Goal: Task Accomplishment & Management: Manage account settings

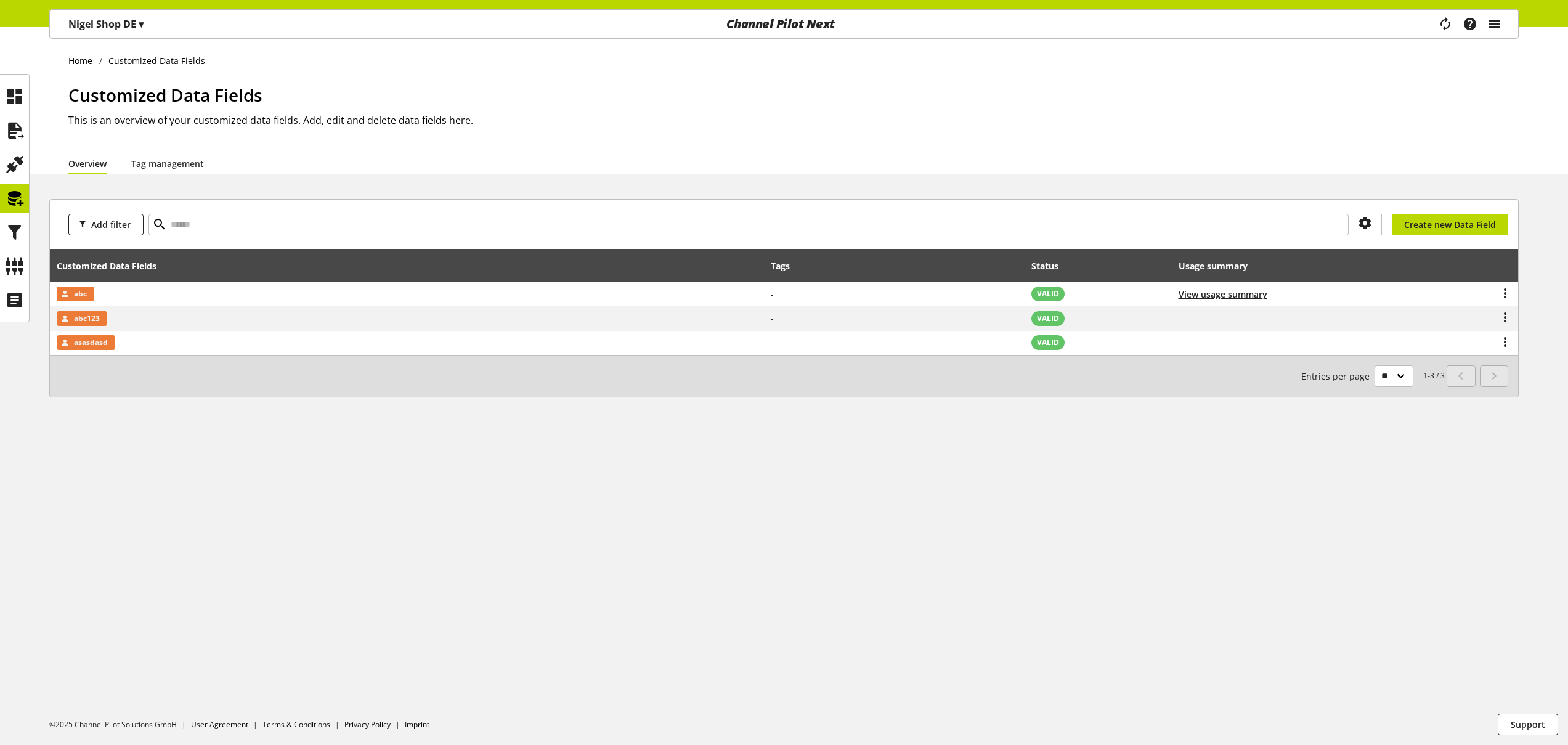
click at [102, 19] on p "[PERSON_NAME] Shop DE ▾" at bounding box center [106, 23] width 75 height 15
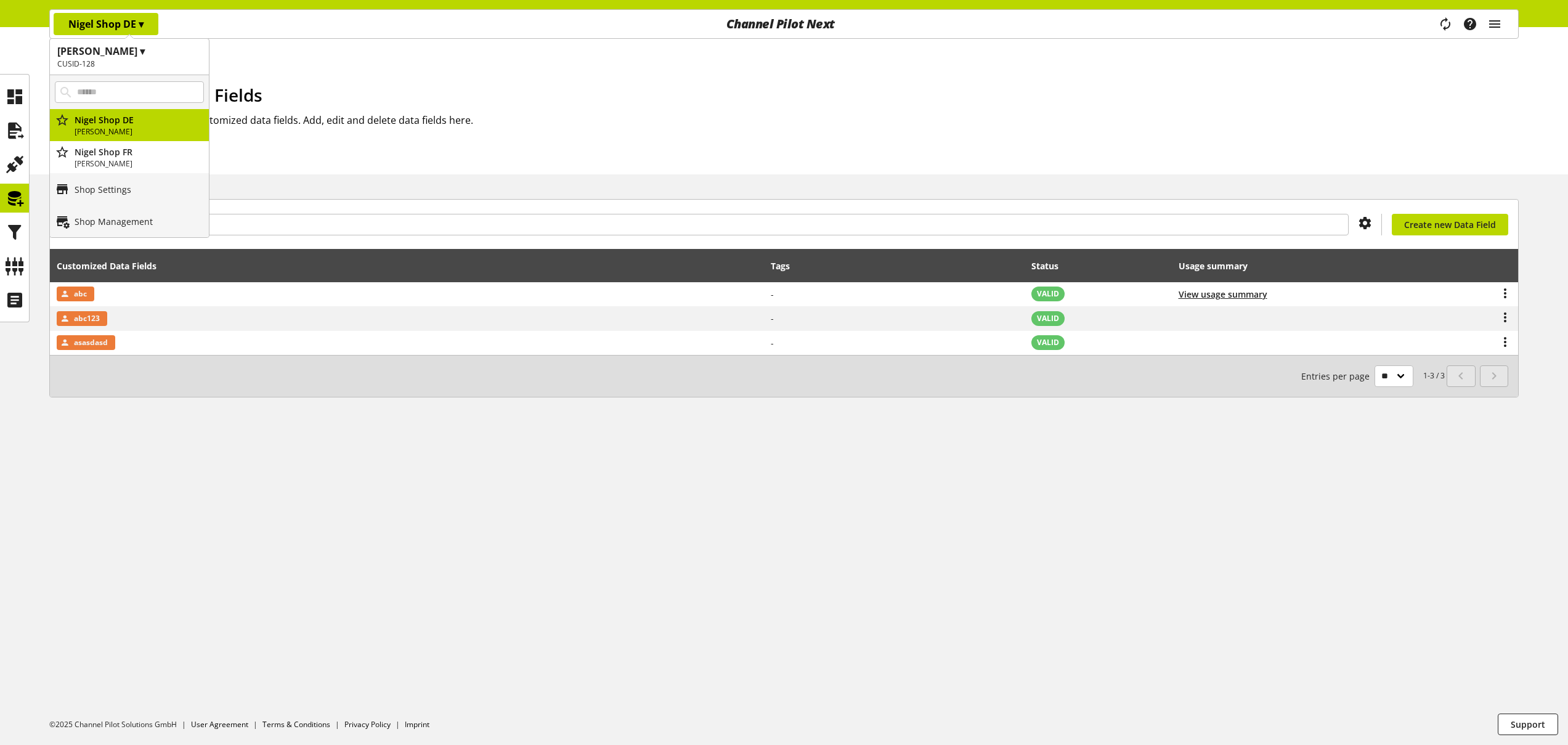
click at [324, 90] on h1 "Customized Data Fields" at bounding box center [793, 94] width 1451 height 26
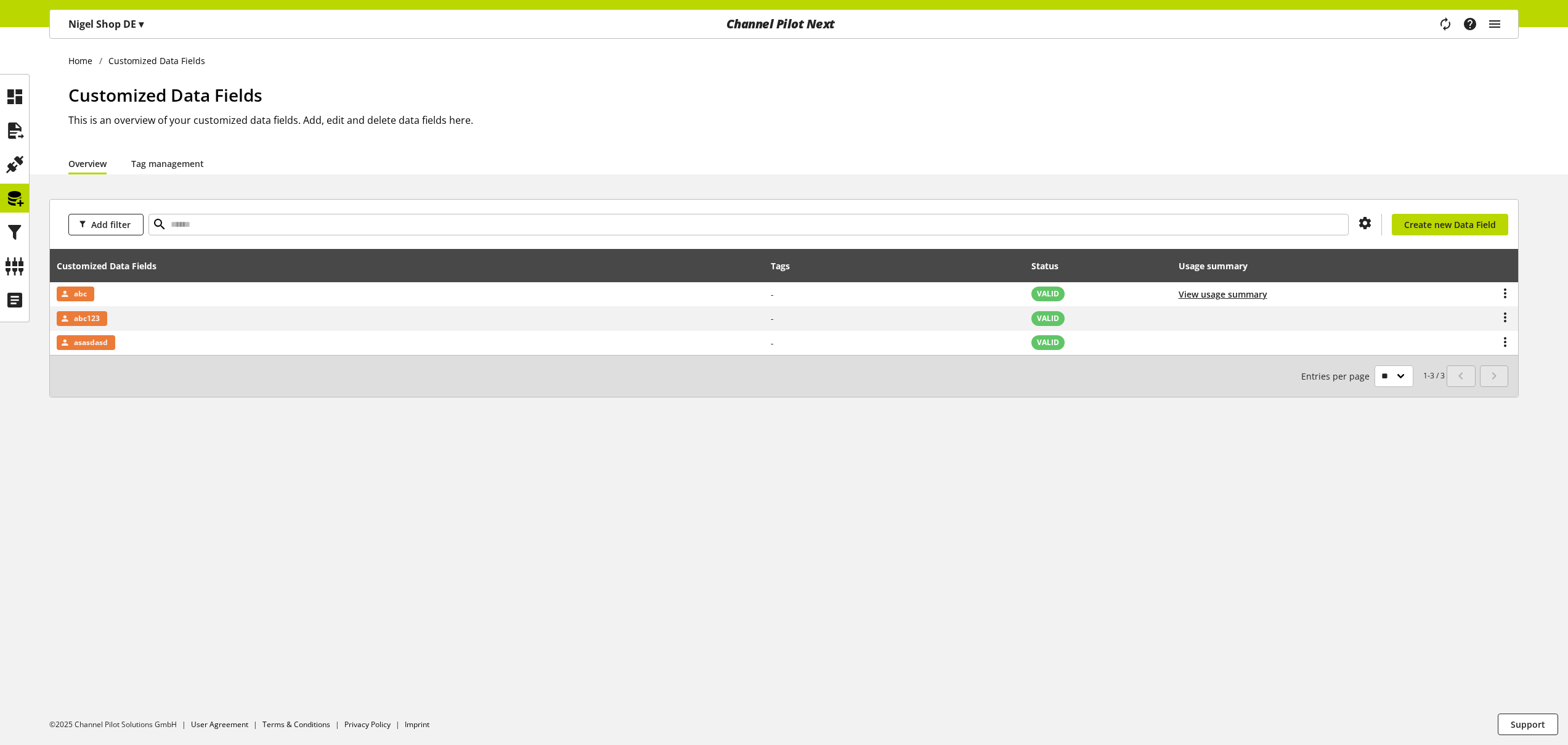
click at [141, 28] on span "▾" at bounding box center [141, 23] width 5 height 13
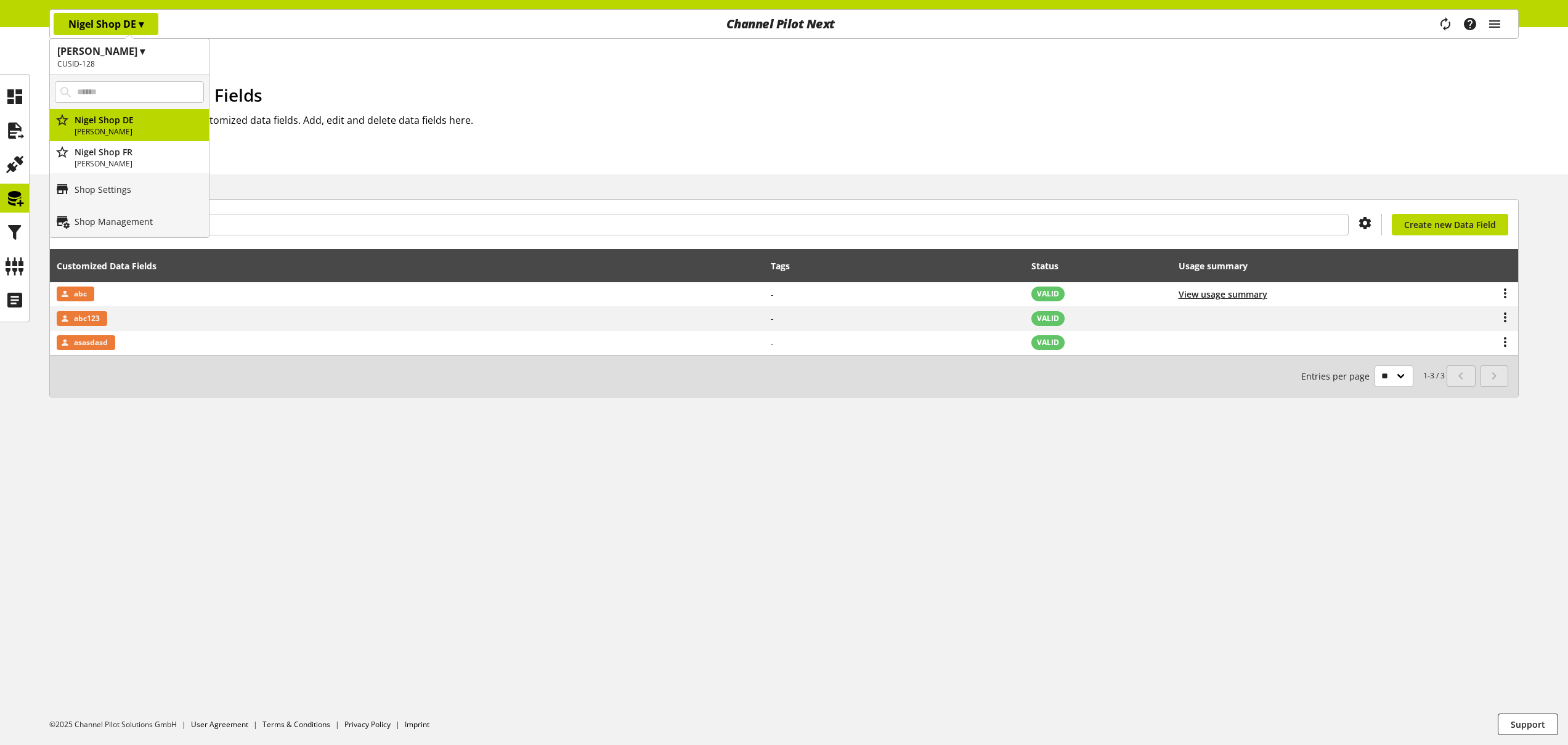
click at [132, 57] on h1 "[PERSON_NAME] ▾" at bounding box center [129, 51] width 144 height 15
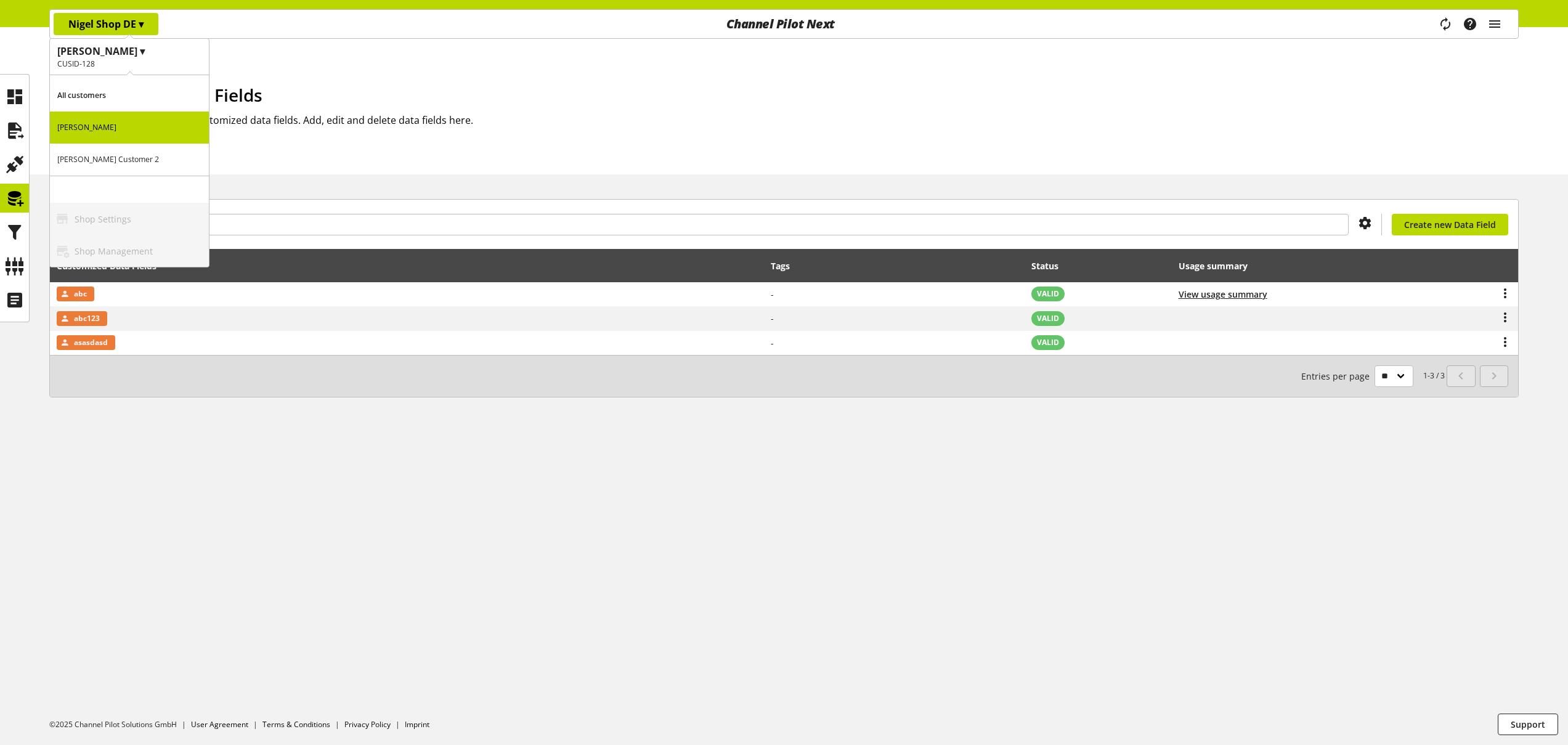
click at [150, 162] on p "[PERSON_NAME] Customer 2" at bounding box center [129, 159] width 159 height 32
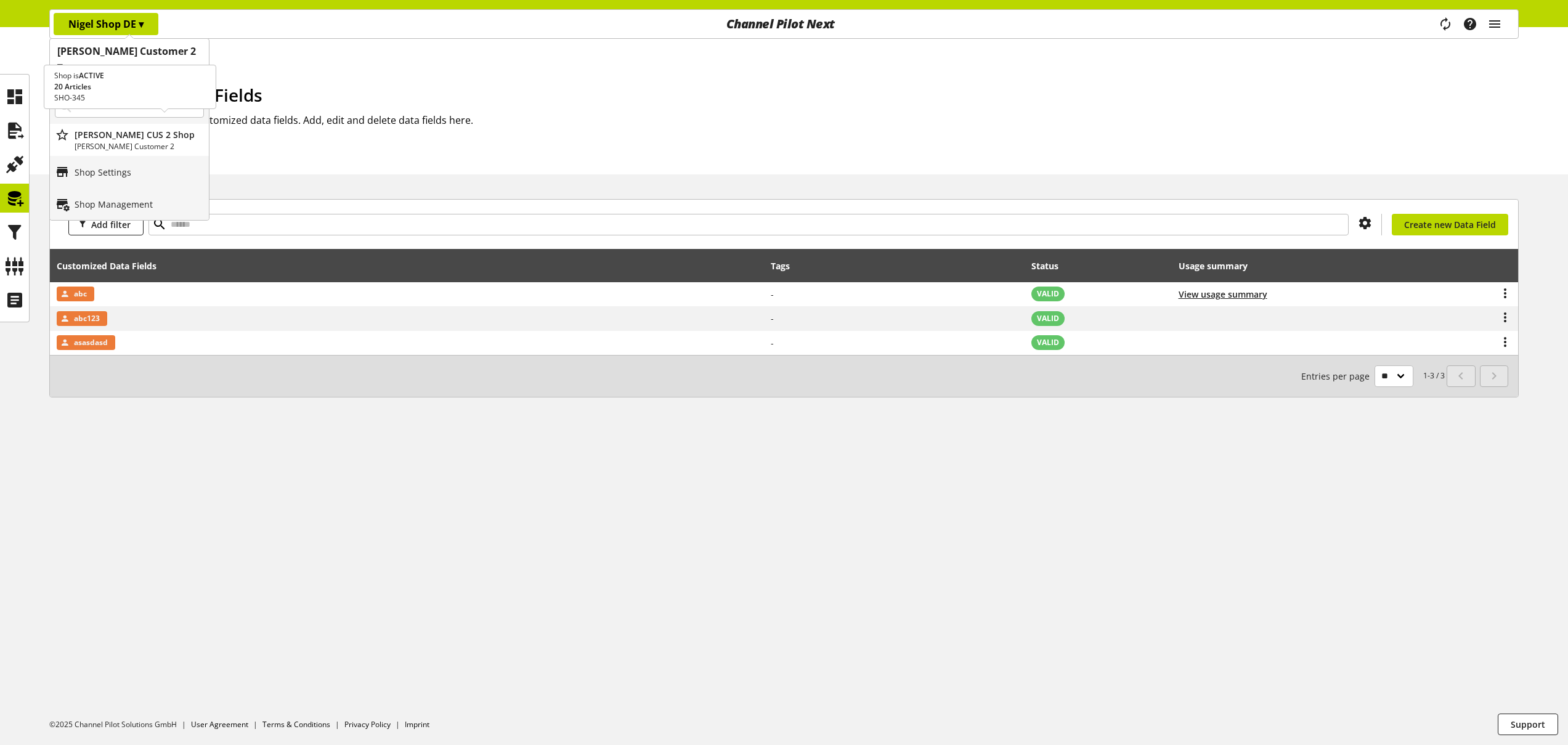
click at [114, 128] on p "[PERSON_NAME] CUS 2 Shop" at bounding box center [139, 135] width 129 height 13
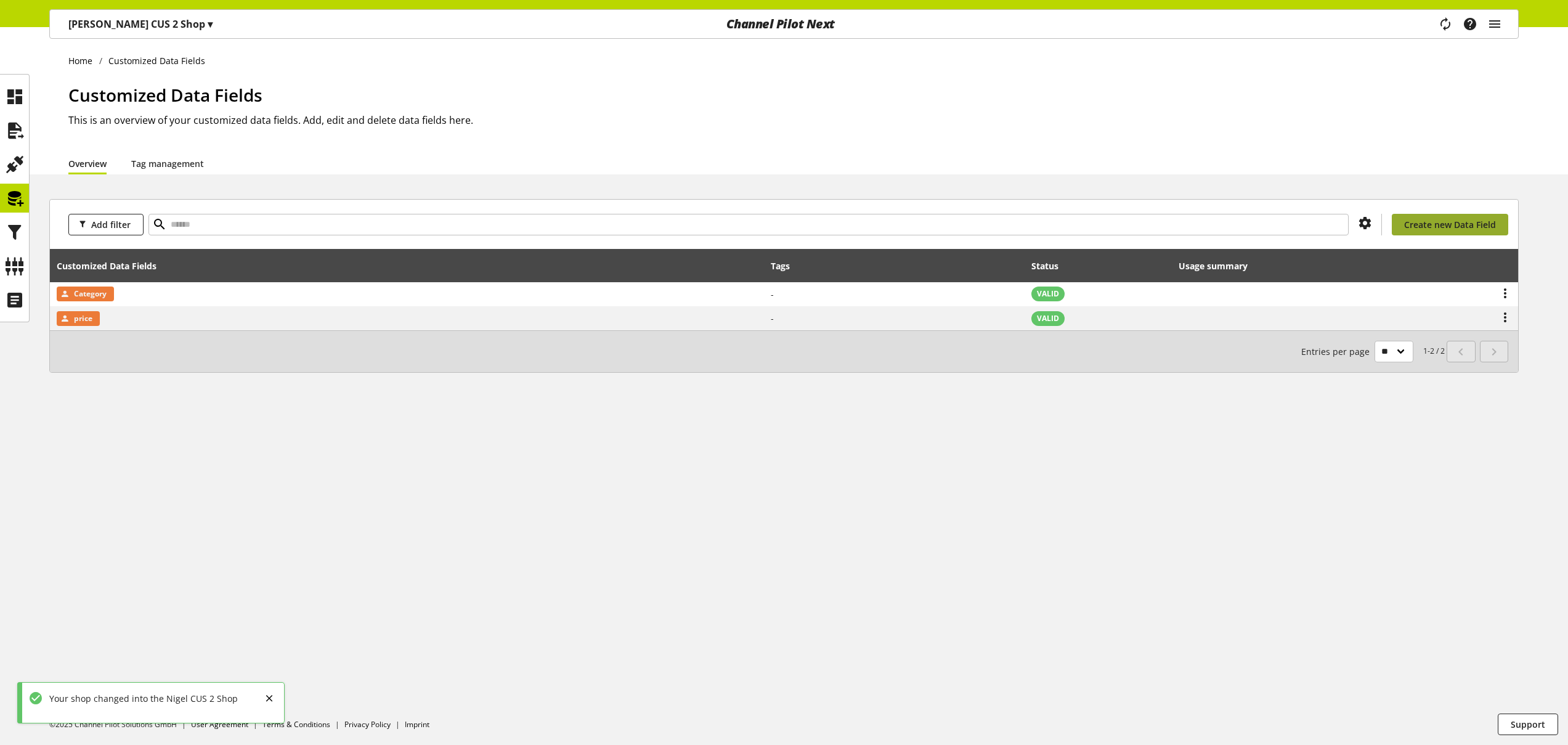
click at [1439, 230] on span "Create new Data Field" at bounding box center [1450, 224] width 92 height 13
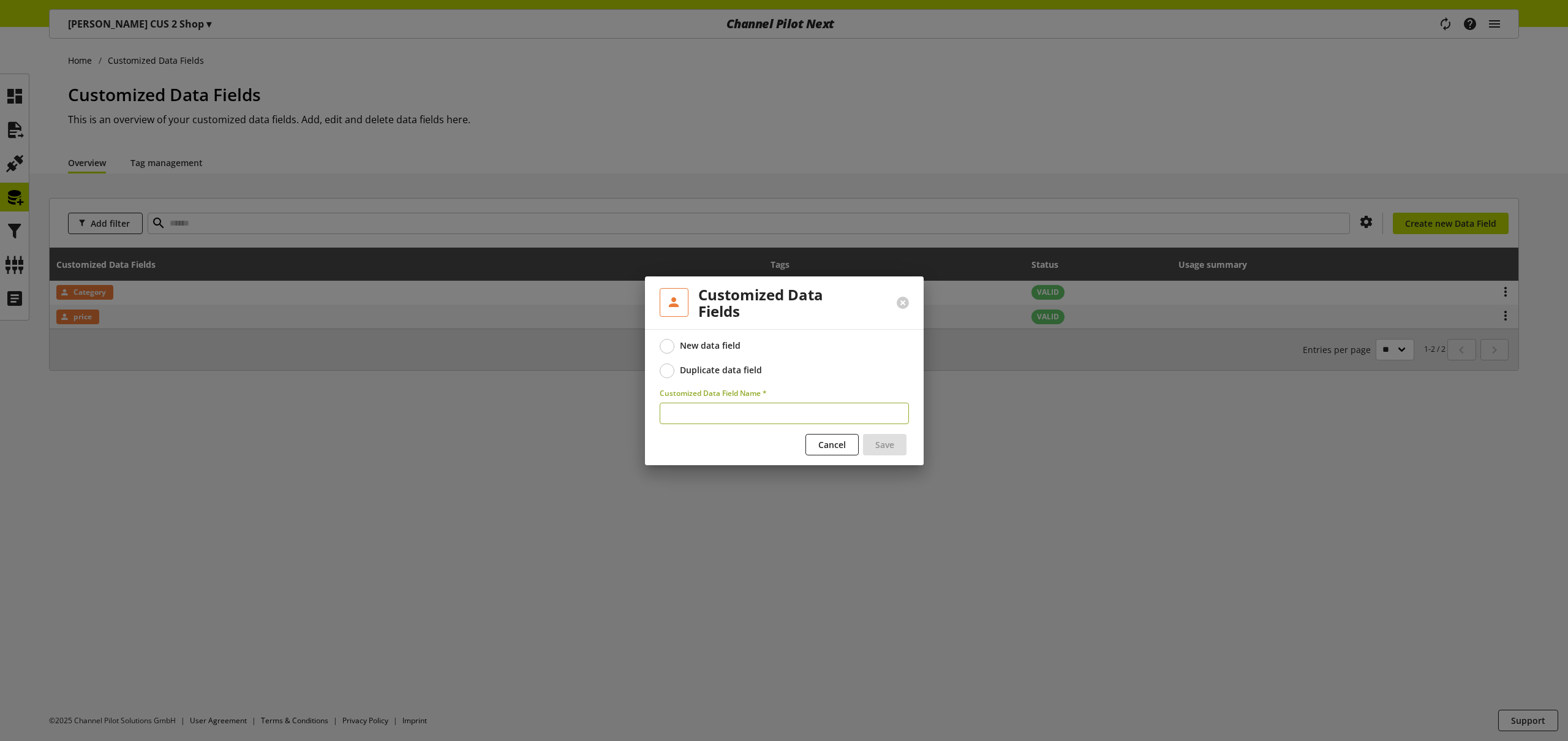
click at [673, 370] on span at bounding box center [666, 370] width 15 height 15
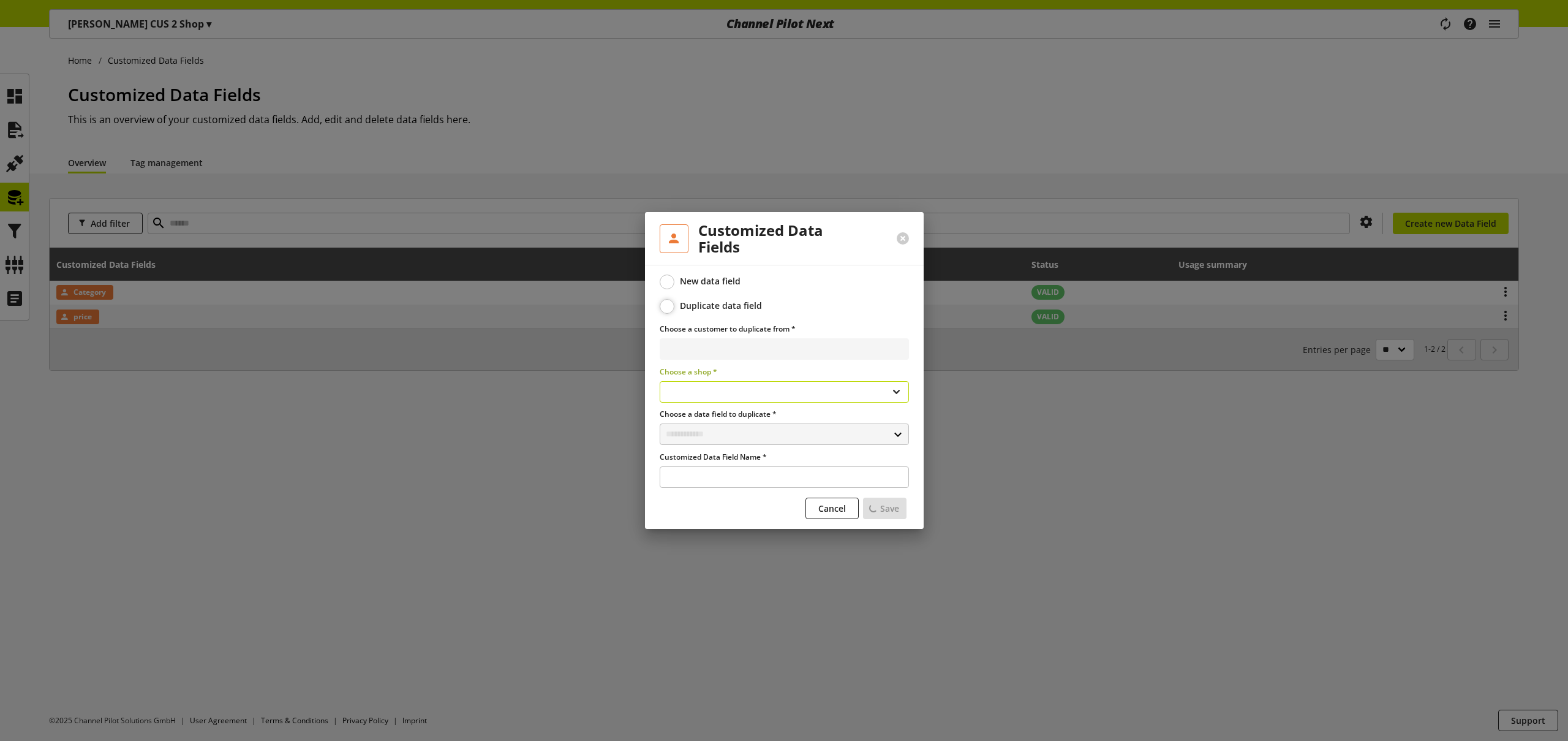
select select
click at [758, 396] on select "**********" at bounding box center [784, 392] width 249 height 22
click at [759, 348] on select "**********" at bounding box center [784, 349] width 249 height 22
select select "**********"
click at [660, 338] on select "**********" at bounding box center [784, 349] width 249 height 22
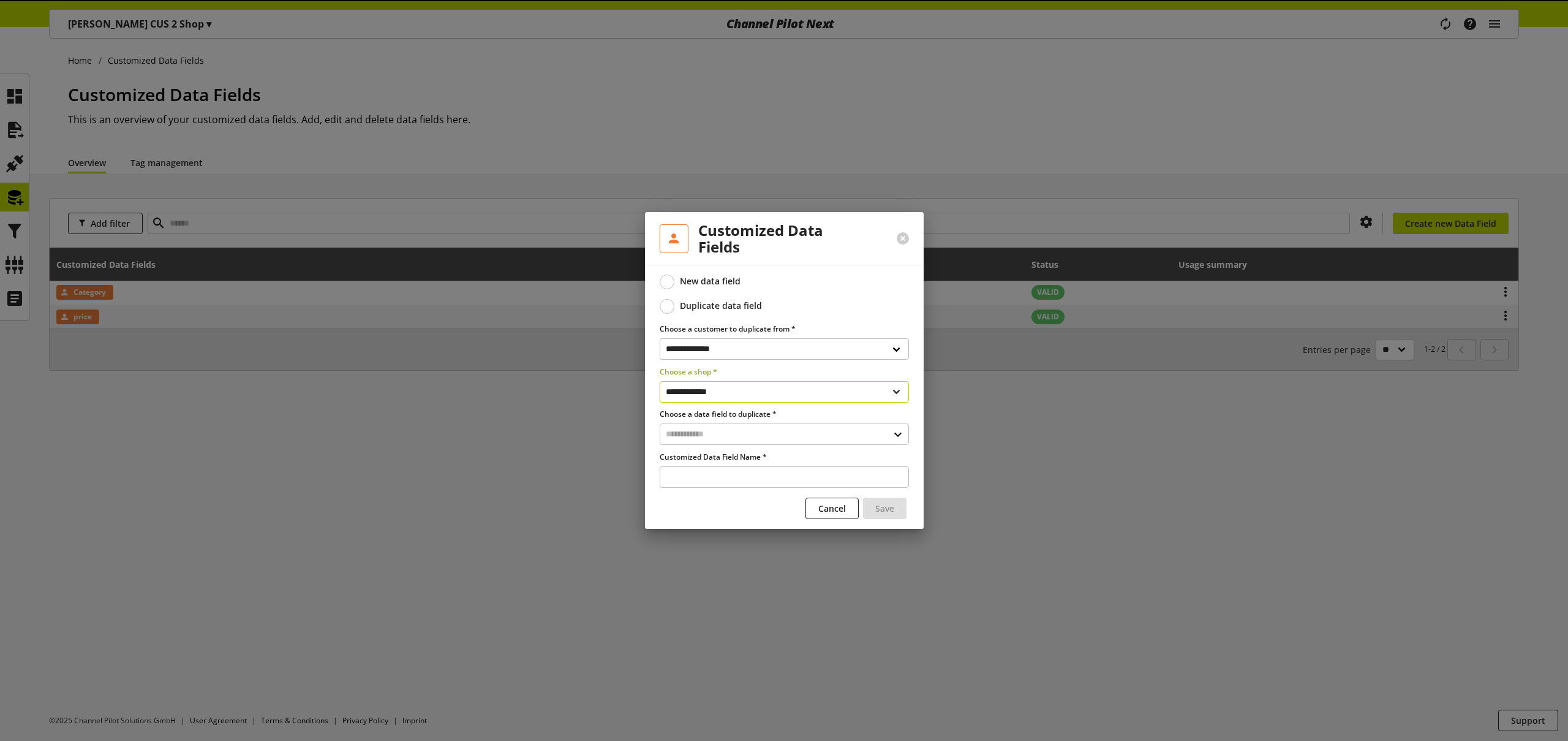
click at [745, 394] on select "**********" at bounding box center [784, 392] width 249 height 22
select select "**********"
click at [660, 381] on select "**********" at bounding box center [784, 392] width 249 height 22
click at [734, 435] on input "text" at bounding box center [784, 434] width 249 height 22
click at [714, 485] on div "Customized Data Fields" at bounding box center [783, 487] width 199 height 13
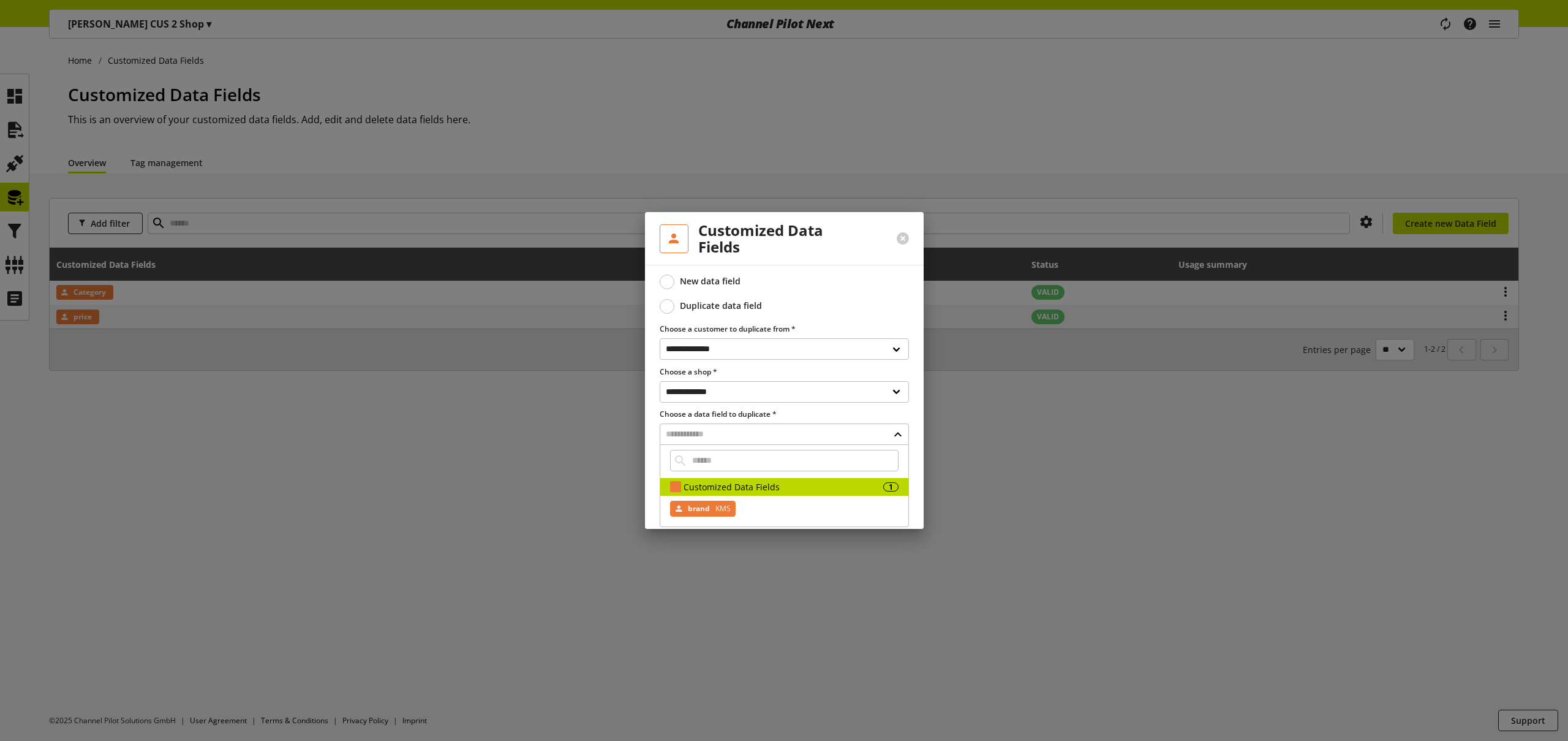
click at [713, 506] on span "KMS" at bounding box center [721, 508] width 18 height 15
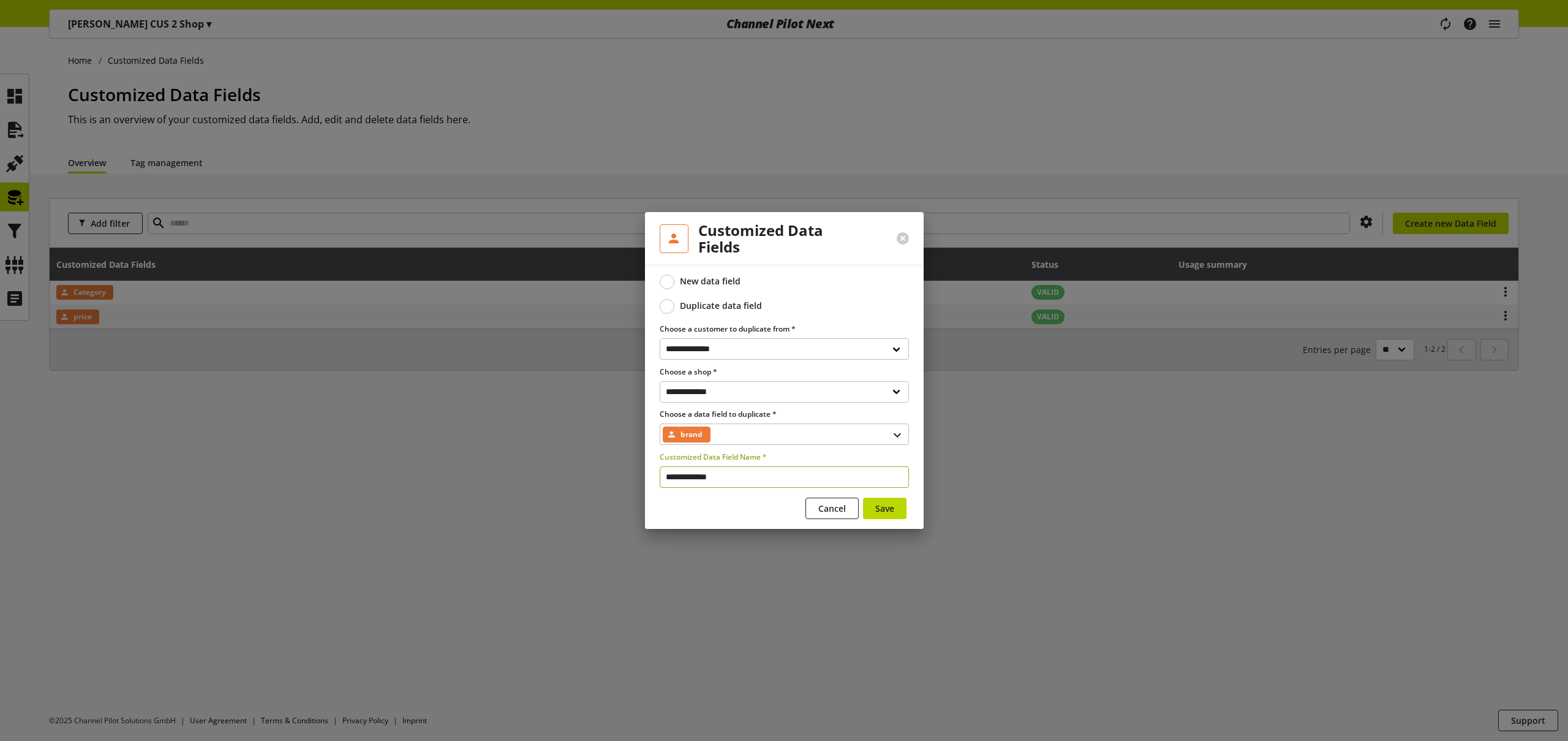
drag, startPoint x: 703, startPoint y: 480, endPoint x: 561, endPoint y: 429, distance: 150.9
click at [588, 443] on div "**********" at bounding box center [784, 370] width 1568 height 741
type input "*****"
click at [888, 508] on span "Save" at bounding box center [885, 508] width 19 height 13
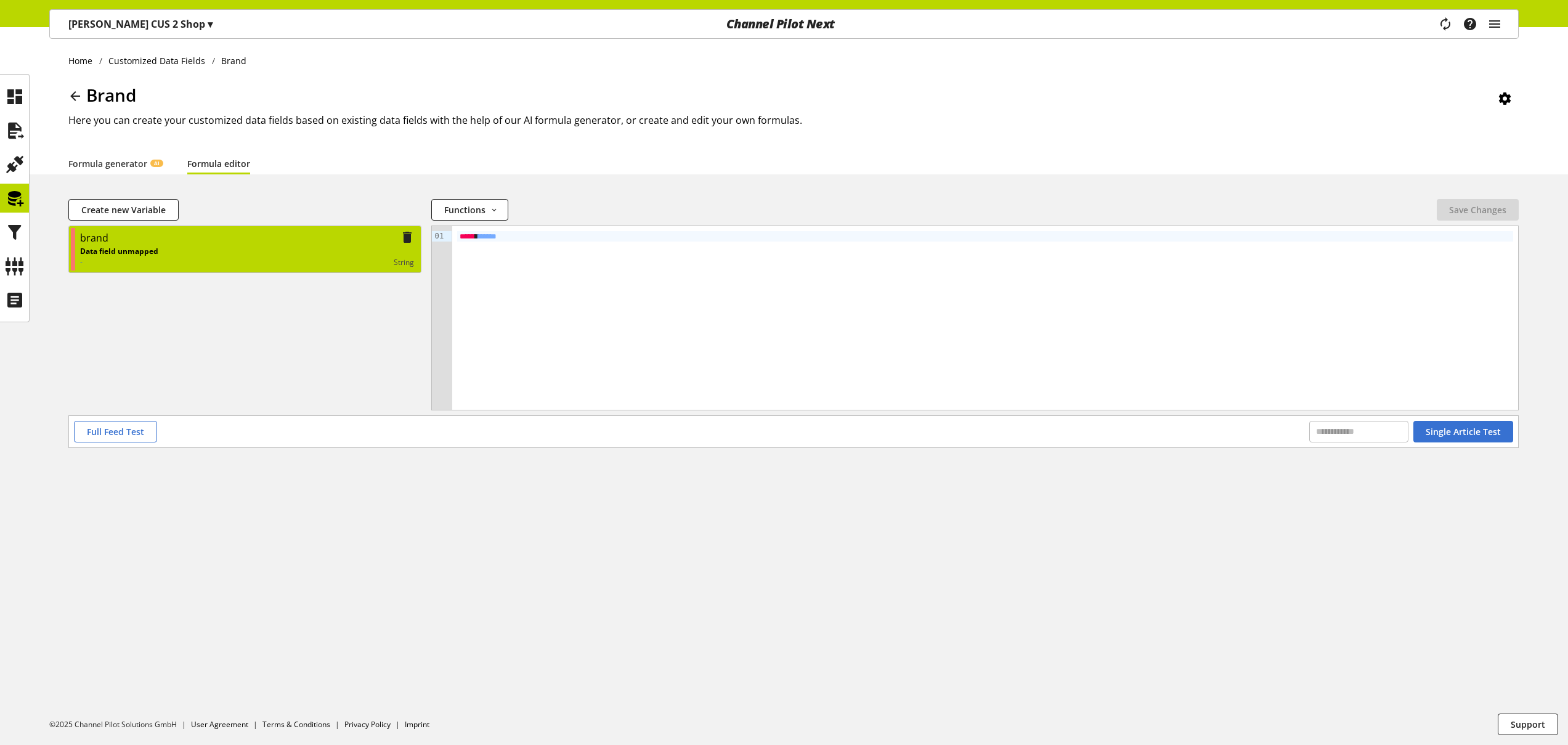
click at [275, 260] on div "string" at bounding box center [286, 262] width 256 height 11
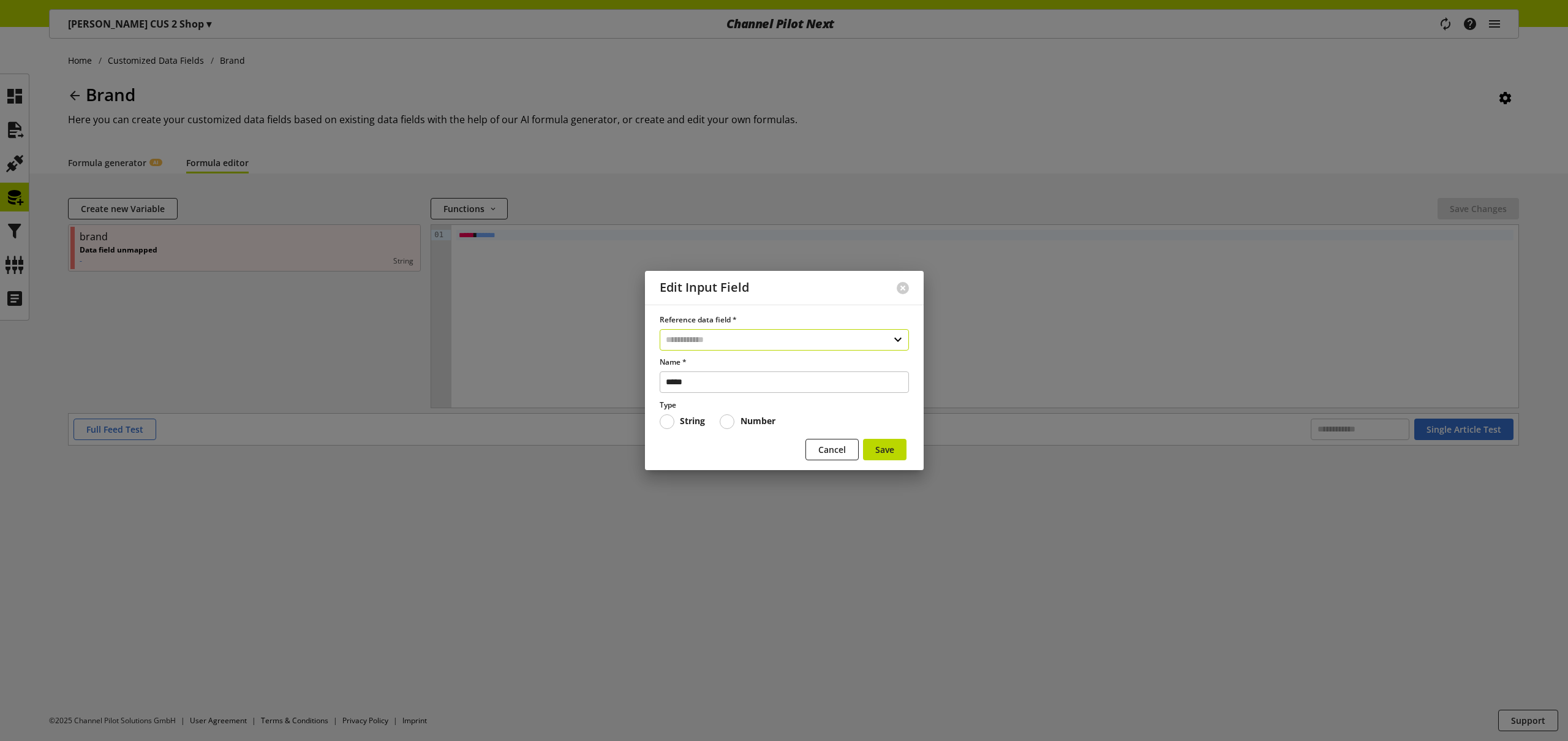
click at [697, 335] on input "text" at bounding box center [784, 340] width 249 height 22
click at [741, 411] on div "Data Fields from Feeds" at bounding box center [781, 409] width 196 height 13
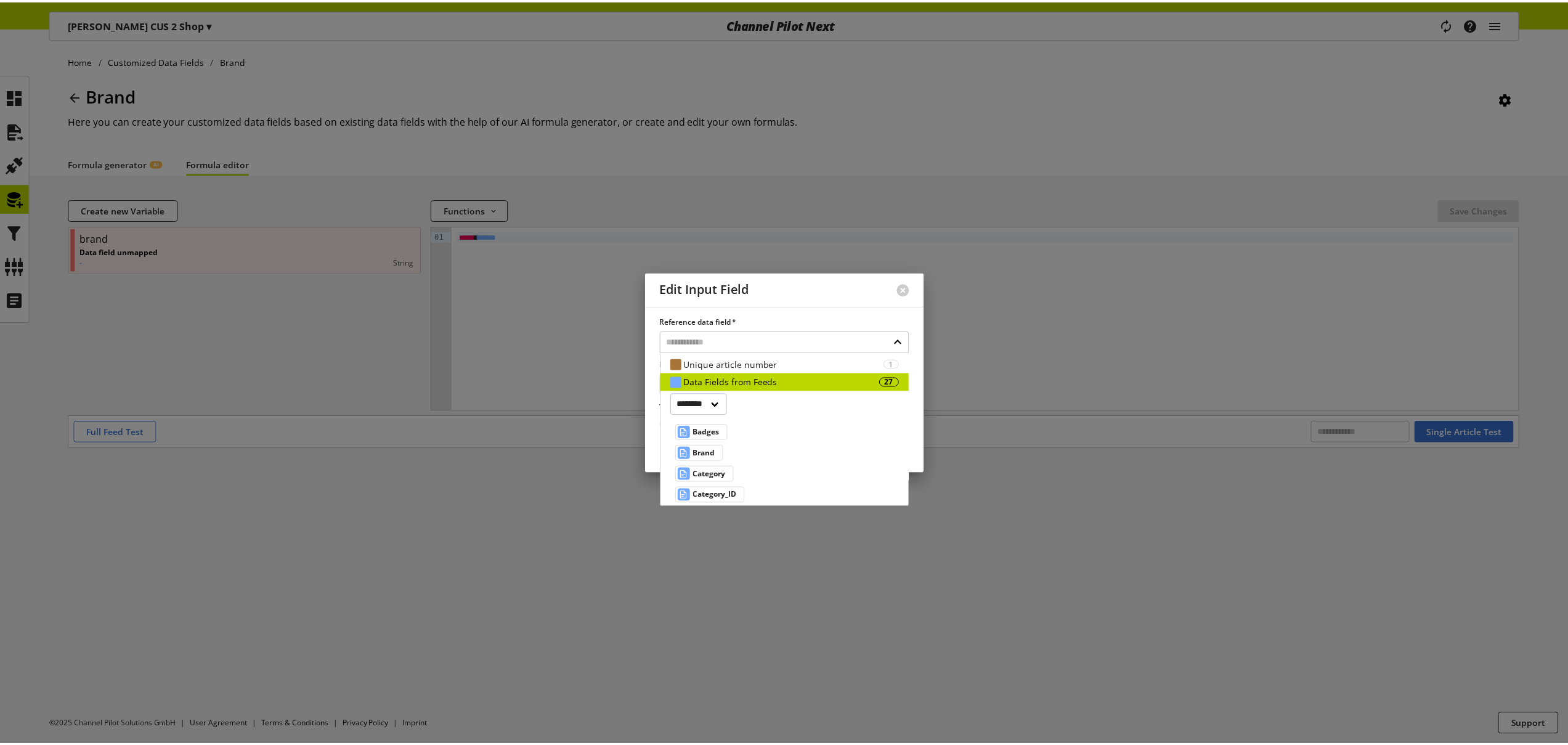
scroll to position [31, 0]
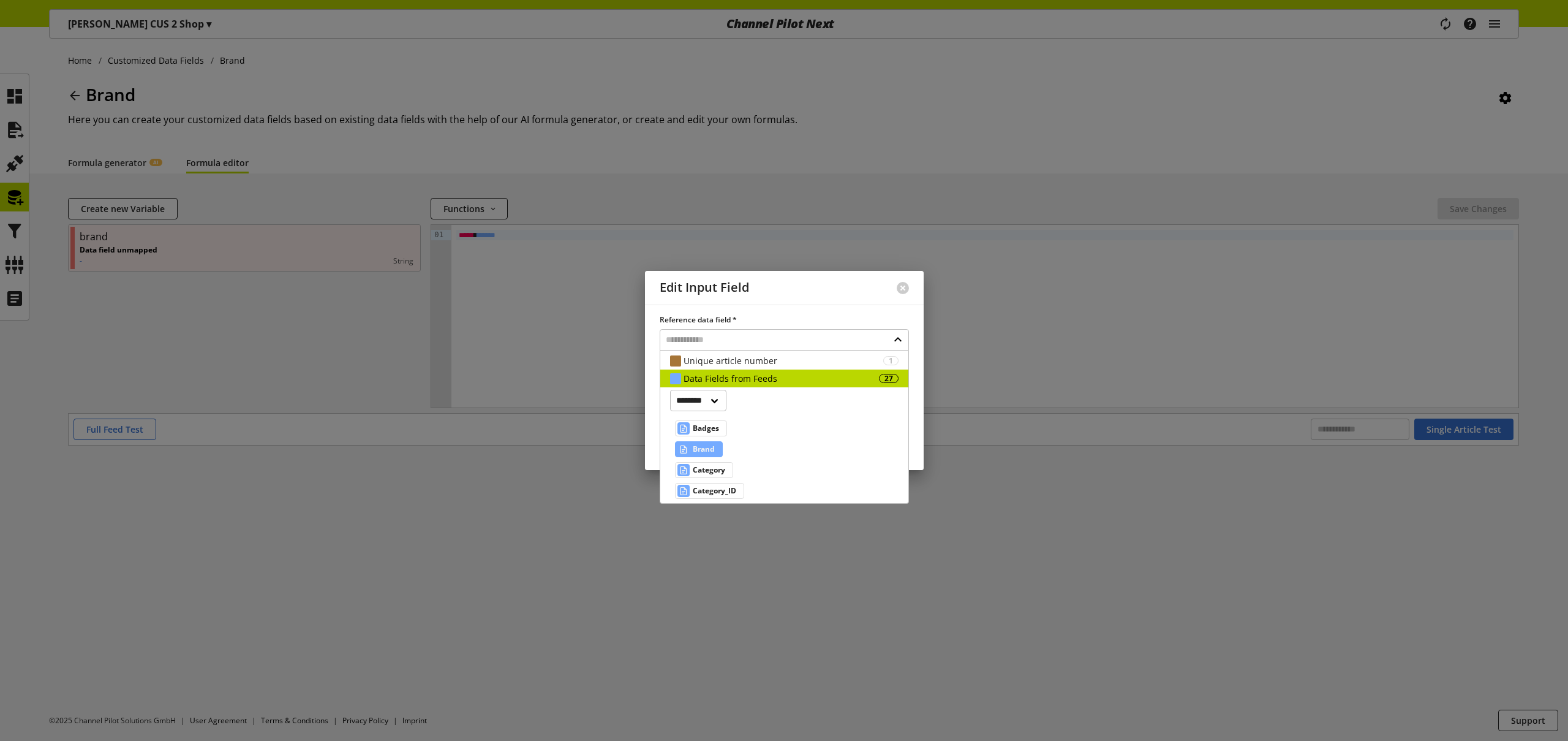
click at [704, 453] on span "Brand" at bounding box center [704, 449] width 22 height 15
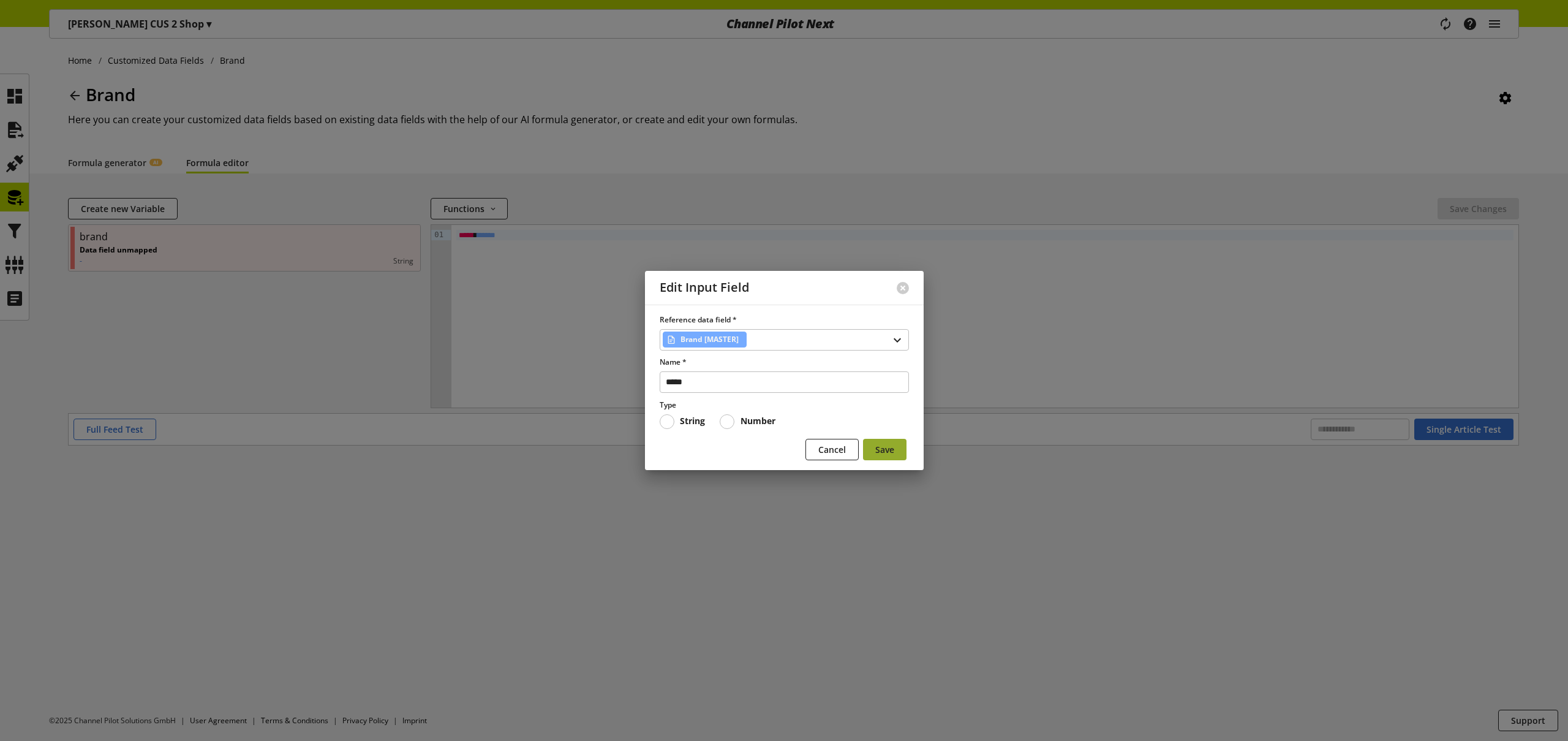
click at [879, 449] on span "Save" at bounding box center [885, 449] width 19 height 13
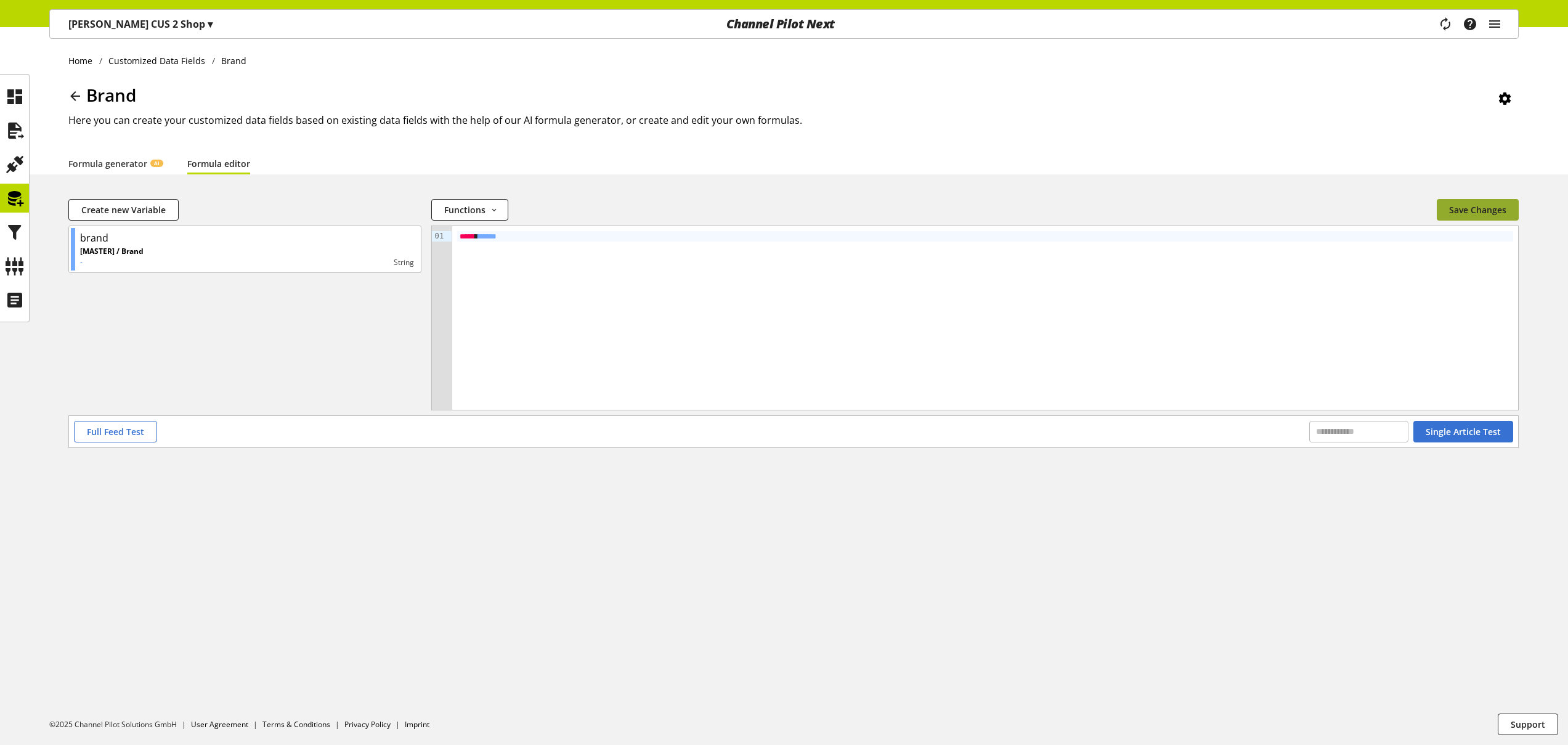
click at [1459, 211] on span "Save Changes" at bounding box center [1478, 209] width 58 height 13
click at [1451, 428] on span "Single Article Test" at bounding box center [1463, 432] width 75 height 13
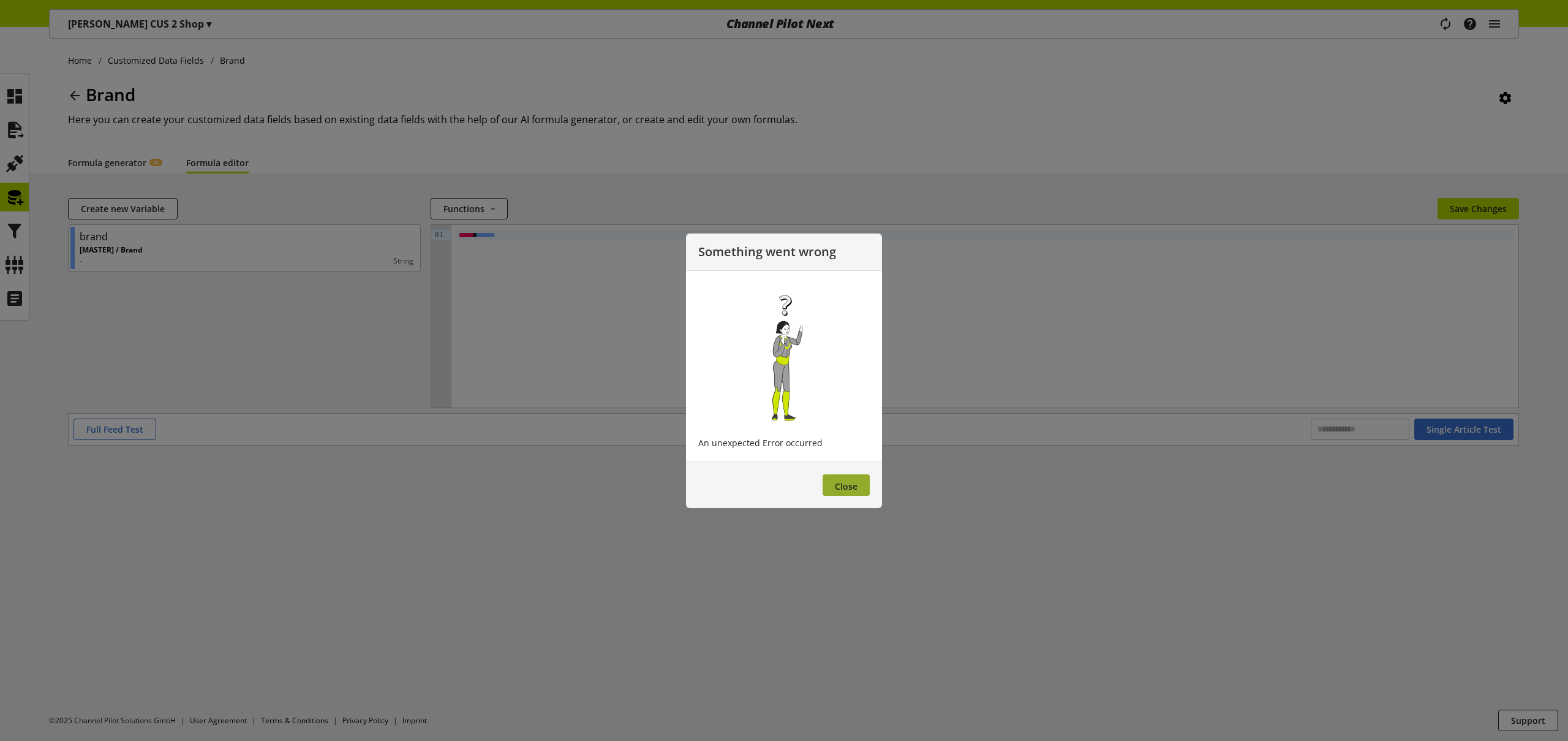
click at [856, 485] on span "Close" at bounding box center [846, 486] width 22 height 12
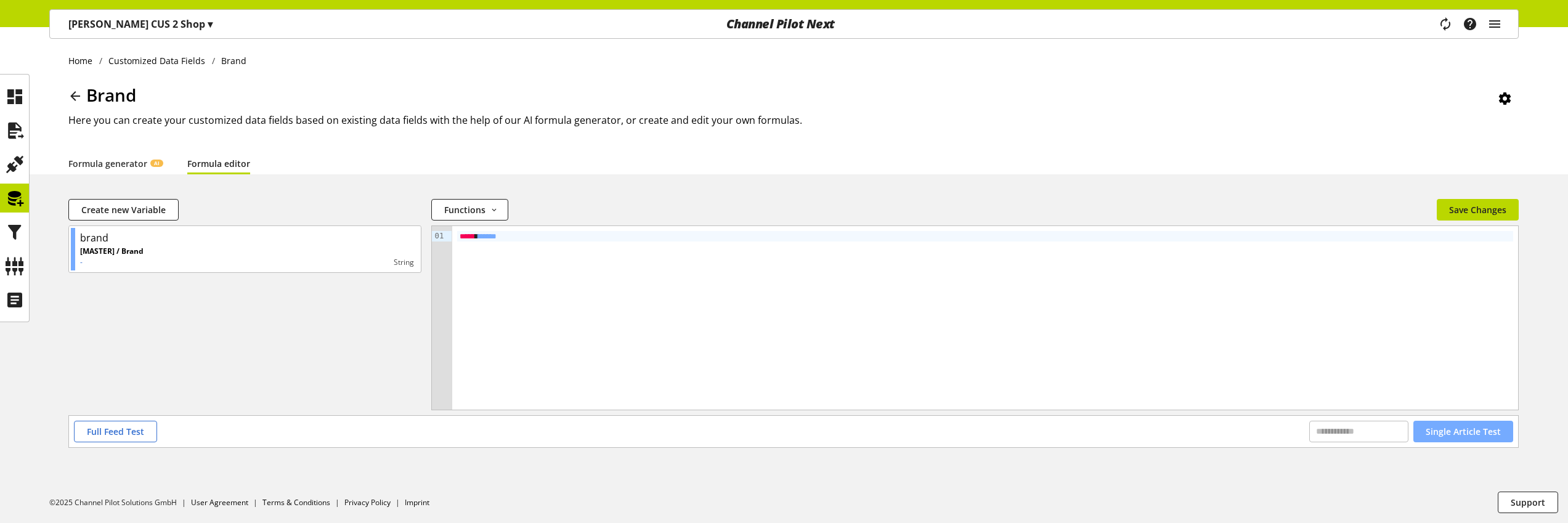
click at [1493, 427] on span "Single Article Test" at bounding box center [1463, 431] width 75 height 13
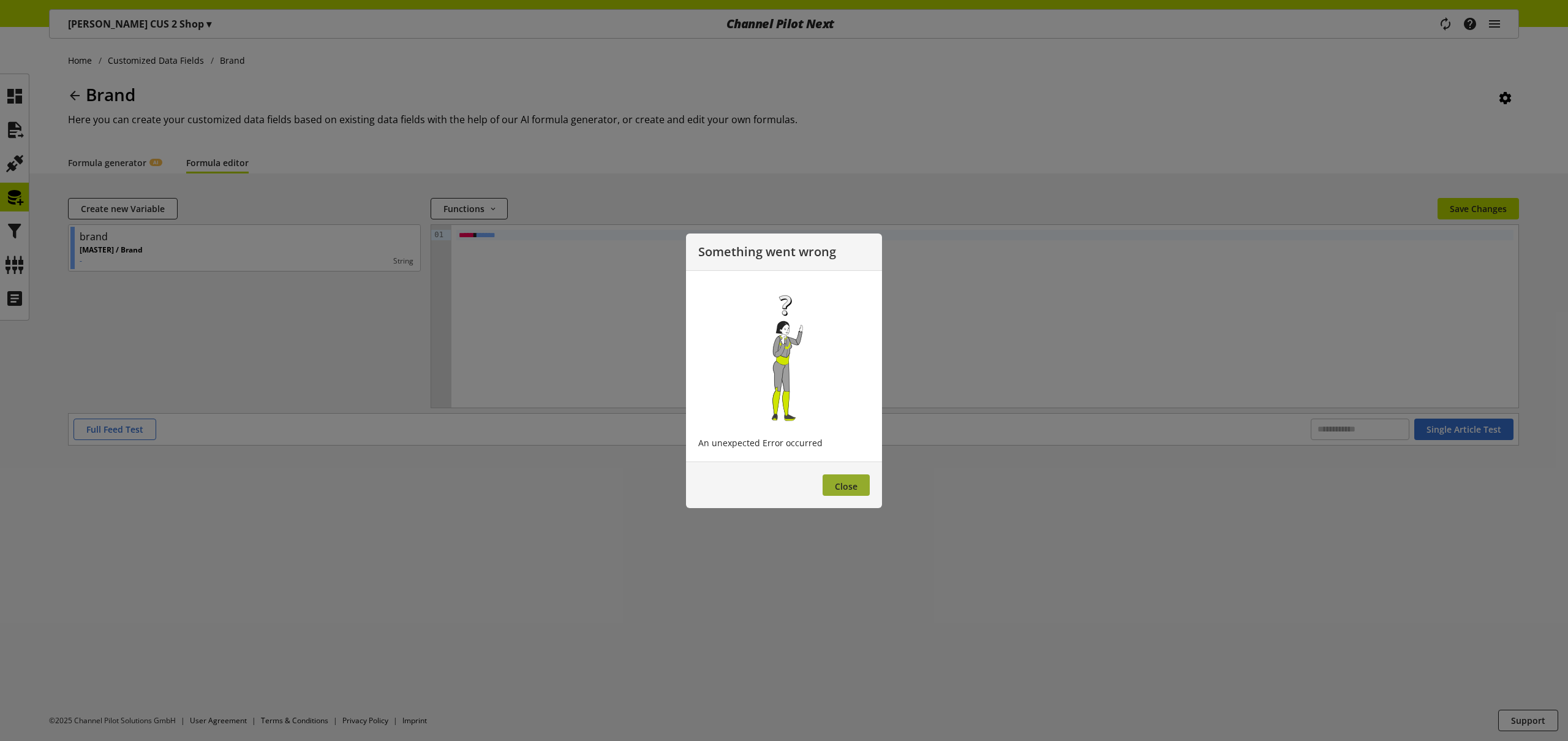
click at [844, 490] on span "Close" at bounding box center [846, 486] width 22 height 12
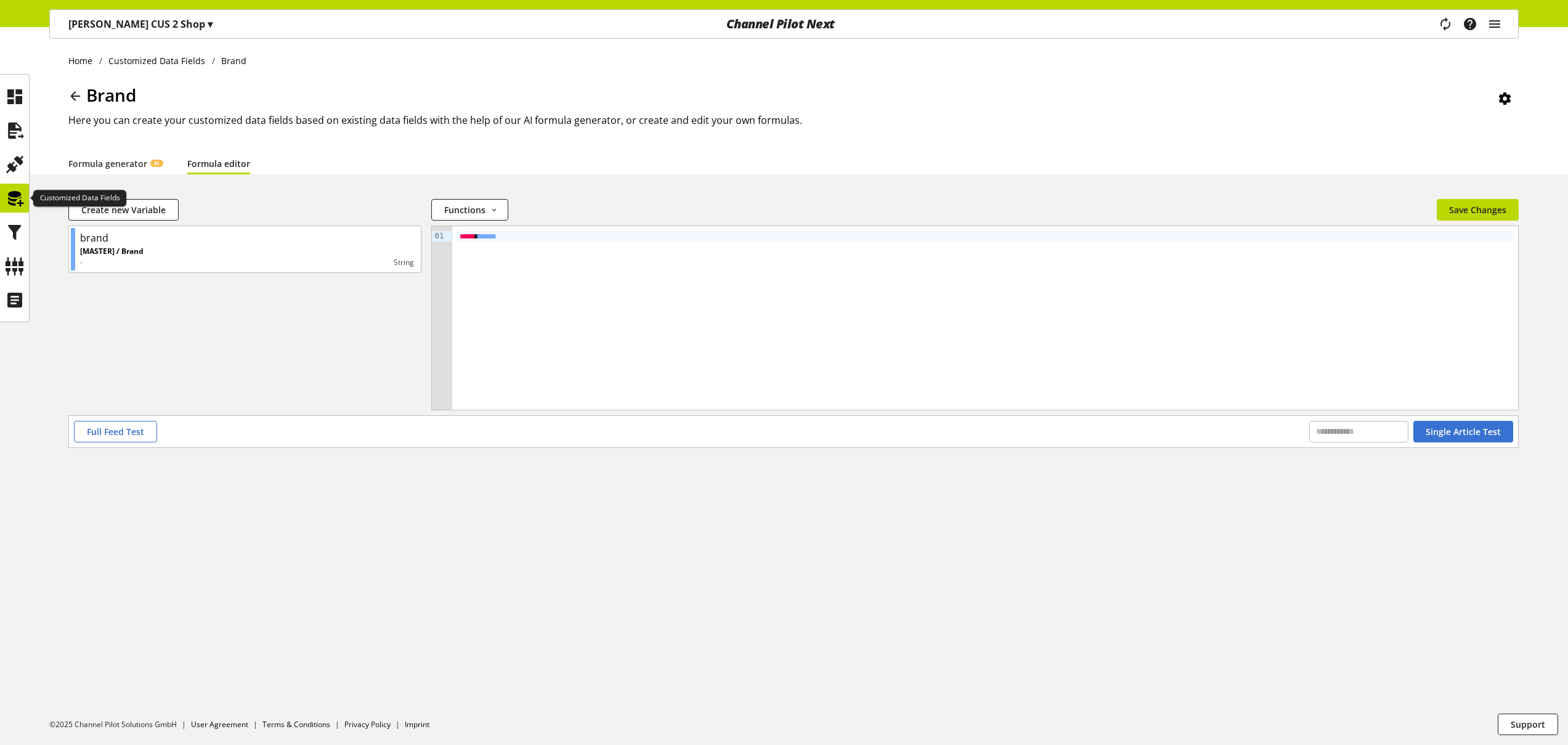
click at [14, 201] on icon at bounding box center [14, 198] width 19 height 25
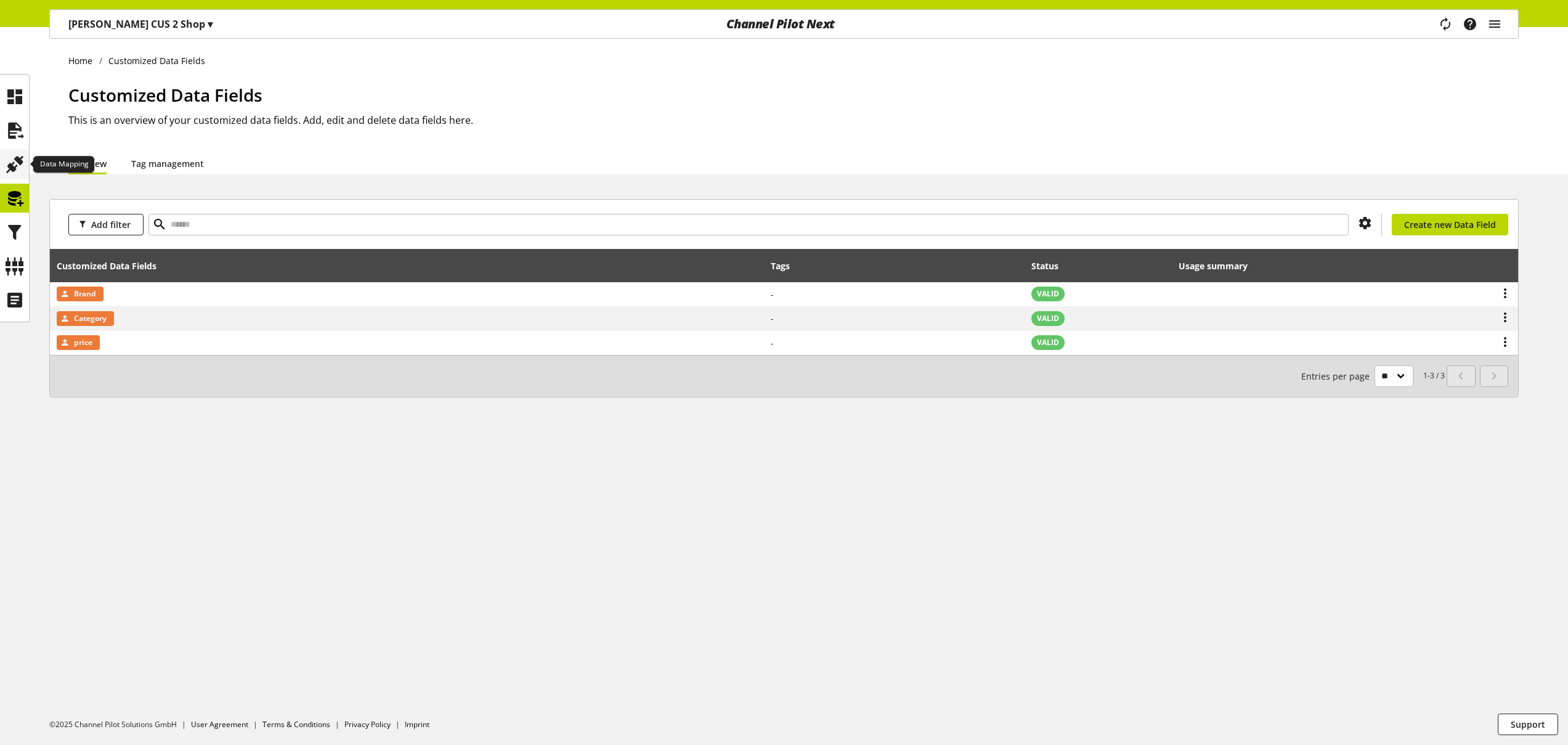
click at [16, 163] on icon at bounding box center [14, 165] width 19 height 25
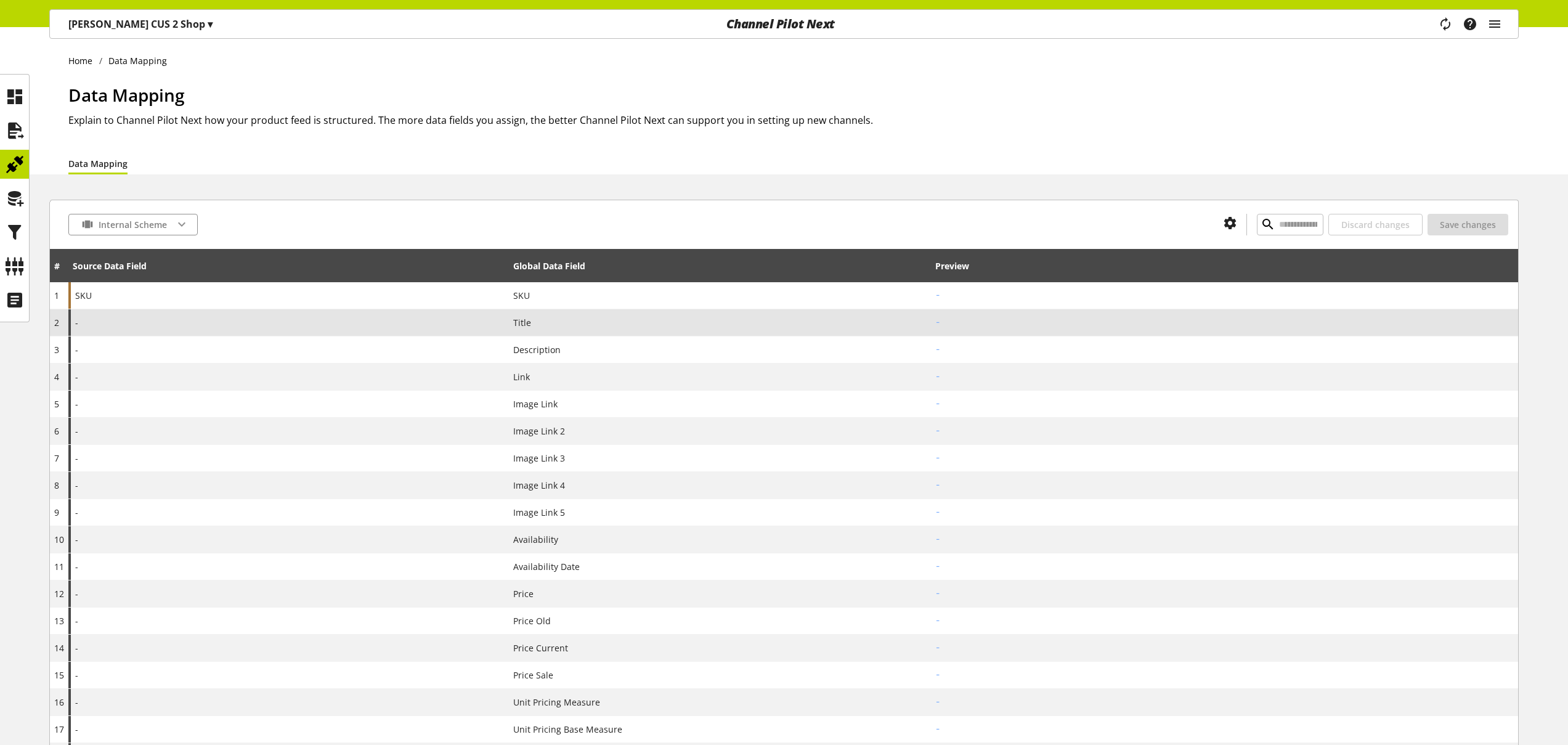
click at [186, 327] on div "-" at bounding box center [289, 323] width 440 height 26
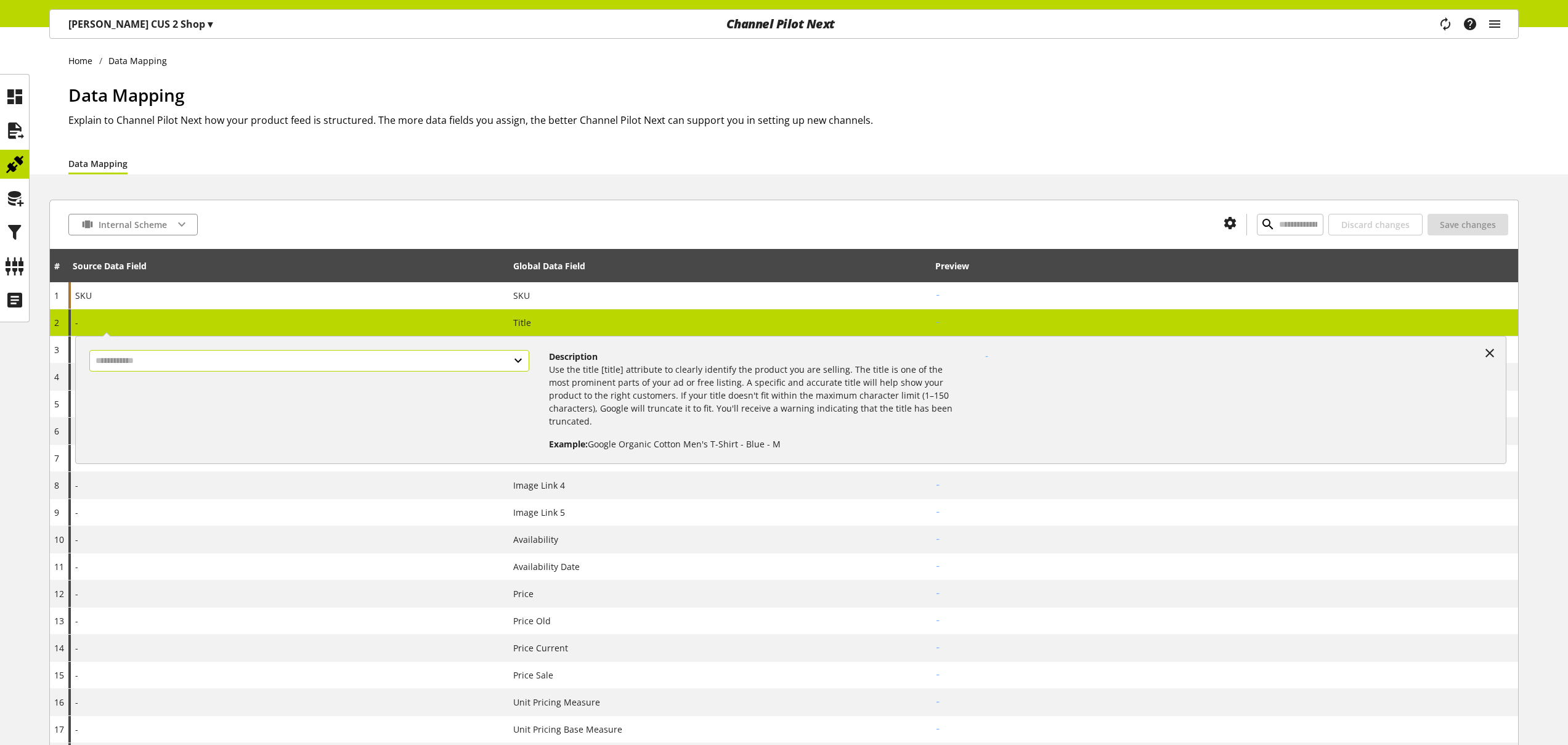
click at [205, 365] on input "text" at bounding box center [310, 361] width 440 height 22
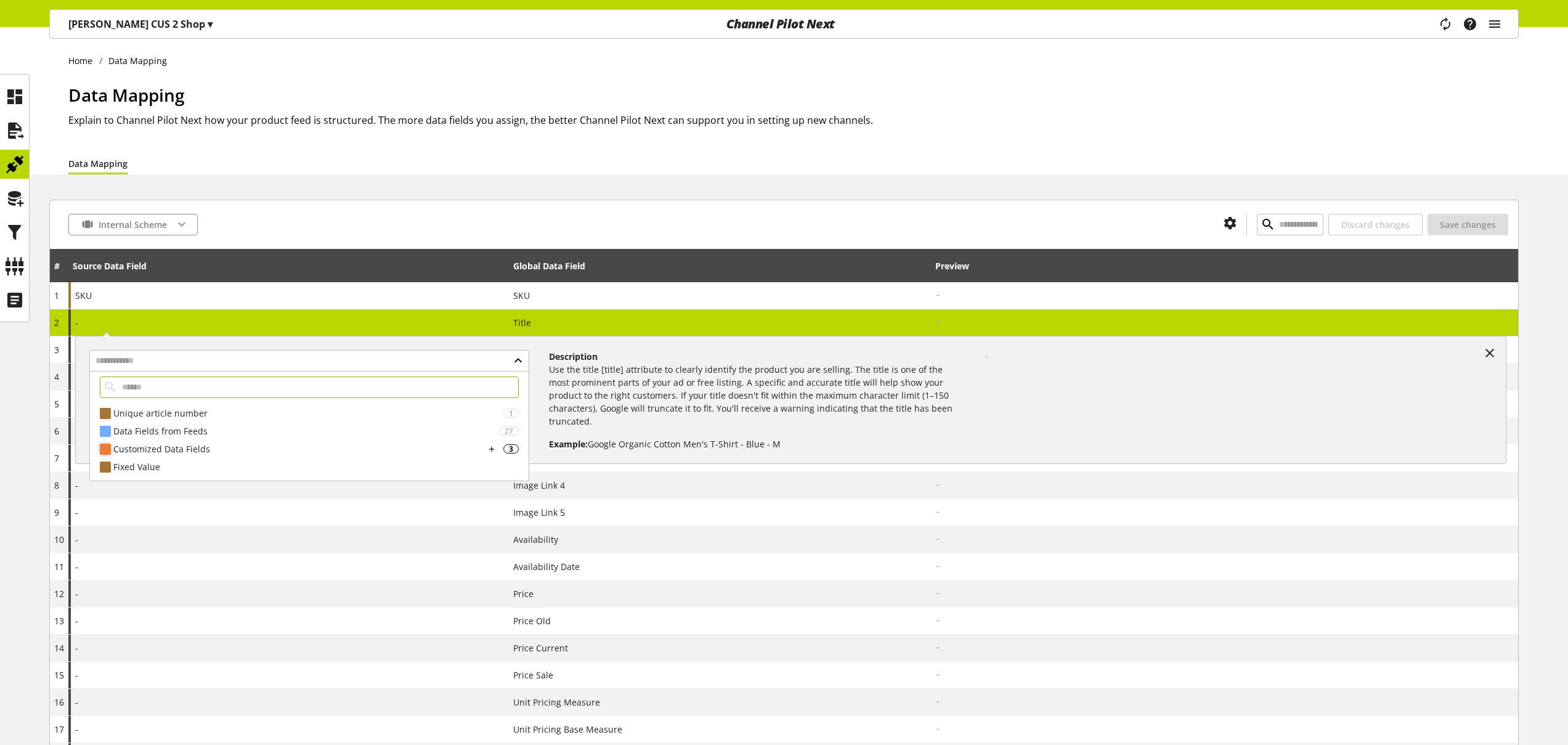
click at [195, 449] on div "Customized Data Fields" at bounding box center [299, 449] width 372 height 13
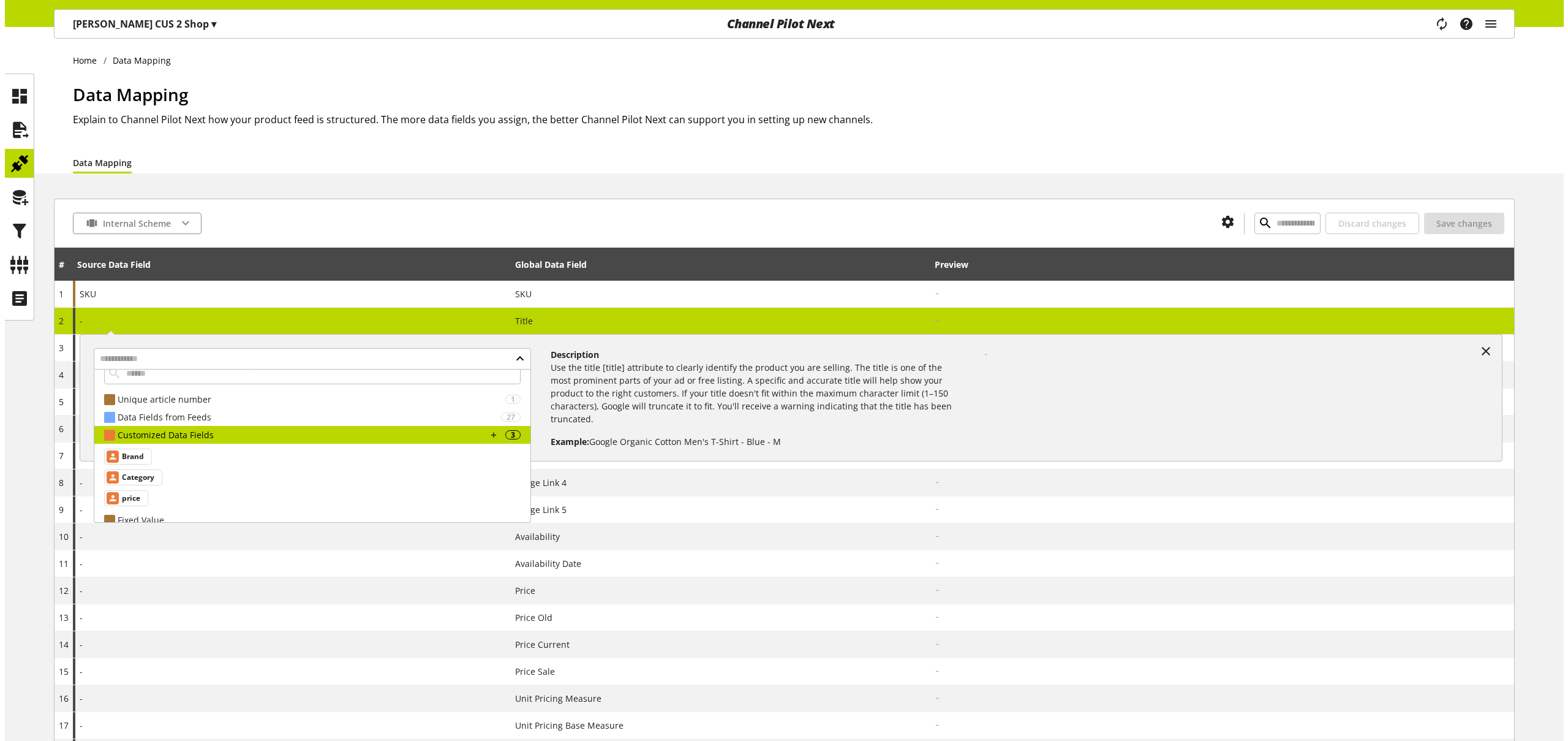
scroll to position [23, 0]
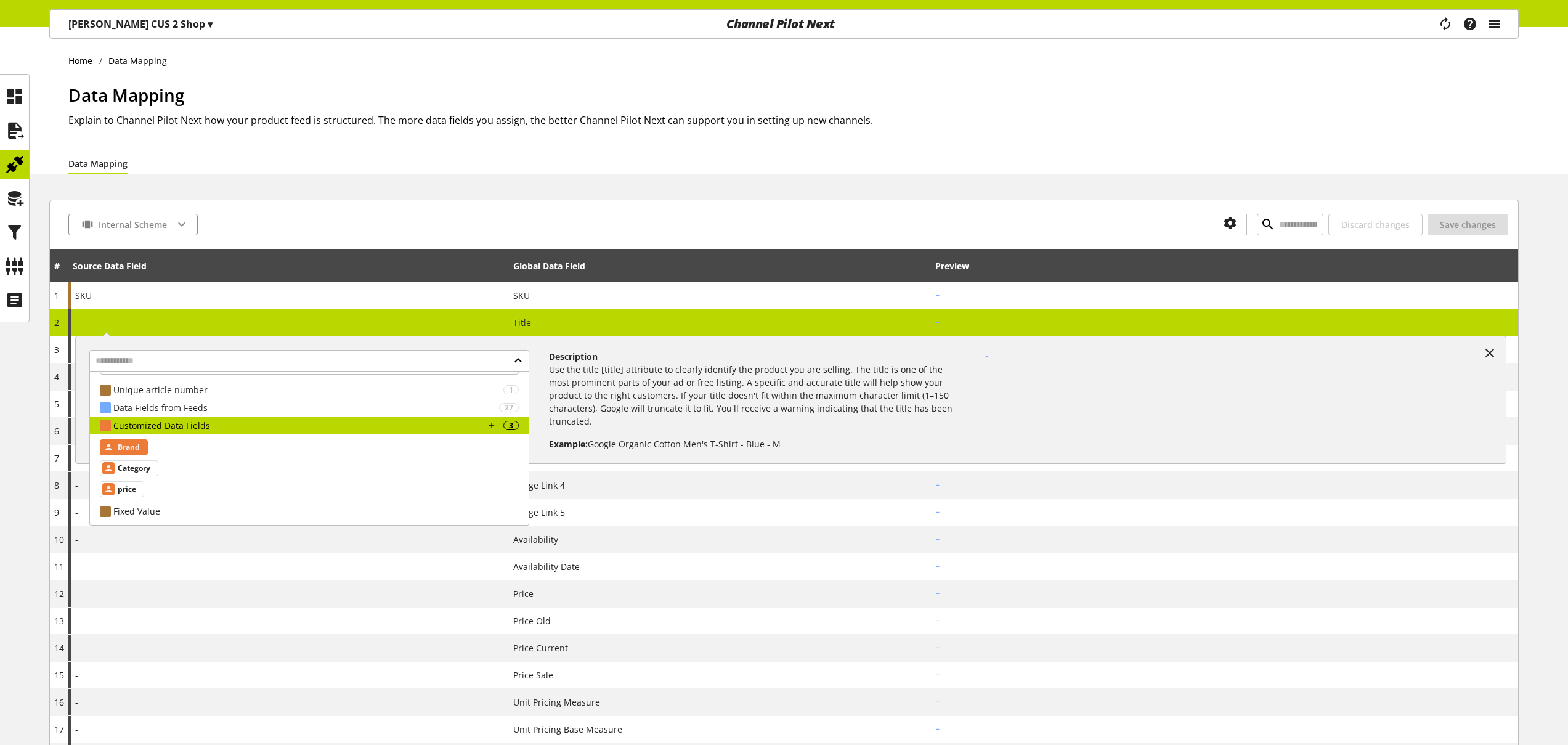
click at [141, 452] on div "Brand" at bounding box center [124, 447] width 48 height 16
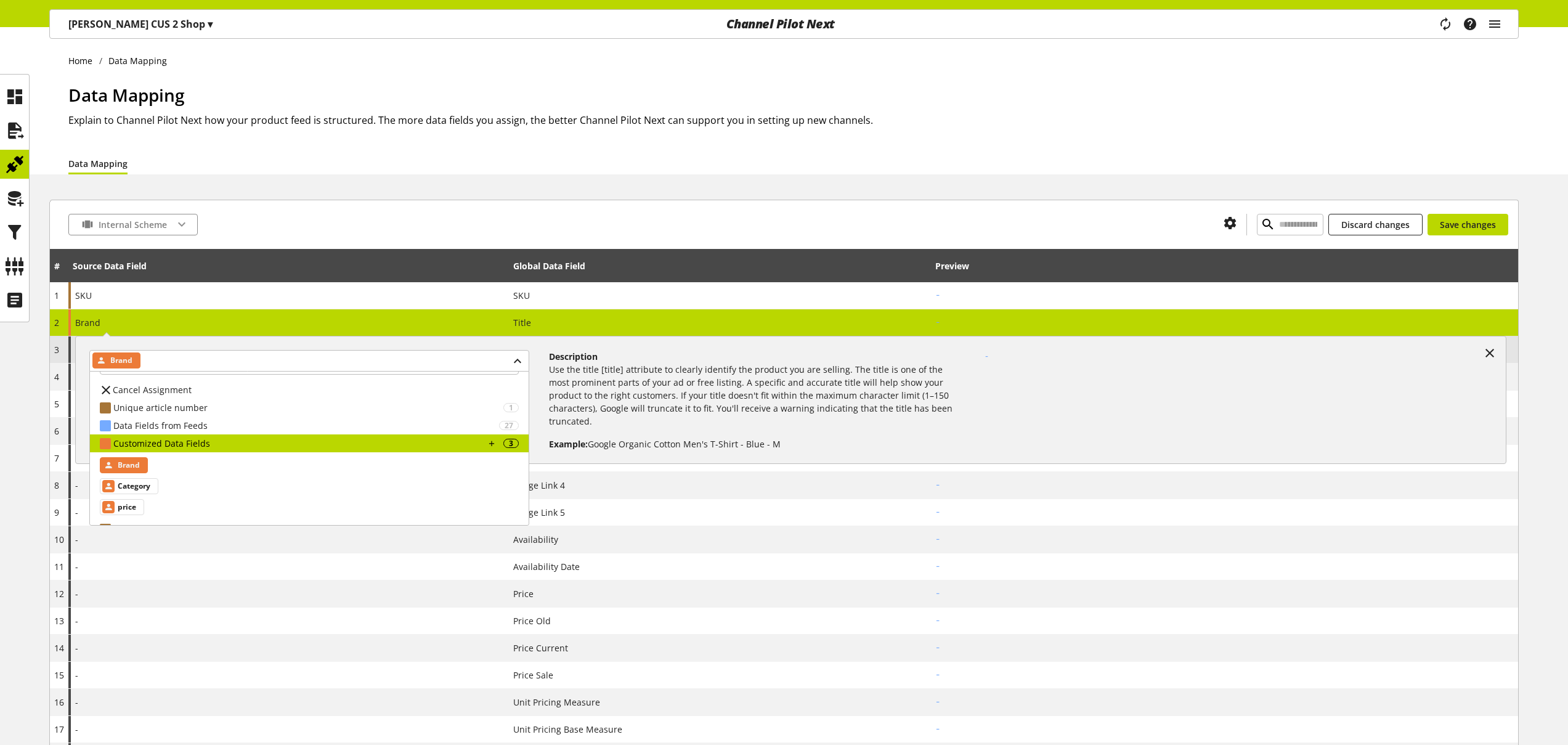
click at [1490, 355] on icon at bounding box center [1489, 353] width 15 height 23
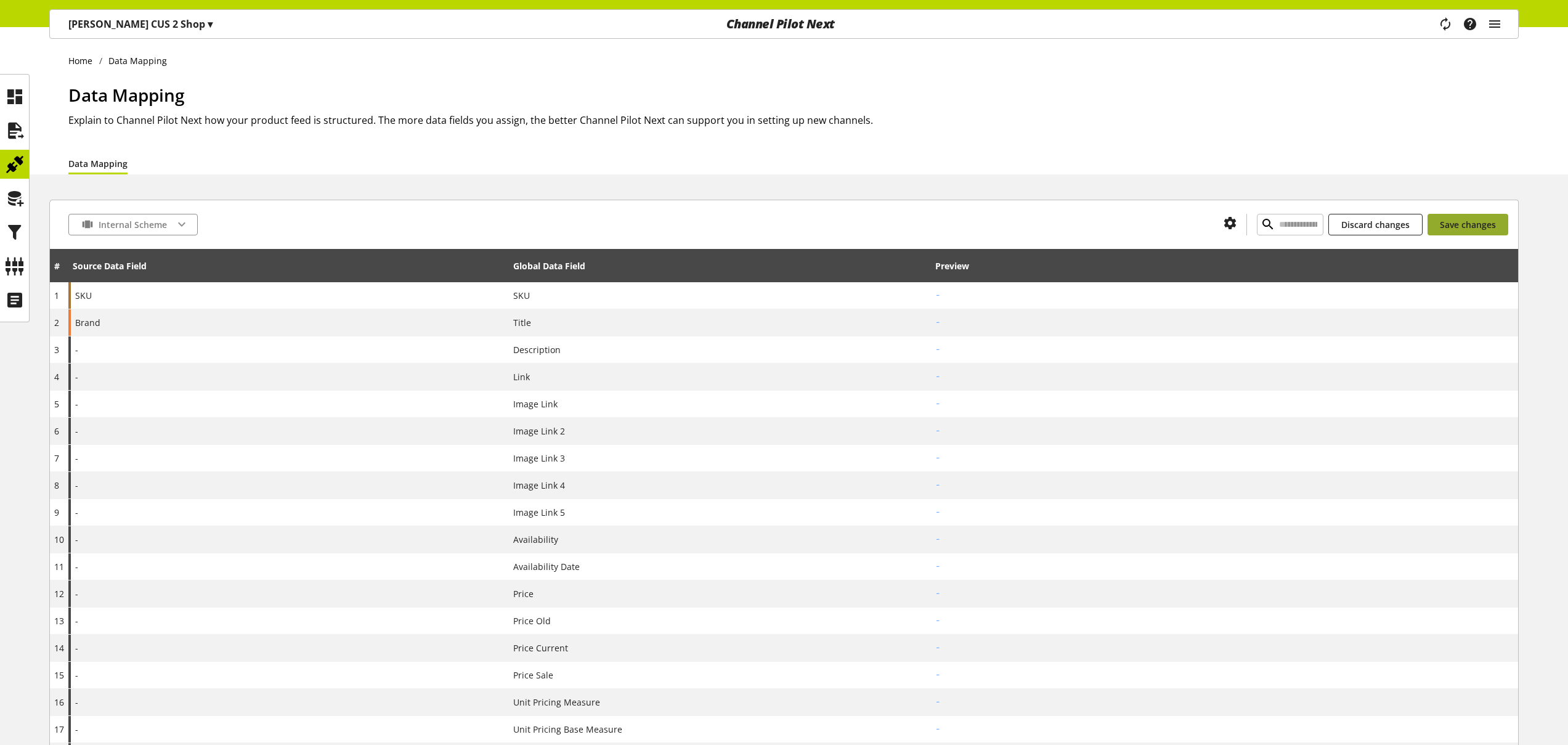
click at [1472, 233] on button "Save changes" at bounding box center [1468, 225] width 81 height 22
click at [13, 200] on icon at bounding box center [14, 198] width 19 height 25
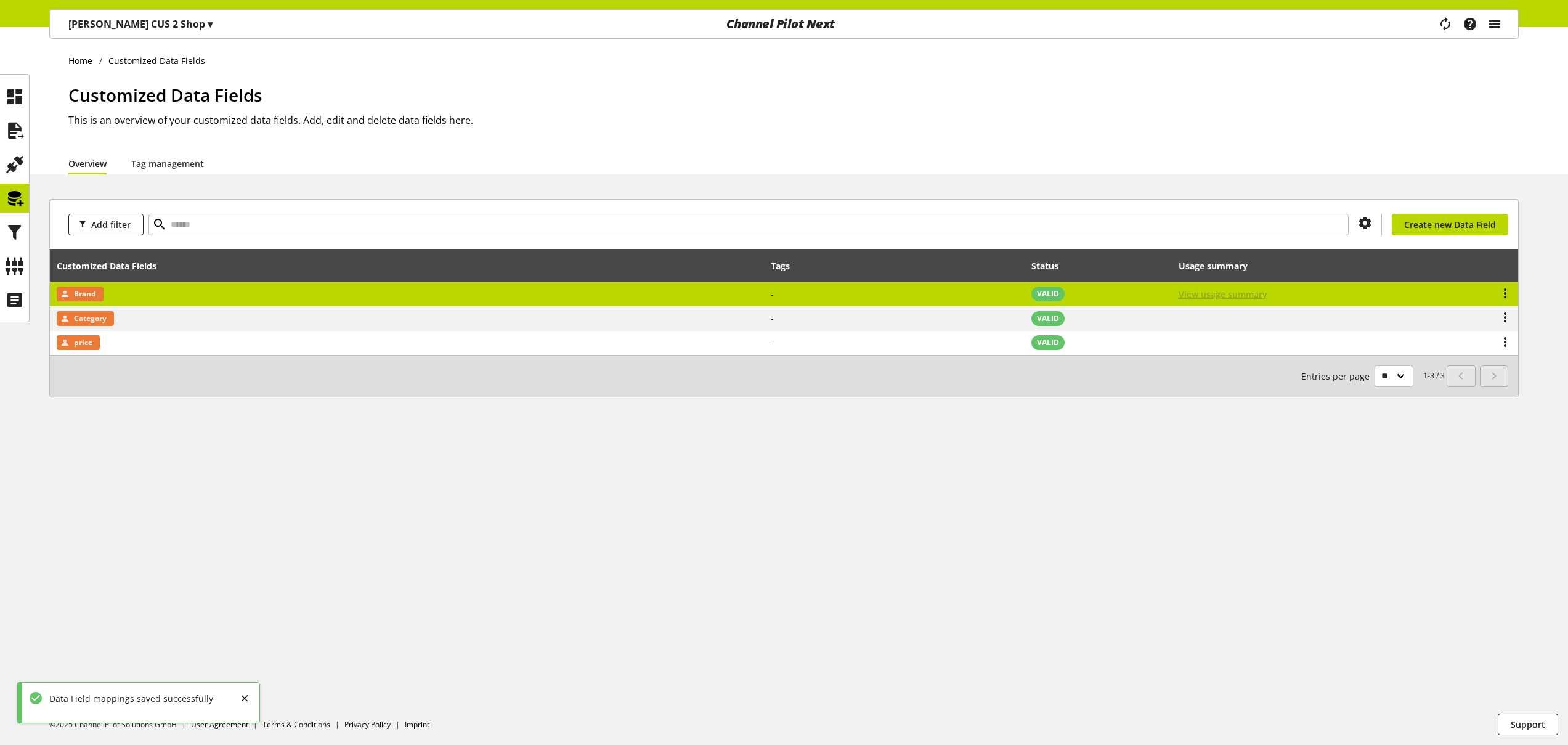
click at [1235, 290] on span "View usage summary" at bounding box center [1223, 294] width 89 height 13
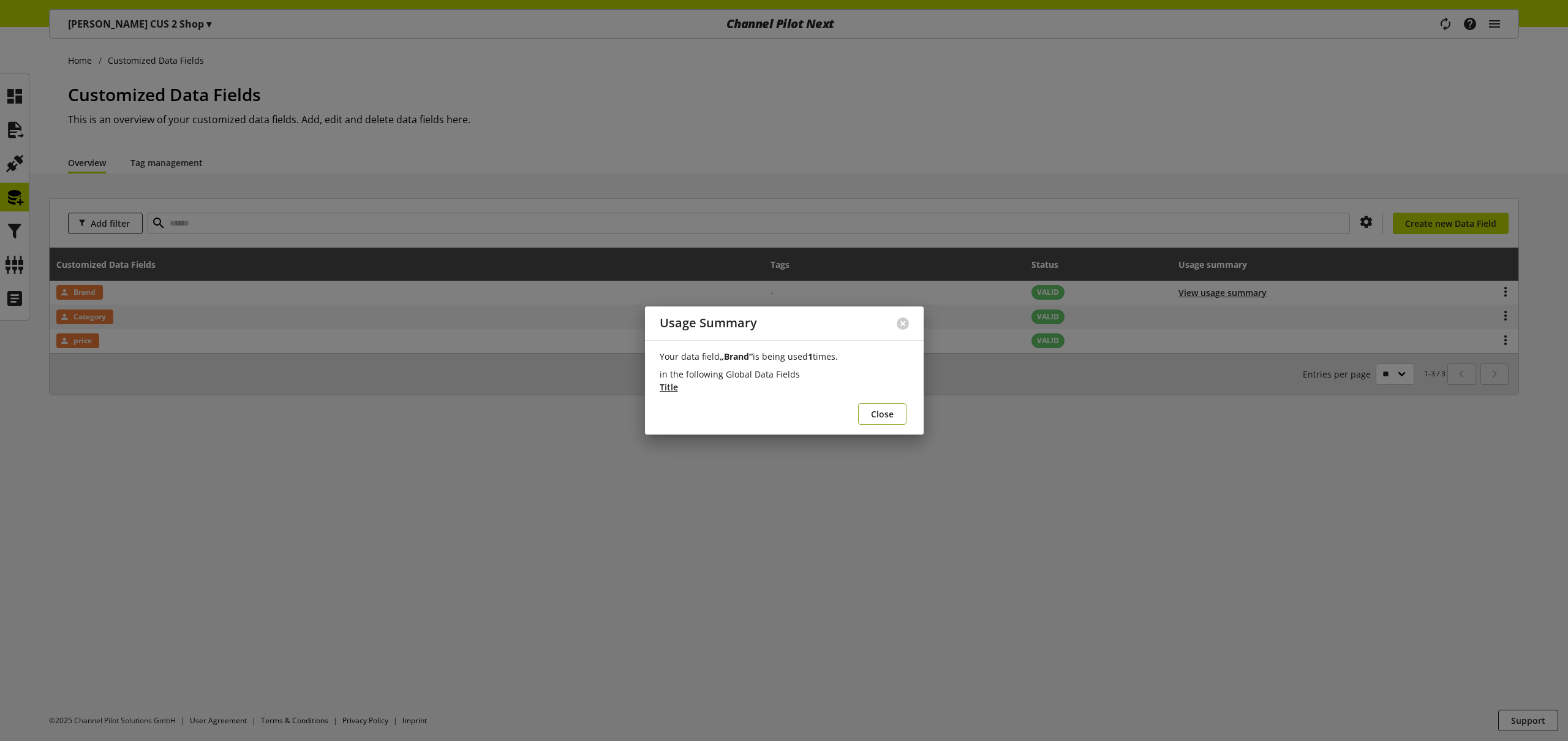
click at [874, 411] on span "Close" at bounding box center [881, 414] width 22 height 13
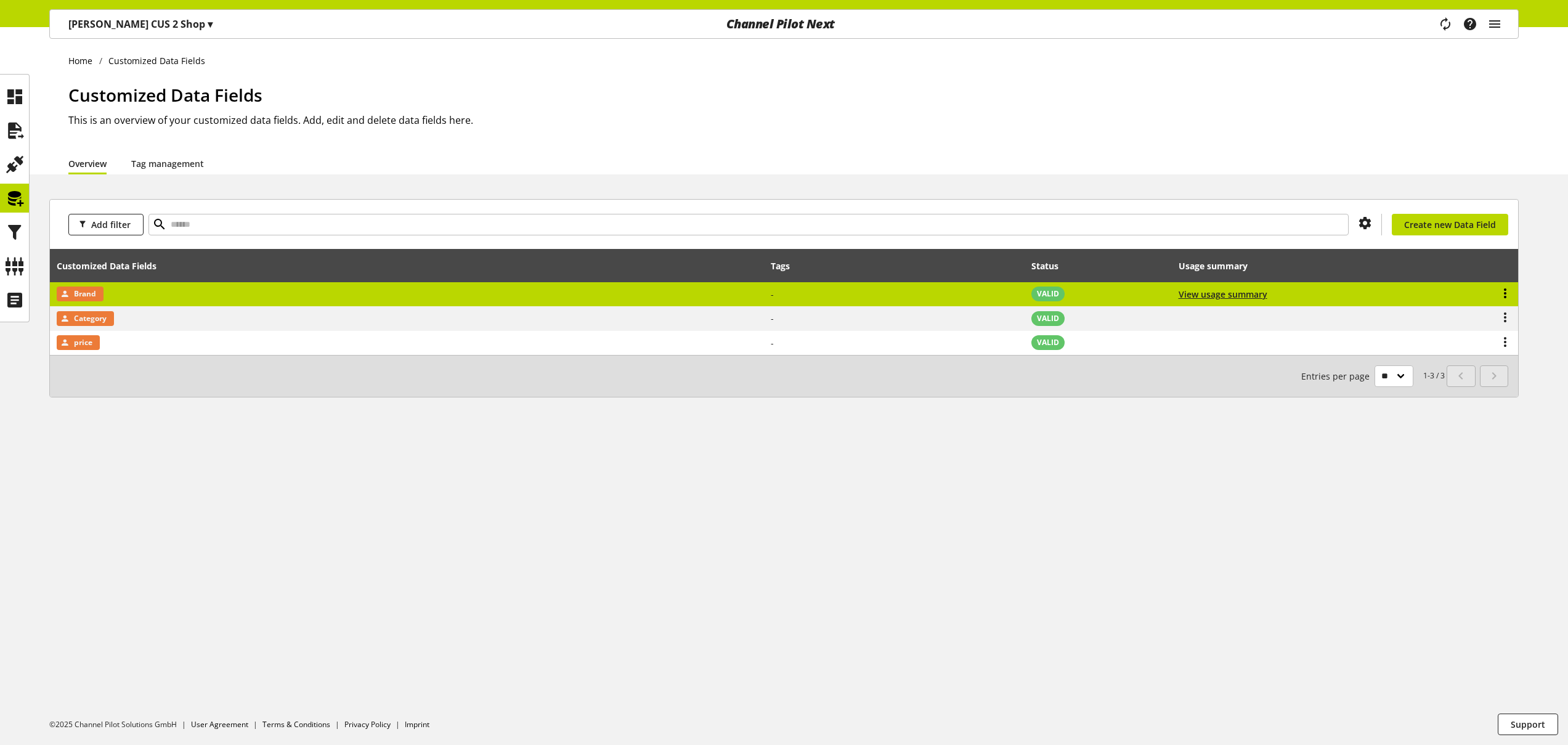
click at [1505, 290] on icon at bounding box center [1505, 293] width 15 height 23
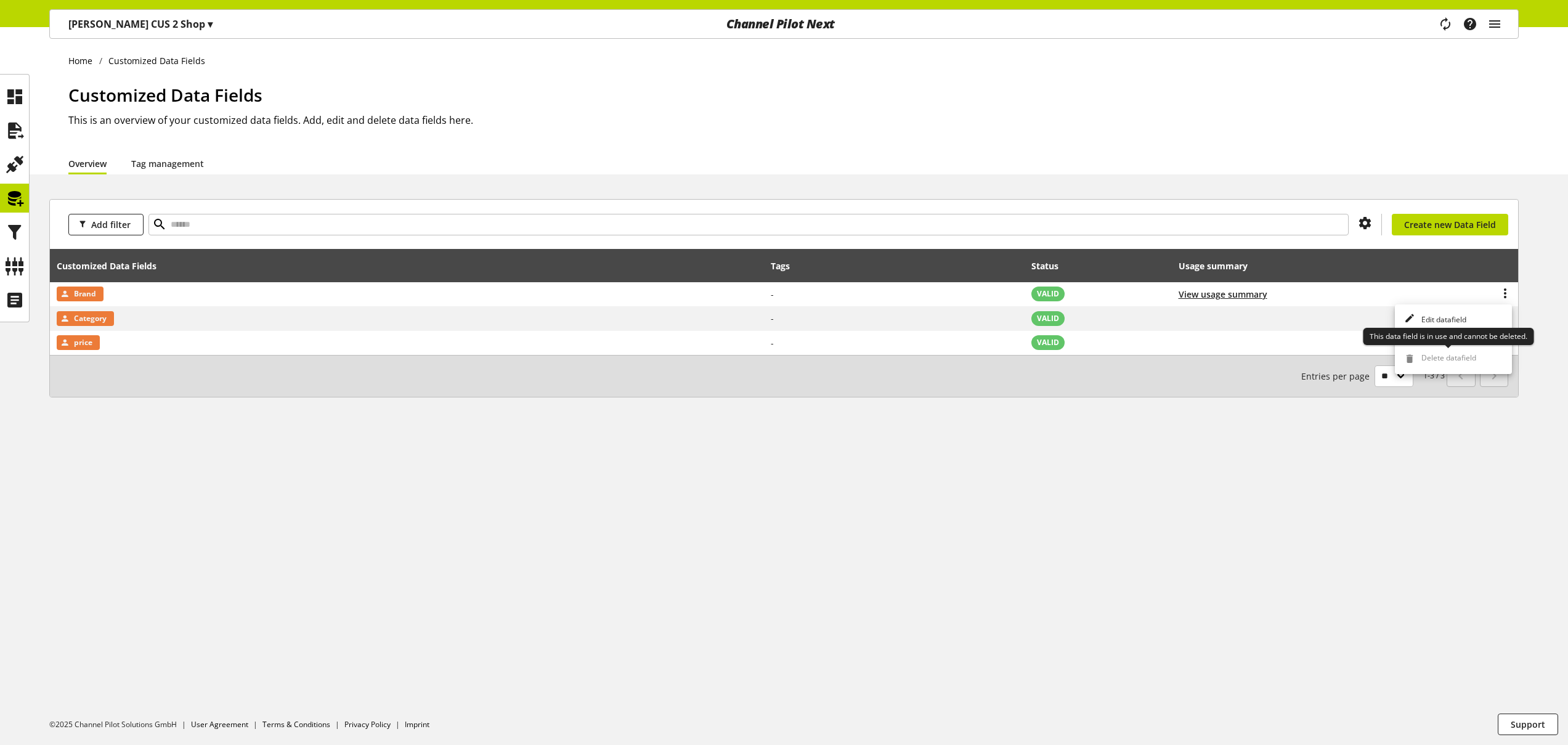
click at [1456, 362] on span "Delete datafield" at bounding box center [1446, 359] width 60 height 13
click at [1265, 474] on div "Home Customized Data Fields Customized Data Fields This is an overview of your …" at bounding box center [784, 386] width 1568 height 718
click at [15, 160] on icon at bounding box center [14, 165] width 19 height 25
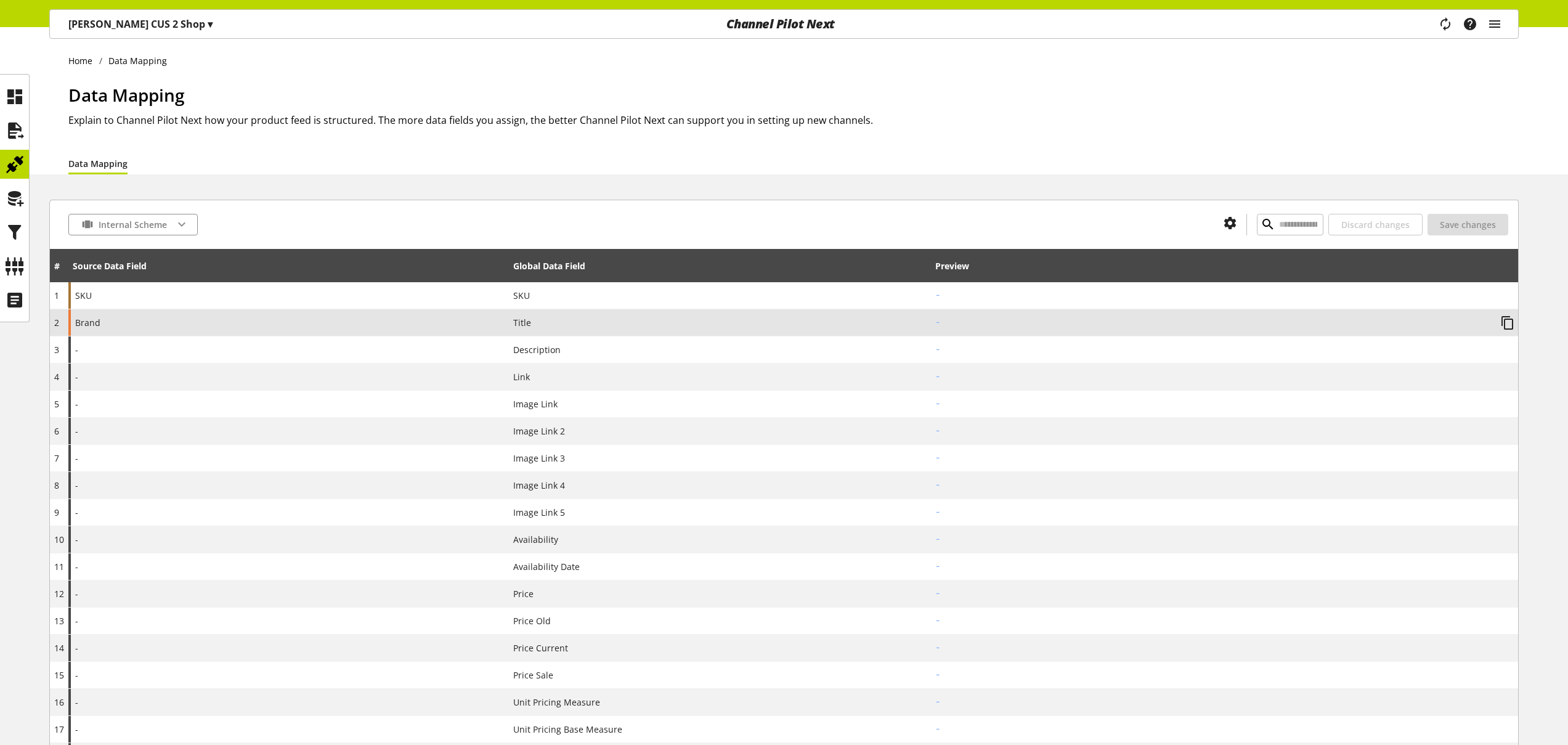
click at [269, 326] on div "Brand" at bounding box center [289, 323] width 440 height 26
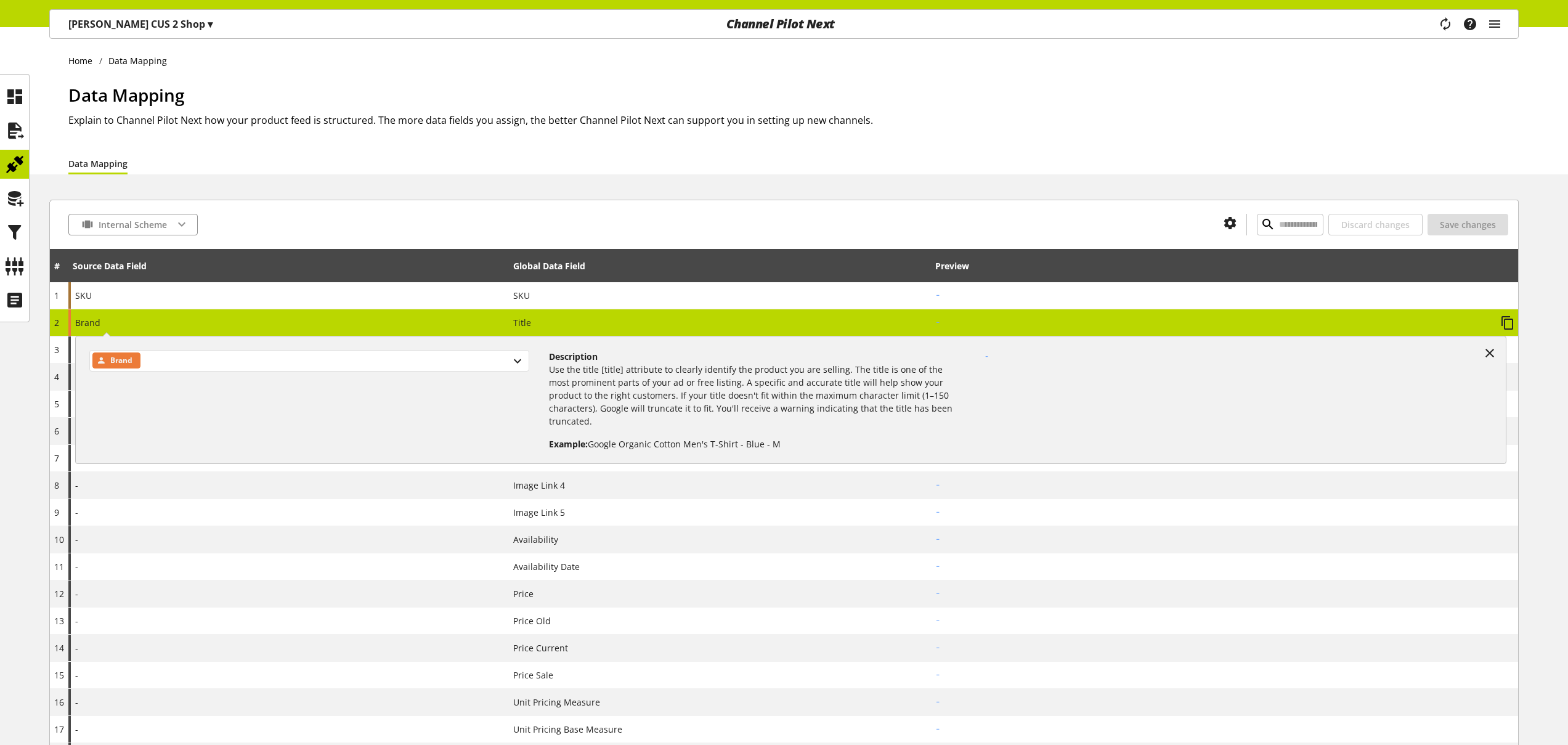
click at [162, 363] on div "Brand" at bounding box center [310, 361] width 440 height 22
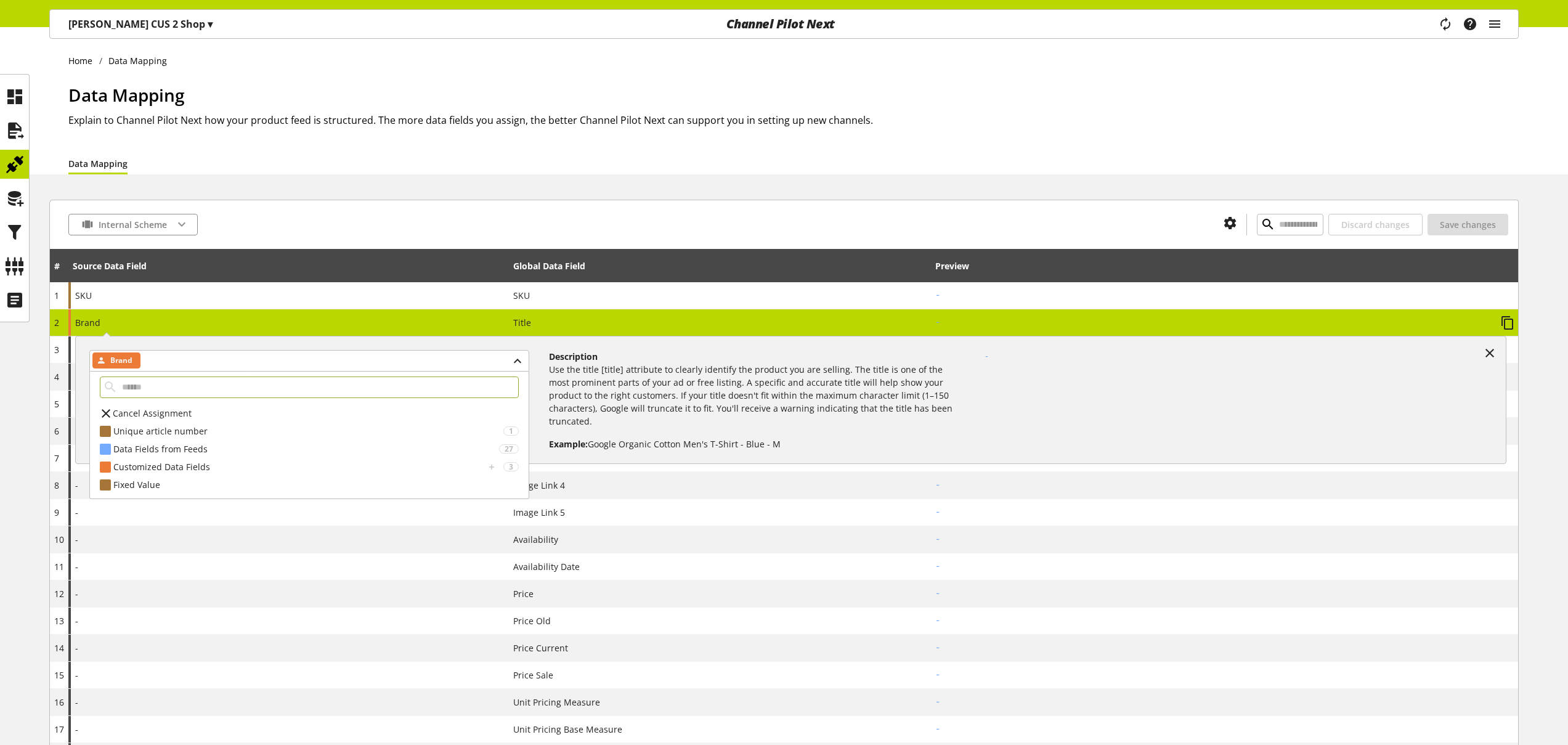
click at [174, 414] on span "Cancel Assignment" at bounding box center [152, 413] width 79 height 13
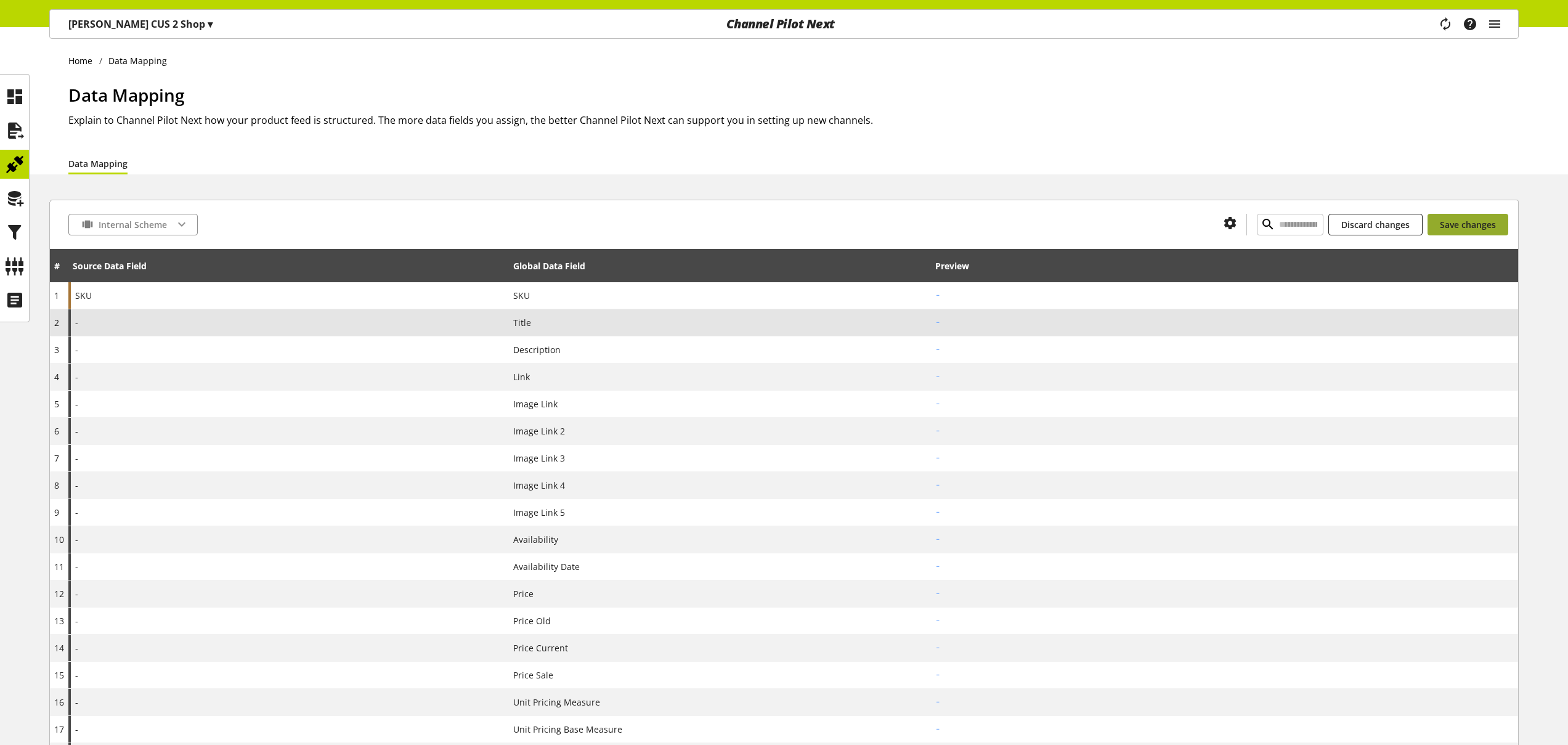
click at [1491, 222] on span "Save changes" at bounding box center [1468, 224] width 56 height 13
click at [18, 203] on icon at bounding box center [14, 198] width 19 height 25
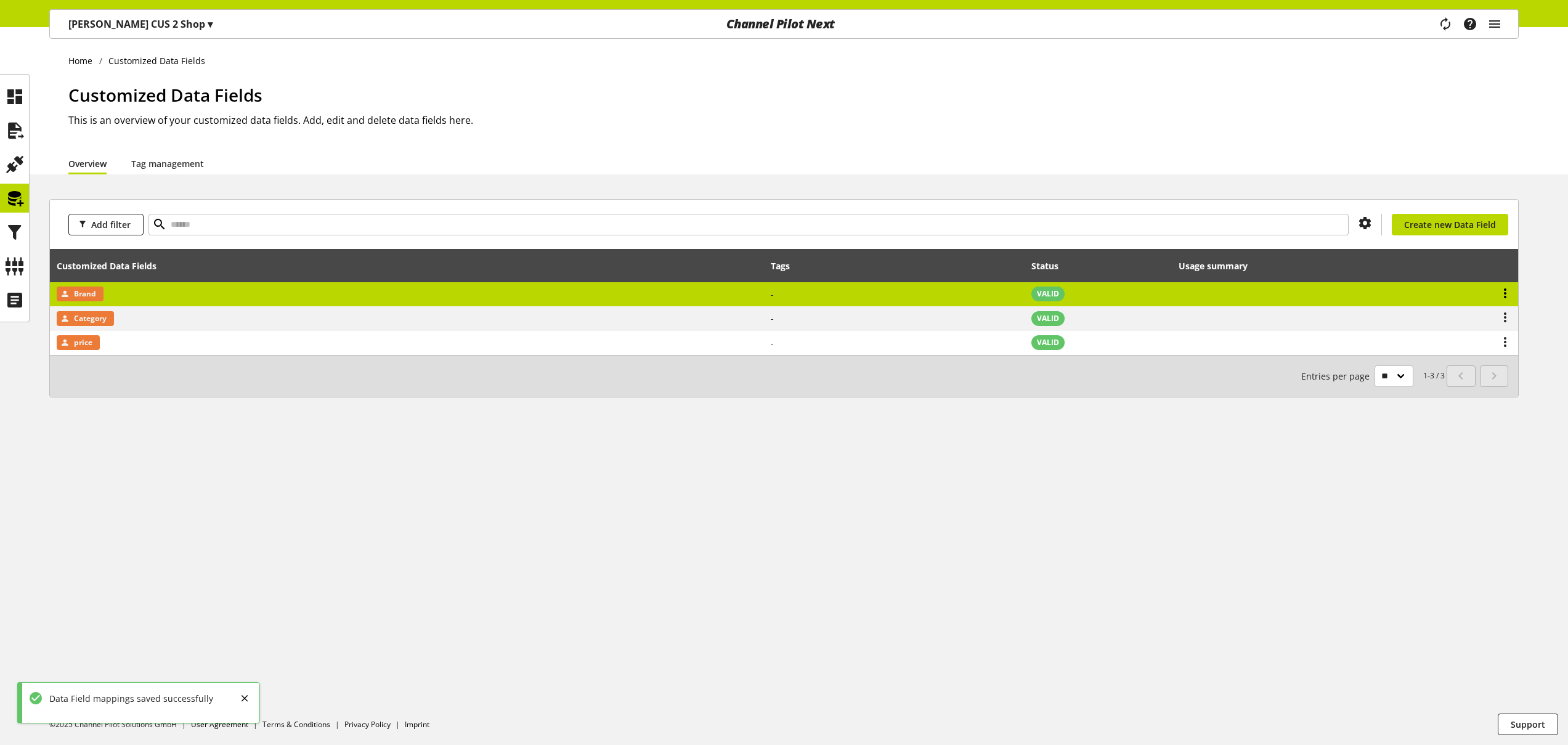
click at [1507, 289] on icon at bounding box center [1505, 293] width 15 height 23
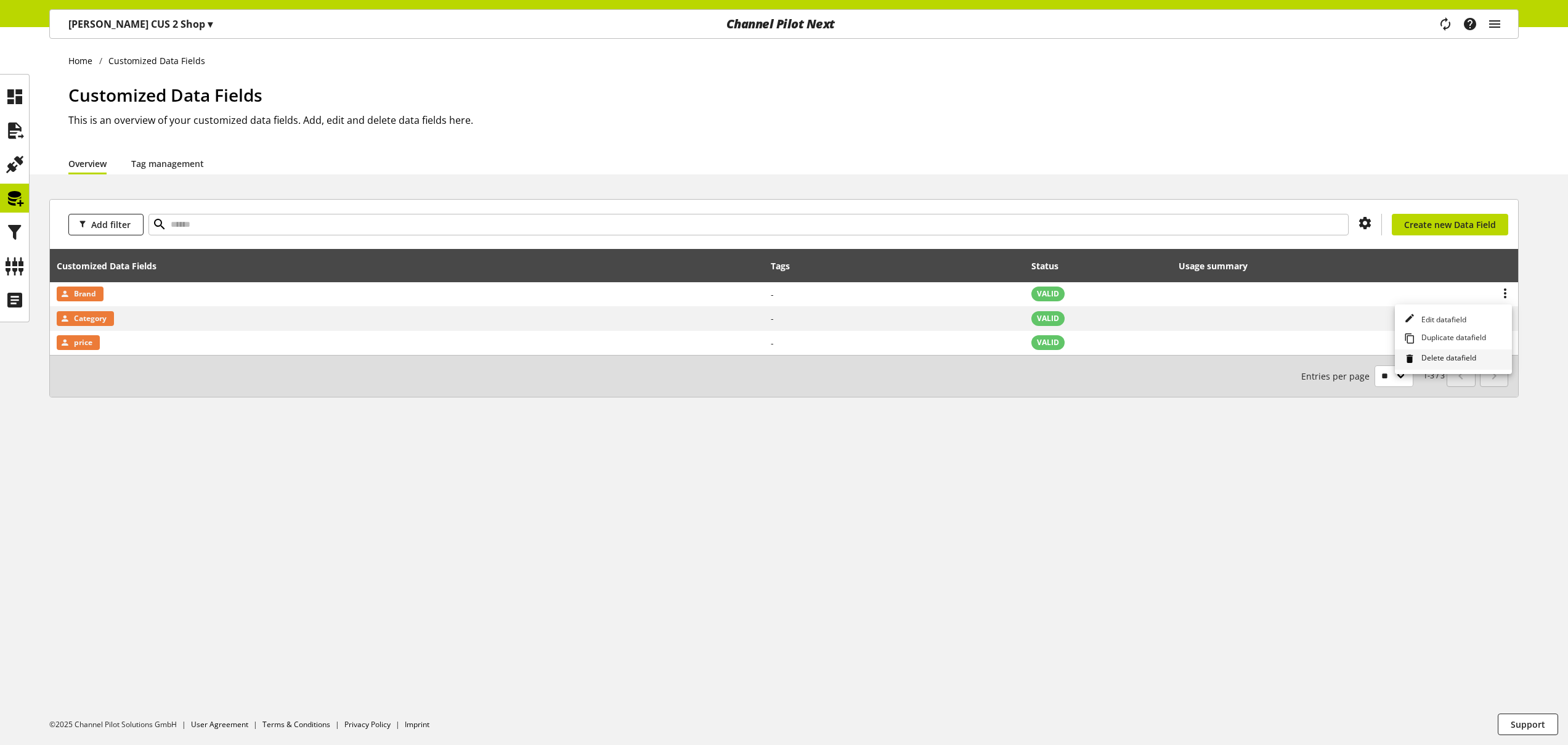
click at [1454, 360] on span "Delete datafield" at bounding box center [1446, 359] width 60 height 13
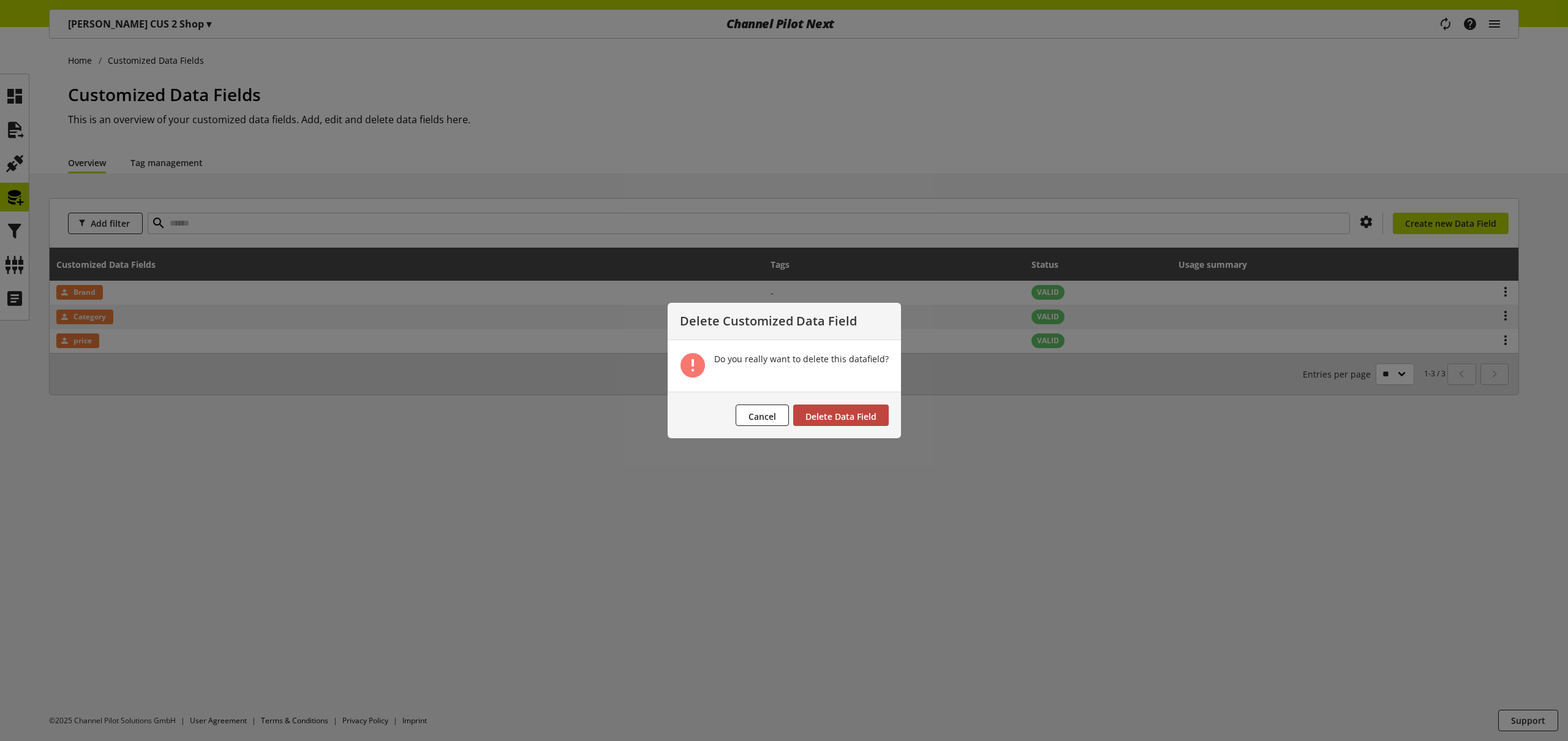
click at [857, 418] on span "Delete Data Field" at bounding box center [841, 416] width 71 height 12
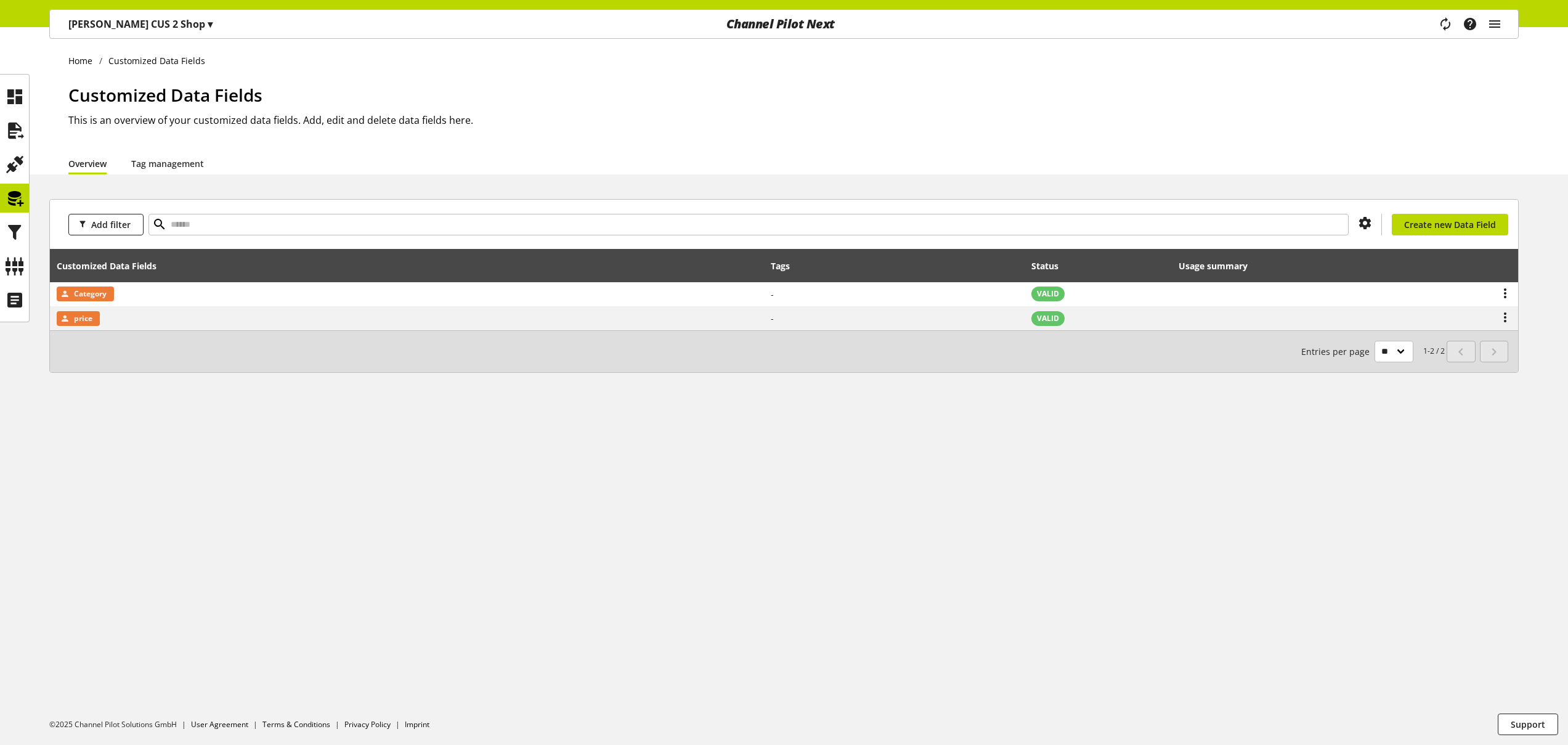
click at [104, 14] on div "[PERSON_NAME] CUS 2 Shop ▾" at bounding box center [140, 24] width 173 height 23
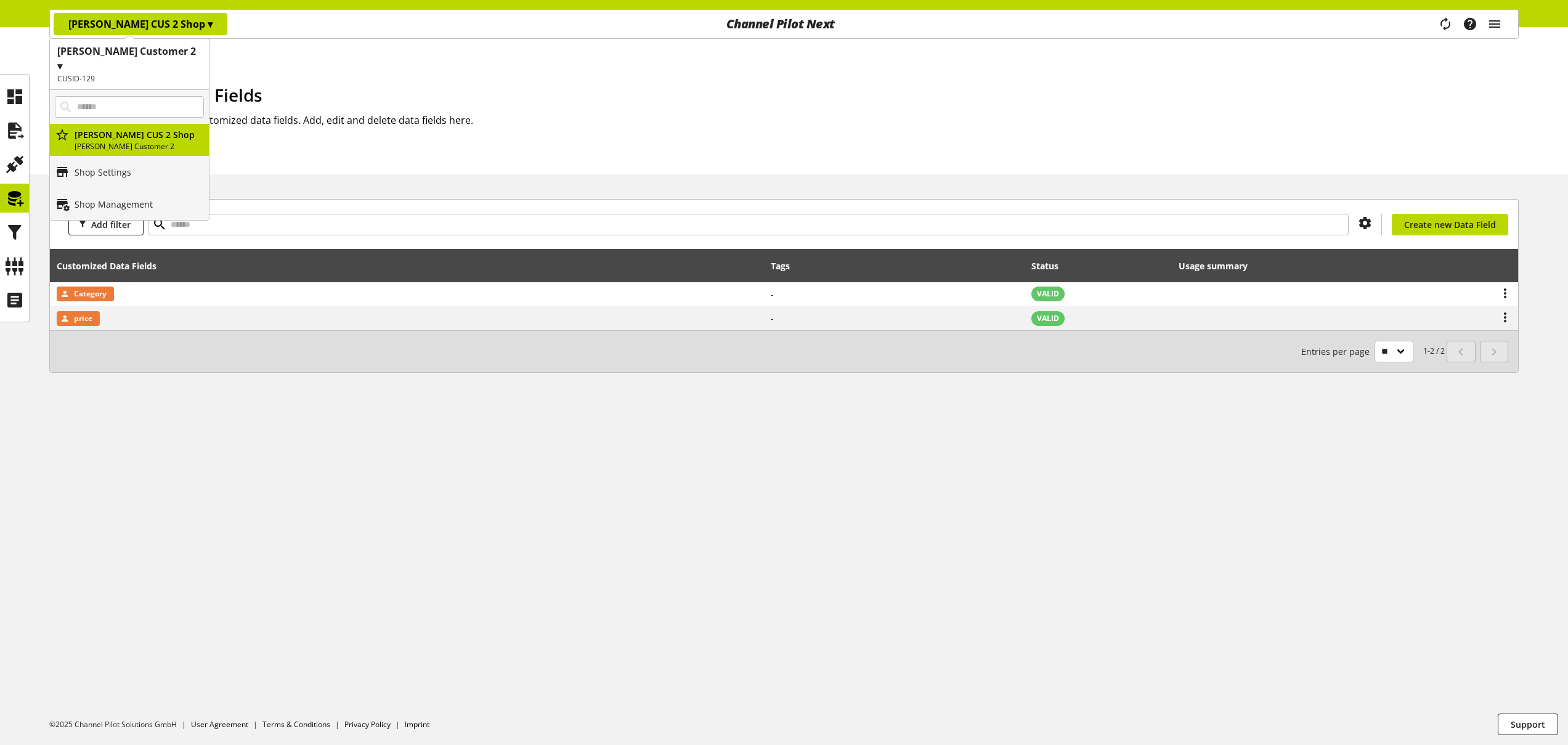
click at [118, 73] on h2 "CUSID-129" at bounding box center [129, 79] width 144 height 11
click at [117, 128] on p "[PERSON_NAME]" at bounding box center [129, 142] width 159 height 32
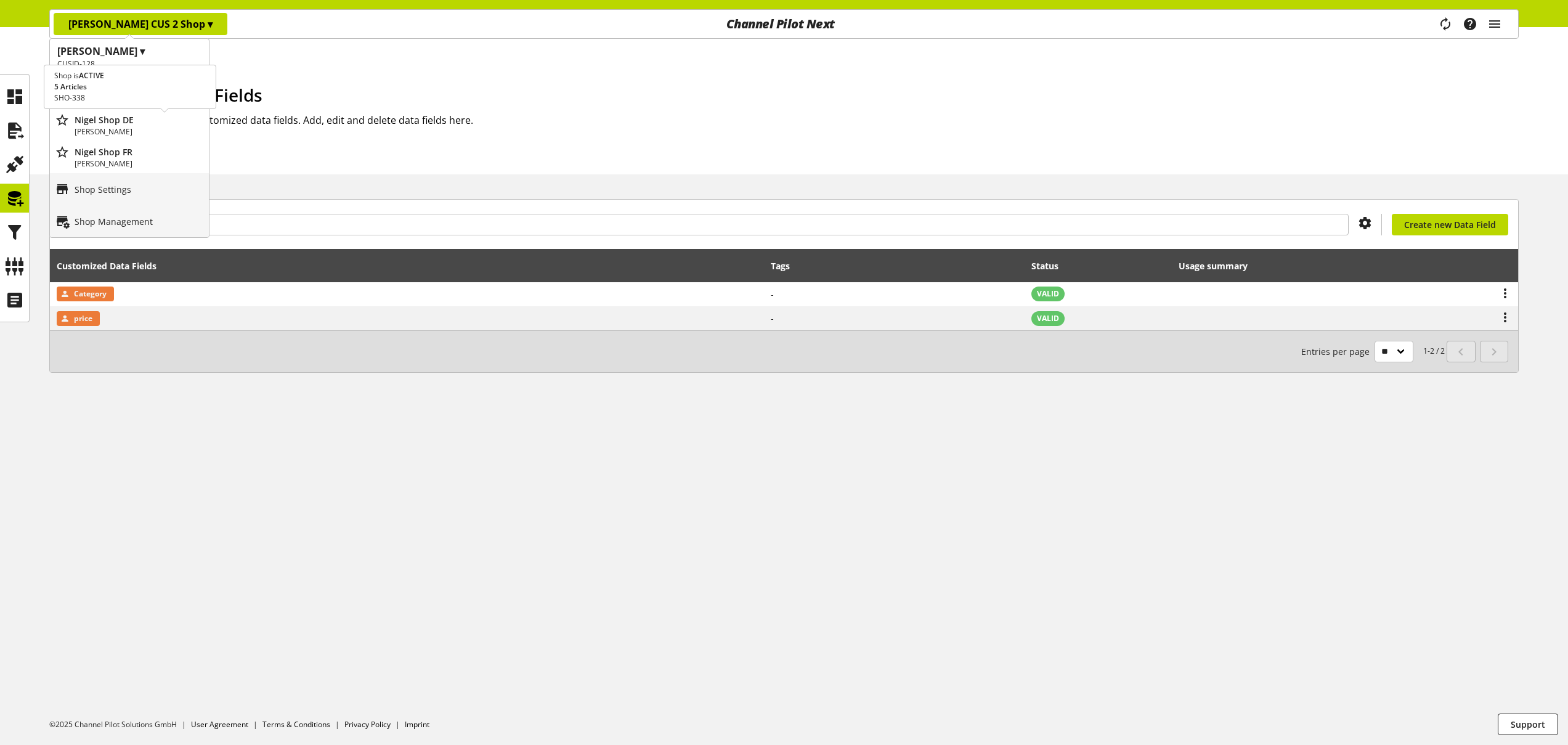
click at [118, 124] on p "Nigel Shop DE" at bounding box center [139, 120] width 129 height 13
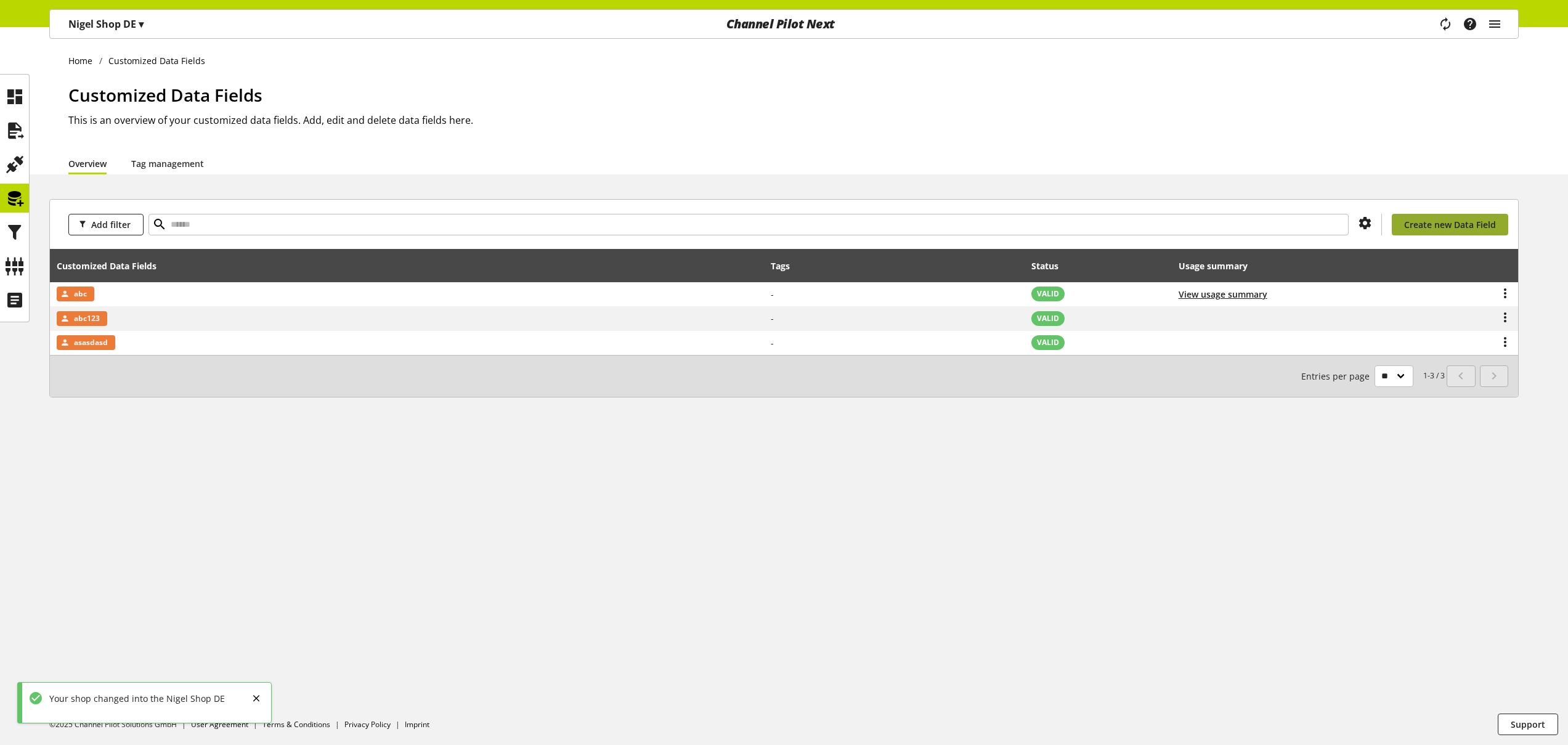
click at [1428, 226] on span "Create new Data Field" at bounding box center [1450, 224] width 92 height 13
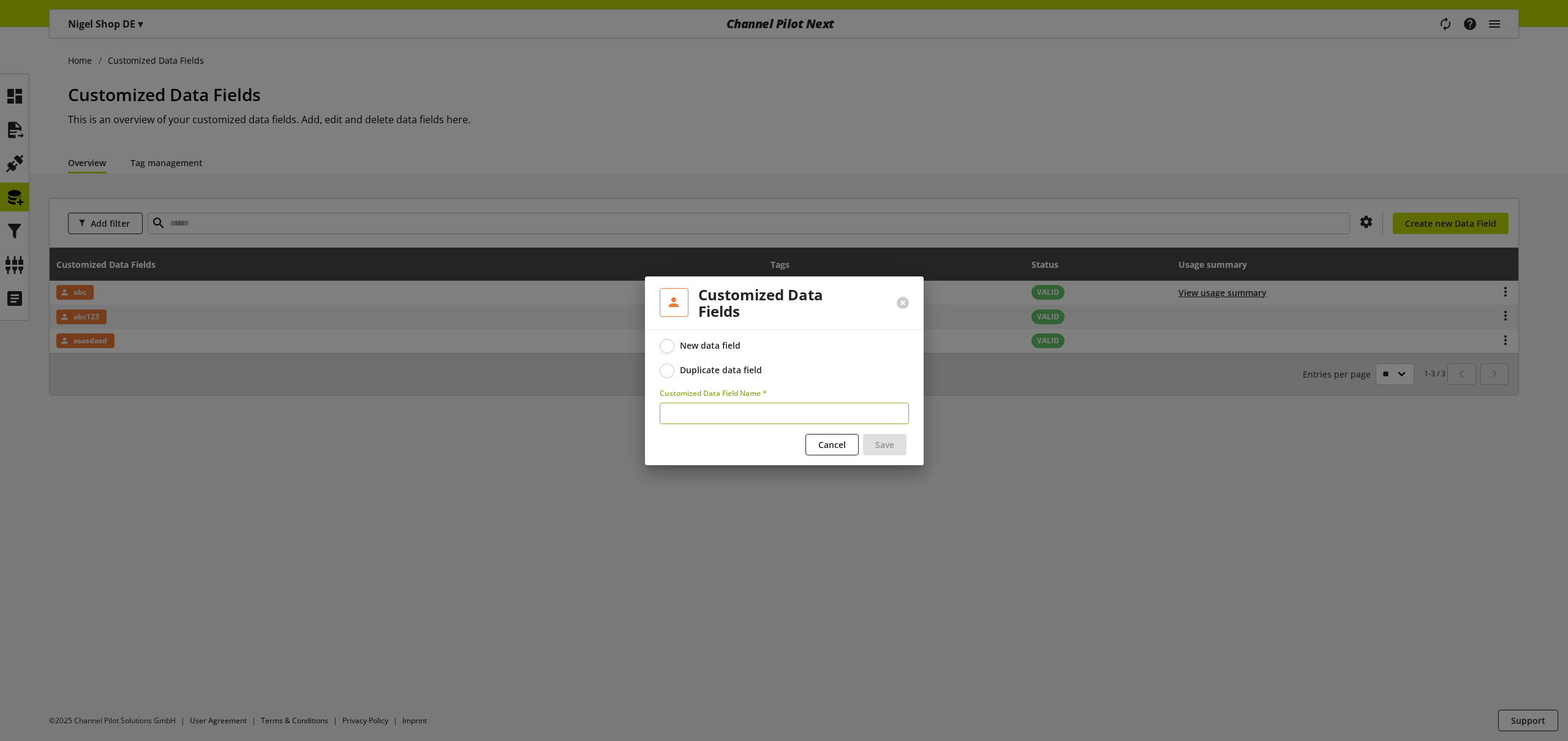
click at [709, 368] on div "Duplicate data field" at bounding box center [721, 370] width 82 height 11
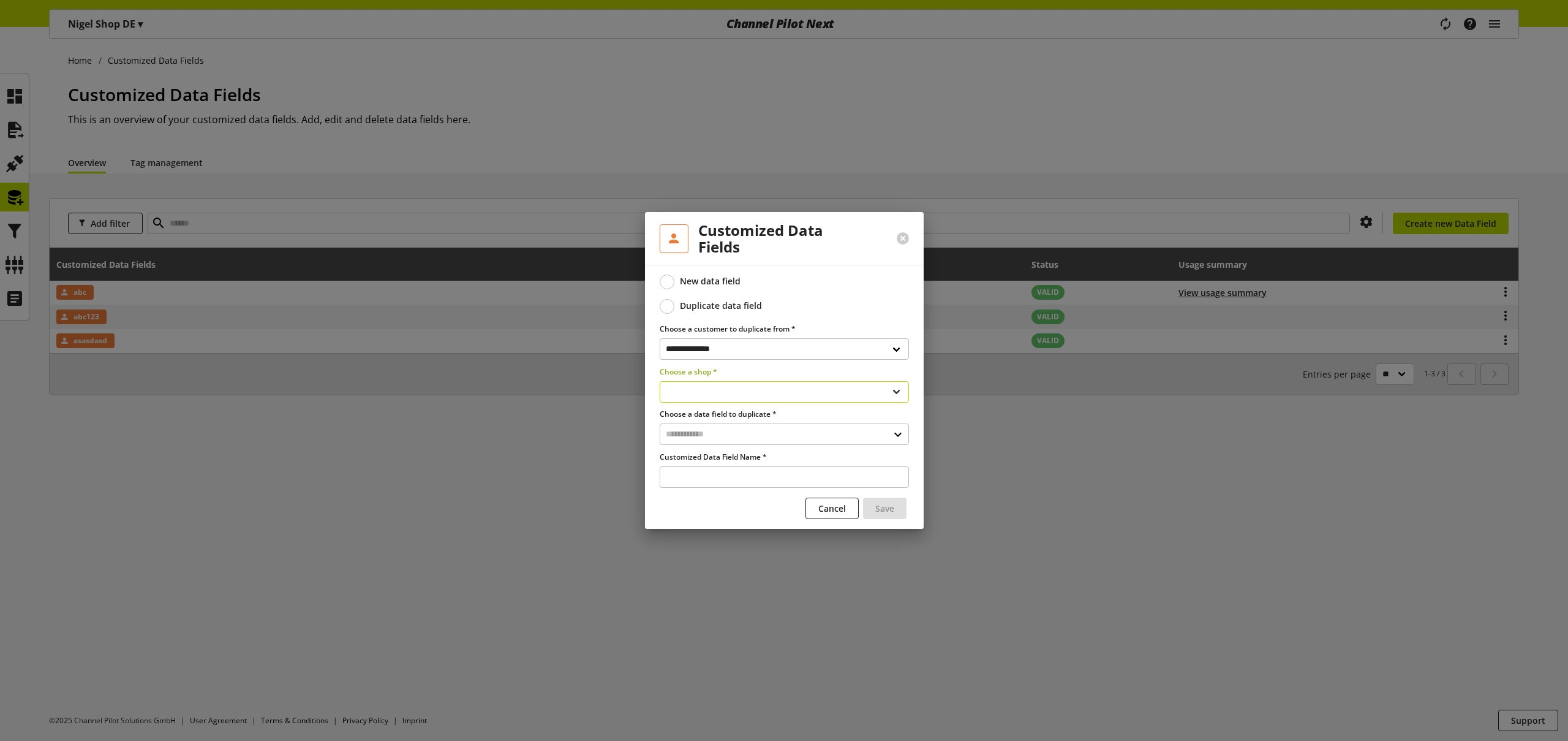
click at [721, 388] on select "**********" at bounding box center [784, 392] width 249 height 22
select select "**********"
click at [660, 381] on select "**********" at bounding box center [784, 392] width 249 height 22
click at [737, 432] on input "text" at bounding box center [784, 434] width 249 height 22
drag, startPoint x: 724, startPoint y: 488, endPoint x: 750, endPoint y: 504, distance: 30.5
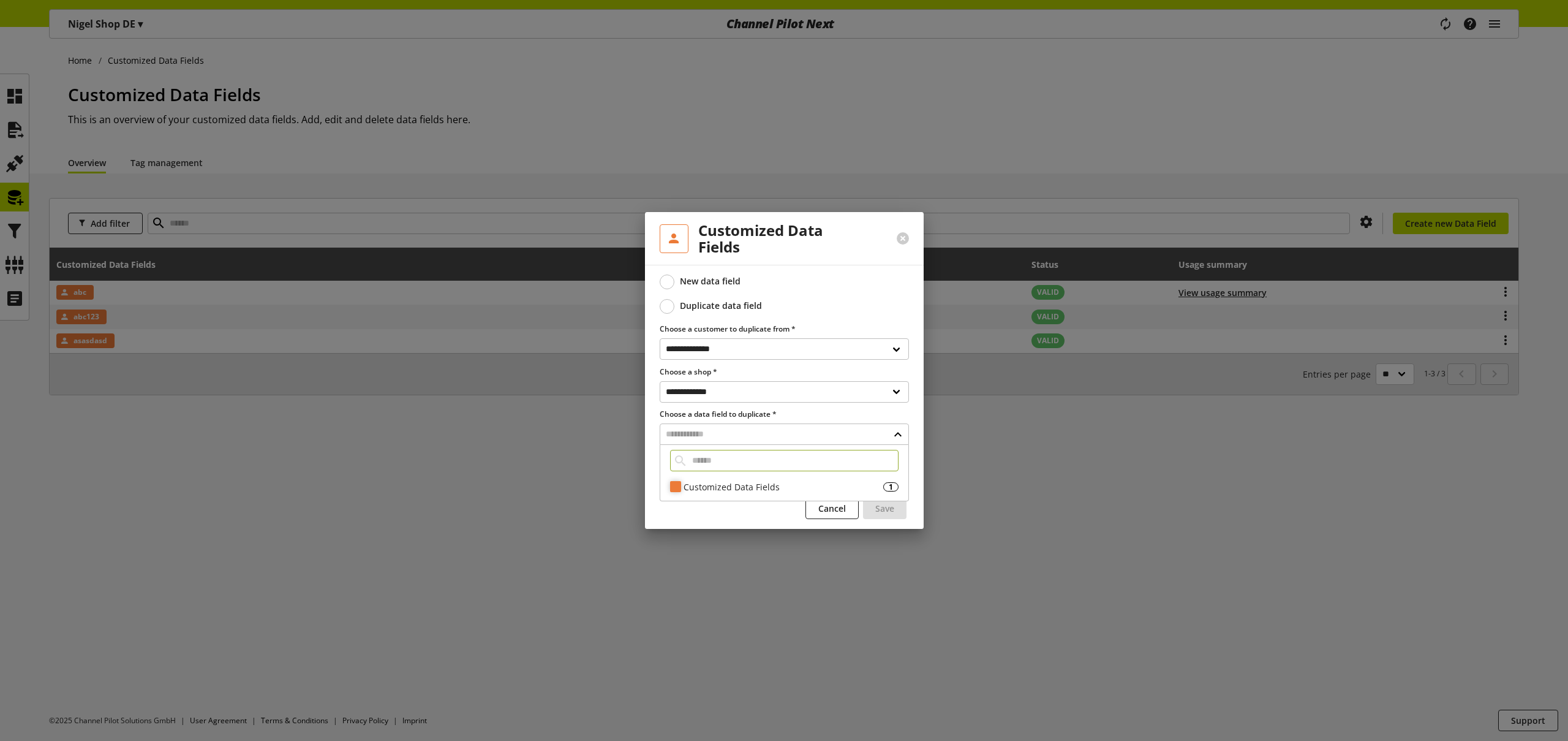
click at [725, 488] on div "Customized Data Fields" at bounding box center [783, 487] width 199 height 13
click at [708, 509] on span "brand" at bounding box center [699, 508] width 22 height 15
type input "**********"
click at [888, 509] on span "Save" at bounding box center [885, 508] width 19 height 13
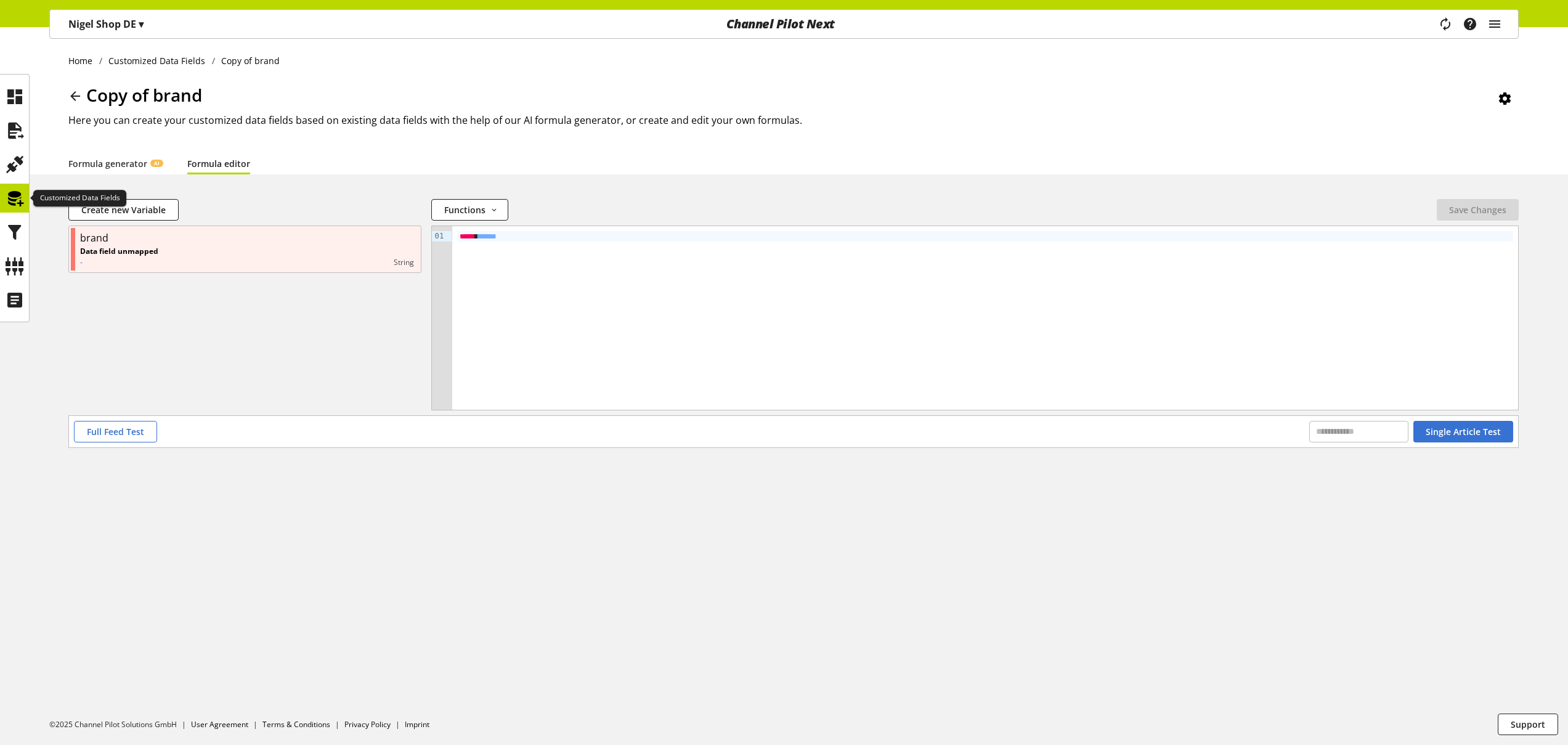
click at [13, 198] on icon at bounding box center [14, 198] width 19 height 25
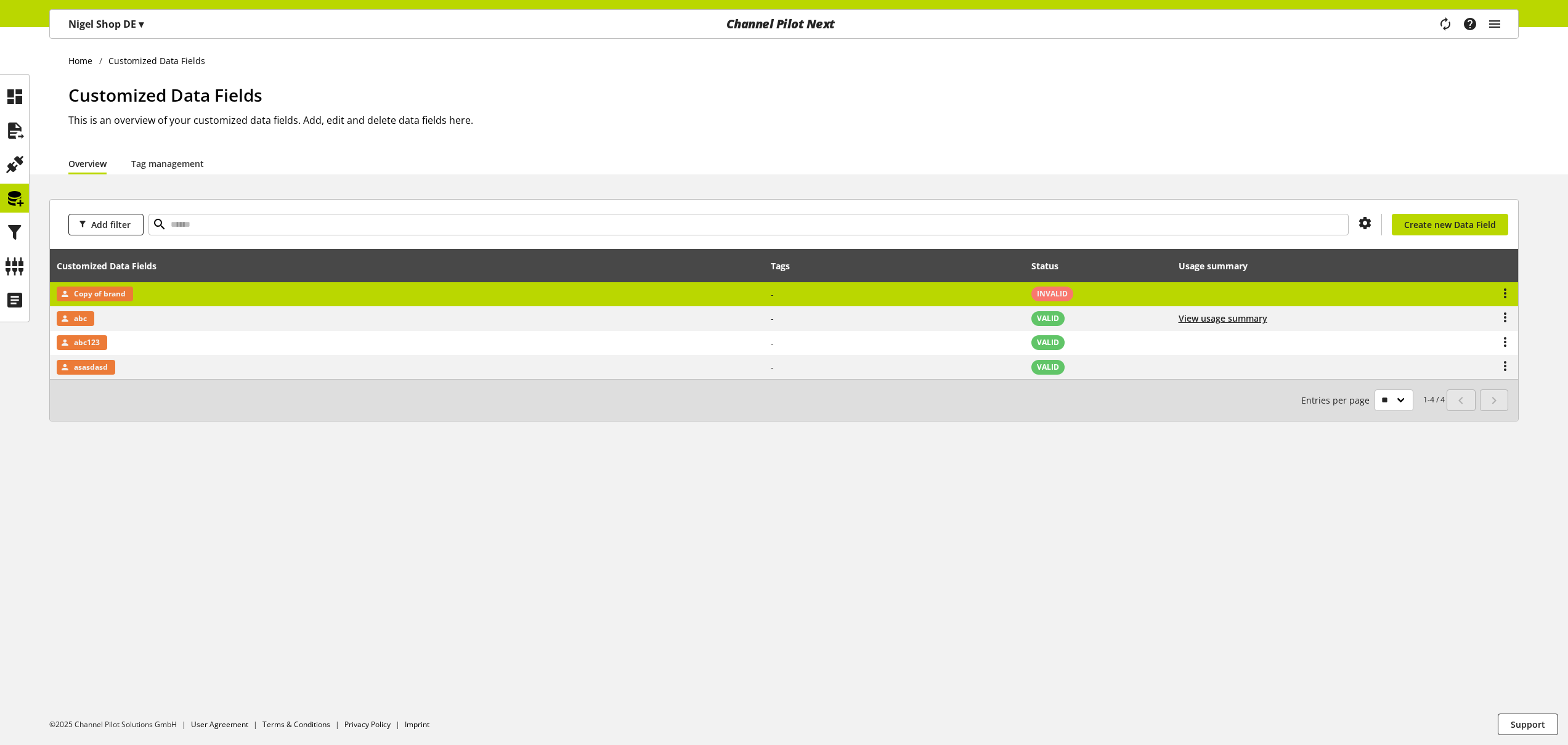
click at [316, 289] on td "Copy of brand" at bounding box center [407, 295] width 714 height 25
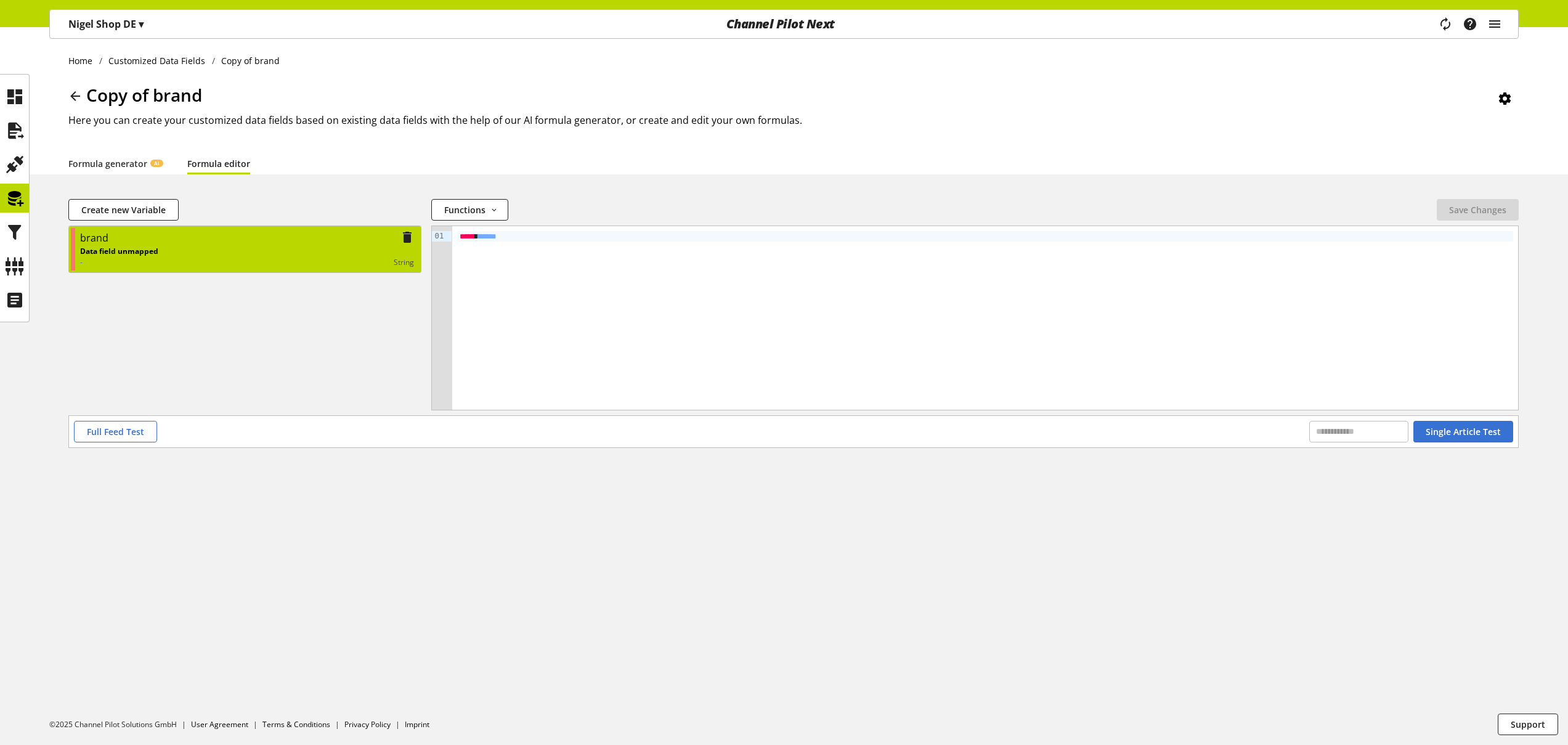
click at [187, 250] on div "Data field unmapped - string" at bounding box center [247, 257] width 334 height 23
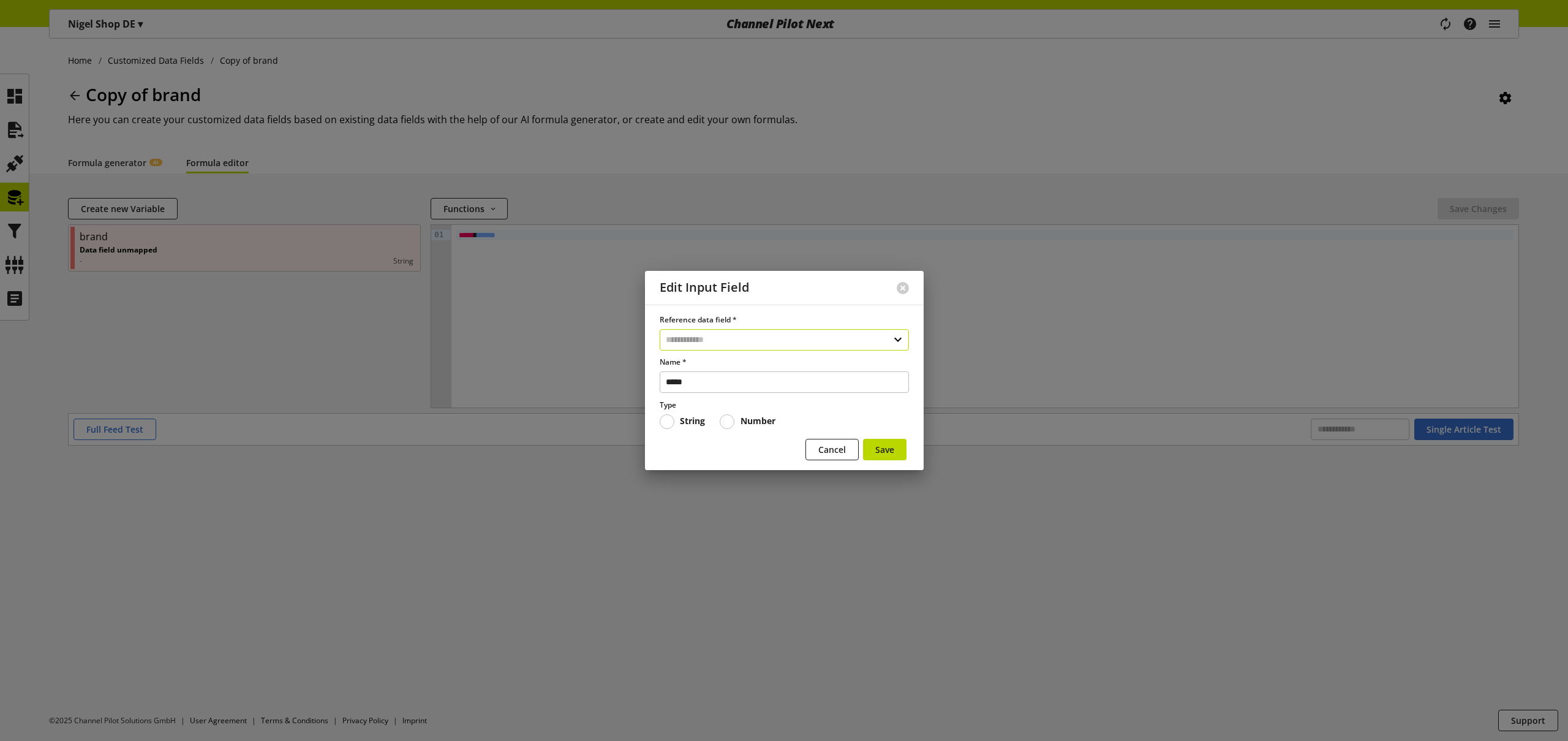
click at [729, 340] on input "text" at bounding box center [784, 340] width 249 height 22
select select "***"
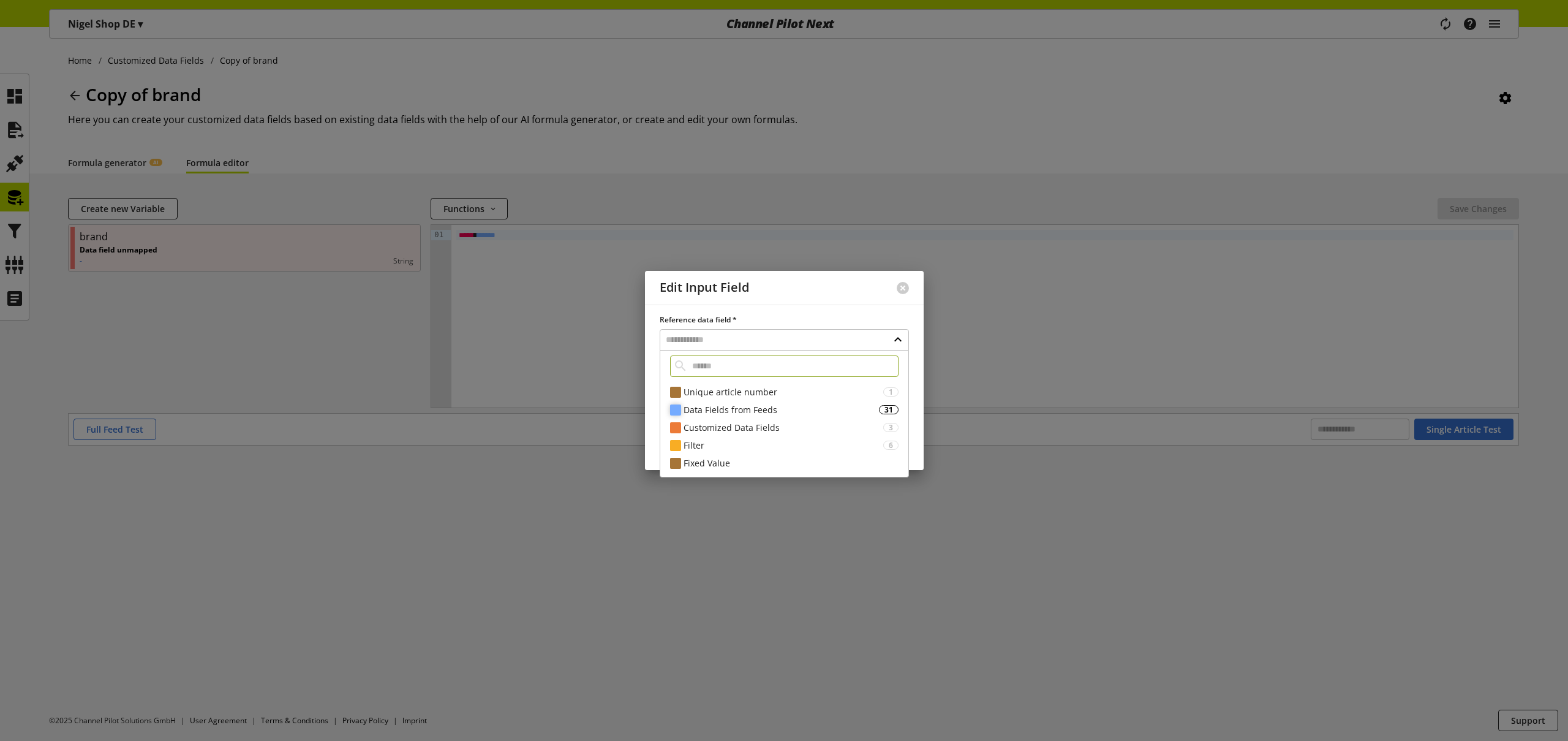
click at [730, 405] on div "Data Fields from Feeds" at bounding box center [781, 409] width 196 height 13
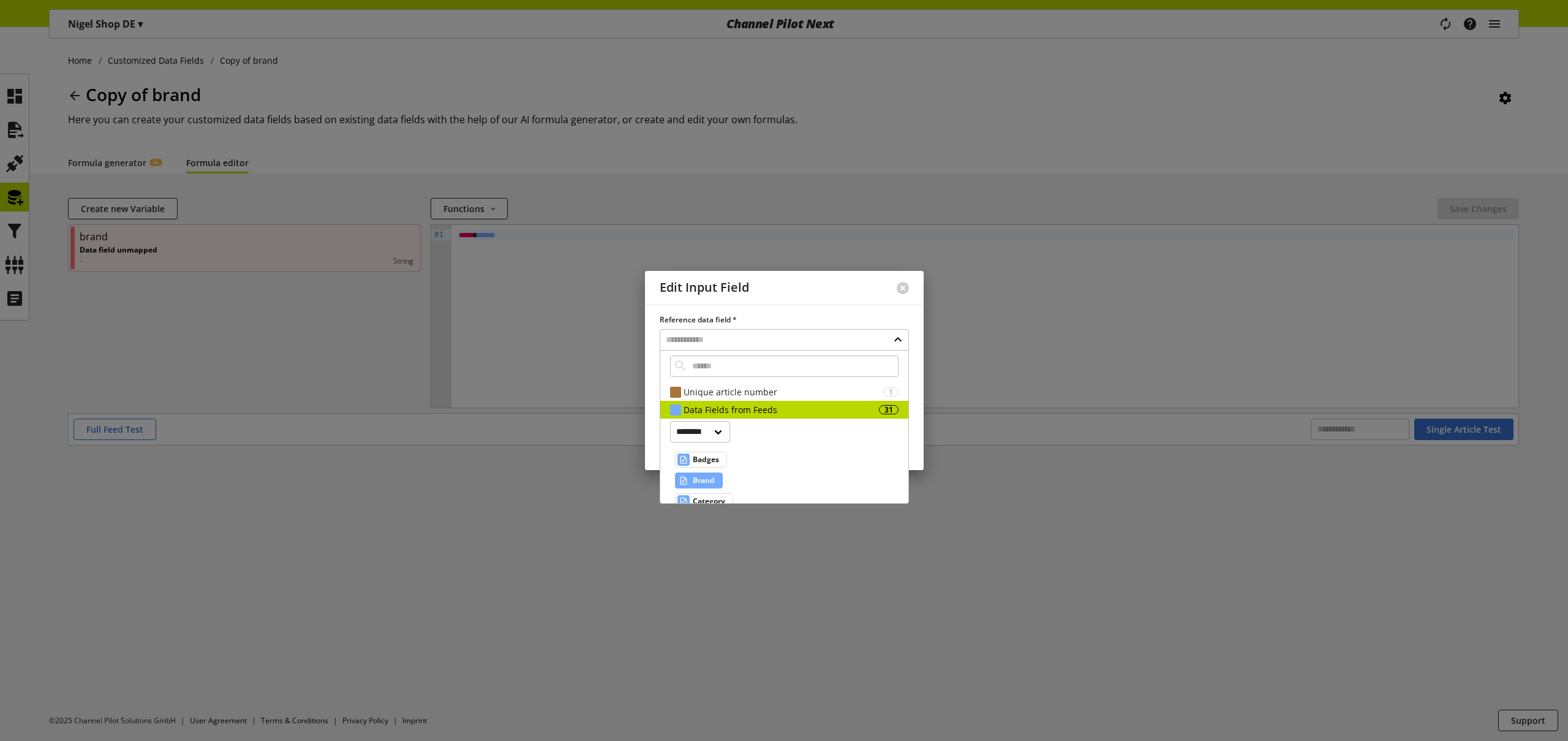
click at [707, 478] on span "Brand" at bounding box center [704, 480] width 22 height 15
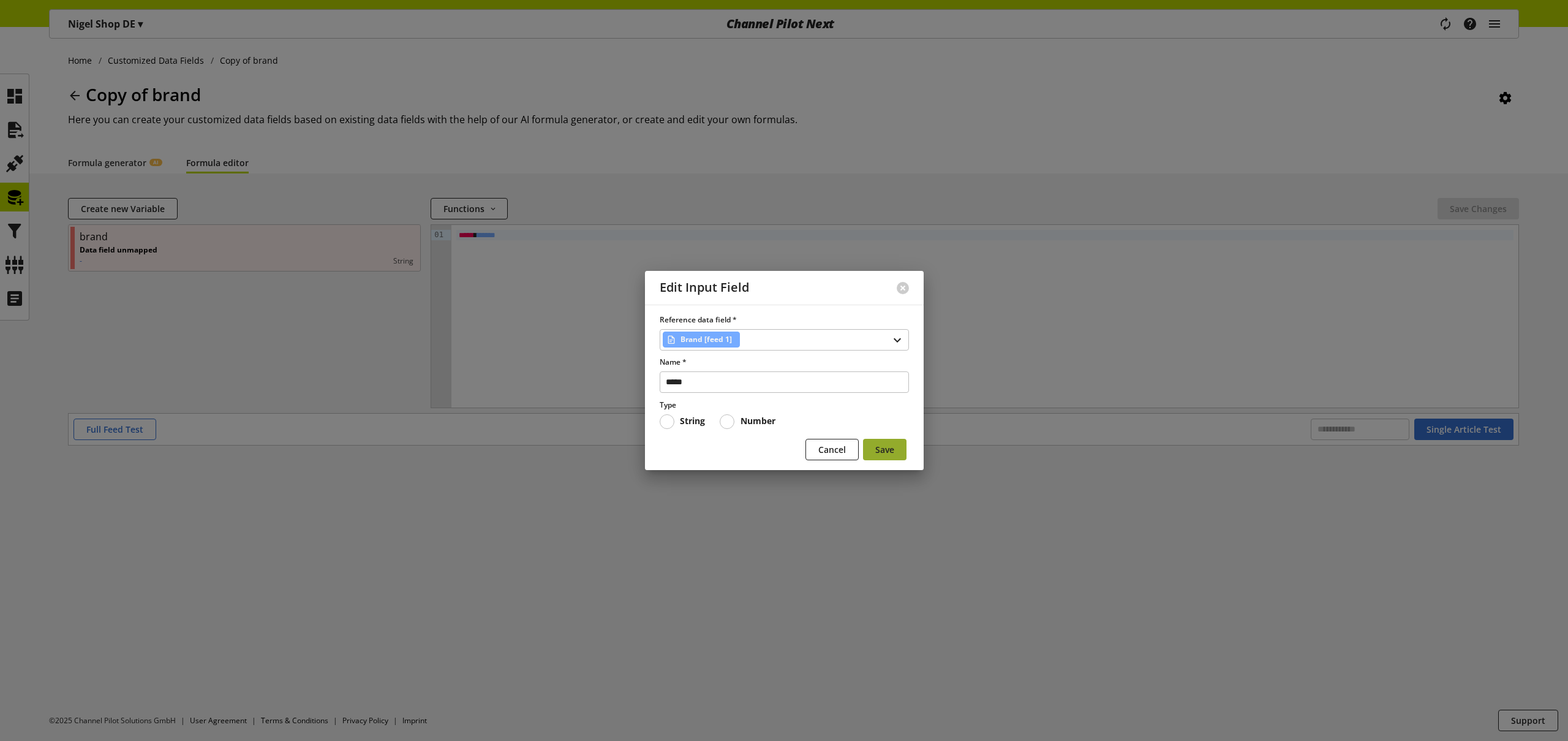
click at [891, 446] on span "Save" at bounding box center [885, 449] width 19 height 13
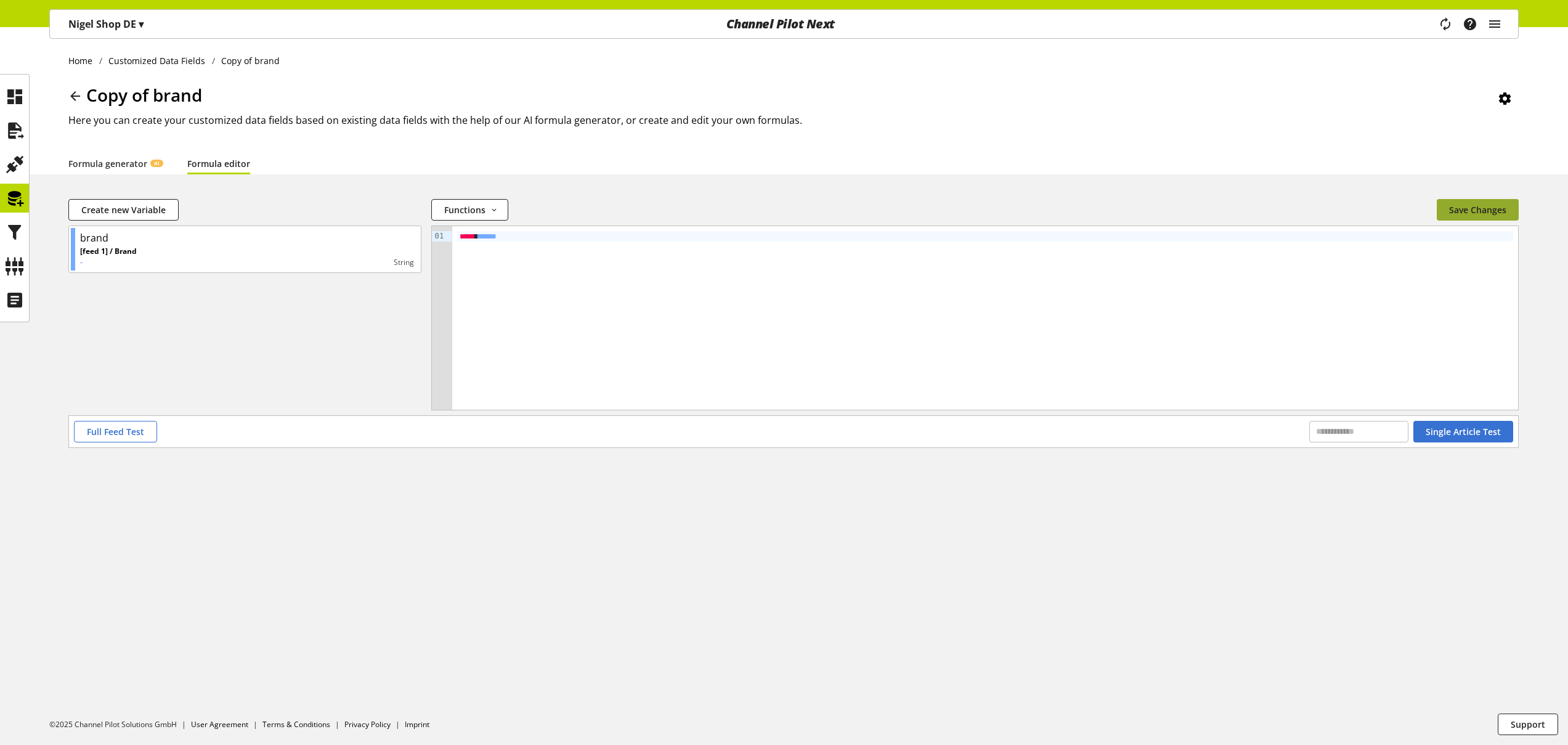
click at [1489, 215] on span "Save Changes" at bounding box center [1478, 209] width 58 height 13
click at [1479, 427] on span "Single Article Test" at bounding box center [1463, 432] width 75 height 13
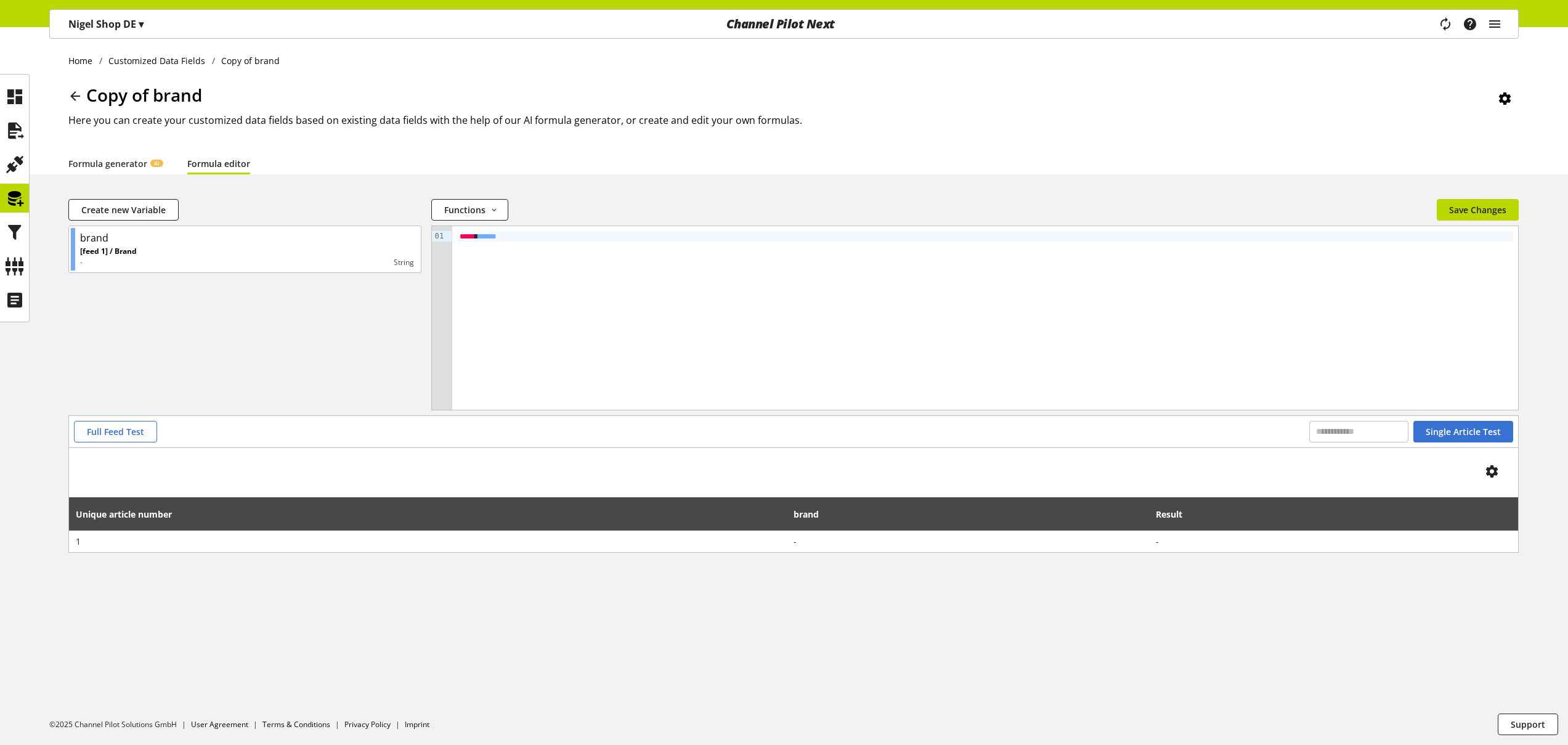
click at [28, 201] on div at bounding box center [14, 198] width 29 height 29
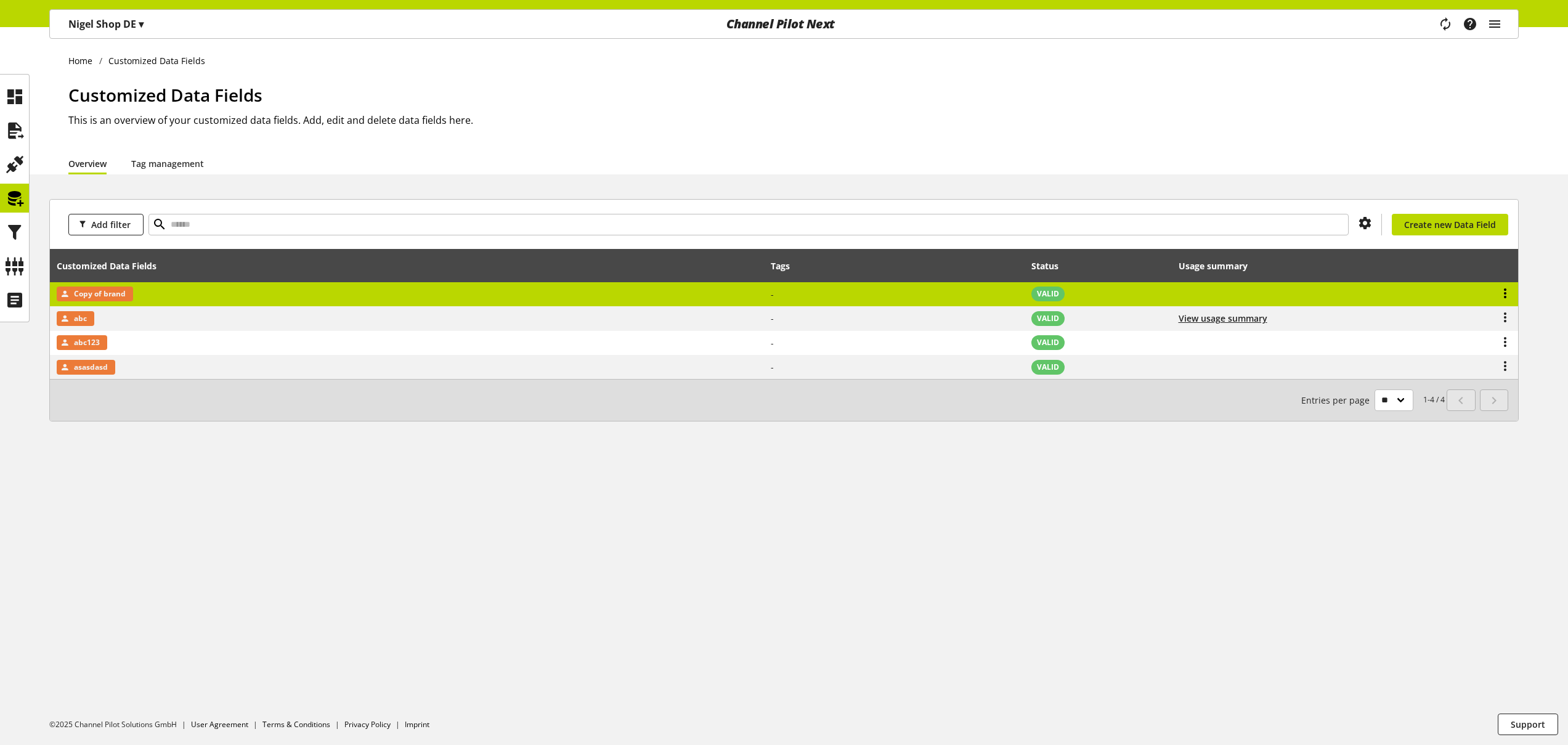
click at [1506, 290] on icon at bounding box center [1505, 293] width 15 height 23
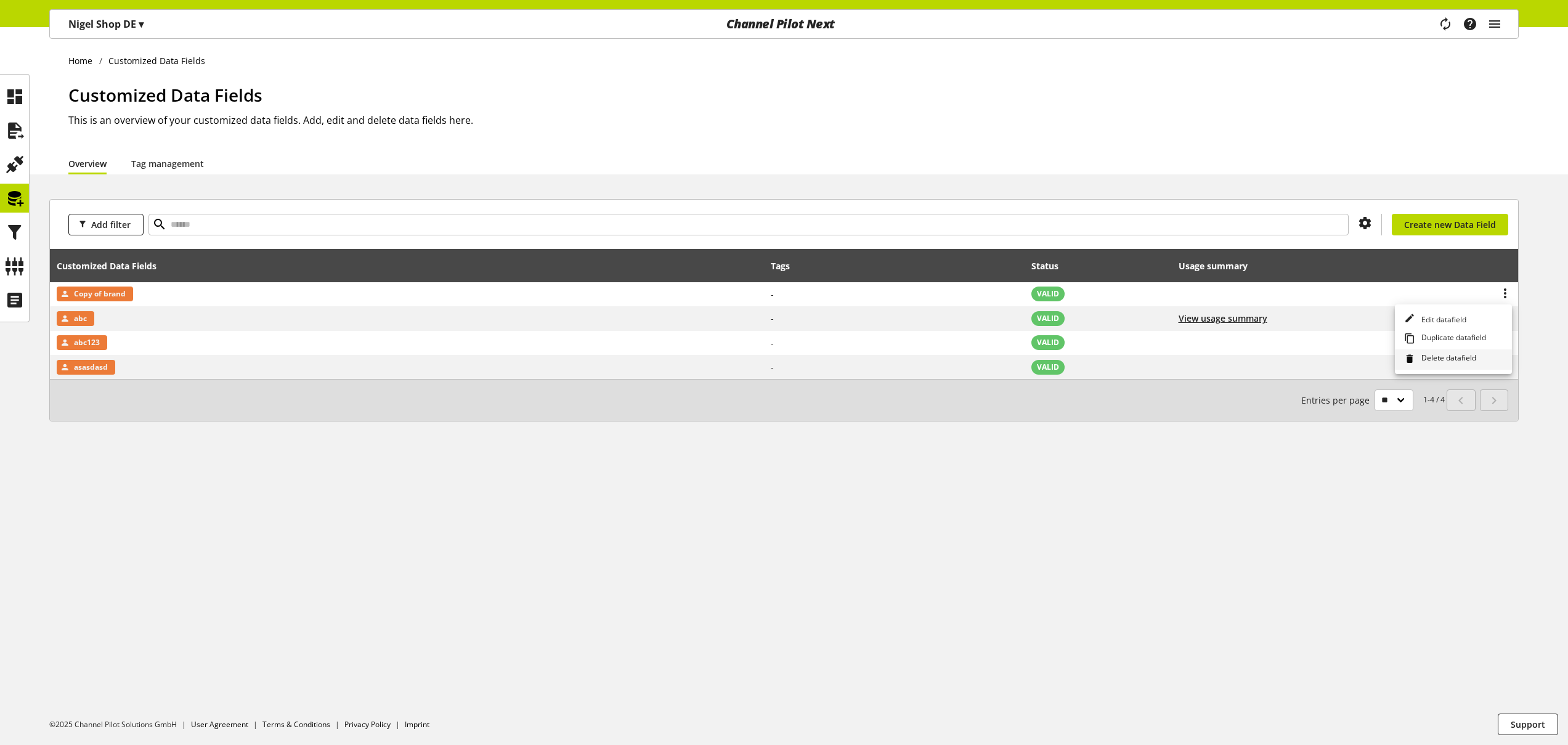
click at [1451, 363] on span "Delete datafield" at bounding box center [1446, 359] width 60 height 13
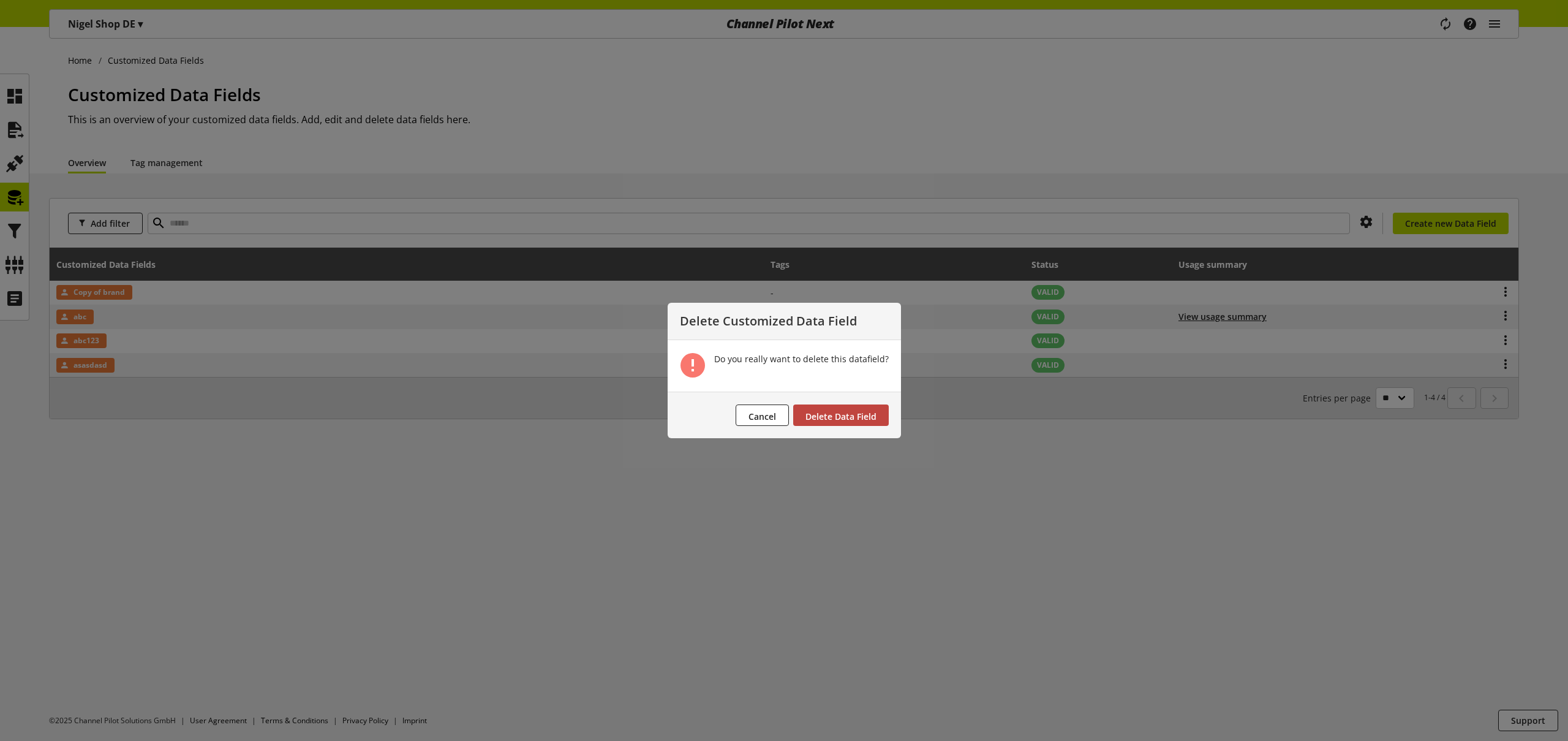
click at [868, 417] on span "Delete Data Field" at bounding box center [841, 416] width 71 height 12
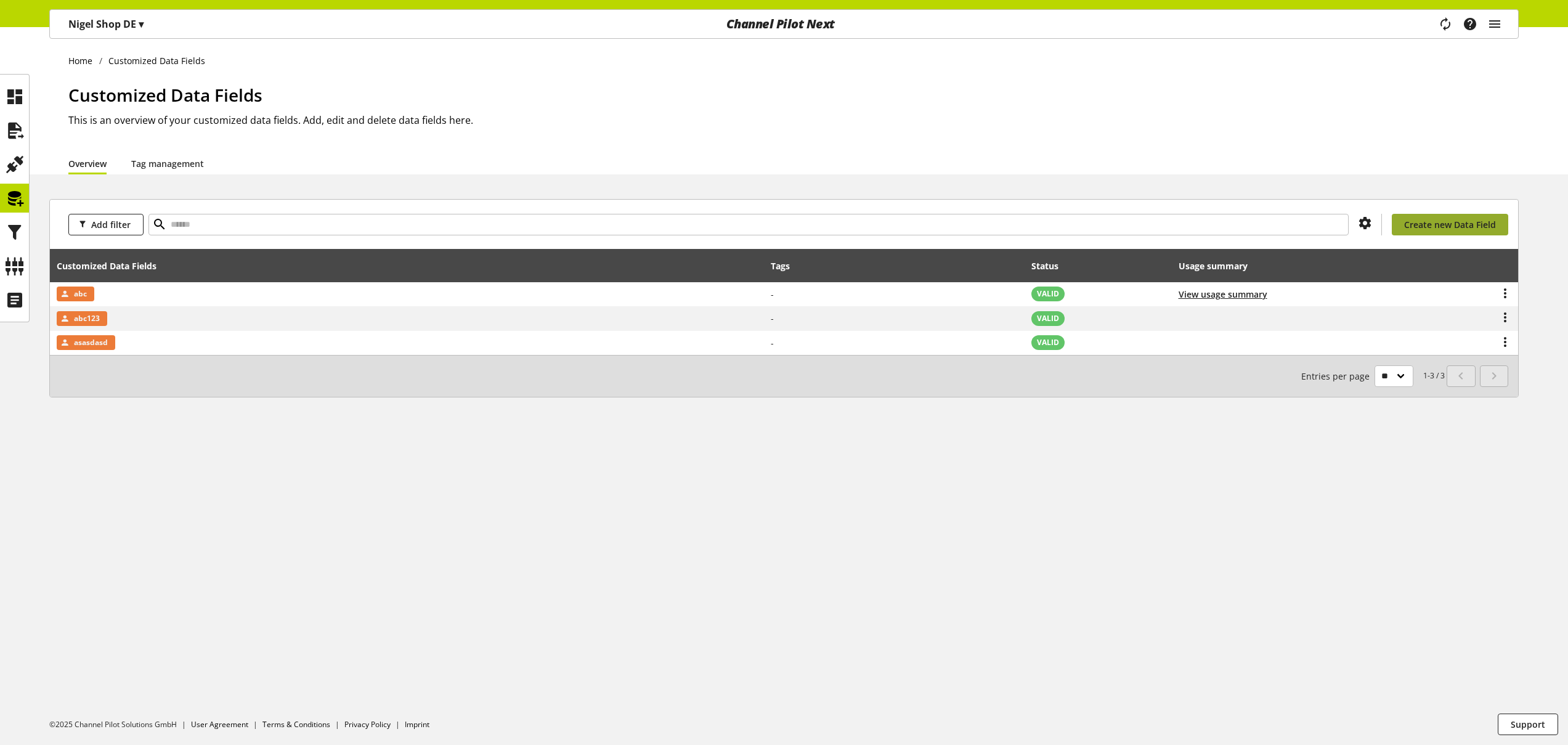
click at [1441, 225] on span "Create new Data Field" at bounding box center [1450, 224] width 92 height 13
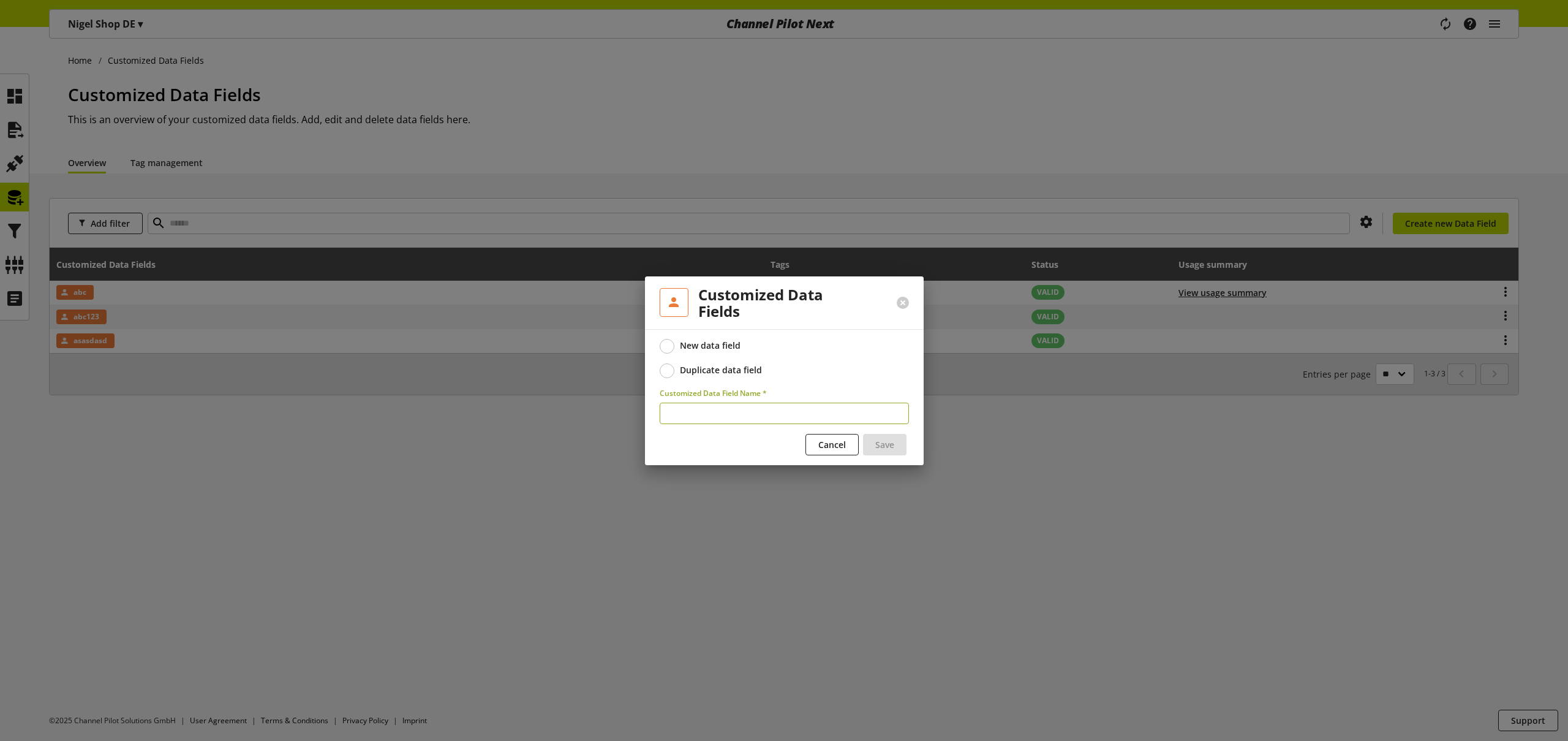
click at [745, 371] on div "Duplicate data field" at bounding box center [721, 370] width 82 height 11
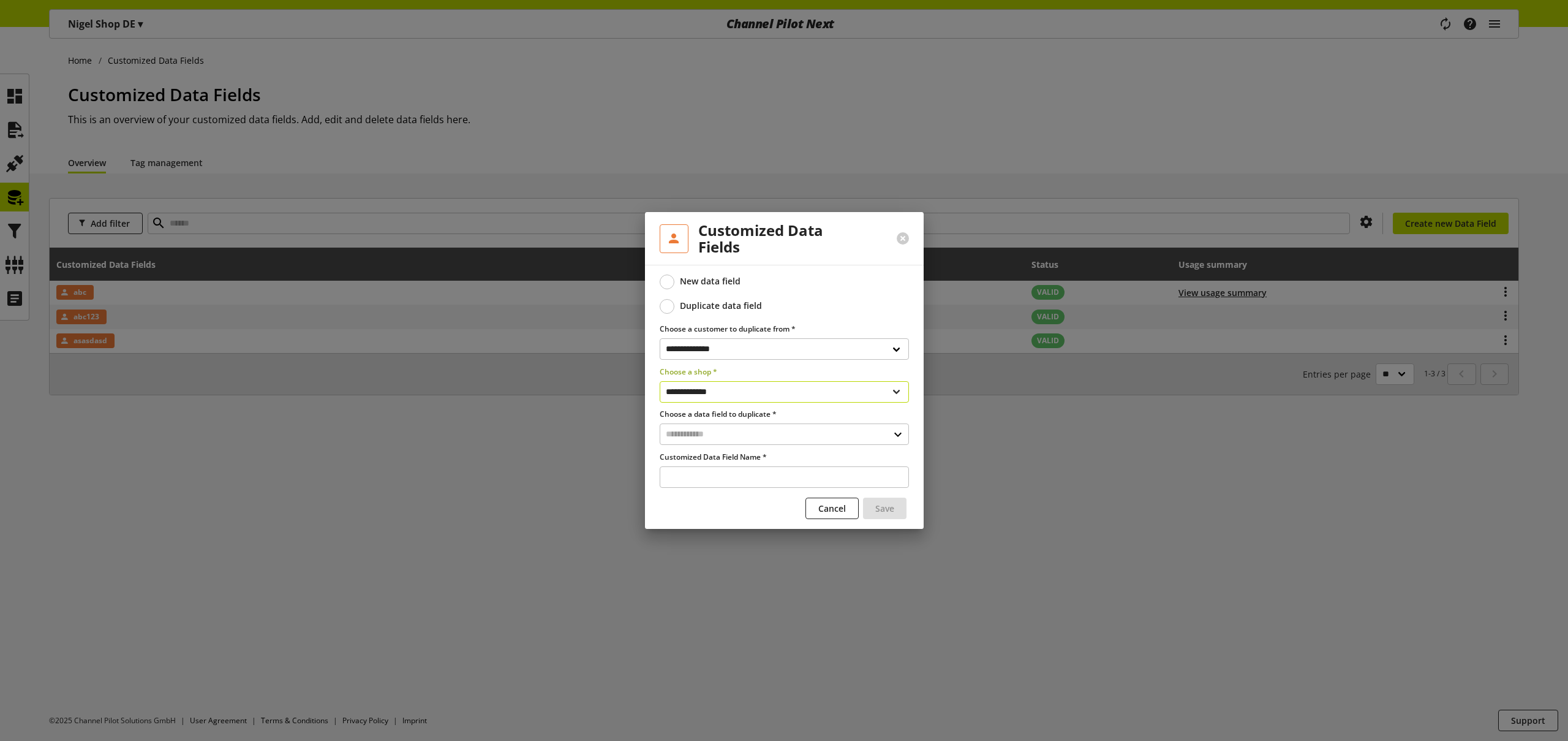
click at [727, 394] on select "**********" at bounding box center [784, 392] width 249 height 22
select select "**********"
click at [660, 381] on select "**********" at bounding box center [784, 392] width 249 height 22
click at [727, 431] on input "text" at bounding box center [784, 434] width 249 height 22
click at [722, 487] on div "Customized Data Fields" at bounding box center [783, 487] width 199 height 13
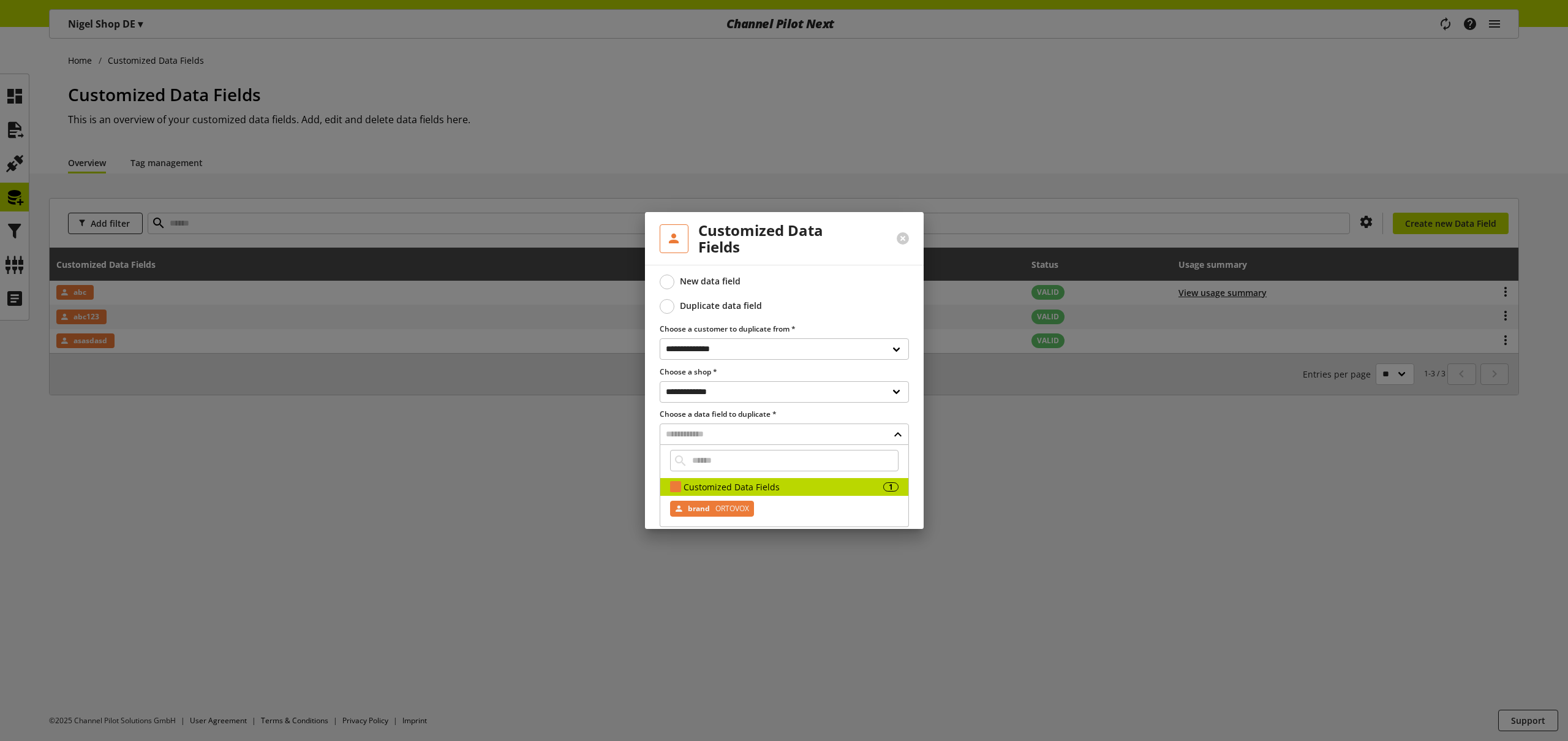
click at [738, 511] on span "ORTOVOX" at bounding box center [731, 508] width 36 height 15
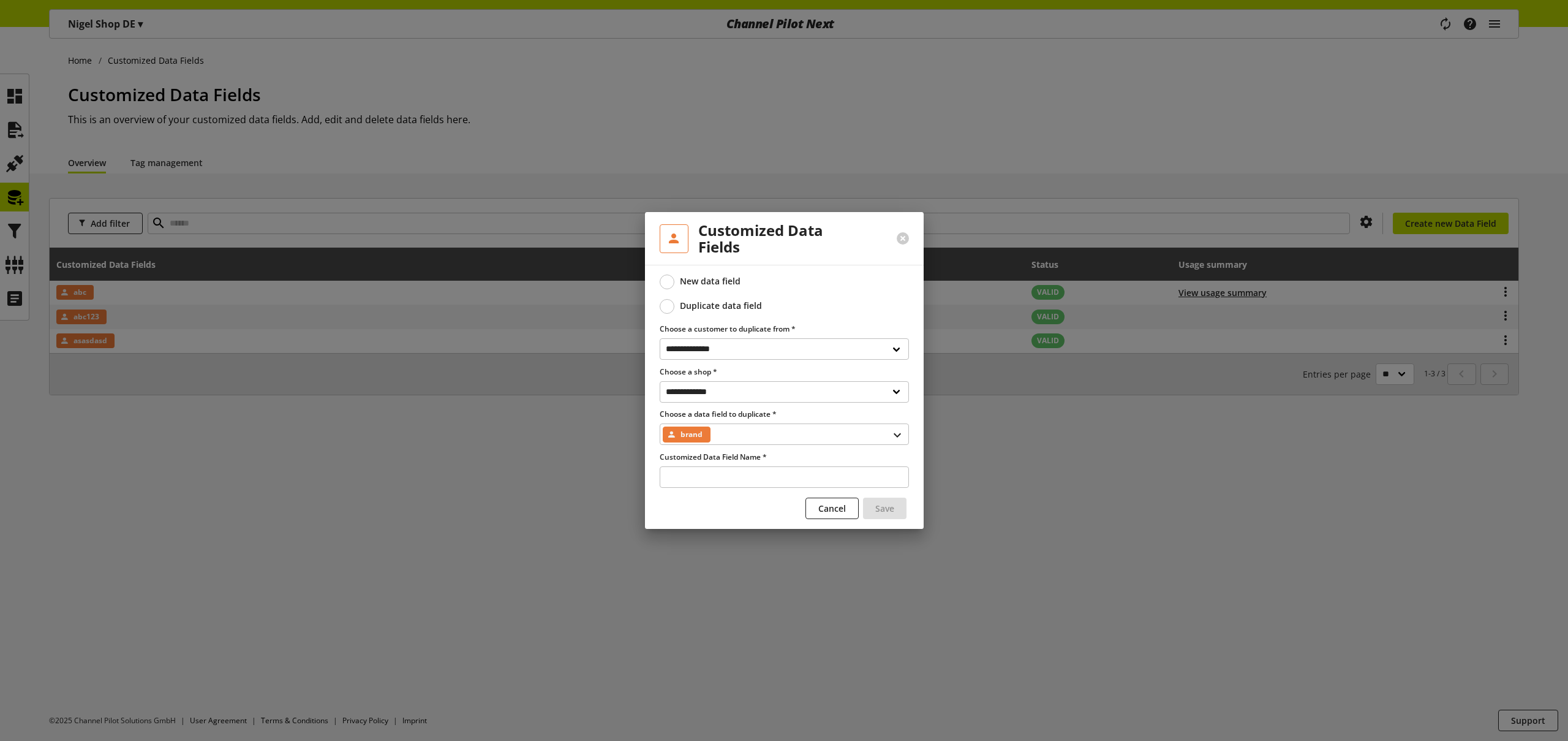
type input "**********"
click at [843, 511] on span "Cancel" at bounding box center [832, 508] width 28 height 13
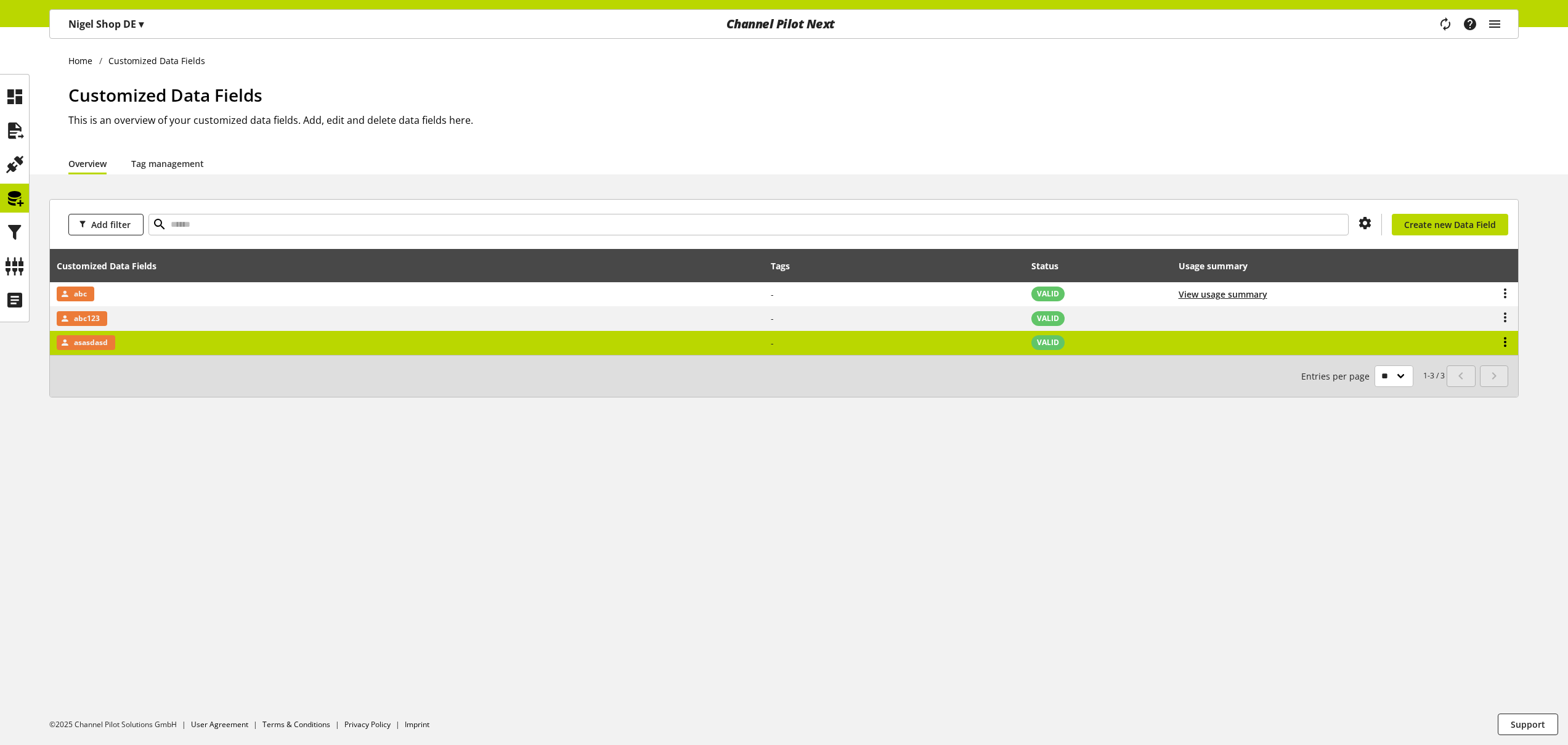
click at [1505, 345] on icon at bounding box center [1505, 341] width 15 height 23
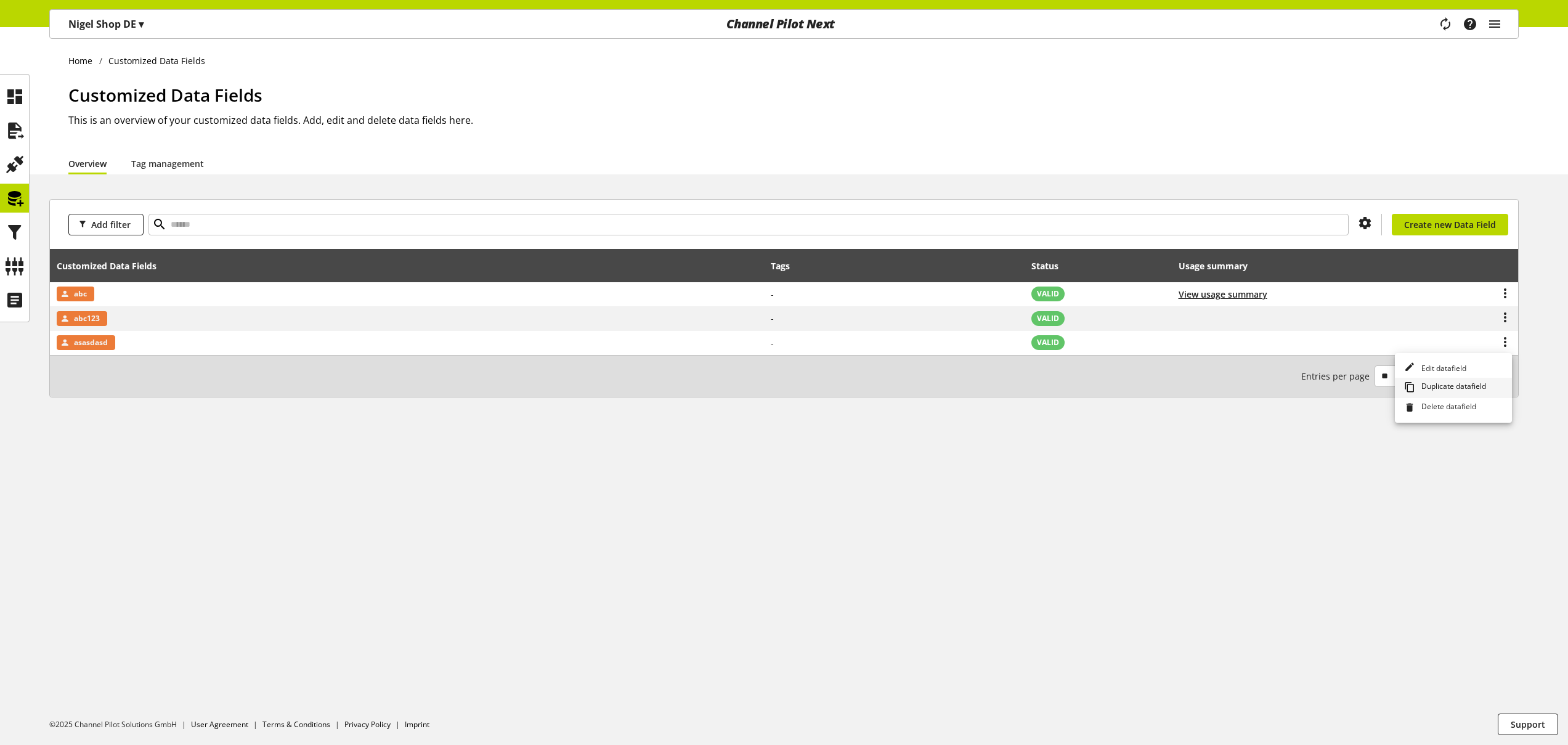
click at [1466, 390] on span "Duplicate datafield" at bounding box center [1451, 387] width 70 height 13
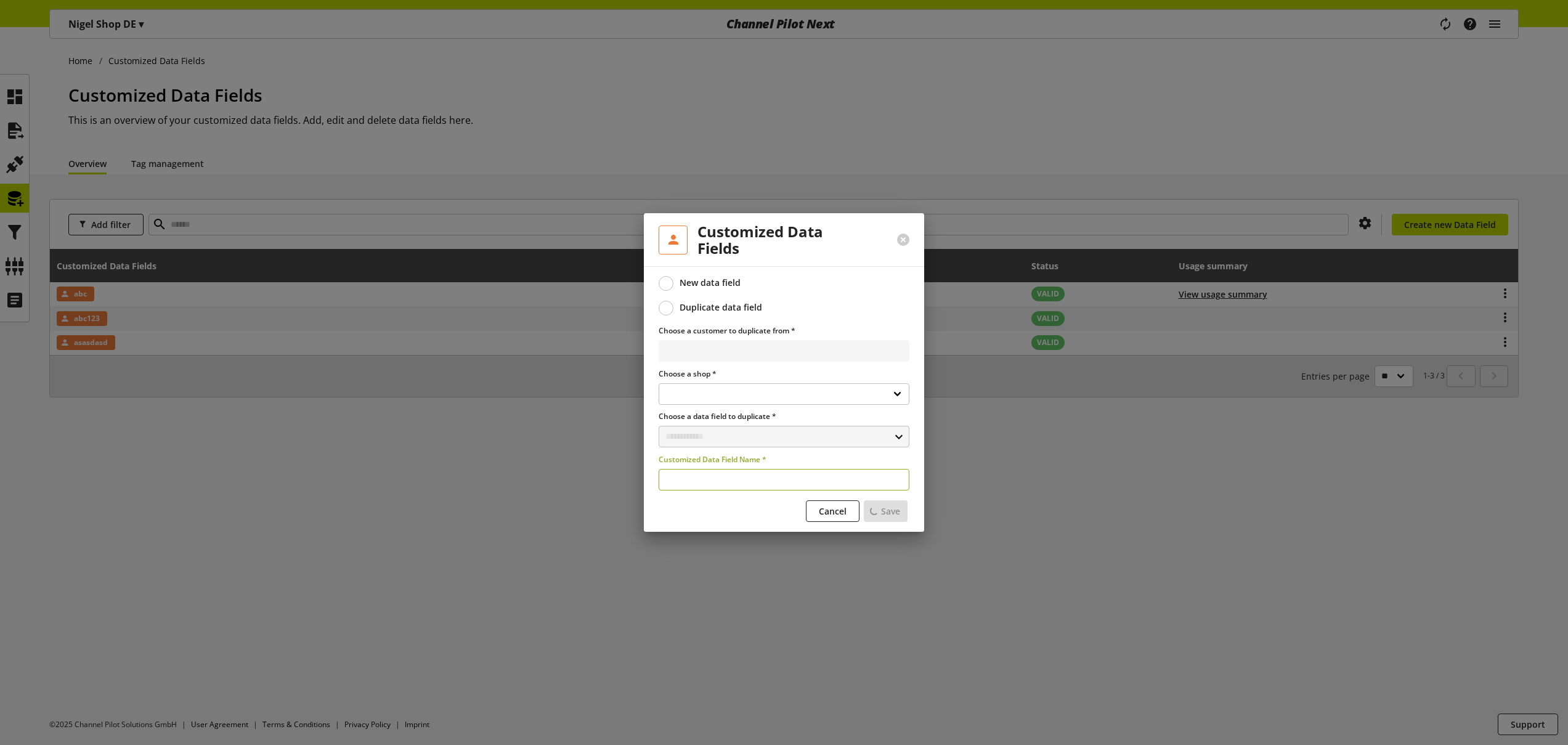
select select "**********"
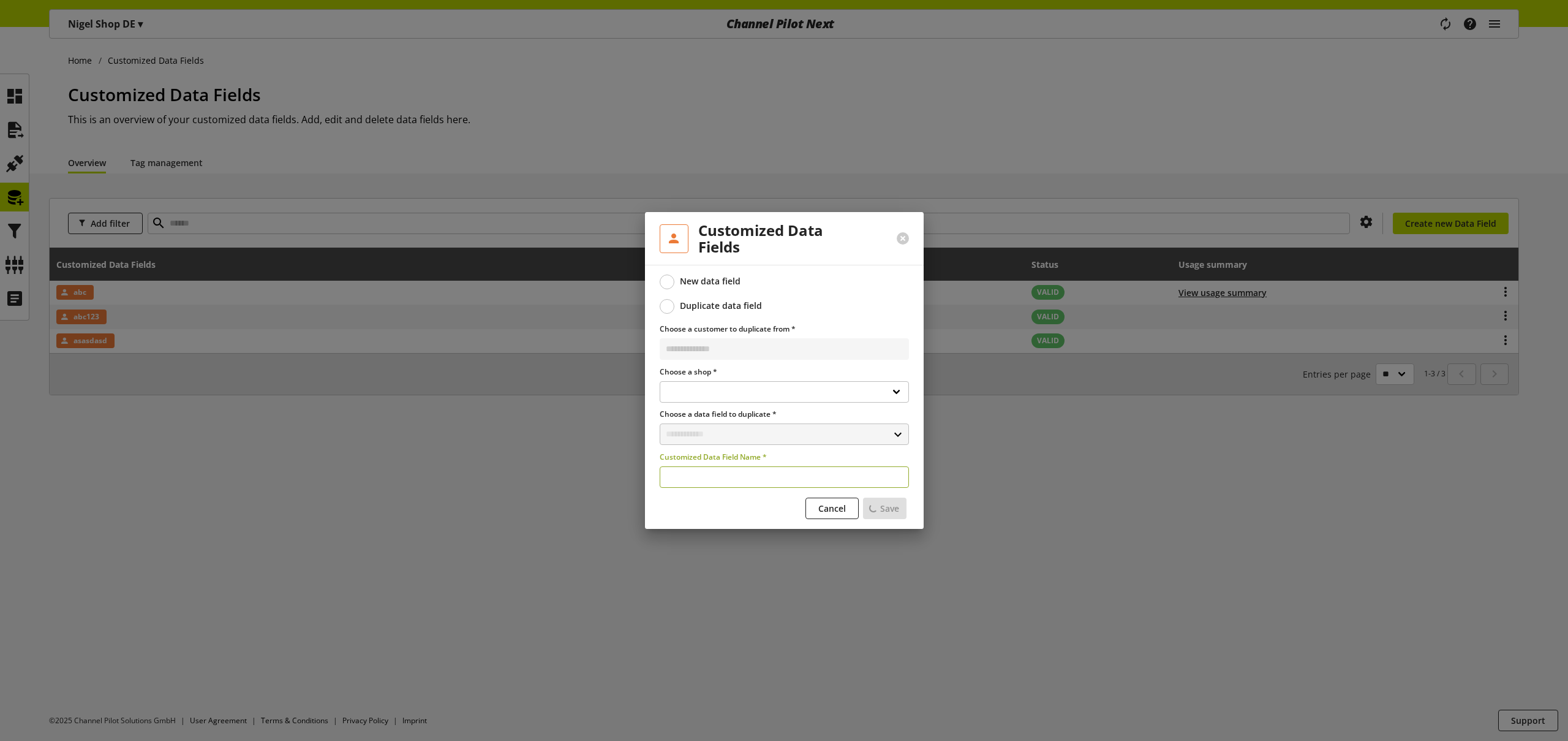
select select "**********"
type input "**********"
click at [820, 507] on span "Cancel" at bounding box center [832, 508] width 28 height 13
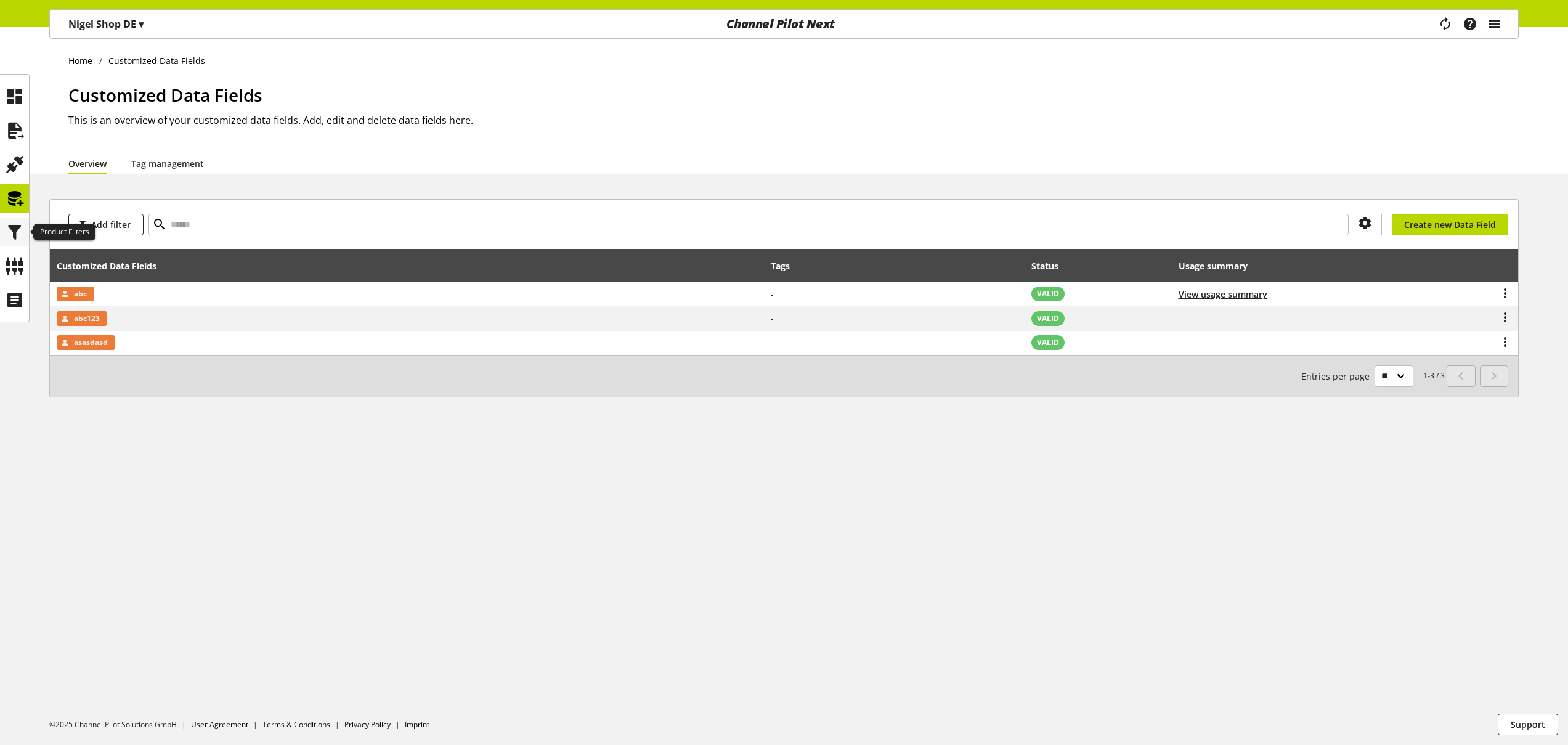
click at [17, 229] on icon at bounding box center [14, 233] width 19 height 25
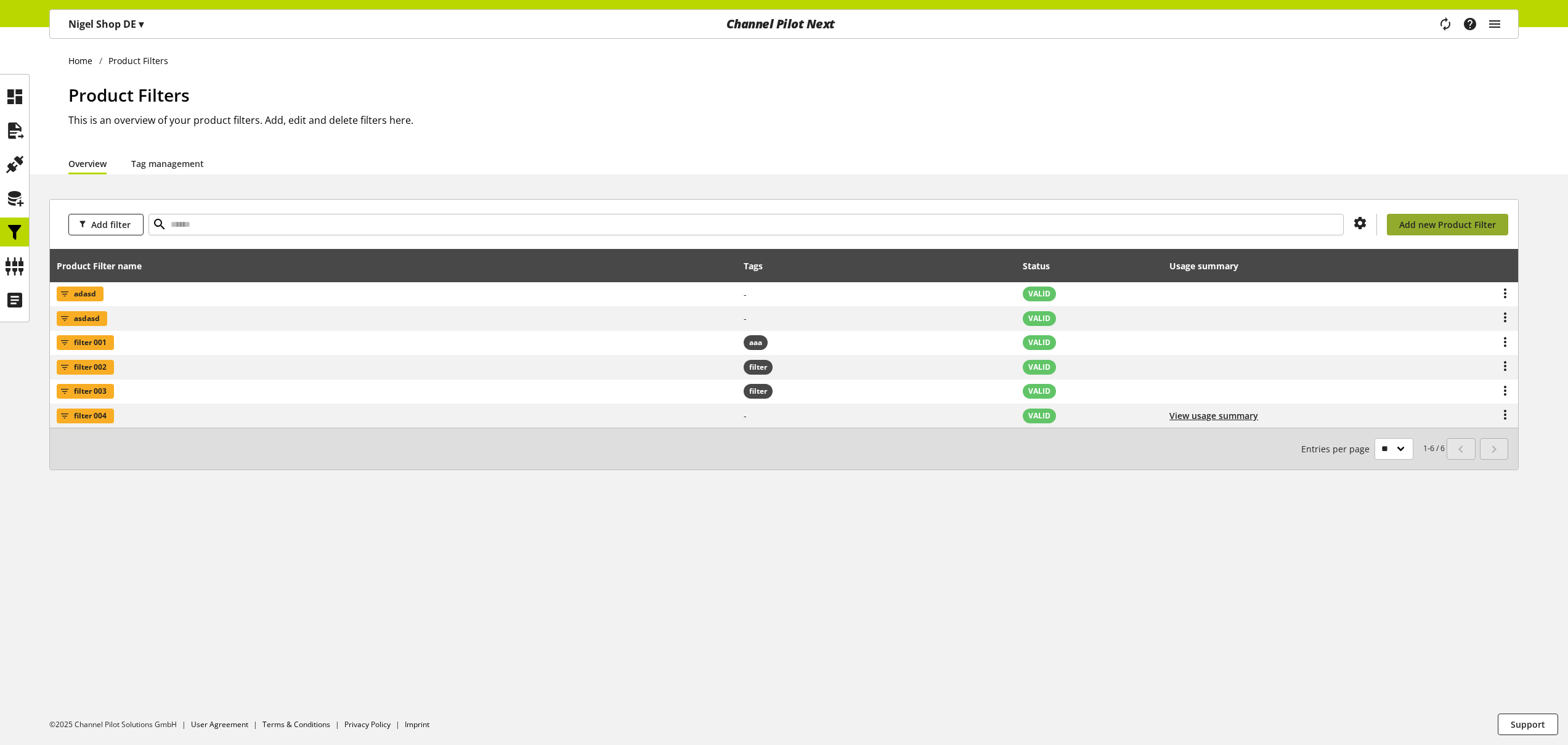
click at [1466, 226] on span "Add new Product Filter" at bounding box center [1447, 224] width 96 height 13
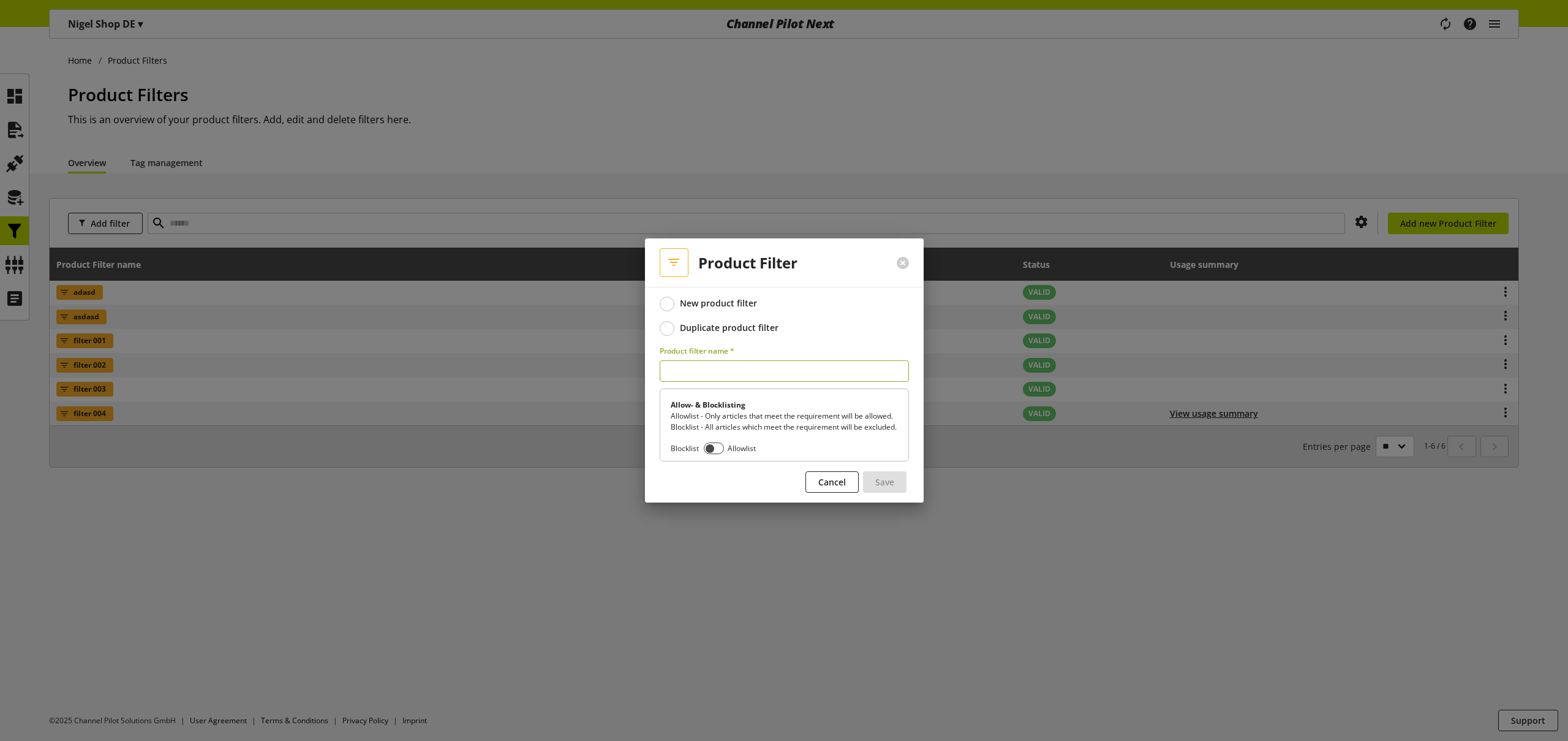
click at [745, 323] on div "Duplicate product filter" at bounding box center [729, 328] width 99 height 11
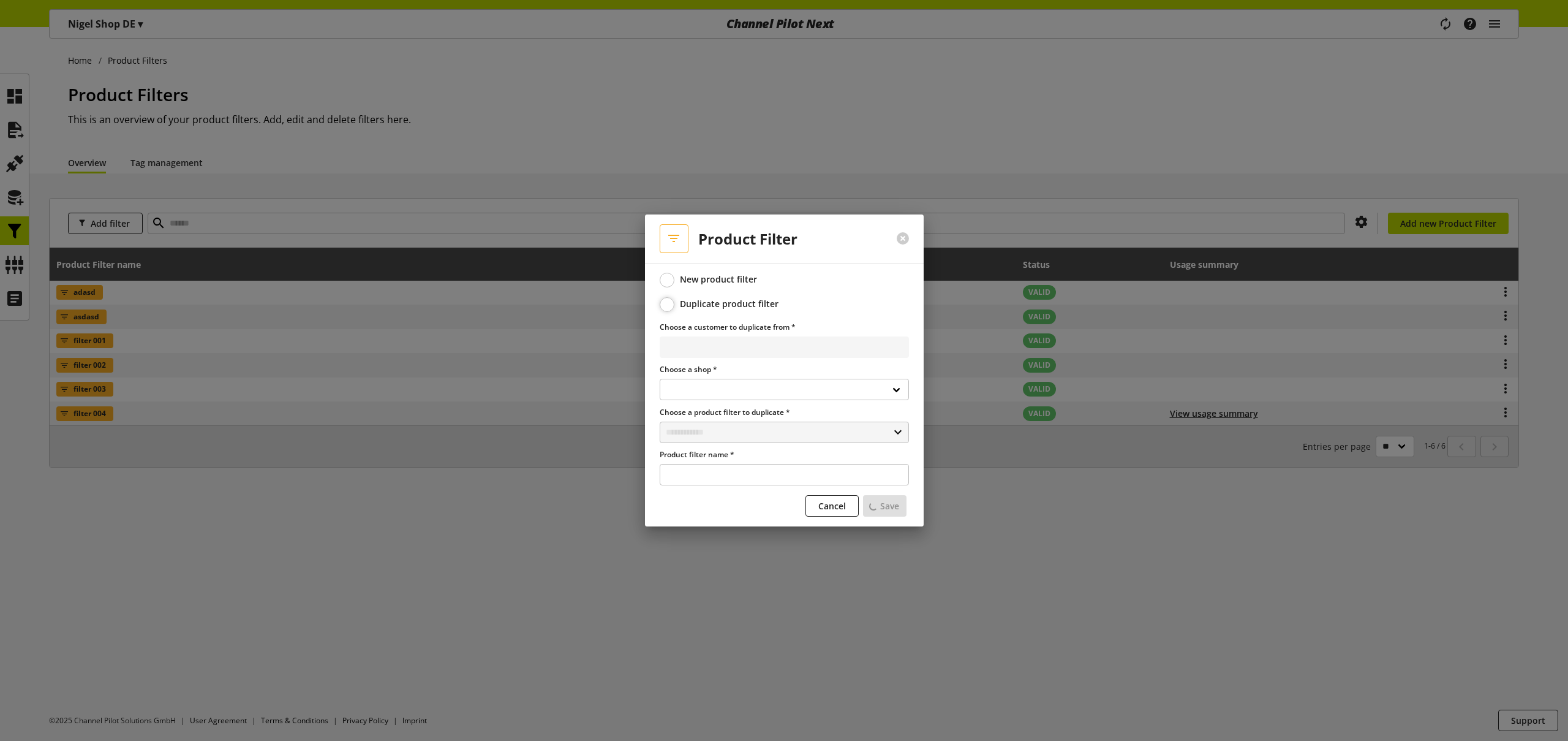
select select
click at [771, 350] on select "**********" at bounding box center [784, 347] width 249 height 22
click at [756, 387] on select "**********" at bounding box center [784, 390] width 249 height 22
click at [769, 429] on input "text" at bounding box center [784, 432] width 249 height 22
click at [741, 480] on div "Filter" at bounding box center [783, 484] width 199 height 13
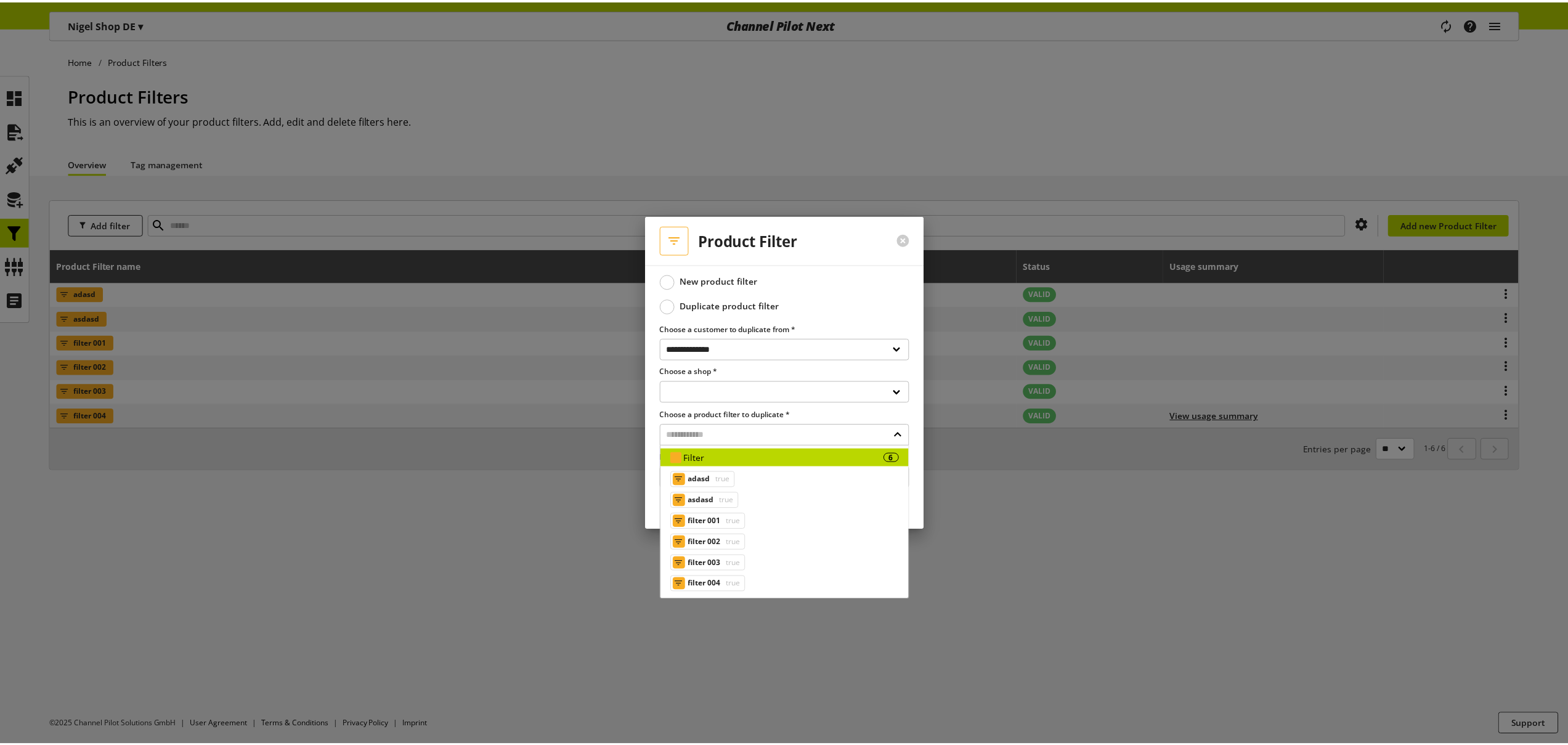
scroll to position [33, 0]
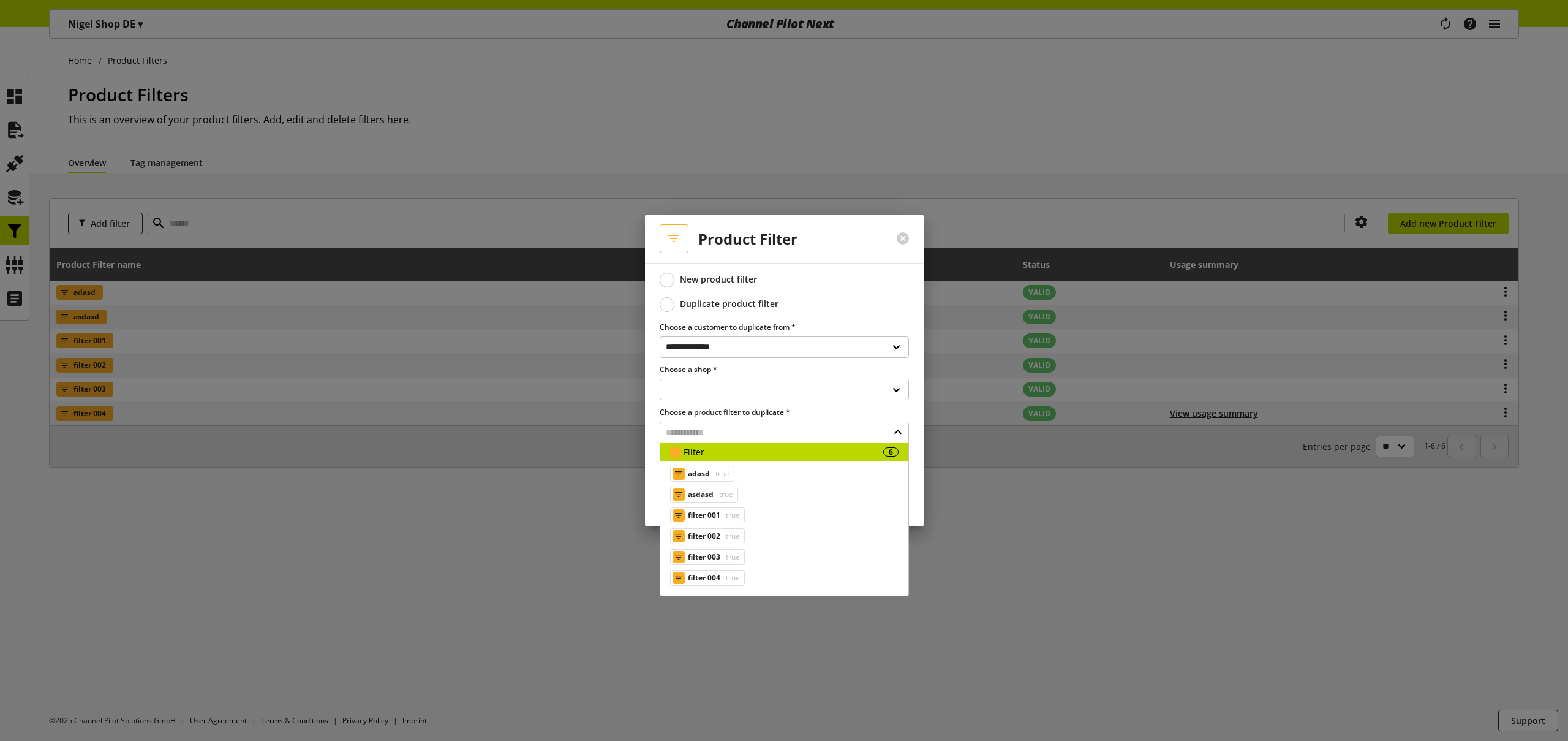
click at [858, 311] on label "Duplicate product filter" at bounding box center [784, 304] width 249 height 15
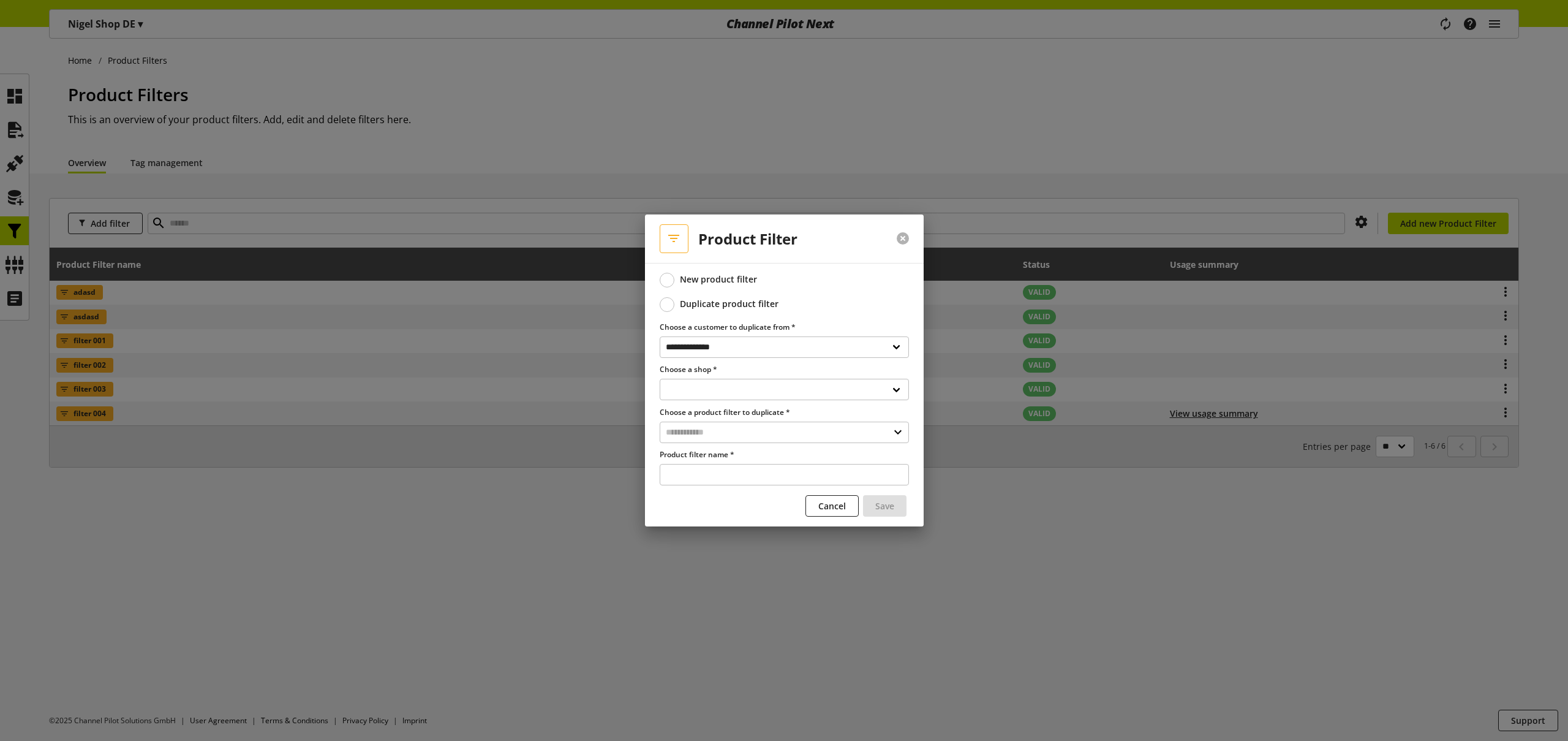
click at [905, 241] on button at bounding box center [903, 238] width 12 height 12
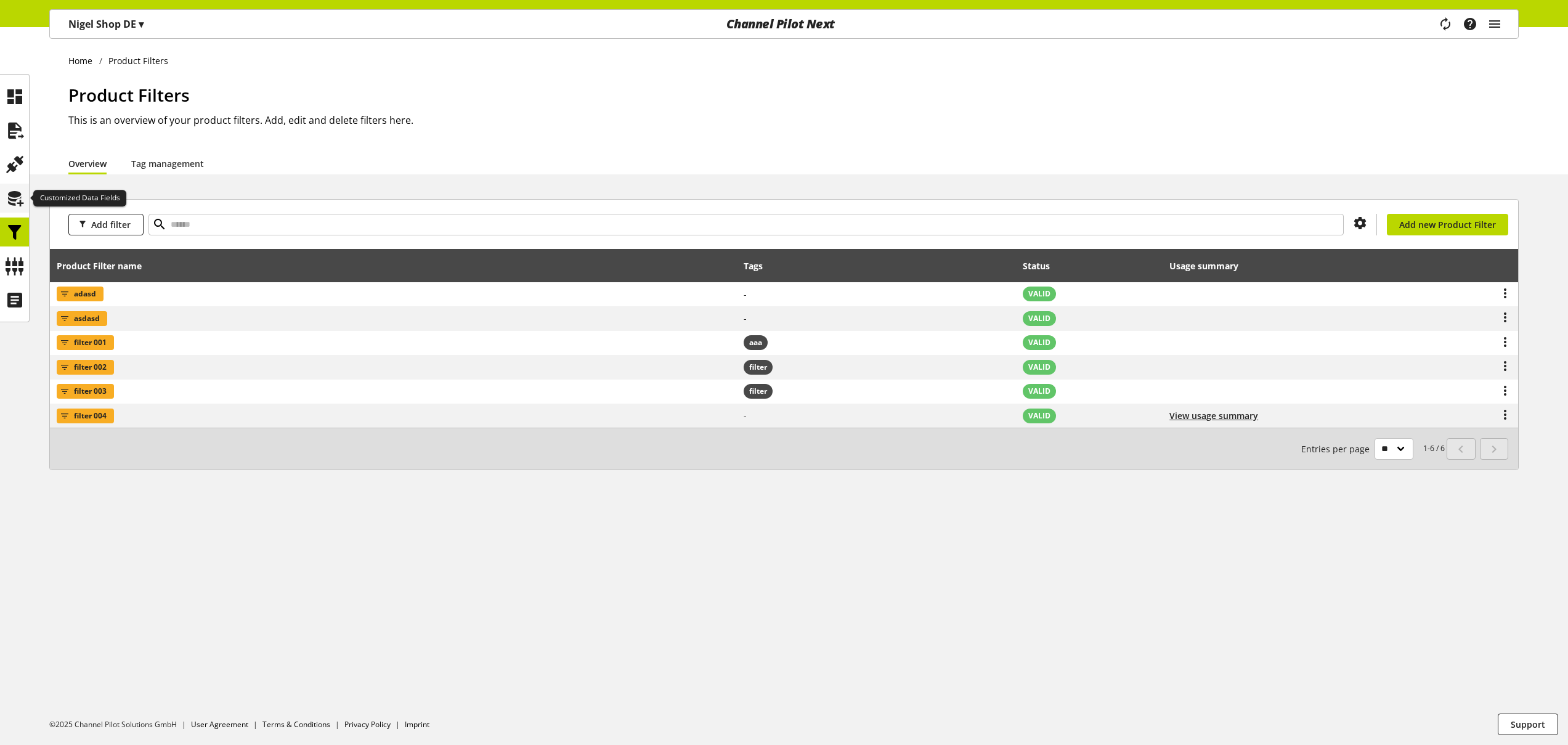
click at [19, 203] on icon at bounding box center [14, 198] width 19 height 25
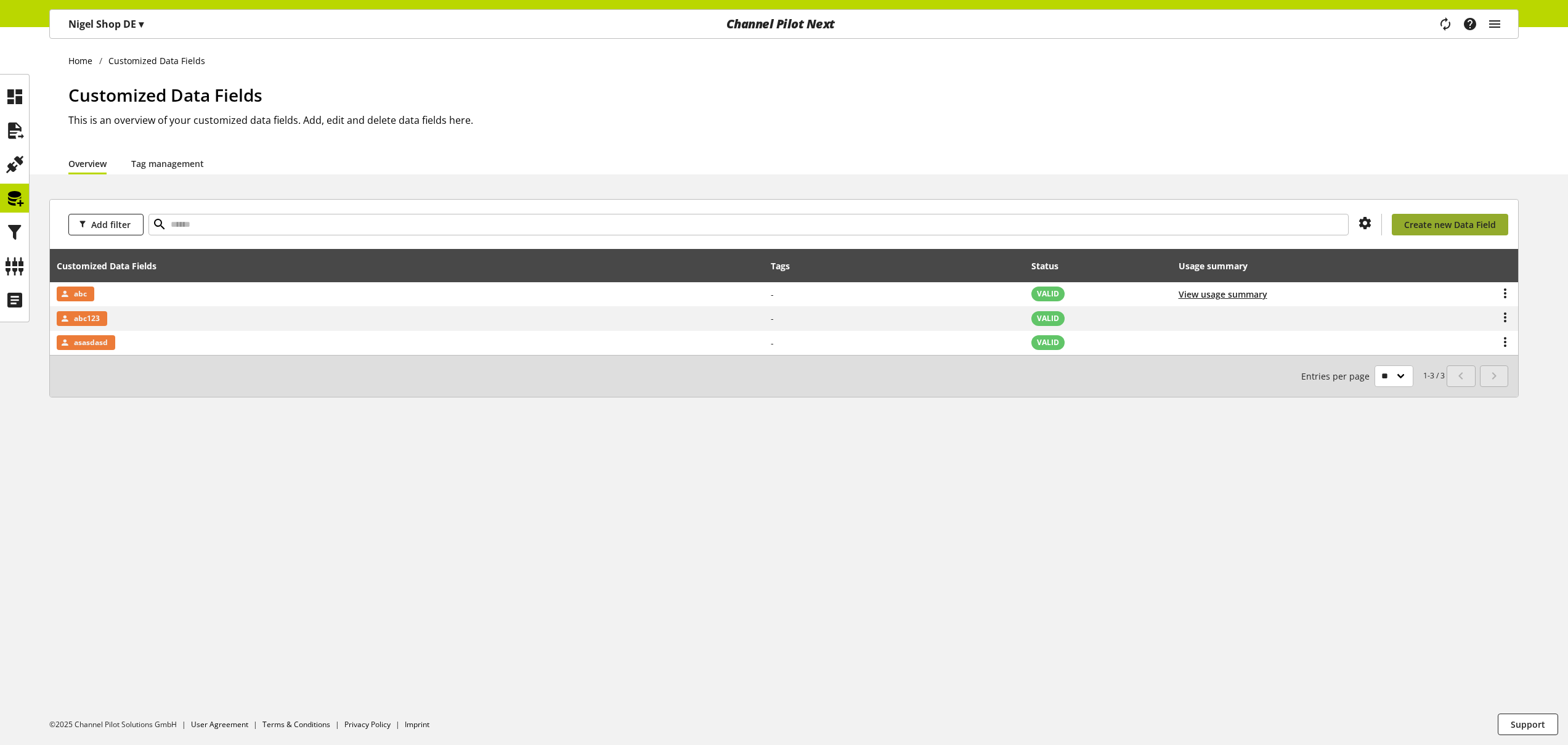
click at [1482, 227] on span "Create new Data Field" at bounding box center [1450, 224] width 92 height 13
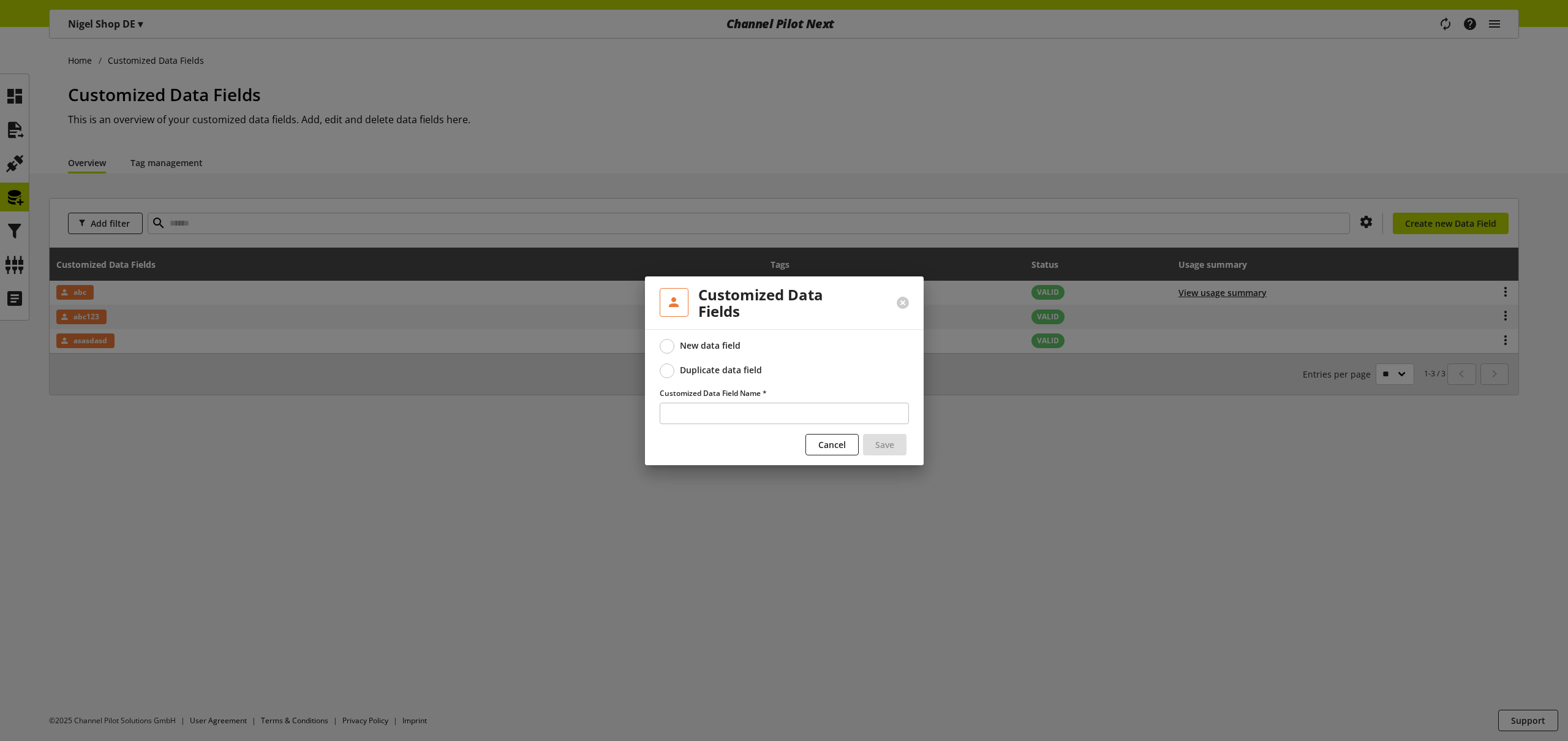
click at [716, 370] on div "Duplicate data field" at bounding box center [721, 370] width 82 height 11
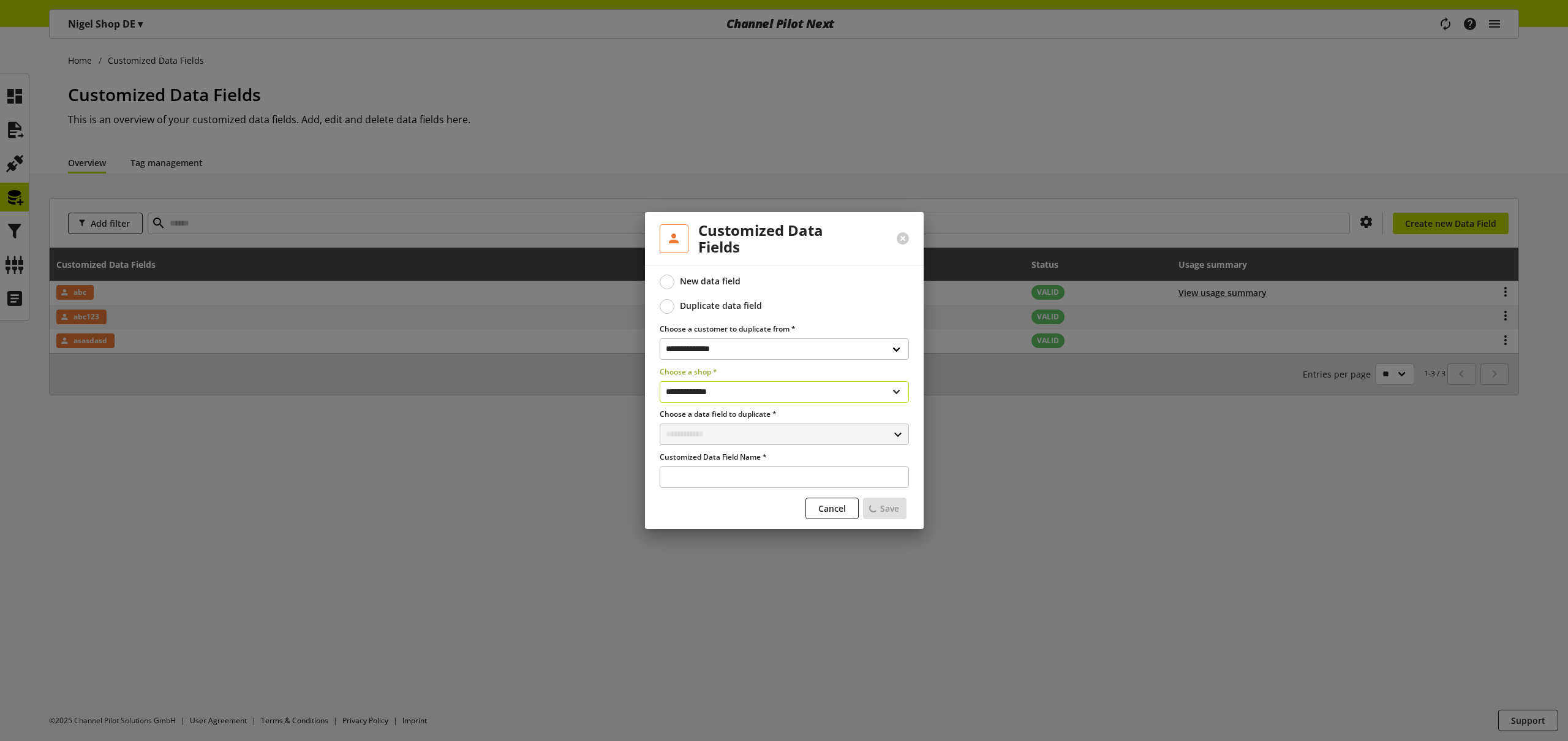
click at [736, 394] on select "**********" at bounding box center [784, 392] width 249 height 22
select select "**********"
click at [660, 381] on select "**********" at bounding box center [784, 392] width 249 height 22
click at [731, 434] on input "text" at bounding box center [784, 434] width 249 height 22
click at [731, 488] on div "Customized Data Fields" at bounding box center [783, 487] width 199 height 13
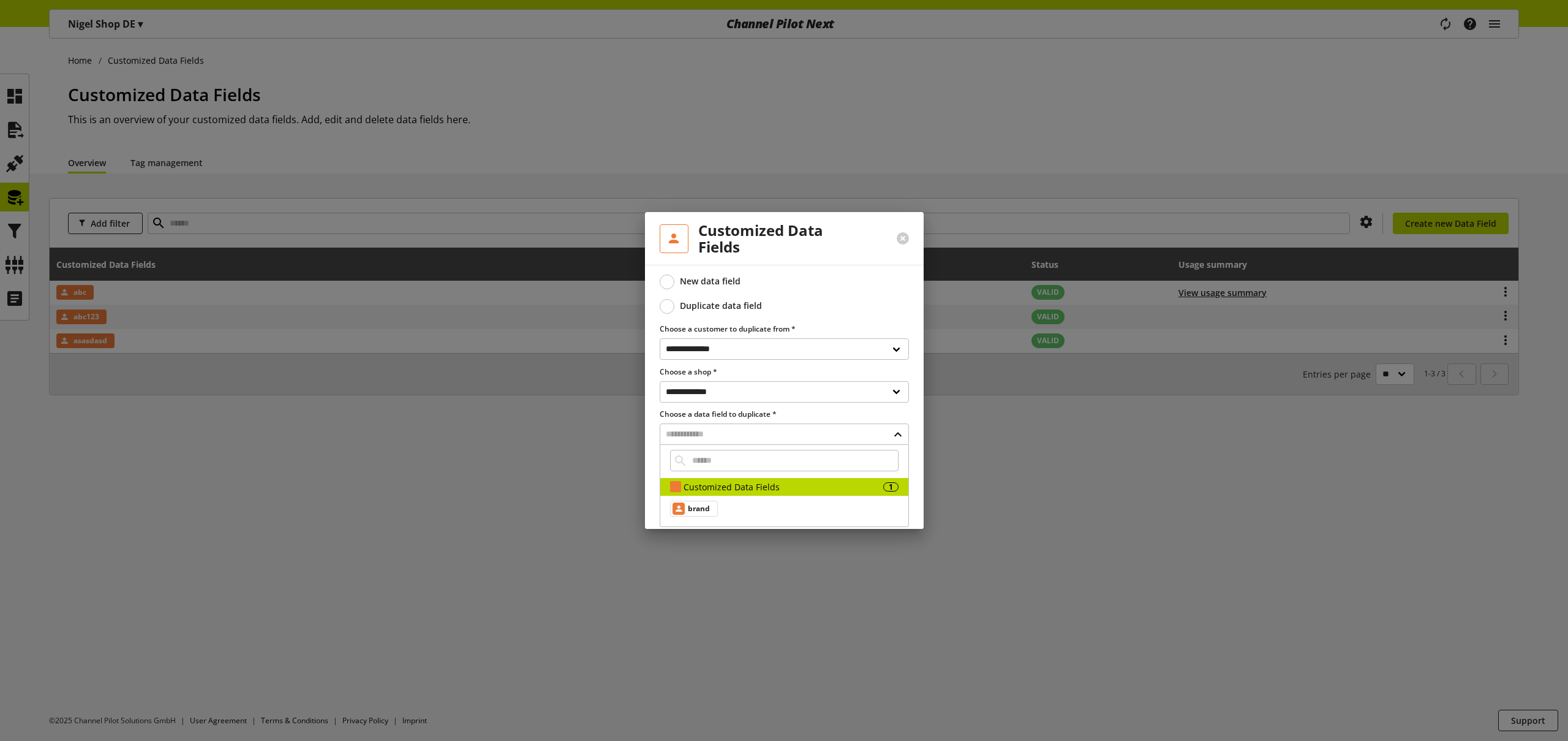
click at [708, 507] on span "brand" at bounding box center [699, 508] width 22 height 15
type input "**********"
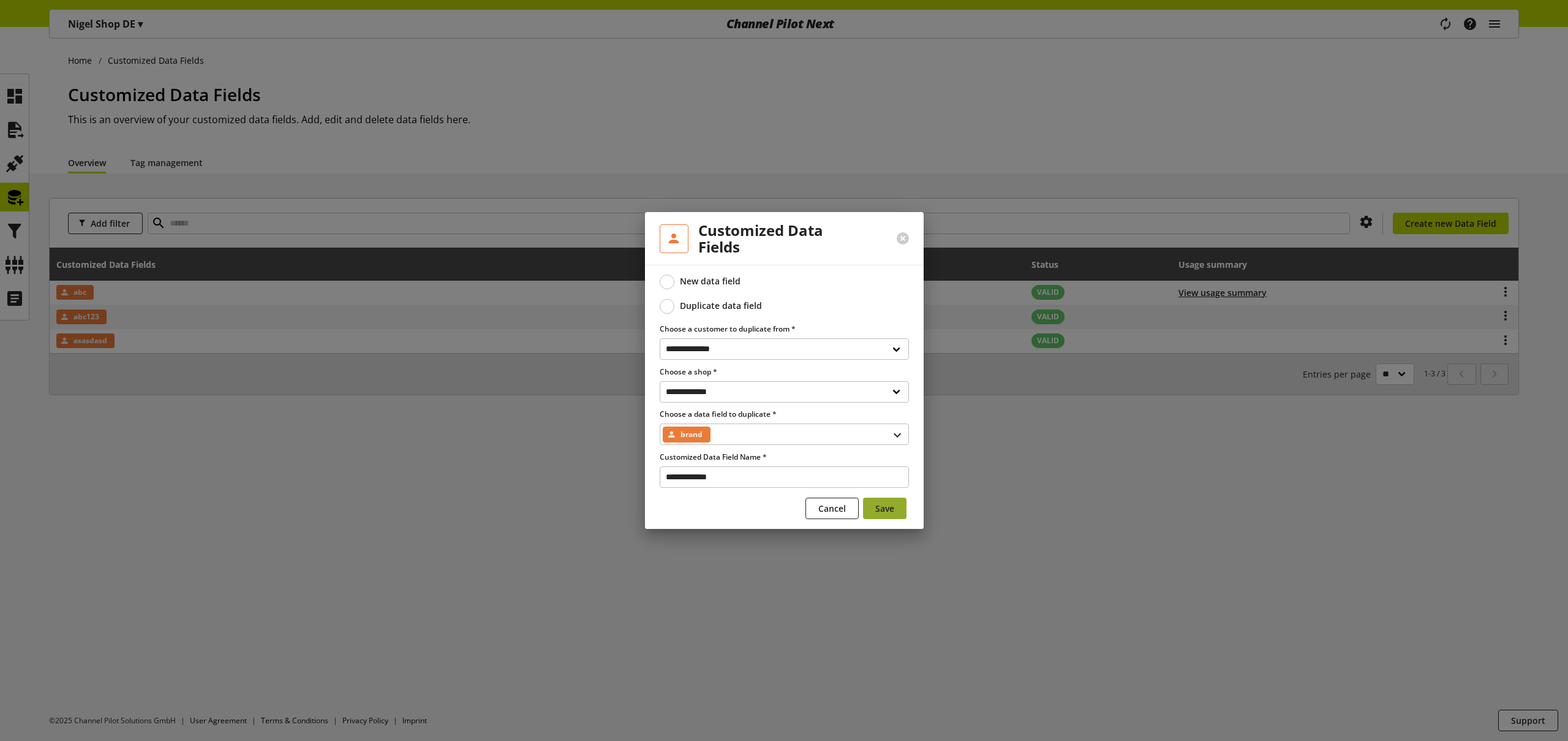
click at [888, 509] on span "Save" at bounding box center [885, 508] width 19 height 13
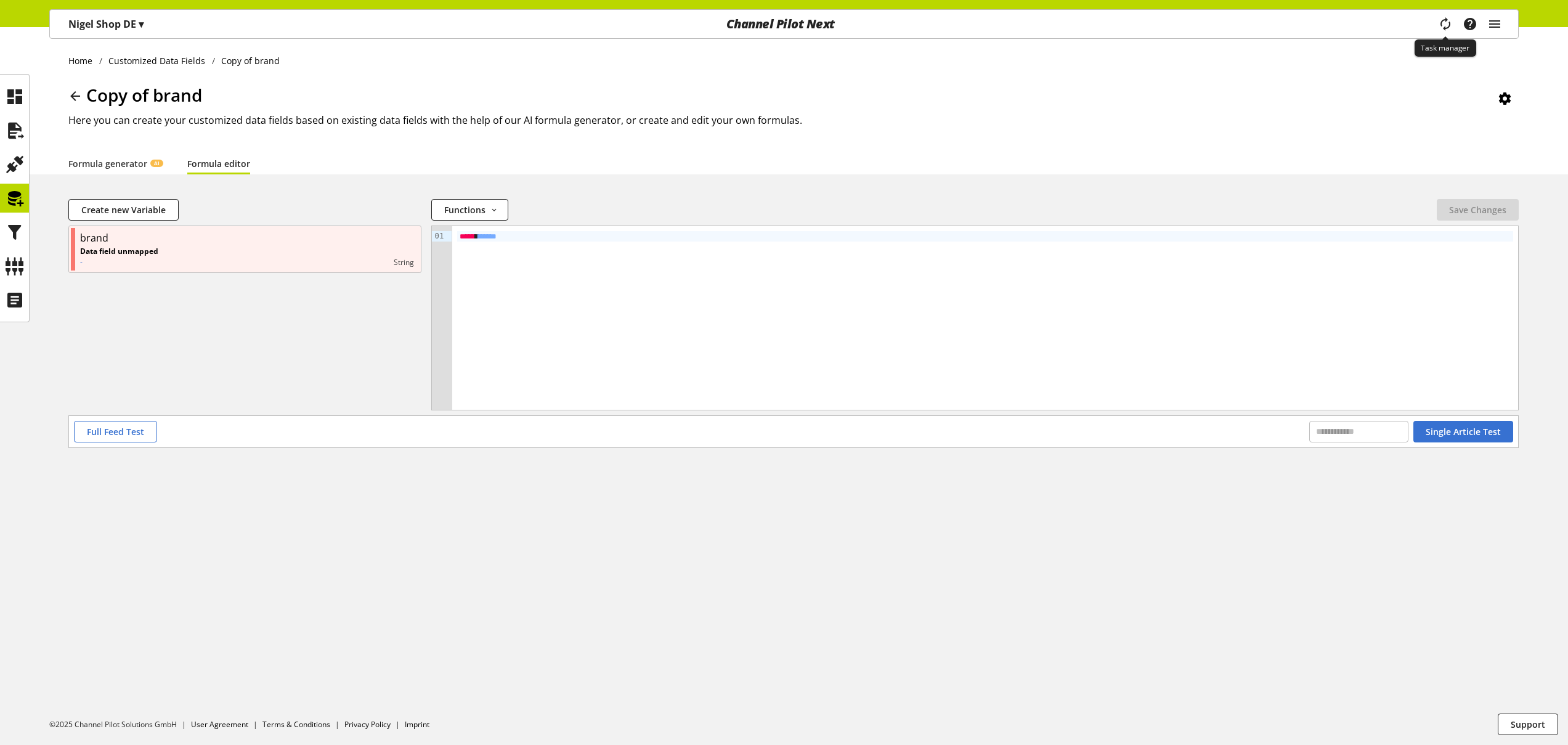
click at [1446, 25] on icon "main navigation" at bounding box center [1445, 24] width 15 height 23
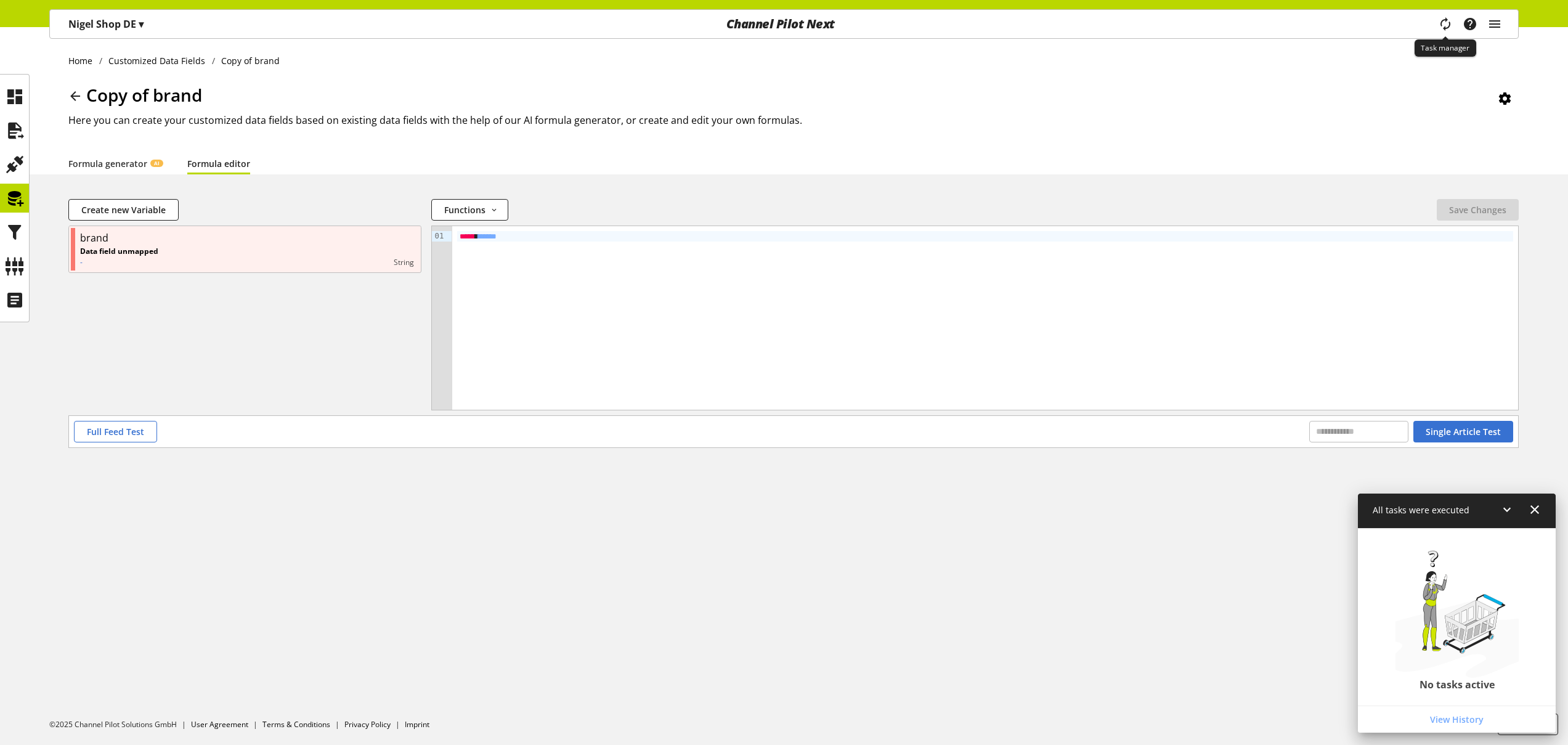
click at [1446, 25] on icon "main navigation" at bounding box center [1445, 24] width 15 height 23
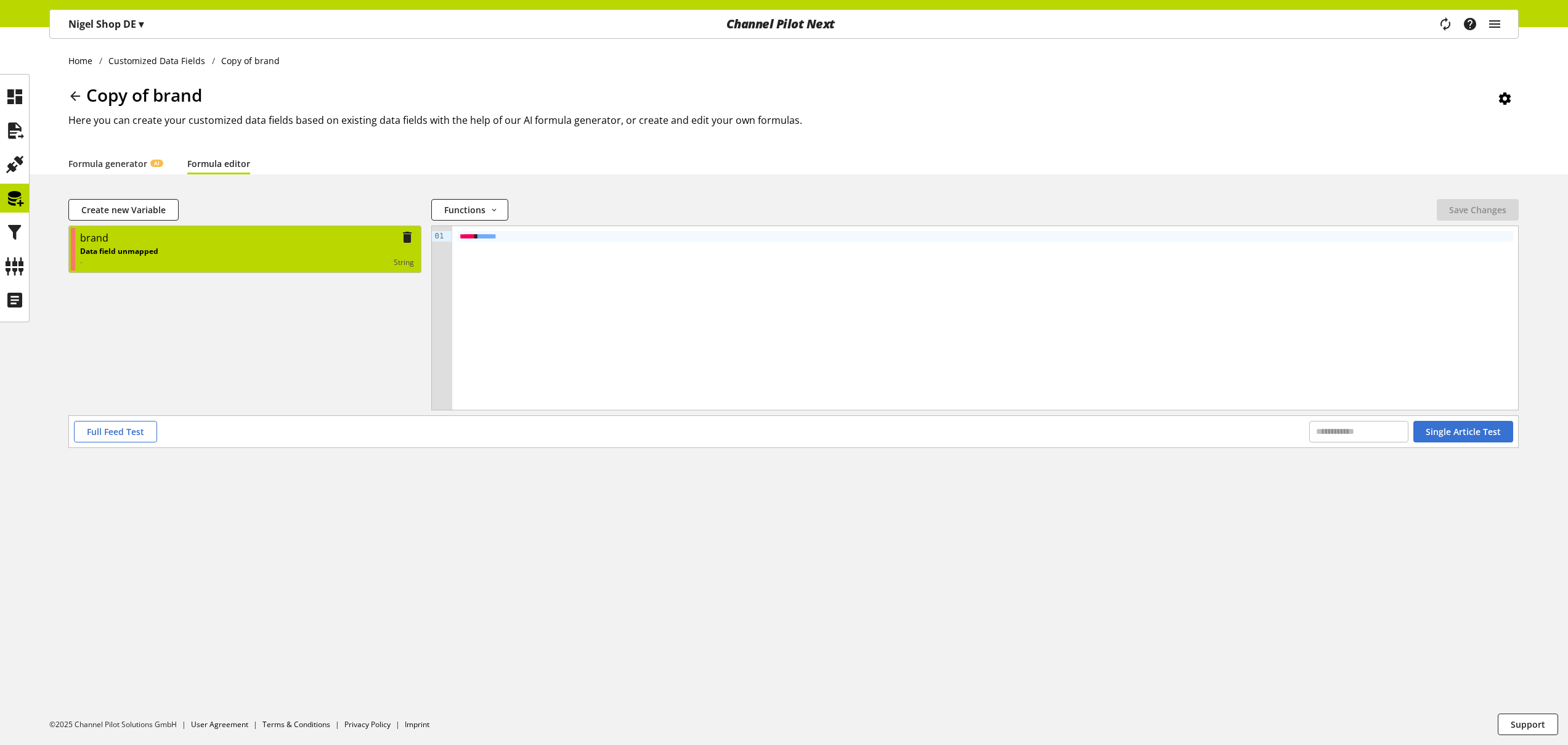
click at [194, 254] on div "Data field unmapped - string" at bounding box center [247, 257] width 334 height 23
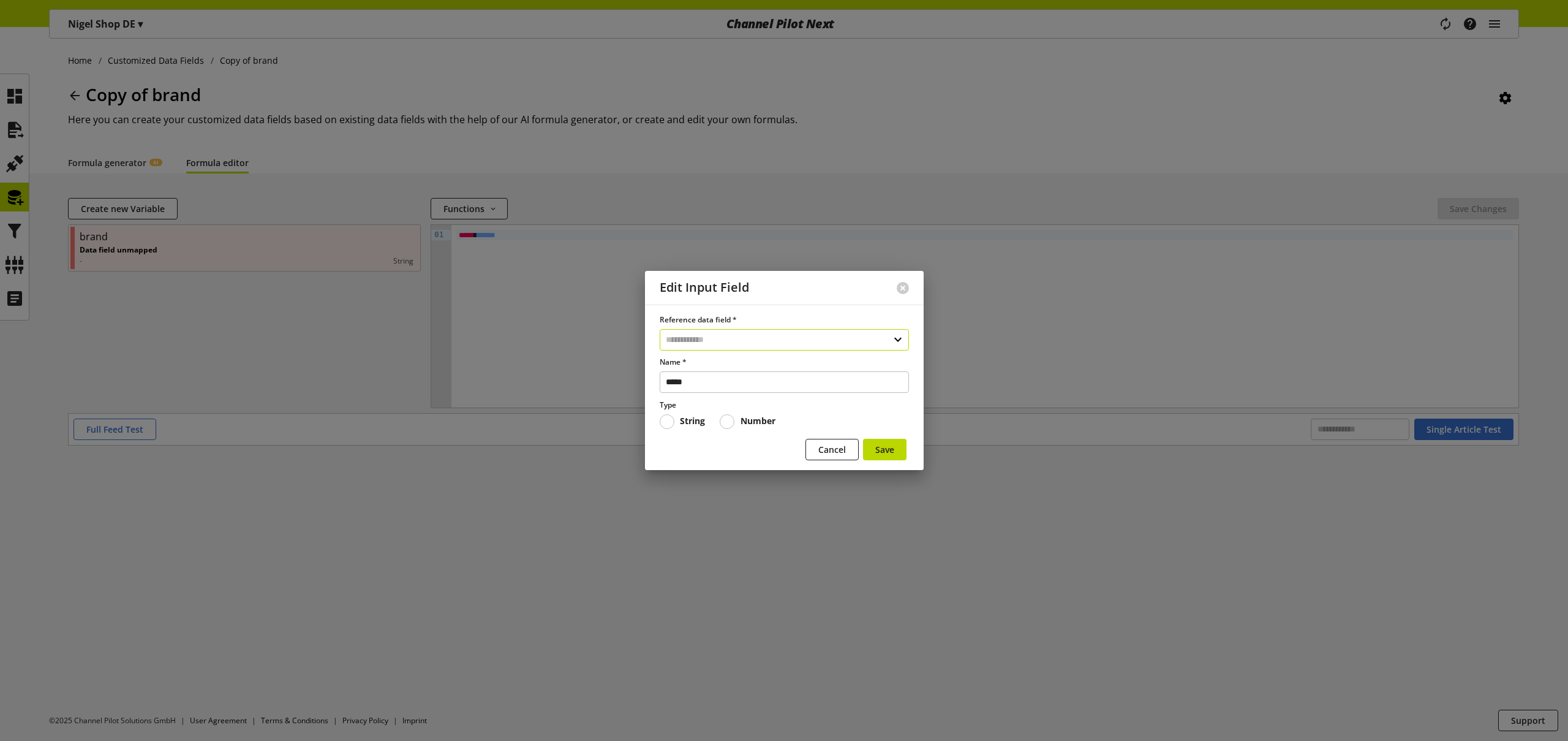
click at [705, 337] on input "text" at bounding box center [784, 340] width 249 height 22
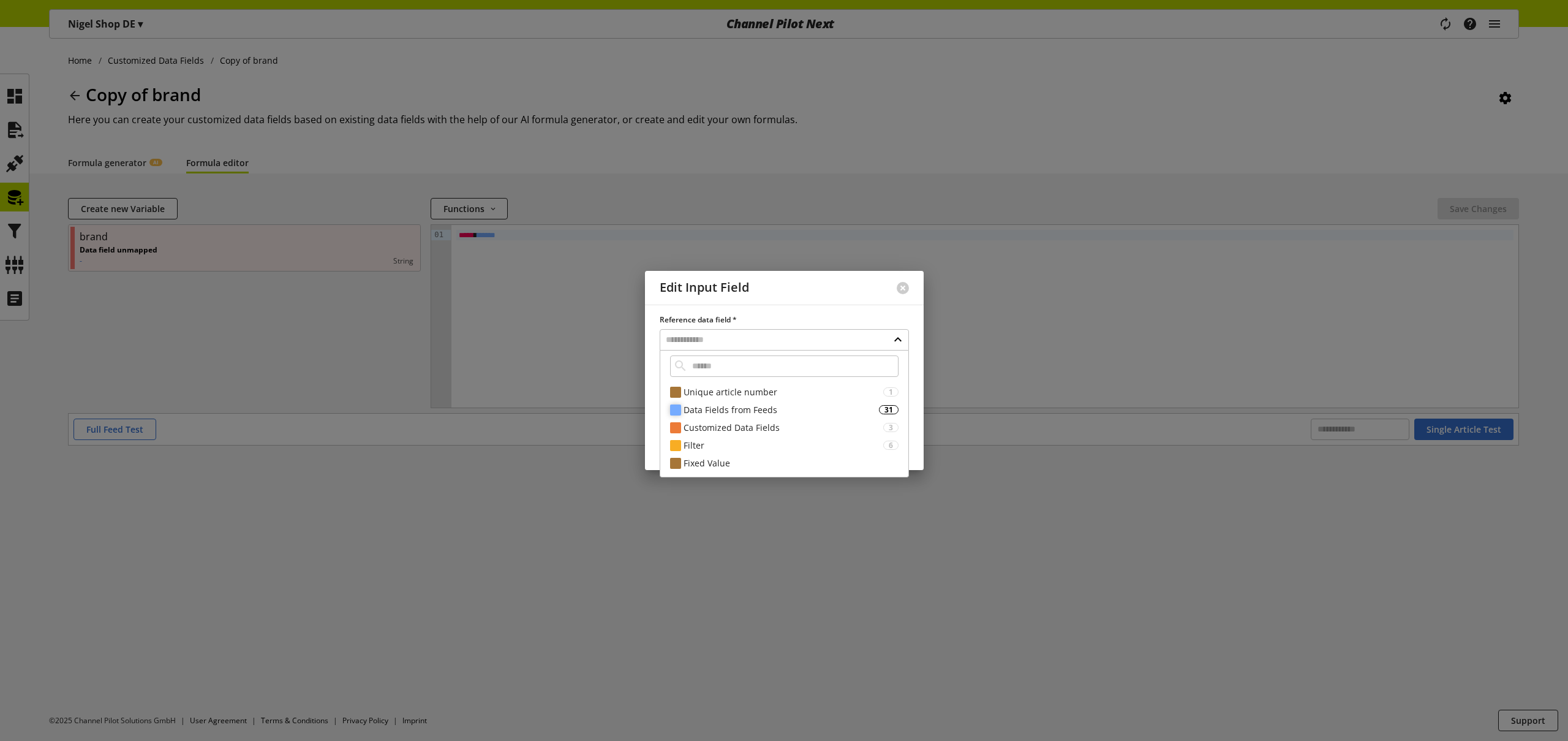
click at [720, 408] on div "Data Fields from Feeds" at bounding box center [781, 409] width 196 height 13
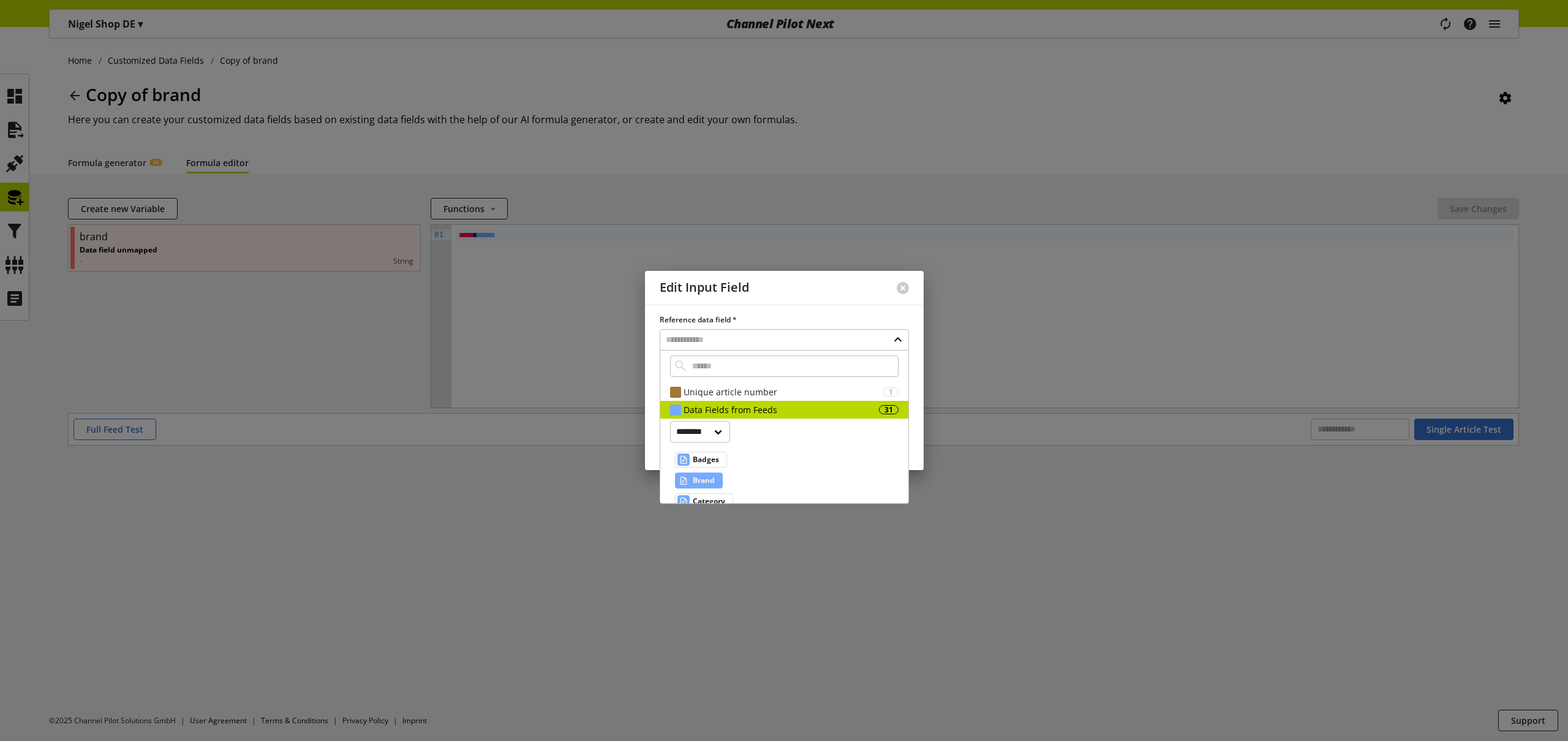
click at [709, 478] on span "Brand" at bounding box center [704, 480] width 22 height 15
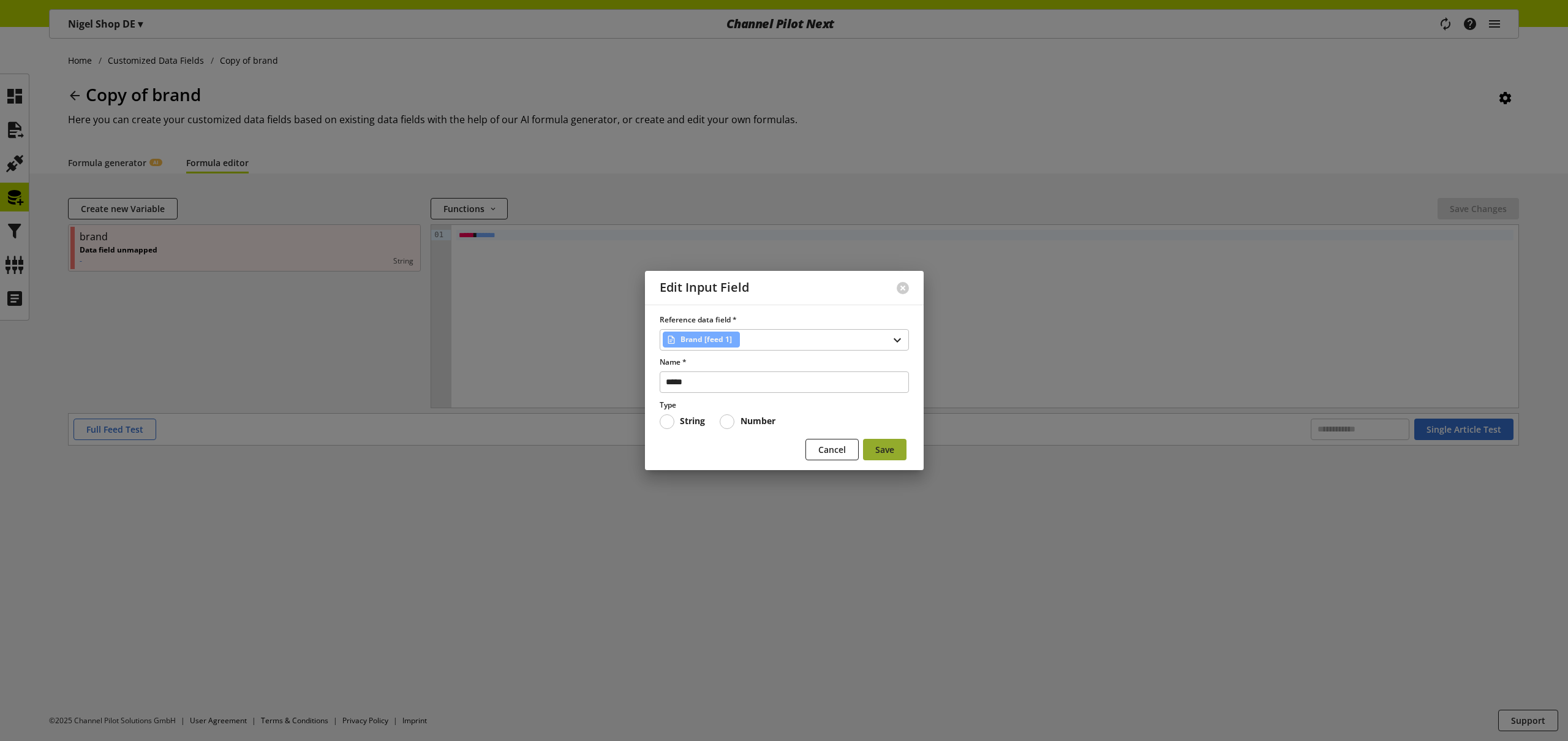
click at [878, 449] on span "Save" at bounding box center [885, 449] width 19 height 13
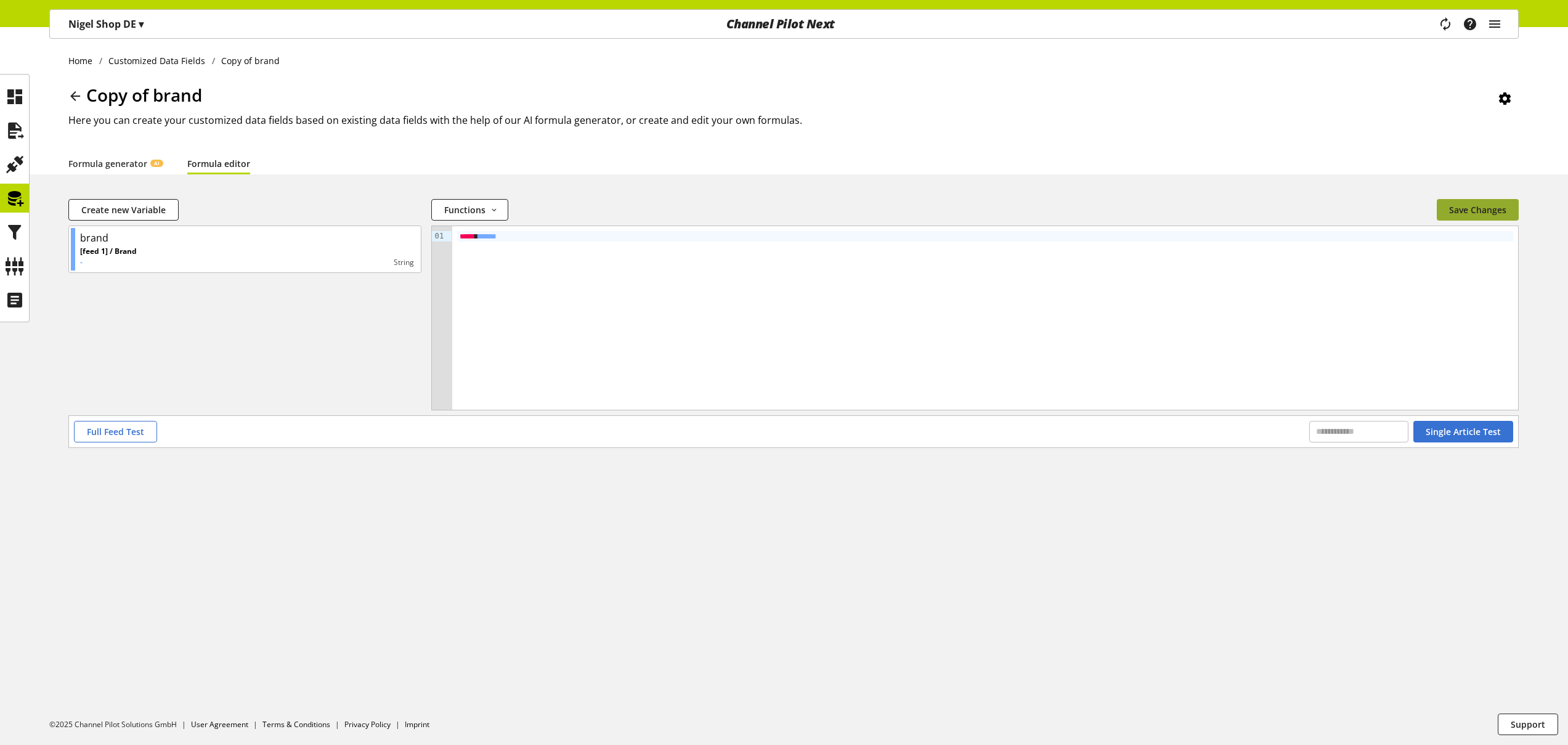
click at [1484, 213] on span "Save Changes" at bounding box center [1478, 209] width 58 height 13
click at [1446, 30] on icon "main navigation" at bounding box center [1445, 24] width 15 height 23
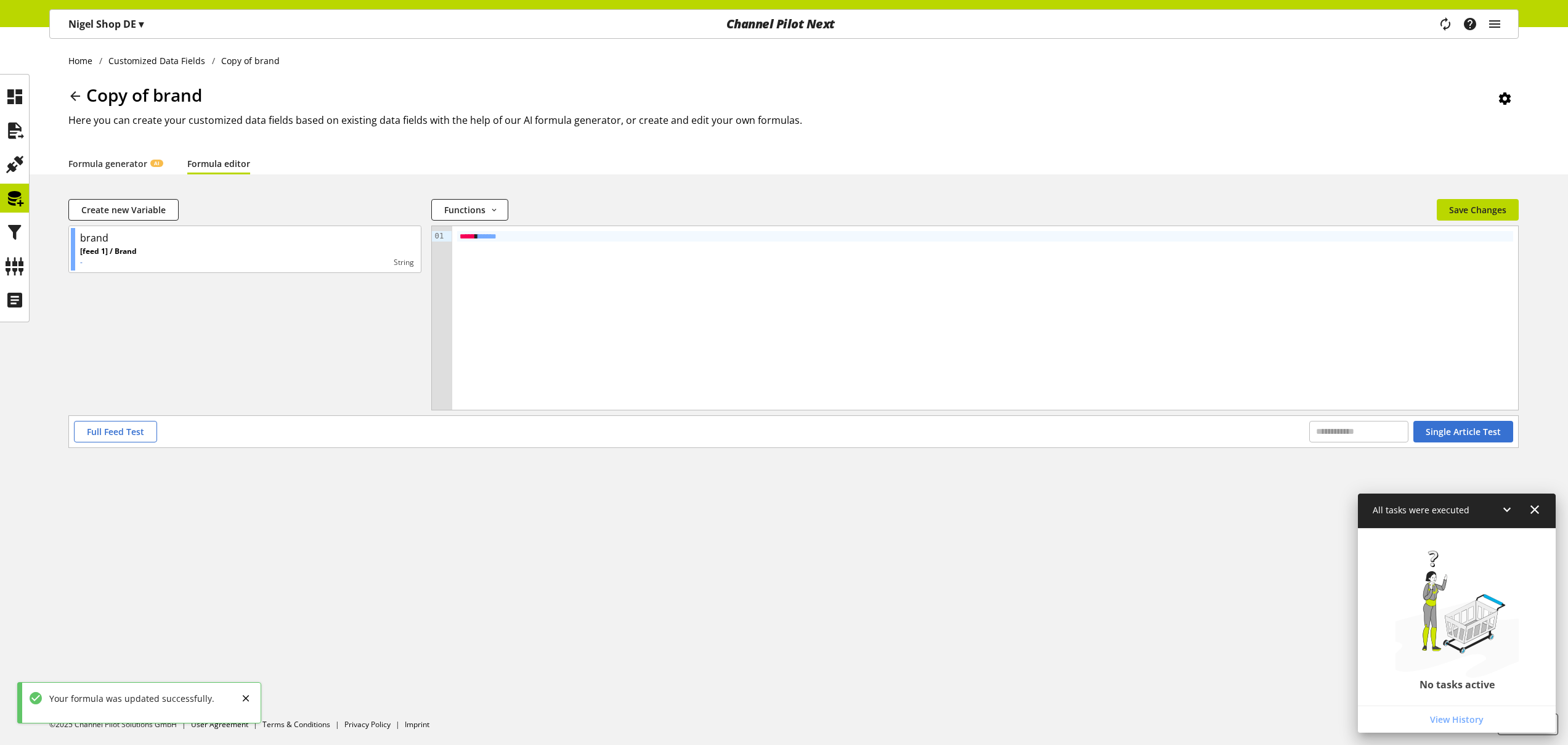
click at [1309, 79] on div "Home Customized Data Fields Copy of brand Copy of brand Here you can create you…" at bounding box center [784, 100] width 1568 height 147
click at [19, 200] on icon at bounding box center [14, 198] width 19 height 25
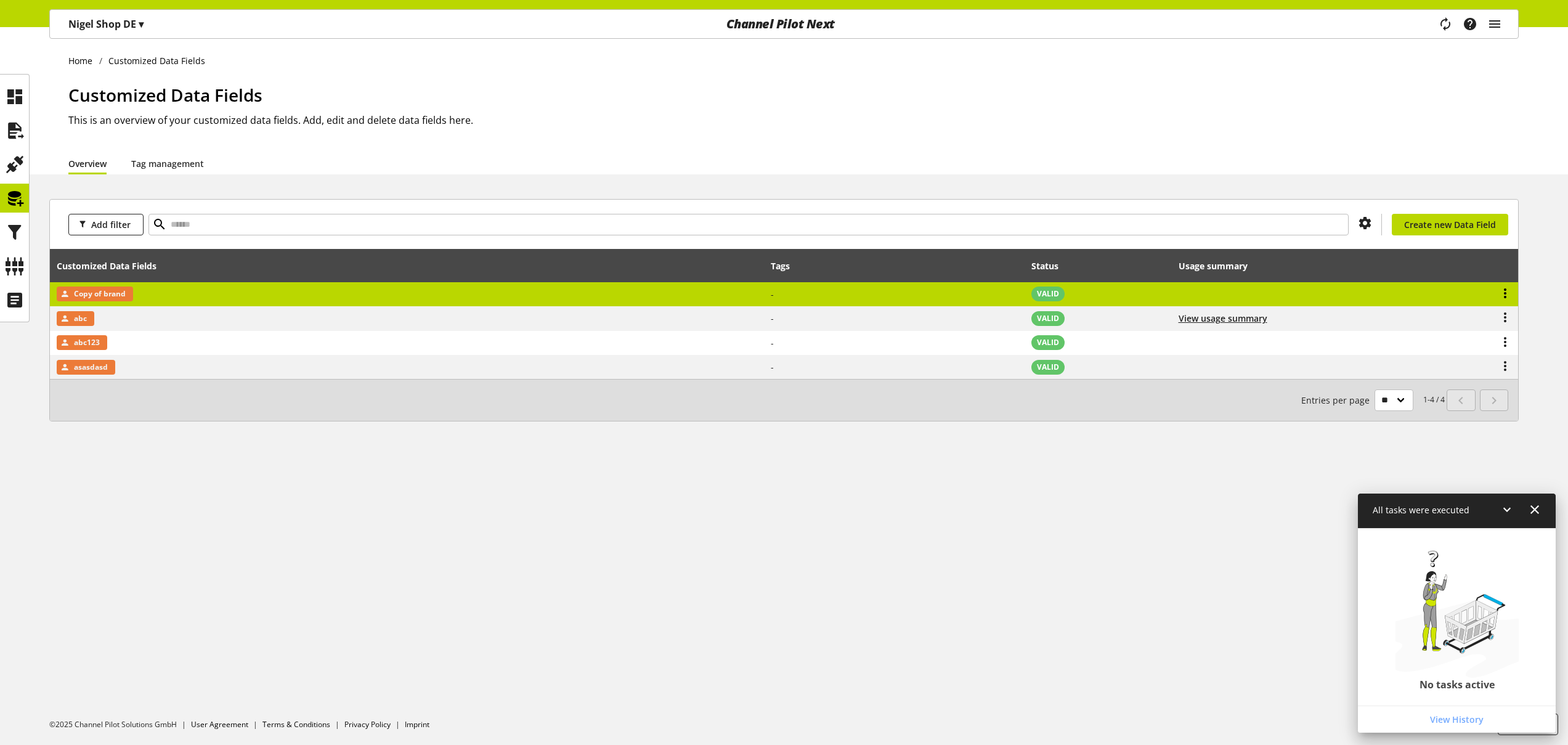
click at [1505, 289] on icon at bounding box center [1505, 293] width 15 height 23
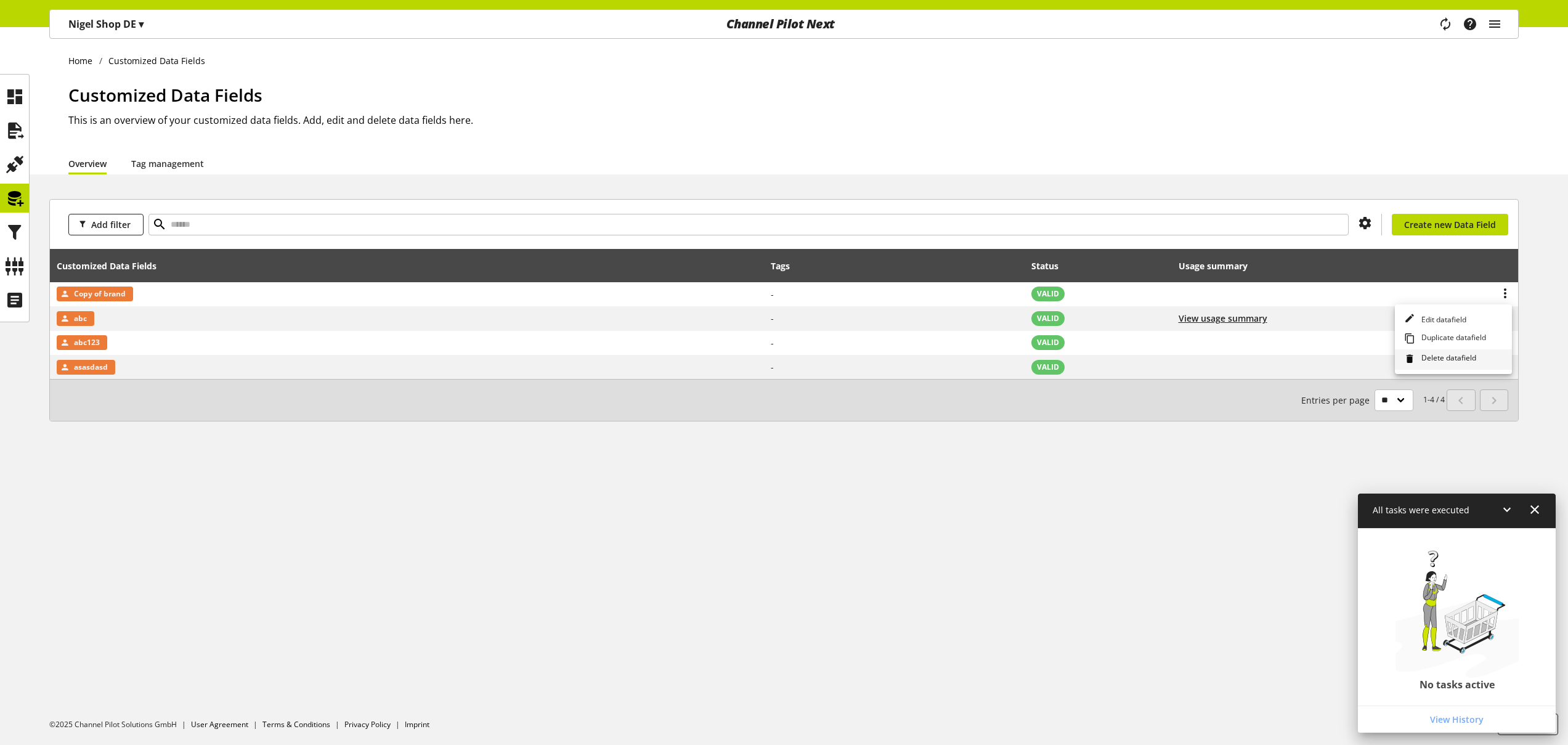
click at [1454, 355] on span "Delete datafield" at bounding box center [1446, 359] width 60 height 13
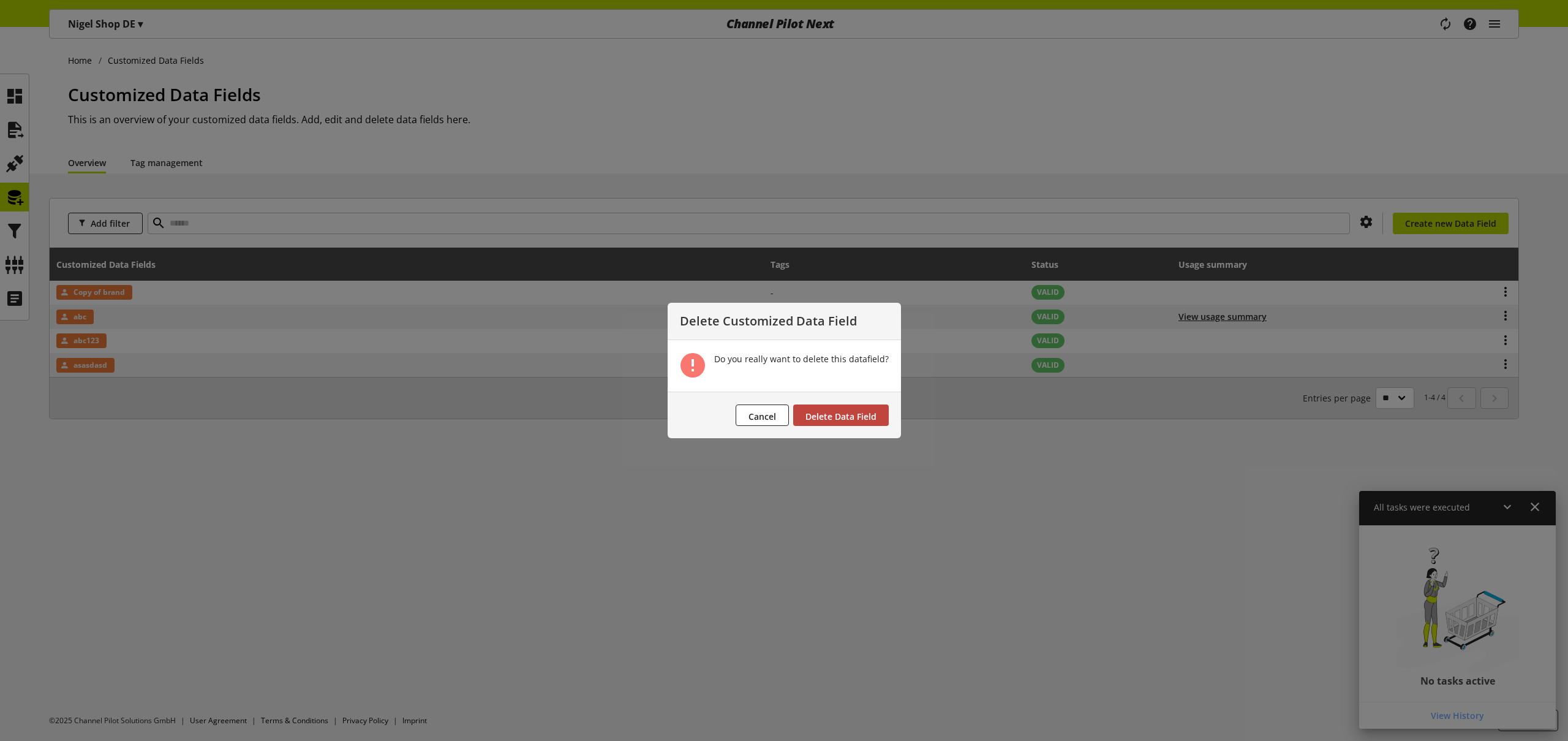
click at [818, 414] on span "Delete Data Field" at bounding box center [841, 416] width 71 height 12
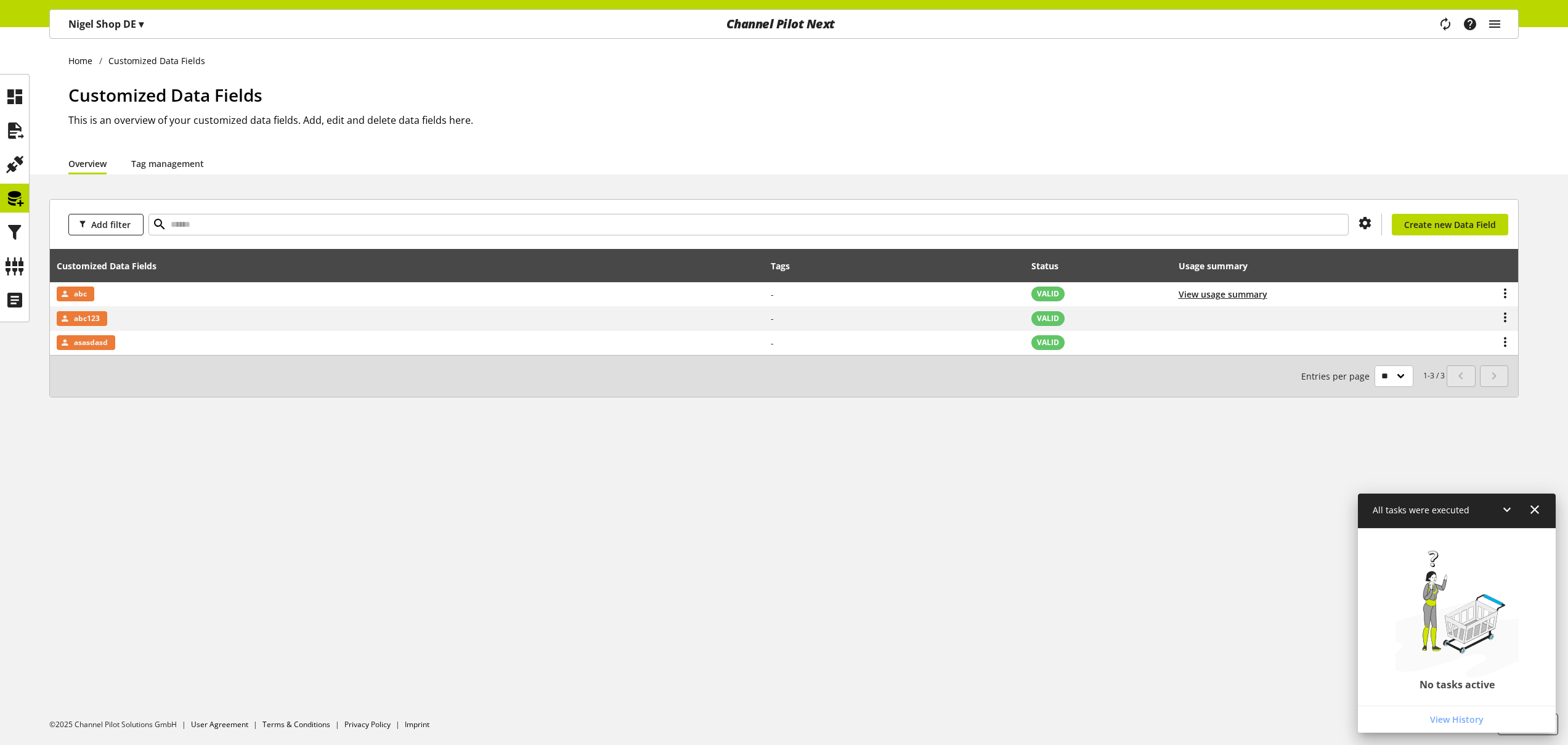
click at [1538, 510] on icon at bounding box center [1535, 509] width 15 height 23
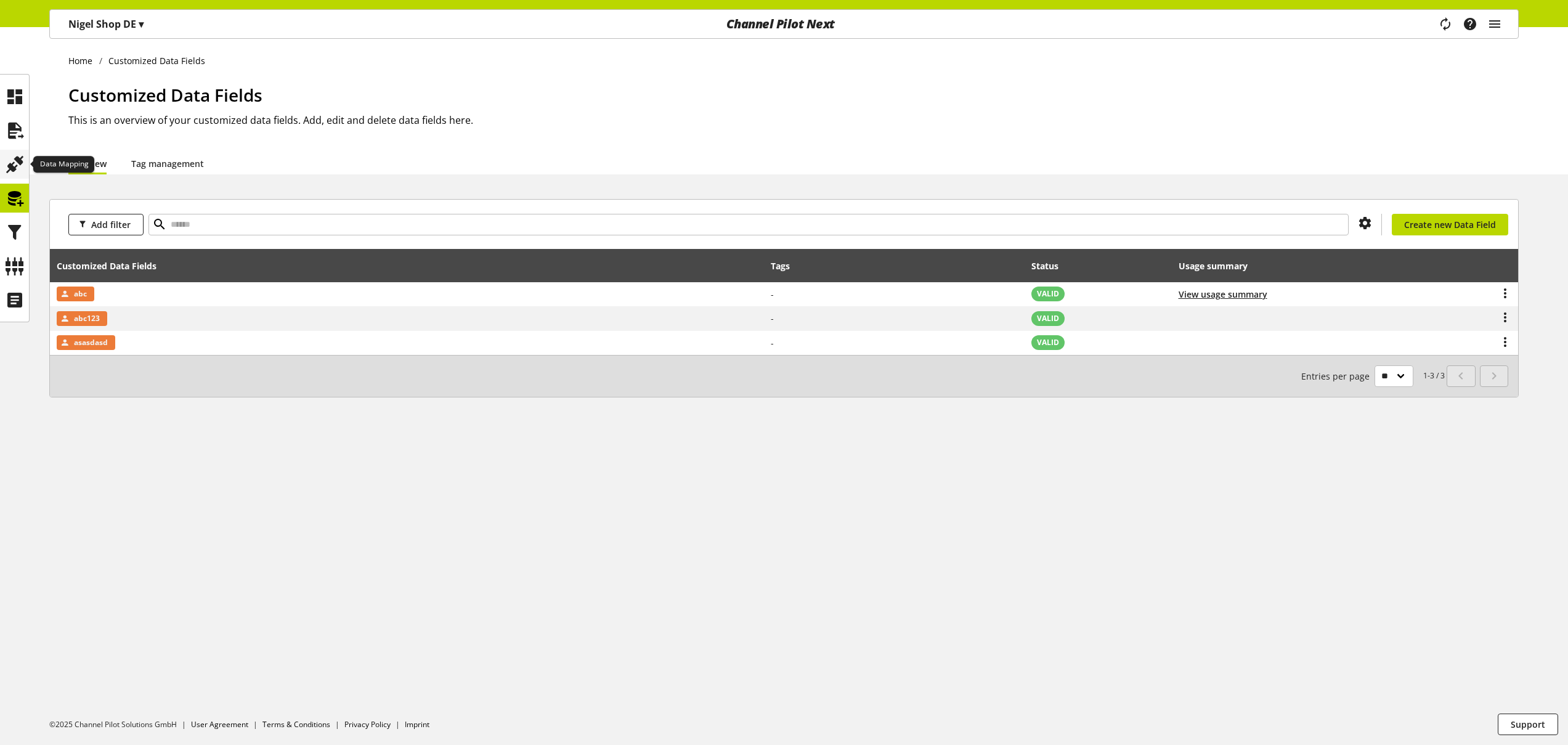
click at [16, 161] on icon at bounding box center [14, 165] width 19 height 25
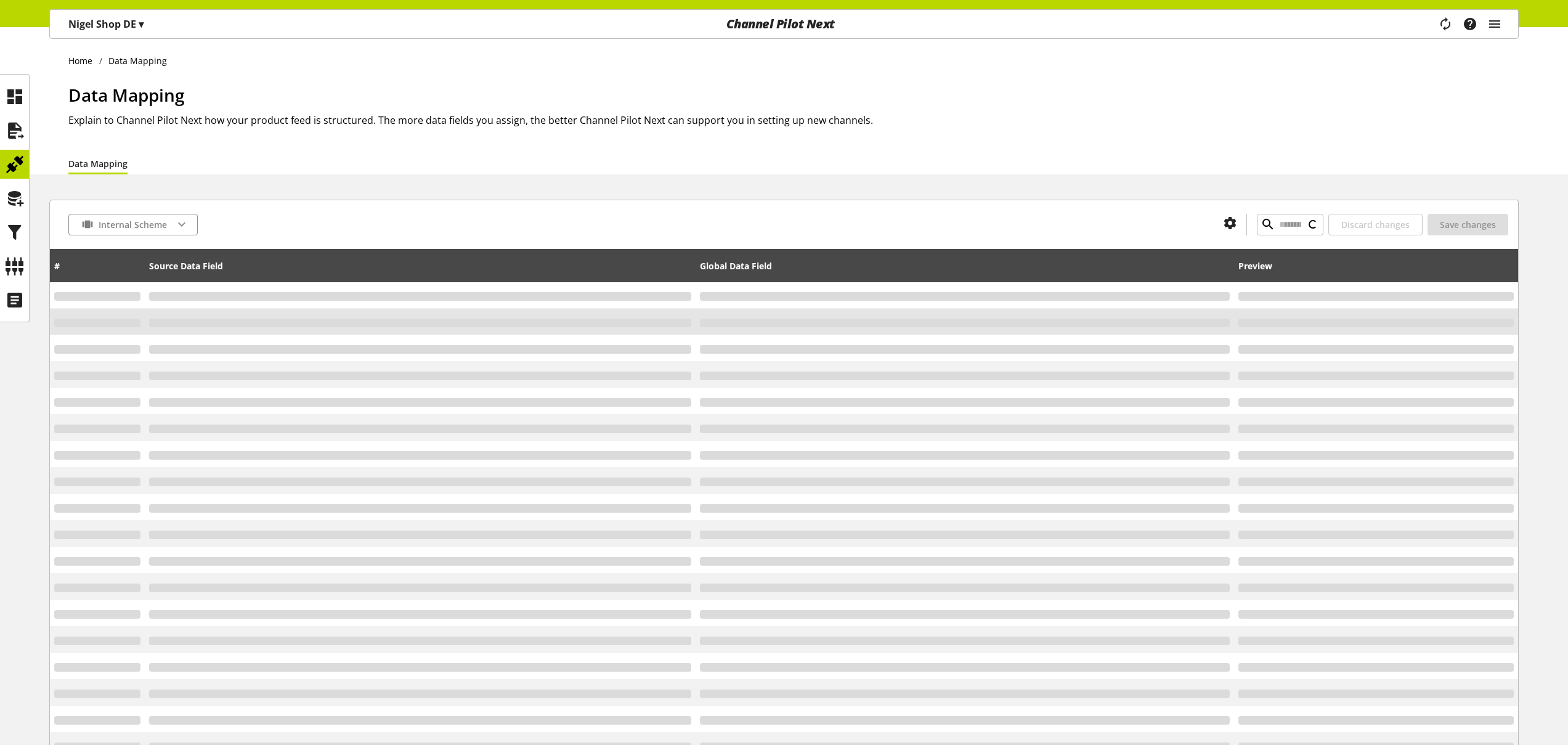
type input "*"
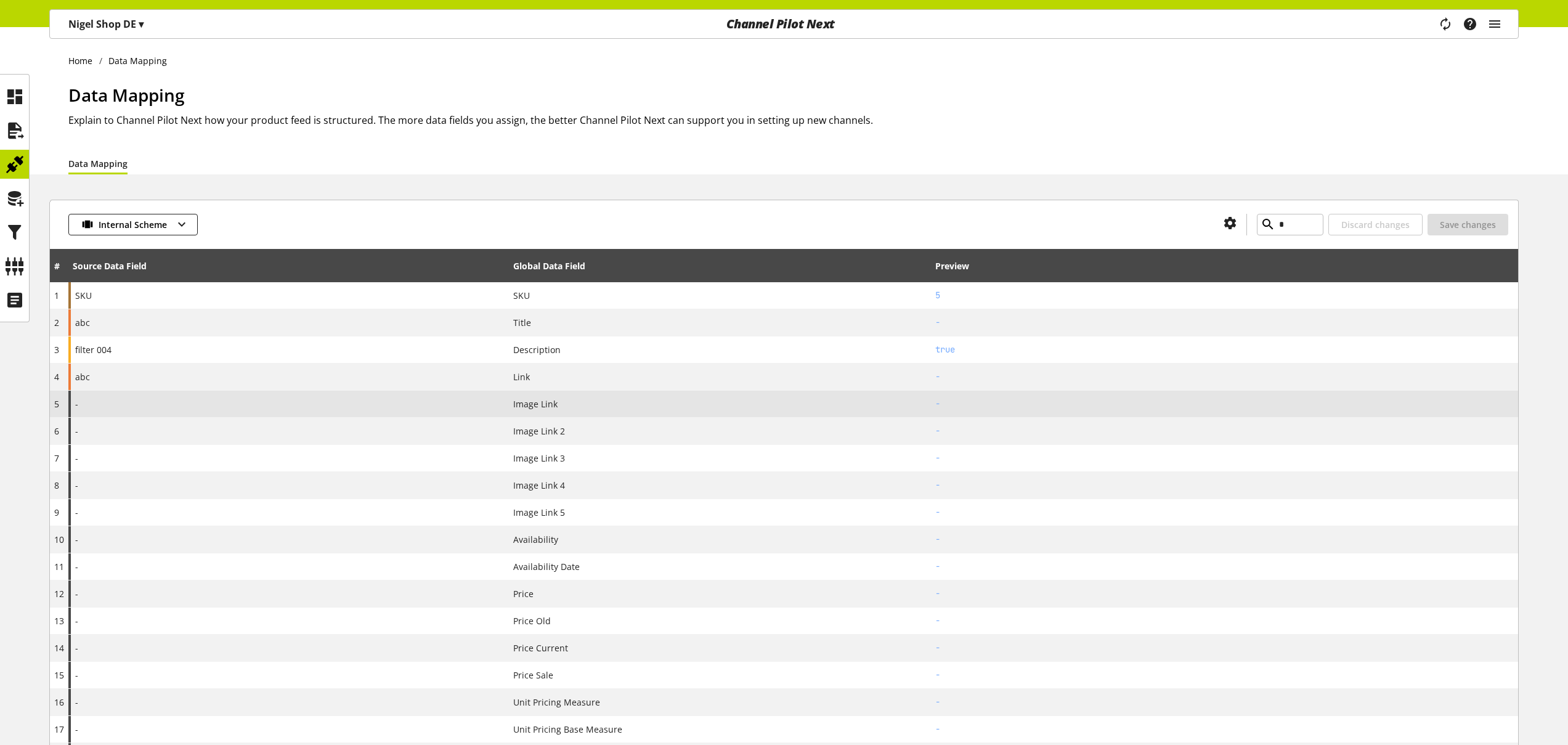
click at [280, 404] on div "-" at bounding box center [289, 404] width 440 height 26
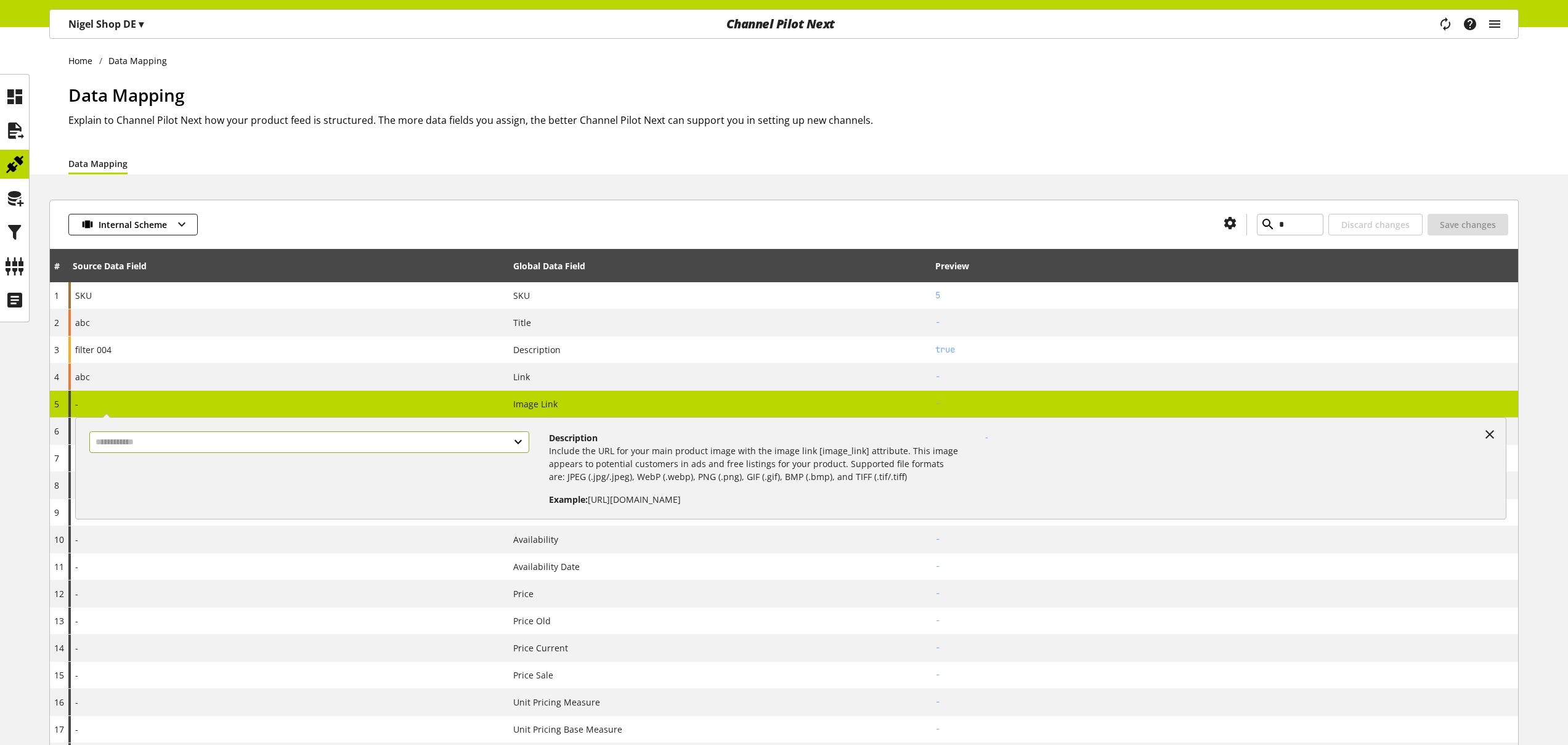
click at [268, 436] on input "text" at bounding box center [310, 442] width 440 height 22
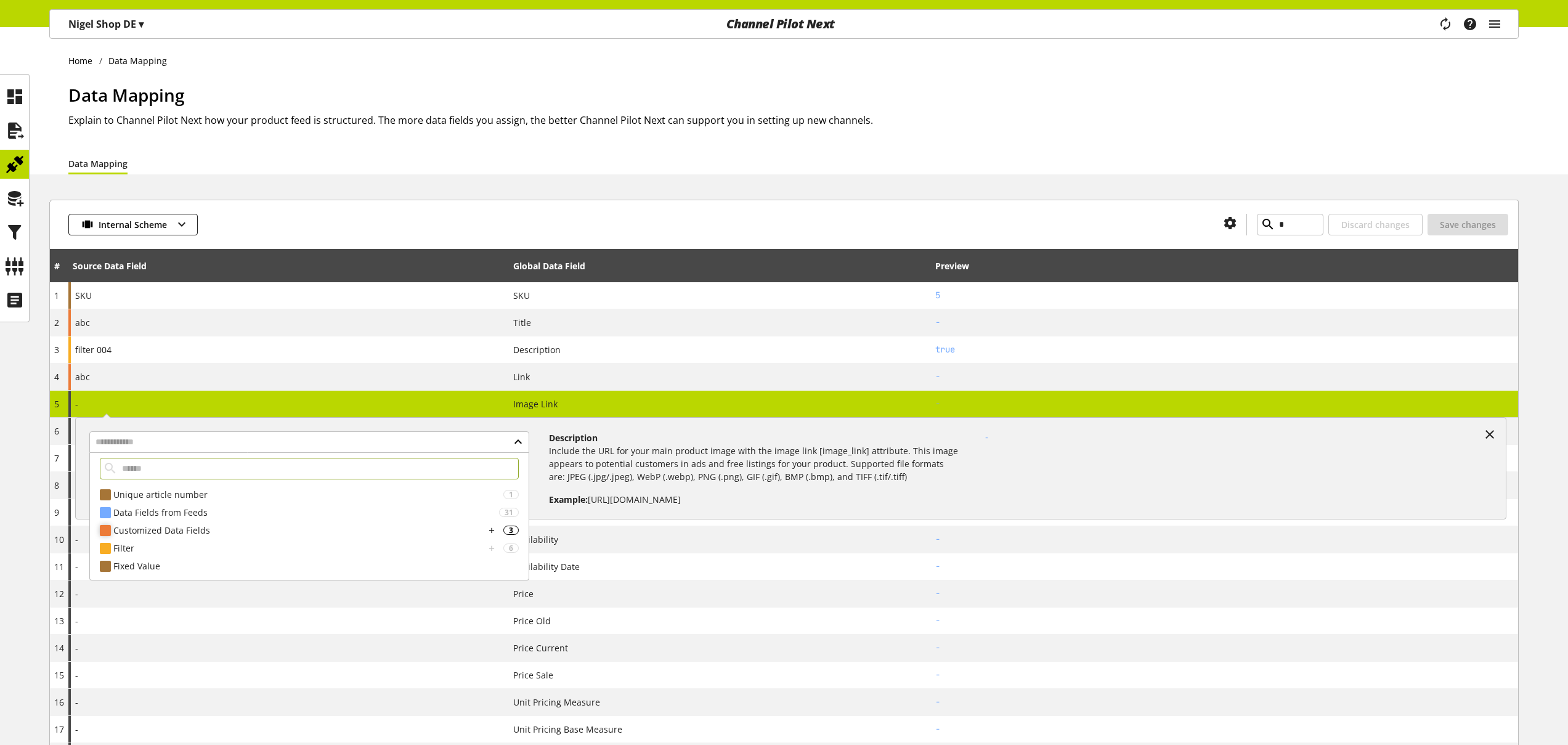
click at [240, 536] on div "Customized Data Fields" at bounding box center [299, 530] width 372 height 13
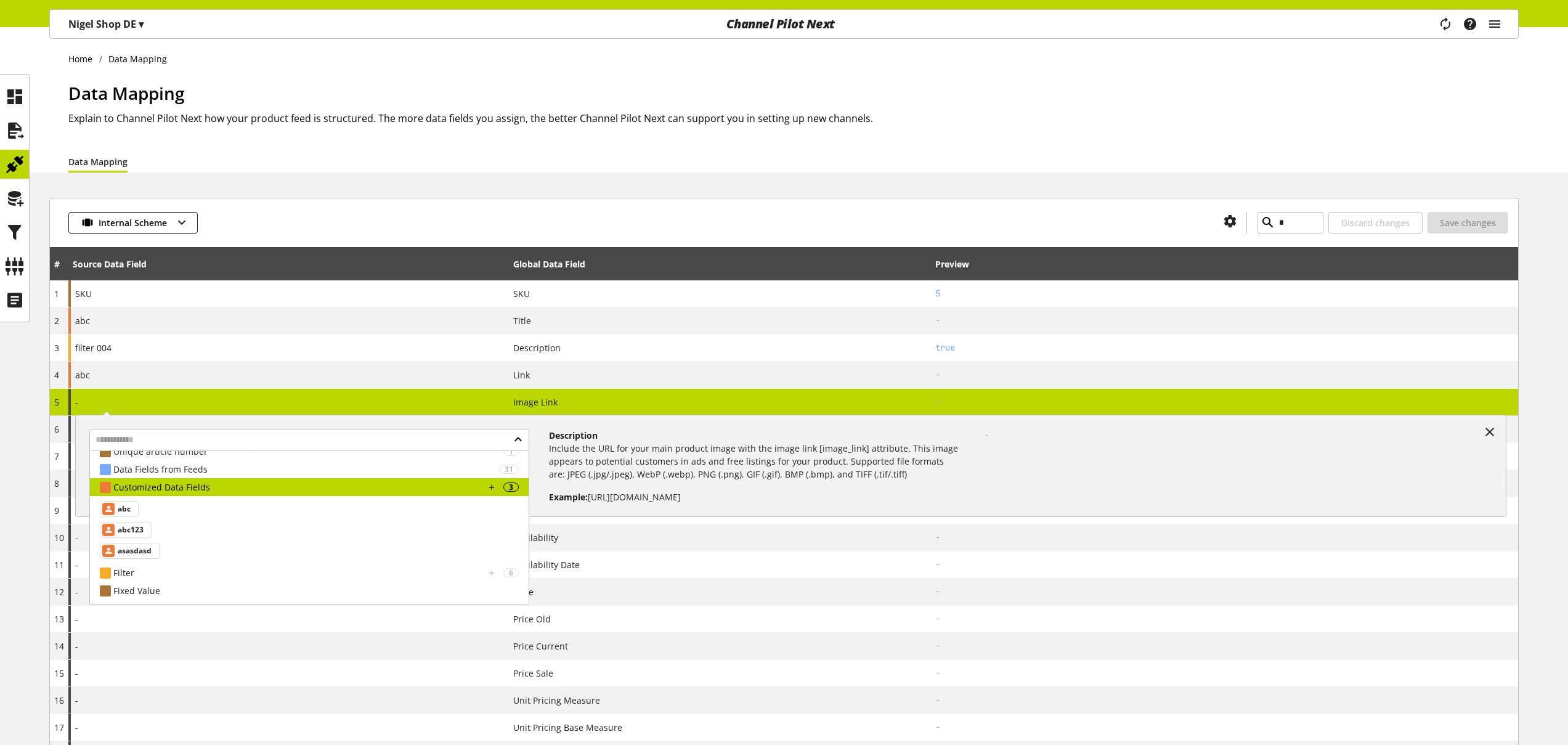
scroll to position [2, 0]
click at [125, 511] on span "abc" at bounding box center [124, 509] width 13 height 15
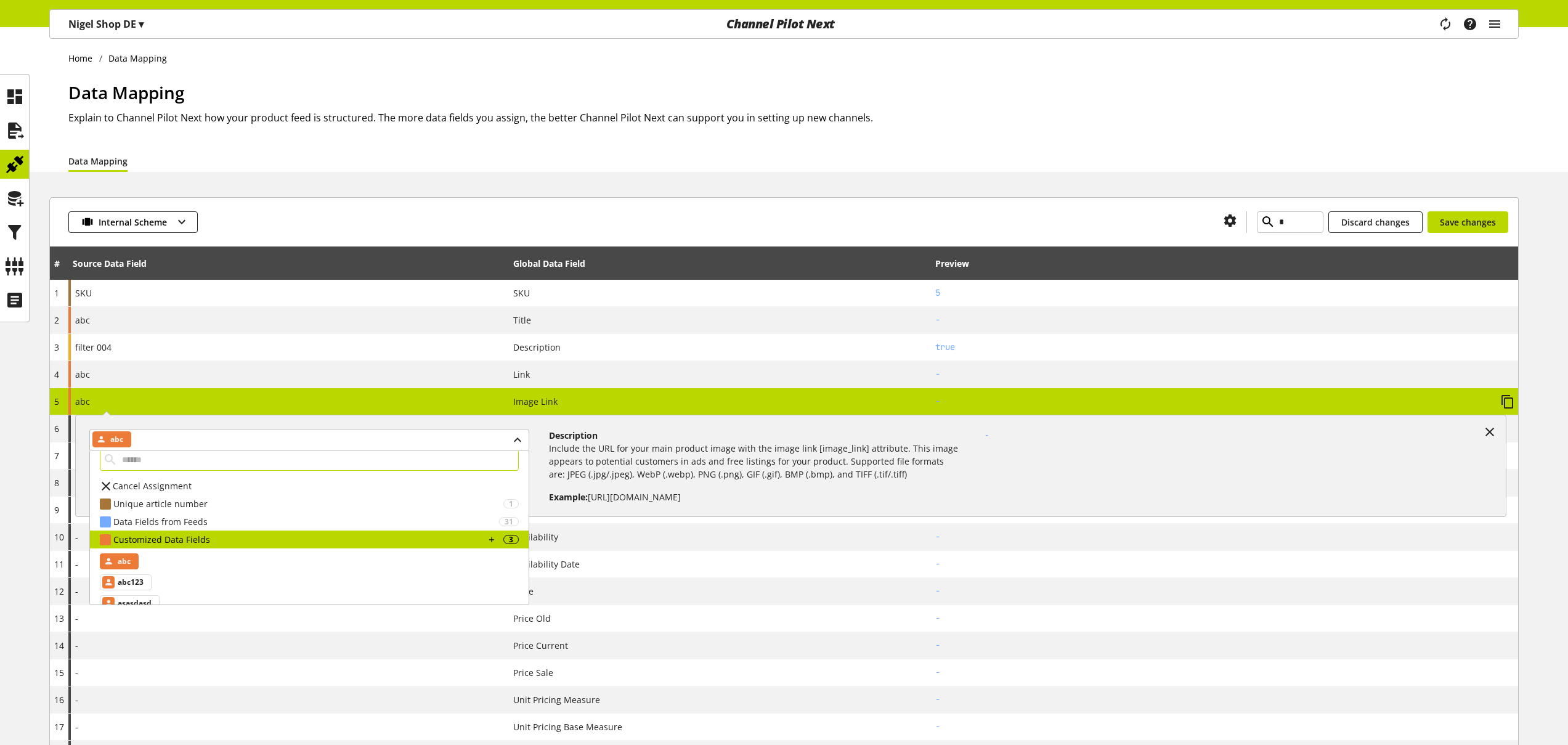
scroll to position [0, 0]
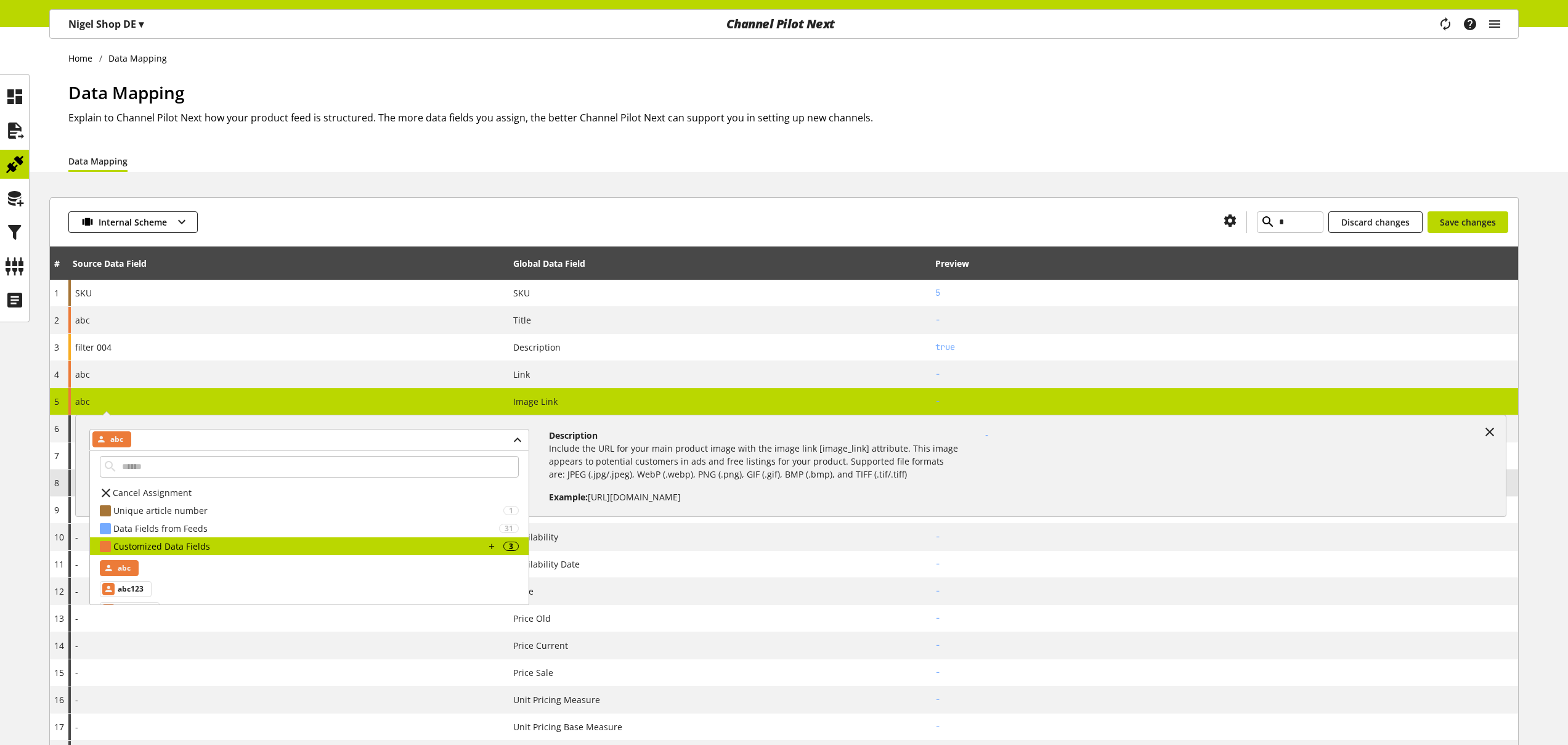
click at [194, 491] on div "Cancel Assignment" at bounding box center [310, 492] width 439 height 18
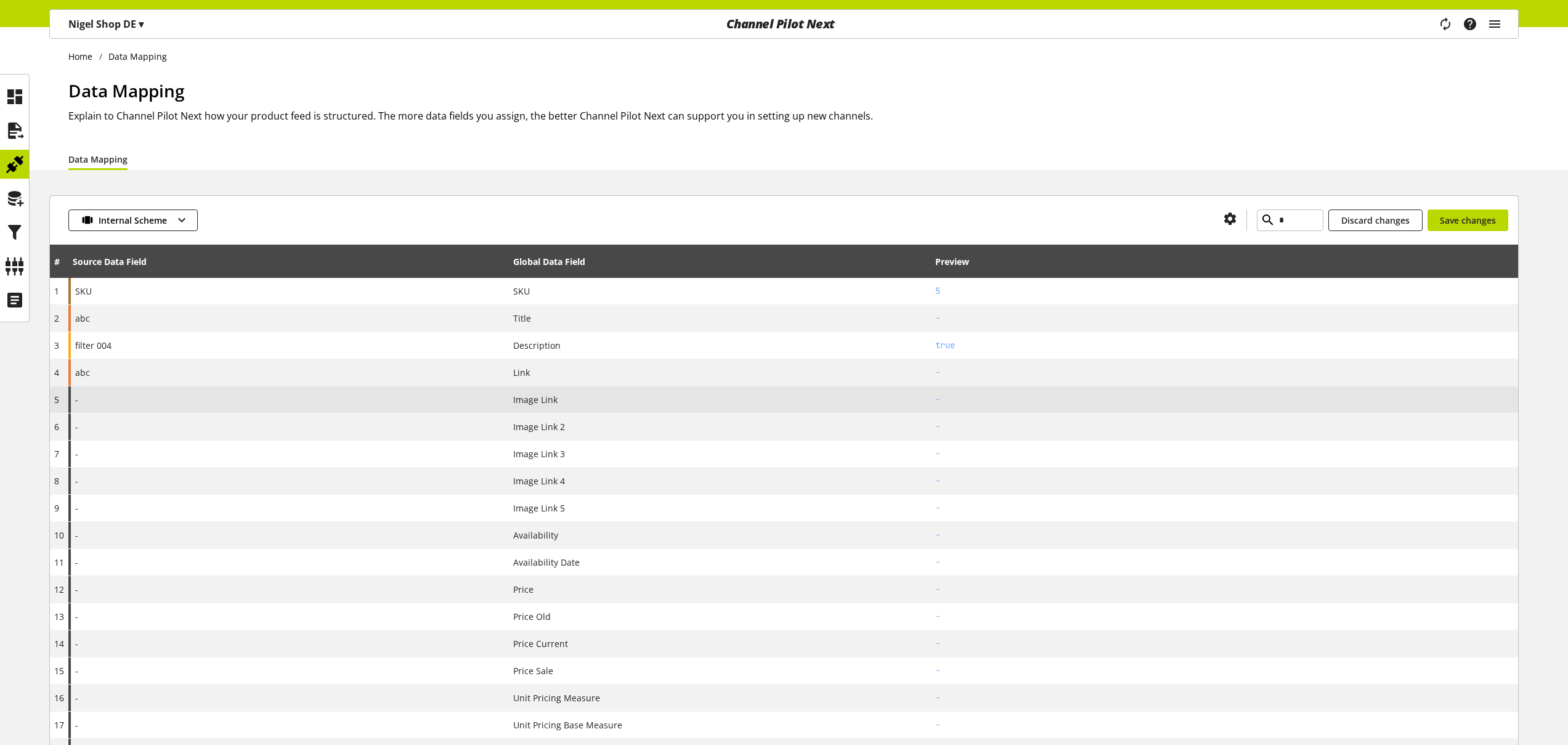
scroll to position [5, 0]
click at [207, 396] on div "-" at bounding box center [289, 399] width 440 height 26
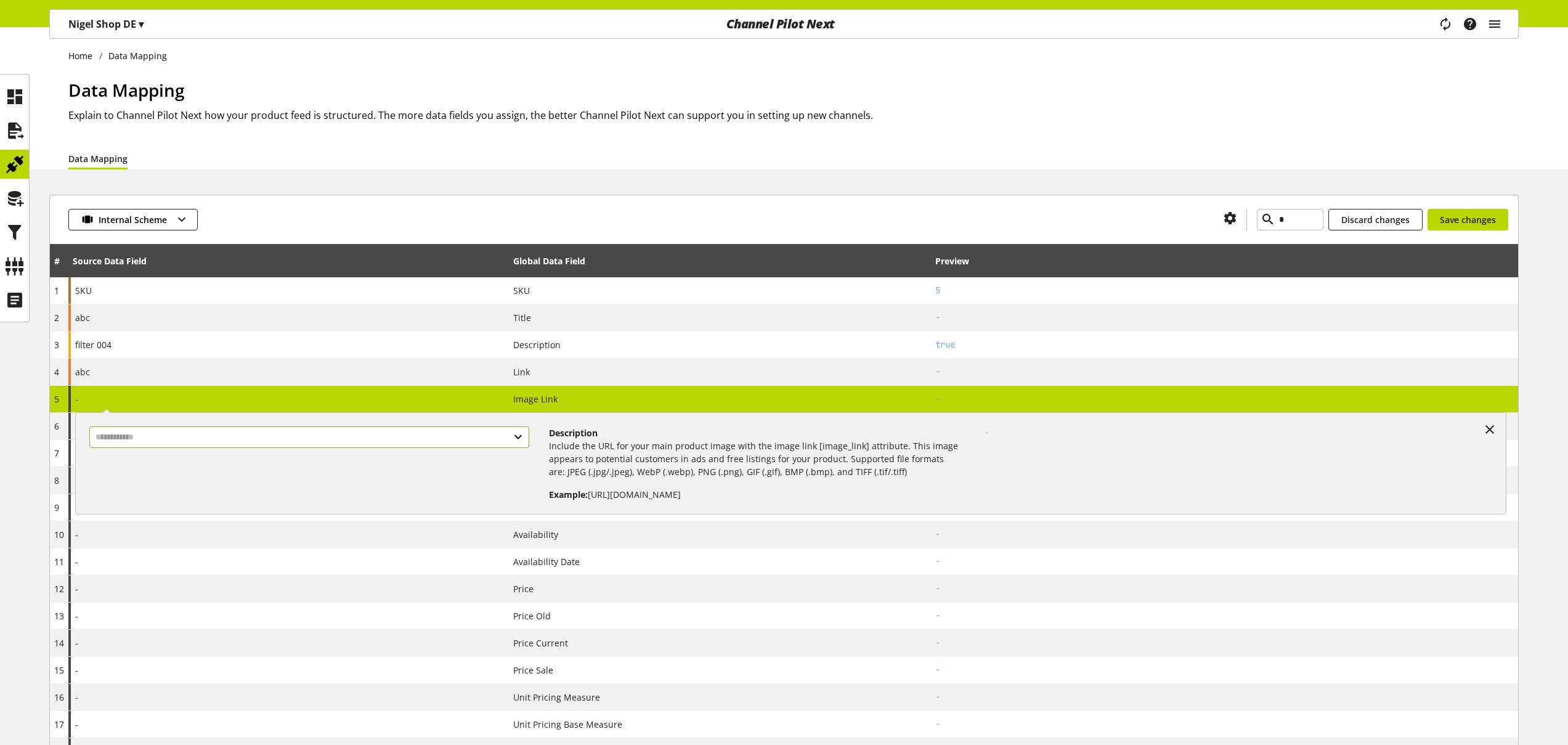
click at [208, 434] on input "text" at bounding box center [310, 437] width 440 height 22
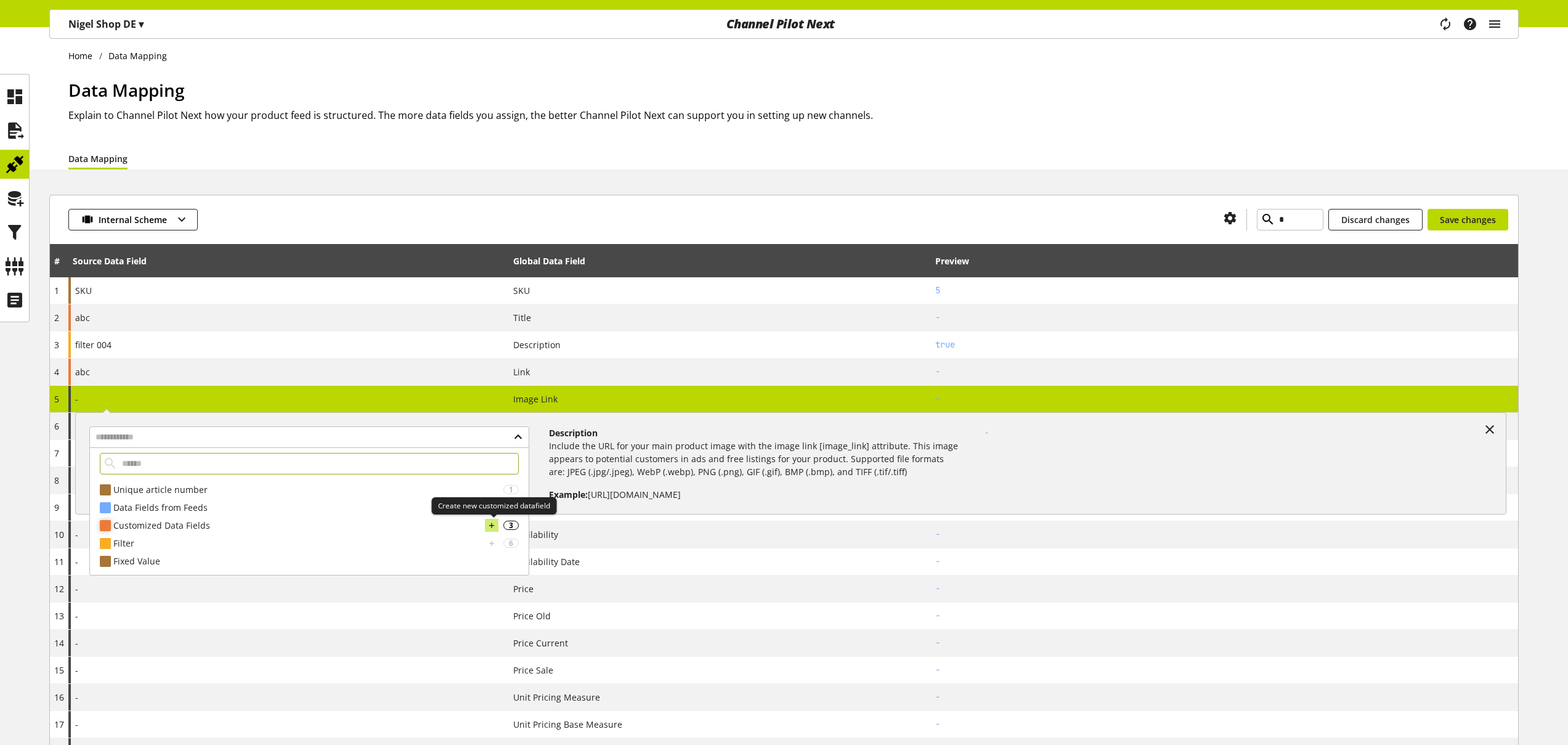
click at [492, 526] on icon at bounding box center [492, 525] width 9 height 13
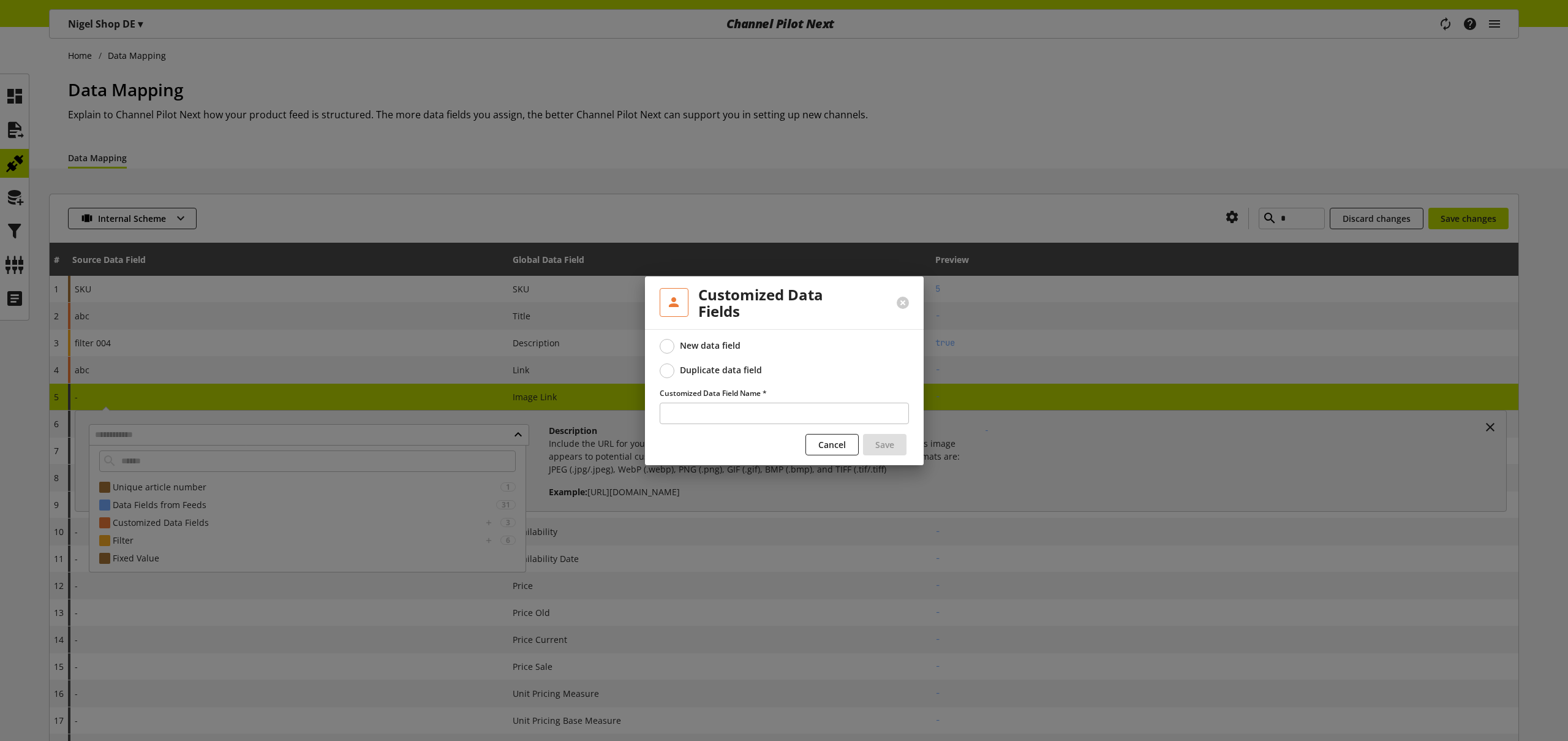
click at [674, 370] on span "Duplicate data field" at bounding box center [718, 370] width 88 height 11
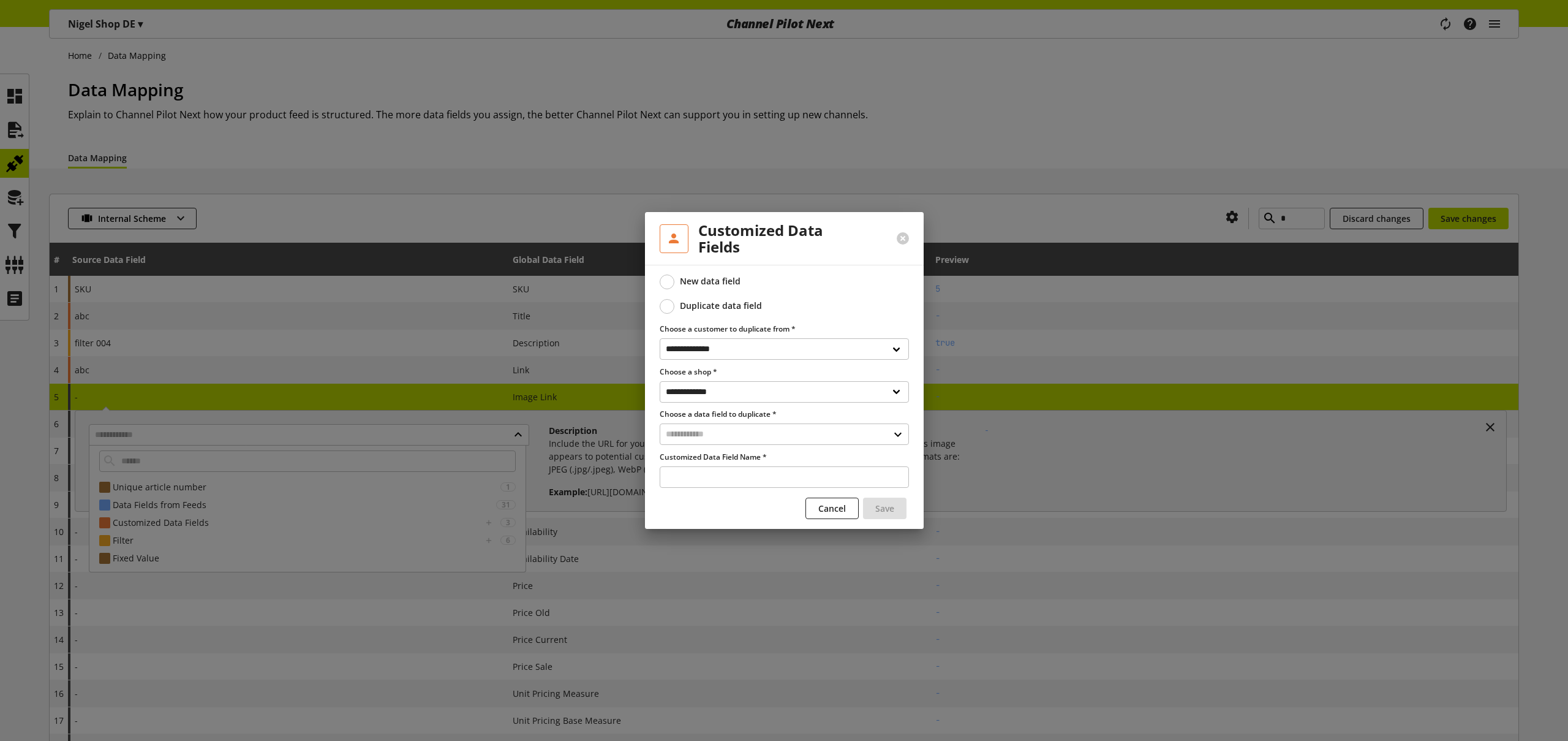
click at [673, 285] on span at bounding box center [666, 282] width 15 height 15
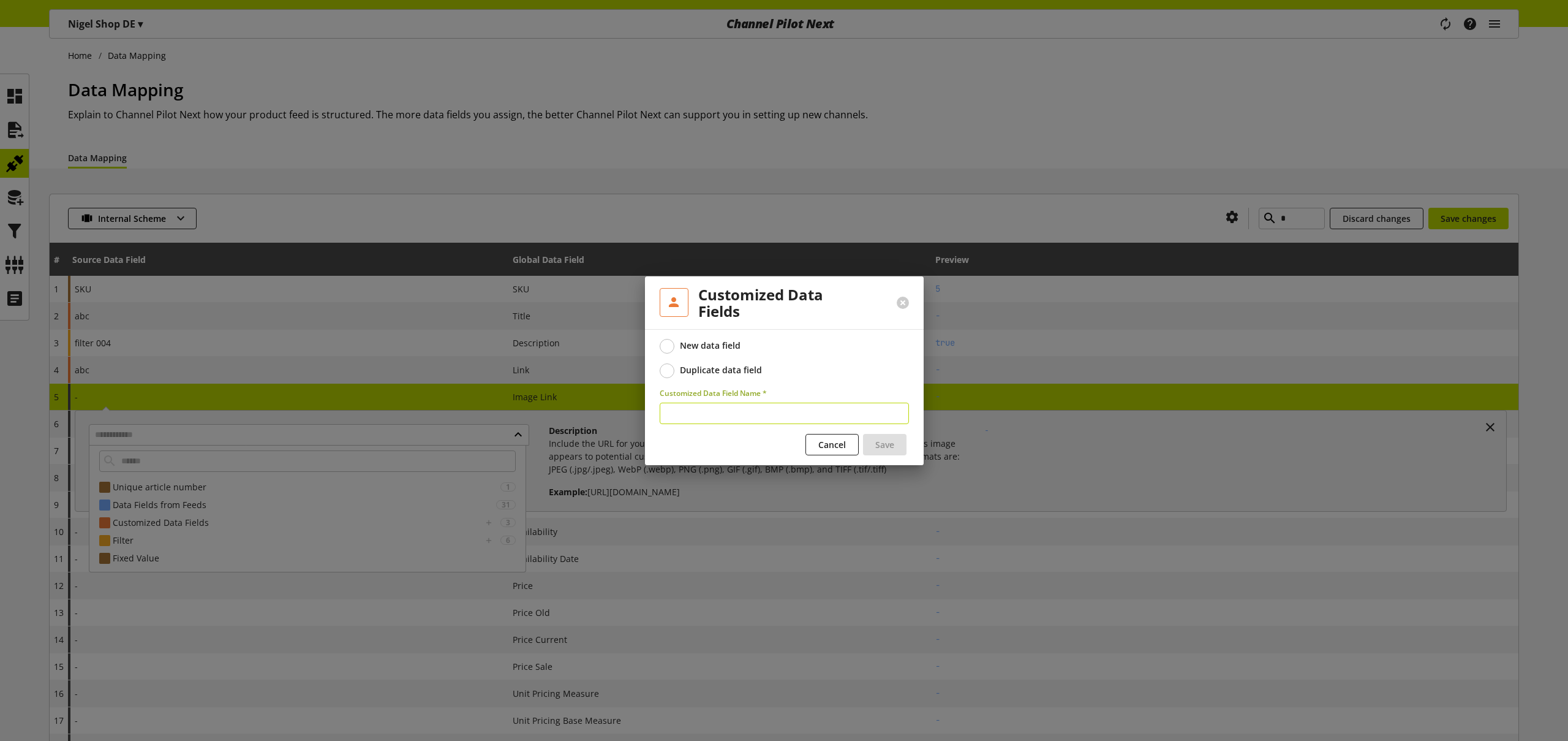
click at [686, 405] on input "text" at bounding box center [784, 413] width 249 height 22
type input "*******"
click at [839, 441] on span "Cancel" at bounding box center [832, 444] width 28 height 13
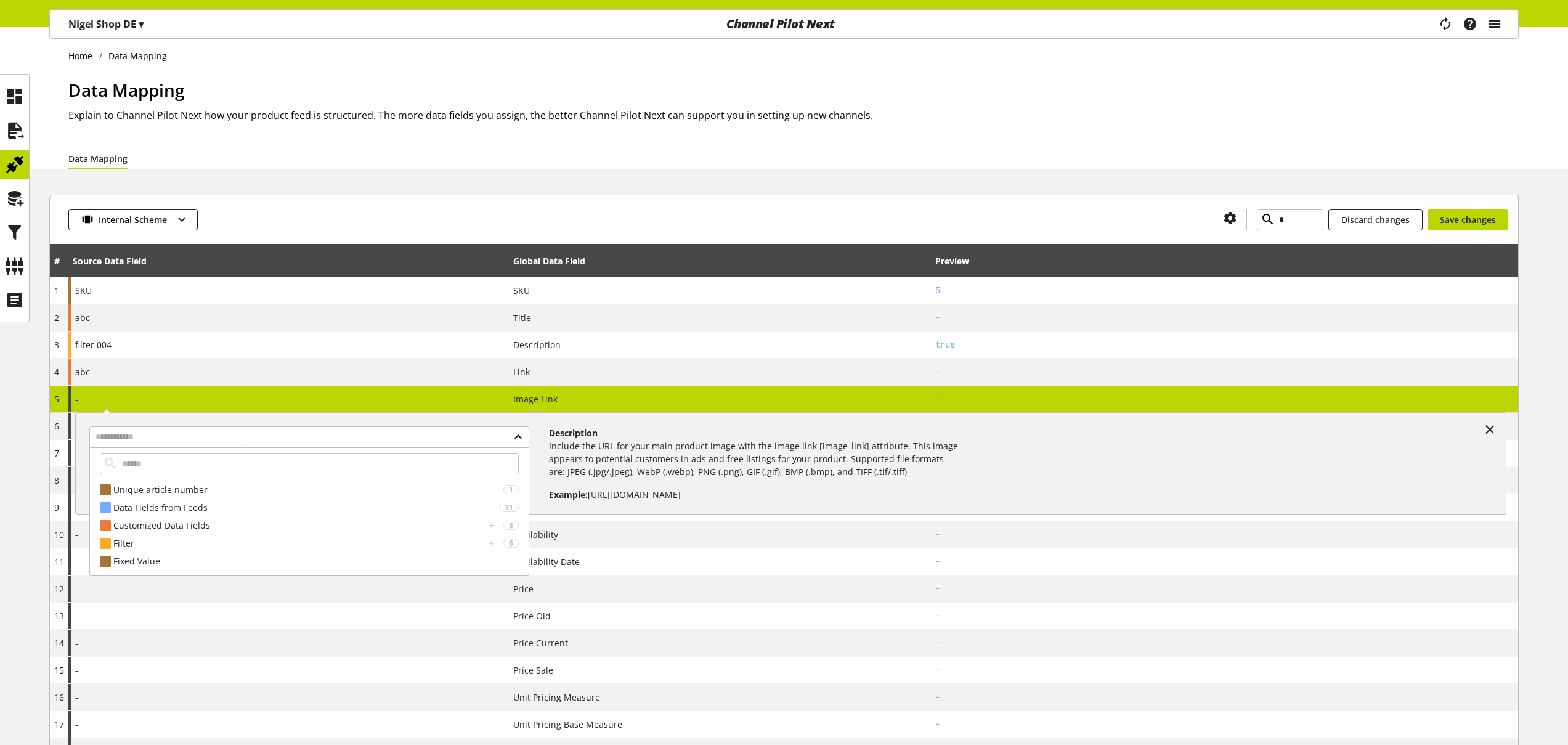
click at [364, 398] on div "- Unique article number 1 SKU 5 Data Fields from Feeds 31 ******** ********* Cu…" at bounding box center [289, 399] width 440 height 26
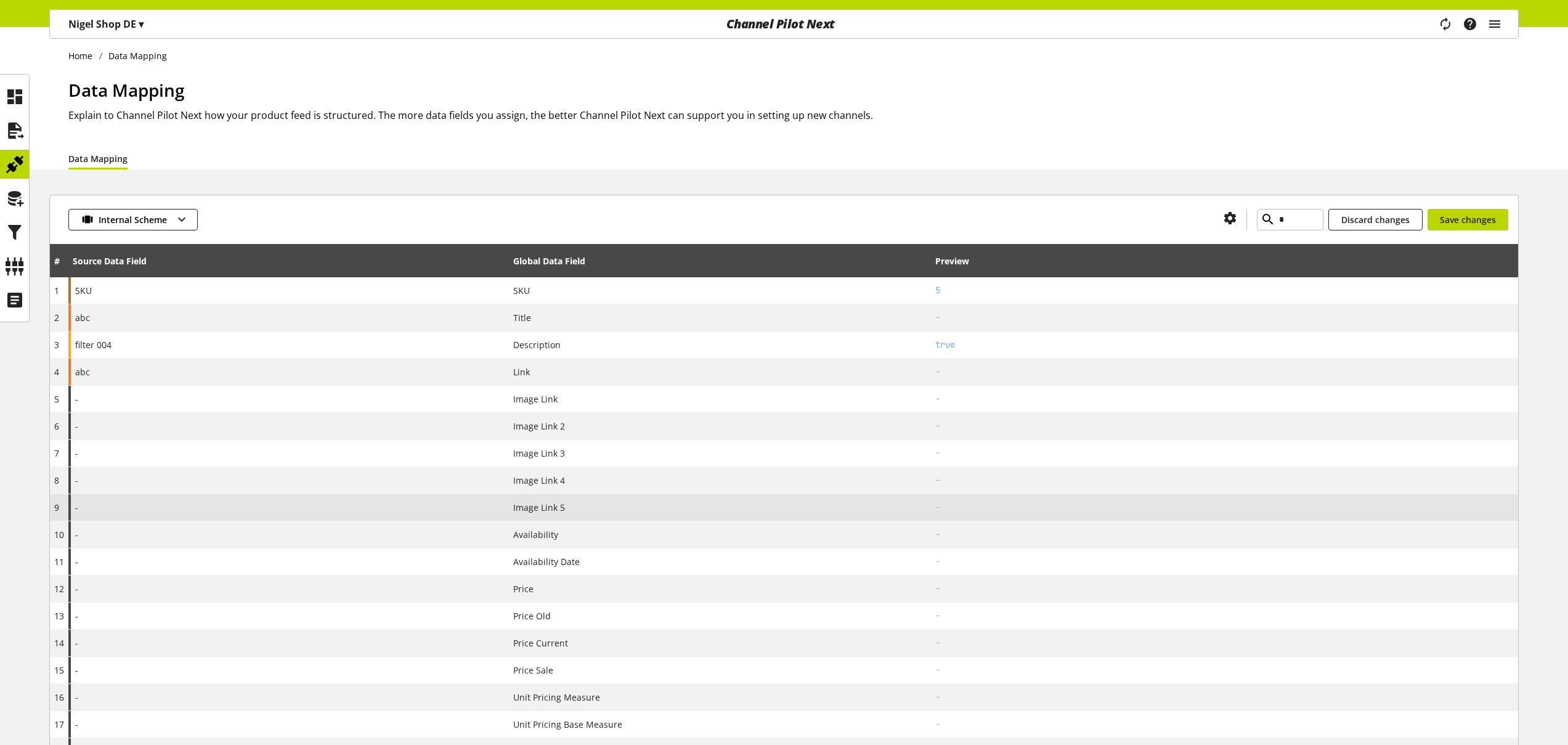
click at [248, 499] on div "-" at bounding box center [289, 507] width 440 height 26
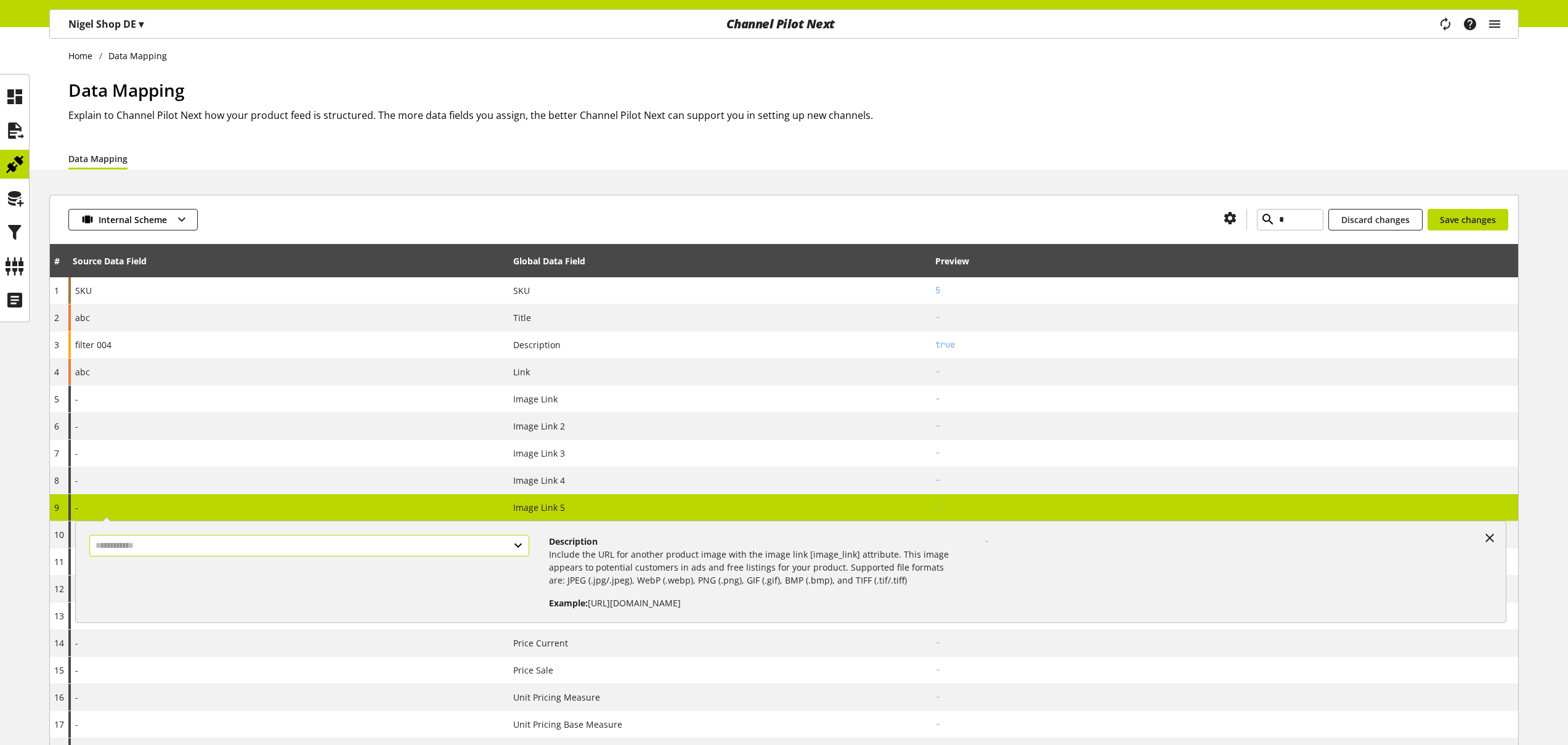
click at [221, 544] on input "text" at bounding box center [310, 546] width 440 height 22
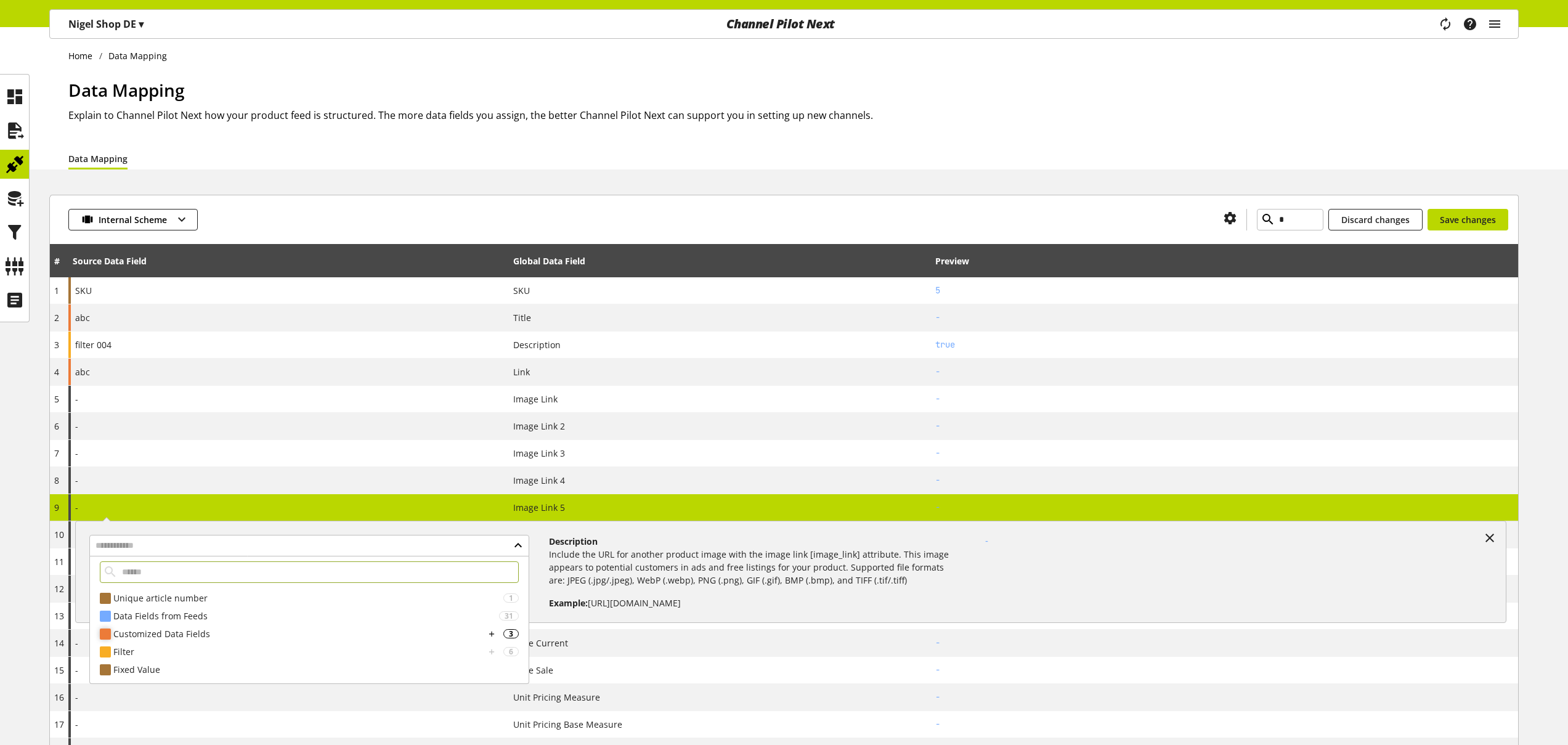
click at [178, 630] on div "Customized Data Fields" at bounding box center [299, 633] width 372 height 13
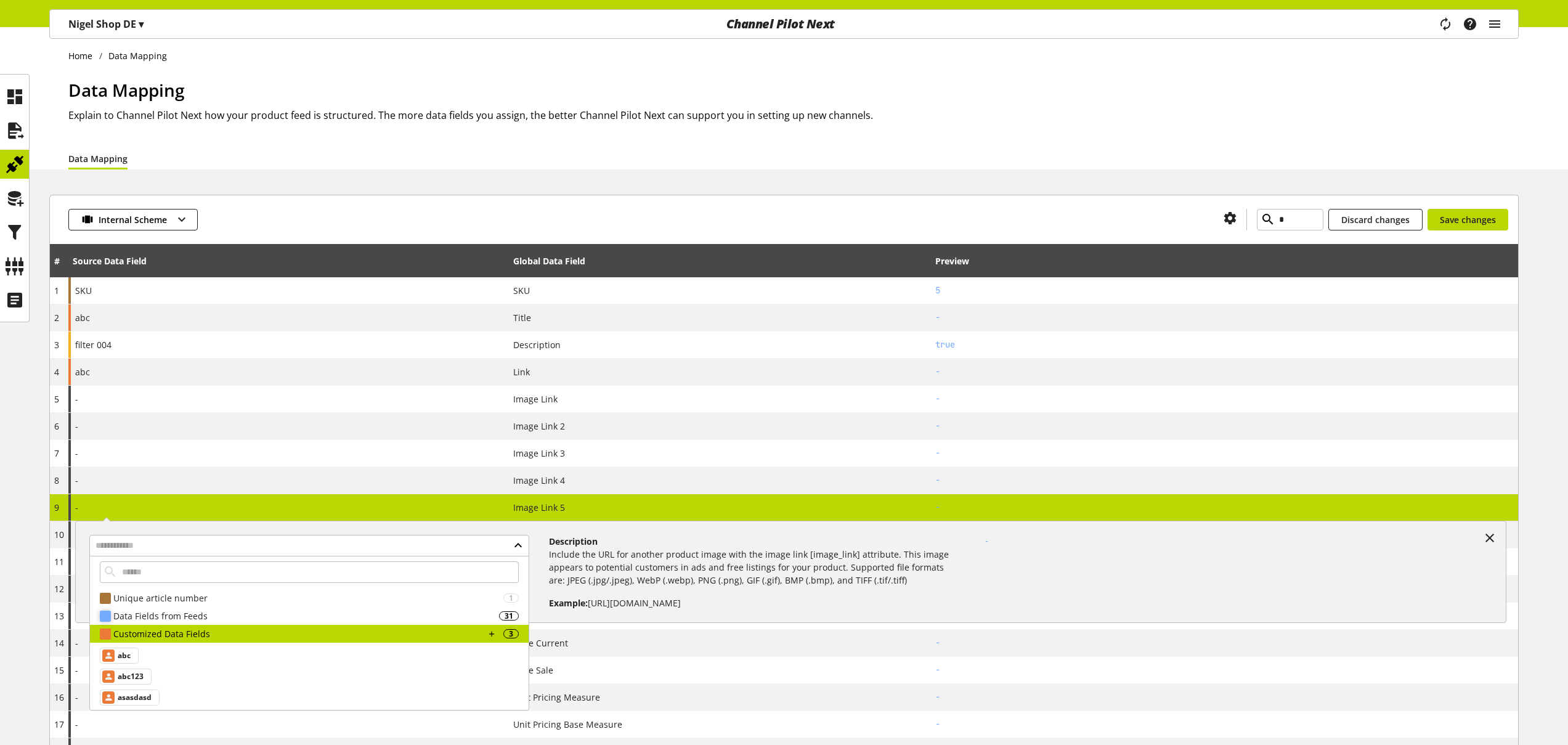
drag, startPoint x: 131, startPoint y: 659, endPoint x: 141, endPoint y: 625, distance: 35.4
click at [131, 659] on div "abc" at bounding box center [119, 656] width 39 height 16
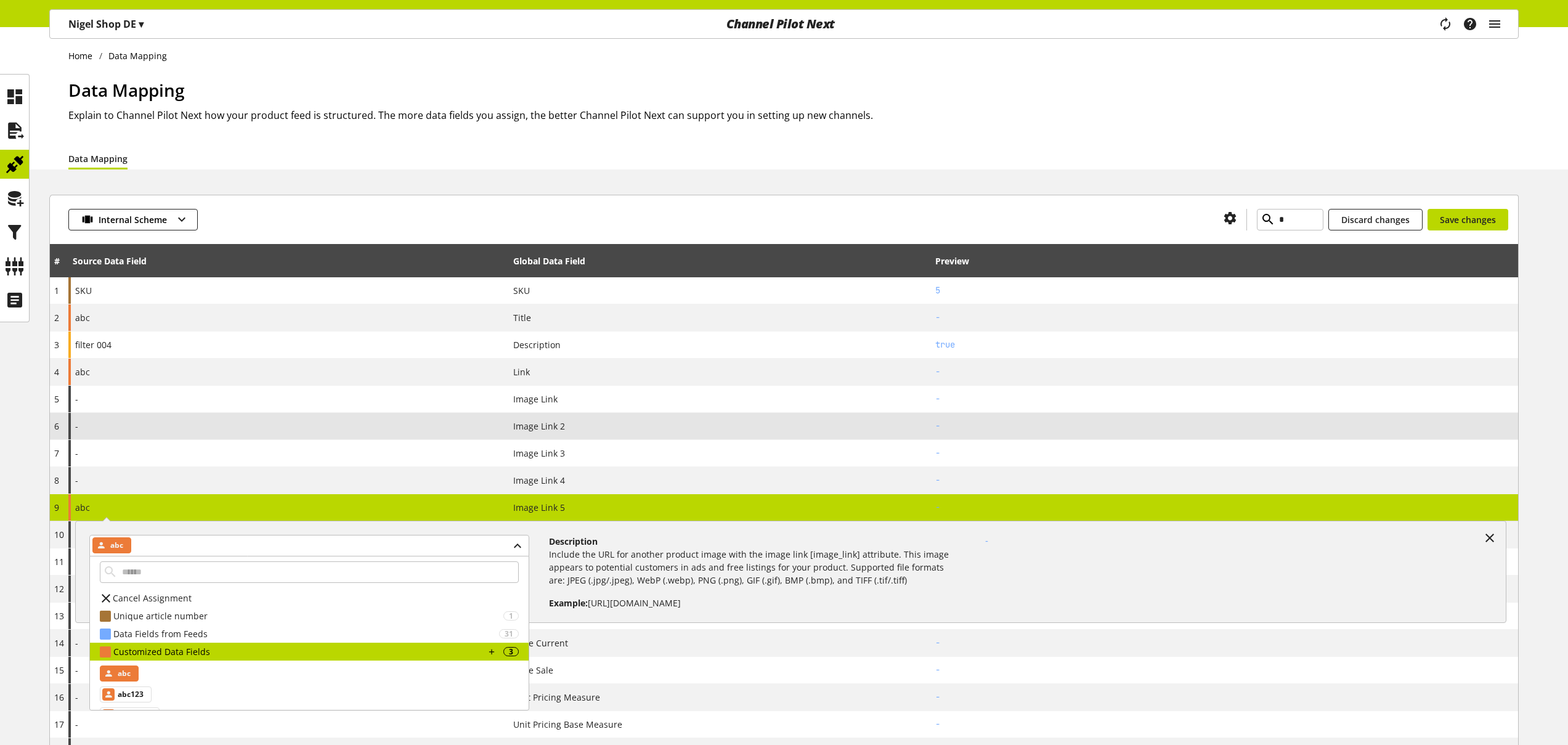
click at [180, 418] on div "-" at bounding box center [289, 426] width 440 height 26
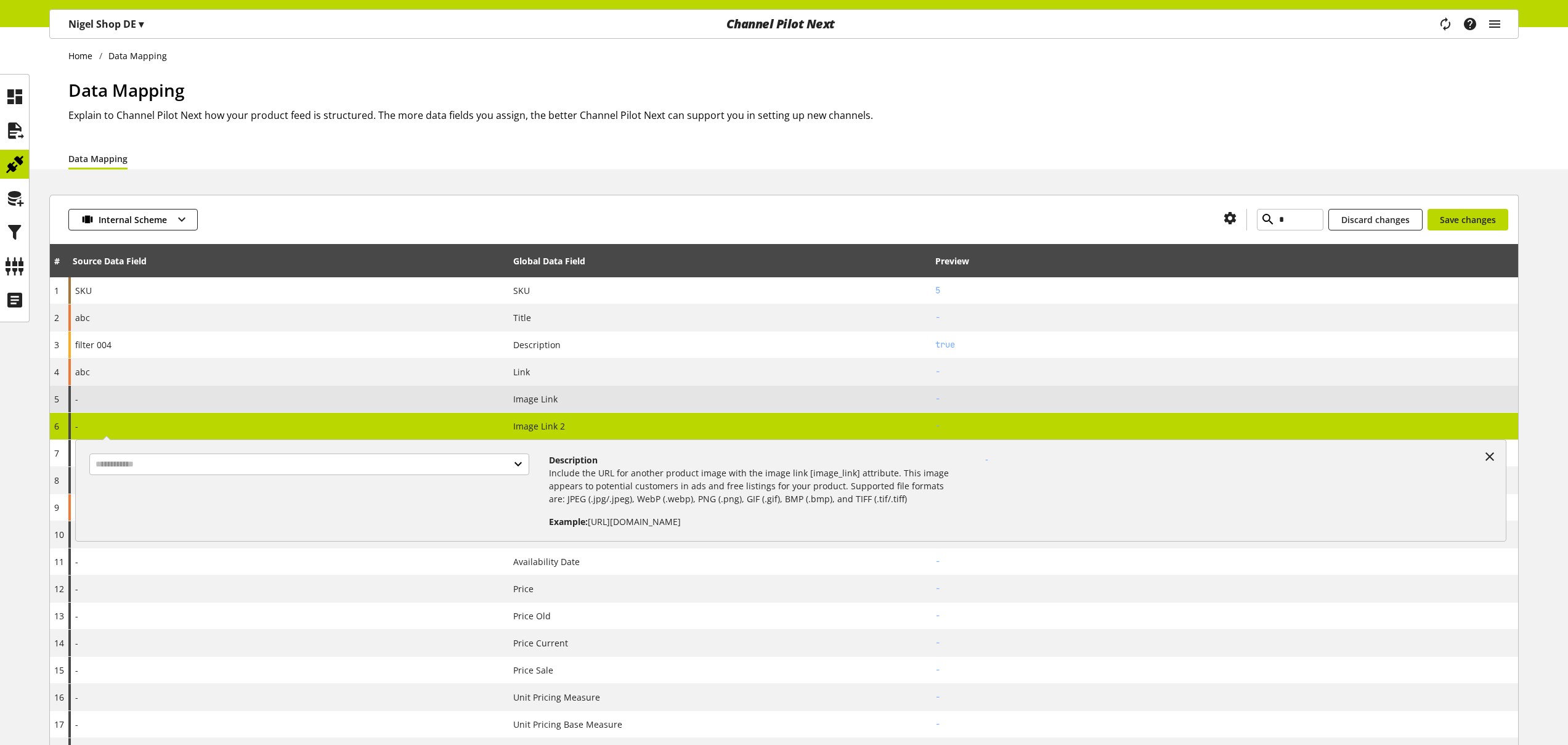
click at [186, 393] on div "-" at bounding box center [289, 399] width 440 height 26
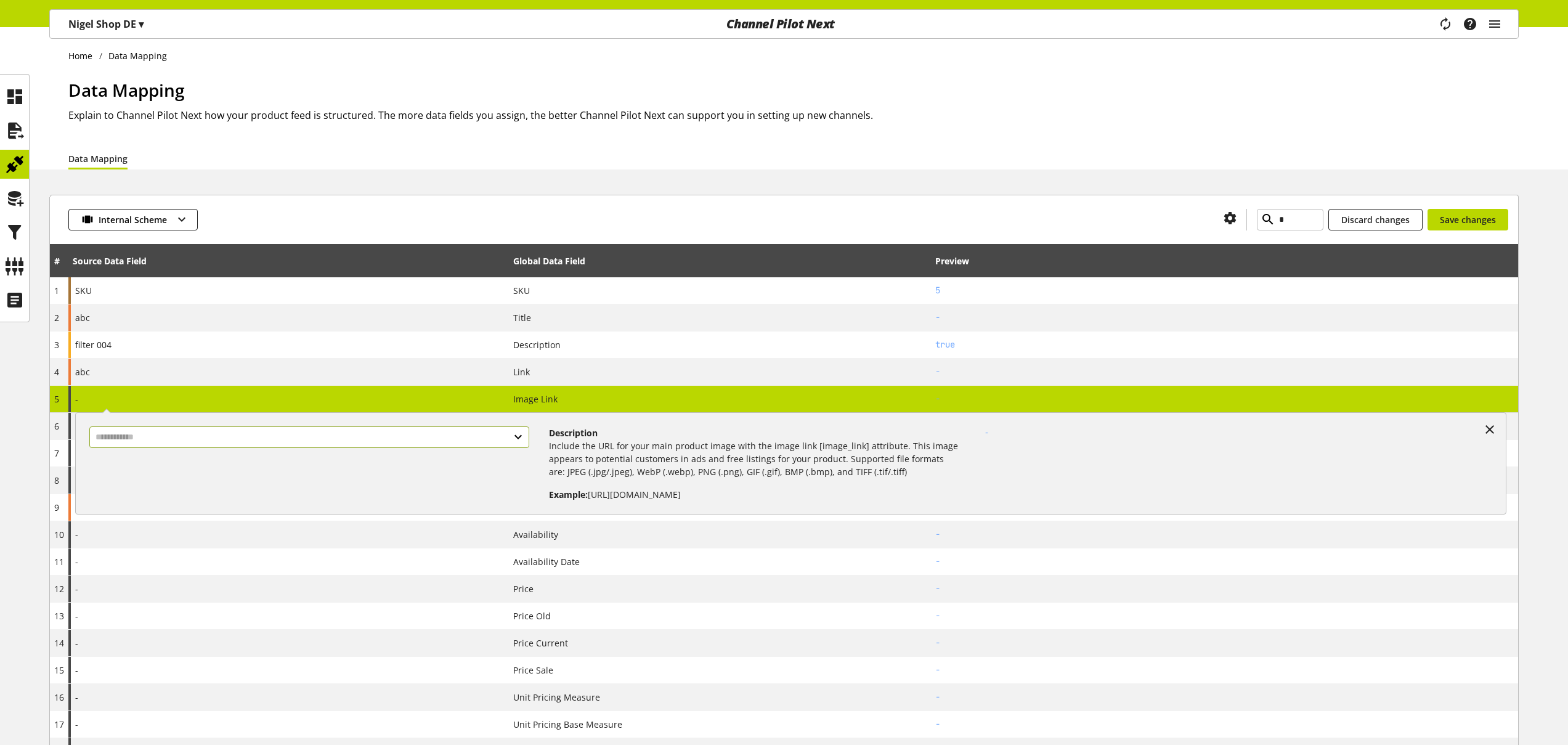
click at [198, 439] on input "text" at bounding box center [310, 437] width 440 height 22
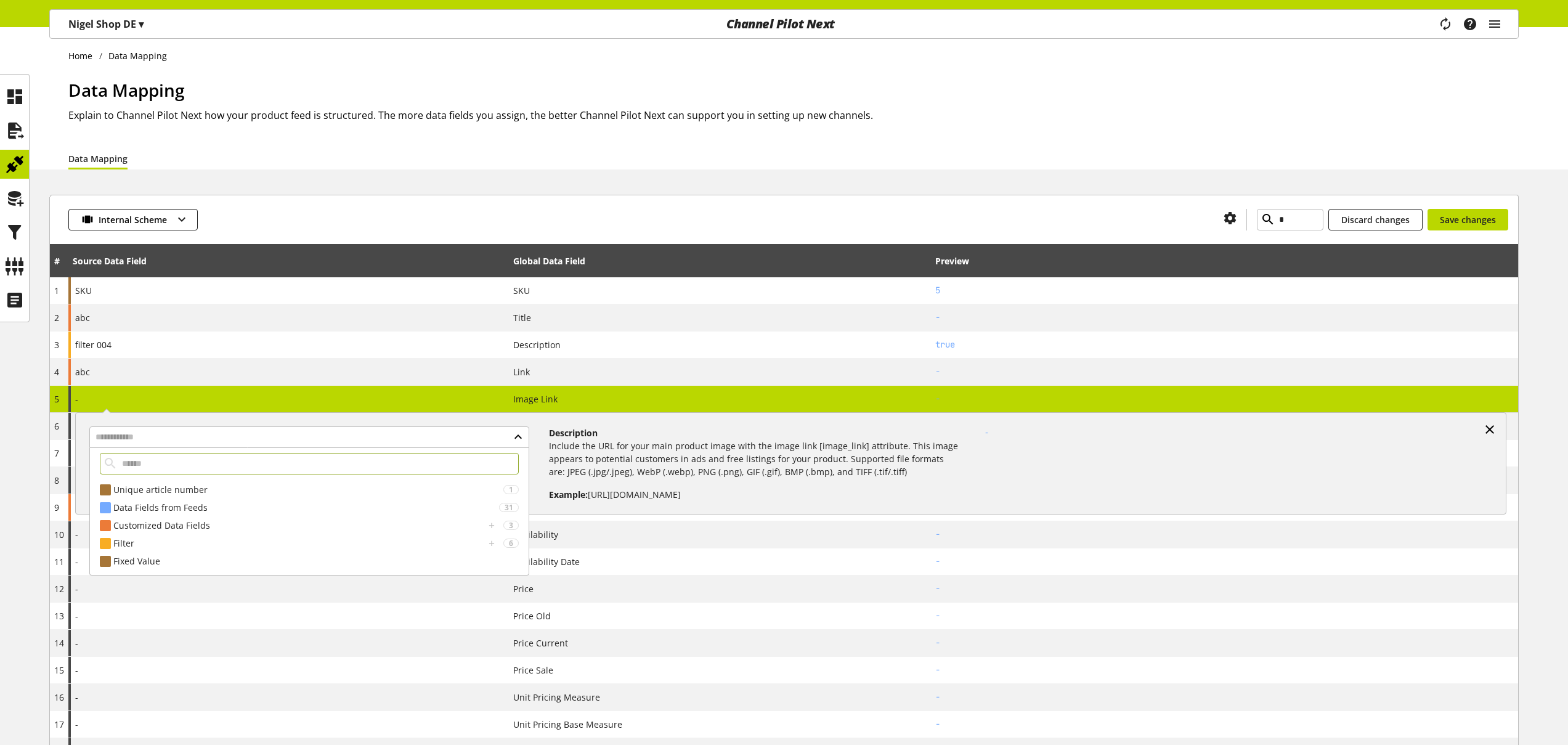
click at [1496, 426] on icon at bounding box center [1489, 429] width 15 height 23
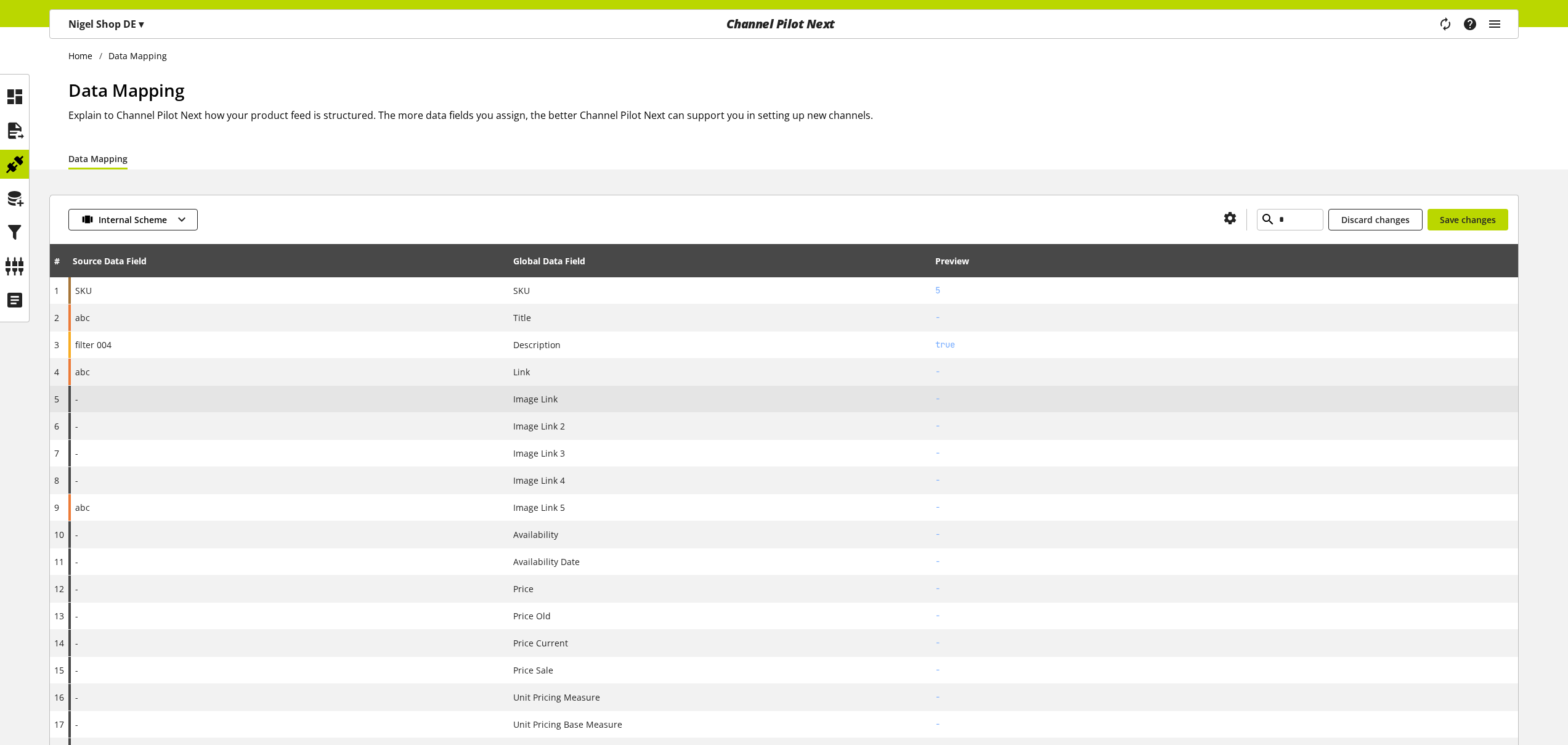
click at [174, 402] on div "-" at bounding box center [289, 399] width 440 height 26
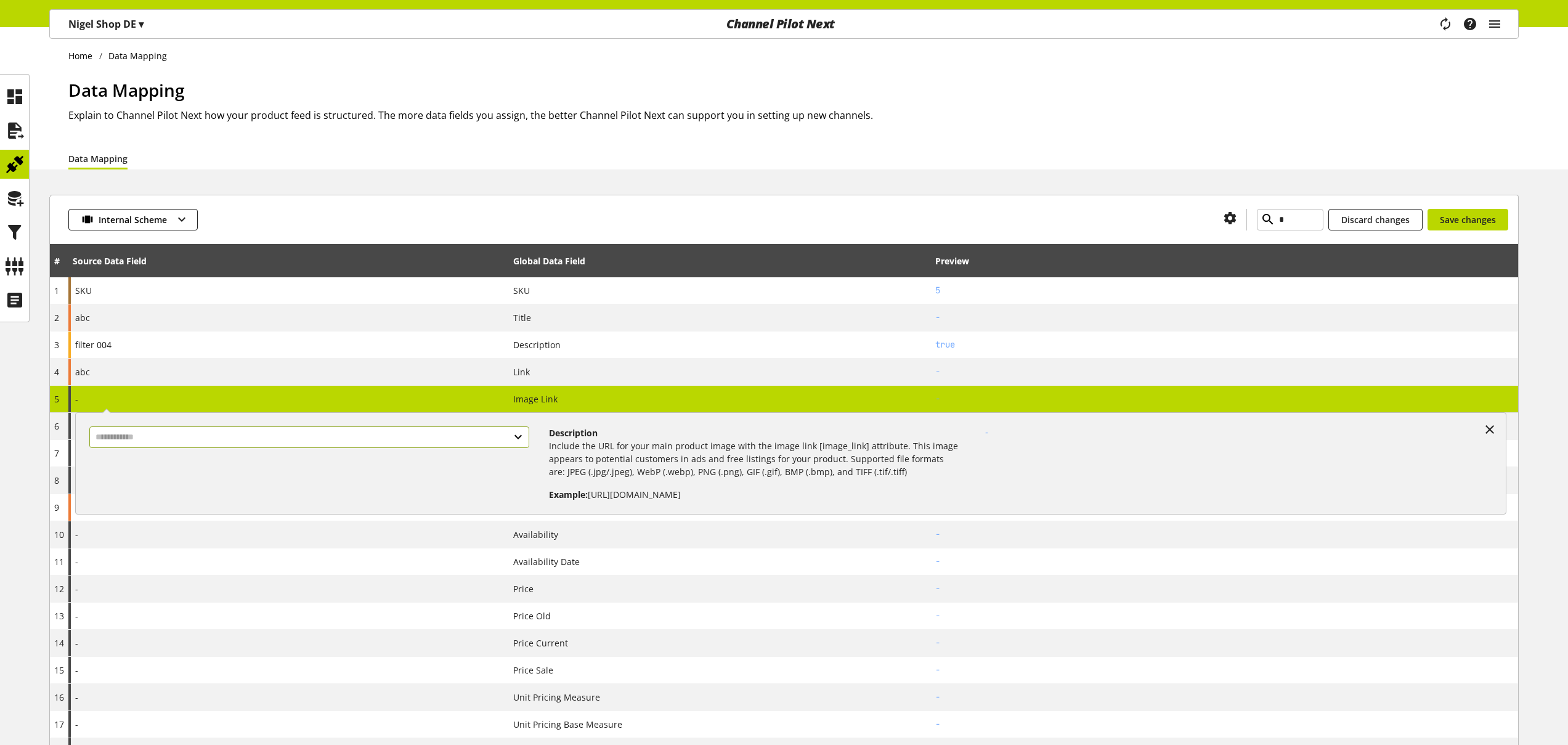
click at [178, 435] on input "text" at bounding box center [310, 437] width 440 height 22
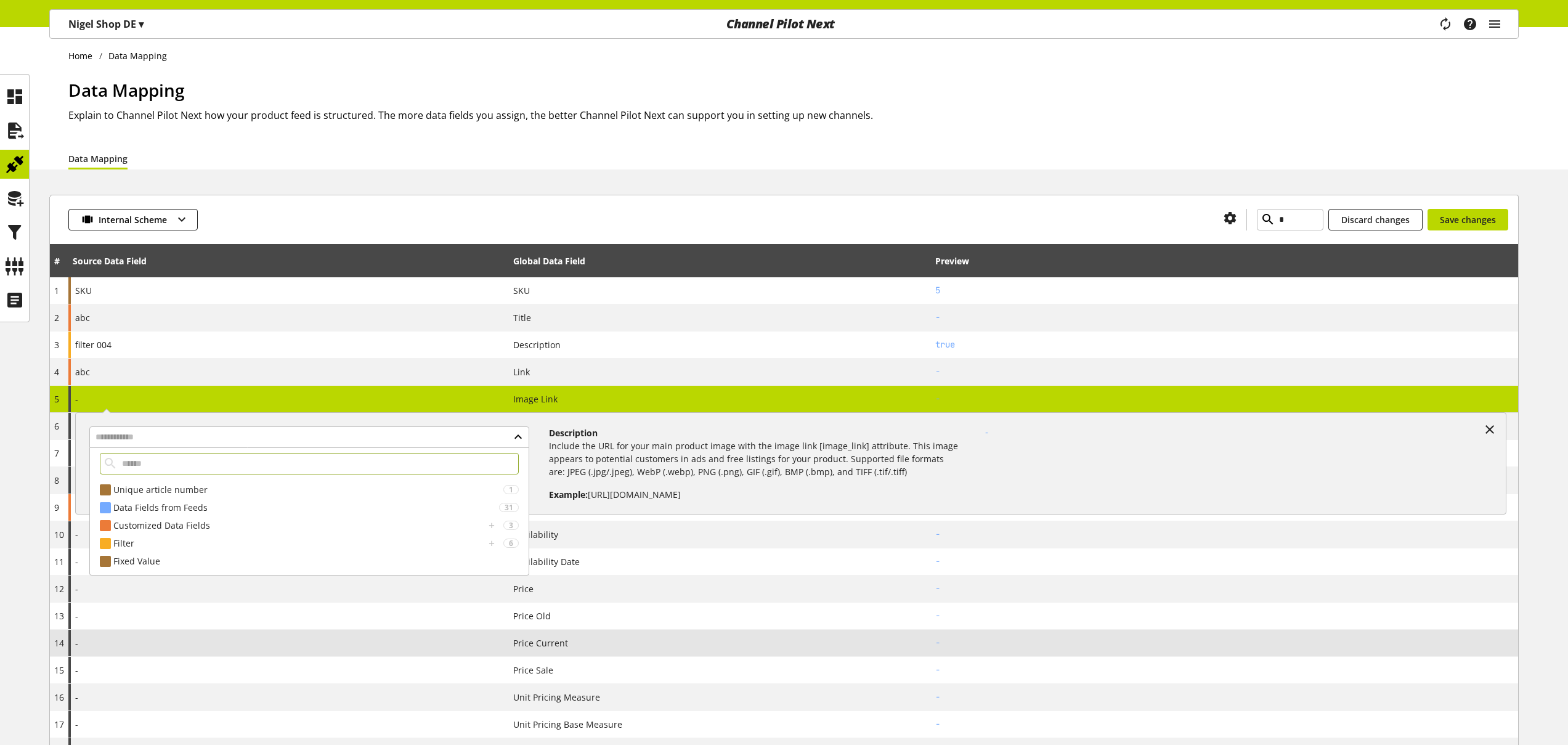
click at [341, 654] on div "-" at bounding box center [289, 643] width 440 height 26
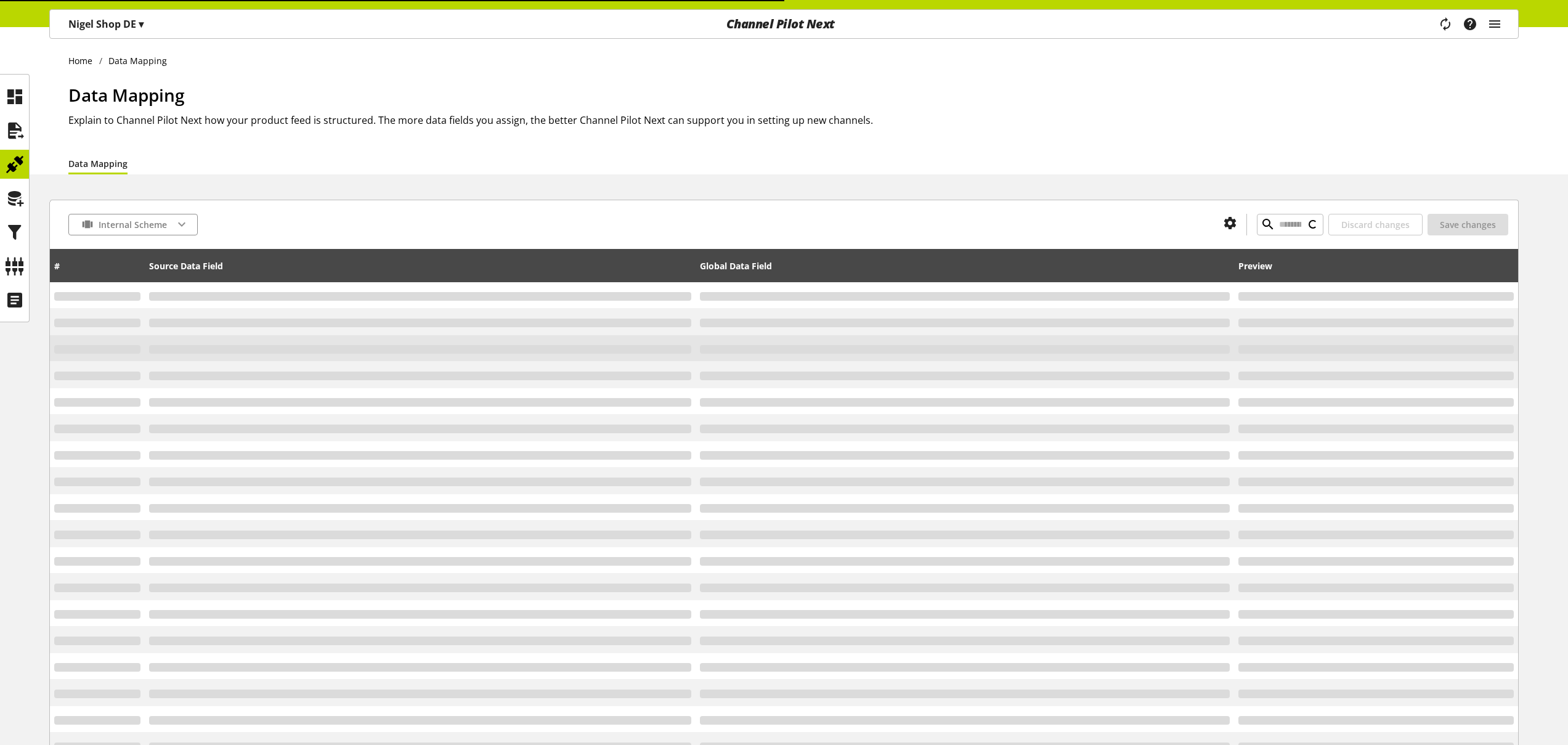
type input "*"
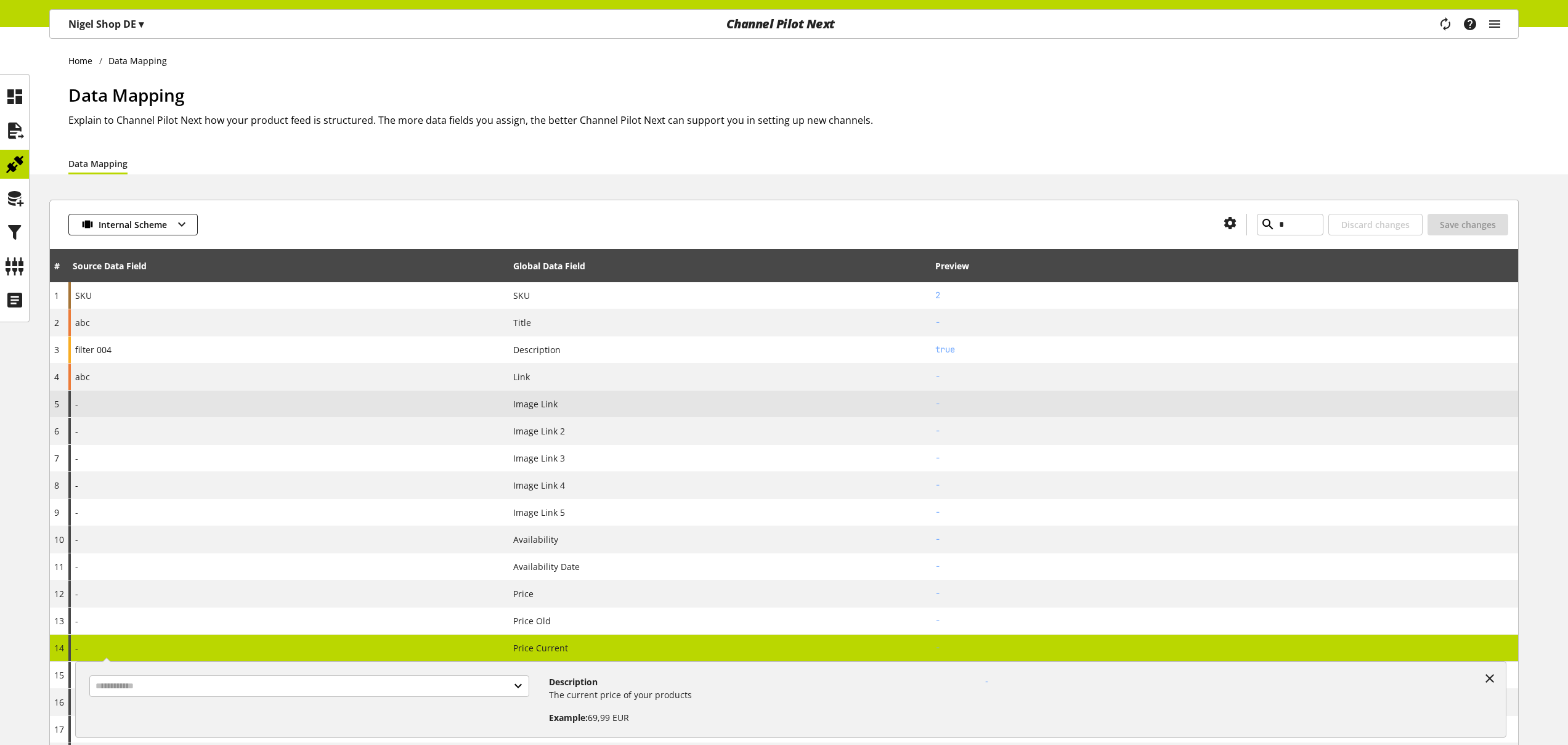
click at [193, 397] on div "-" at bounding box center [289, 404] width 440 height 26
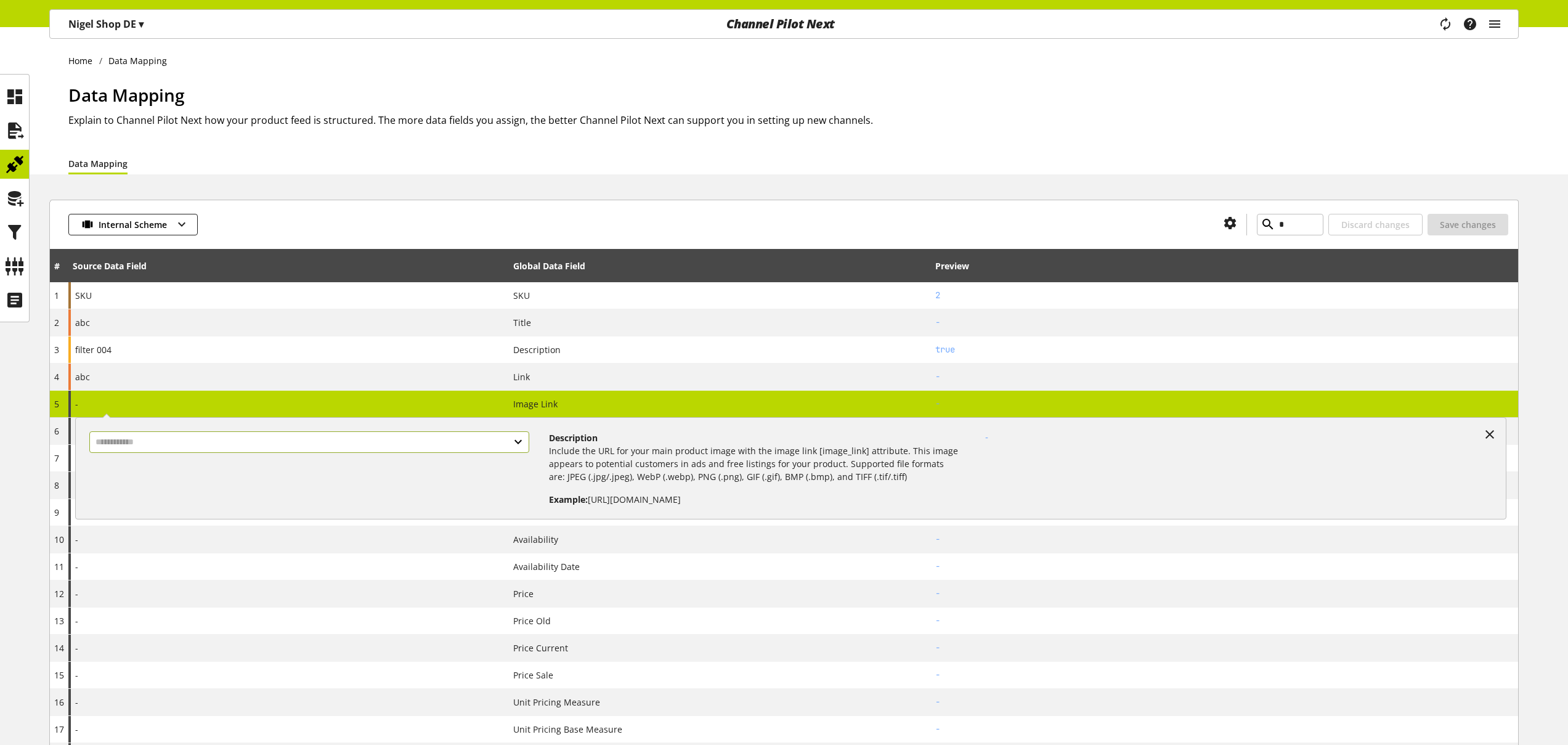
click at [228, 439] on input "text" at bounding box center [310, 442] width 440 height 22
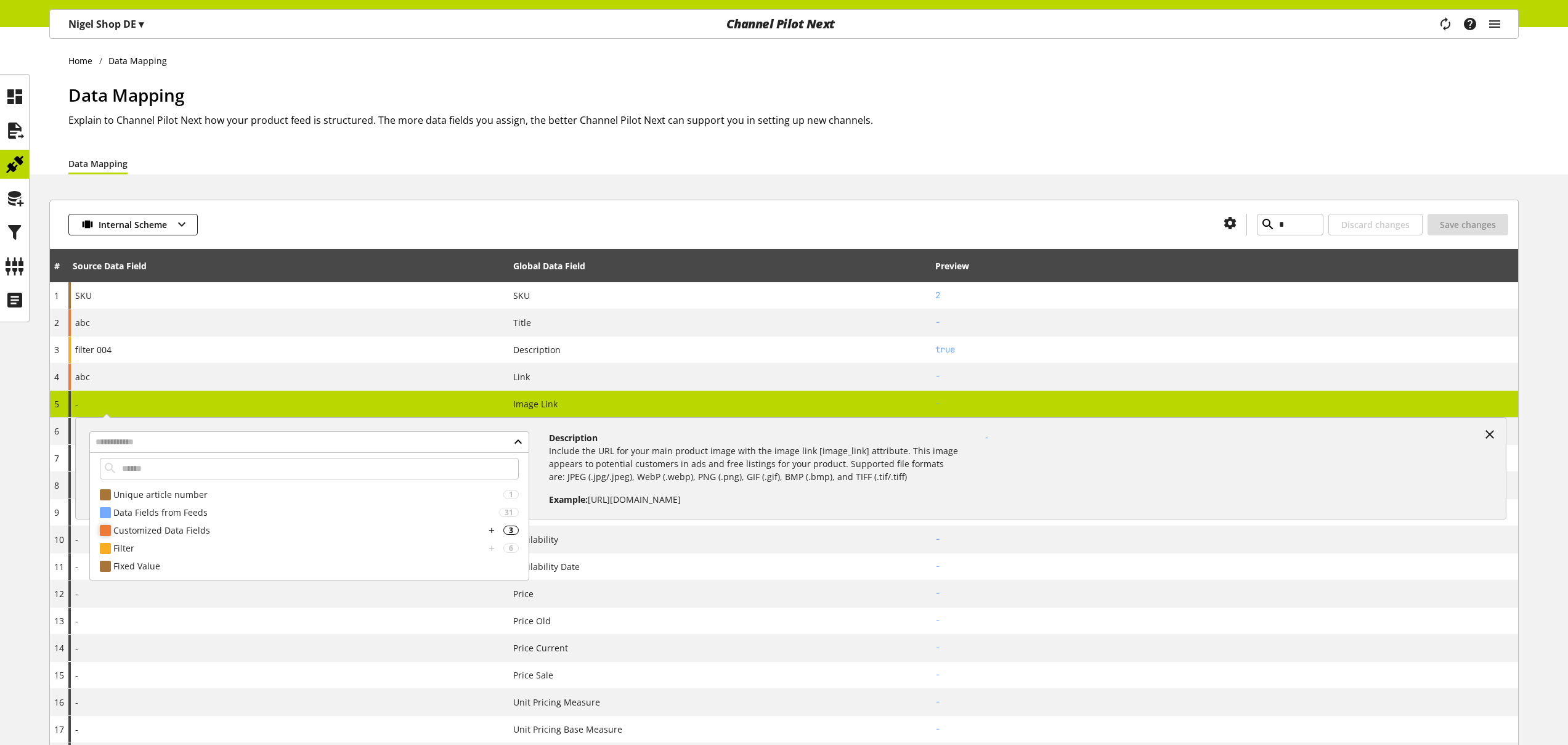
click at [194, 529] on div "Customized Data Fields" at bounding box center [299, 530] width 372 height 13
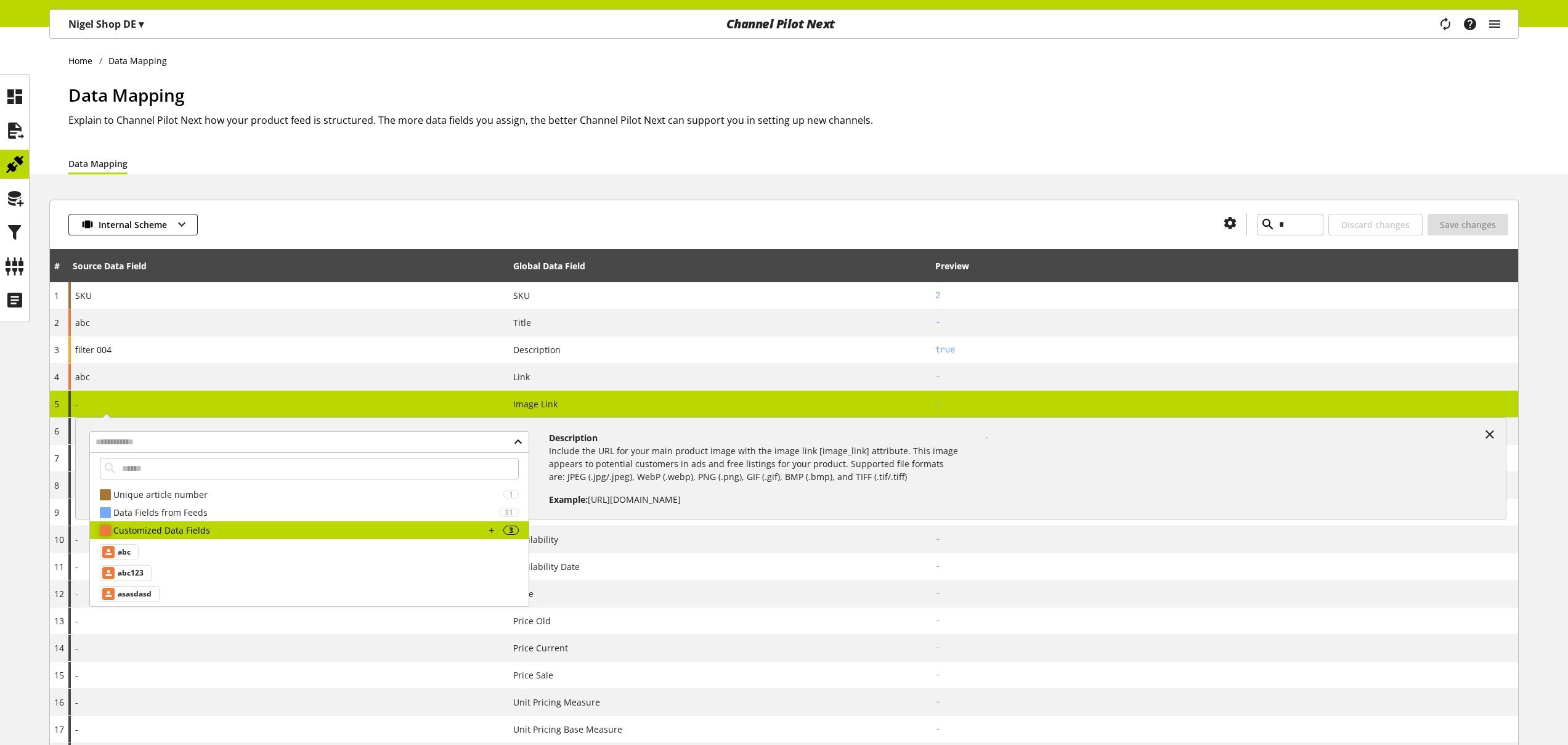
drag, startPoint x: 128, startPoint y: 551, endPoint x: 135, endPoint y: 547, distance: 8.1
click at [129, 551] on span "abc" at bounding box center [124, 551] width 13 height 15
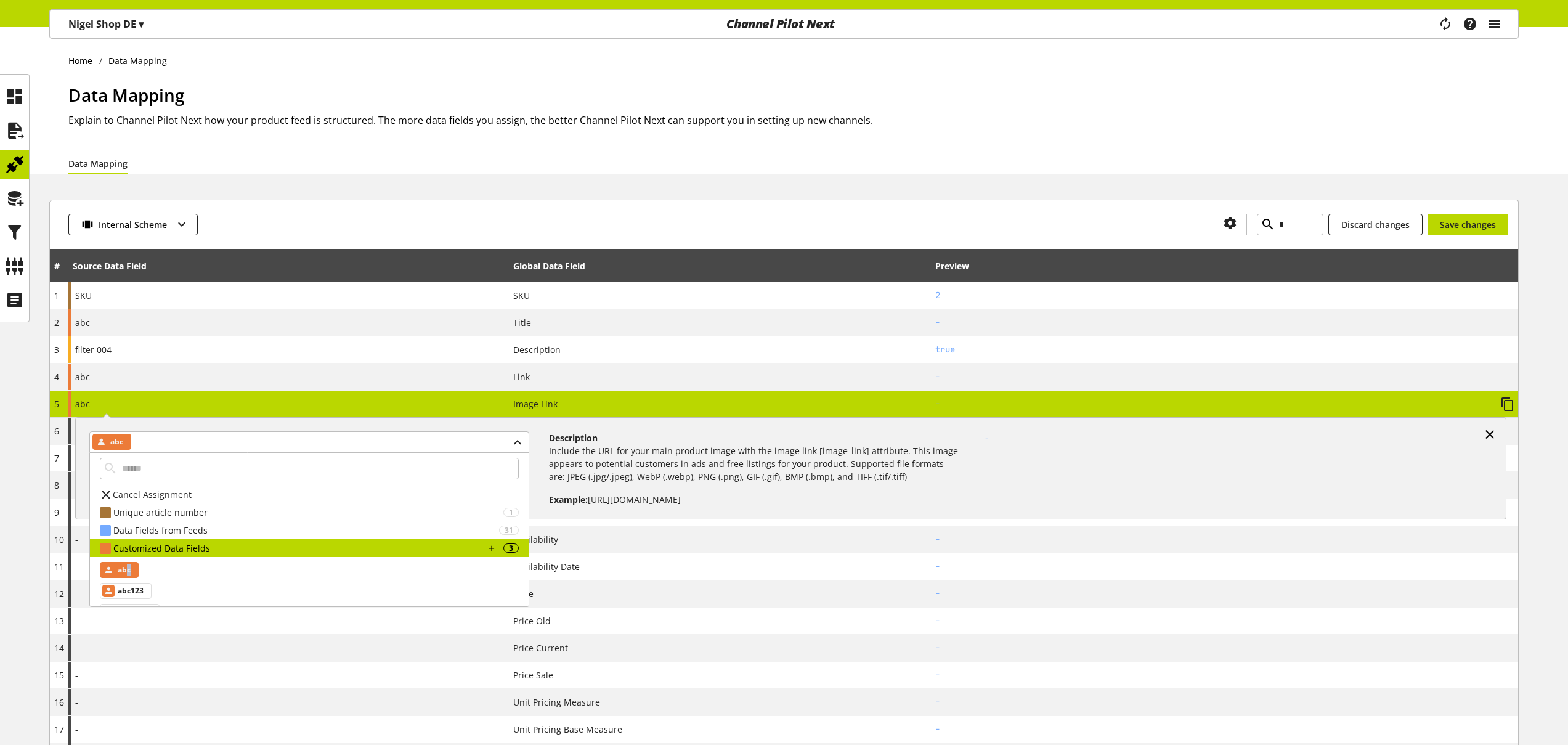
click at [1493, 430] on icon at bounding box center [1489, 434] width 15 height 23
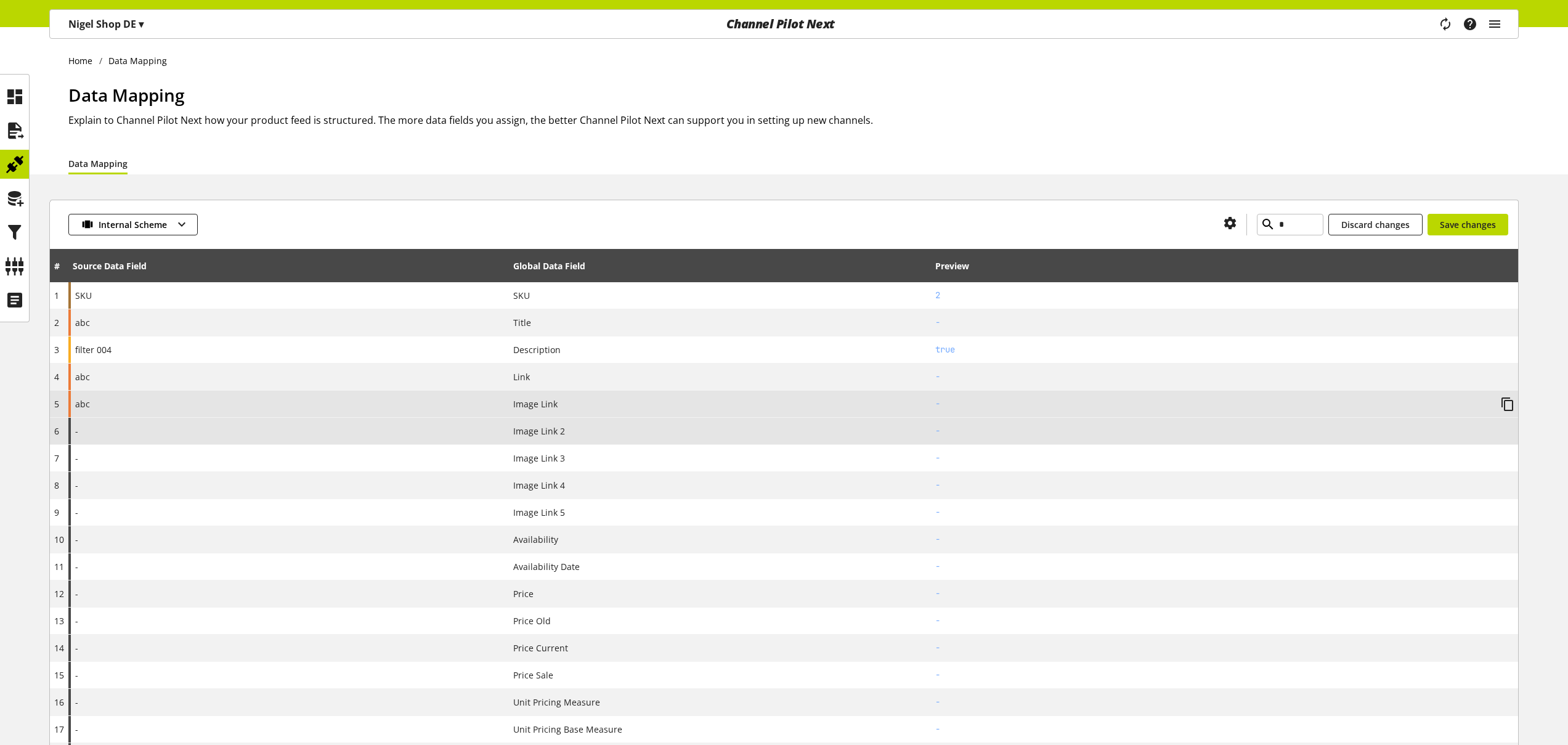
click at [152, 426] on div "-" at bounding box center [289, 431] width 440 height 26
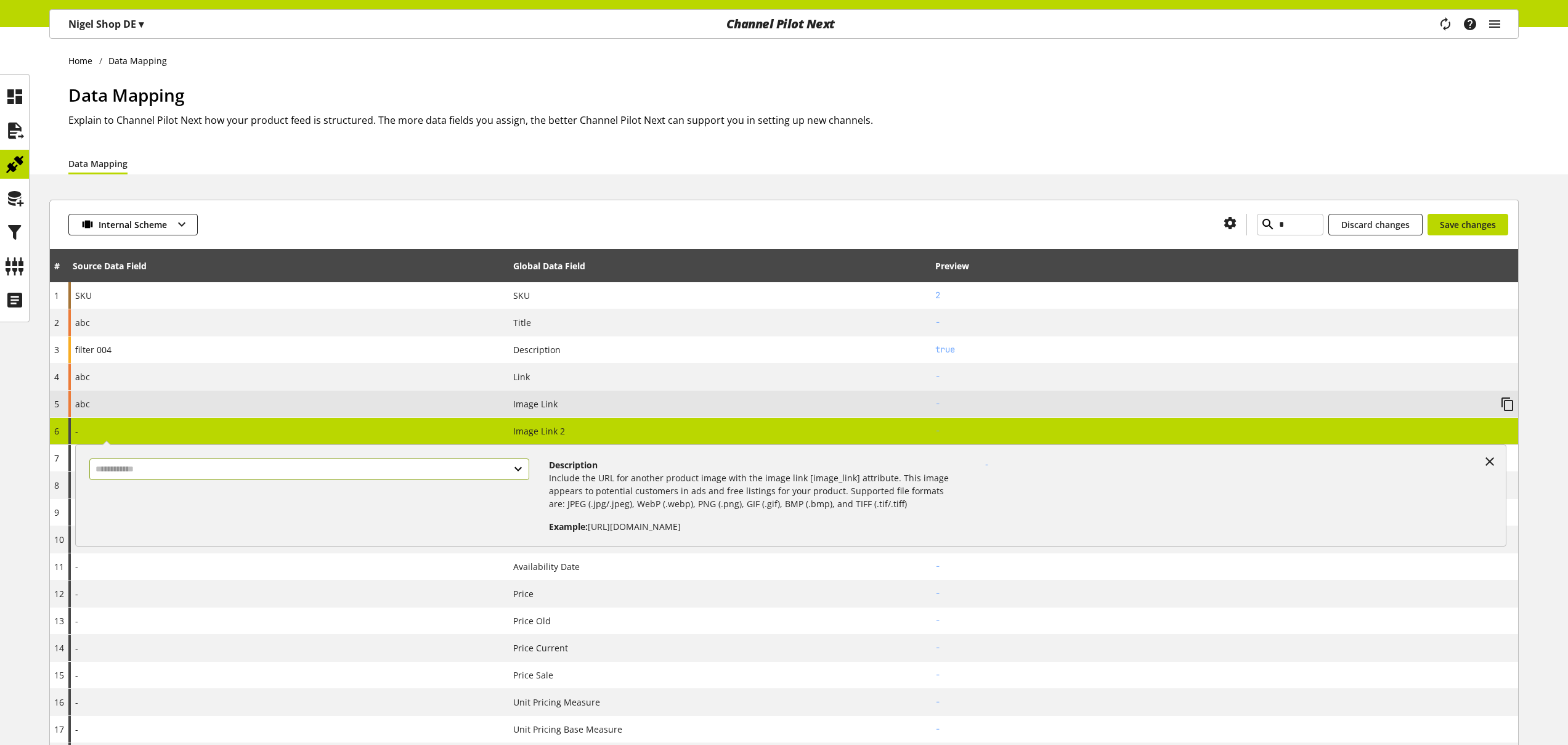
click at [201, 474] on input "text" at bounding box center [310, 469] width 440 height 22
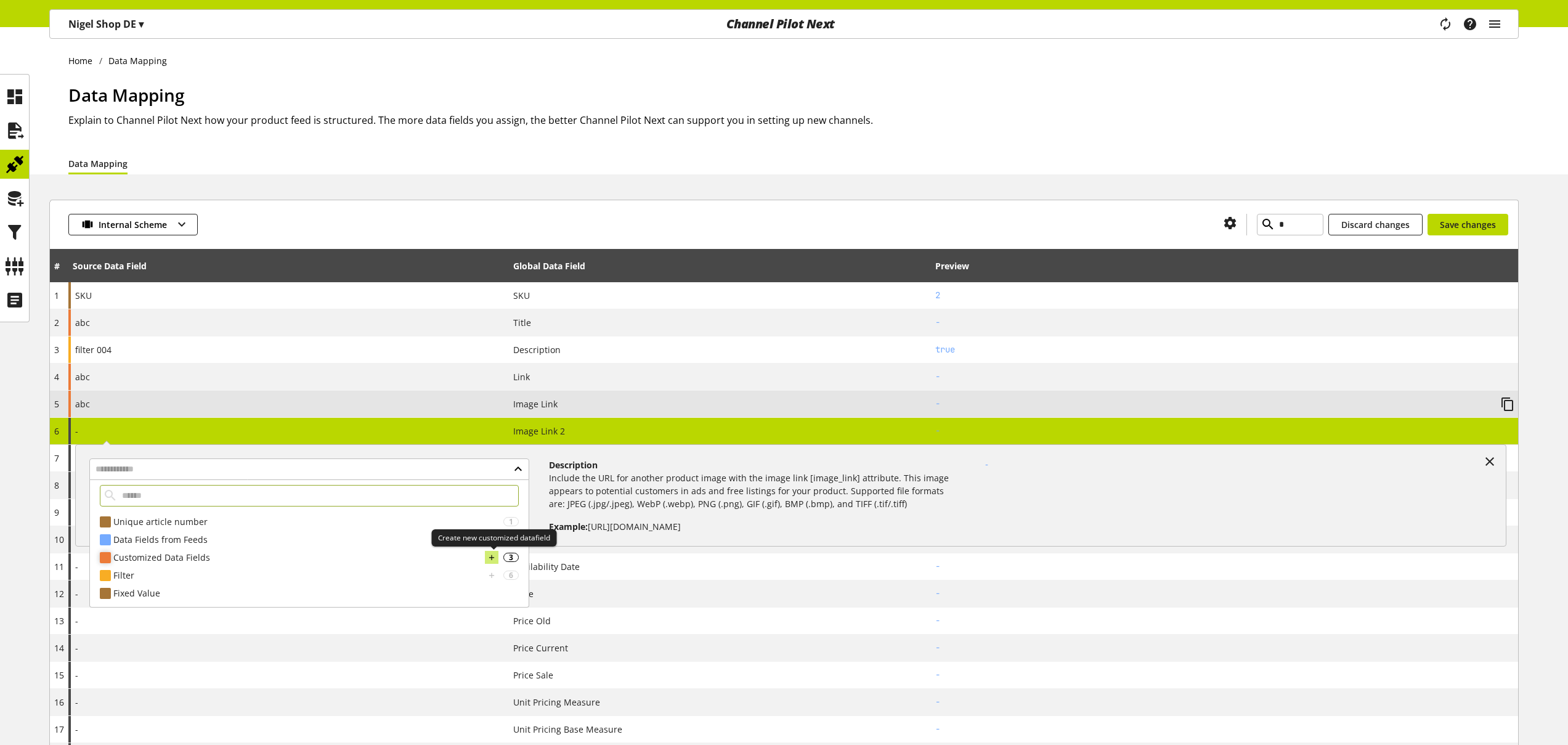
click at [490, 557] on icon at bounding box center [492, 557] width 9 height 13
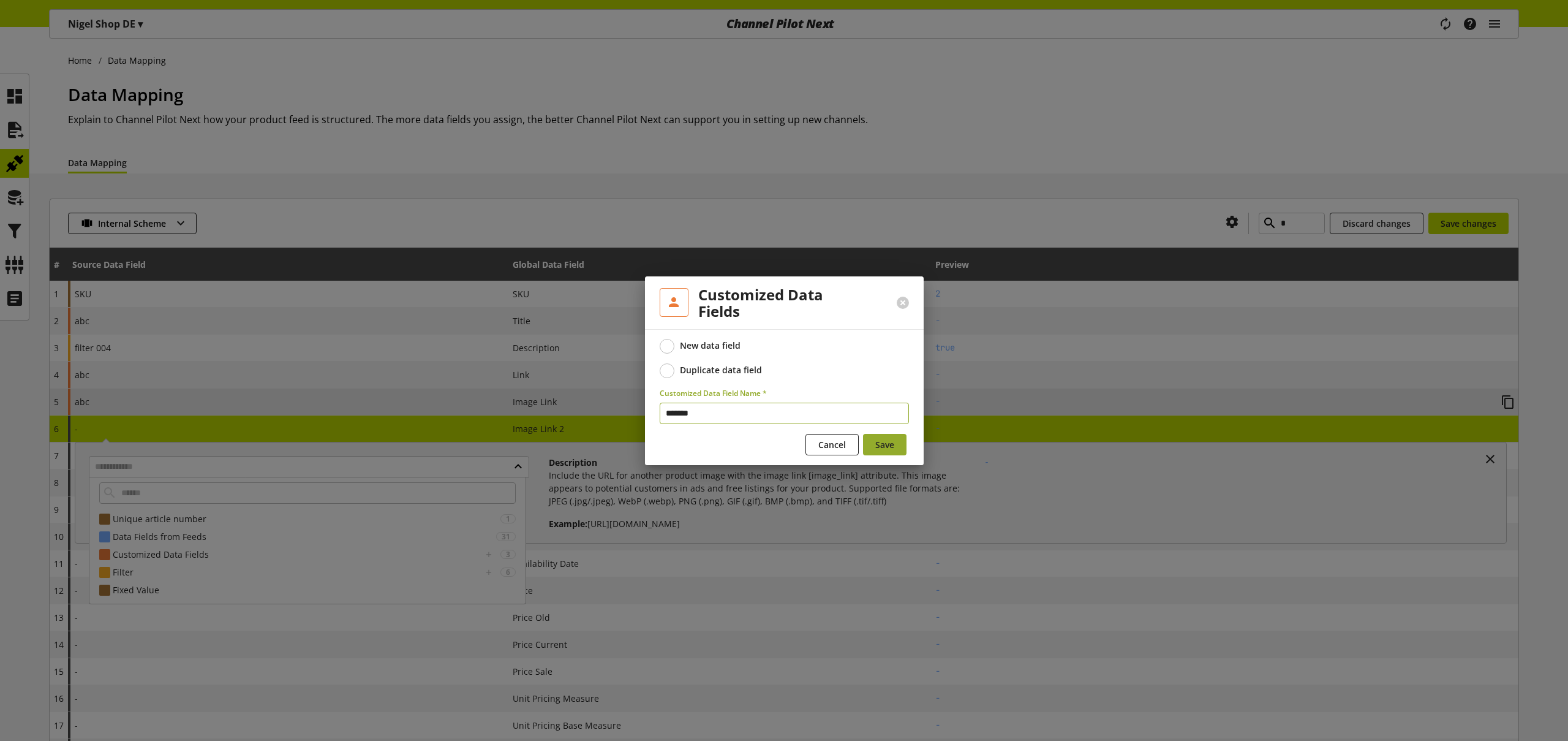
type input "*******"
click at [898, 450] on button "Save" at bounding box center [885, 445] width 43 height 22
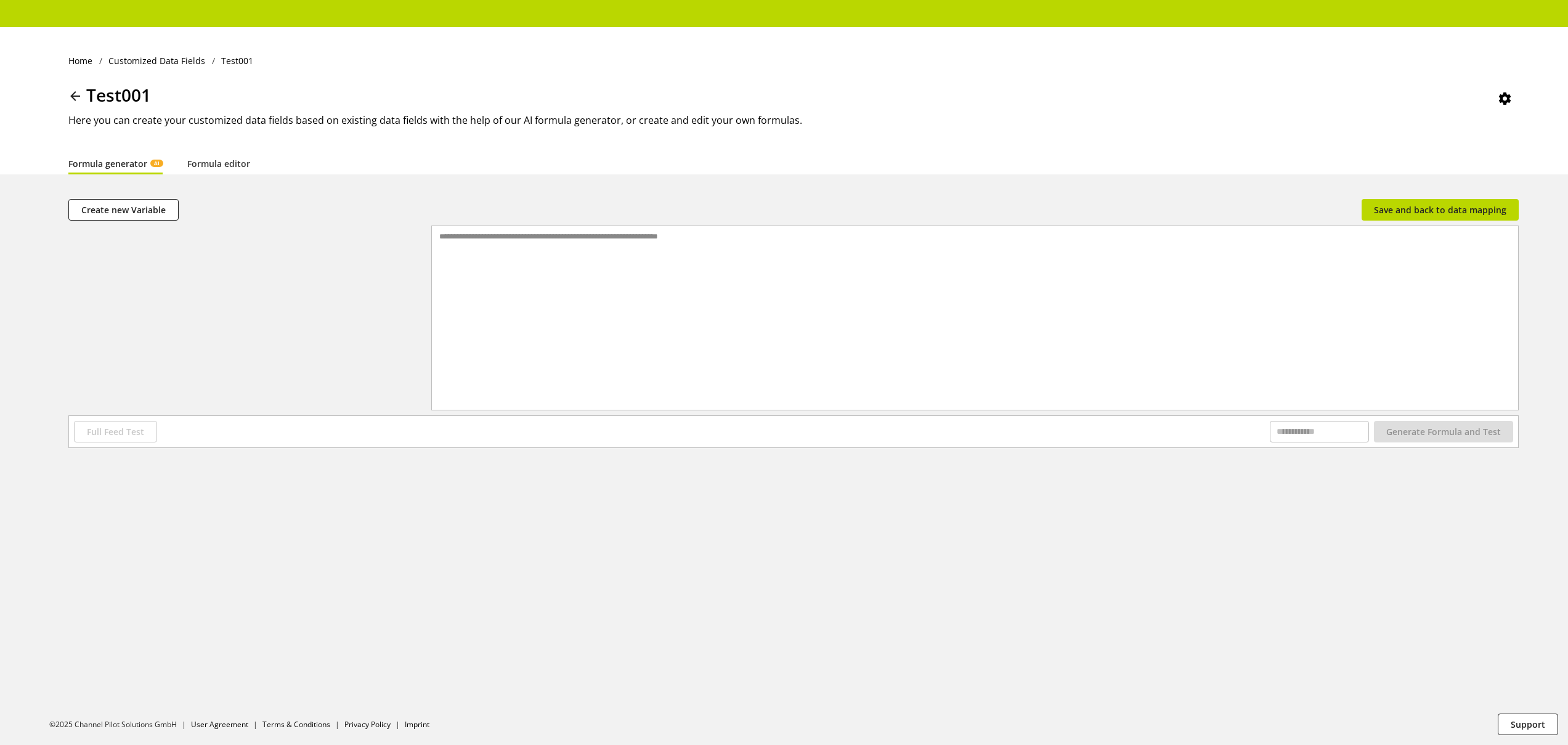
click at [72, 96] on icon at bounding box center [75, 96] width 15 height 23
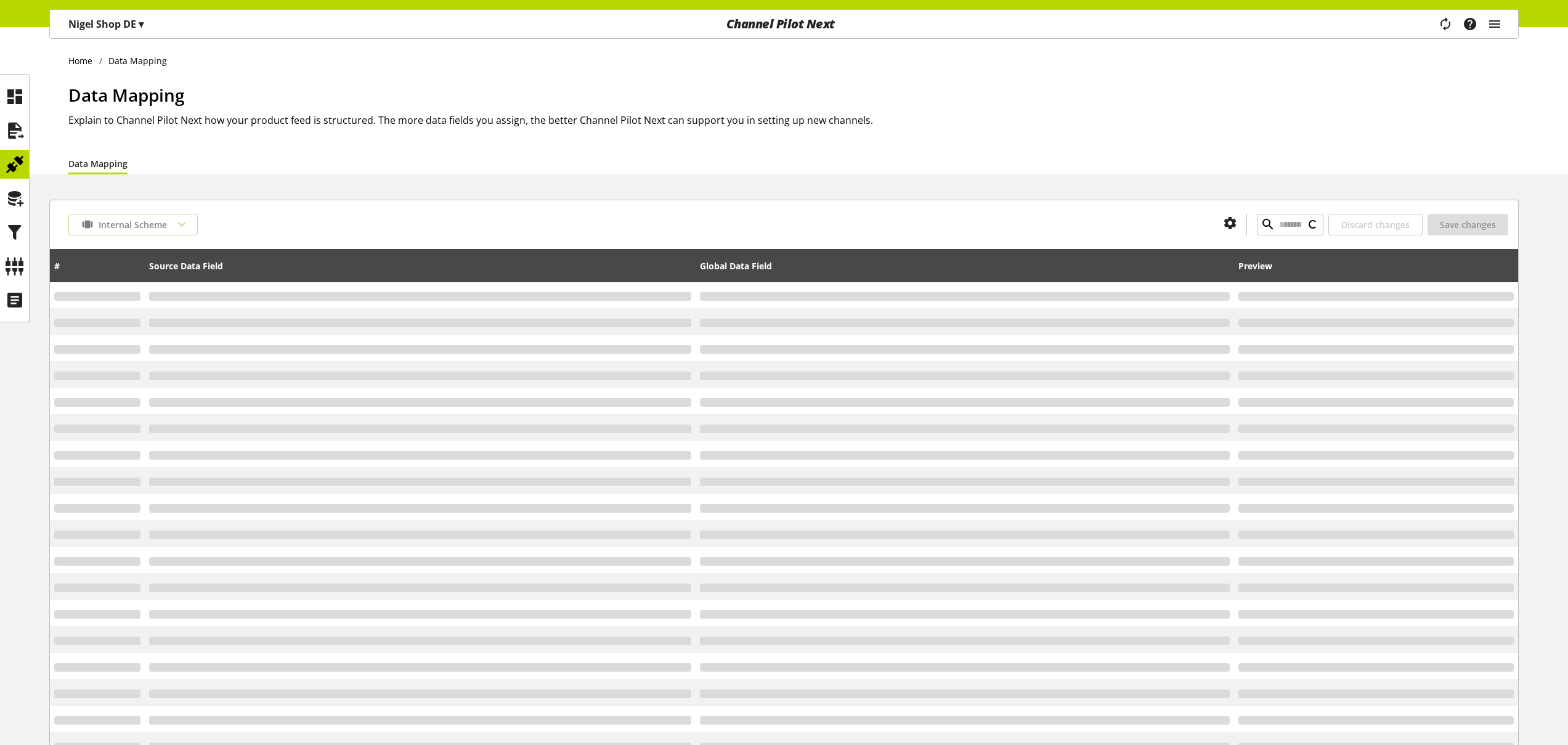
type input "*"
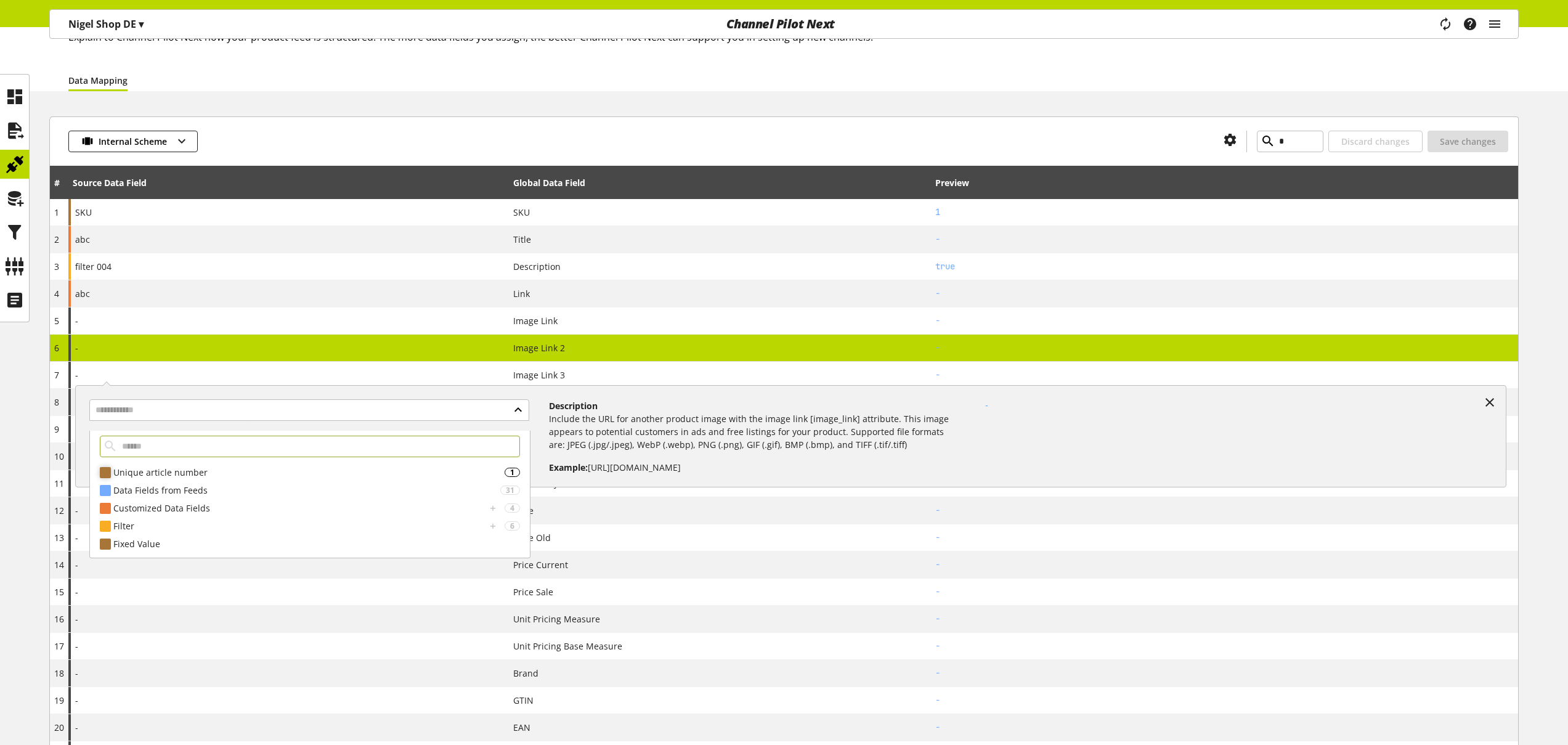
scroll to position [93, 0]
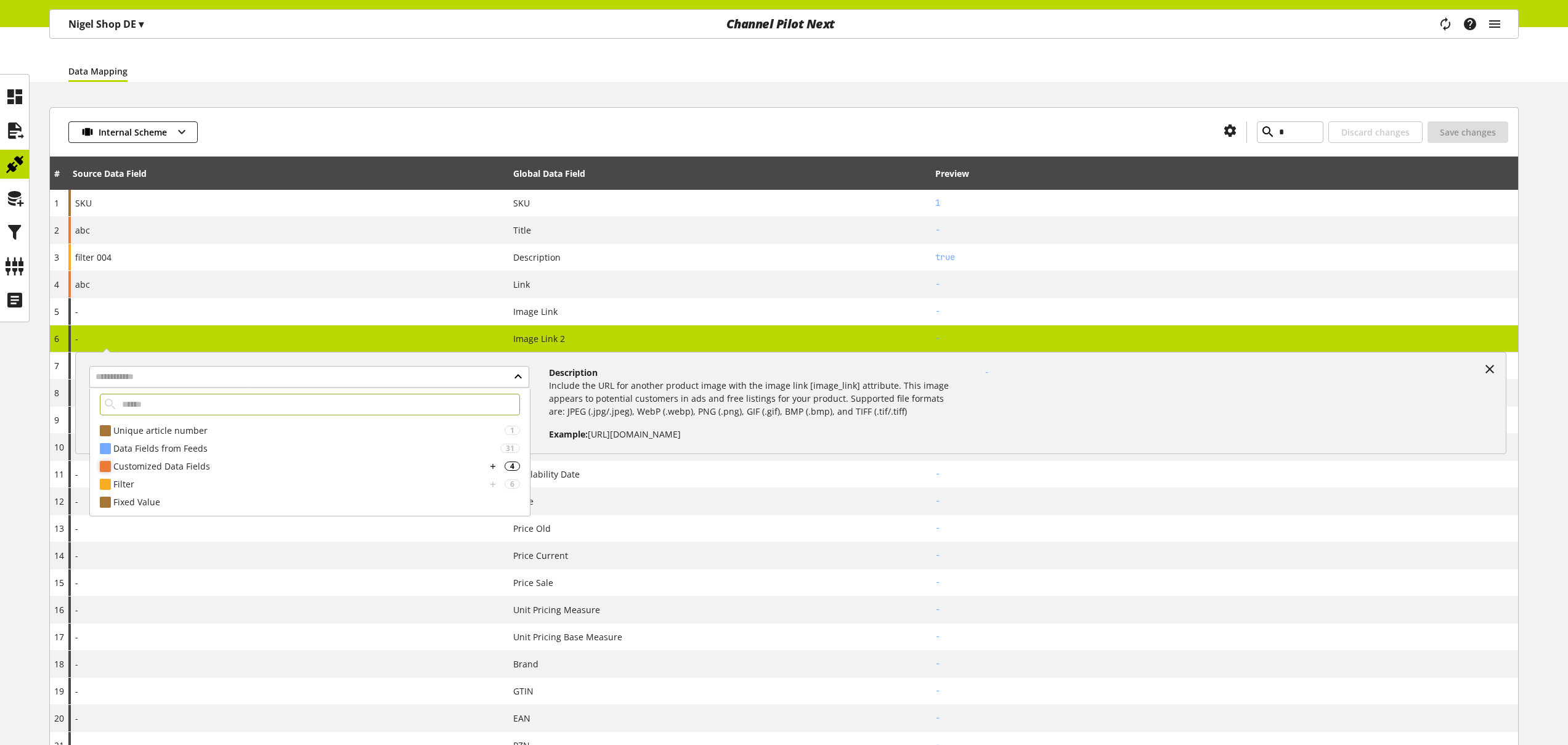
click at [334, 460] on div "Customized Data Fields" at bounding box center [299, 466] width 373 height 13
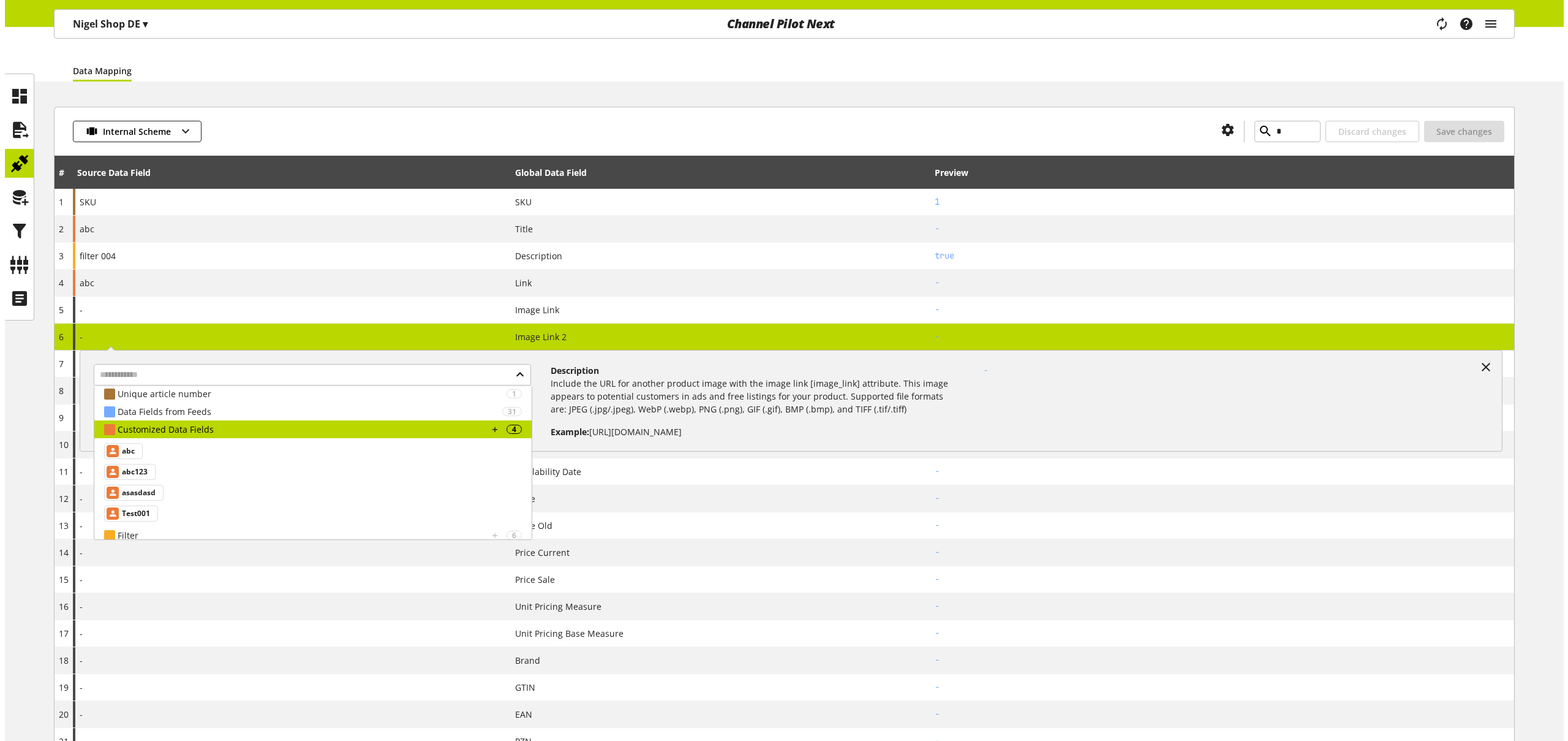
scroll to position [46, 0]
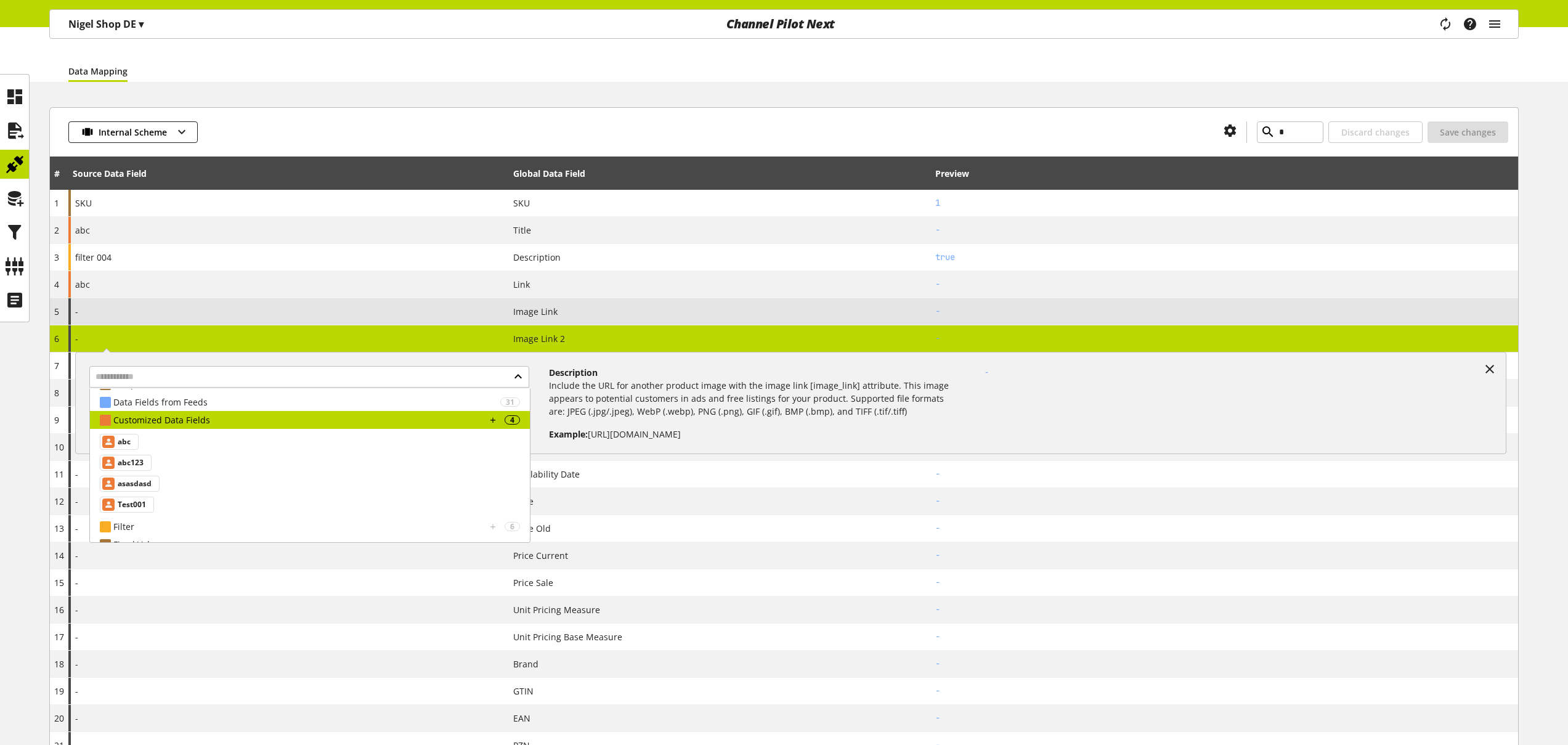
click at [153, 310] on div "-" at bounding box center [289, 311] width 440 height 26
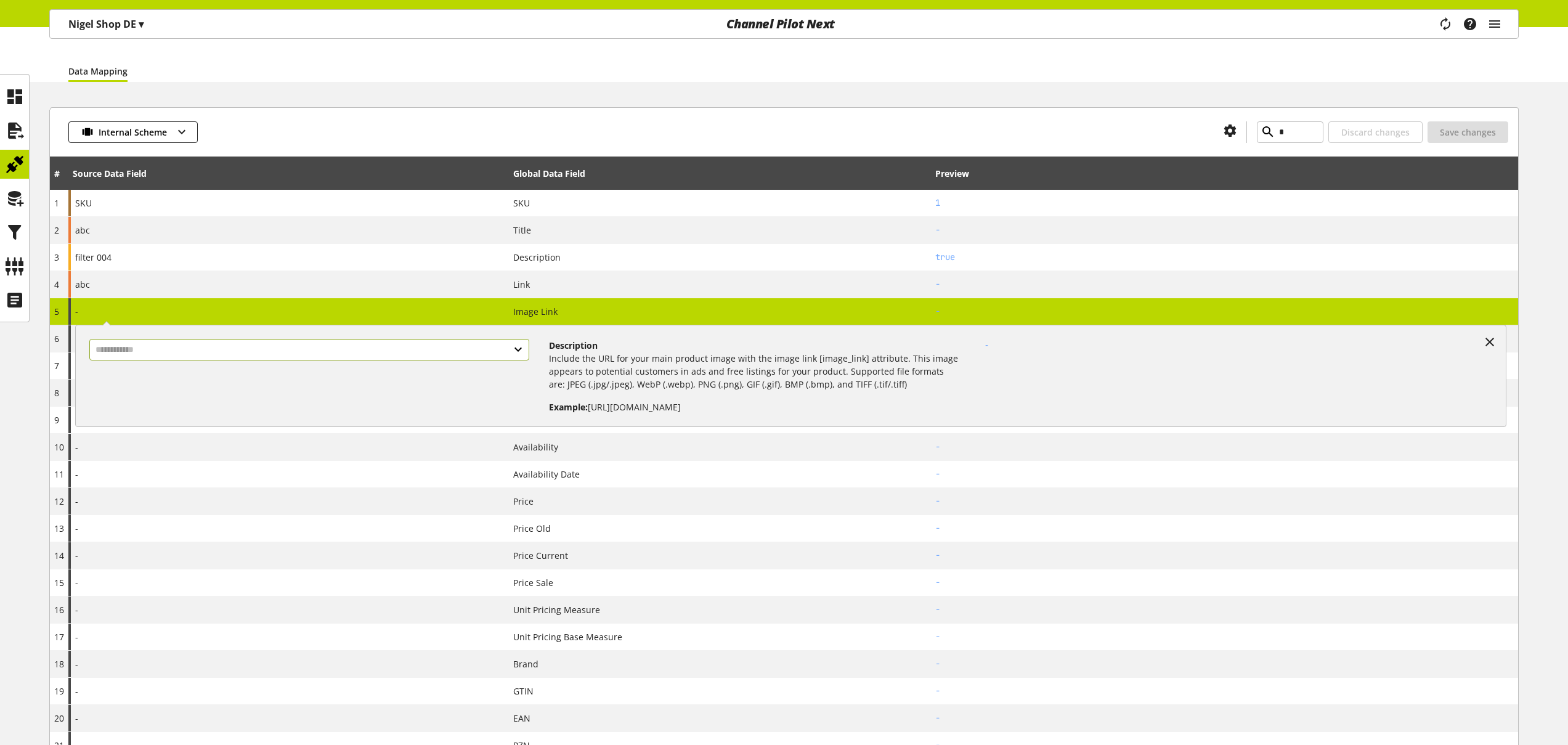
click at [344, 359] on input "text" at bounding box center [310, 350] width 440 height 22
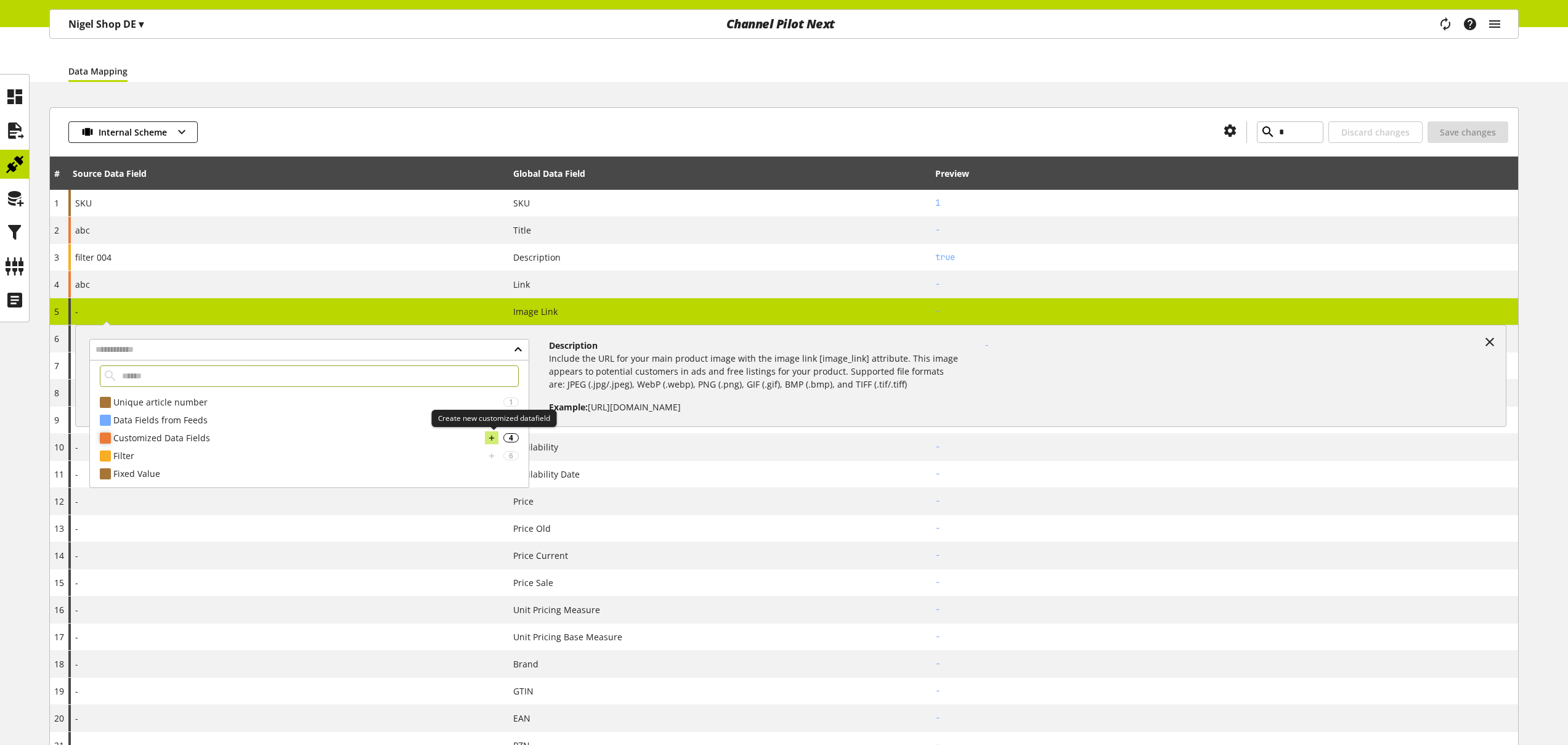
click at [492, 437] on icon at bounding box center [492, 438] width 9 height 13
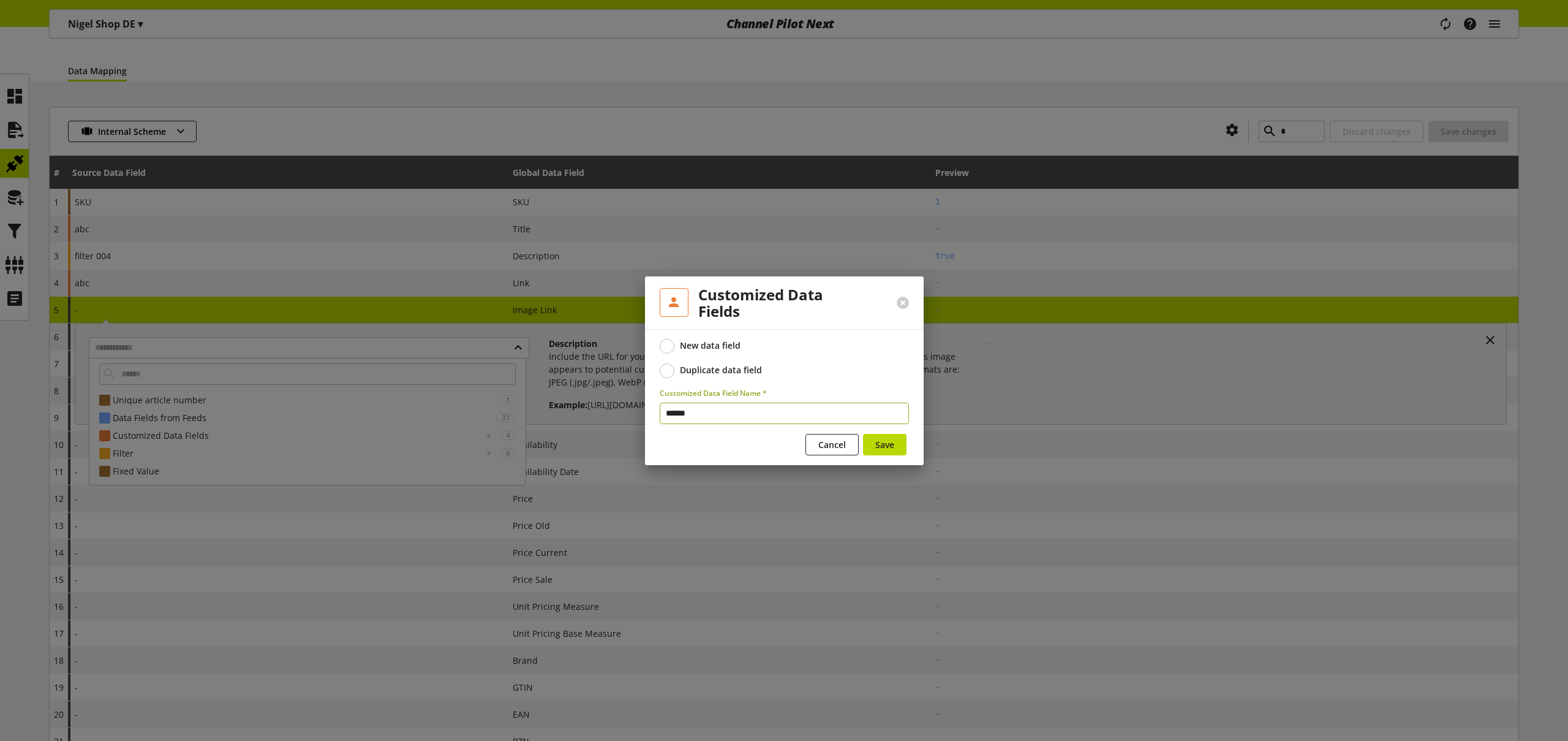
type input "*******"
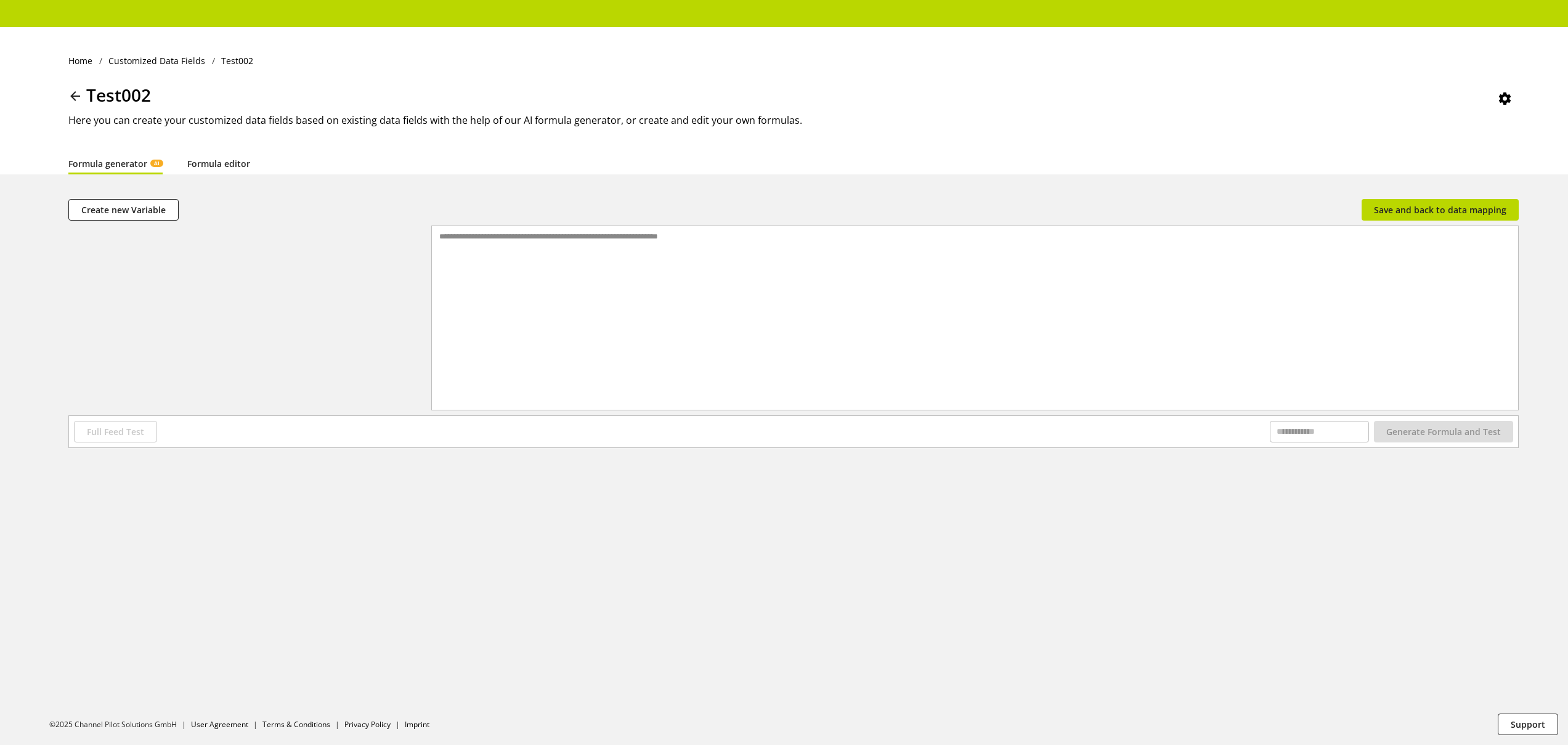
click at [221, 159] on link "Formula editor" at bounding box center [219, 163] width 63 height 13
click at [529, 247] on div at bounding box center [985, 318] width 1066 height 184
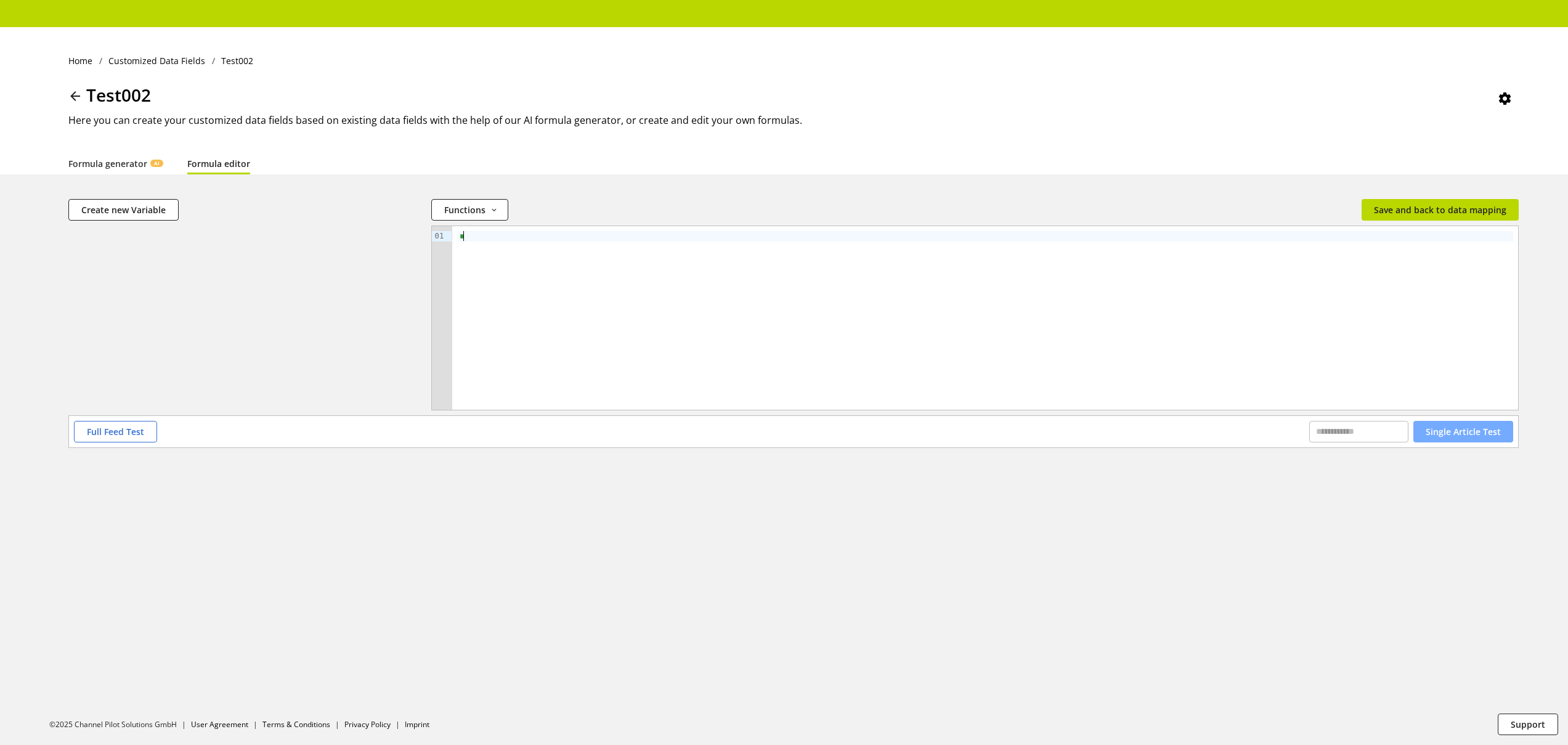
click at [1484, 434] on span "Single Article Test" at bounding box center [1463, 432] width 75 height 13
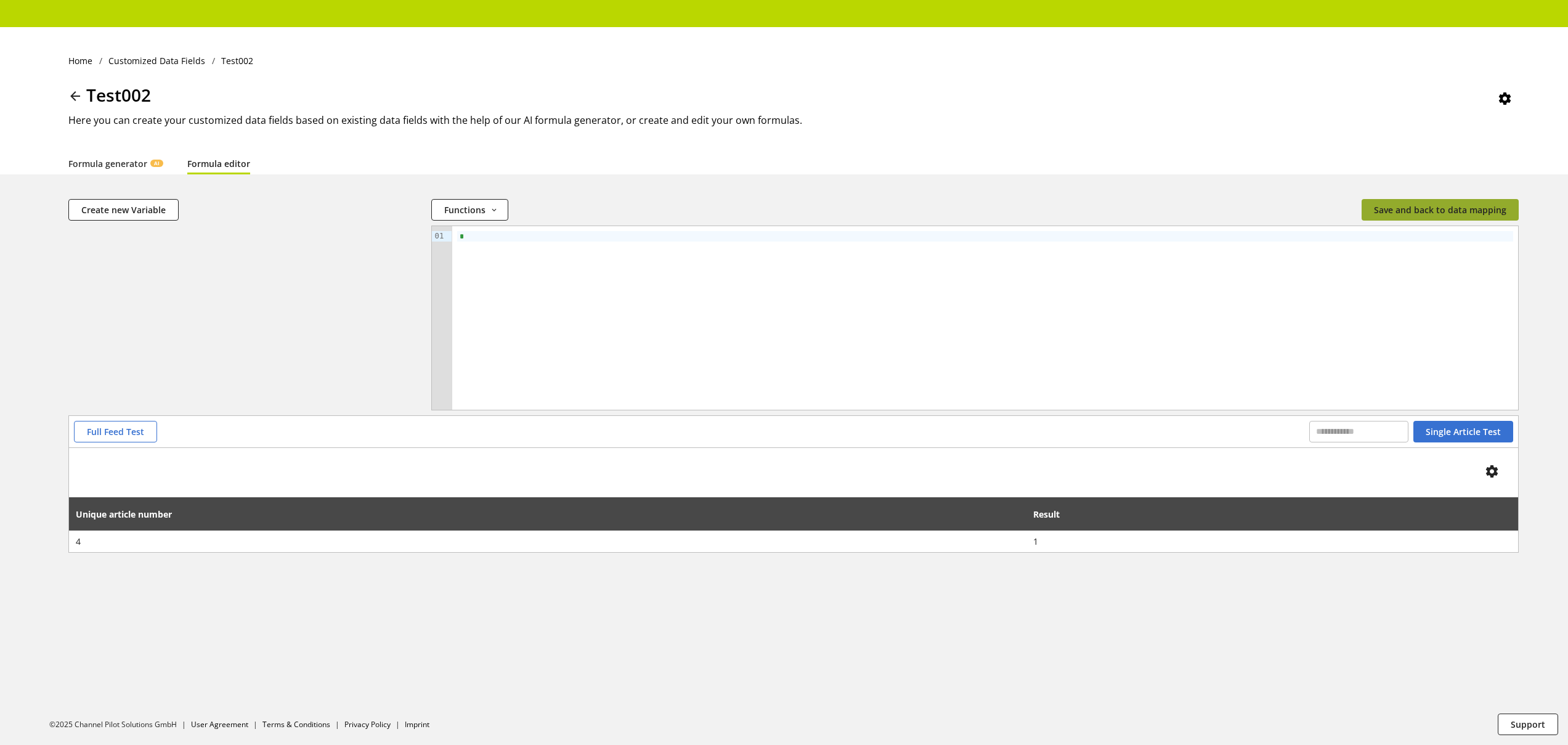
click at [1420, 205] on span "Save and back to data mapping" at bounding box center [1440, 209] width 132 height 13
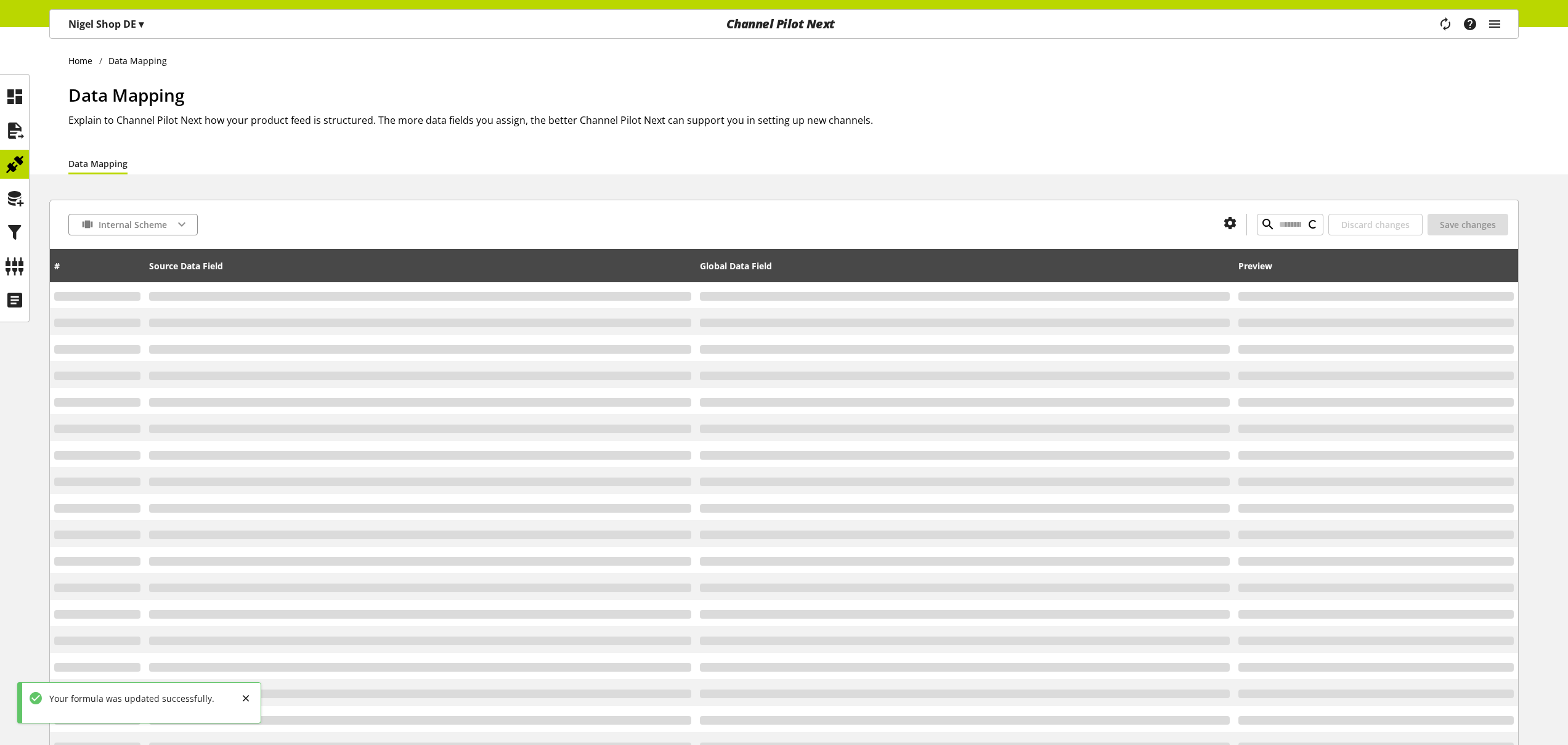
type input "*"
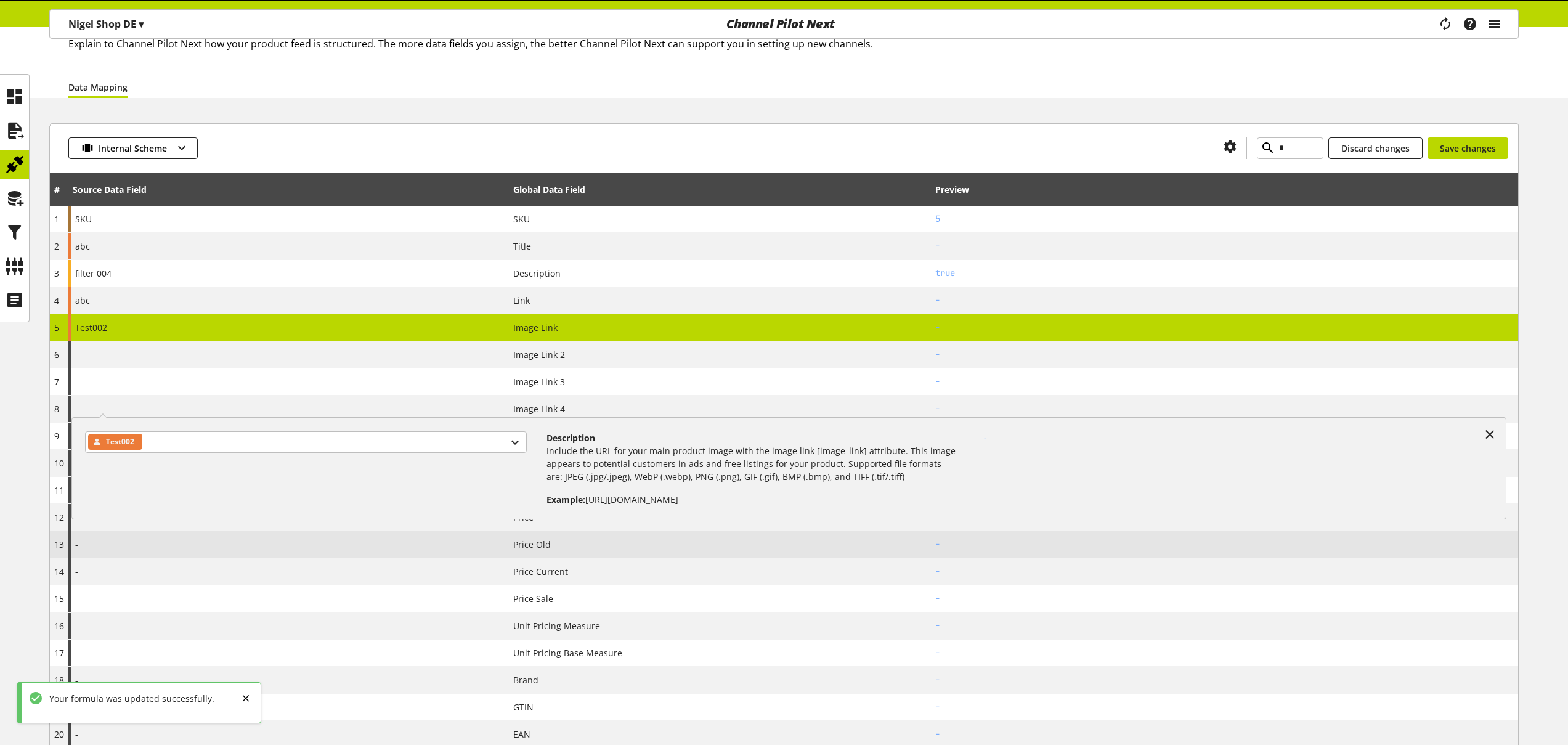
scroll to position [93, 0]
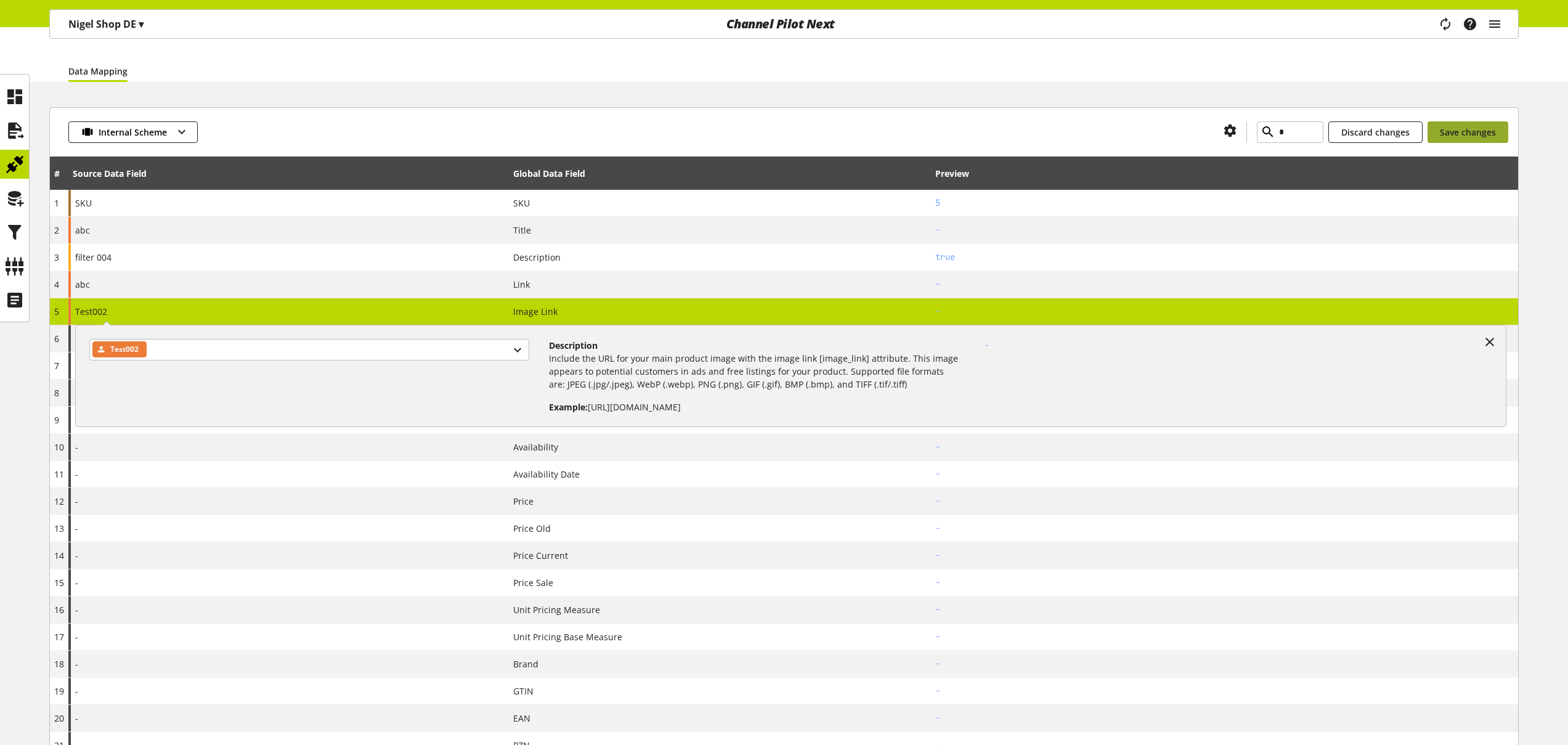
click at [1457, 131] on span "Save changes" at bounding box center [1468, 132] width 56 height 13
click at [180, 344] on div "Test002" at bounding box center [310, 350] width 440 height 22
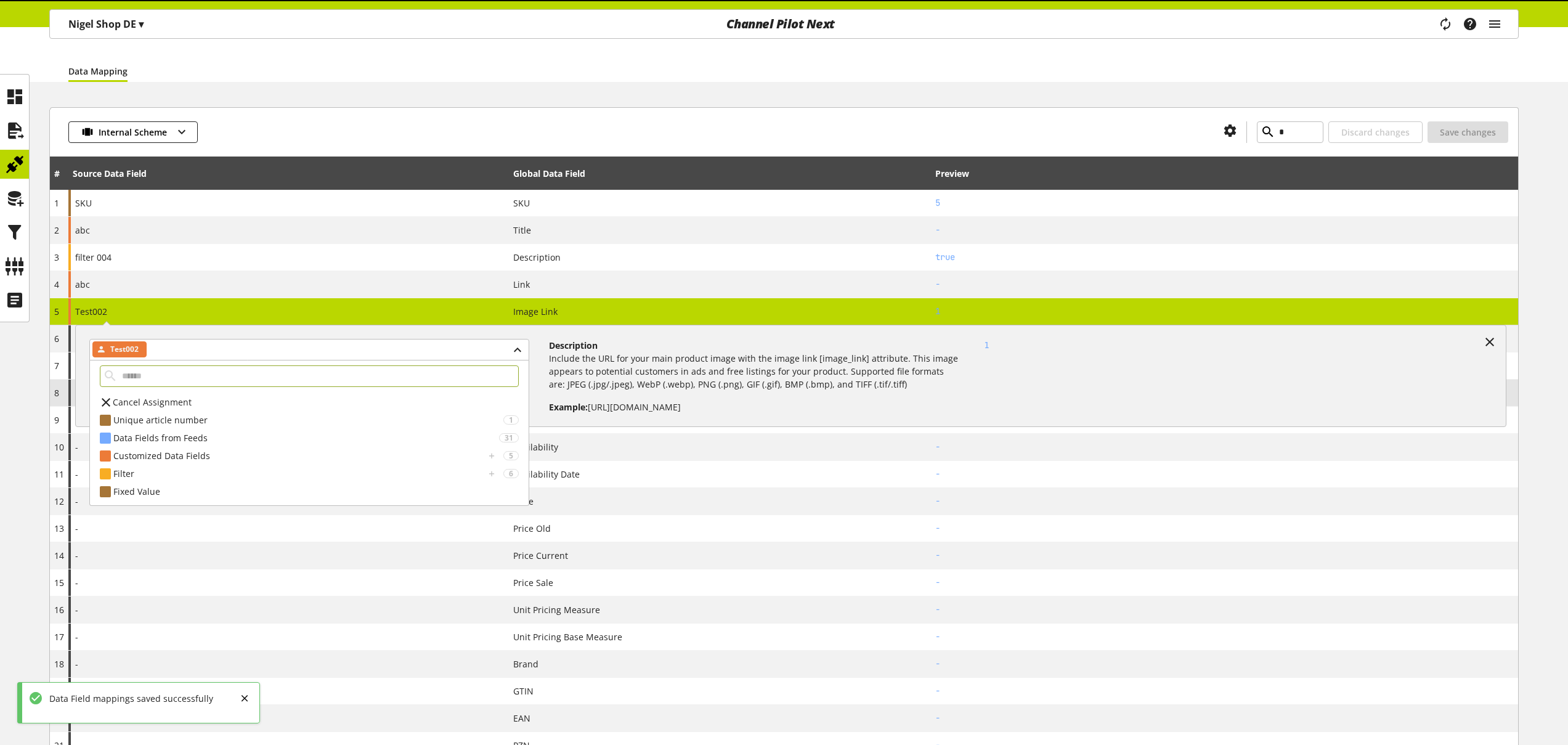
drag, startPoint x: 179, startPoint y: 400, endPoint x: 302, endPoint y: 386, distance: 123.8
click at [180, 400] on span "Cancel Assignment" at bounding box center [152, 402] width 79 height 13
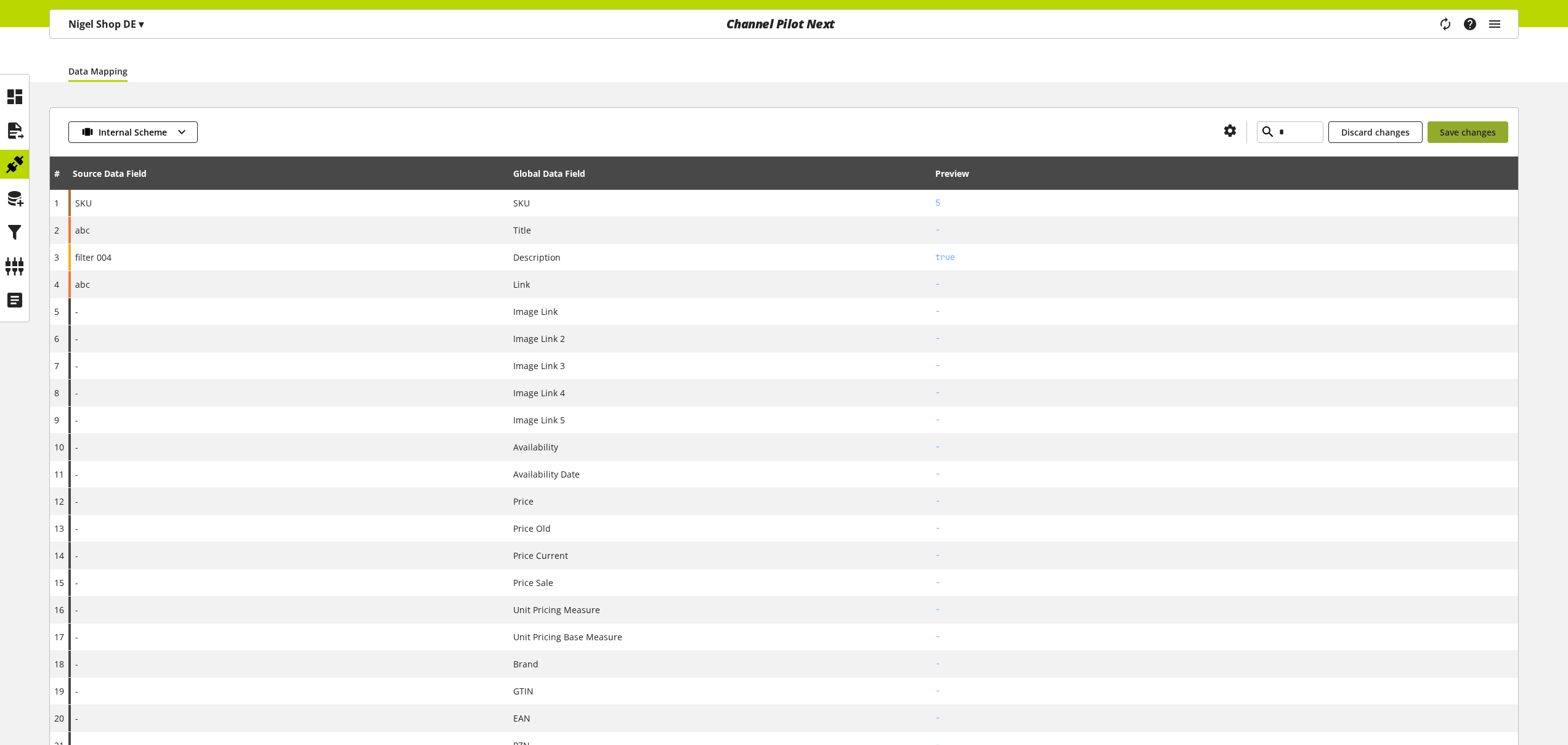
click at [1479, 129] on span "Save changes" at bounding box center [1468, 132] width 56 height 13
click at [16, 198] on icon at bounding box center [14, 198] width 19 height 25
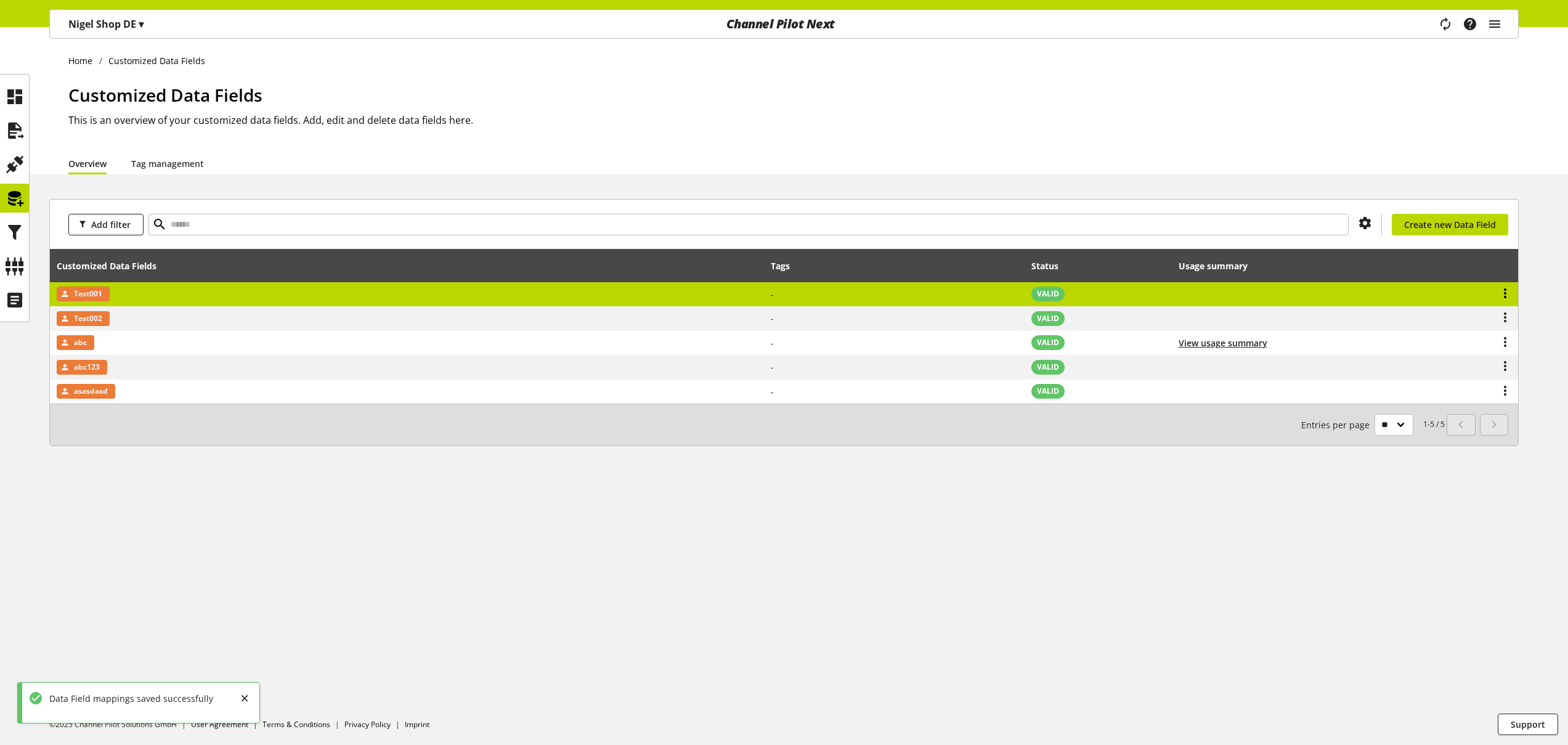
click at [1507, 290] on icon at bounding box center [1505, 293] width 15 height 23
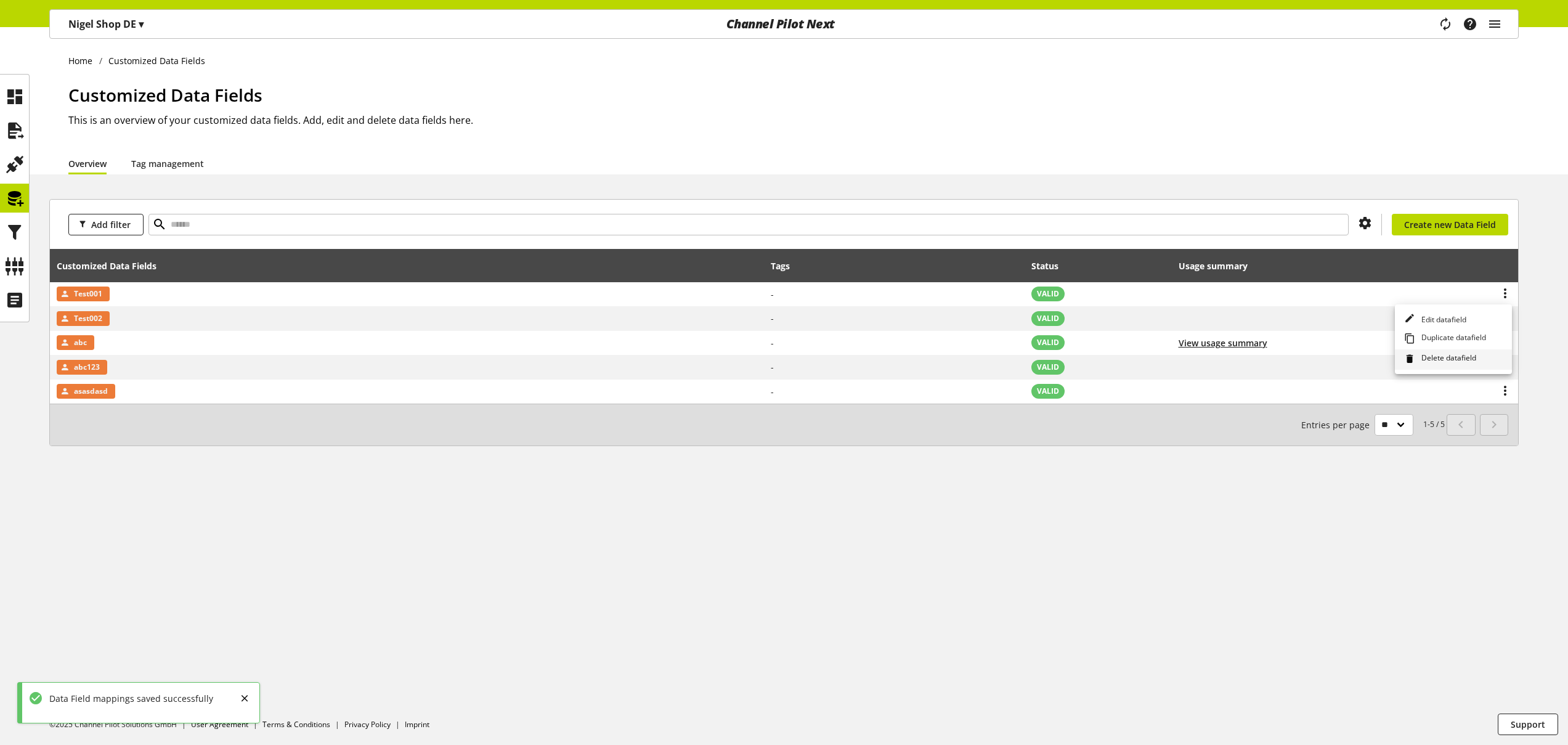
click at [1474, 357] on span "Delete datafield" at bounding box center [1446, 359] width 60 height 13
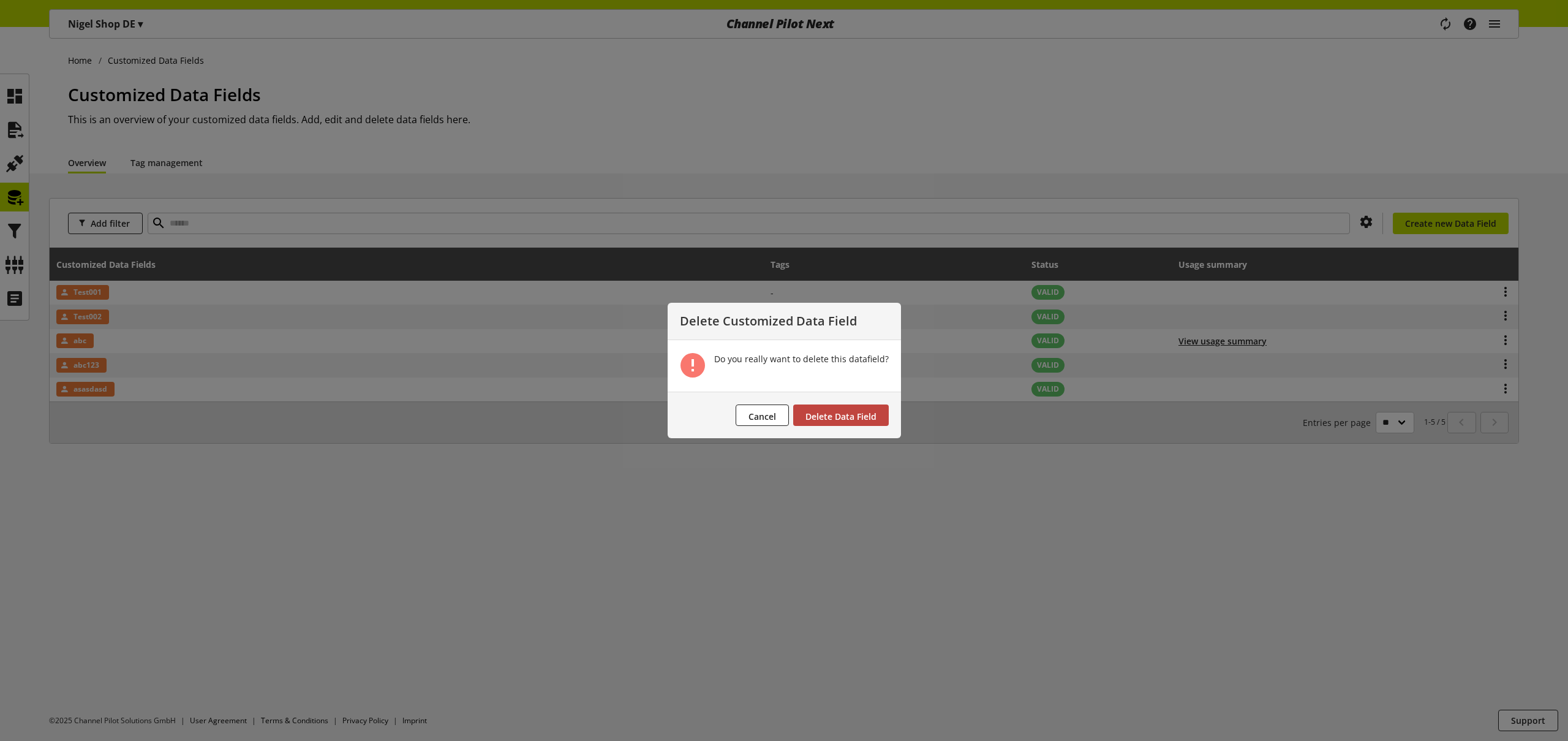
click at [870, 416] on span "Delete Data Field" at bounding box center [841, 416] width 71 height 12
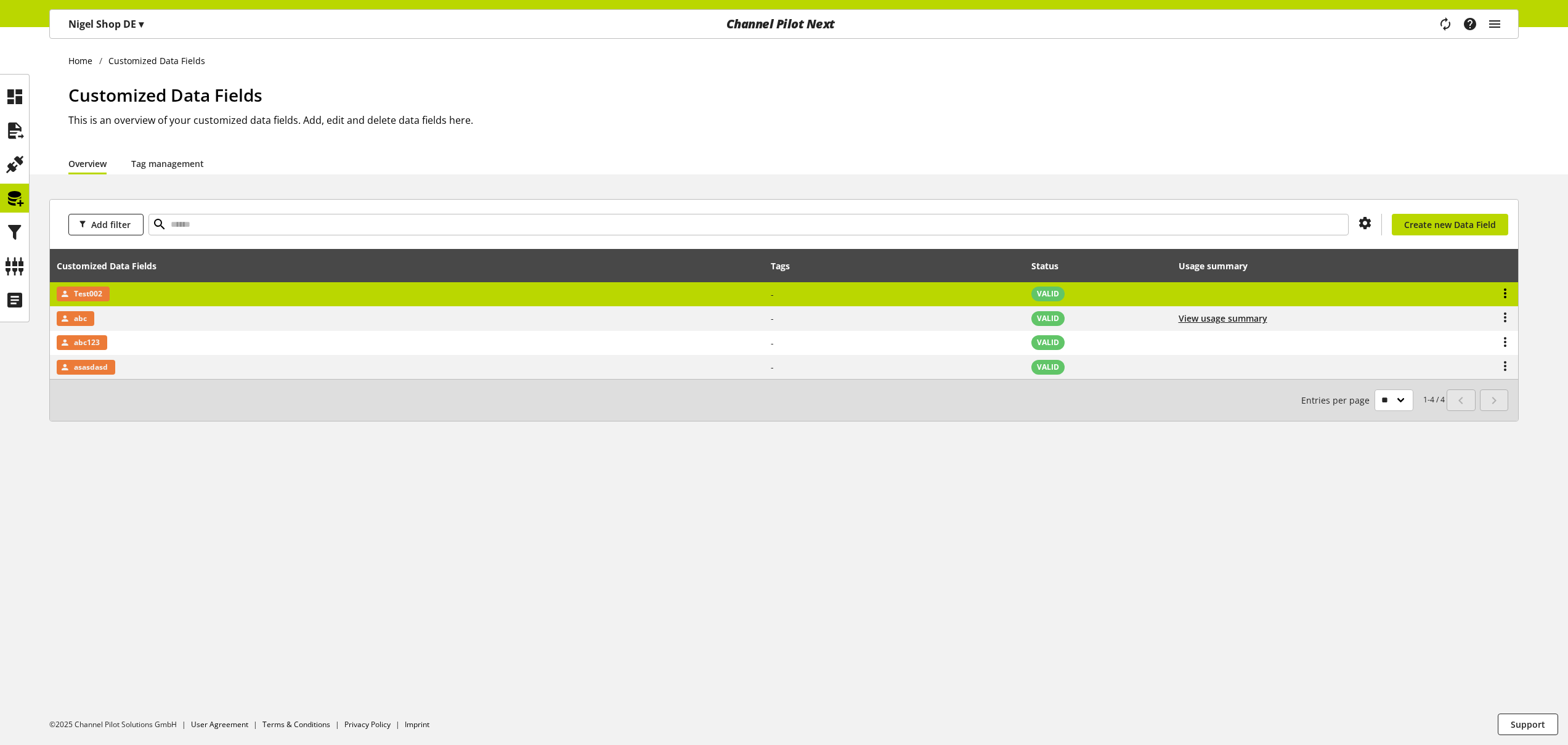
click at [1507, 297] on icon at bounding box center [1505, 293] width 15 height 23
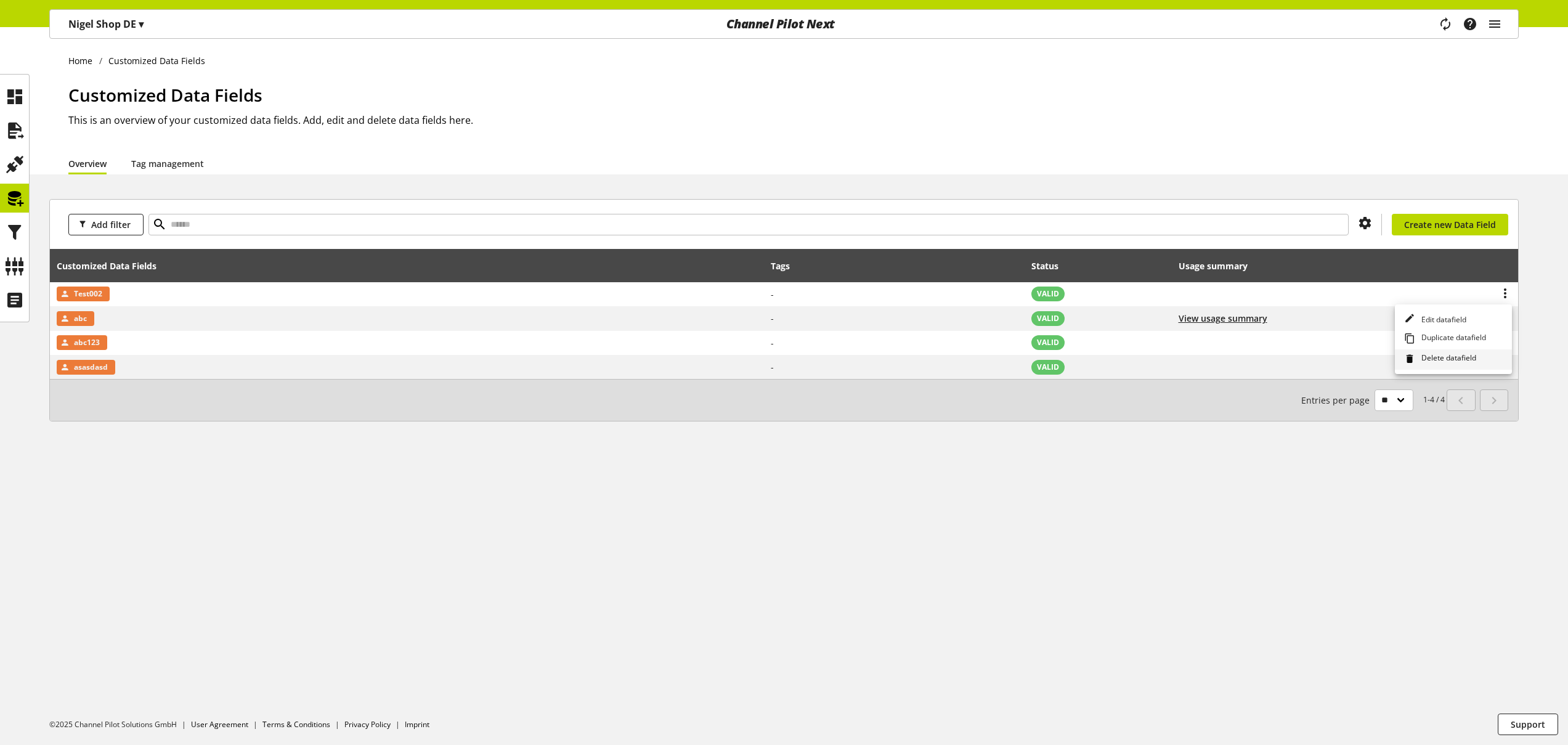
click at [1452, 356] on span "Delete datafield" at bounding box center [1446, 359] width 60 height 13
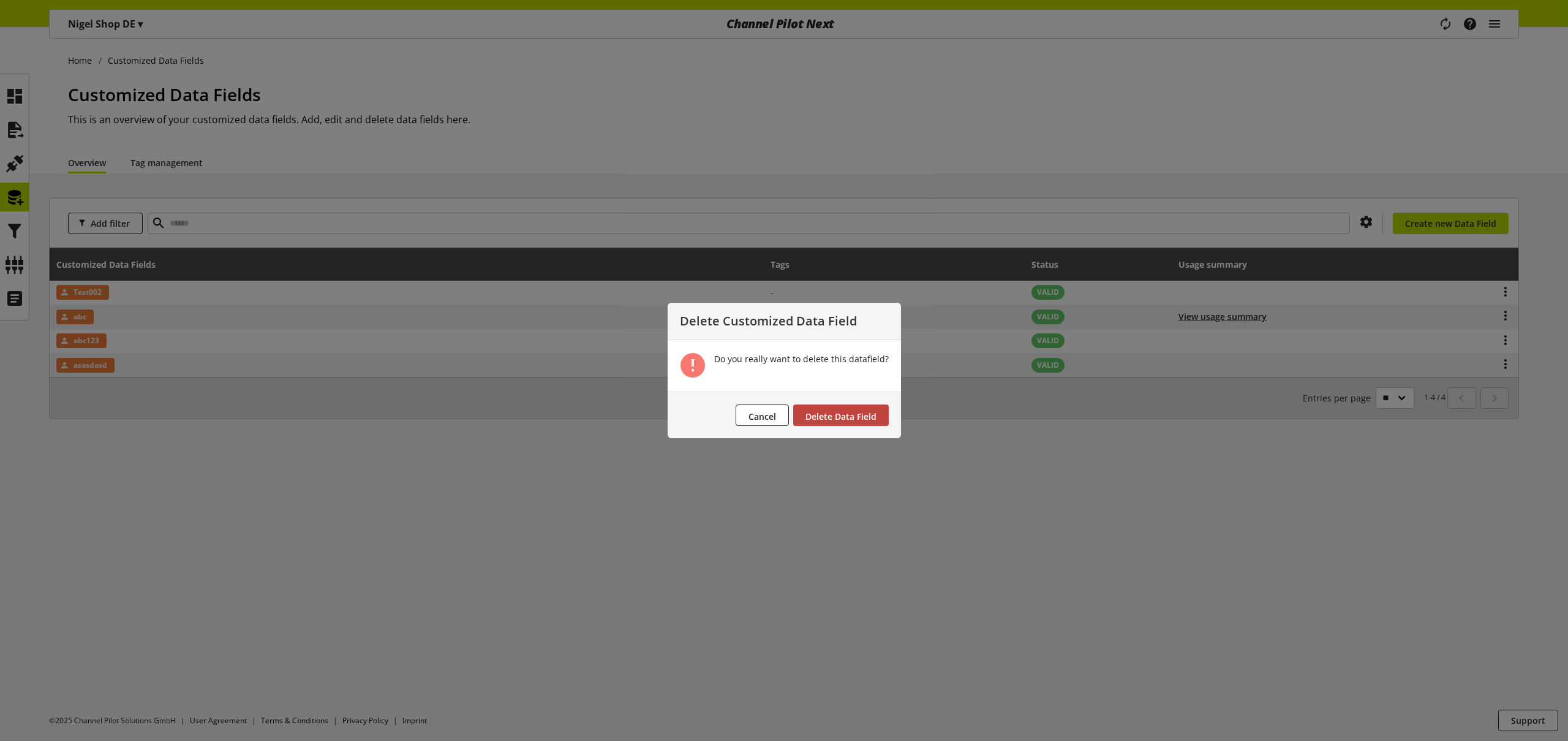
click at [869, 413] on span "Delete Data Field" at bounding box center [841, 416] width 71 height 12
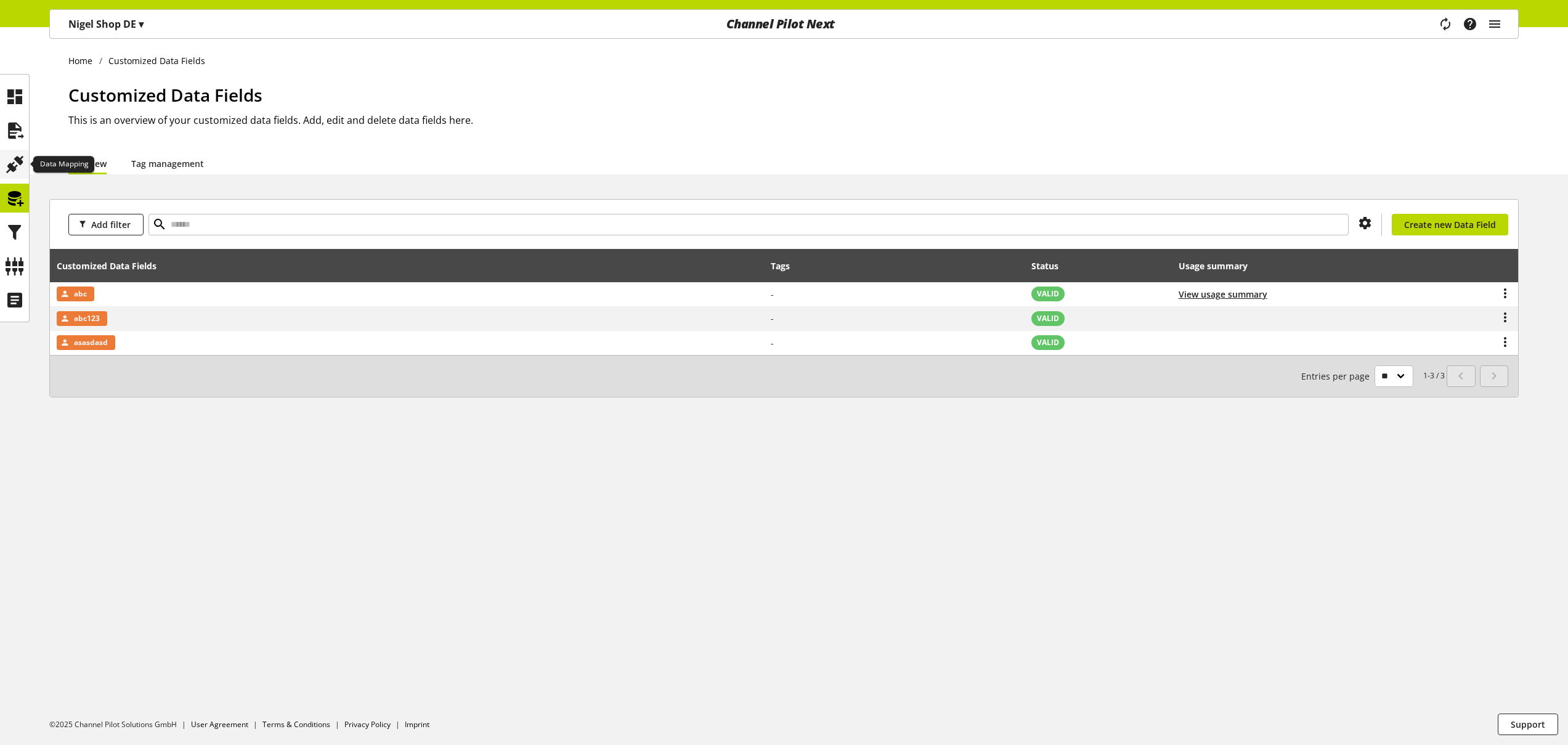
click at [17, 163] on icon at bounding box center [14, 165] width 19 height 25
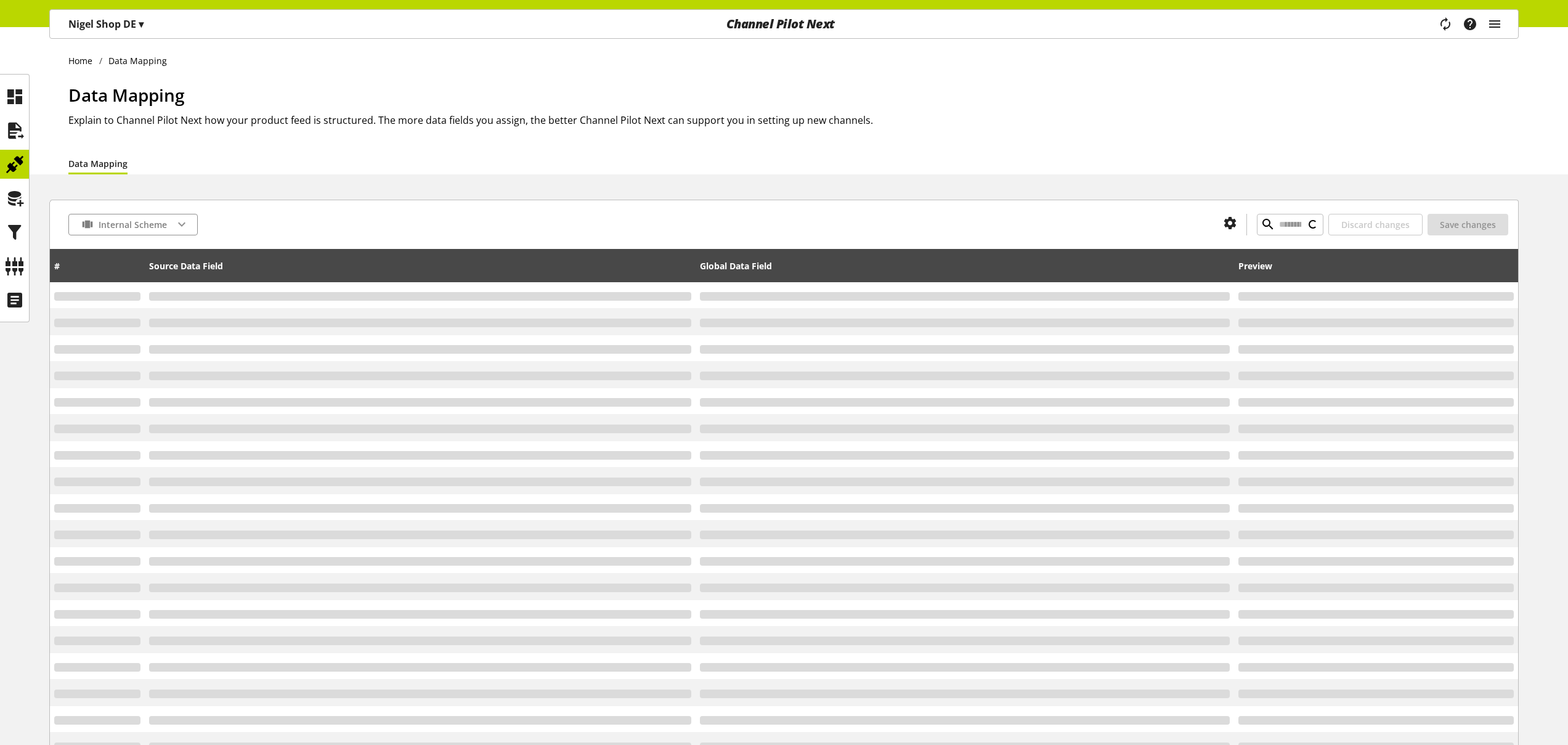
type input "*"
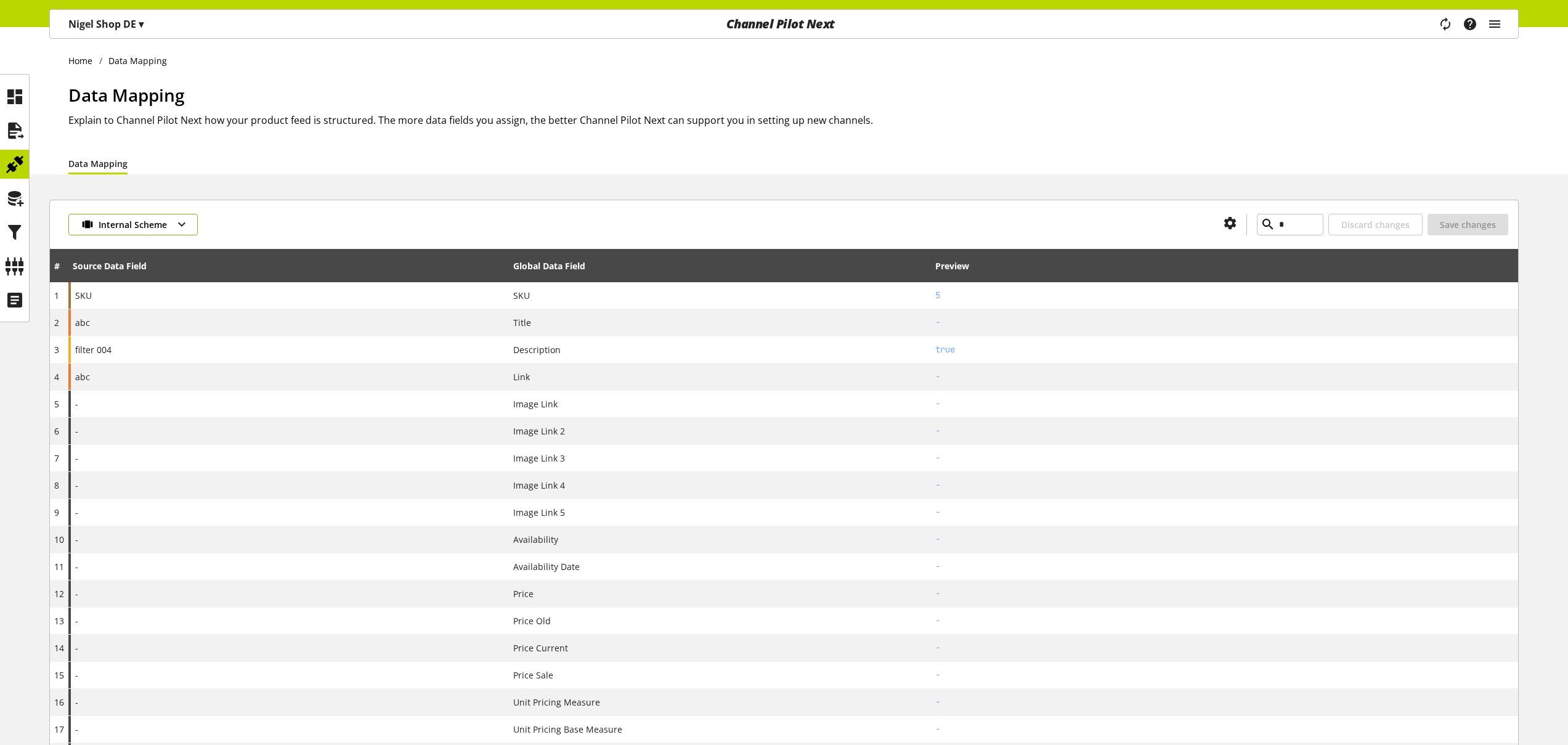
click at [139, 223] on span "Internal Scheme" at bounding box center [133, 224] width 68 height 13
click at [132, 320] on span "Google Shopping (DE)" at bounding box center [142, 327] width 90 height 16
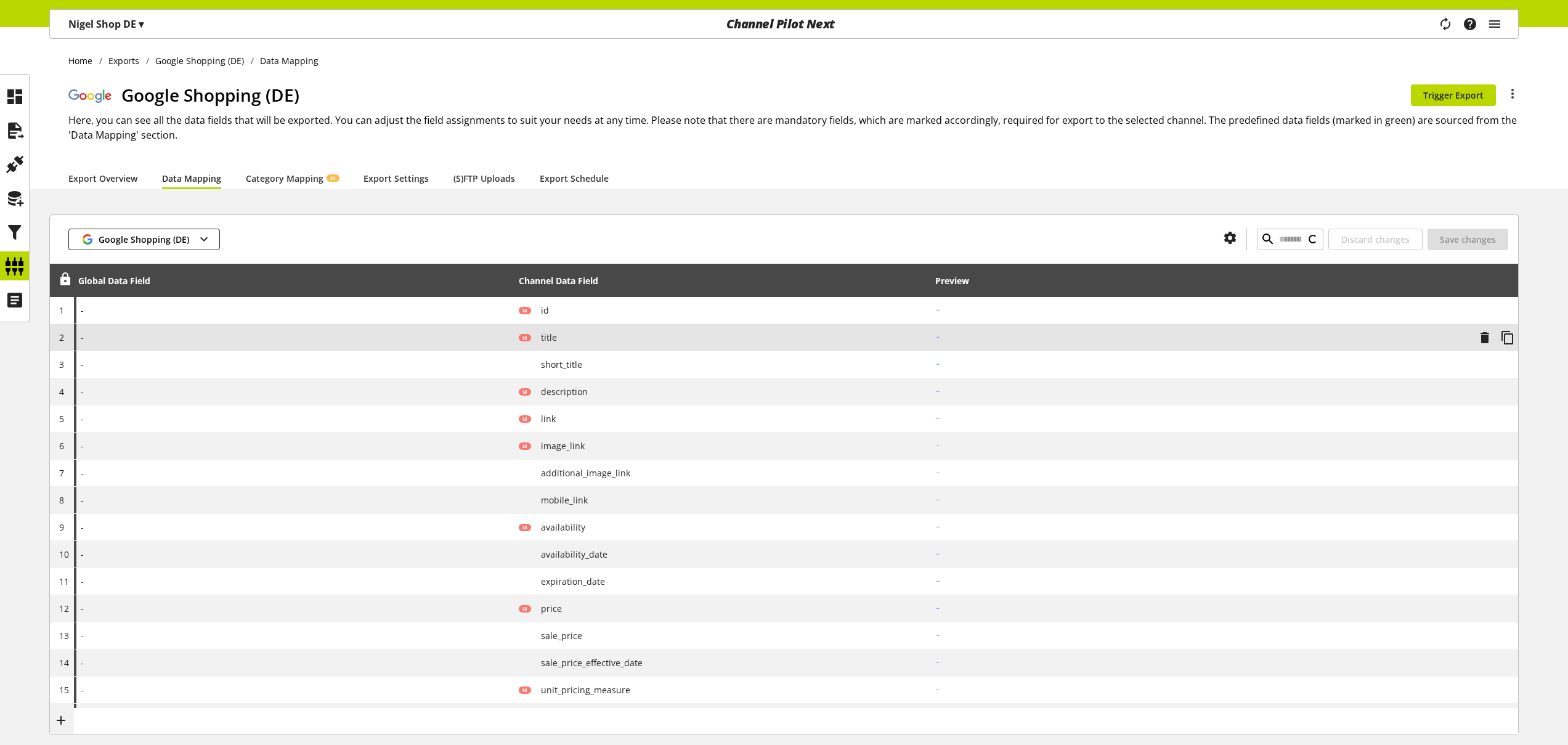
type input "*"
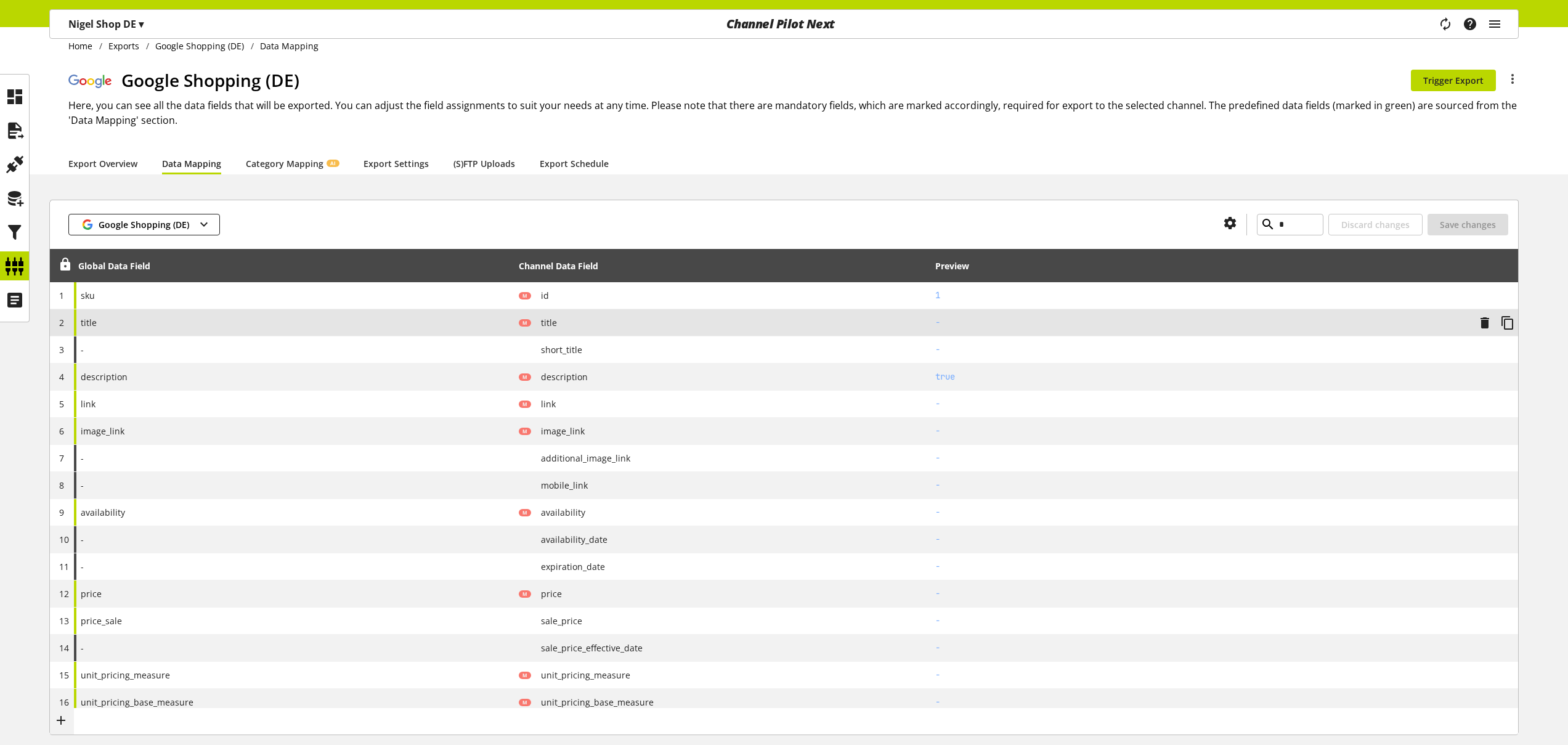
scroll to position [27, 0]
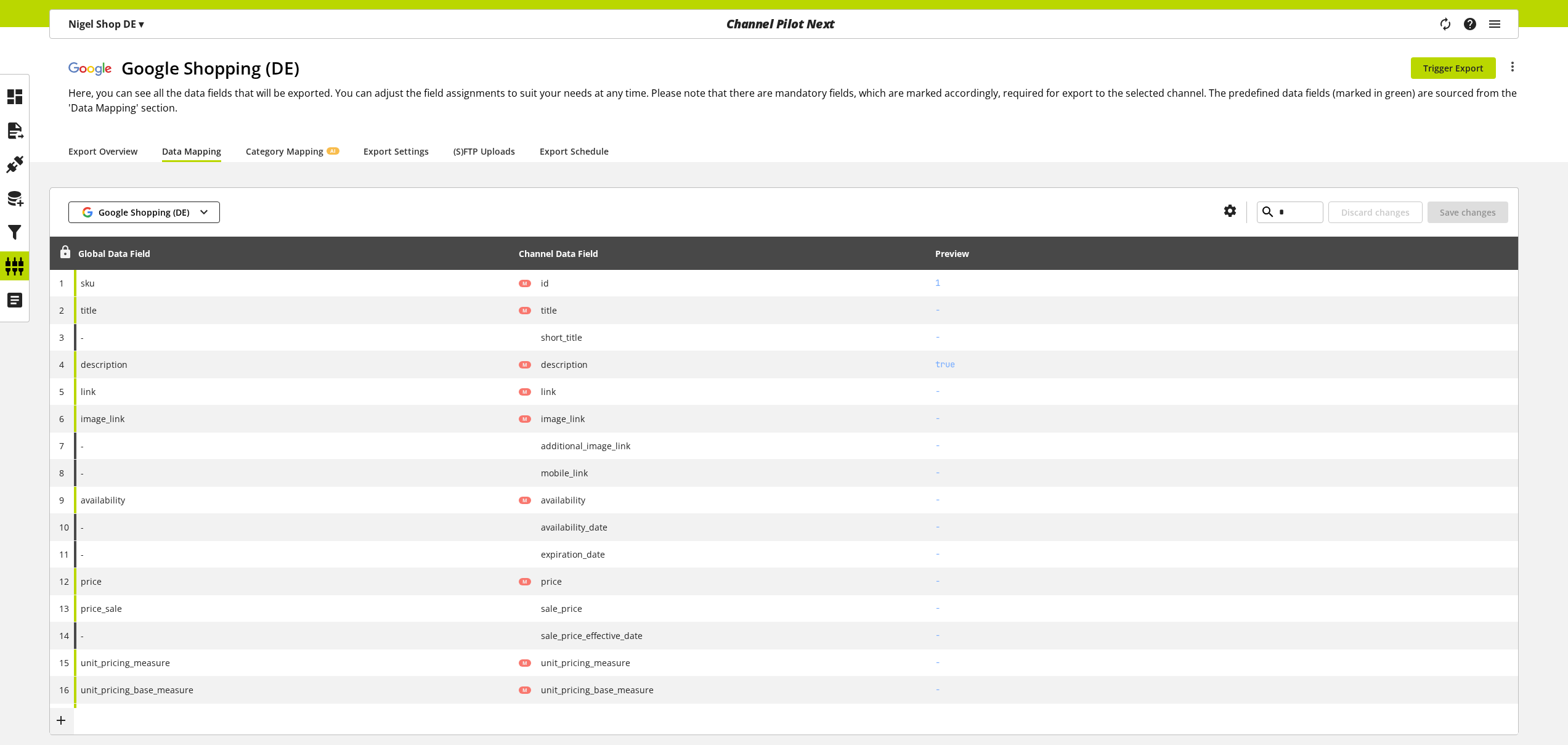
click at [64, 253] on icon at bounding box center [65, 252] width 15 height 23
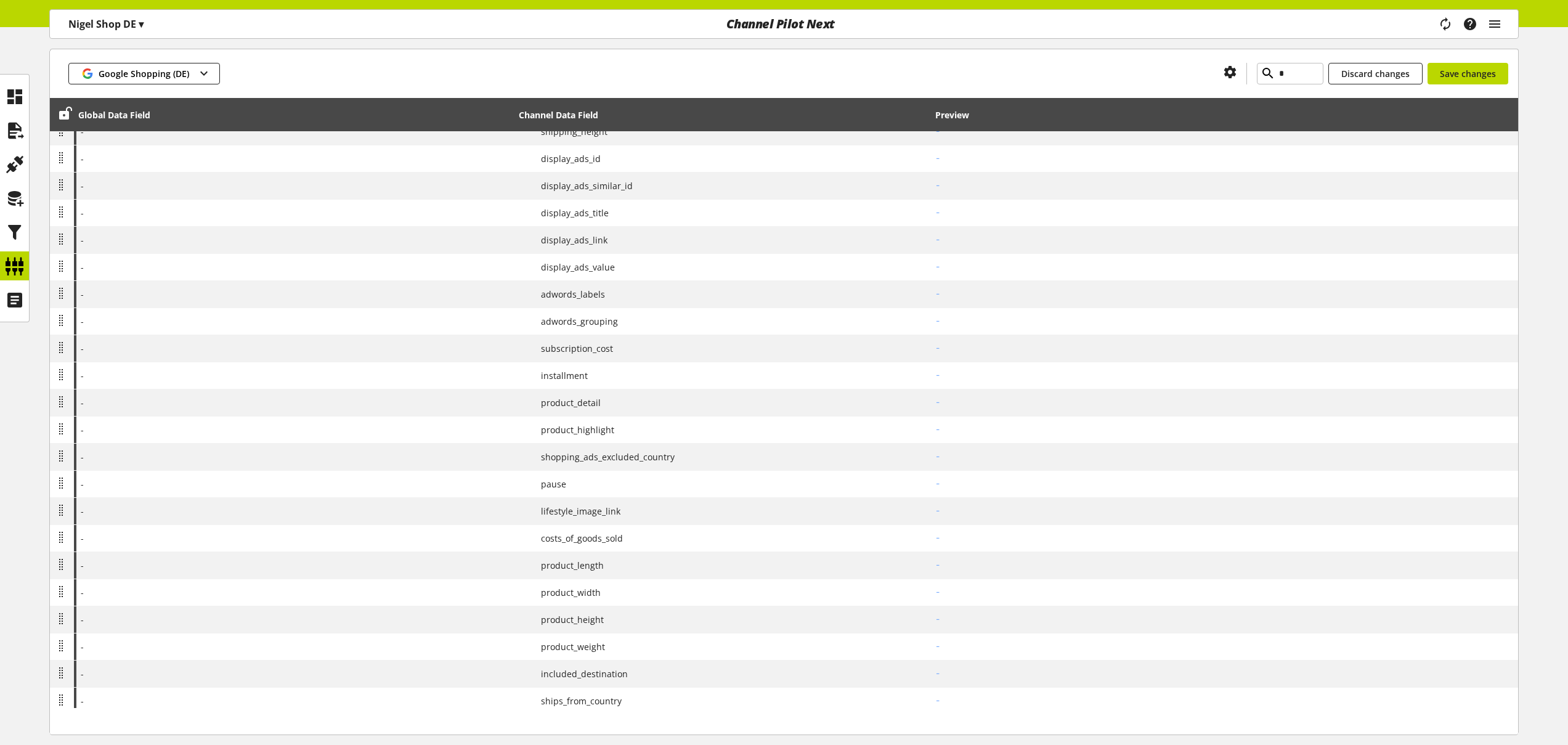
scroll to position [1723, 0]
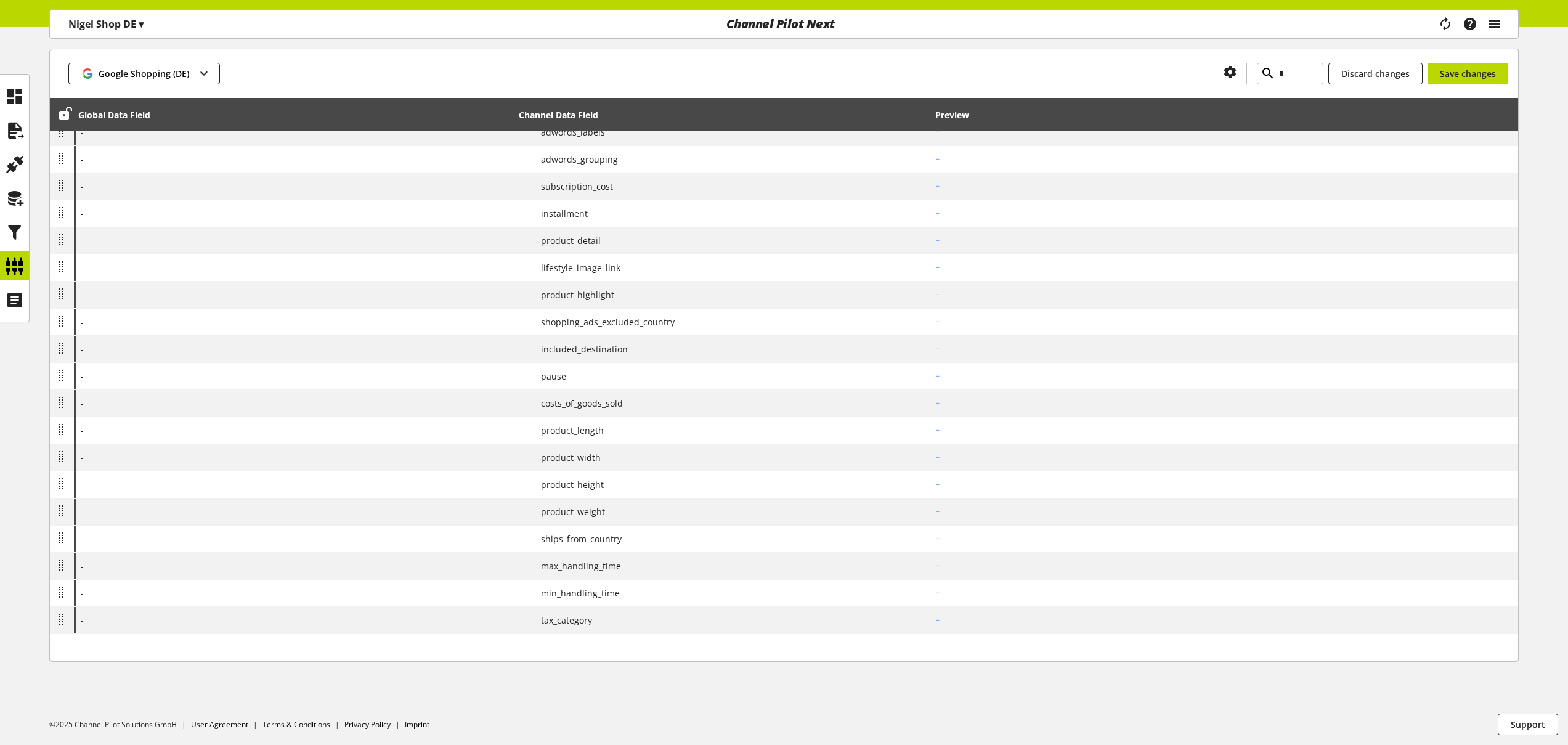
click at [62, 646] on td at bounding box center [61, 647] width 24 height 27
click at [65, 648] on td at bounding box center [61, 647] width 24 height 27
click at [65, 648] on td at bounding box center [61, 647] width 24 height 27
click at [65, 649] on td at bounding box center [61, 647] width 24 height 27
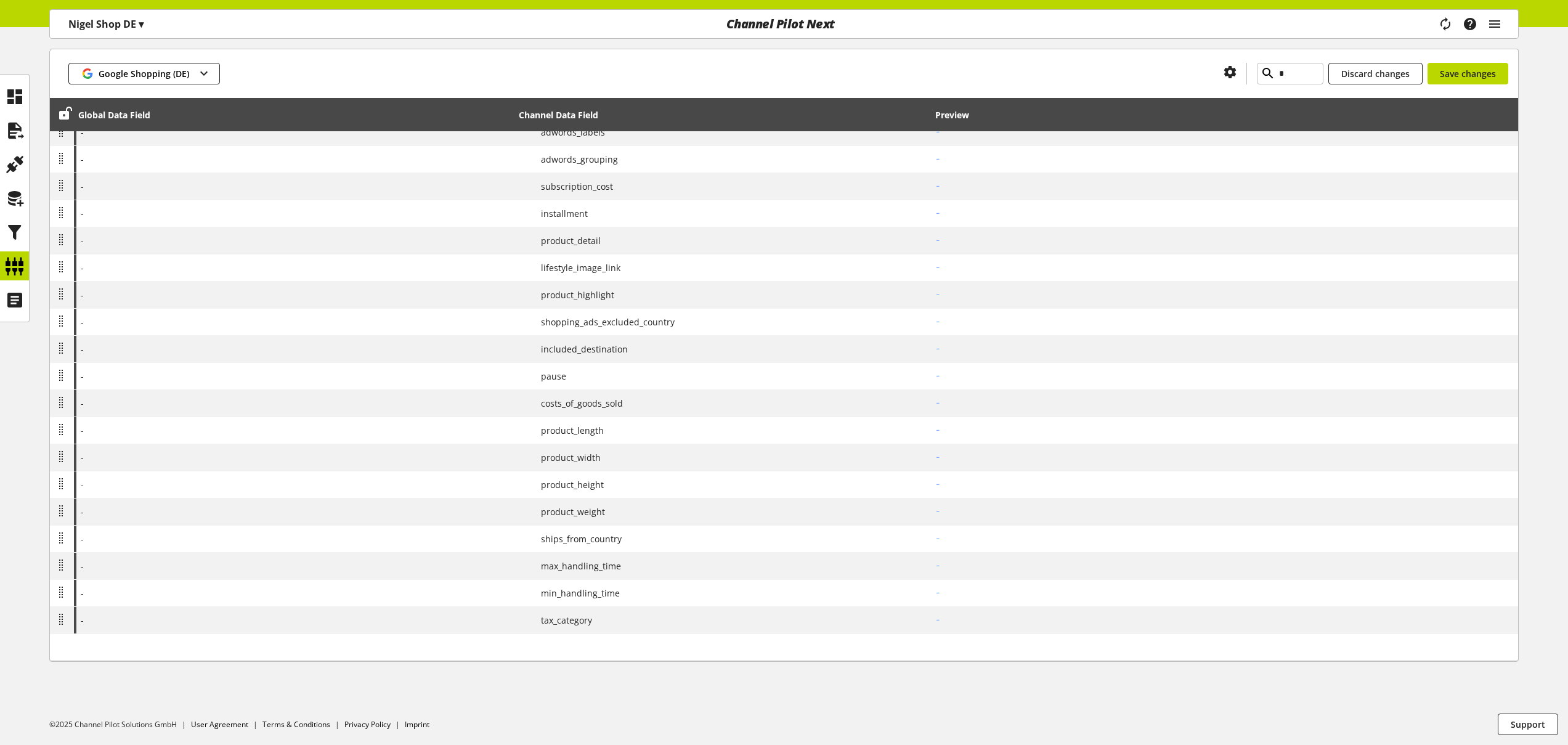
drag, startPoint x: 65, startPoint y: 649, endPoint x: 123, endPoint y: 638, distance: 59.0
click at [65, 649] on td at bounding box center [61, 647] width 24 height 27
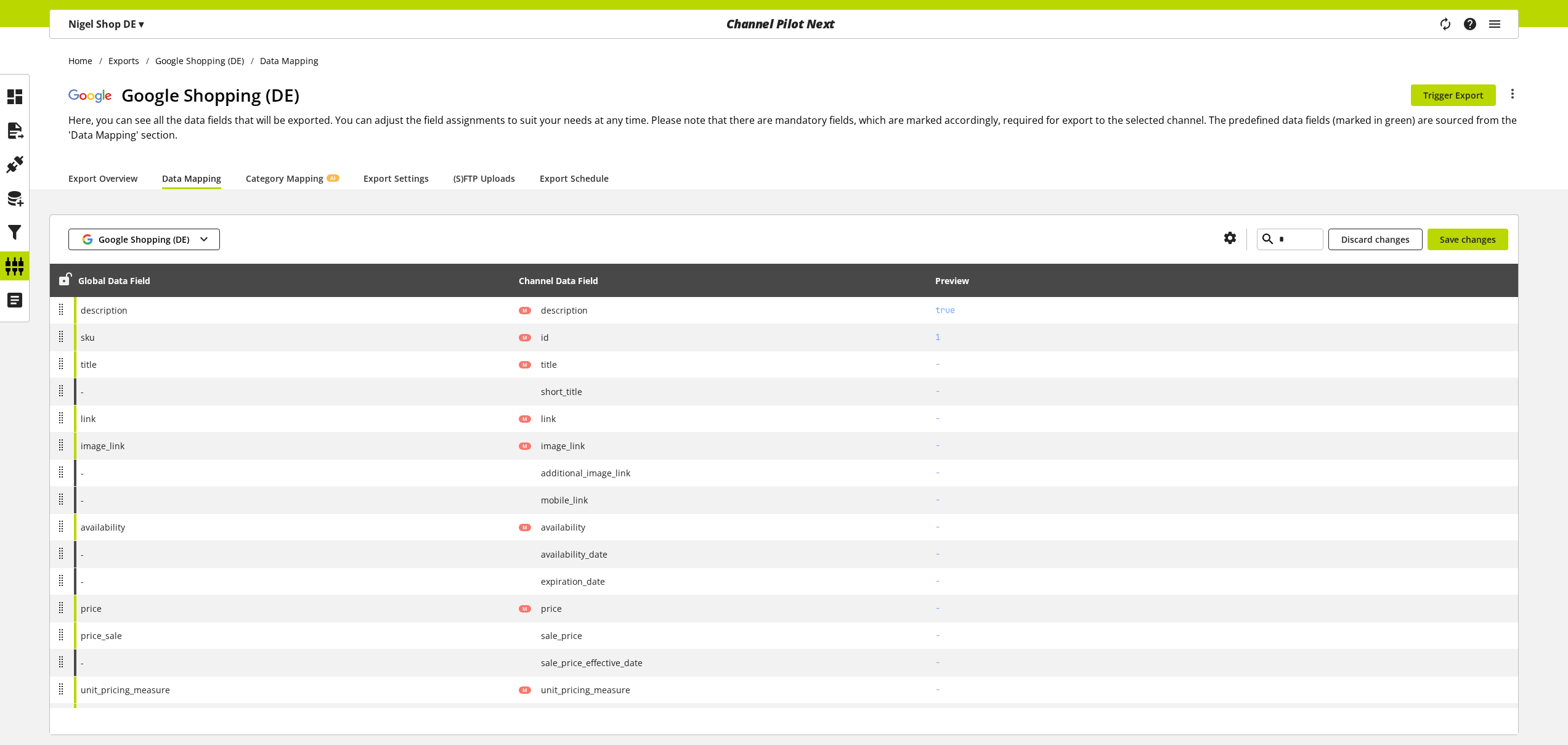
click at [61, 283] on icon at bounding box center [65, 279] width 15 height 23
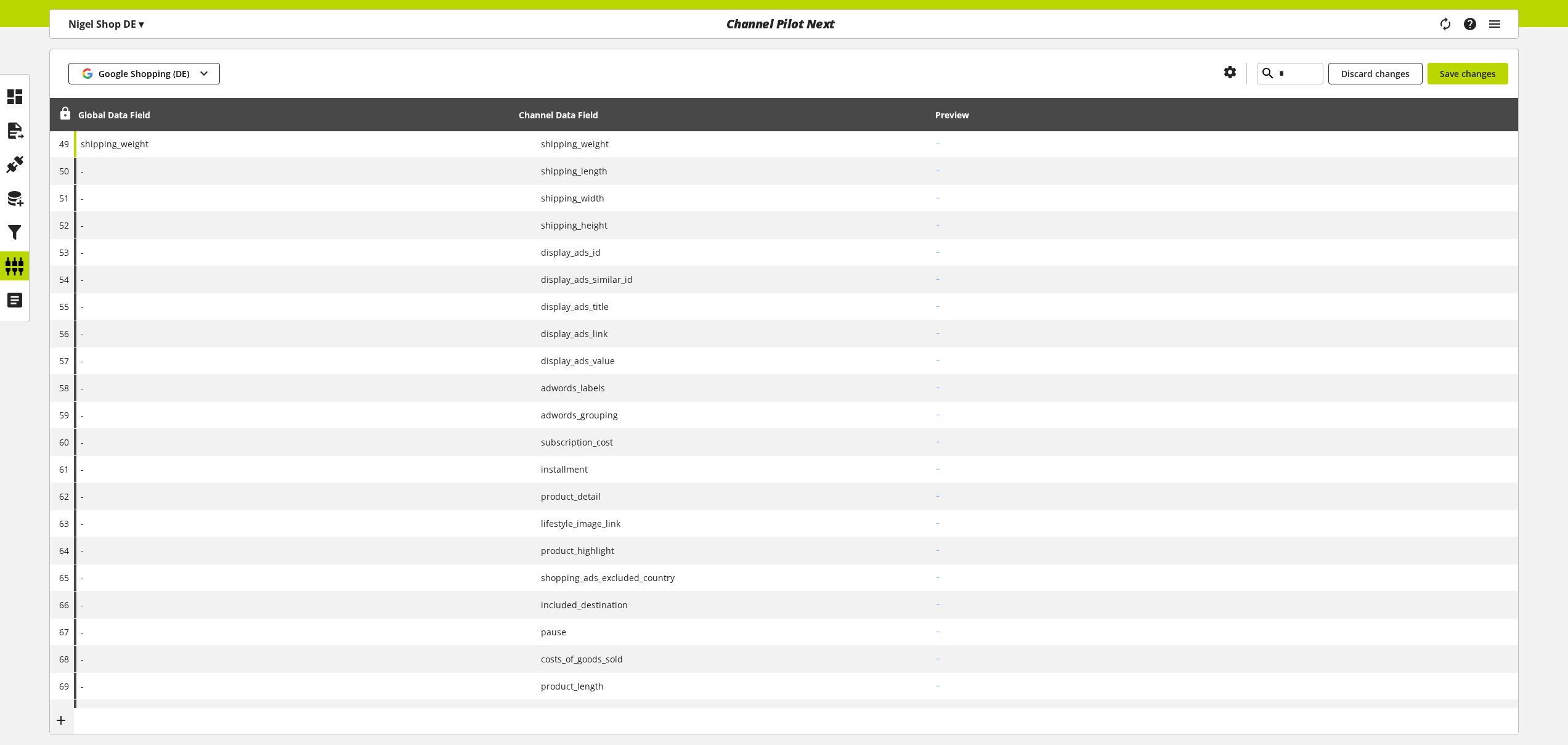
scroll to position [1723, 0]
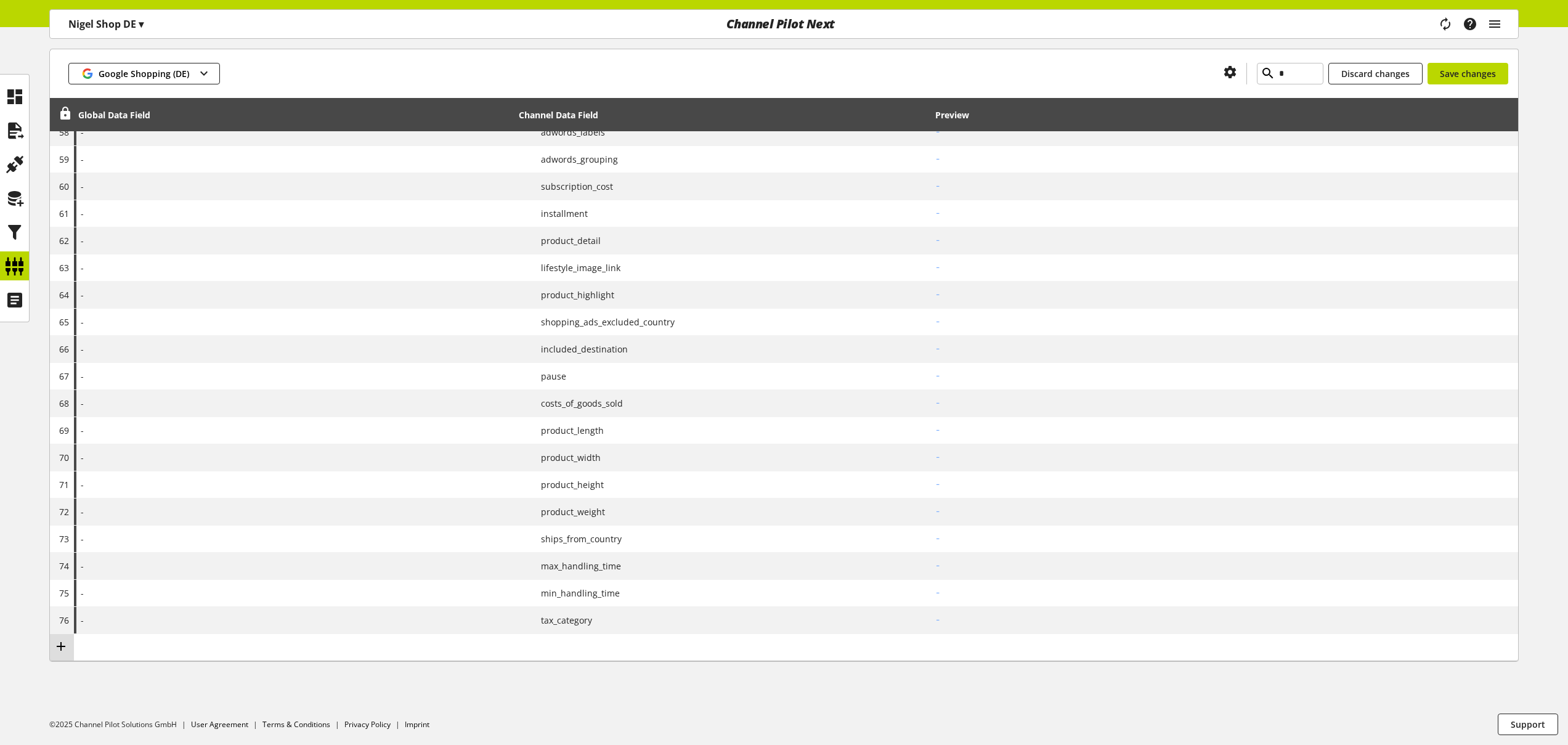
click at [60, 644] on icon at bounding box center [61, 646] width 15 height 23
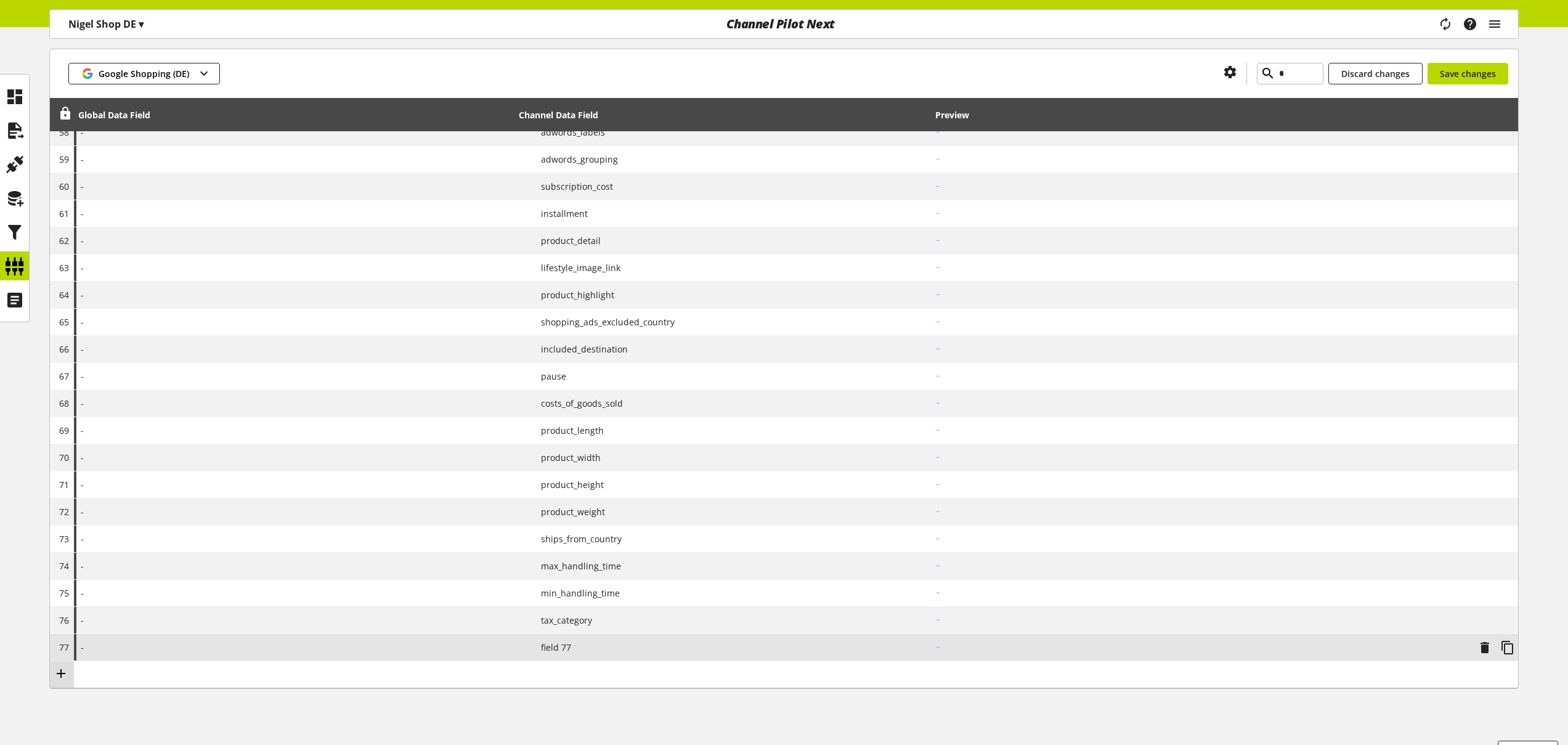
scroll to position [1751, 0]
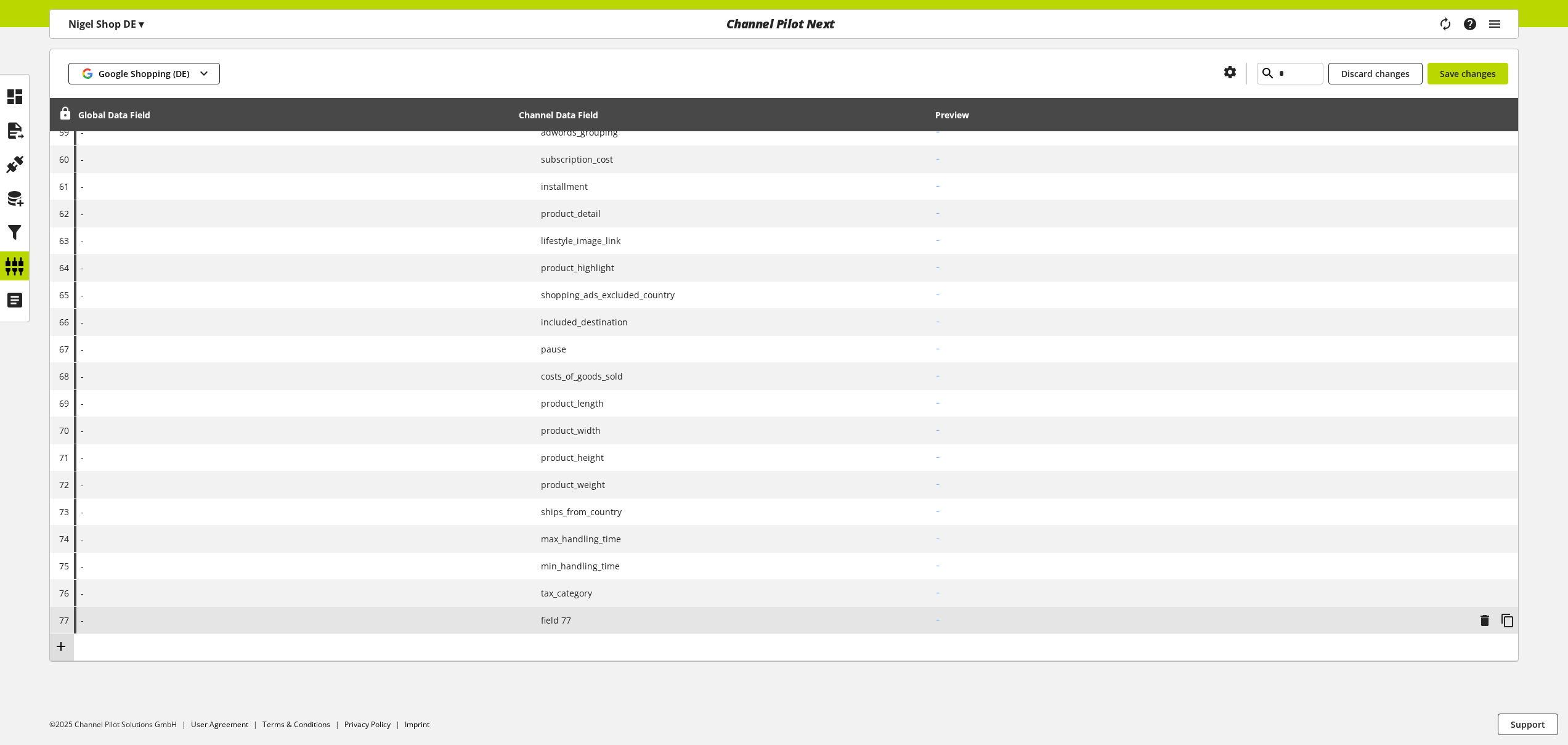
click at [61, 648] on icon at bounding box center [61, 646] width 15 height 23
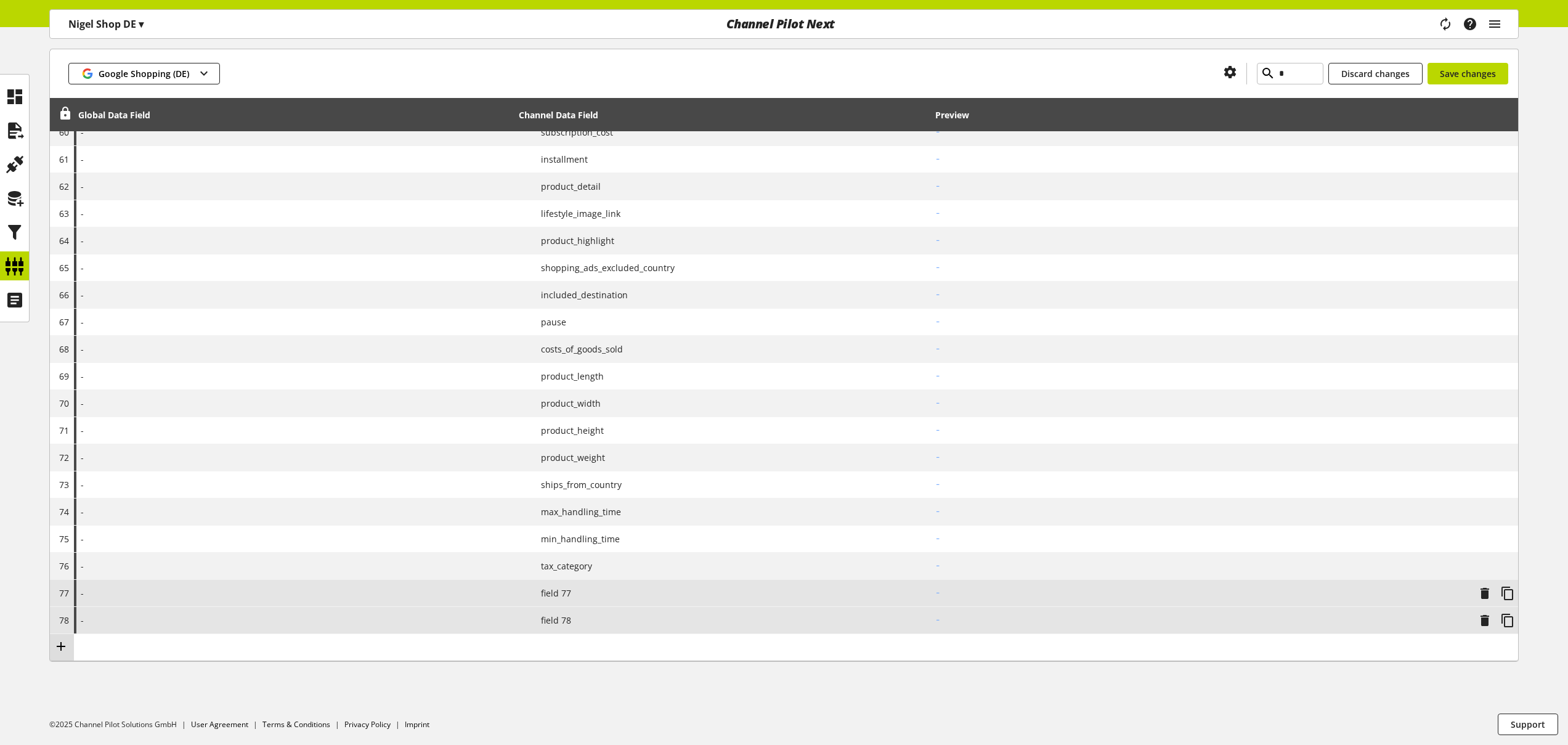
click at [61, 646] on icon at bounding box center [61, 646] width 15 height 23
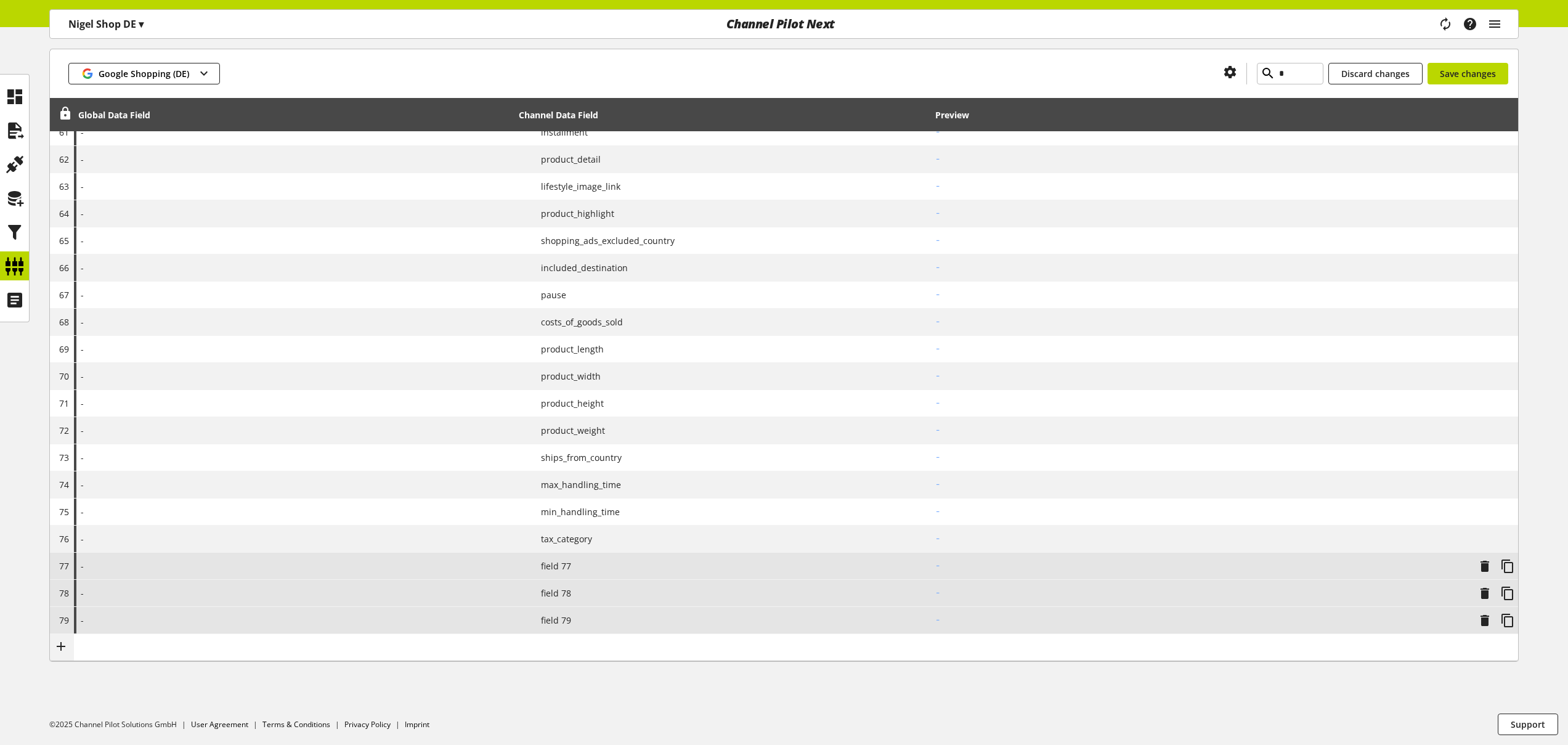
click at [61, 646] on icon at bounding box center [61, 646] width 15 height 23
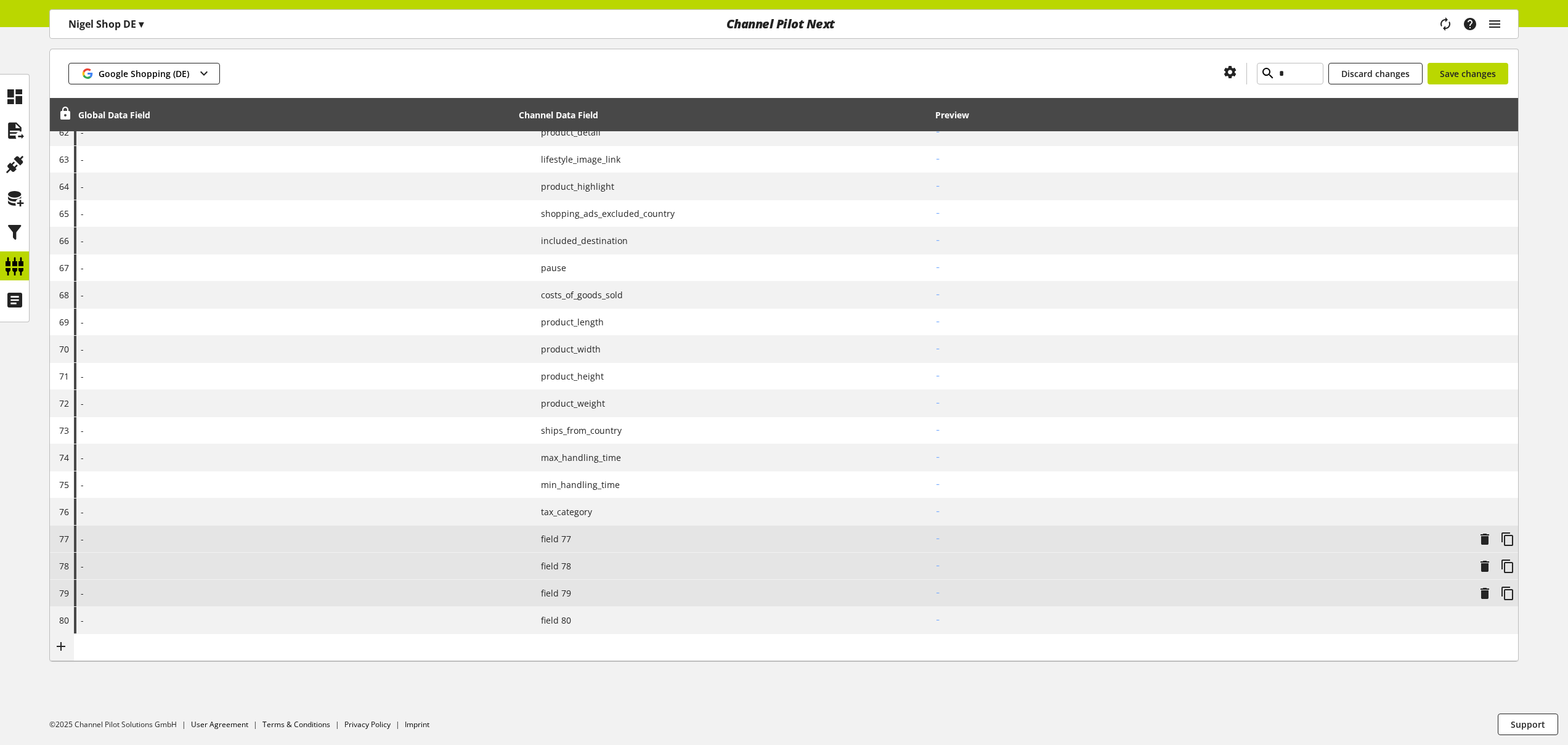
click at [61, 646] on icon at bounding box center [61, 646] width 15 height 23
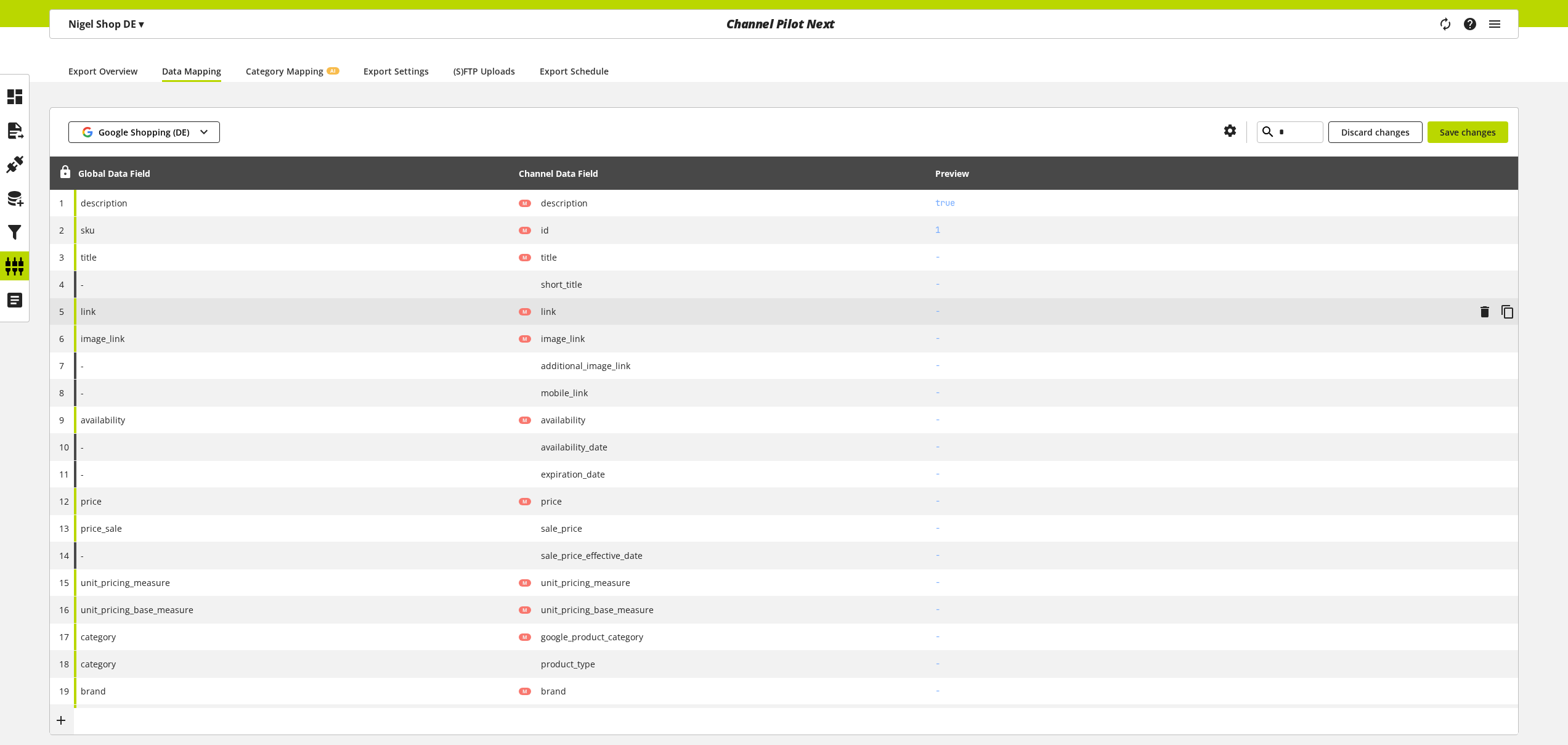
scroll to position [120, 0]
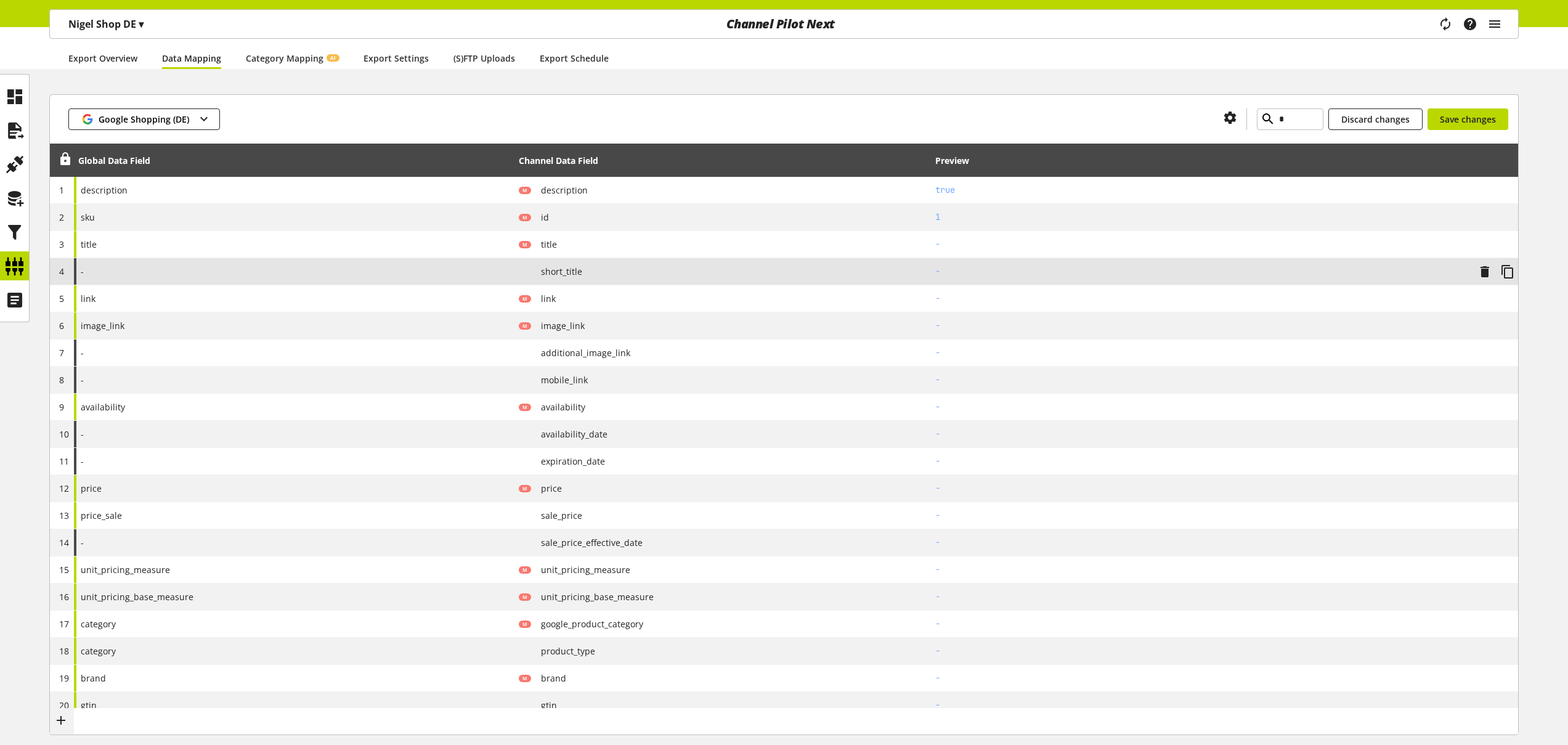
click at [205, 275] on div "-" at bounding box center [294, 271] width 440 height 26
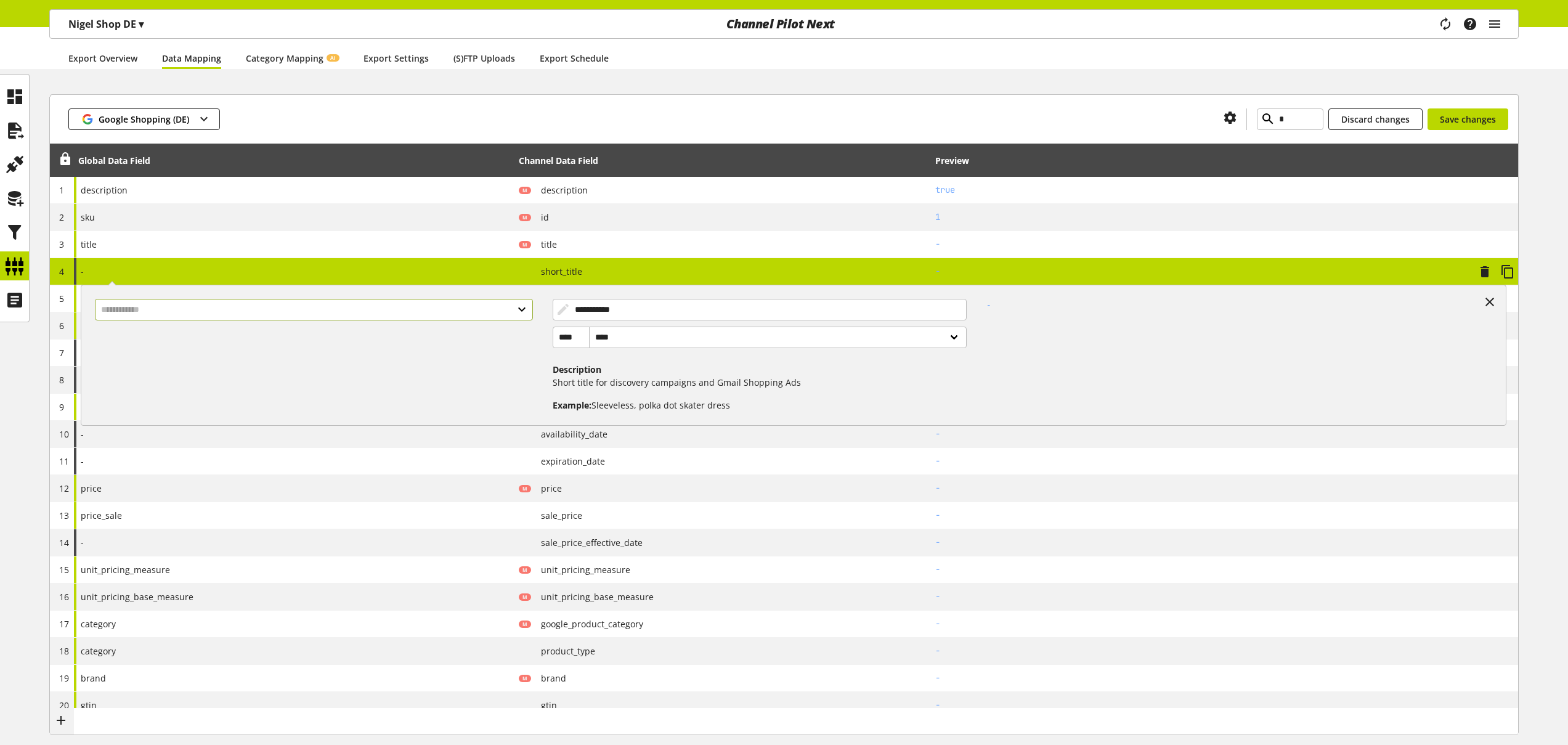
click at [238, 310] on input "text" at bounding box center [313, 310] width 438 height 22
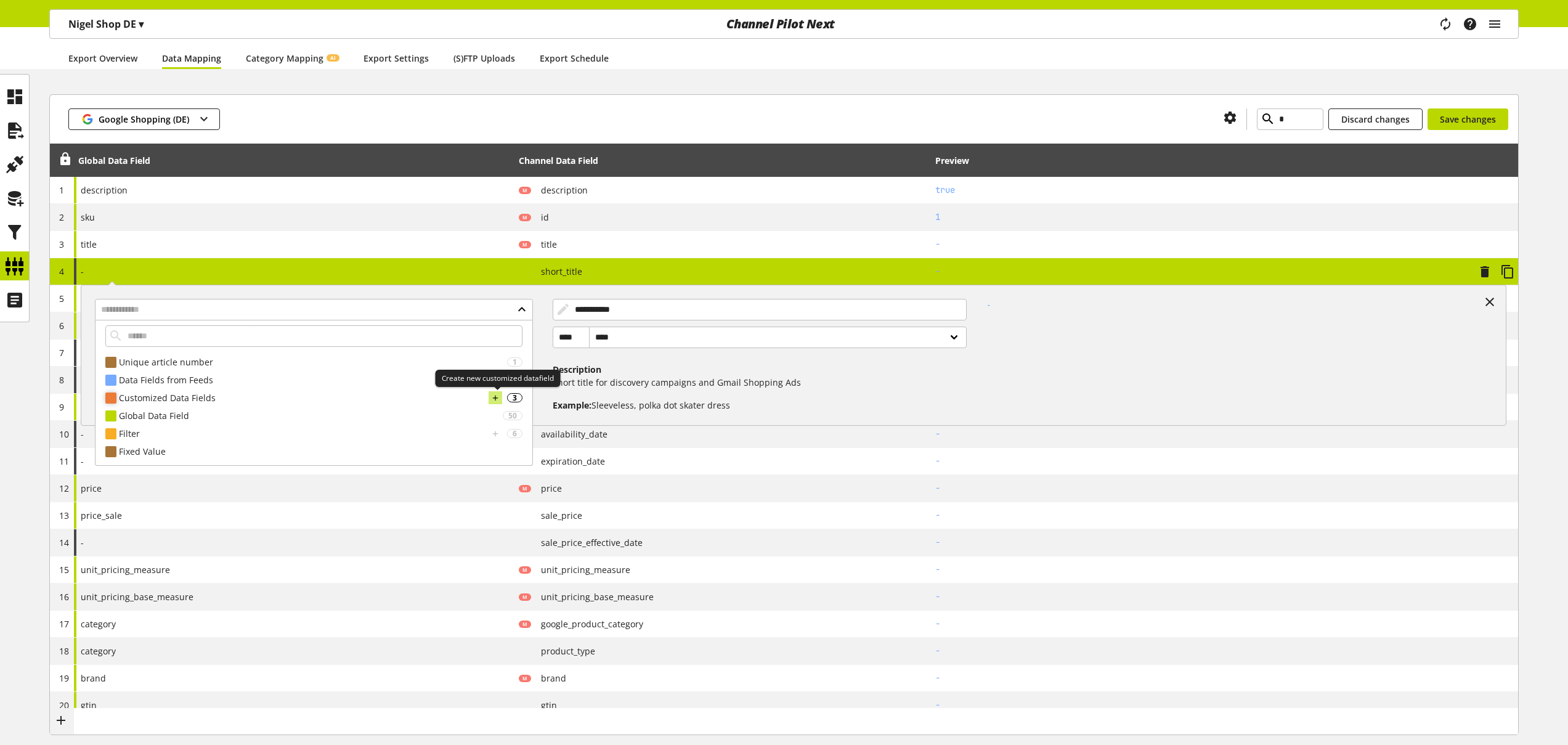
click at [499, 399] on icon at bounding box center [495, 397] width 9 height 13
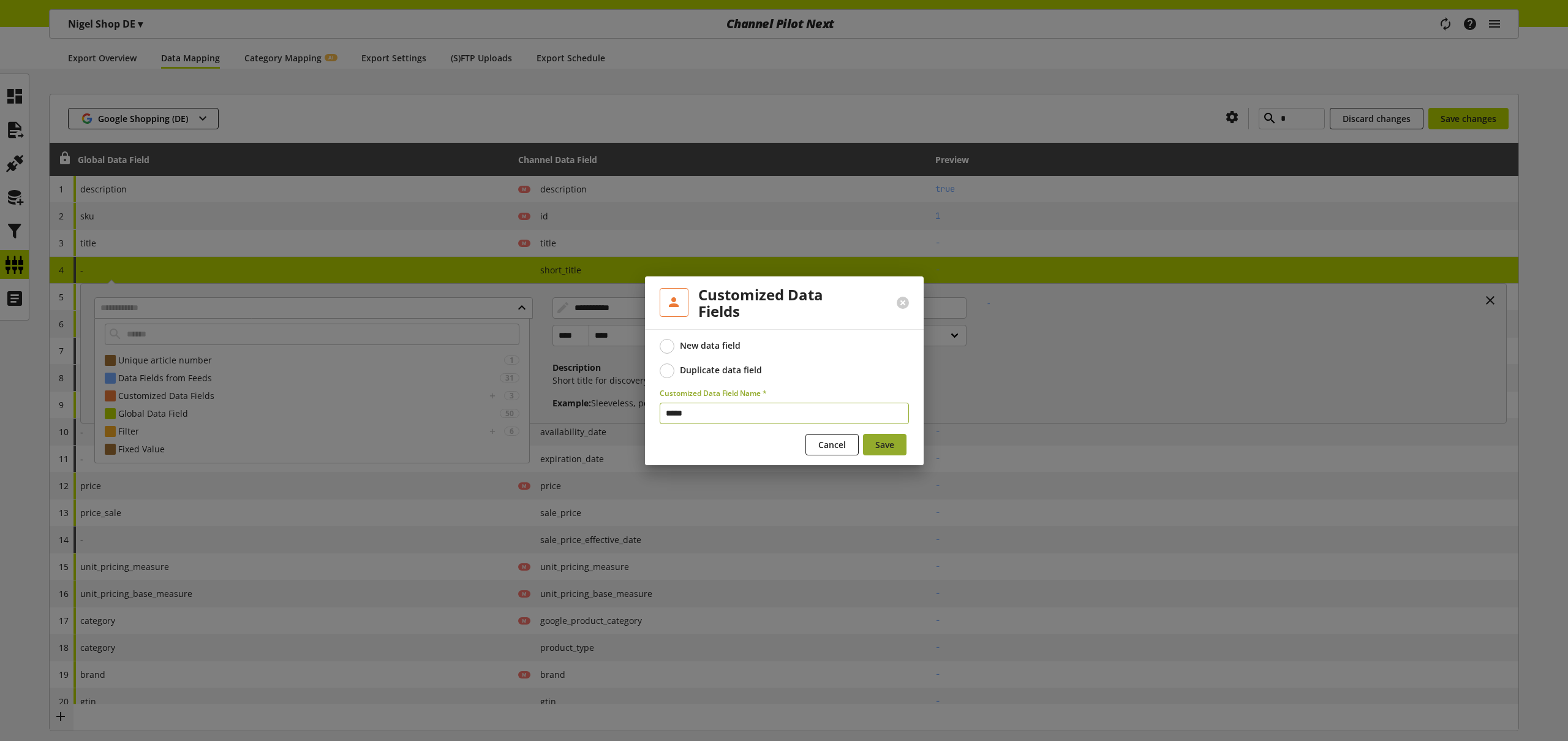
type input "*****"
click at [886, 446] on span "Save" at bounding box center [885, 444] width 19 height 13
click at [826, 440] on span "Cancel" at bounding box center [832, 444] width 28 height 13
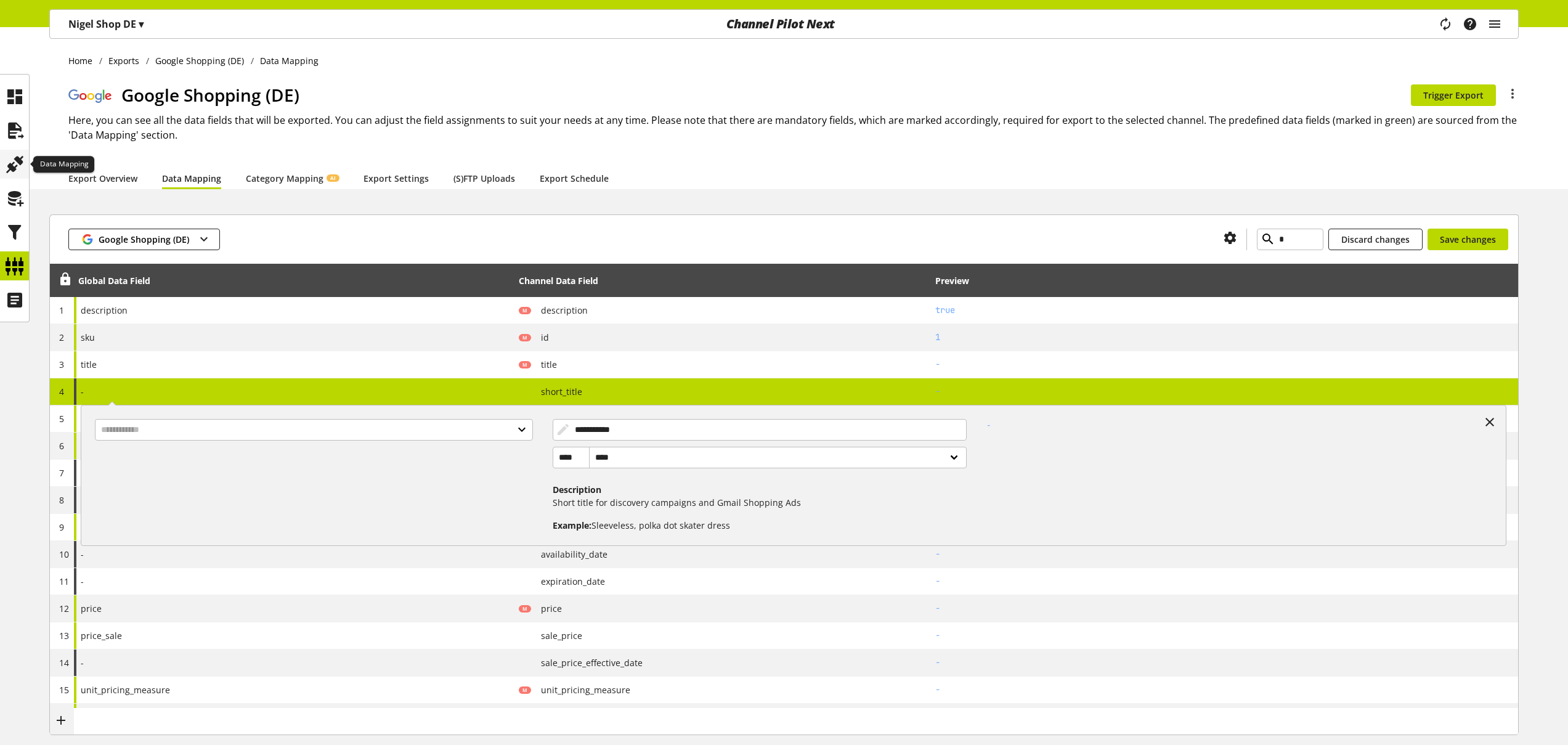
click at [9, 161] on icon at bounding box center [14, 165] width 19 height 25
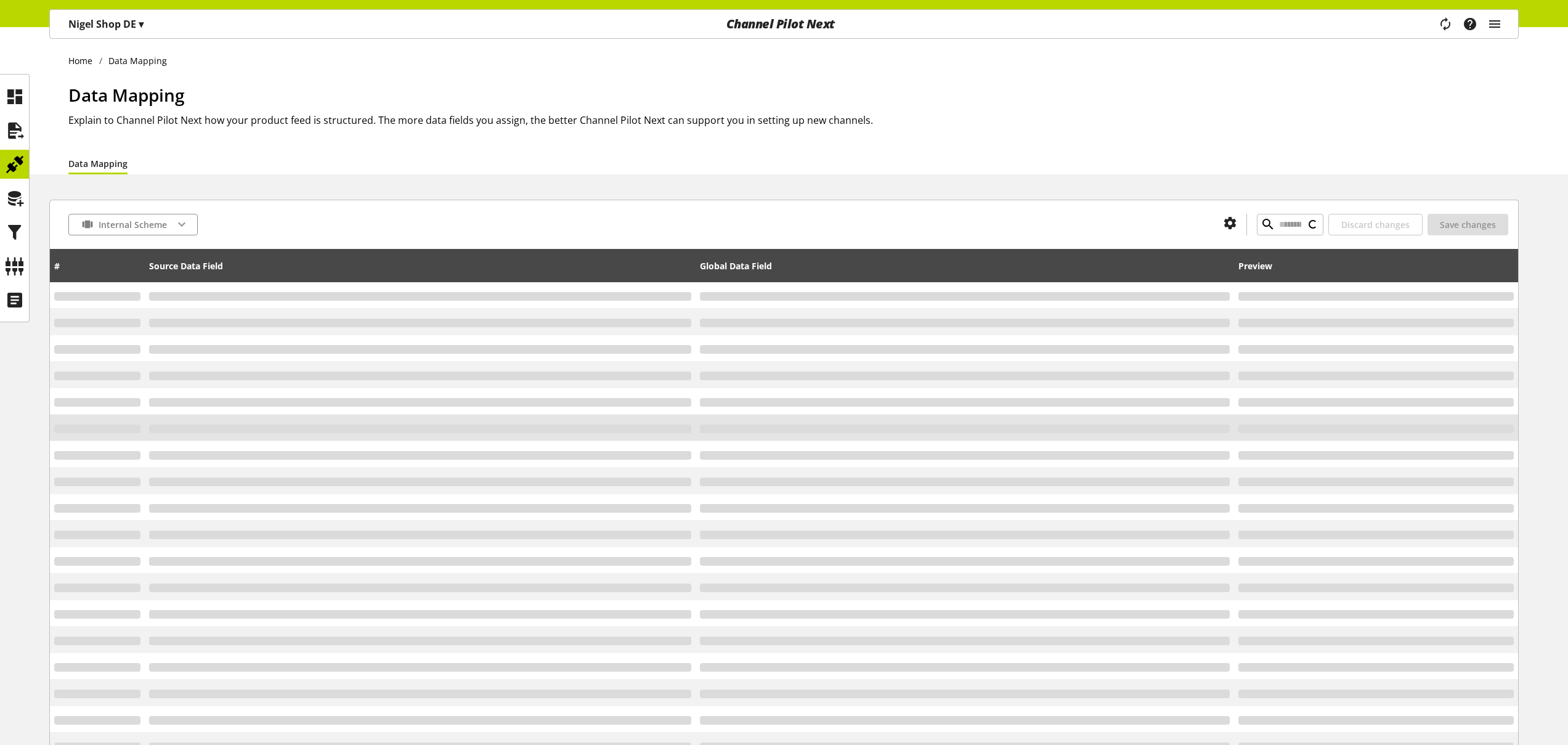
type input "*"
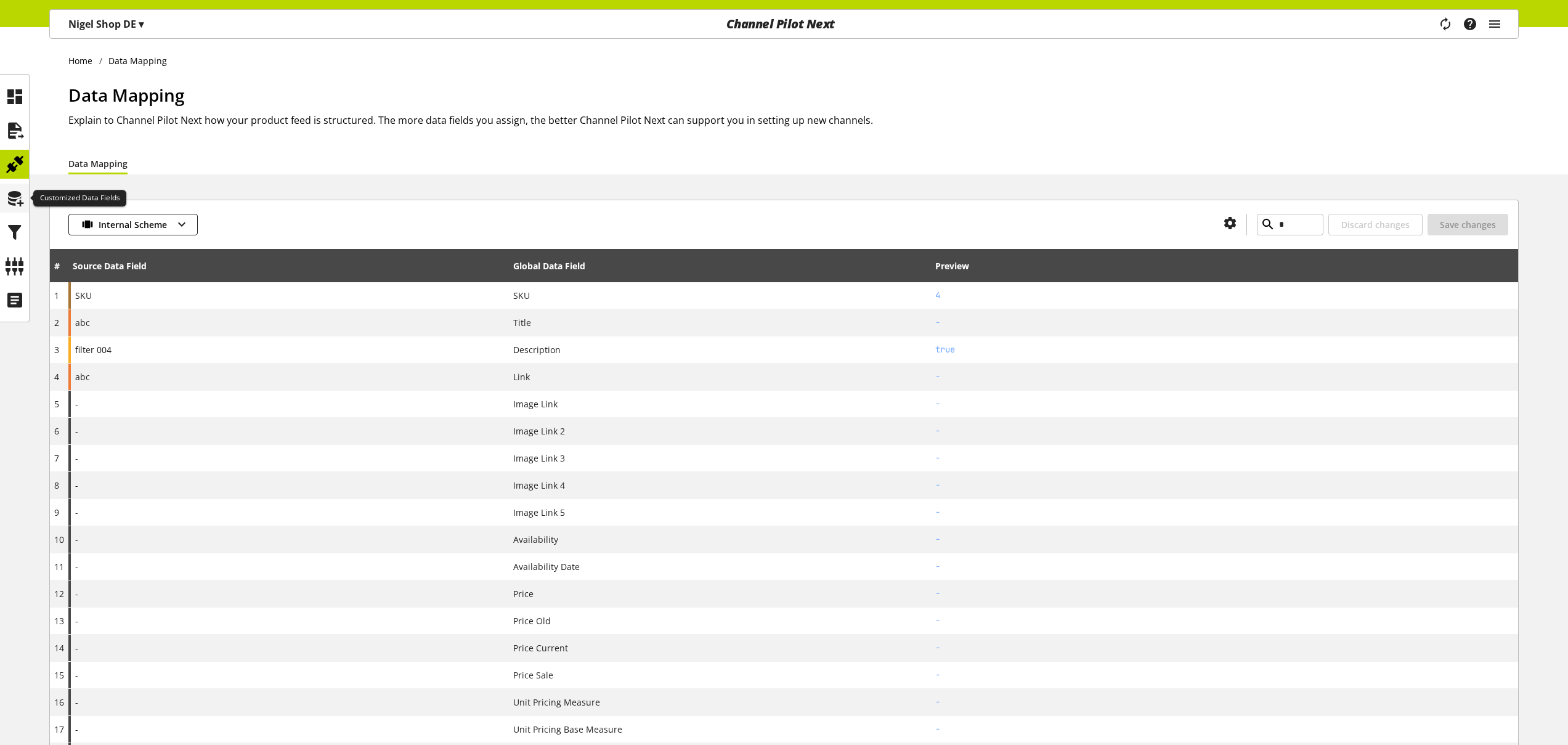
click at [9, 198] on icon at bounding box center [14, 198] width 19 height 25
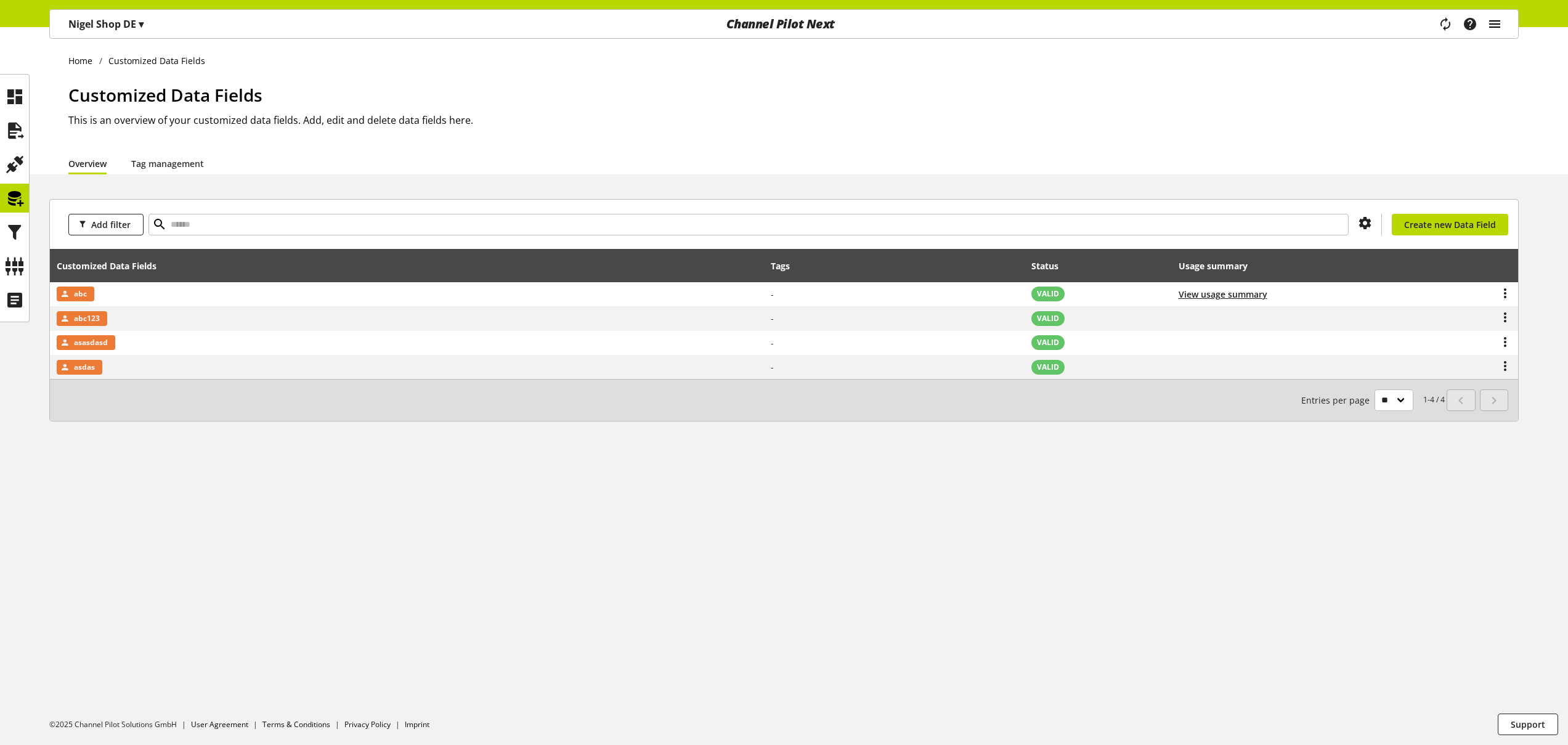
click at [1495, 26] on icon "main navigation" at bounding box center [1494, 24] width 15 height 23
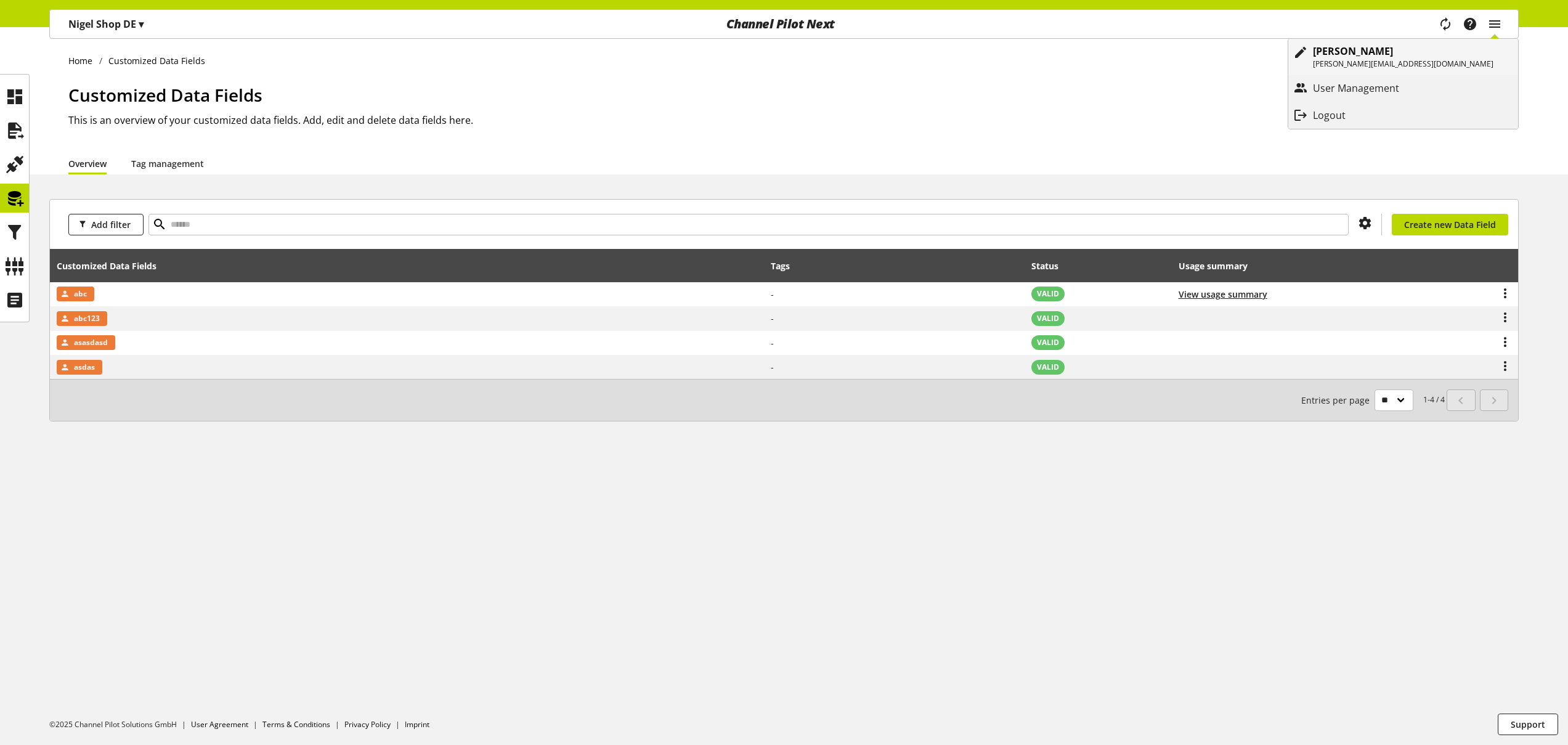
click at [1447, 58] on p "[PERSON_NAME]" at bounding box center [1403, 51] width 180 height 15
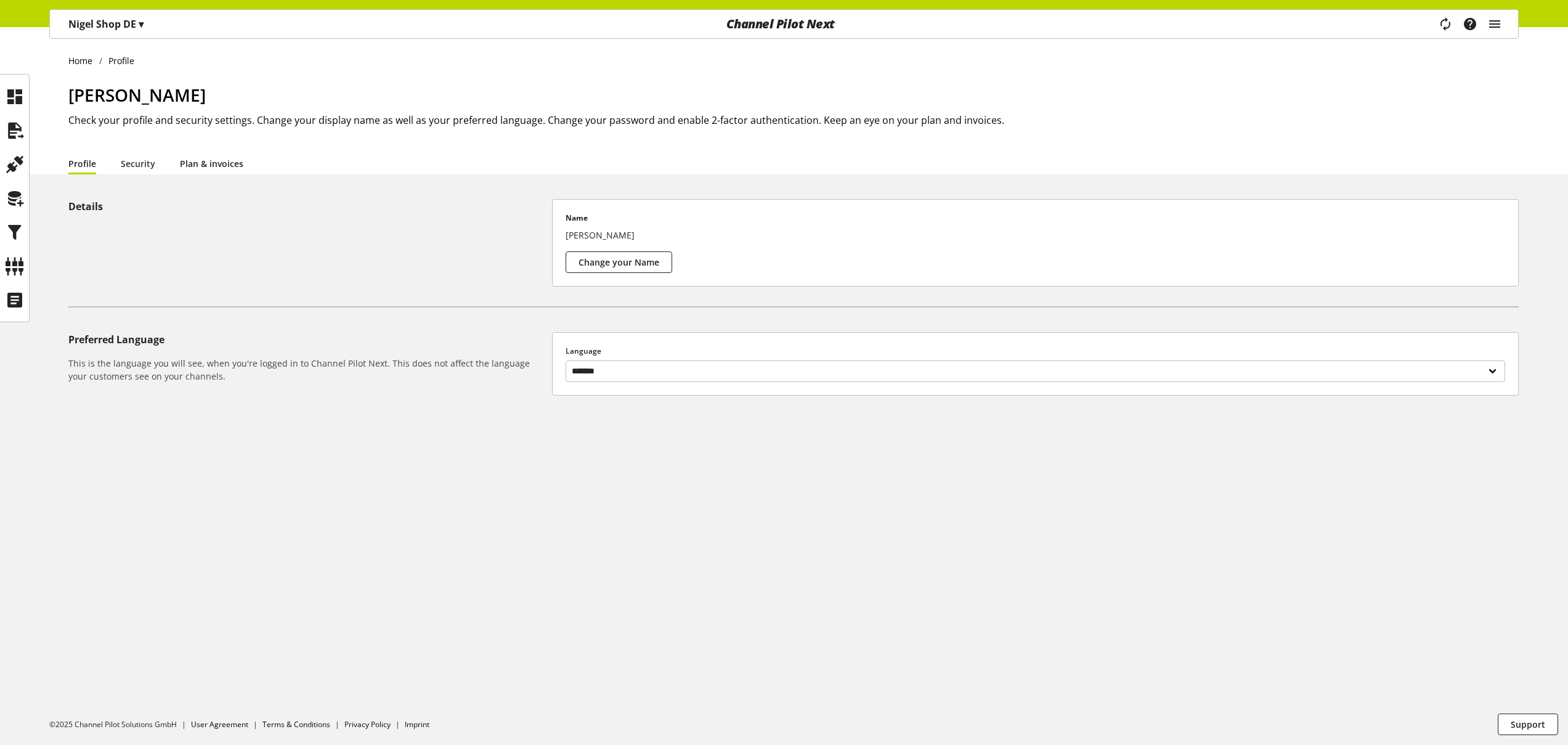
click at [204, 165] on link "Plan & invoices" at bounding box center [212, 163] width 64 height 13
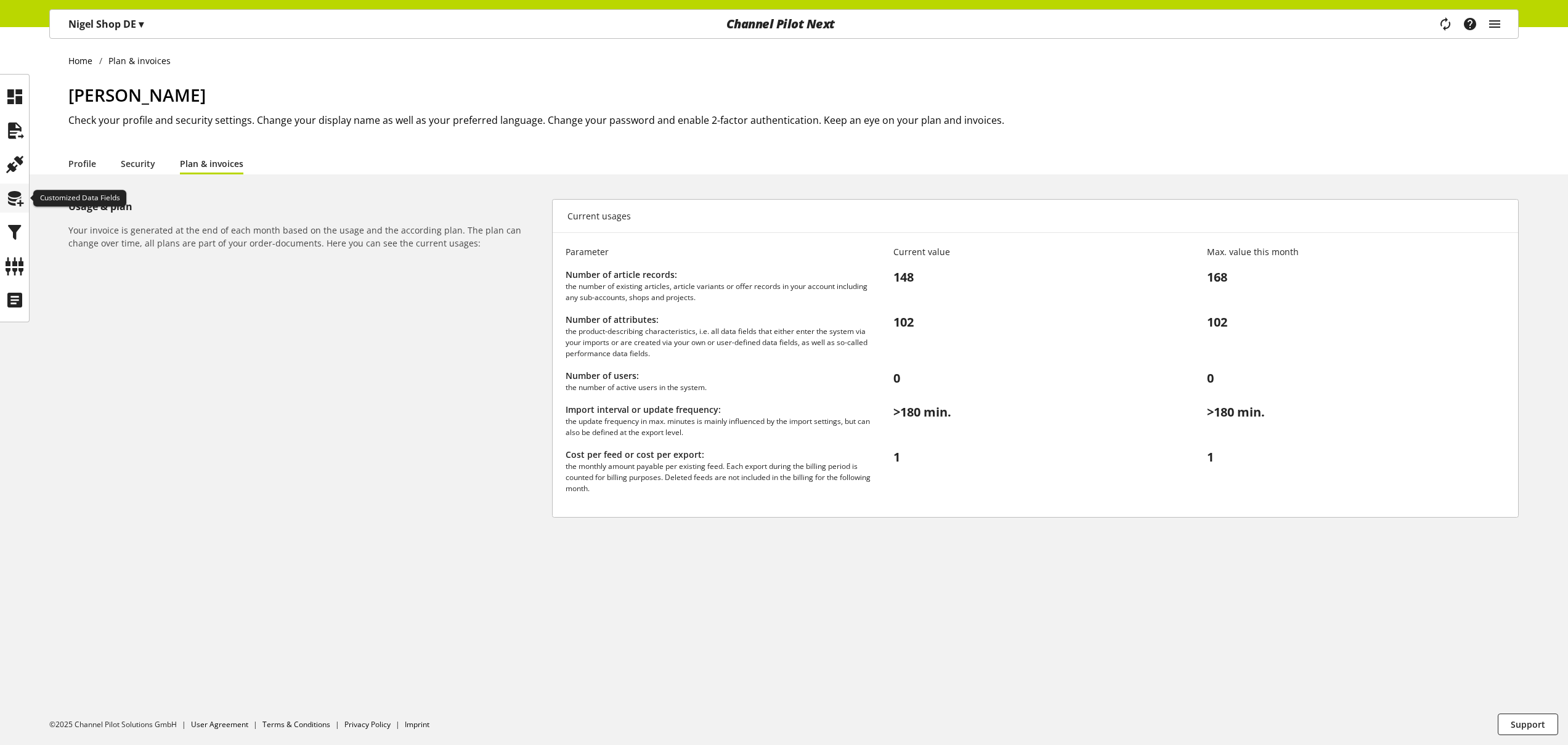
click at [18, 193] on icon at bounding box center [14, 198] width 19 height 25
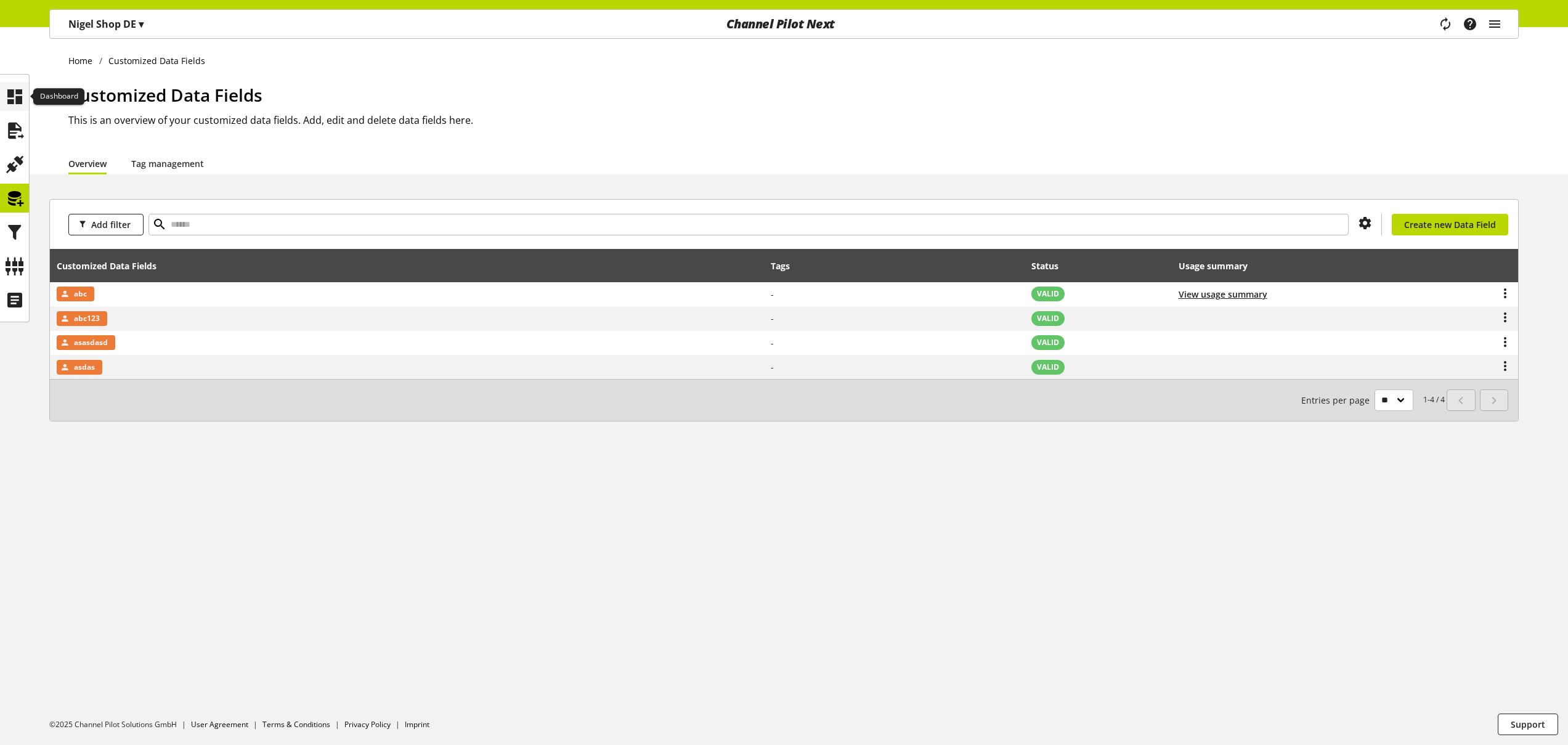
click at [22, 97] on icon at bounding box center [14, 97] width 19 height 25
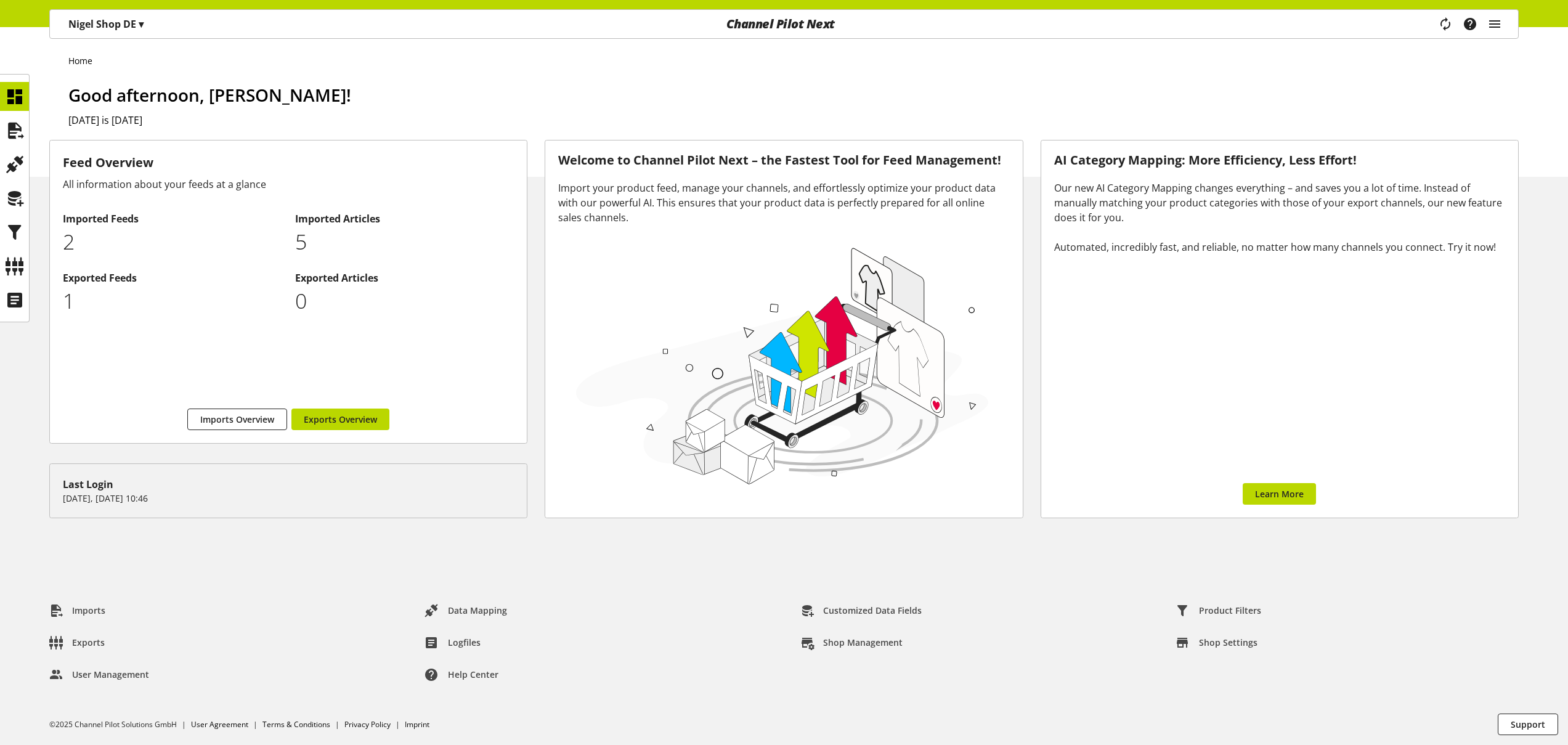
click at [43, 200] on div "Feed Overview All information about your feeds at a glance Imported Feeds 2 Imp…" at bounding box center [288, 329] width 495 height 391
click at [16, 200] on icon at bounding box center [14, 198] width 19 height 25
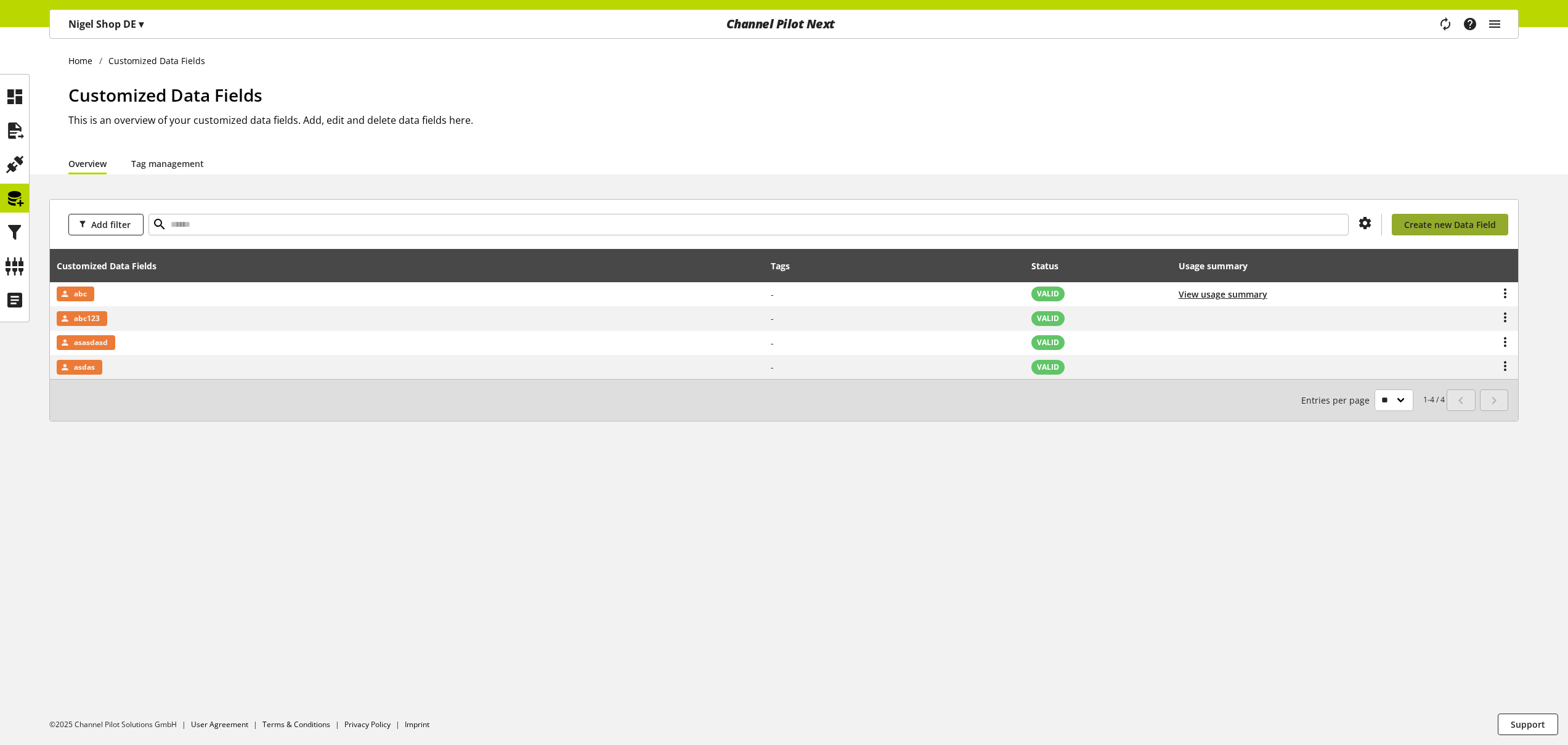
click at [1454, 222] on span "Create new Data Field" at bounding box center [1450, 224] width 92 height 13
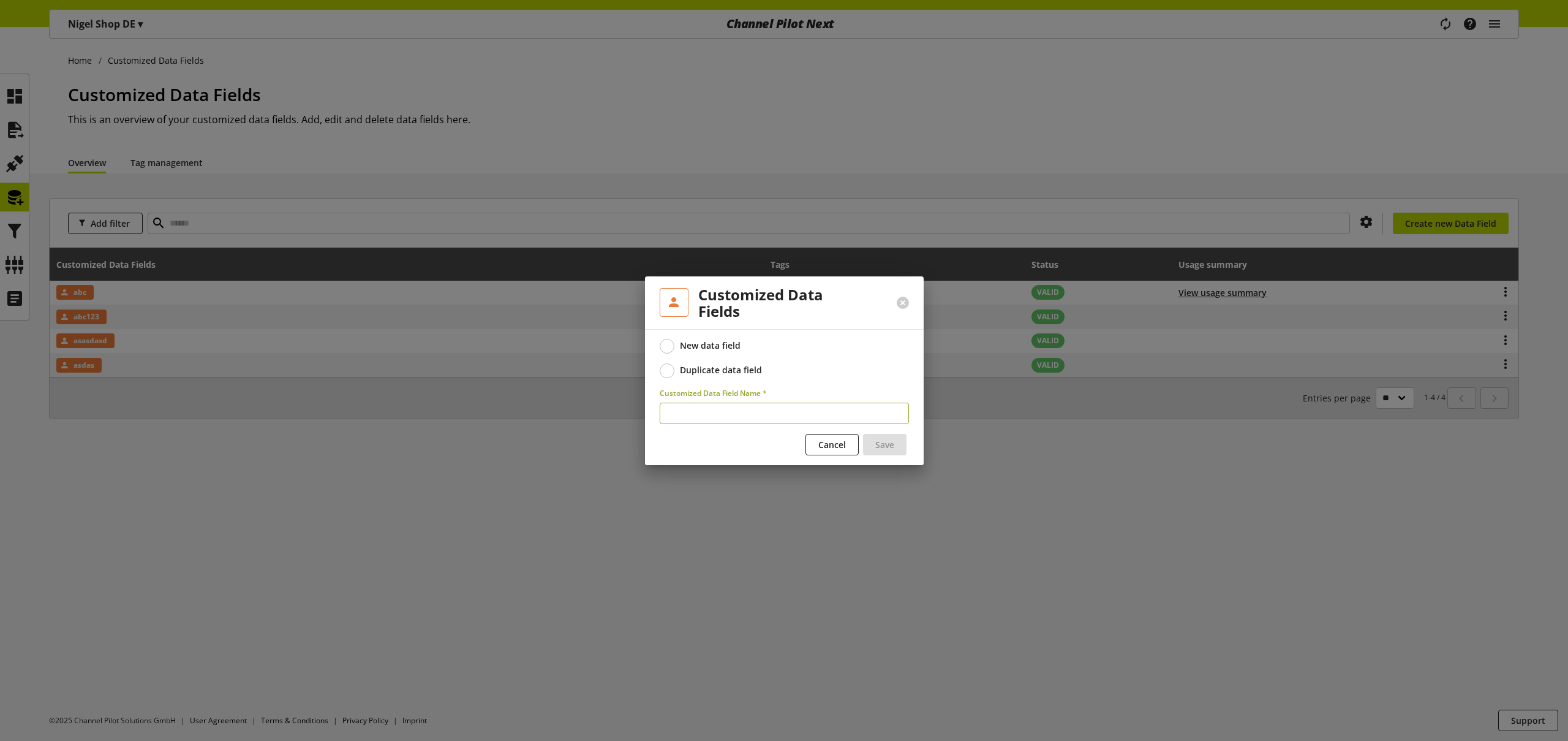
click at [666, 370] on span at bounding box center [666, 370] width 15 height 15
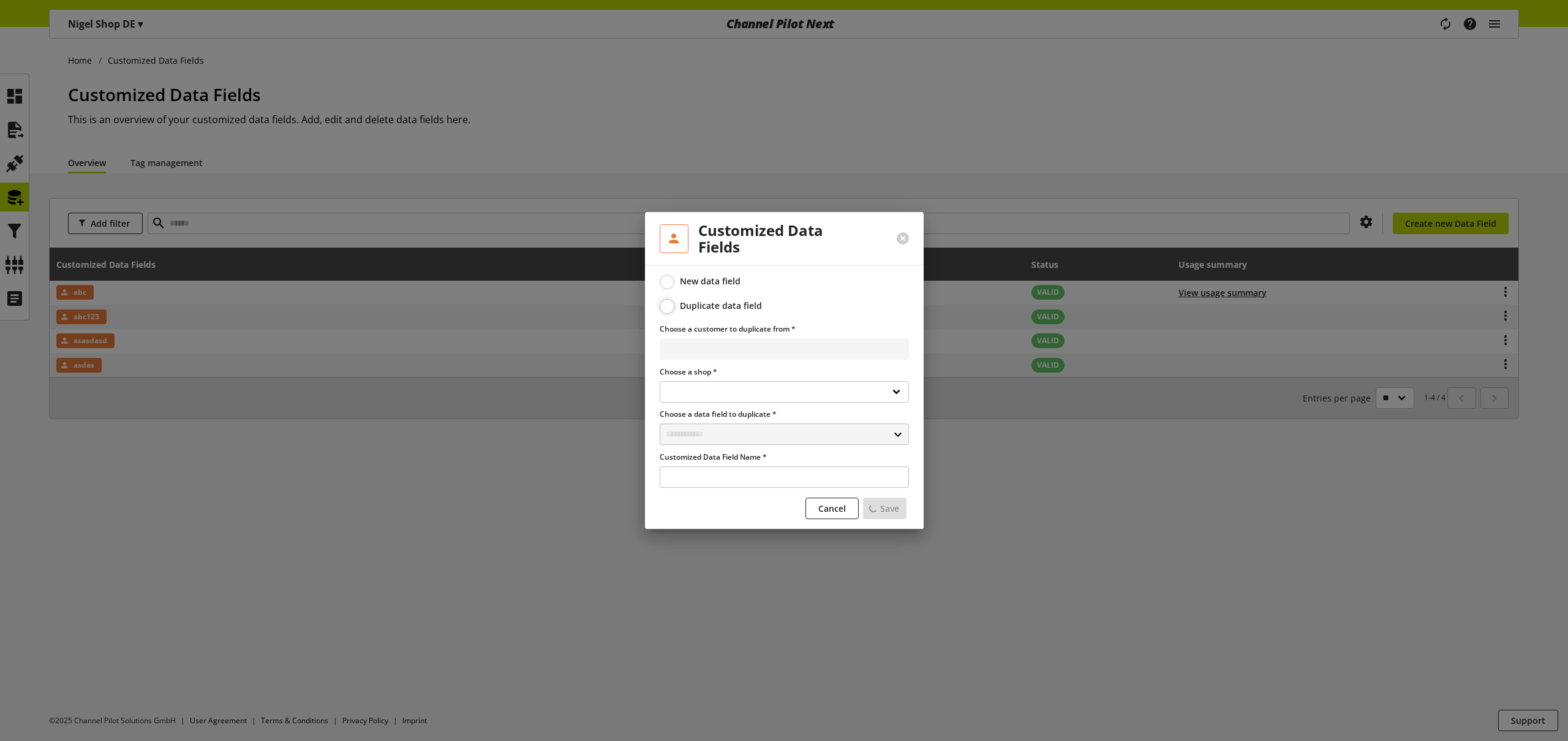
select select
click at [733, 350] on select "**********" at bounding box center [784, 349] width 249 height 22
click at [728, 391] on select "**********" at bounding box center [784, 392] width 249 height 22
click at [832, 510] on span "Cancel" at bounding box center [832, 508] width 28 height 13
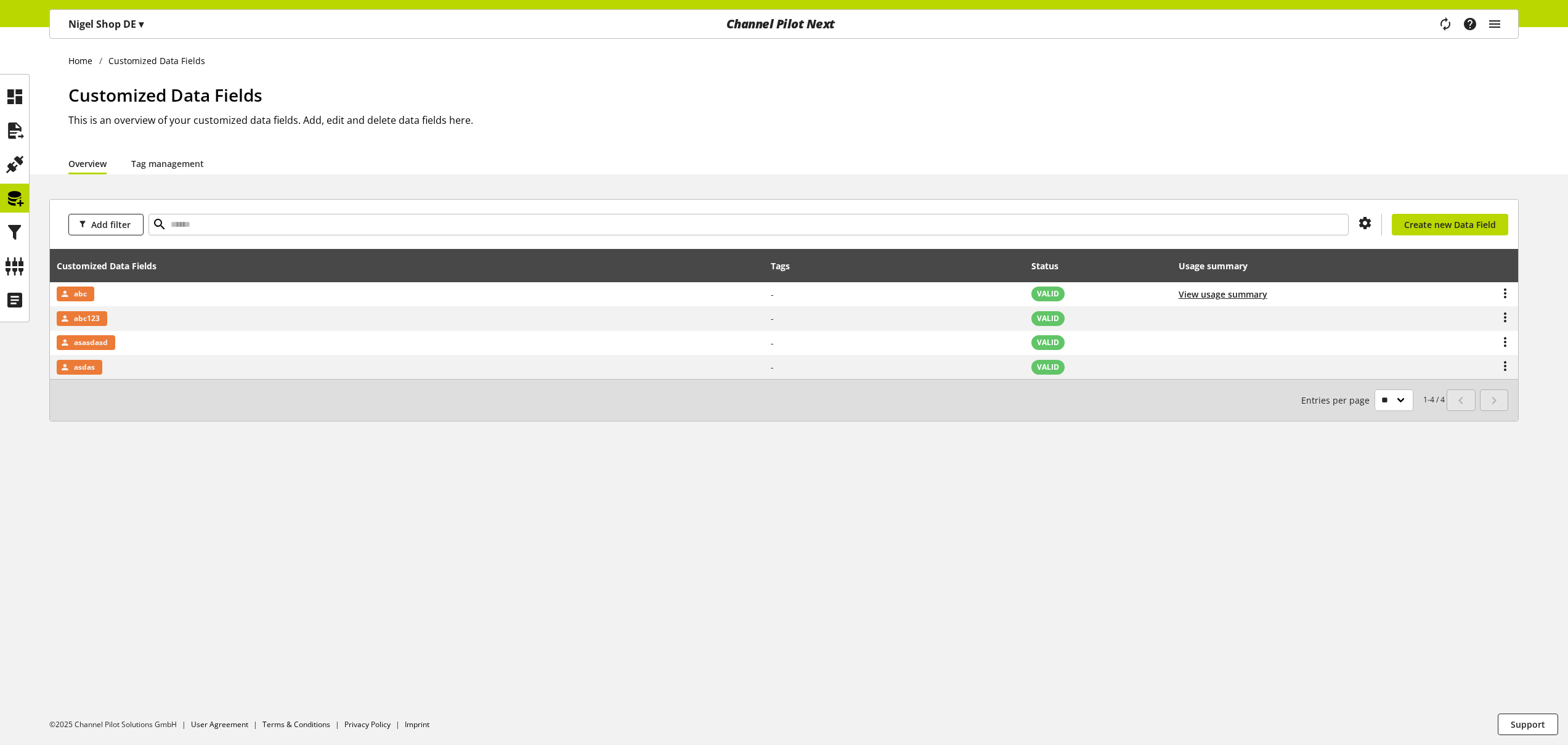
click at [131, 26] on p "[PERSON_NAME] Shop DE ▾" at bounding box center [106, 23] width 75 height 15
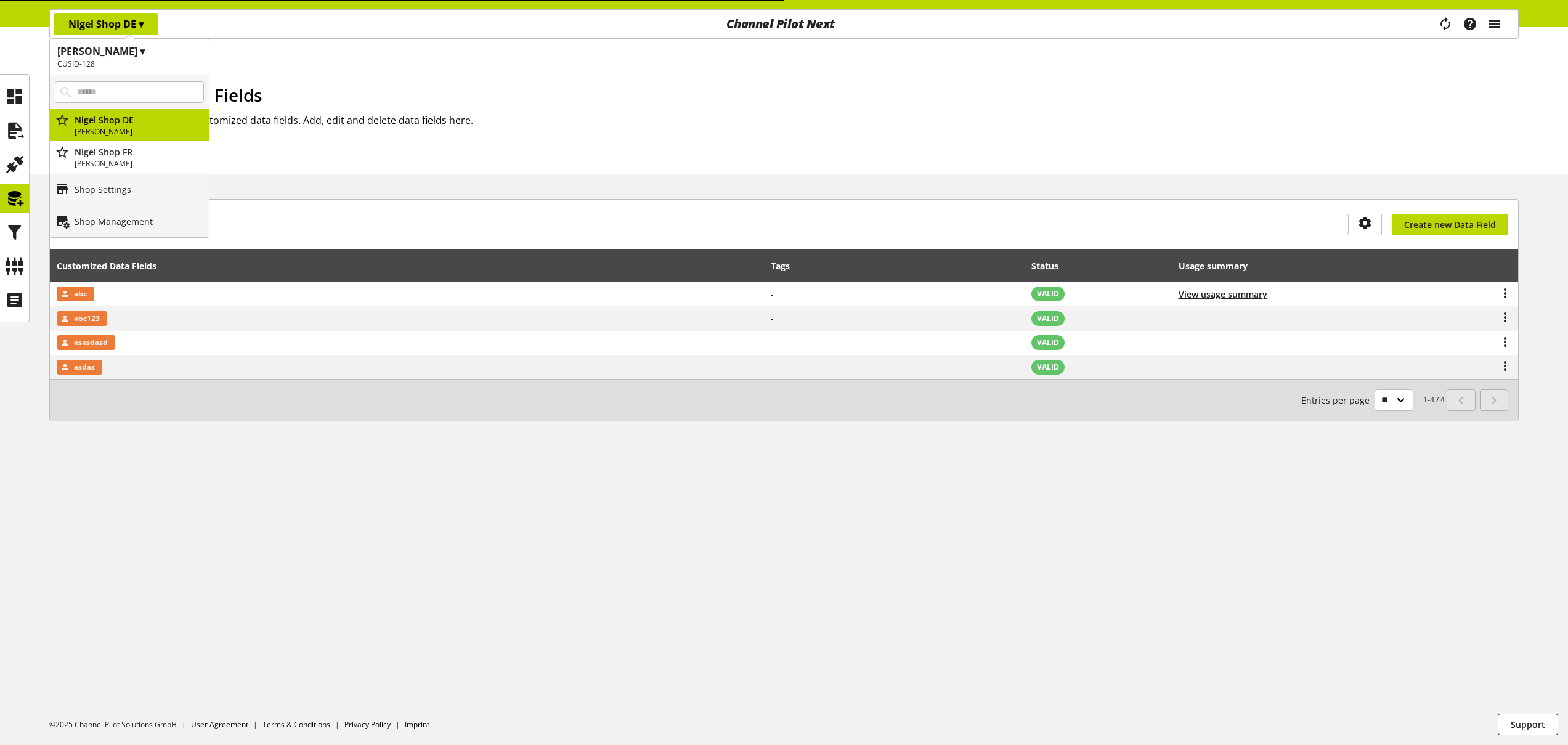
click at [139, 53] on h1 "[PERSON_NAME] ▾" at bounding box center [129, 51] width 144 height 15
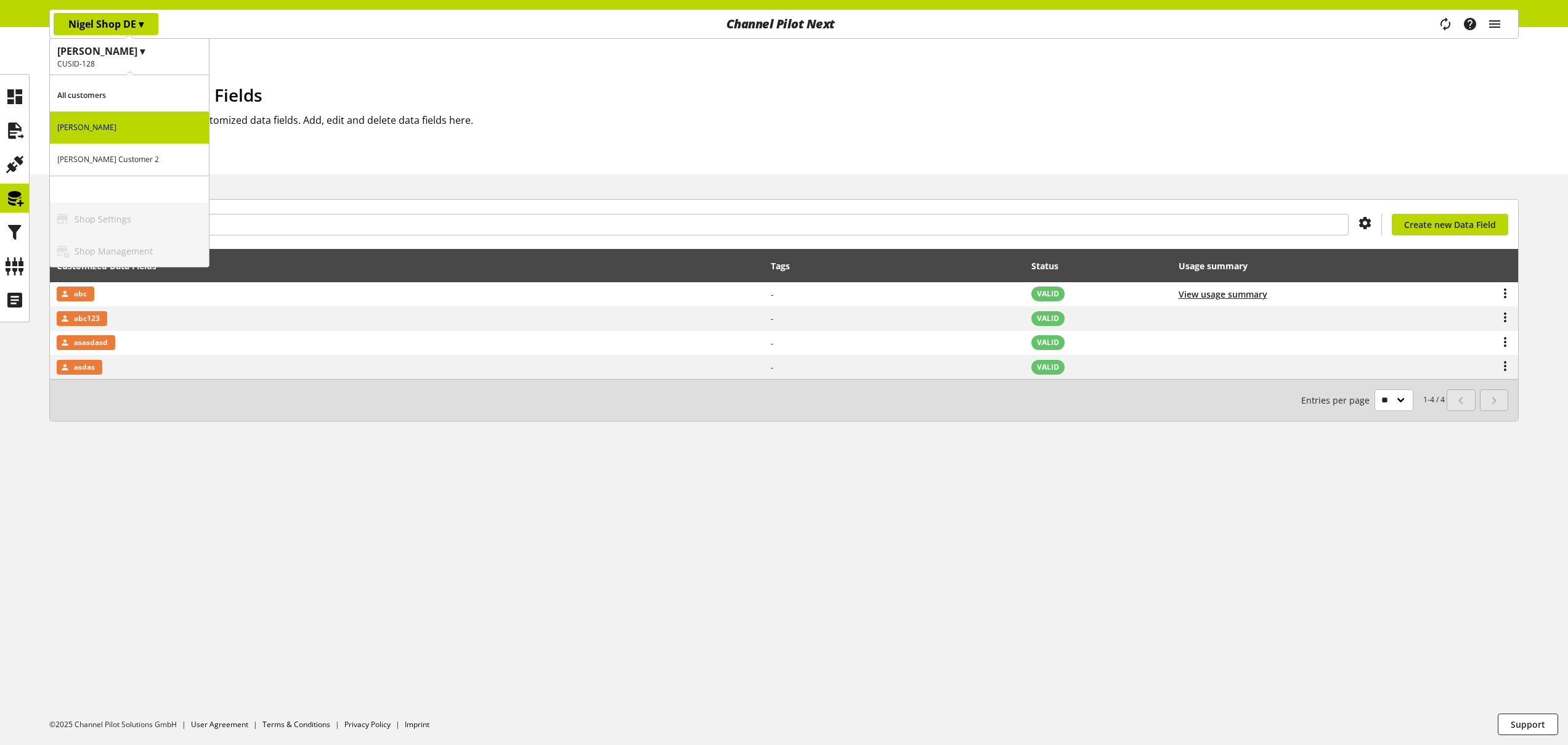
click at [129, 159] on p "[PERSON_NAME] Customer 2" at bounding box center [129, 159] width 159 height 32
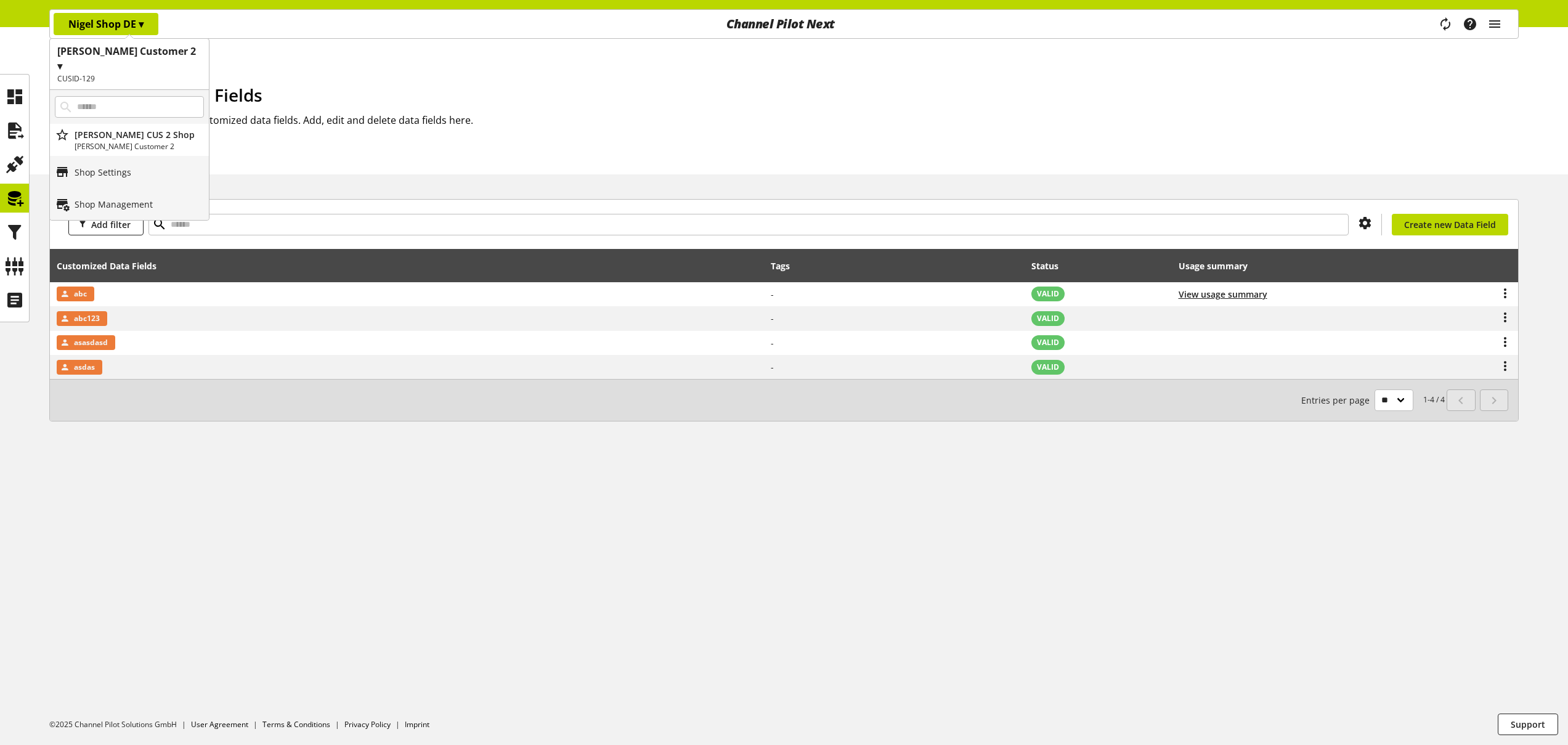
click at [326, 103] on h1 "Customized Data Fields" at bounding box center [793, 94] width 1451 height 26
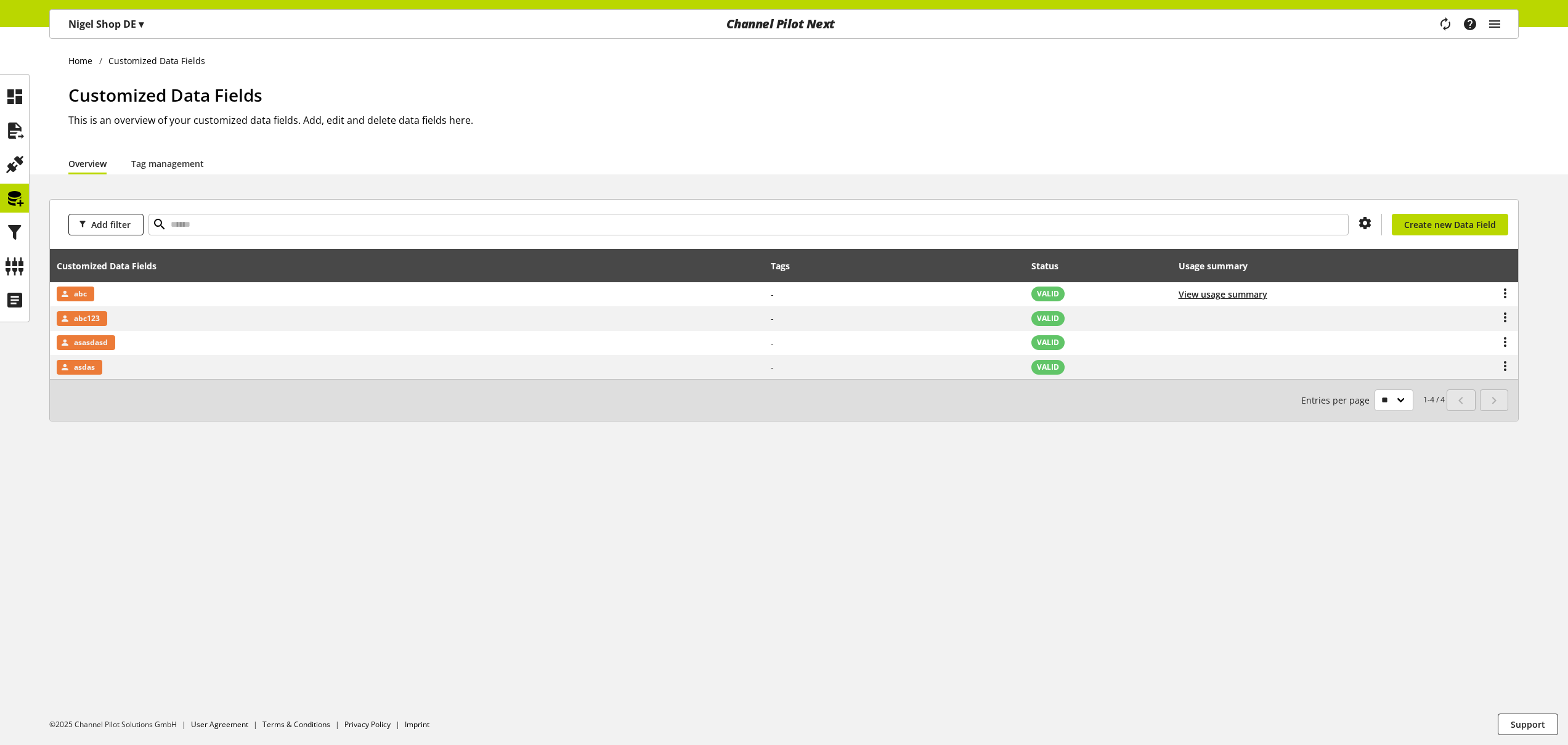
click at [108, 23] on p "[PERSON_NAME] Shop DE ▾" at bounding box center [106, 23] width 75 height 15
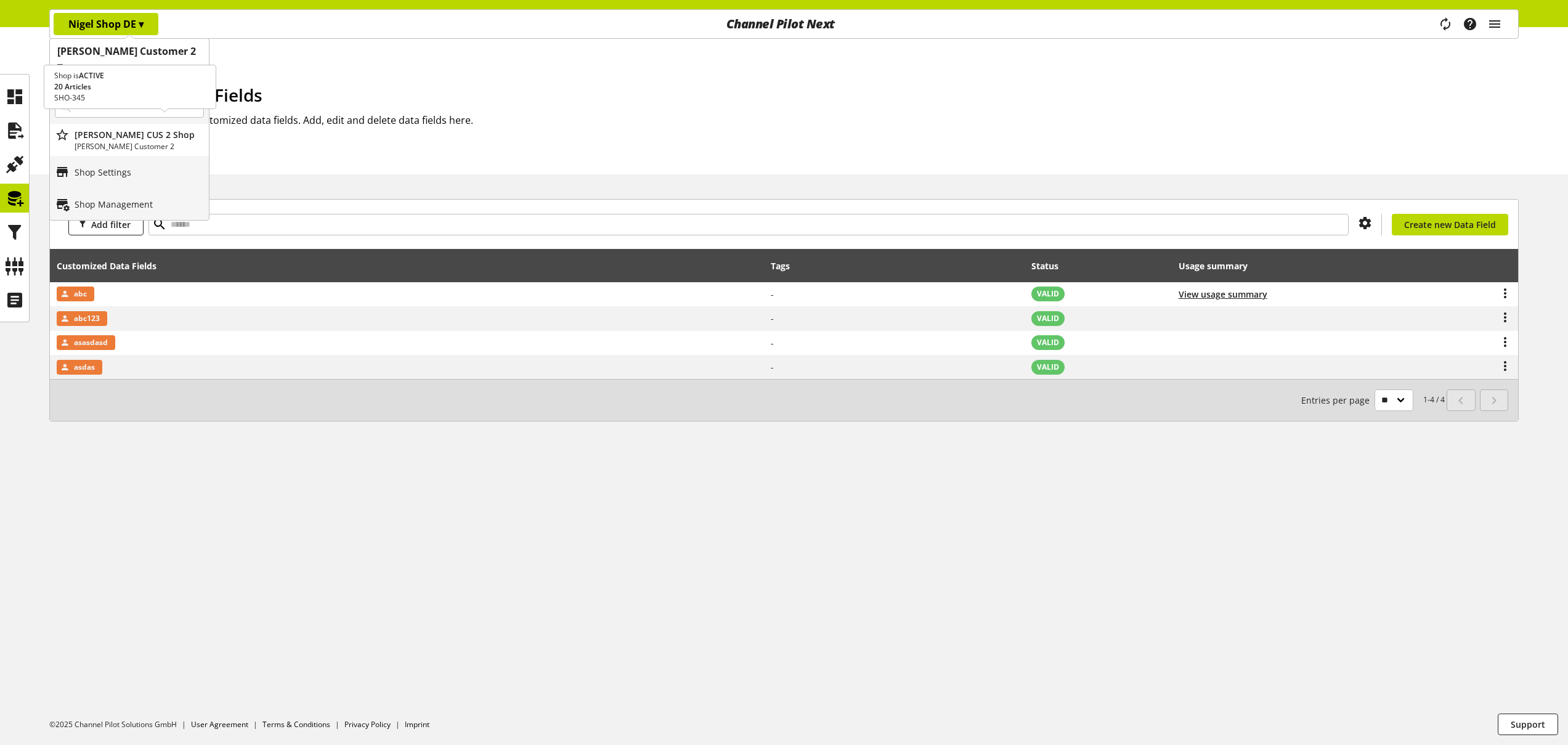
click at [121, 141] on p "[PERSON_NAME] Customer 2" at bounding box center [139, 146] width 129 height 11
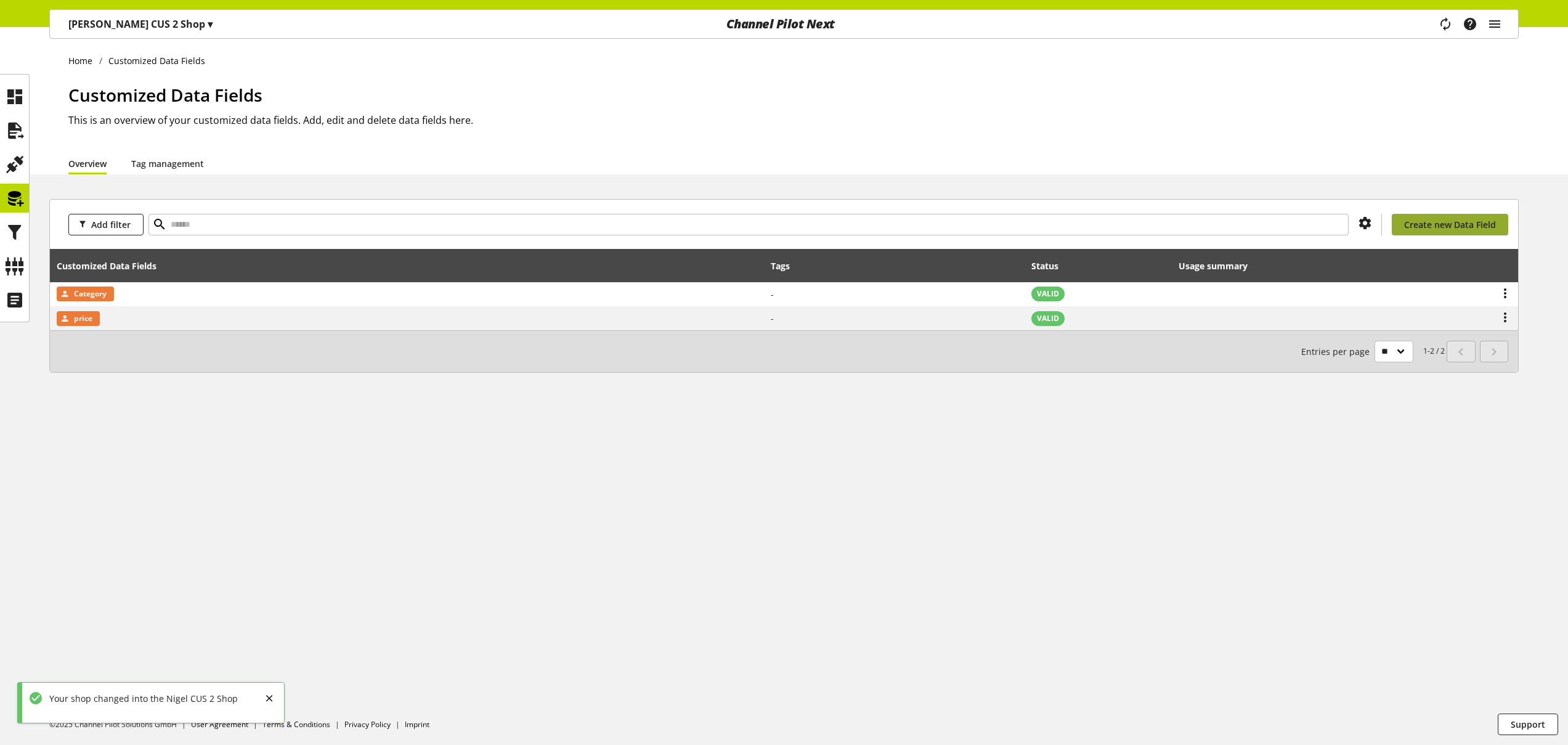
click at [1418, 222] on span "Create new Data Field" at bounding box center [1450, 224] width 92 height 13
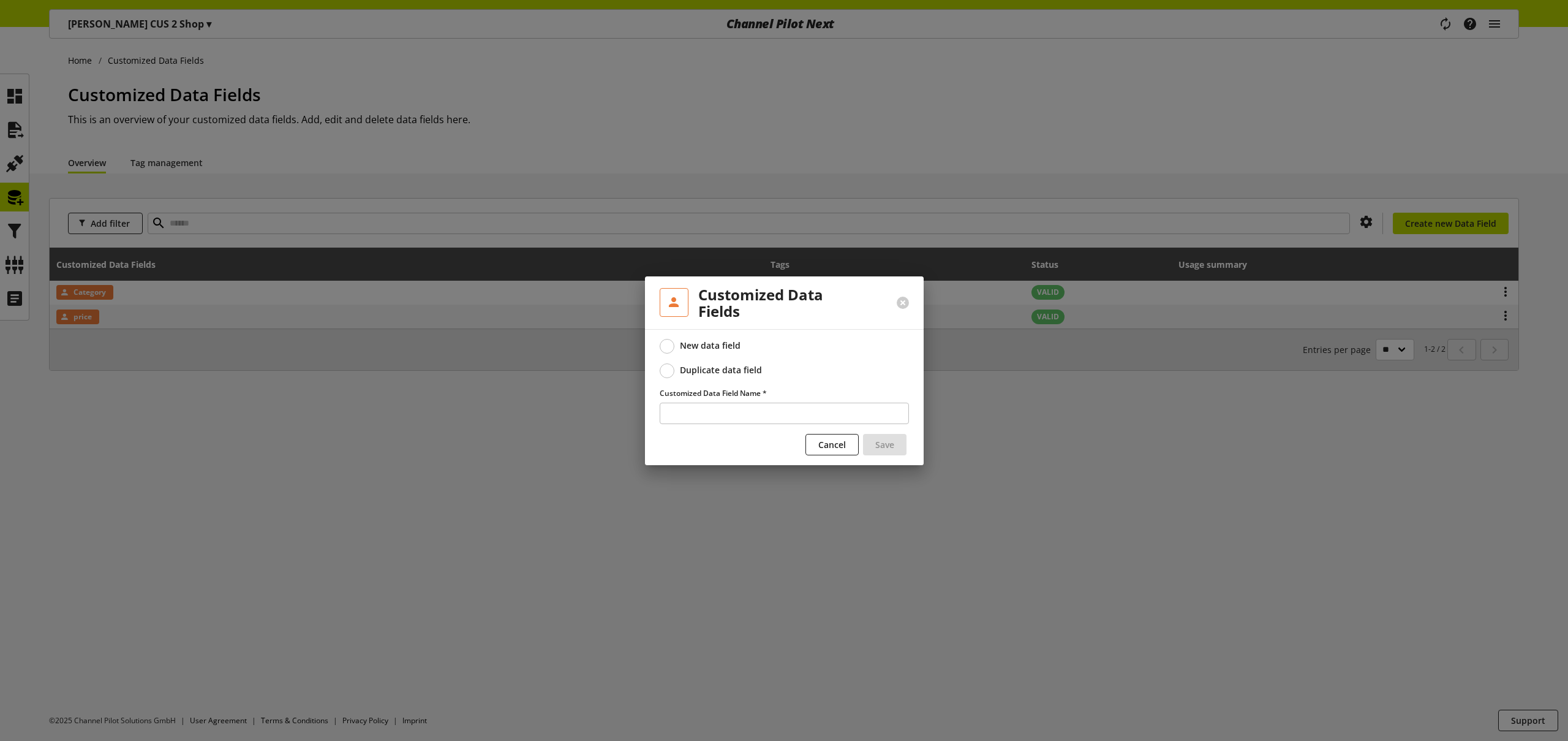
click at [745, 370] on div "Duplicate data field" at bounding box center [721, 370] width 82 height 11
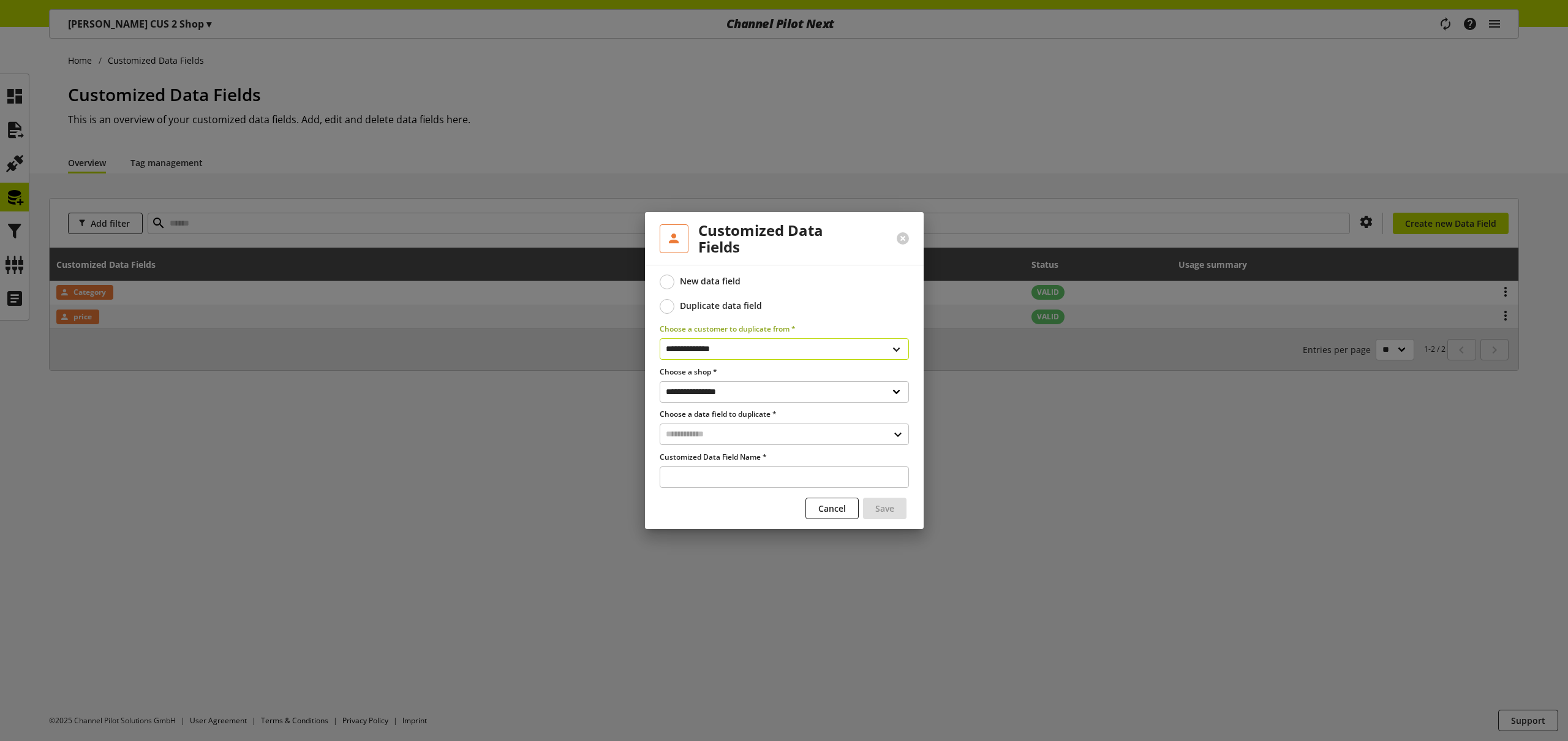
click at [719, 348] on select "**********" at bounding box center [784, 349] width 249 height 22
select select "**********"
click at [660, 338] on select "**********" at bounding box center [784, 349] width 249 height 22
click at [717, 391] on select "**********" at bounding box center [784, 392] width 249 height 22
select select "**********"
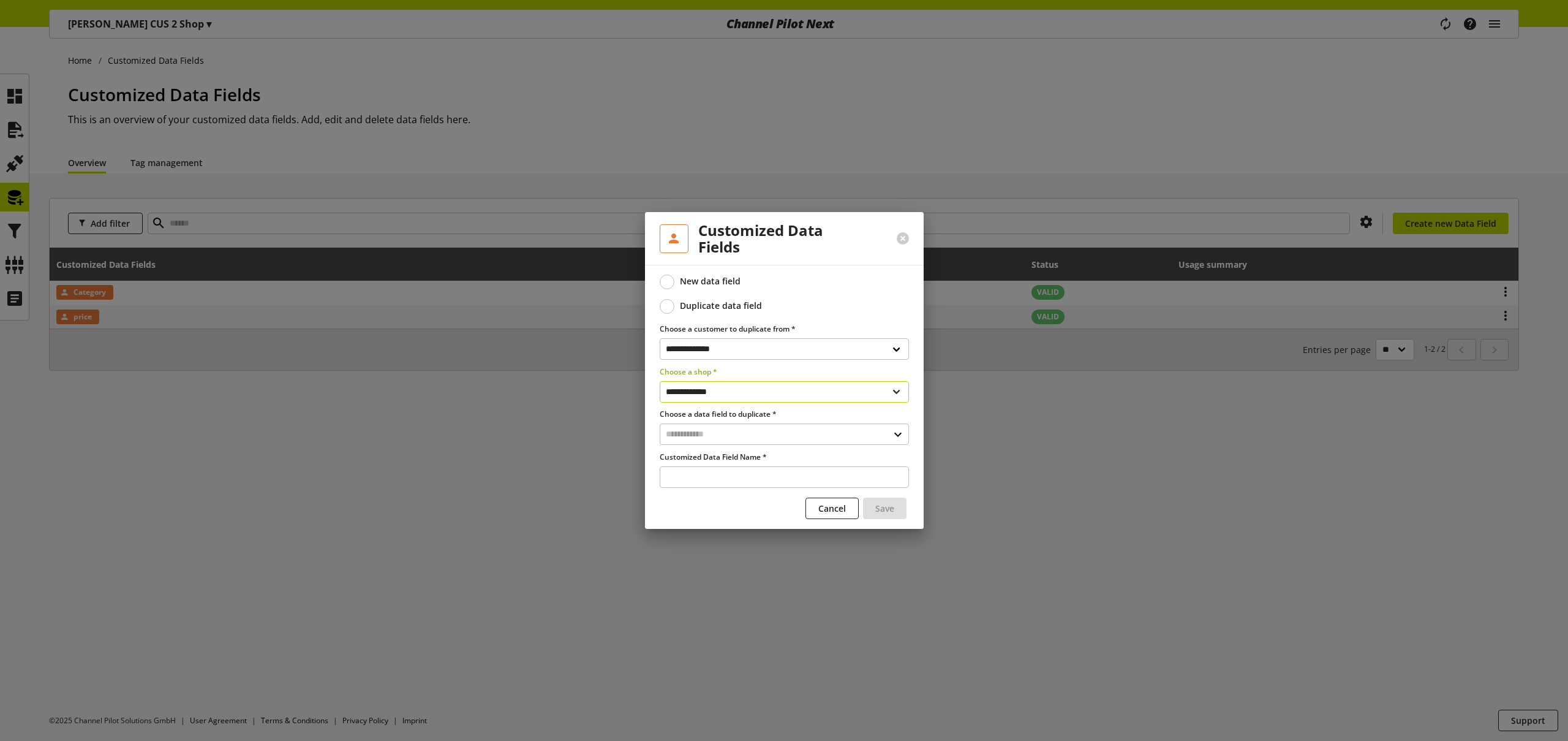
click at [660, 381] on select "**********" at bounding box center [784, 392] width 249 height 22
click at [715, 435] on input "text" at bounding box center [784, 434] width 249 height 22
click at [732, 490] on div "Customized Data Fields" at bounding box center [783, 487] width 199 height 13
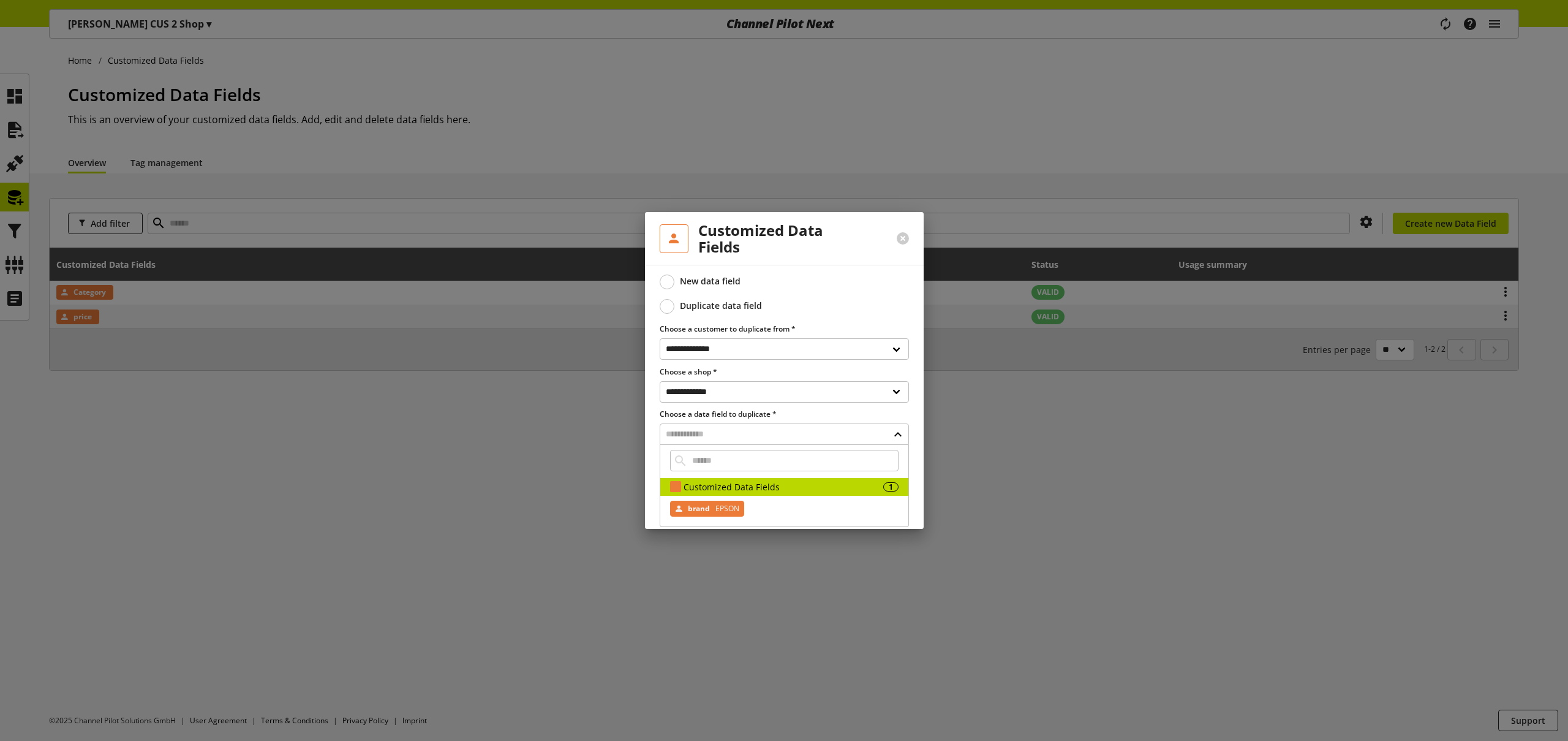
click at [721, 509] on span "EPSON" at bounding box center [726, 508] width 26 height 15
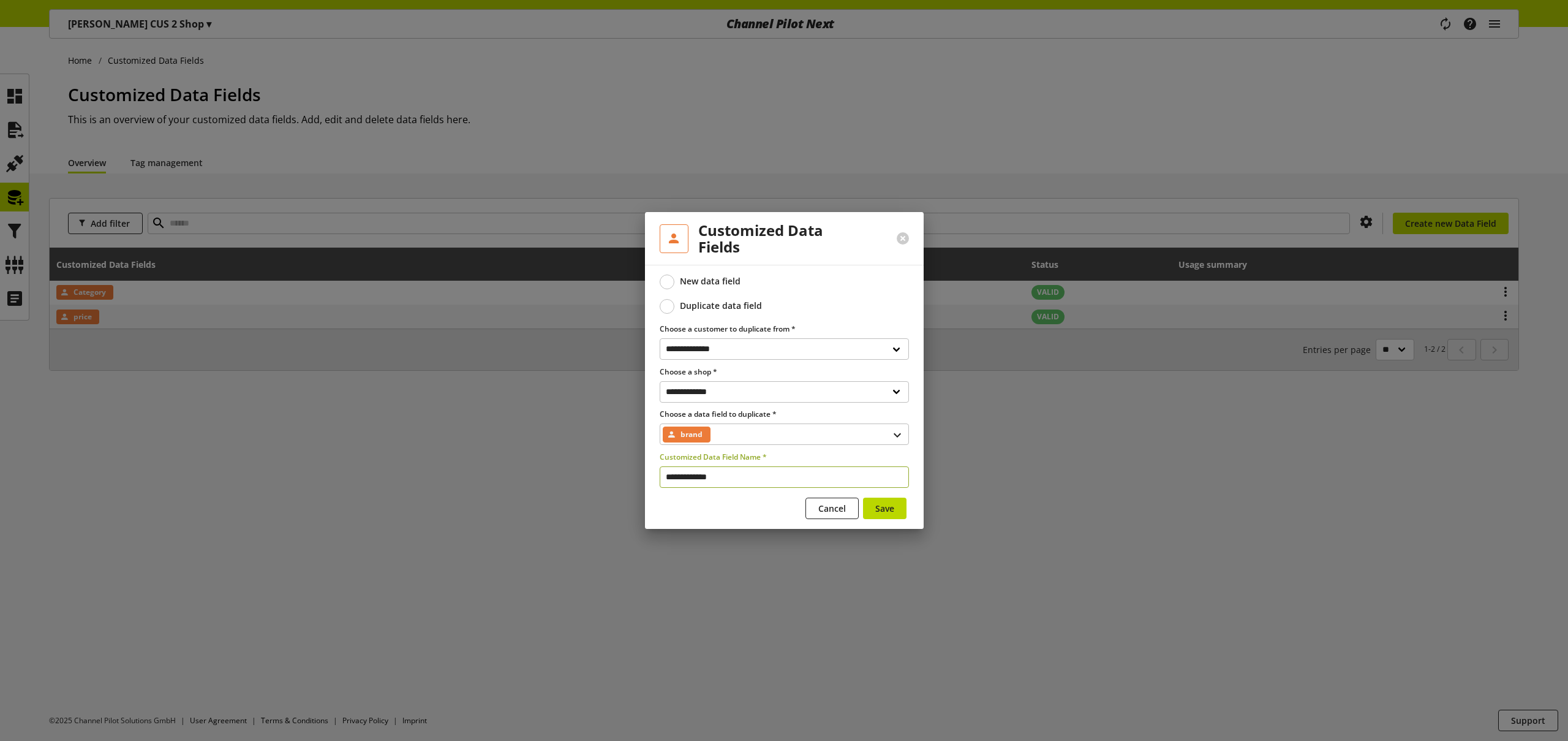
drag, startPoint x: 704, startPoint y: 477, endPoint x: 647, endPoint y: 464, distance: 58.5
click at [656, 464] on div "**********" at bounding box center [784, 396] width 278 height 264
type input "*****"
click at [891, 506] on span "Save" at bounding box center [885, 508] width 19 height 13
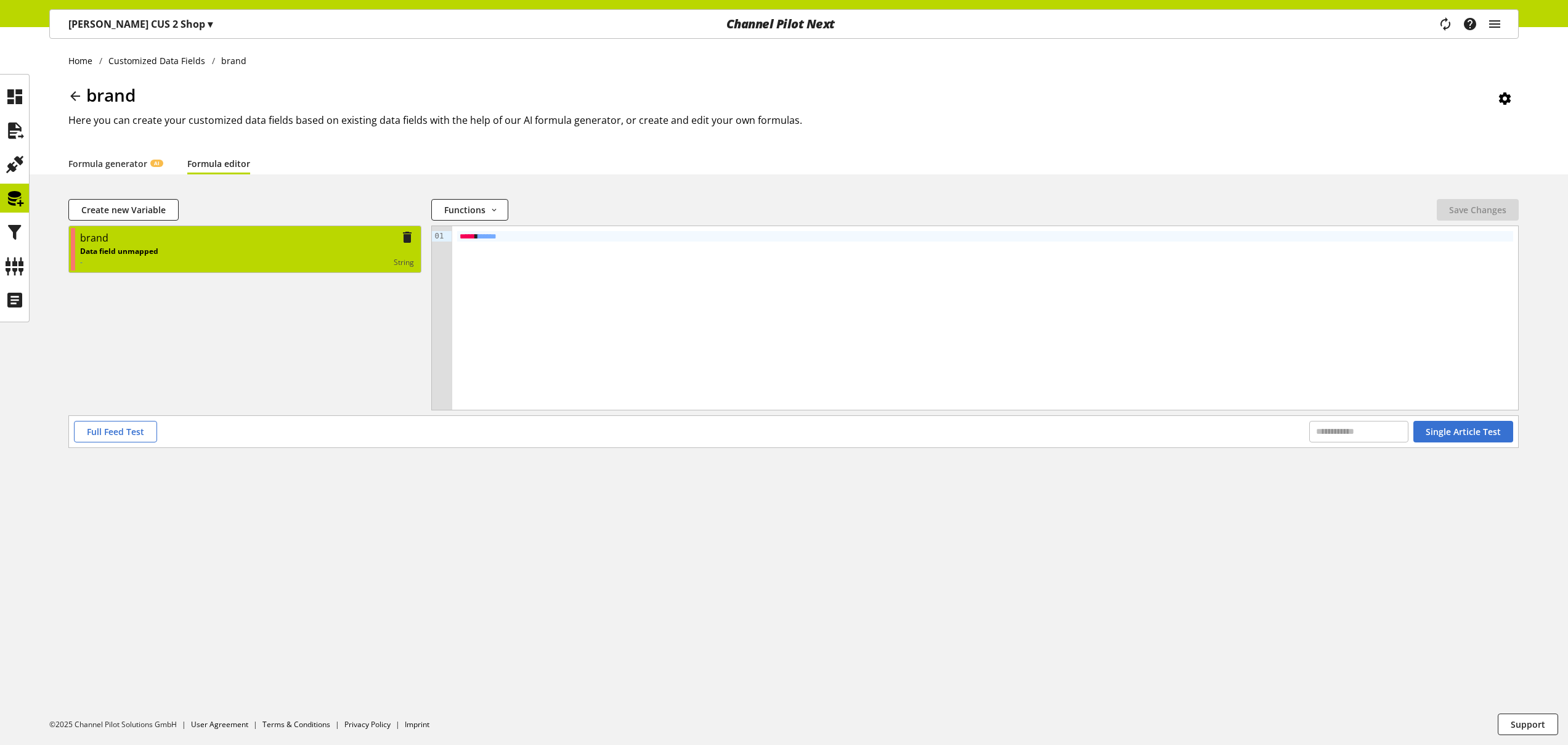
click at [224, 254] on div "Data field unmapped - string" at bounding box center [247, 257] width 334 height 23
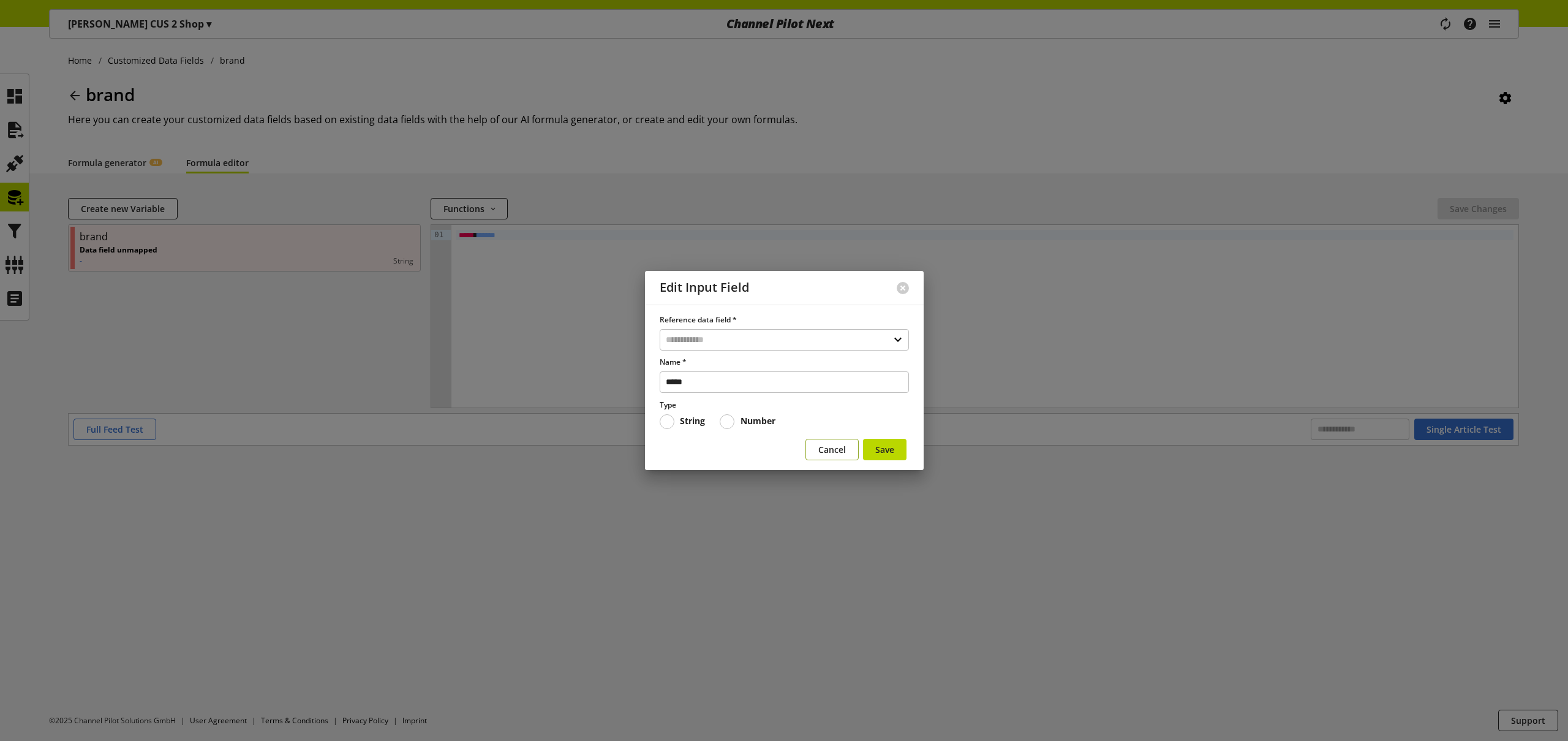
click at [816, 446] on button "Cancel" at bounding box center [832, 449] width 53 height 22
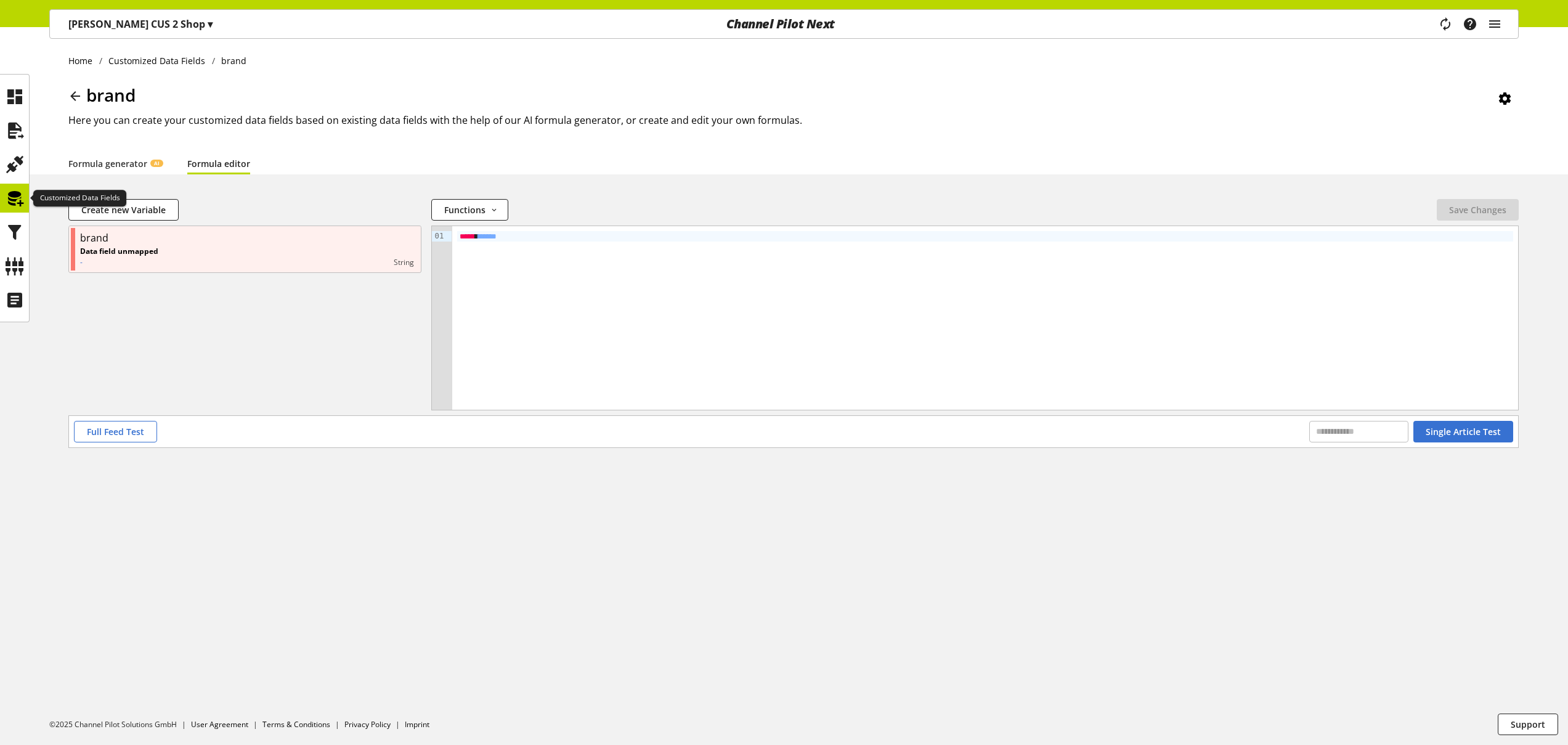
click at [10, 198] on icon at bounding box center [14, 198] width 19 height 25
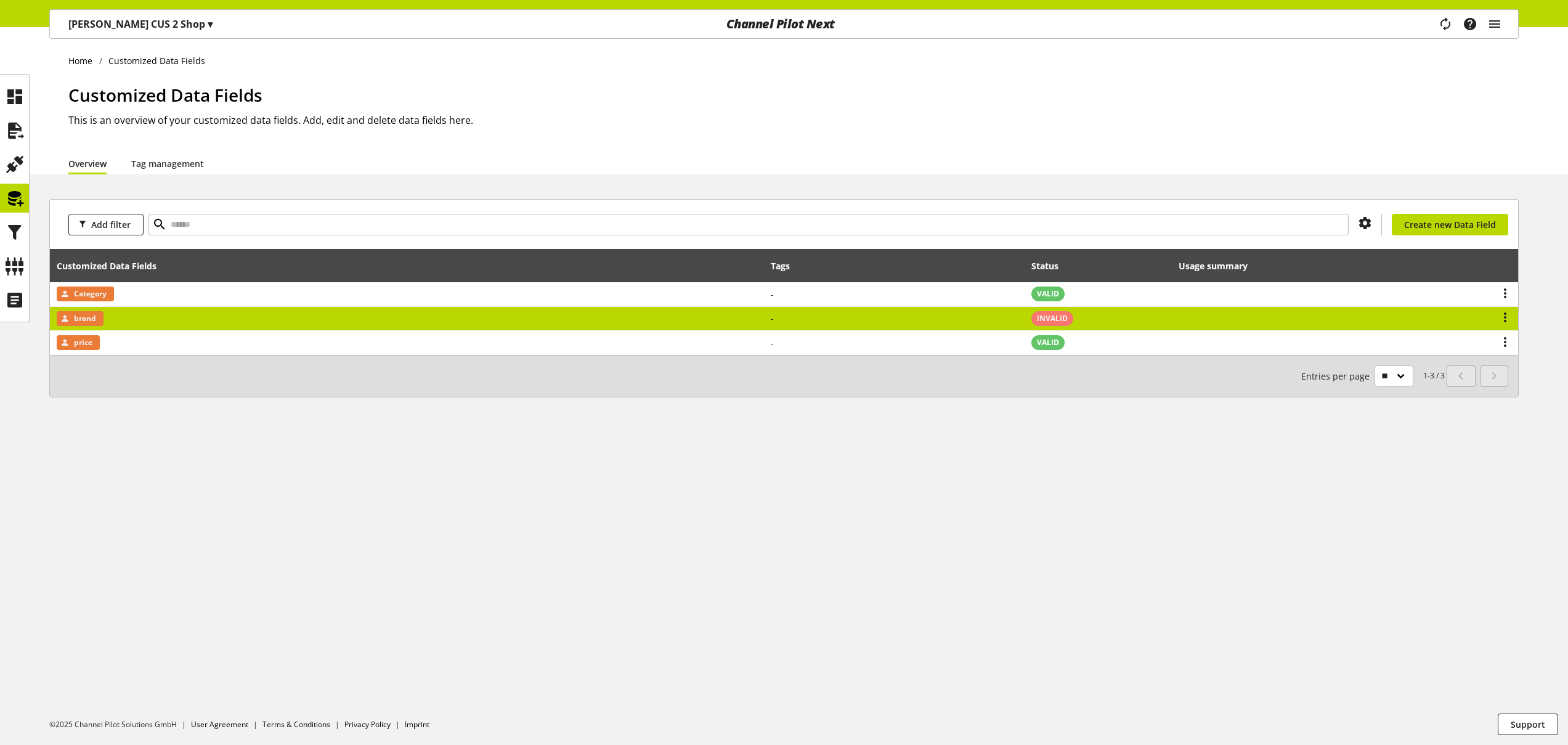
click at [186, 319] on td "brand" at bounding box center [407, 320] width 714 height 25
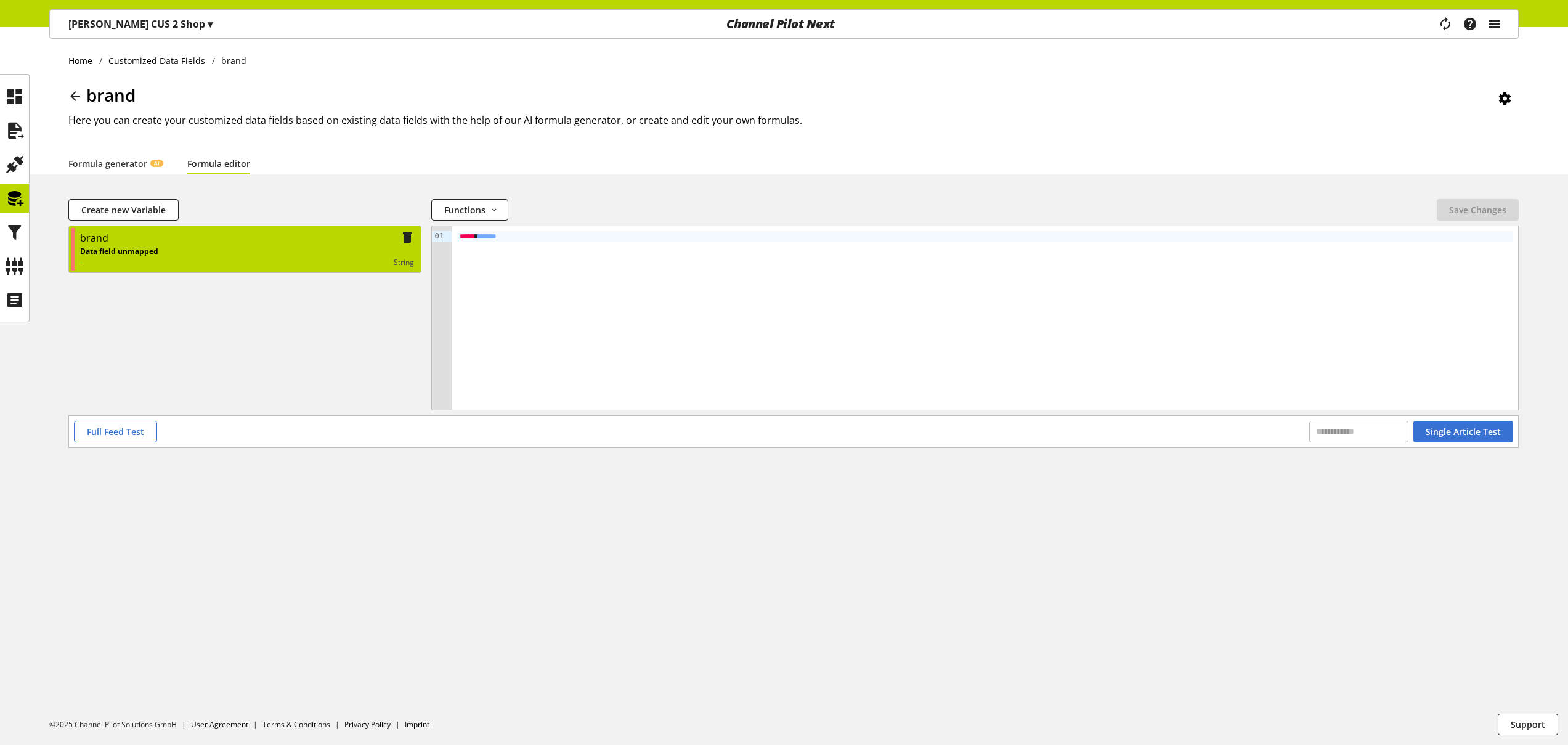
click at [213, 251] on div "Data field unmapped - string" at bounding box center [247, 257] width 334 height 23
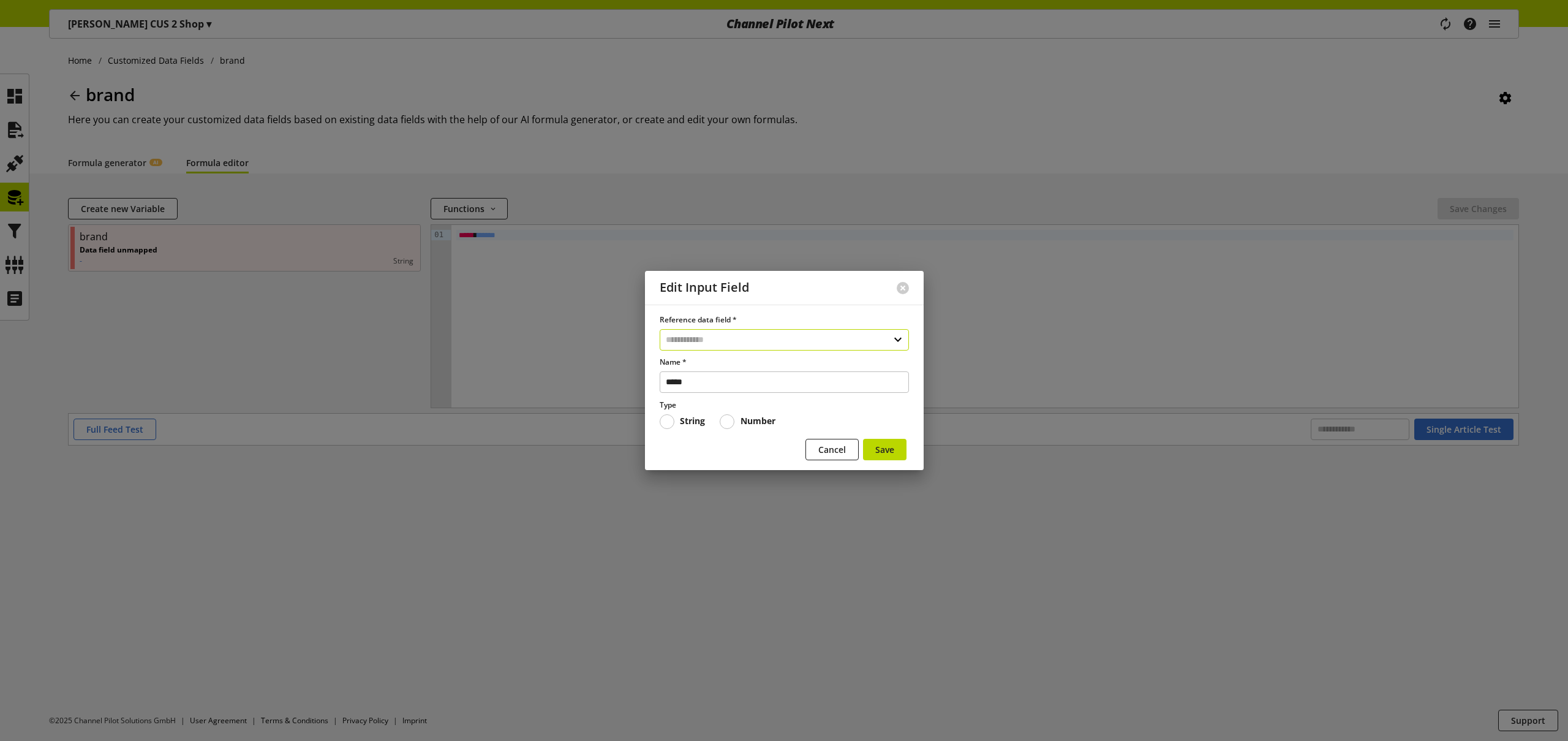
click at [731, 337] on input "text" at bounding box center [784, 340] width 249 height 22
click at [737, 409] on div "Data Fields from Feeds" at bounding box center [781, 409] width 196 height 13
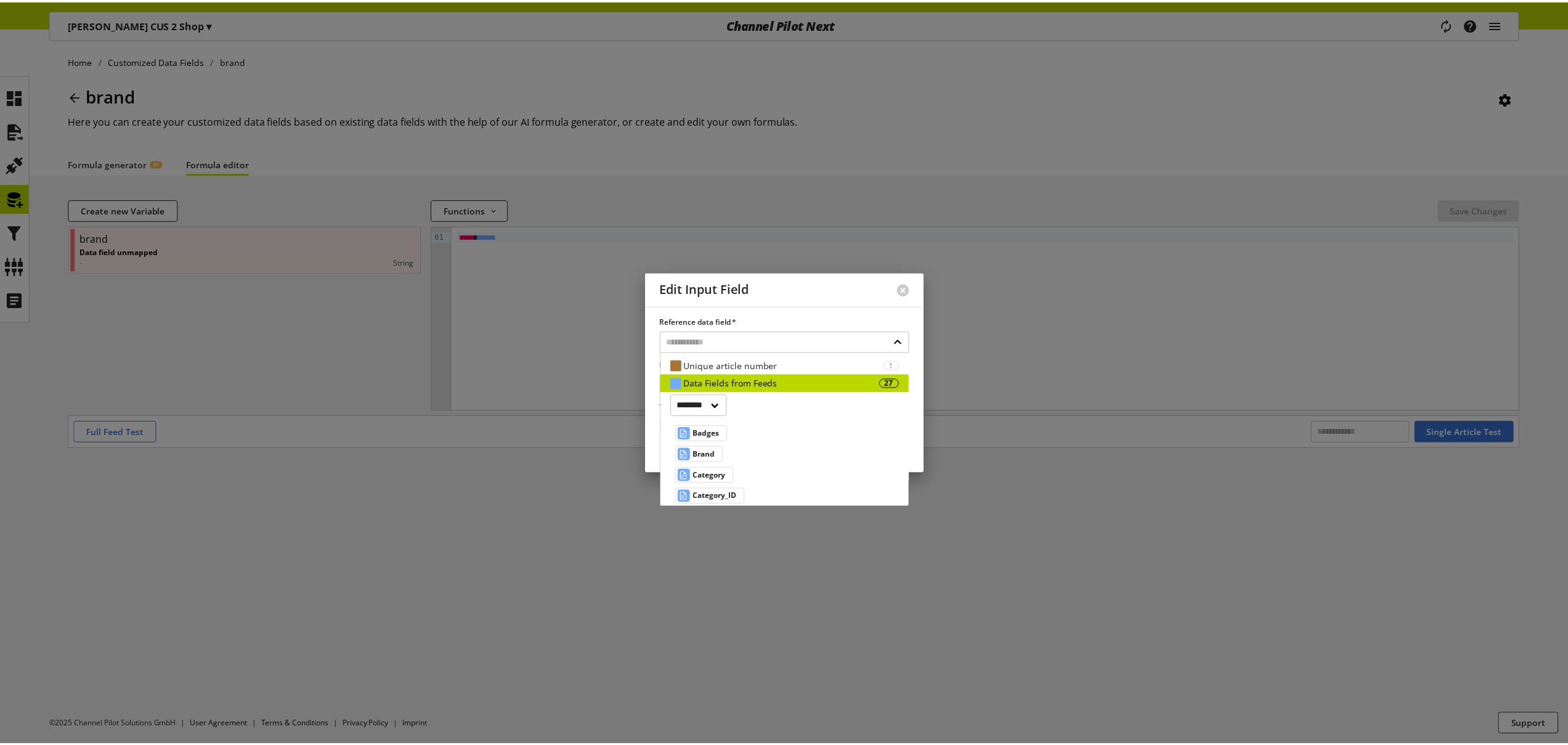
scroll to position [30, 0]
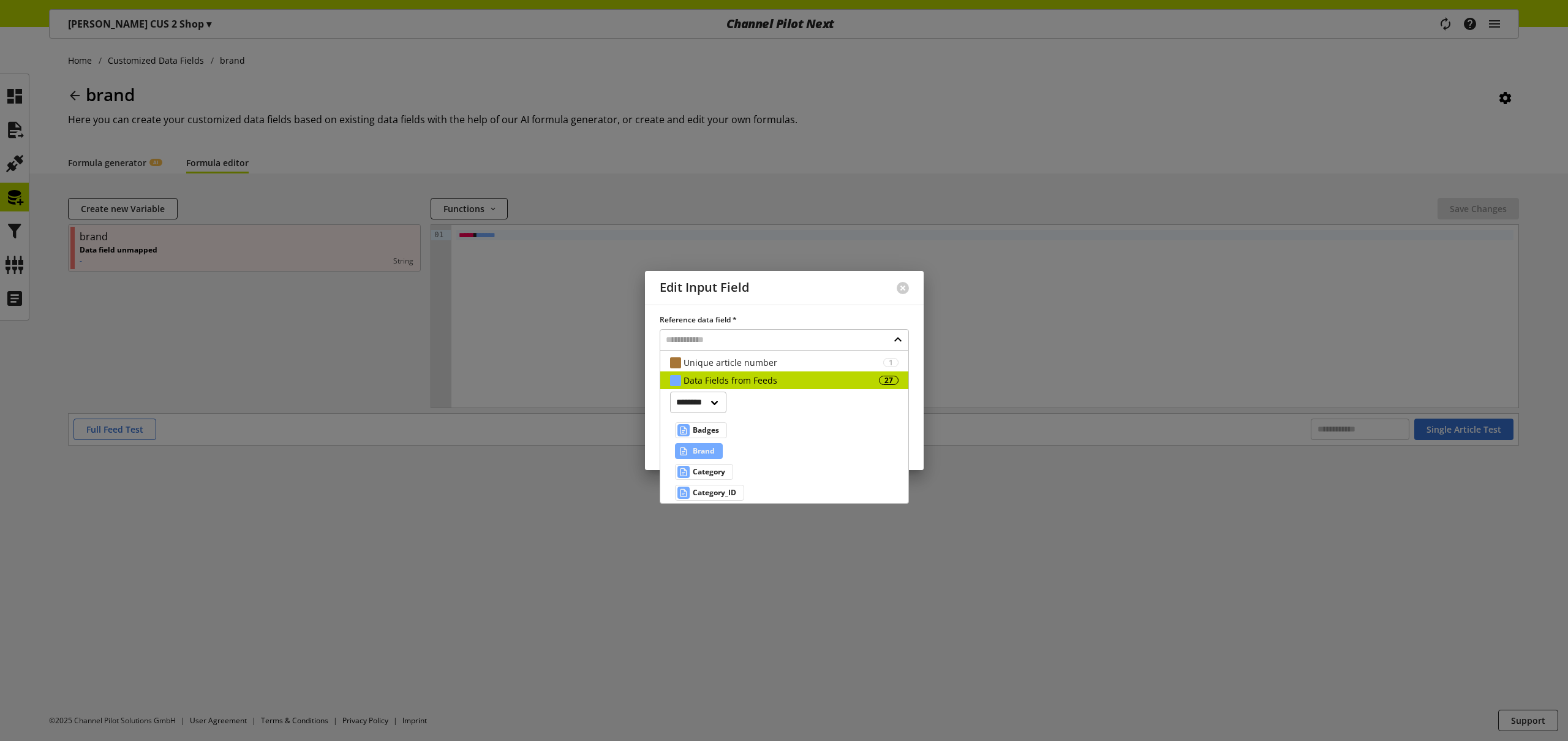
click at [704, 450] on span "Brand" at bounding box center [704, 451] width 22 height 15
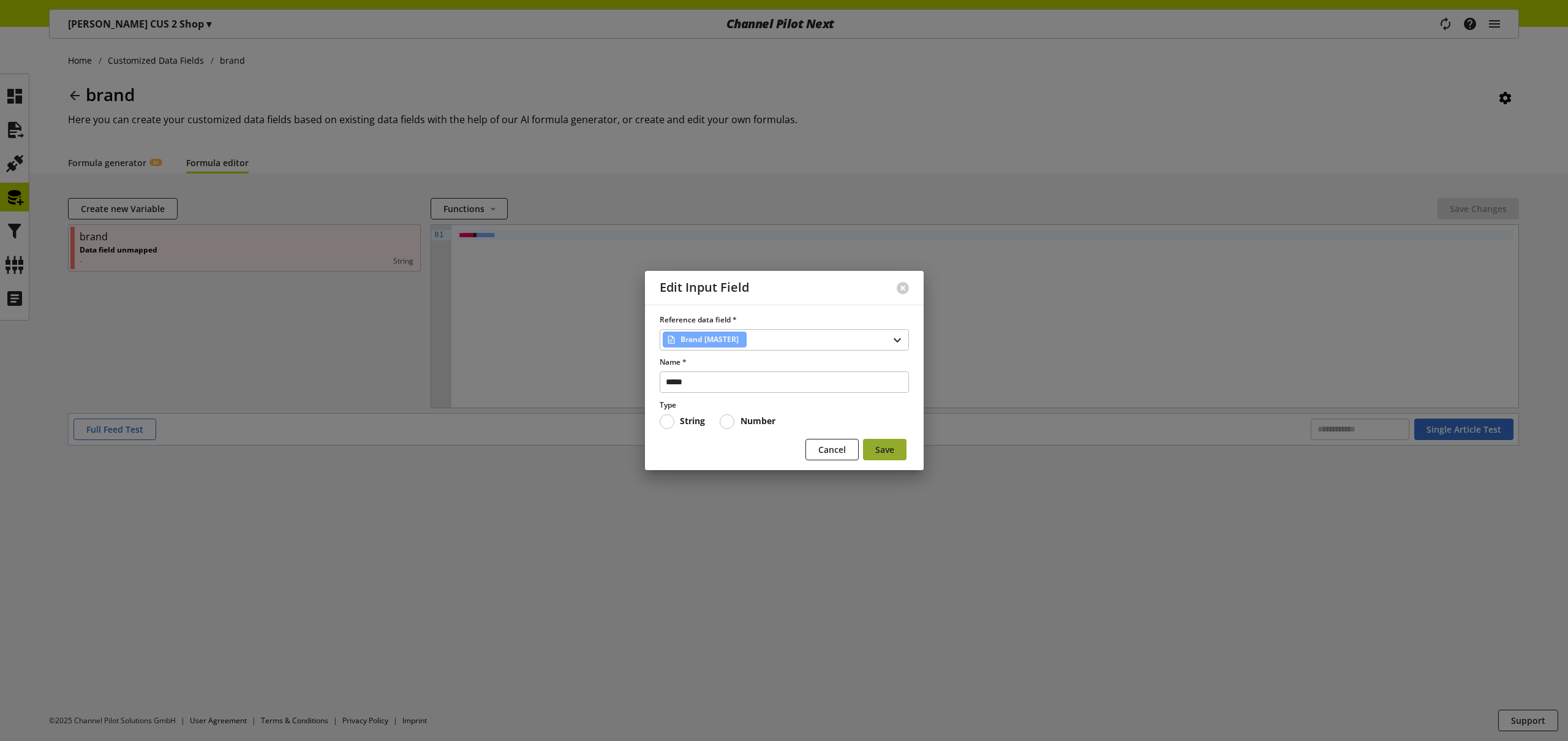
click at [880, 448] on span "Save" at bounding box center [885, 449] width 19 height 13
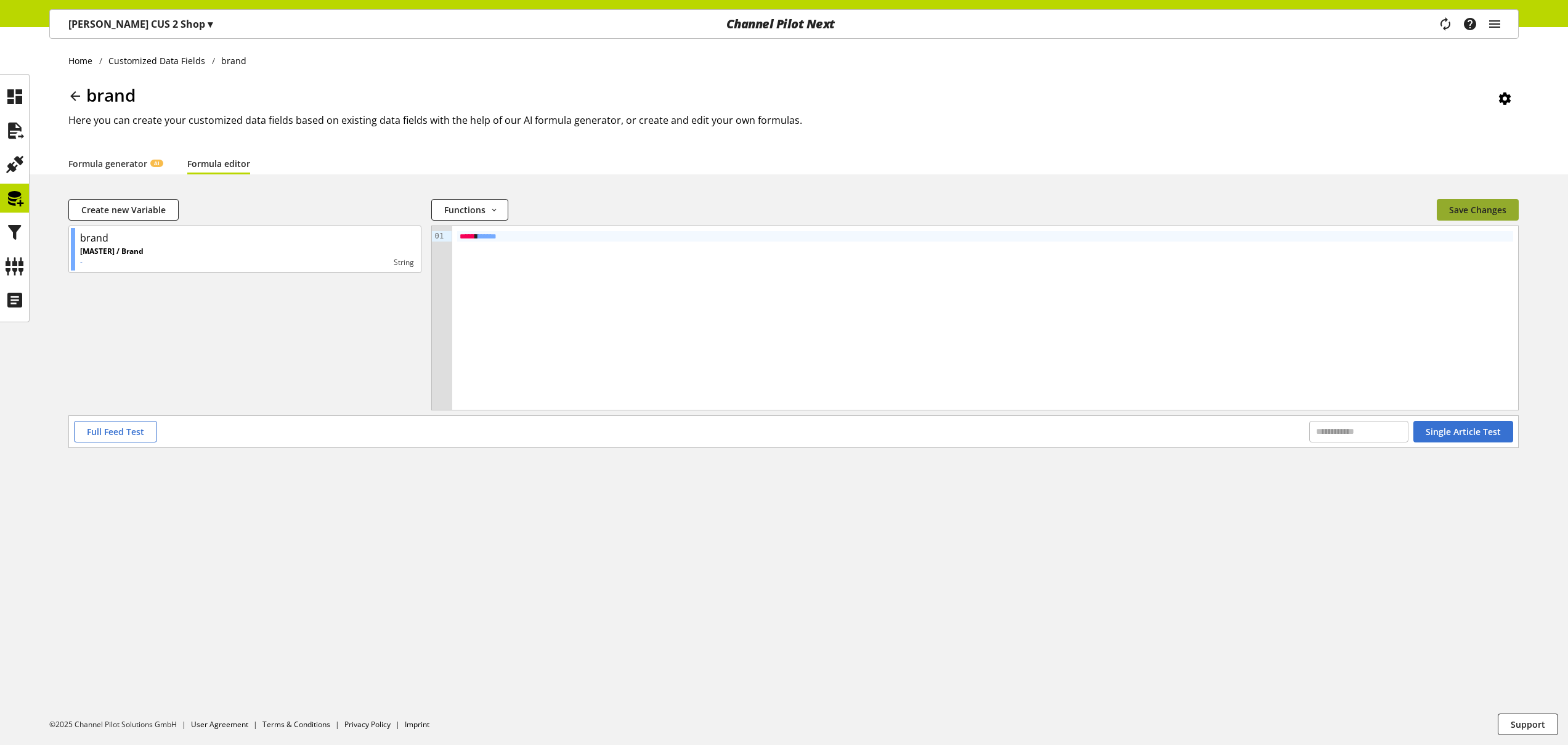
click at [1486, 203] on span "Save Changes" at bounding box center [1478, 209] width 58 height 13
click at [1445, 429] on span "Single Article Test" at bounding box center [1463, 432] width 75 height 13
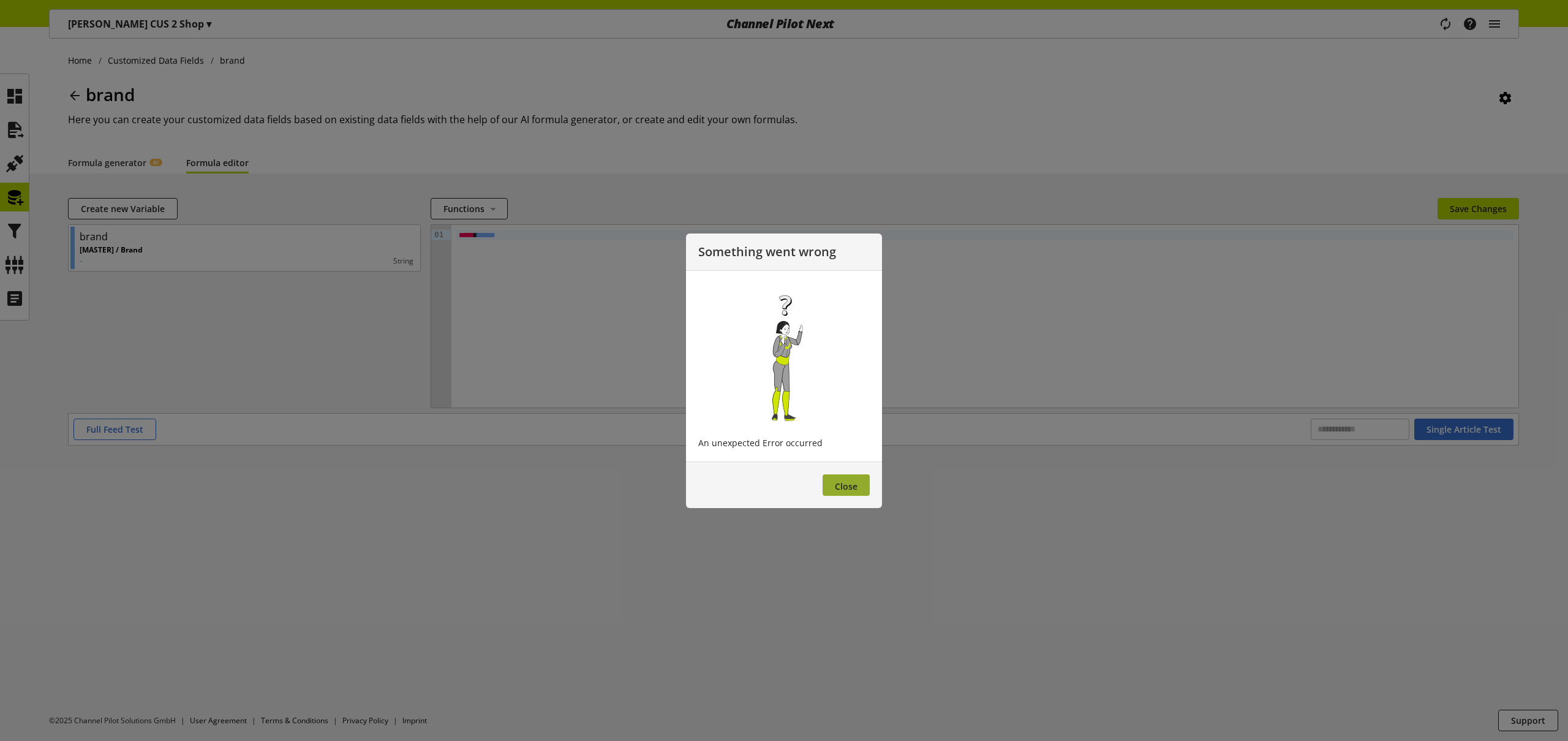
click at [851, 483] on span "Close" at bounding box center [846, 486] width 22 height 12
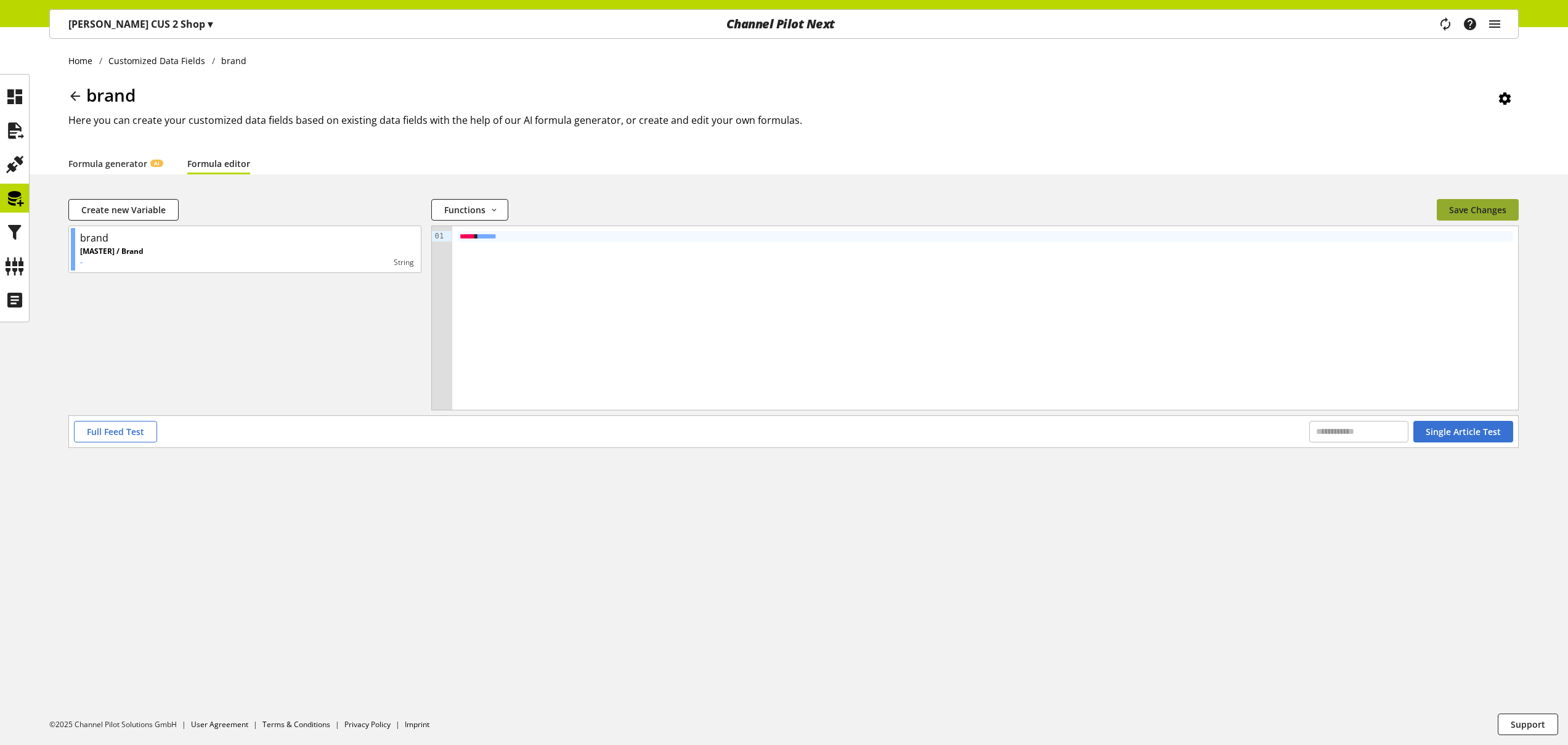
click at [1472, 214] on span "Save Changes" at bounding box center [1478, 209] width 58 height 13
click at [15, 198] on icon at bounding box center [14, 198] width 19 height 25
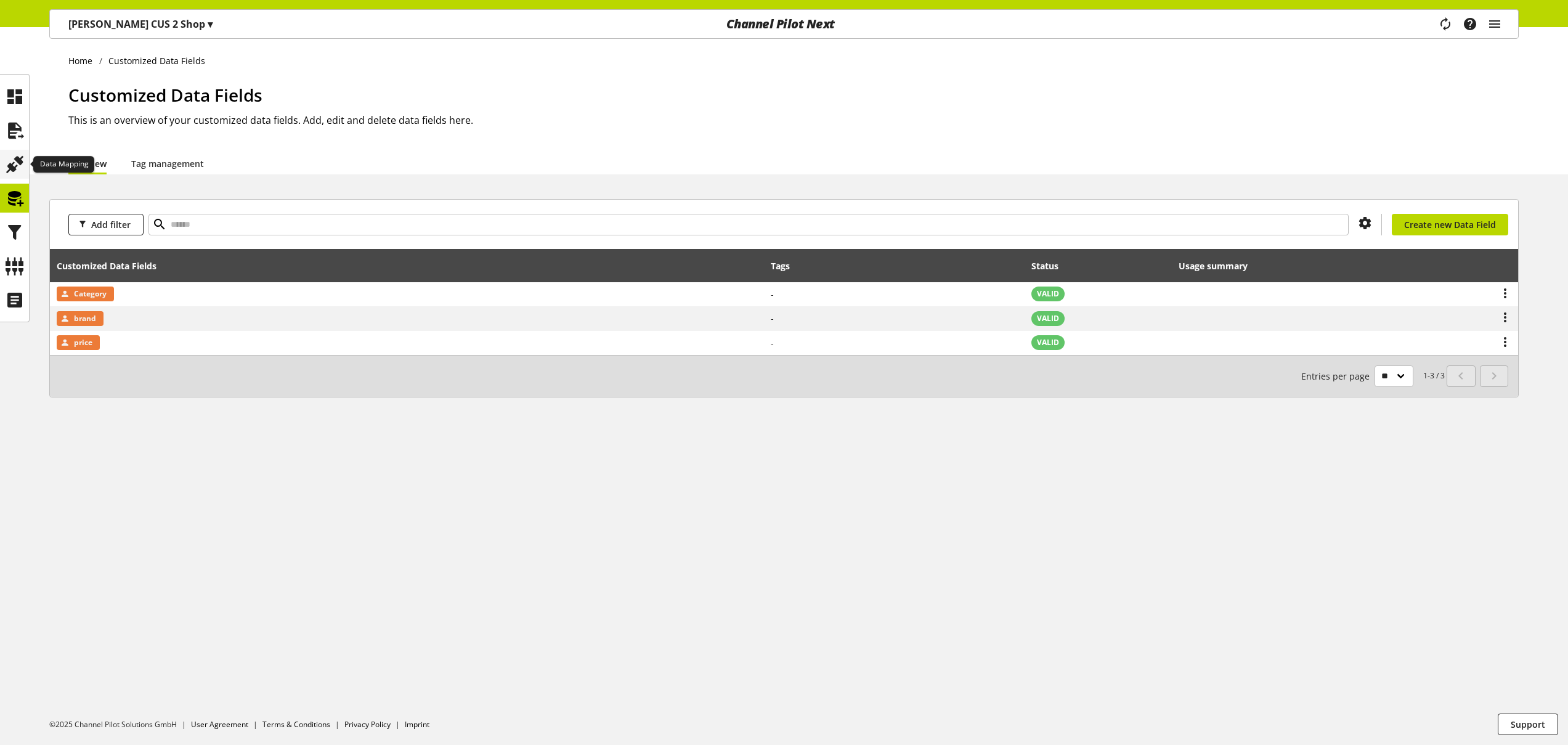
click at [16, 159] on icon at bounding box center [14, 165] width 19 height 25
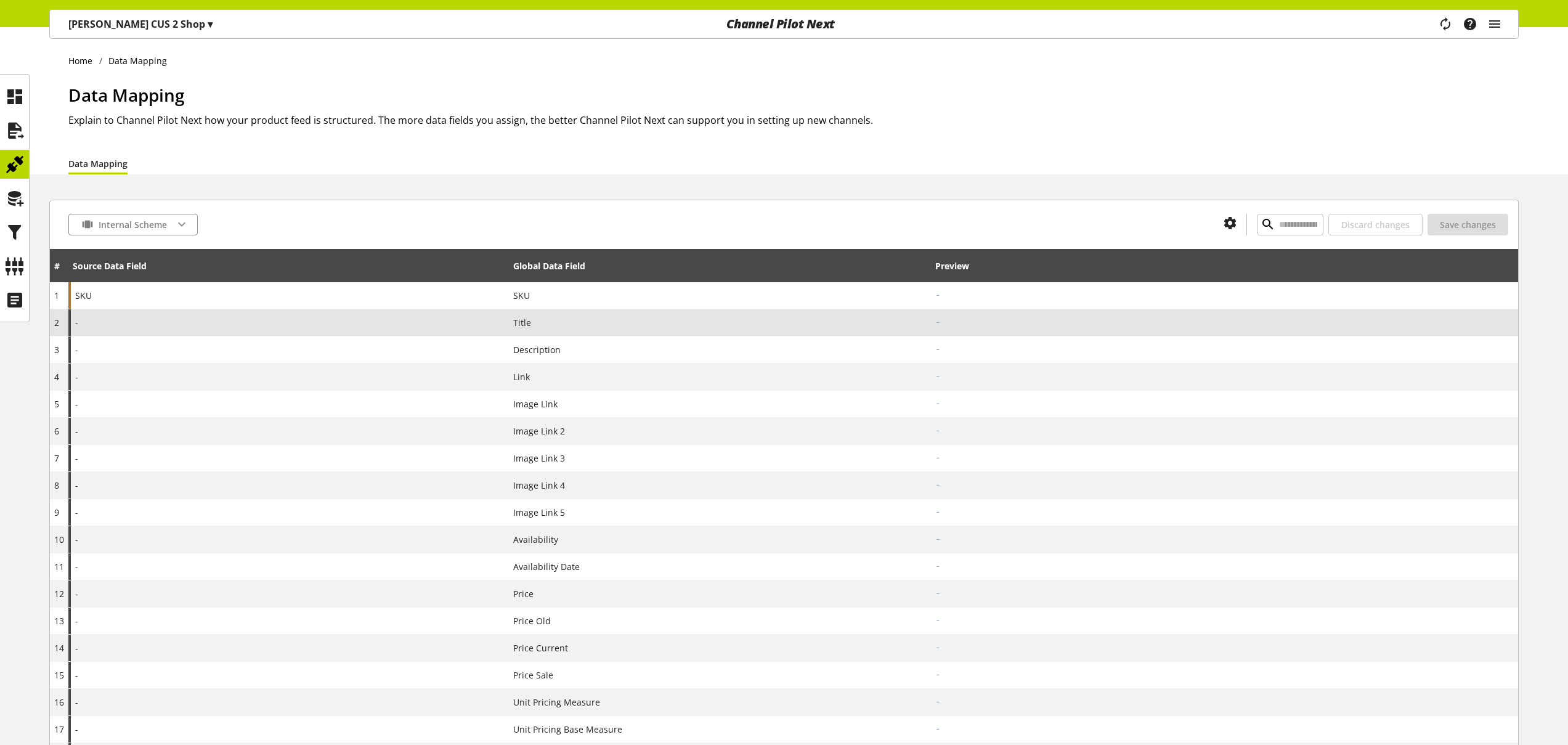
click at [198, 322] on div "-" at bounding box center [289, 323] width 440 height 26
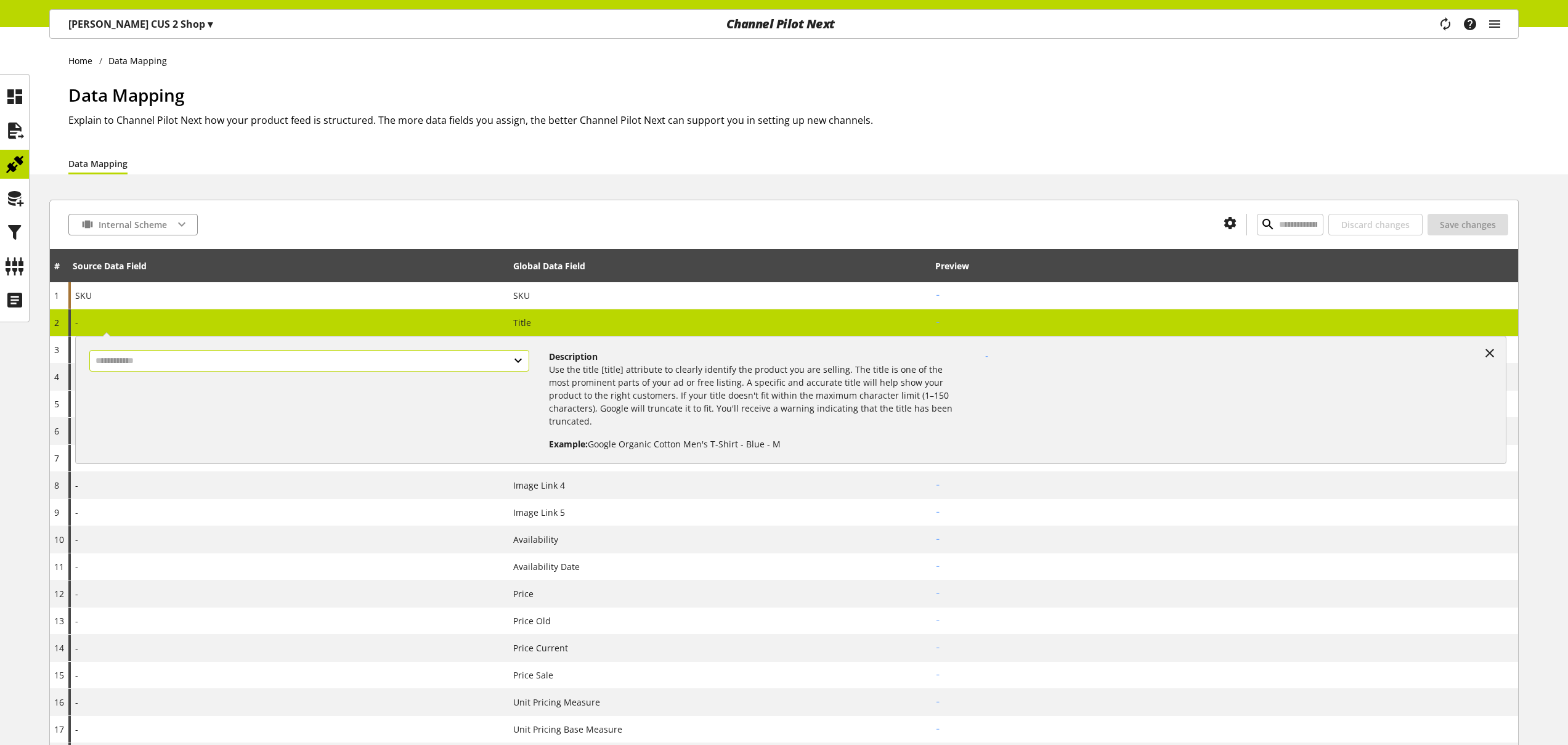
click at [224, 366] on input "text" at bounding box center [310, 361] width 440 height 22
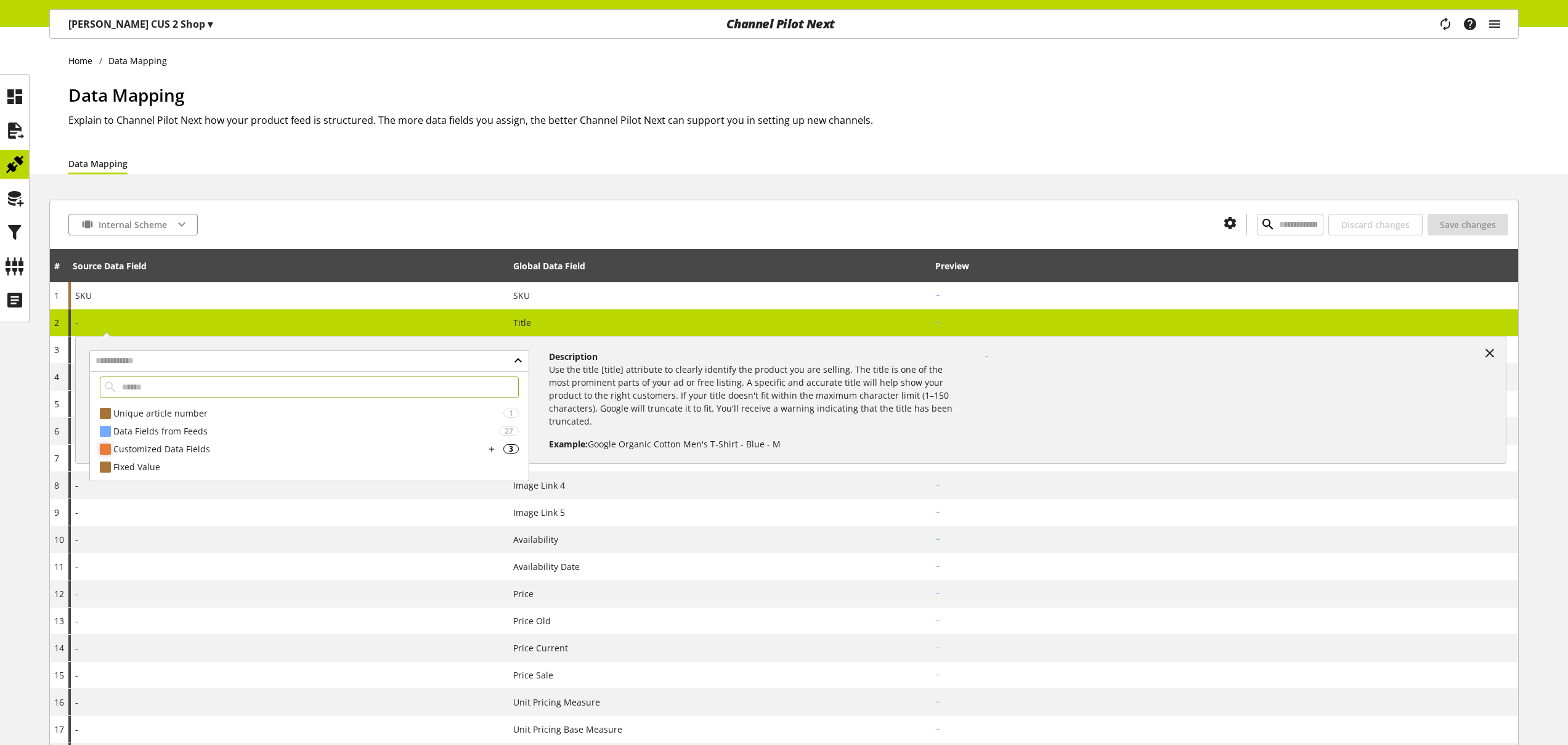
click at [180, 446] on div "Customized Data Fields" at bounding box center [299, 449] width 372 height 13
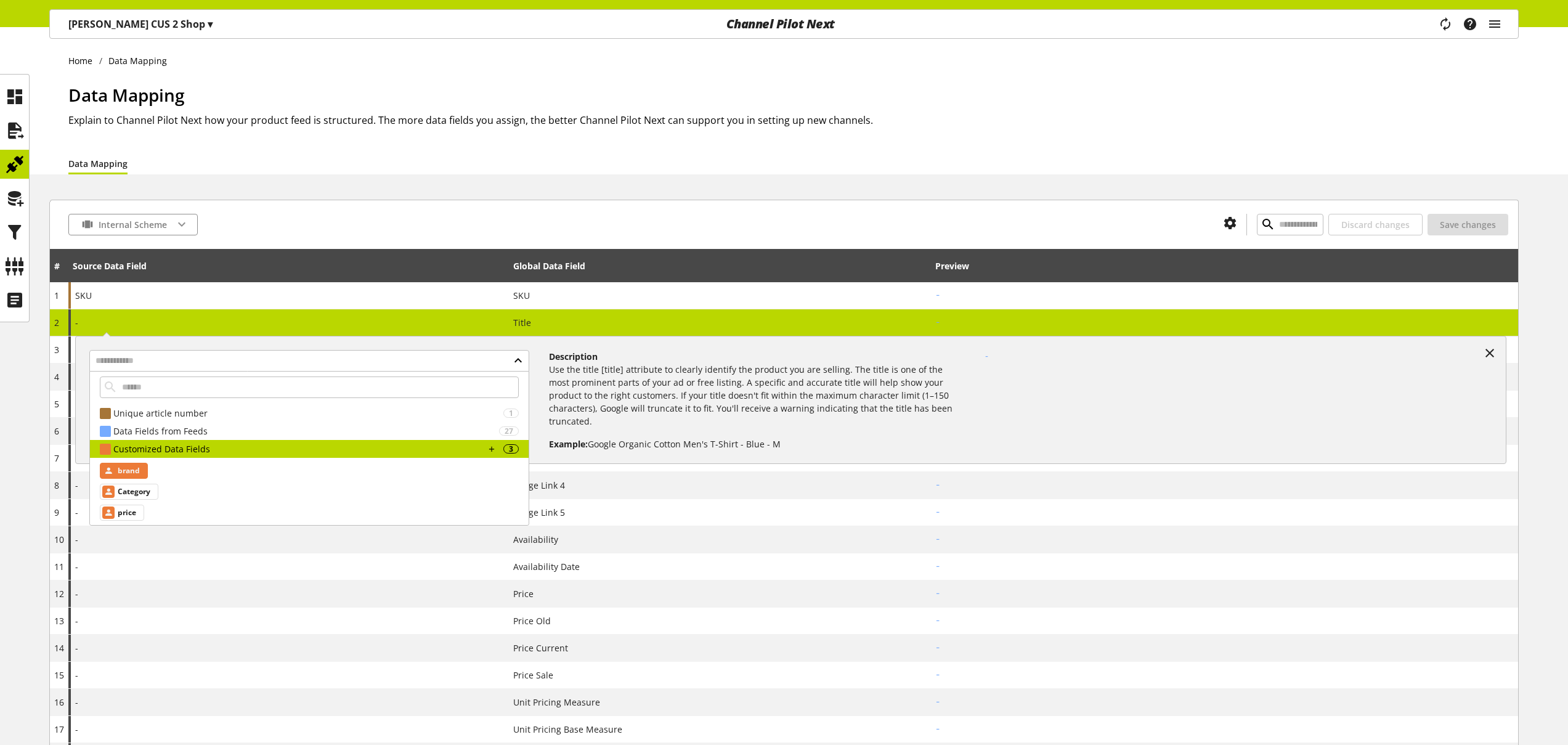
click at [140, 473] on div "brand" at bounding box center [124, 470] width 48 height 16
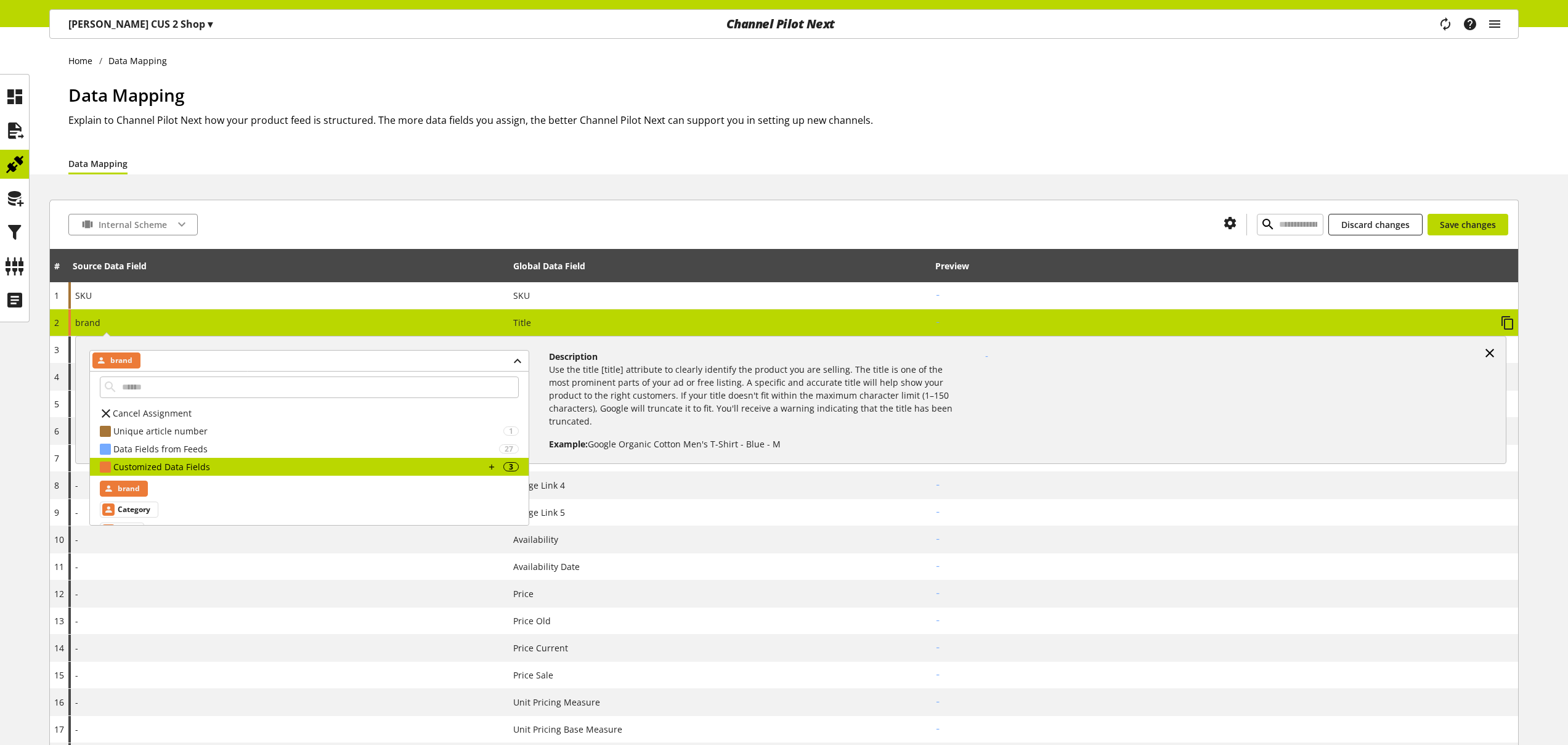
click at [1494, 355] on icon at bounding box center [1489, 353] width 15 height 23
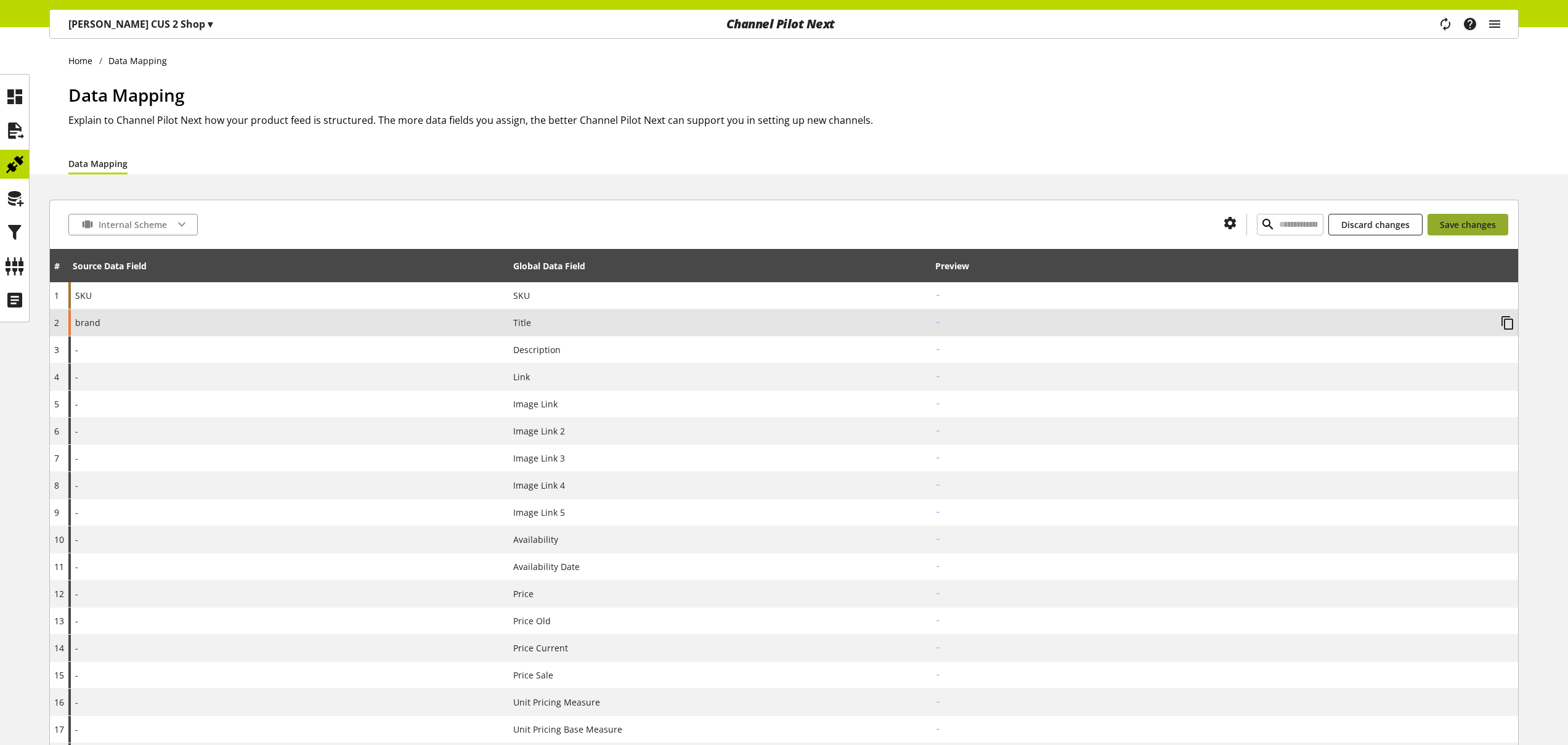
click at [1468, 229] on span "Save changes" at bounding box center [1468, 224] width 56 height 13
click at [22, 203] on icon at bounding box center [14, 198] width 19 height 25
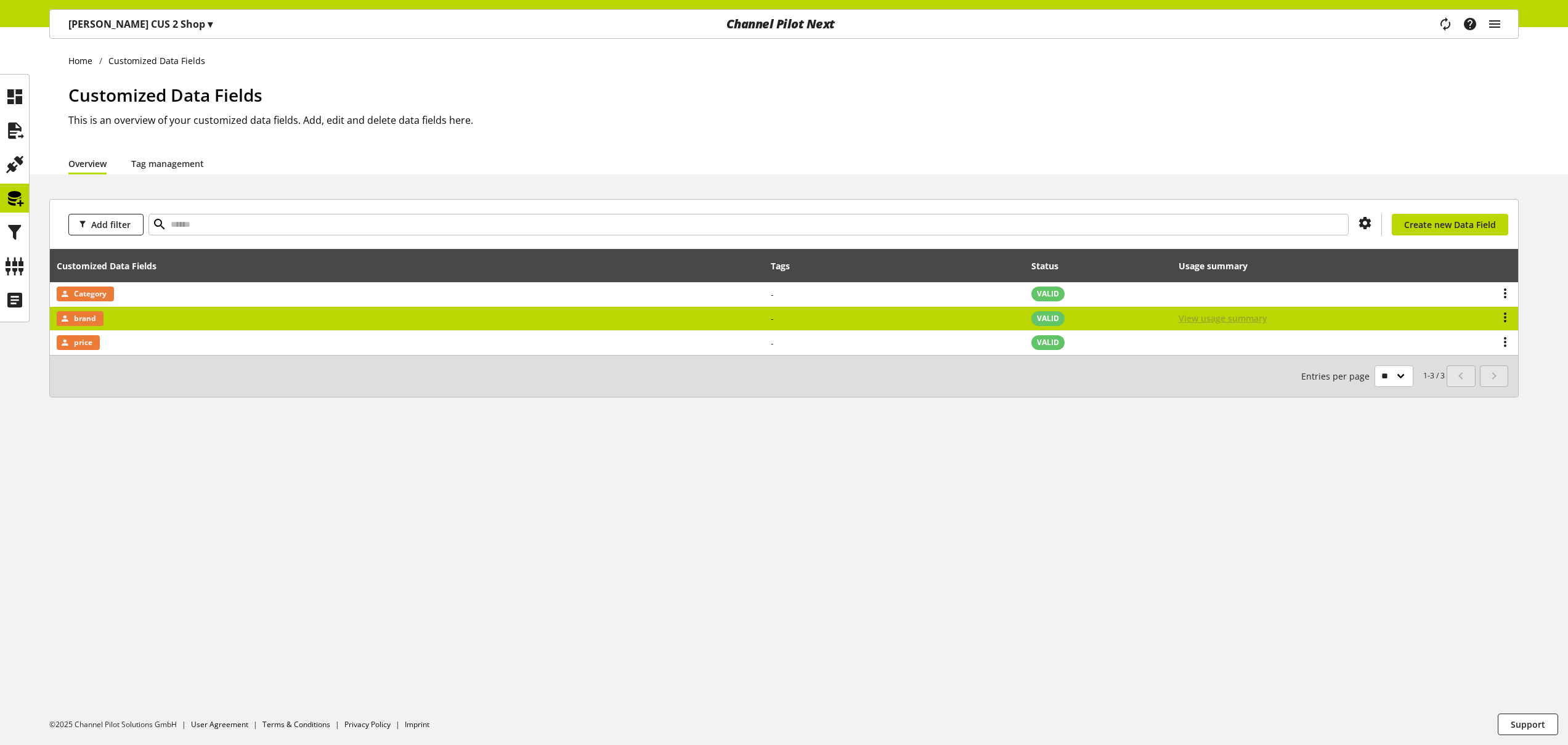
click at [1237, 315] on span "View usage summary" at bounding box center [1223, 318] width 89 height 13
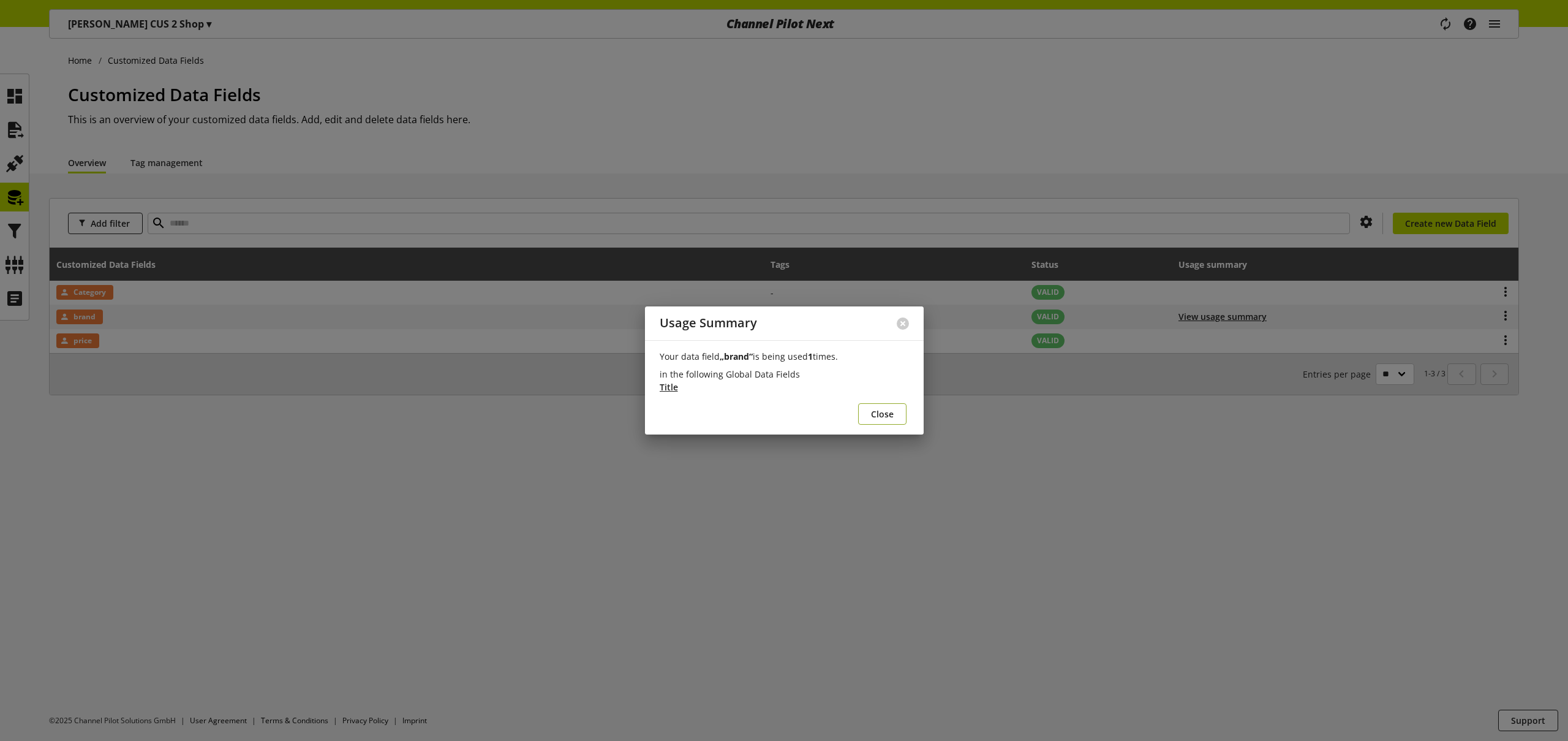
click at [881, 418] on span "Close" at bounding box center [881, 414] width 22 height 13
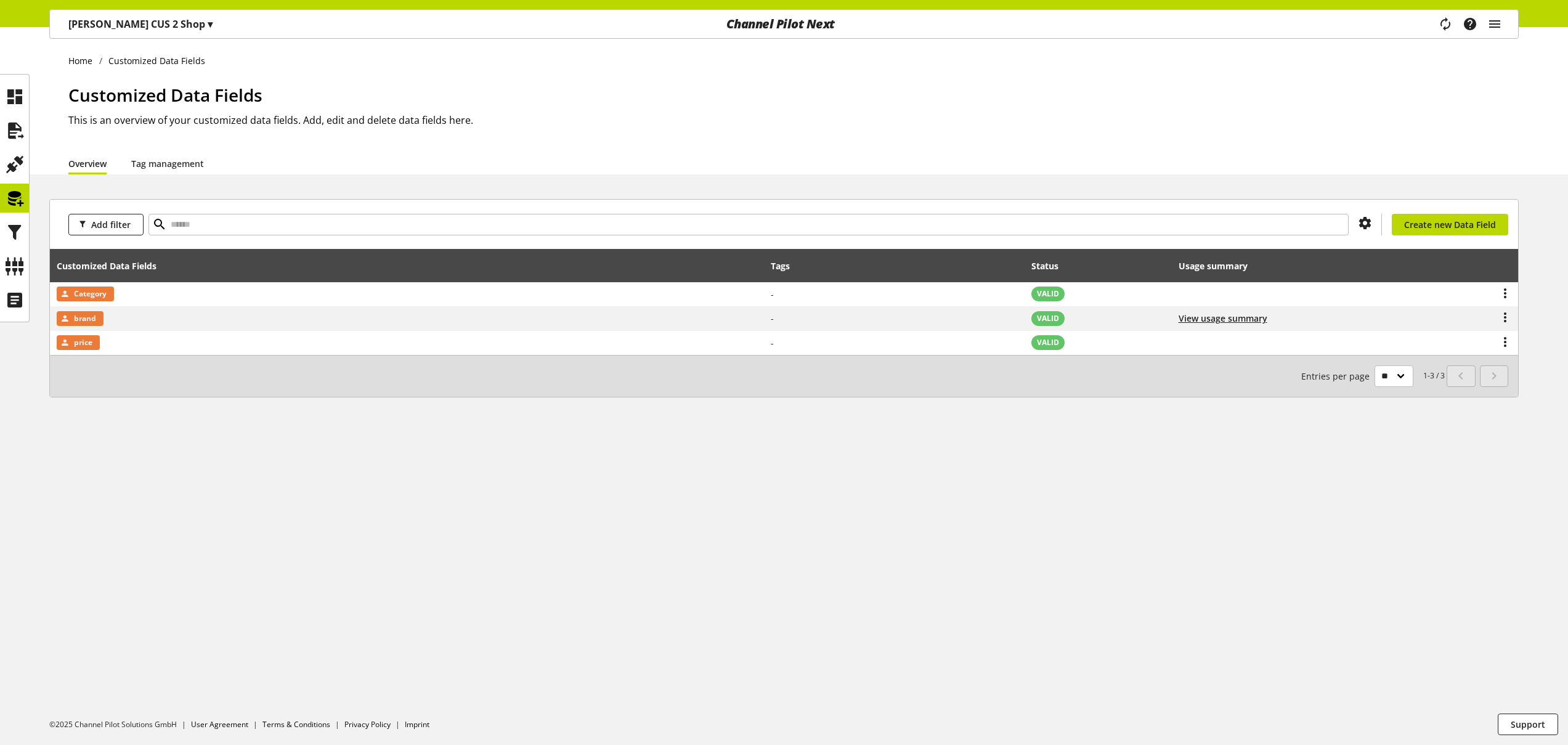
click at [151, 23] on p "[PERSON_NAME] CUS 2 Shop ▾" at bounding box center [140, 23] width 144 height 15
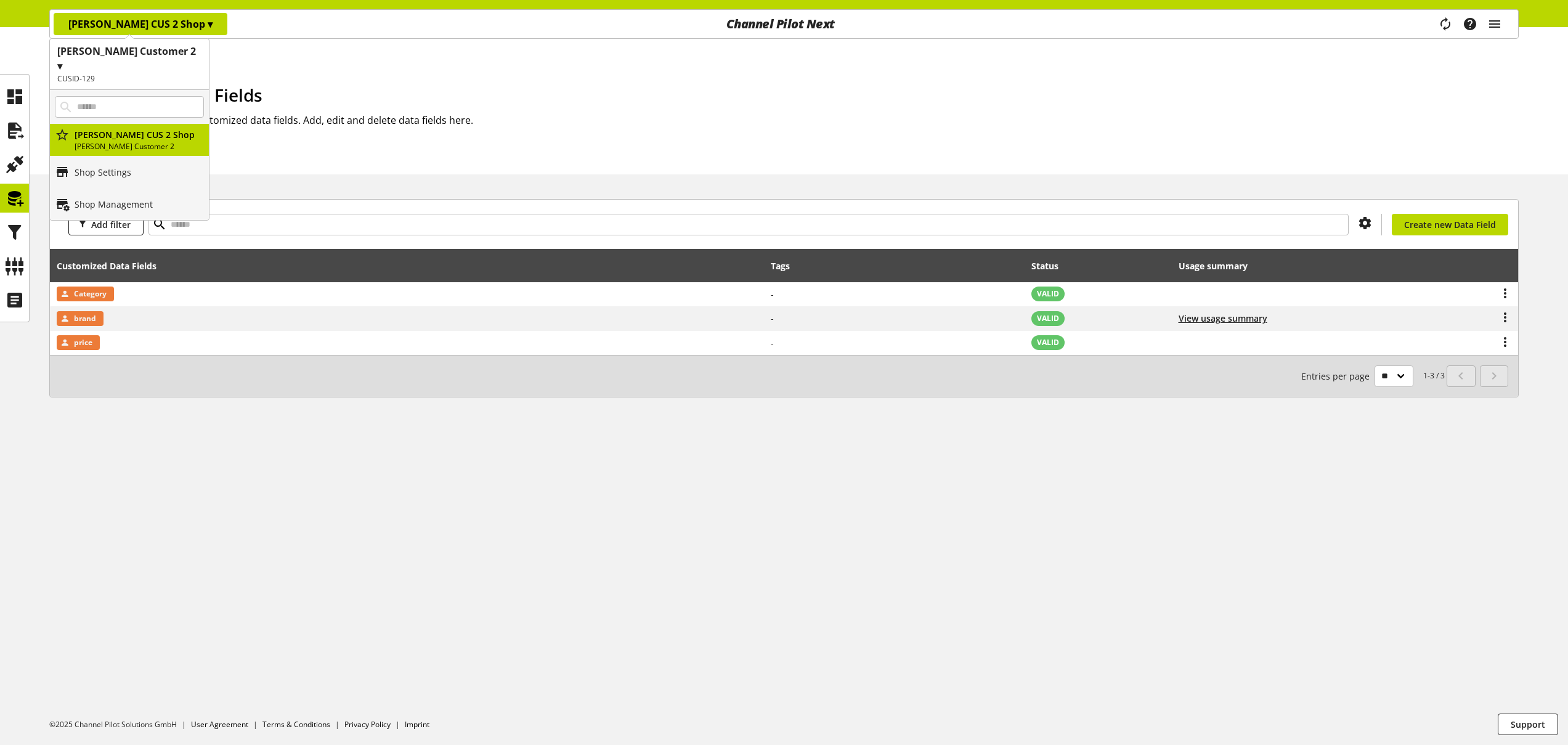
click at [145, 73] on h2 "CUSID-129" at bounding box center [129, 79] width 144 height 11
click at [117, 126] on p "[PERSON_NAME]" at bounding box center [129, 142] width 159 height 32
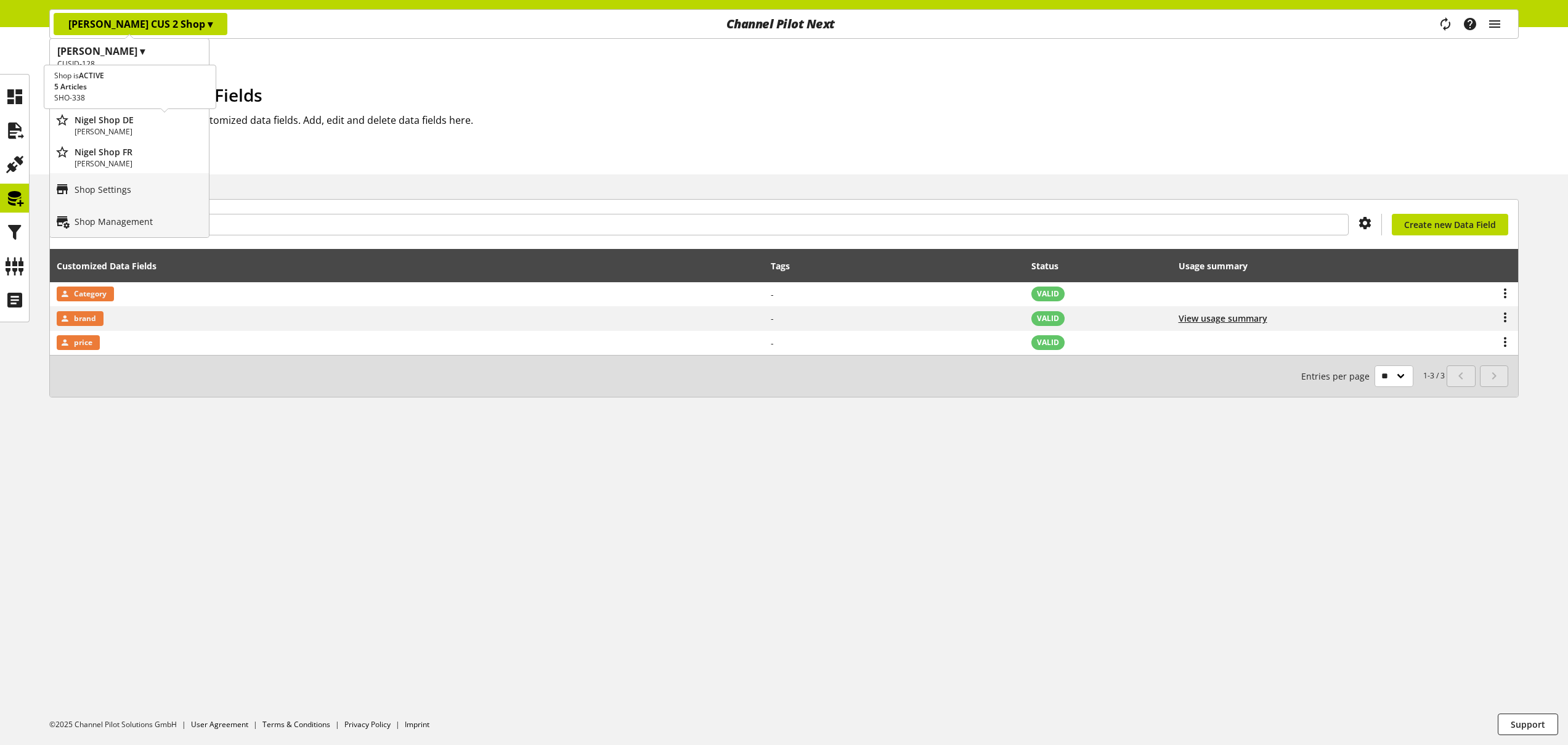
click at [121, 120] on p "Nigel Shop DE" at bounding box center [139, 120] width 129 height 13
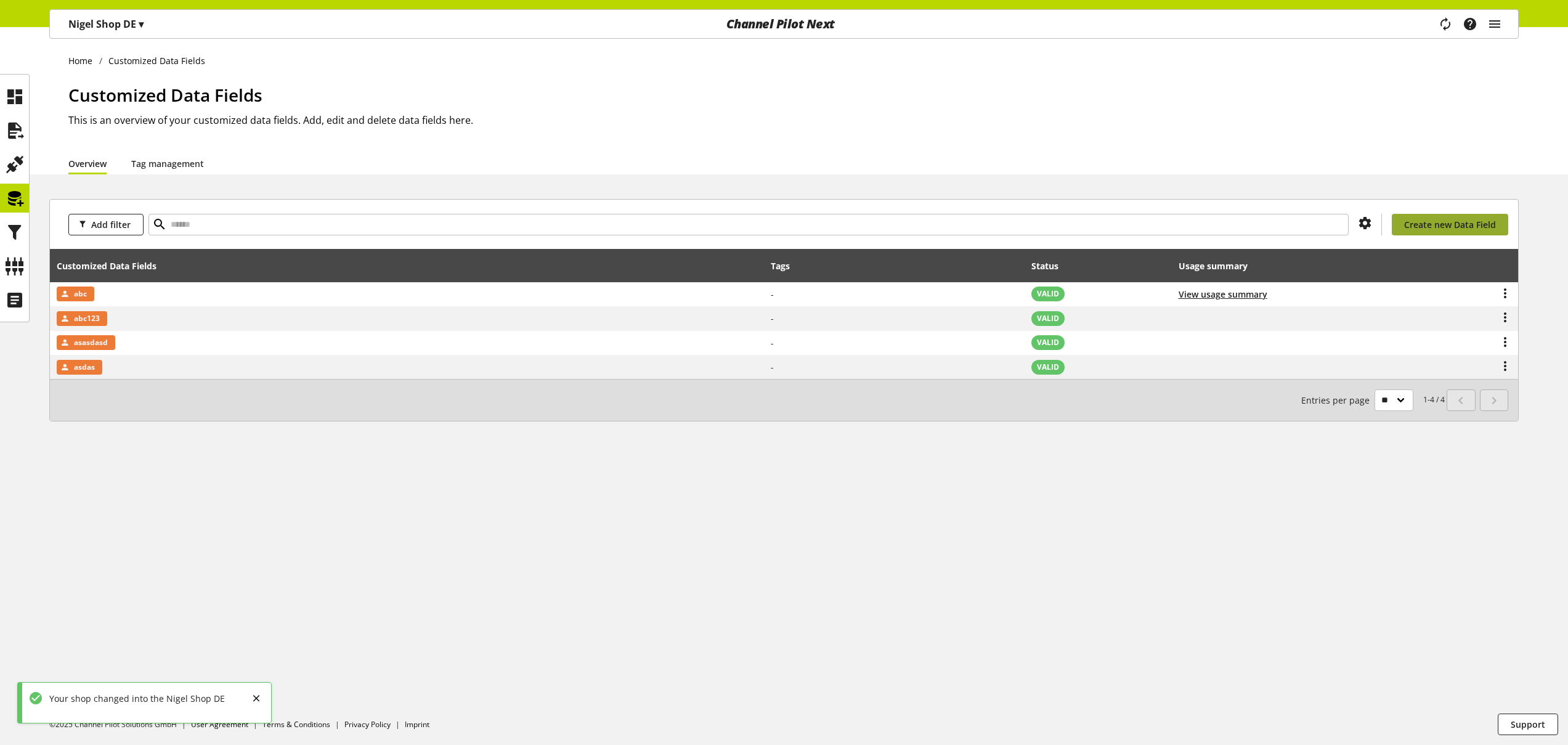
click at [1472, 227] on span "Create new Data Field" at bounding box center [1450, 224] width 92 height 13
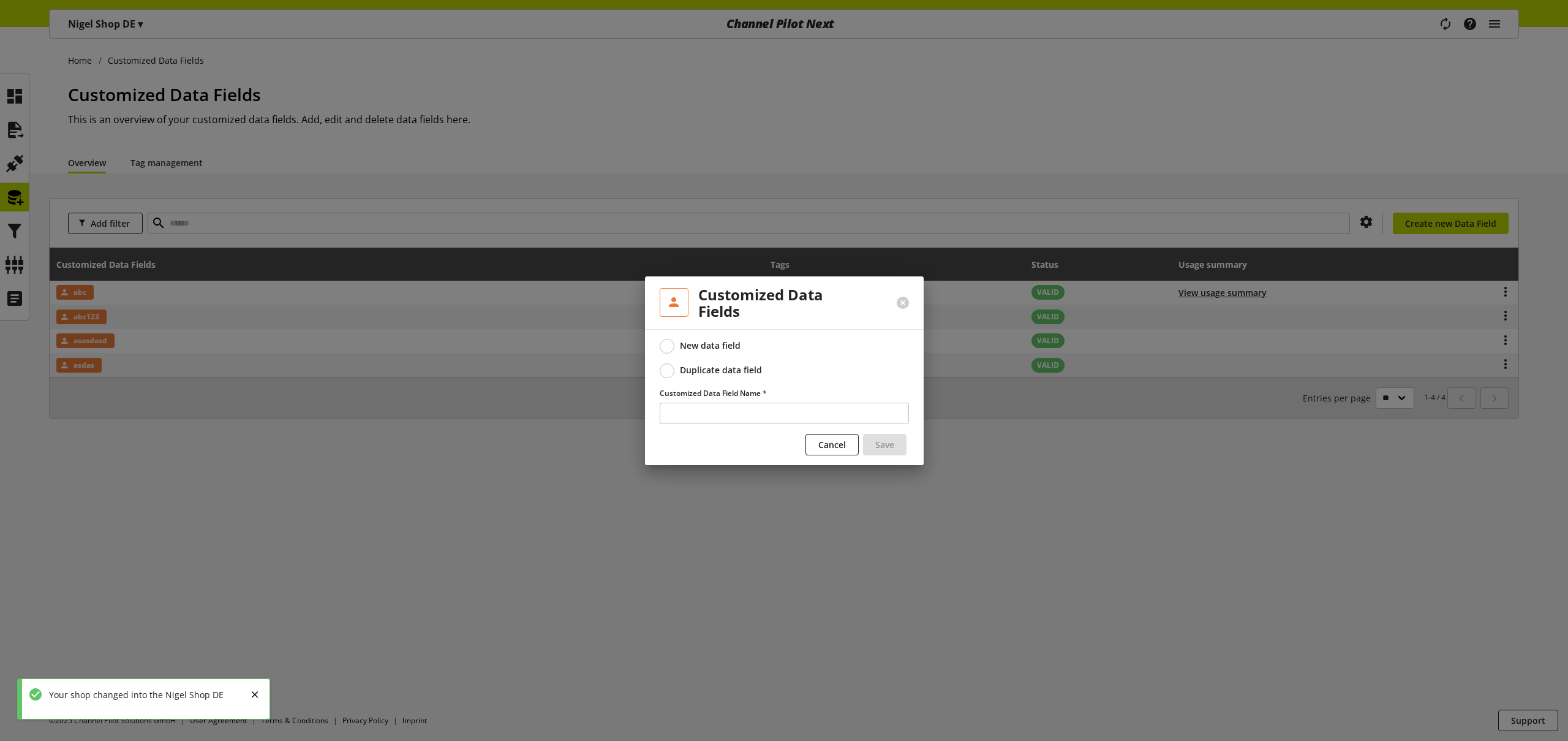
click at [745, 367] on div "Duplicate data field" at bounding box center [721, 370] width 82 height 11
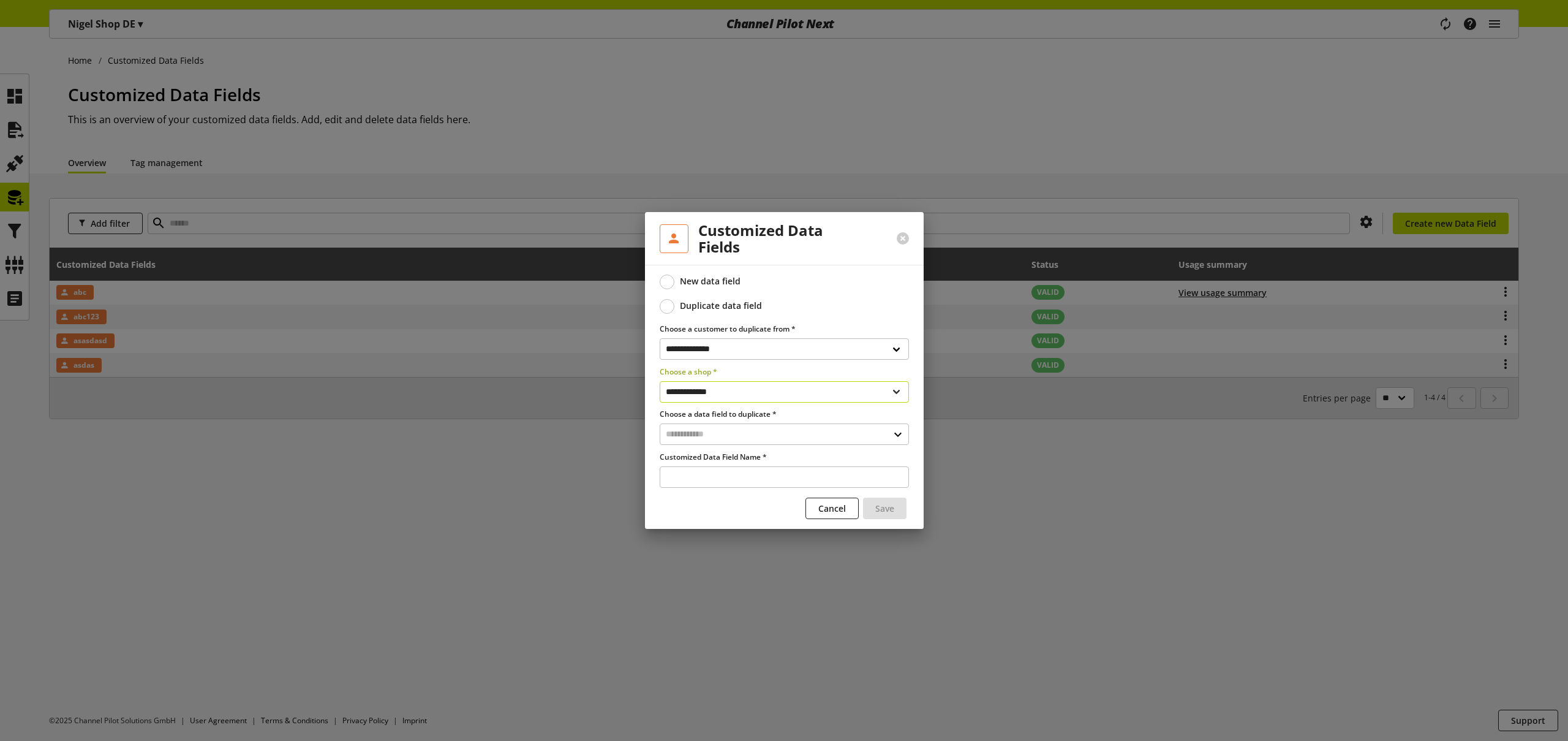
click at [712, 391] on select "**********" at bounding box center [784, 392] width 249 height 22
select select "**********"
click at [660, 381] on select "**********" at bounding box center [784, 392] width 249 height 22
click at [709, 435] on input "text" at bounding box center [784, 434] width 249 height 22
click at [708, 484] on div "Customized Data Fields" at bounding box center [783, 487] width 199 height 13
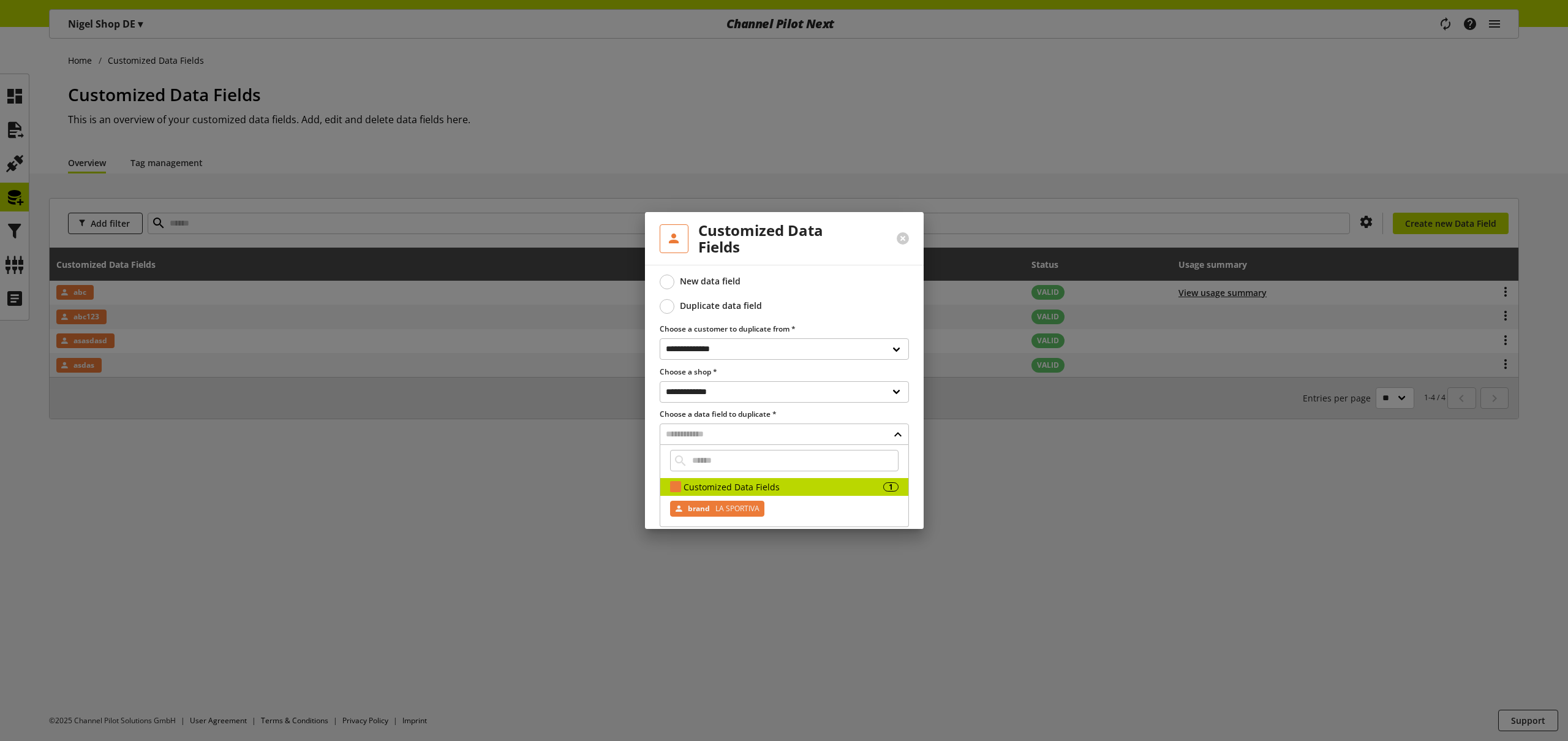
click at [707, 507] on span "brand" at bounding box center [699, 508] width 22 height 15
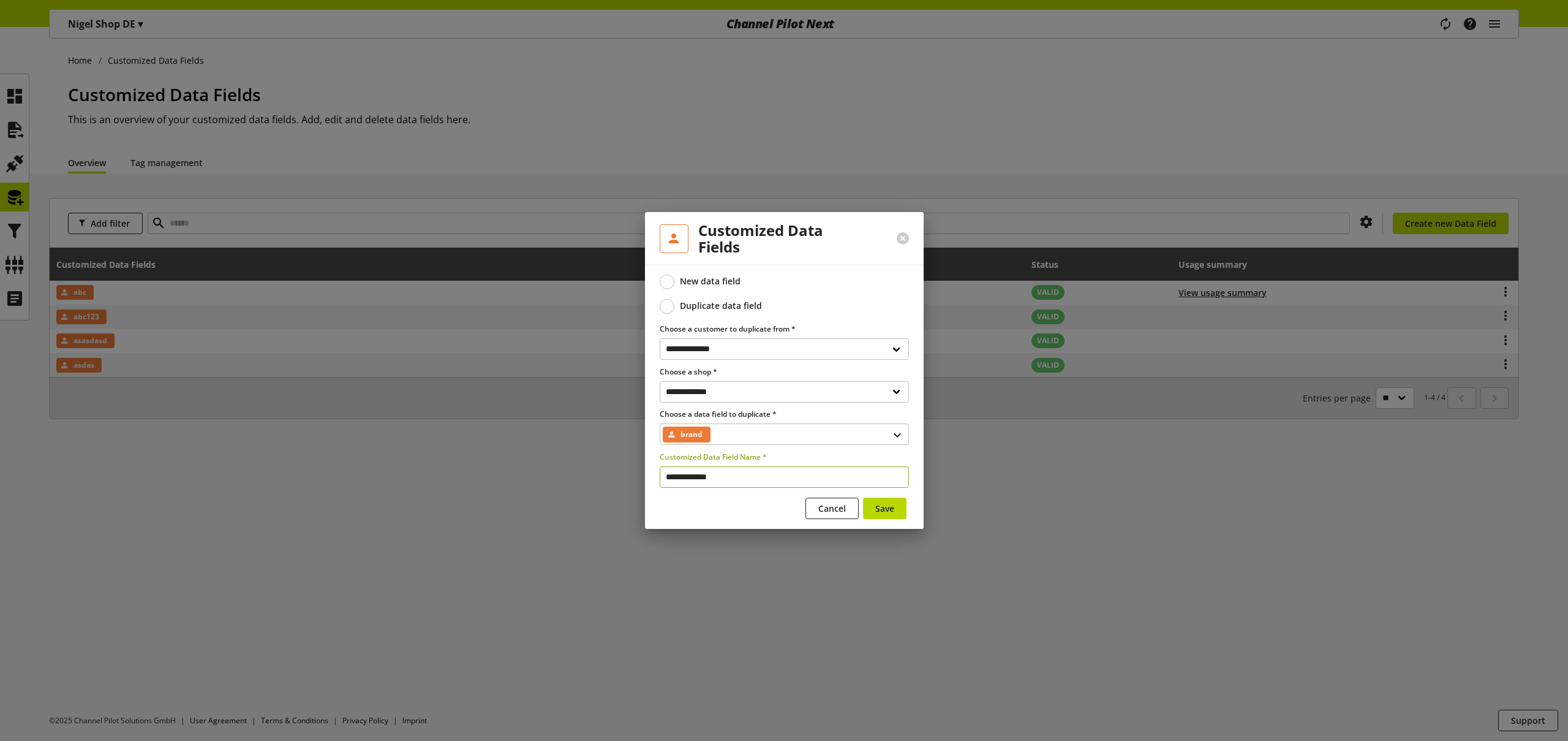
drag, startPoint x: 702, startPoint y: 476, endPoint x: 619, endPoint y: 449, distance: 87.3
click at [650, 462] on div "**********" at bounding box center [784, 396] width 278 height 264
type input "*****"
click at [881, 508] on span "Save" at bounding box center [885, 508] width 19 height 13
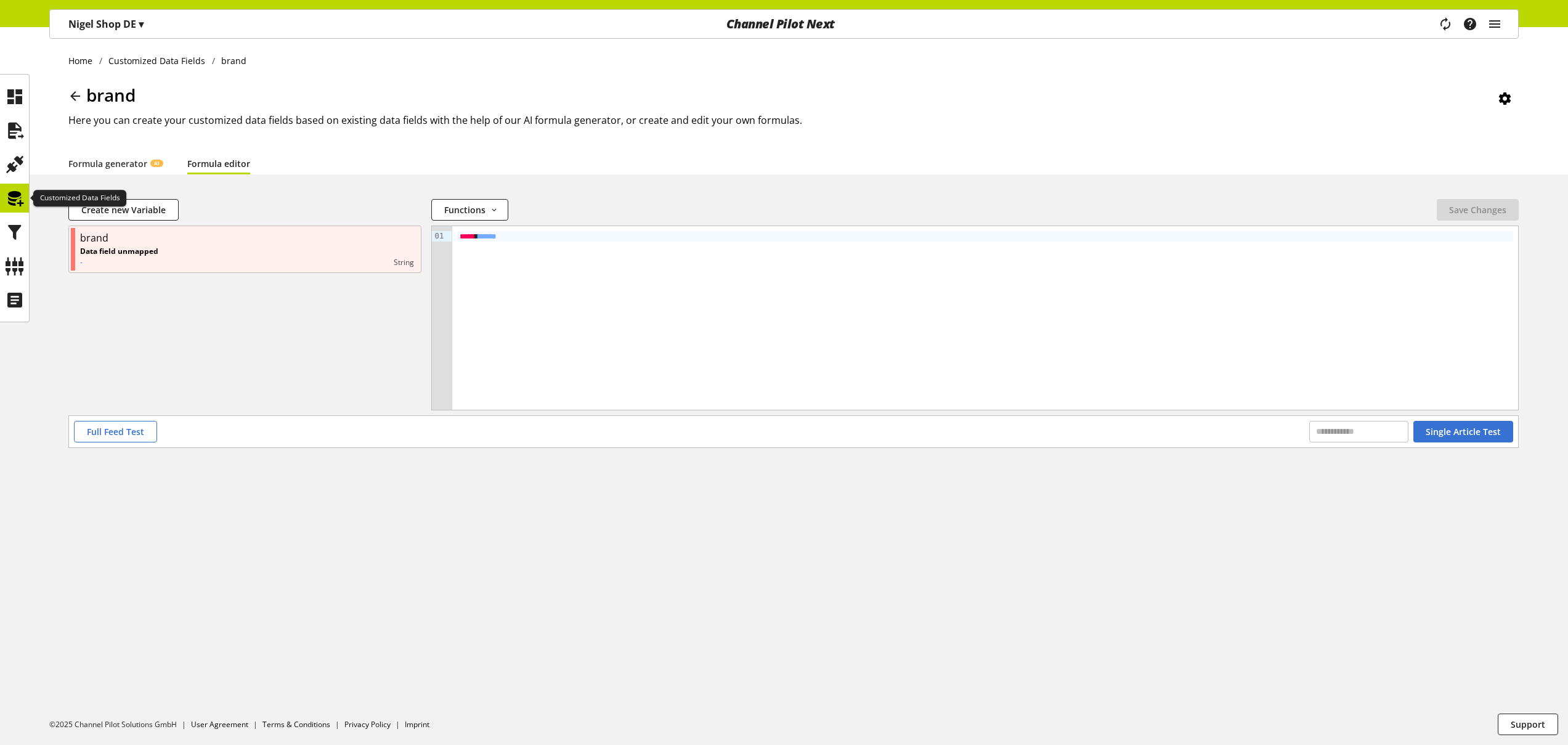
click at [19, 199] on icon at bounding box center [14, 198] width 19 height 25
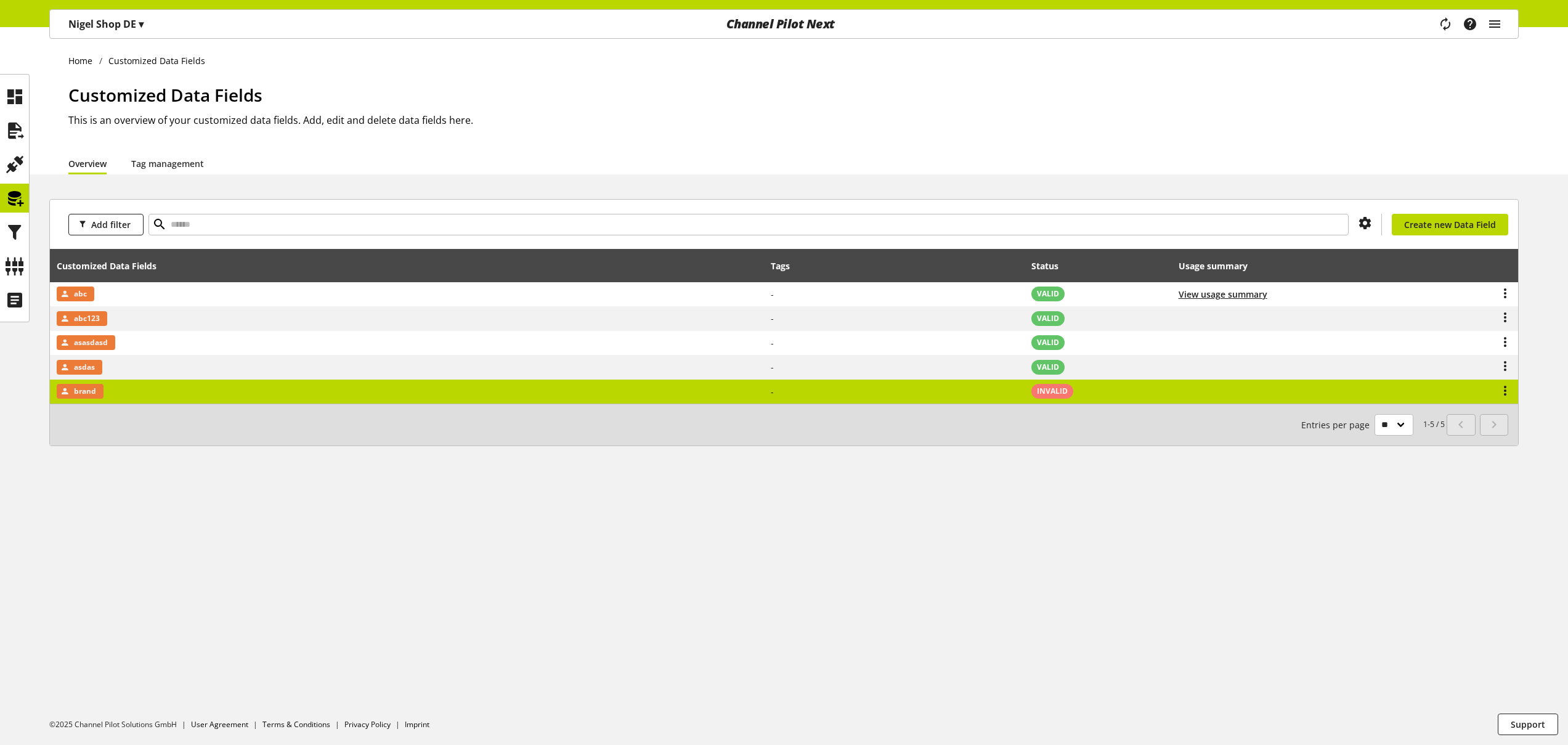
click at [243, 393] on td "brand" at bounding box center [407, 391] width 714 height 24
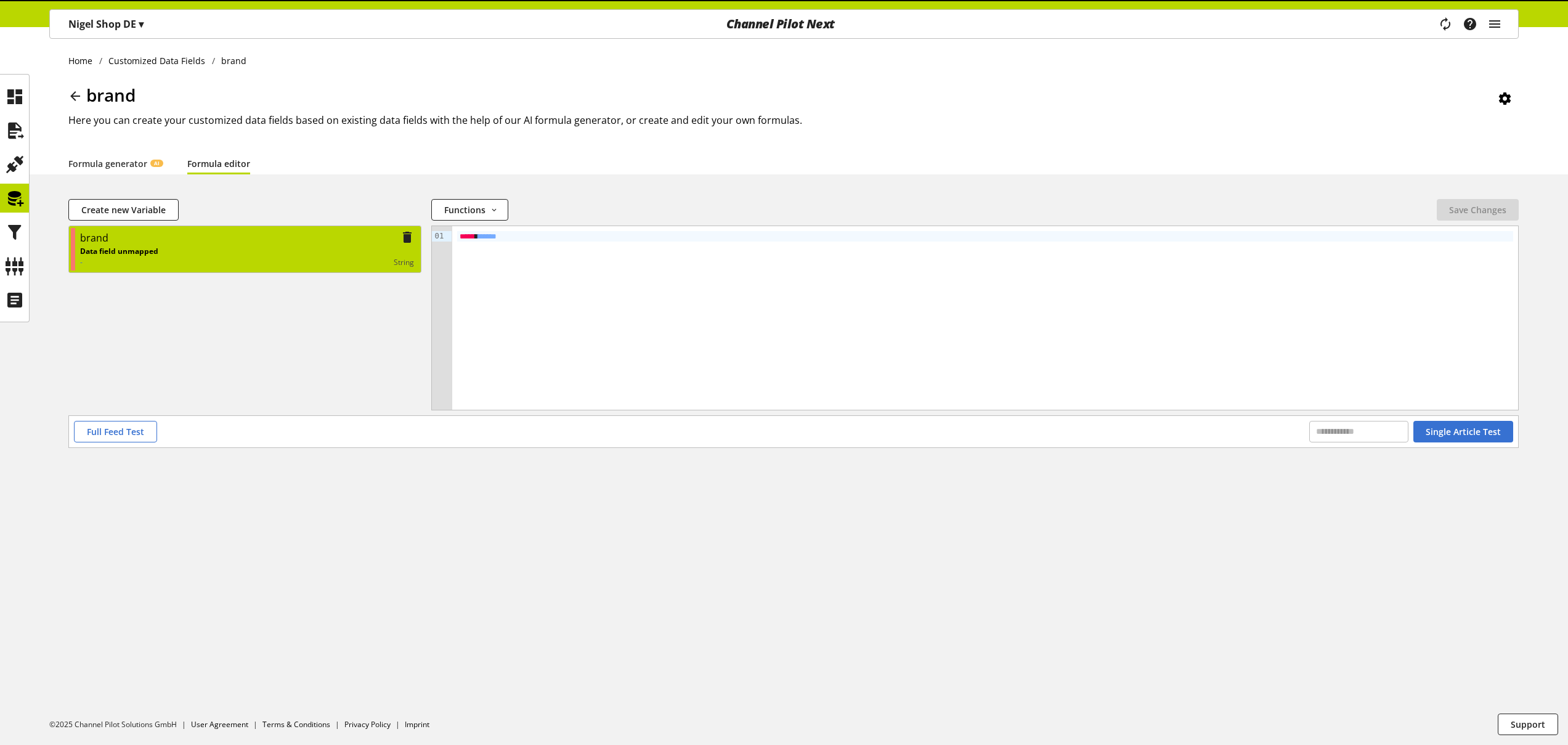
click at [209, 257] on div "string" at bounding box center [286, 262] width 256 height 11
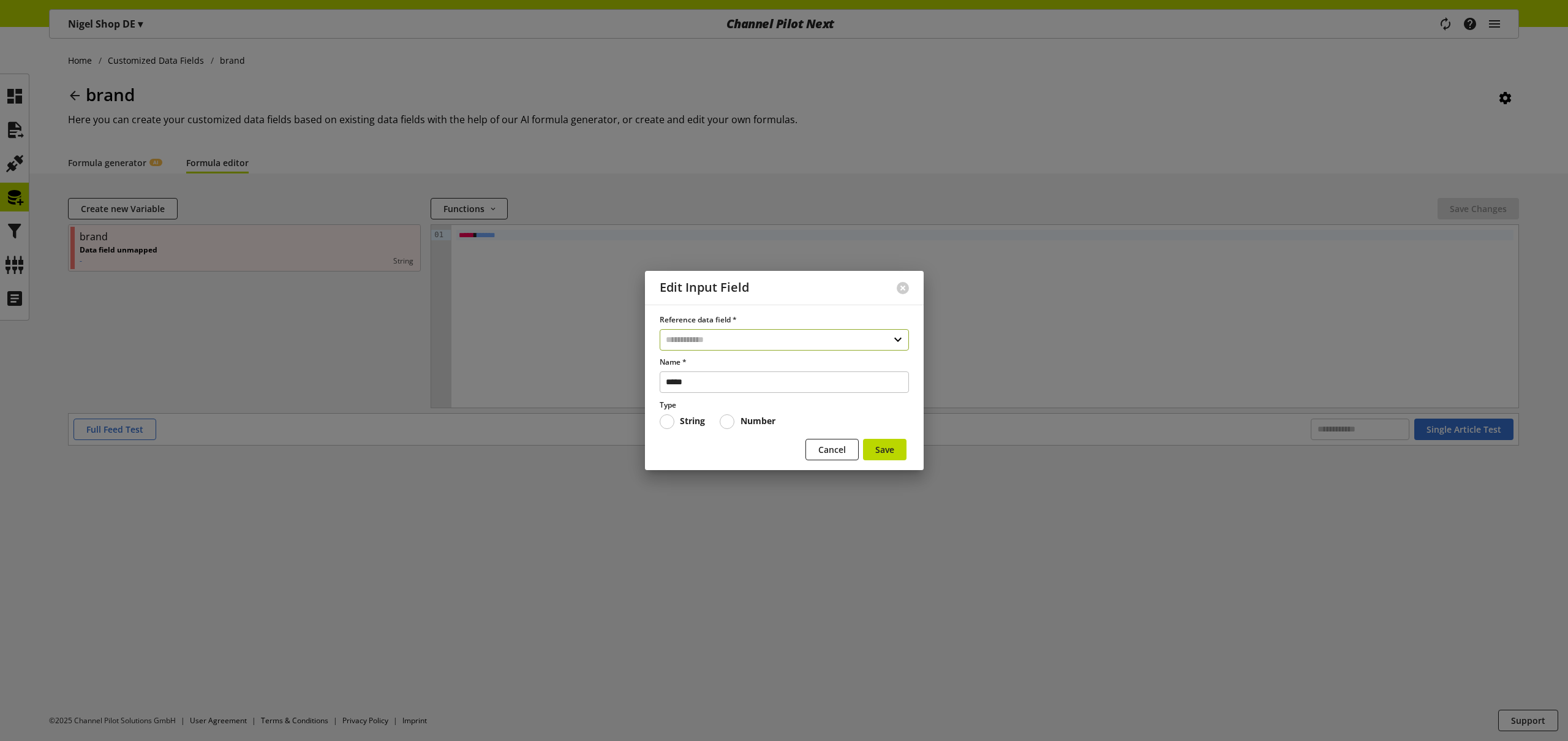
click at [757, 343] on input "text" at bounding box center [784, 340] width 249 height 22
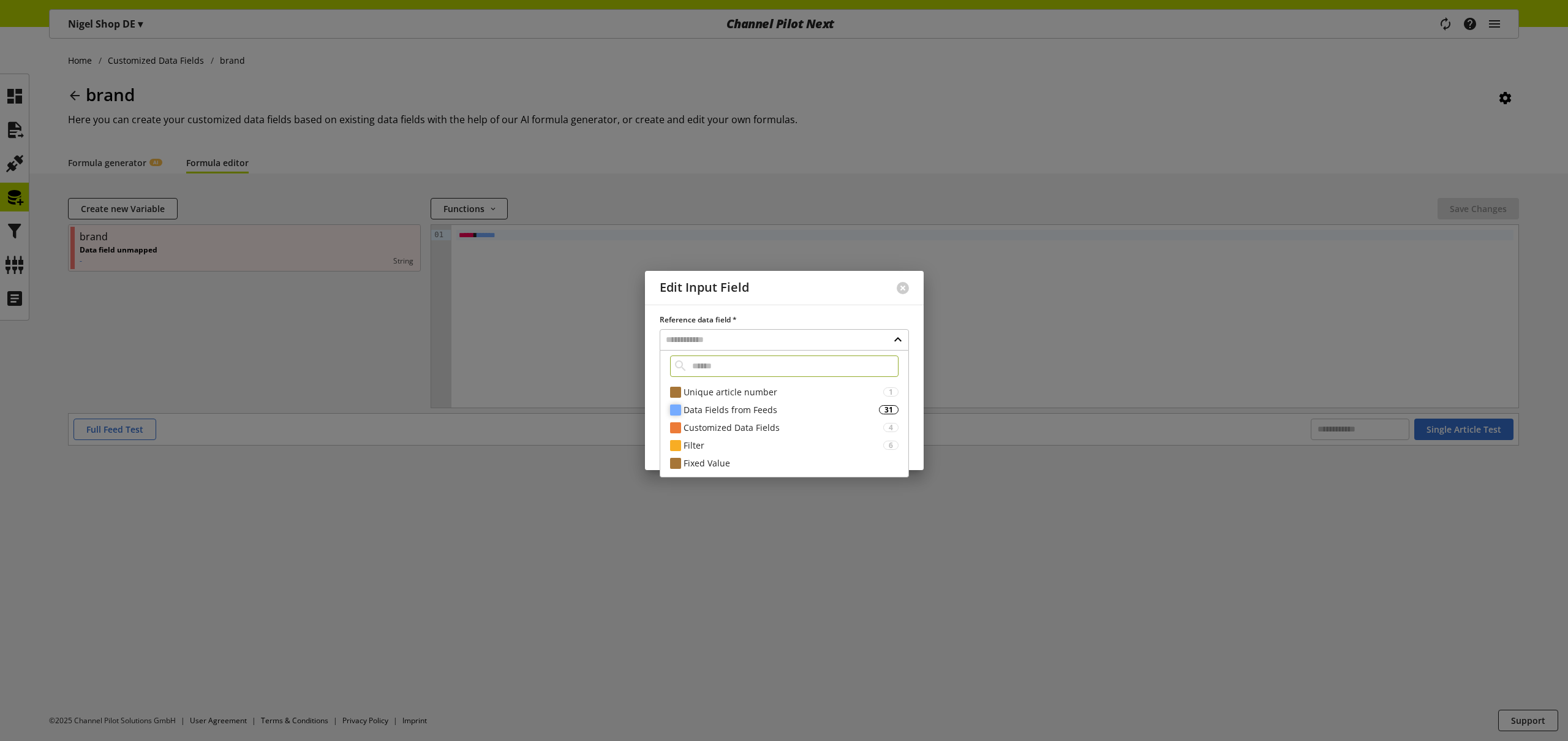
click at [728, 405] on div "Data Fields from Feeds" at bounding box center [781, 409] width 196 height 13
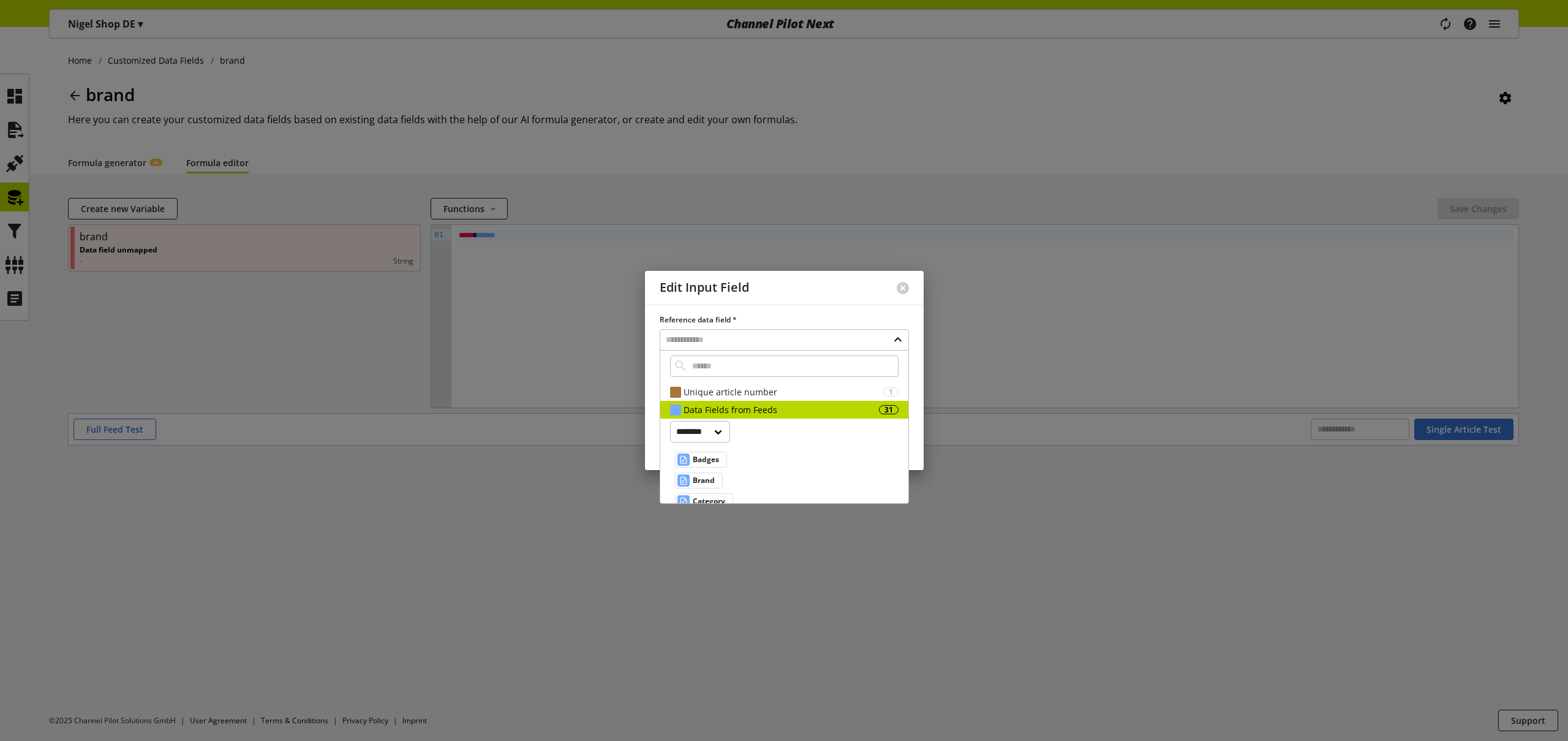
click at [708, 476] on span "Brand" at bounding box center [704, 480] width 22 height 15
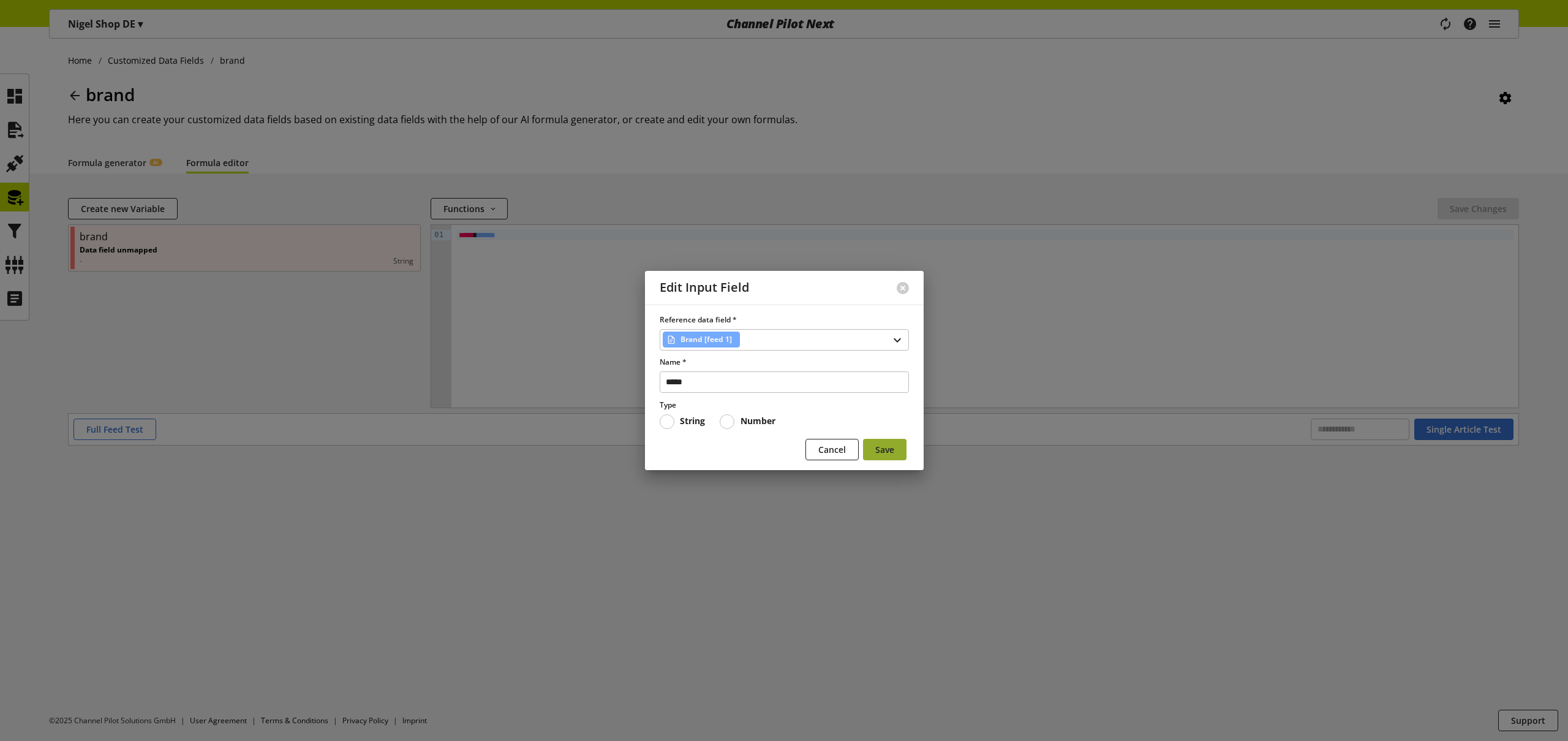
click at [881, 452] on span "Save" at bounding box center [885, 449] width 19 height 13
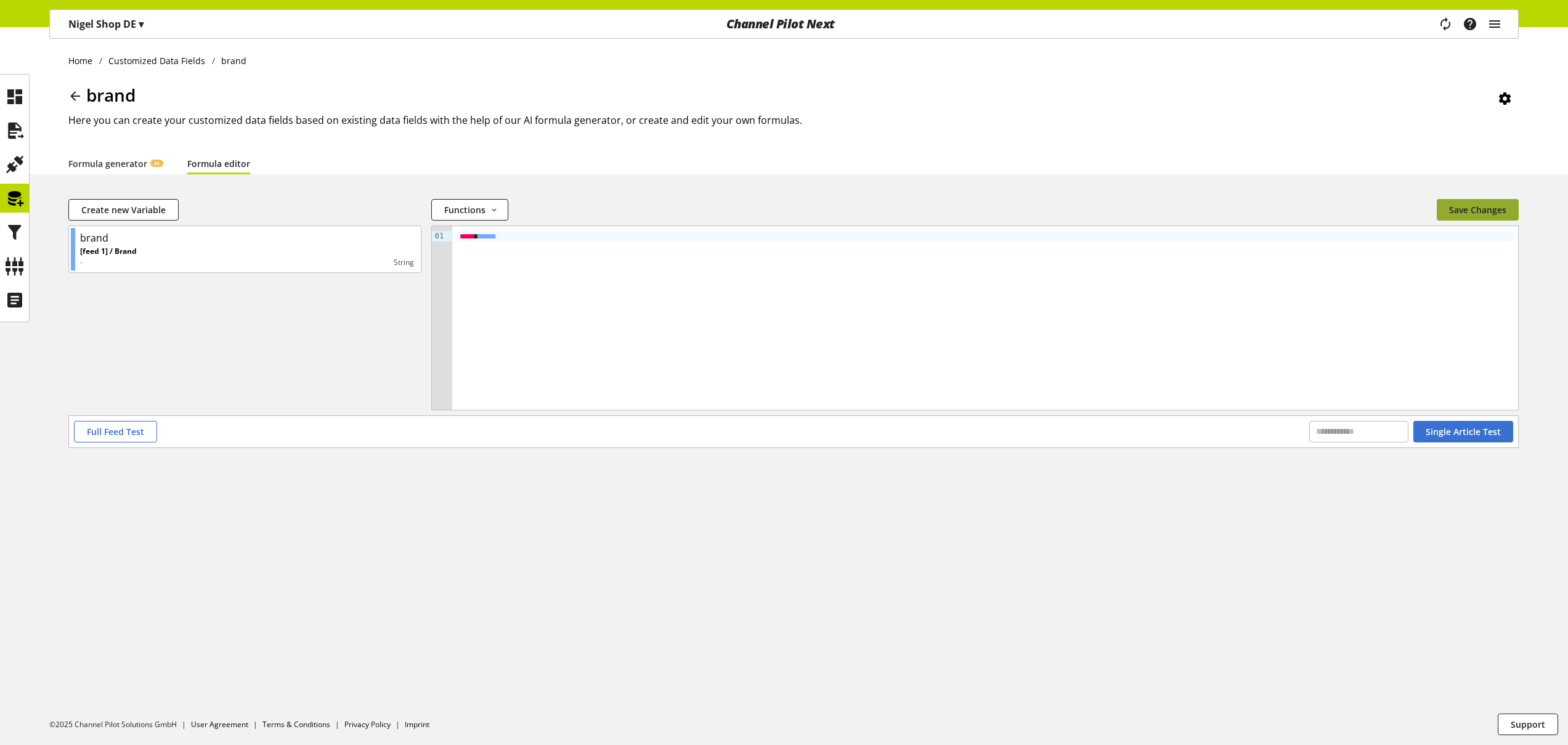
click at [1468, 212] on span "Save Changes" at bounding box center [1478, 209] width 58 height 13
click at [1453, 429] on span "Single Article Test" at bounding box center [1463, 432] width 75 height 13
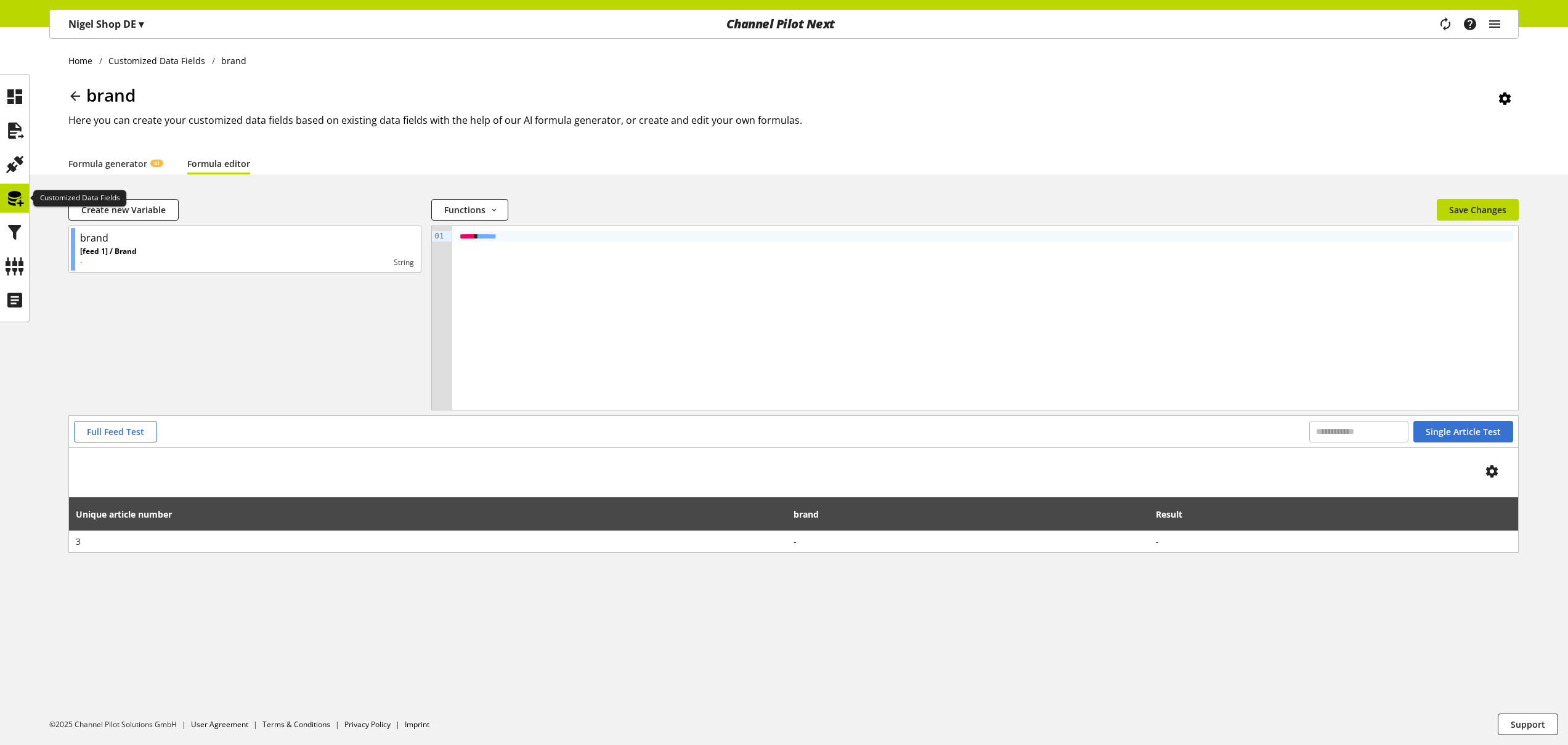
click at [19, 194] on icon at bounding box center [14, 198] width 19 height 25
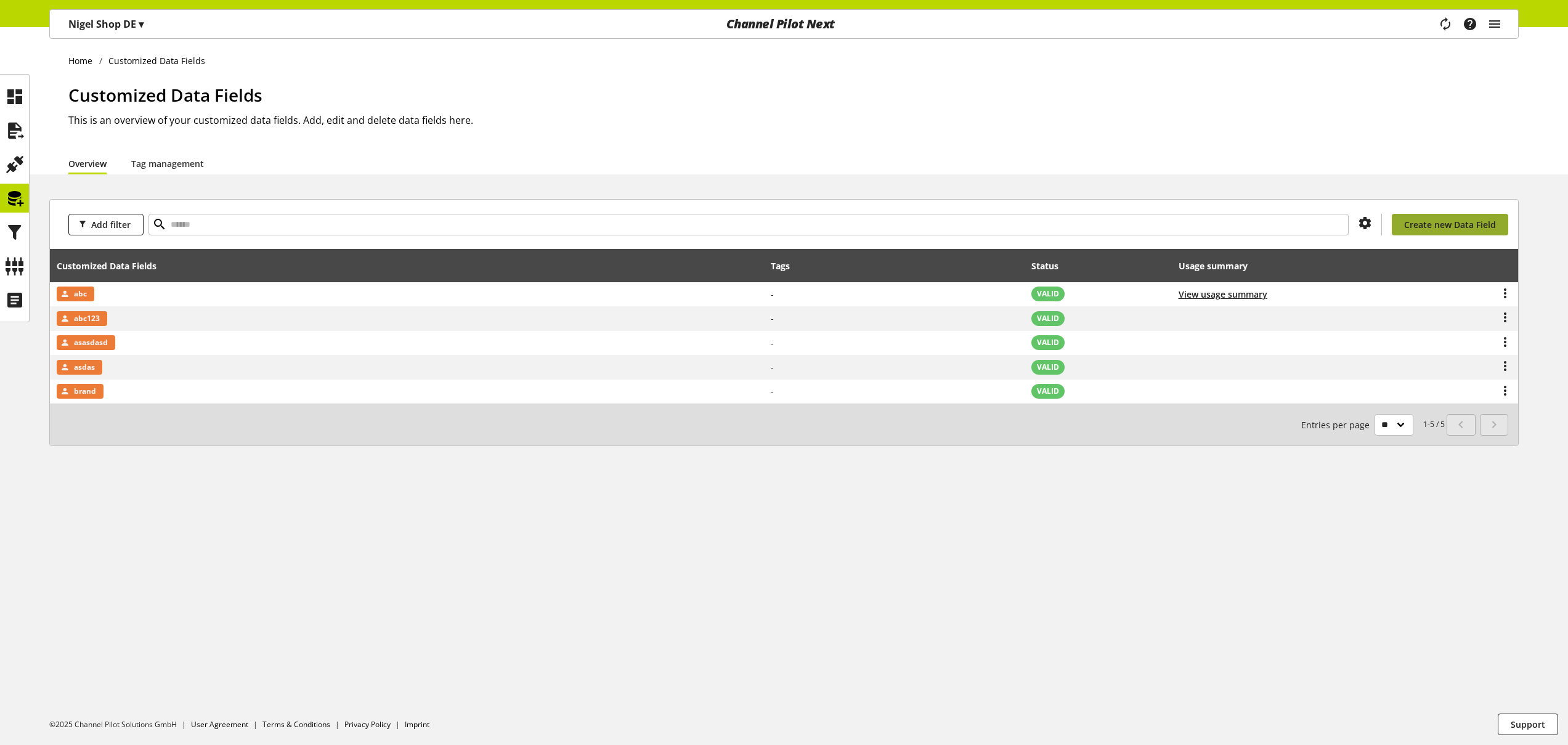
click at [1433, 221] on span "Create new Data Field" at bounding box center [1450, 224] width 92 height 13
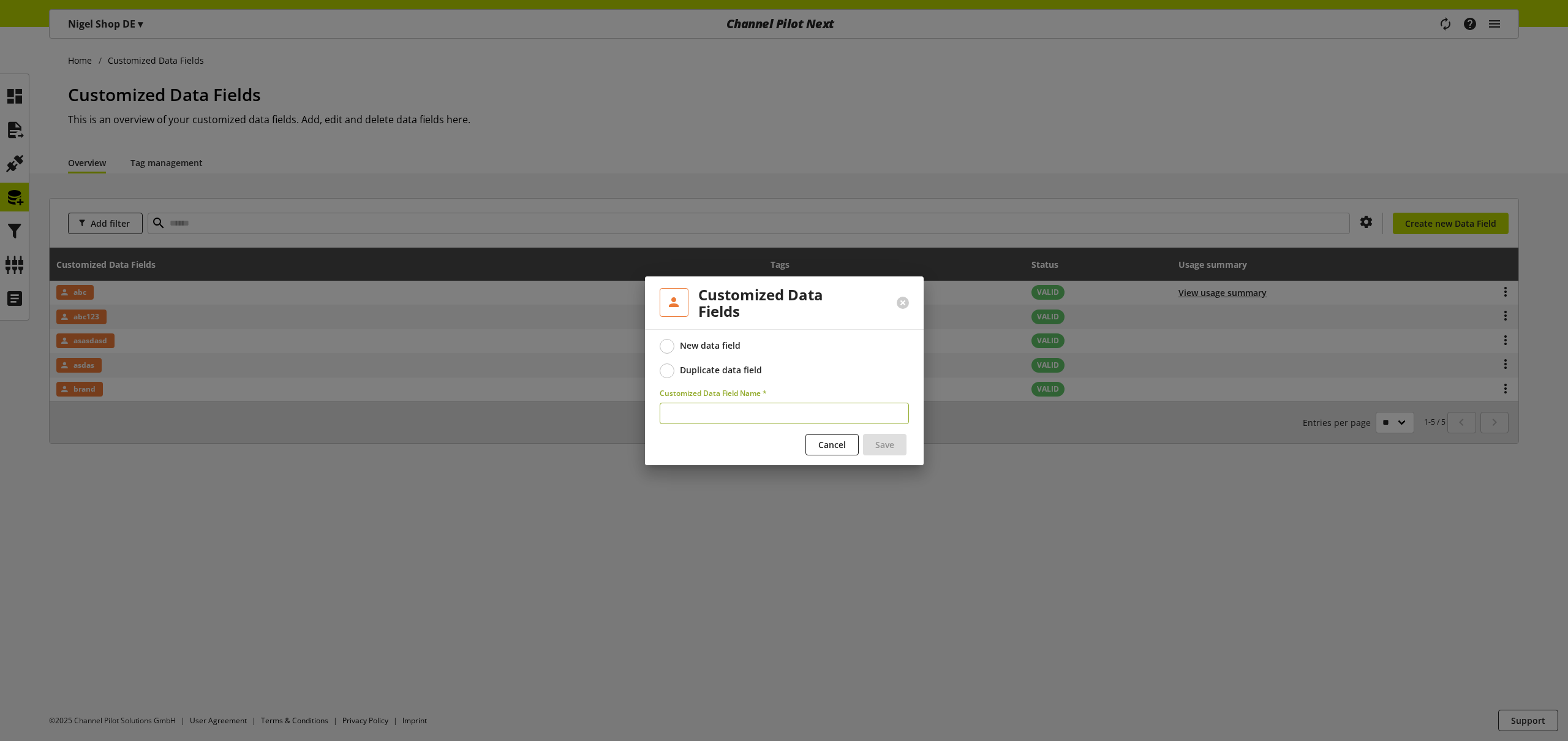
click at [734, 368] on div "Duplicate data field" at bounding box center [721, 370] width 82 height 11
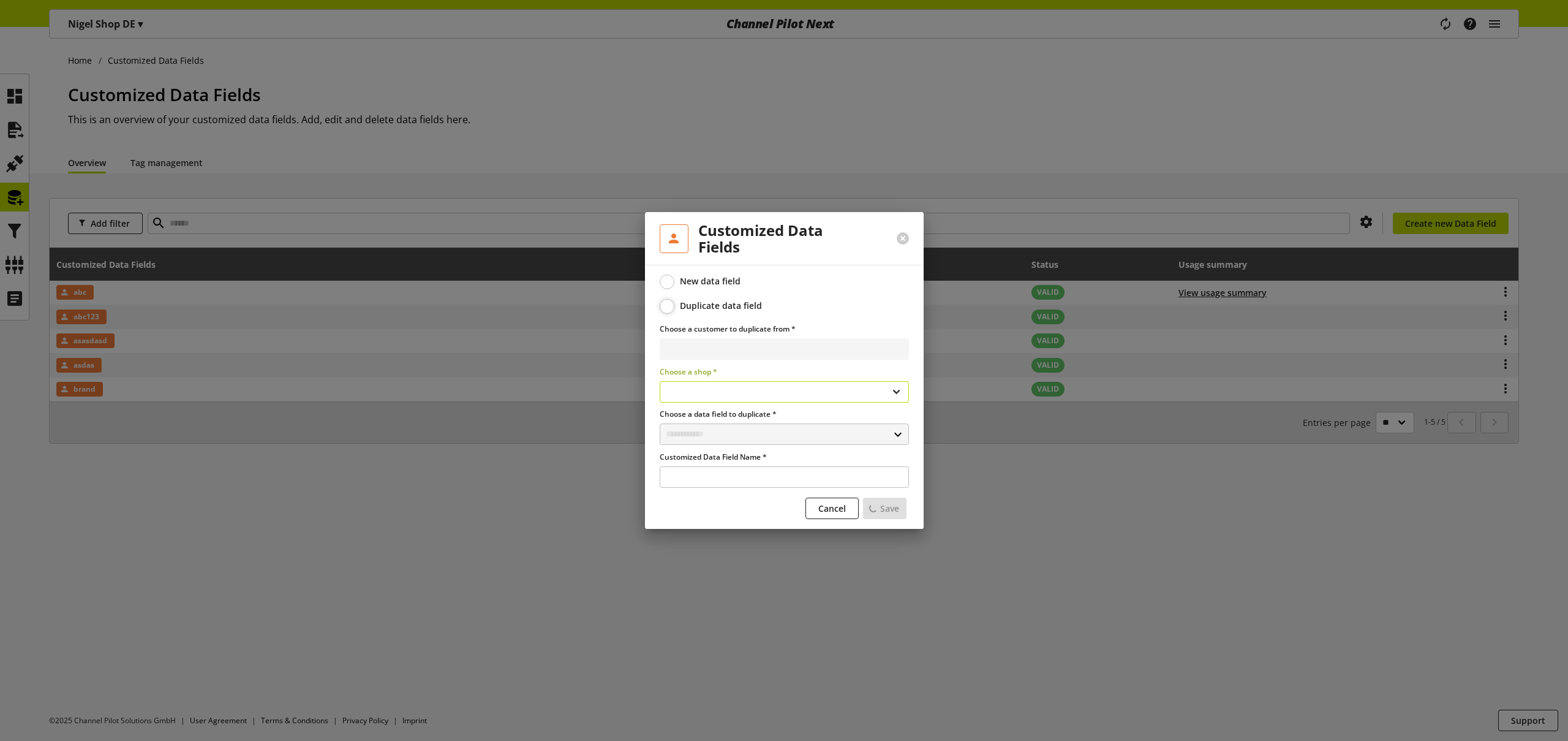
select select
click at [826, 511] on span "Cancel" at bounding box center [832, 508] width 28 height 13
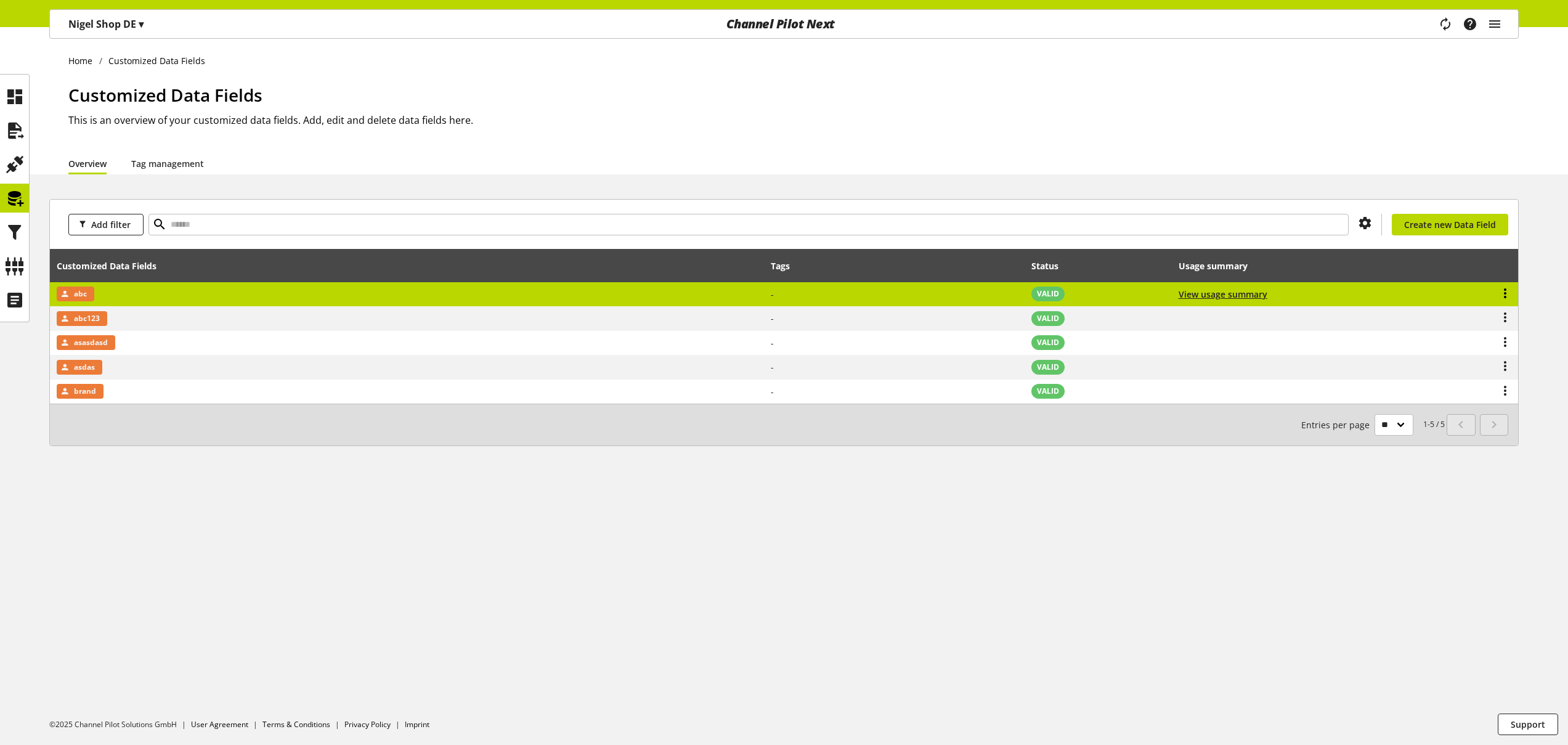
click at [1503, 291] on icon at bounding box center [1505, 293] width 15 height 23
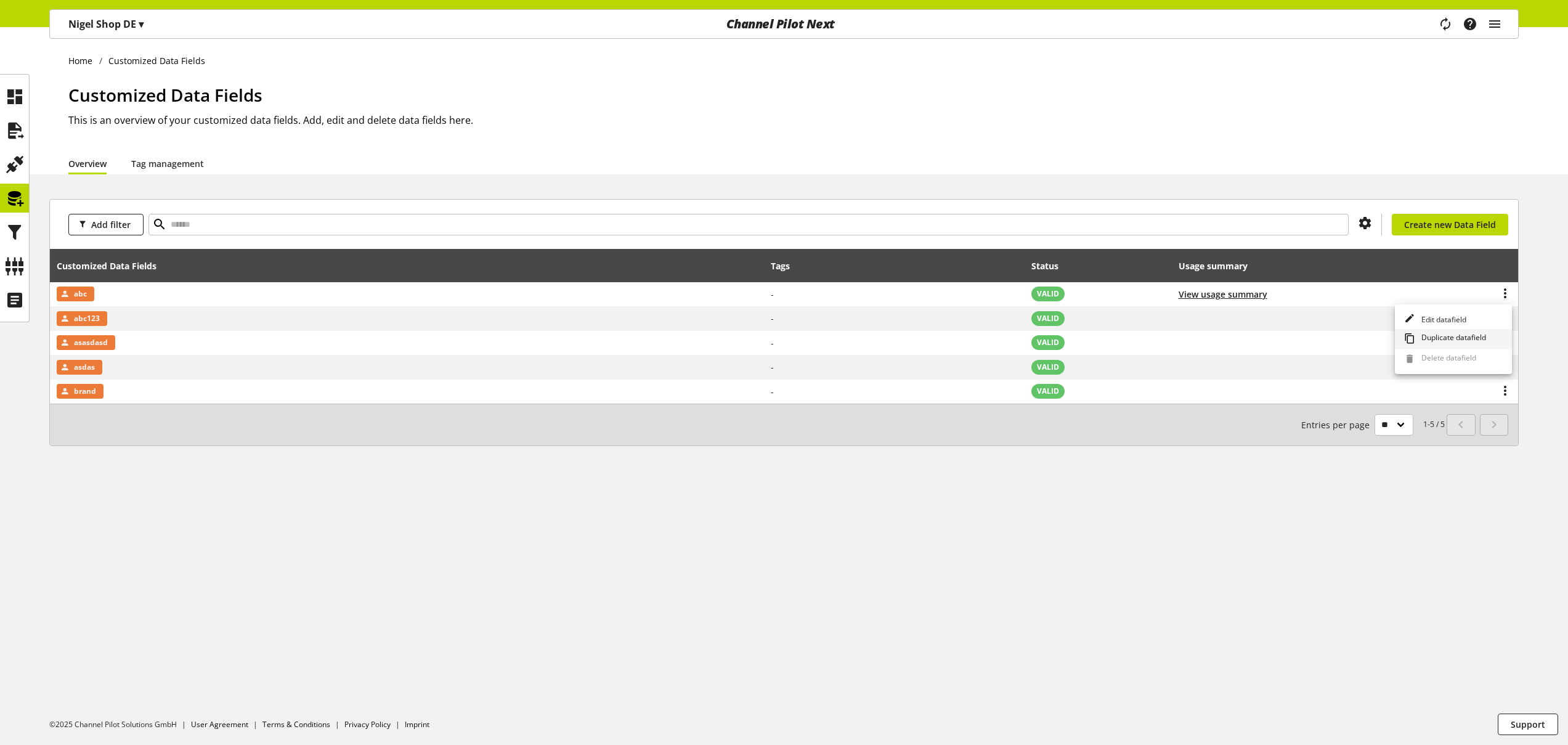
click at [1465, 337] on span "Duplicate datafield" at bounding box center [1451, 338] width 70 height 13
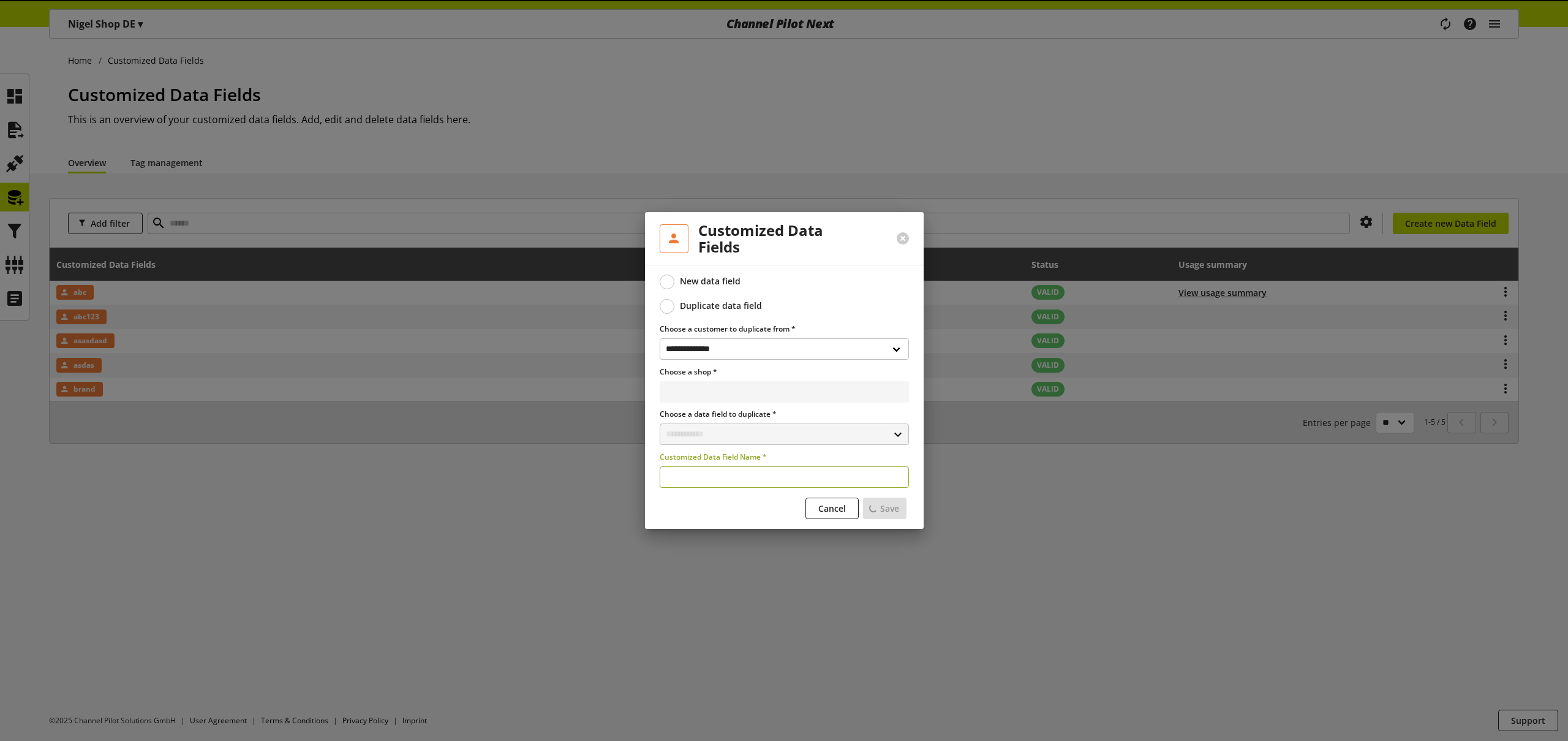
select select "**********"
type input "**********"
click at [893, 506] on span "Save" at bounding box center [885, 508] width 19 height 13
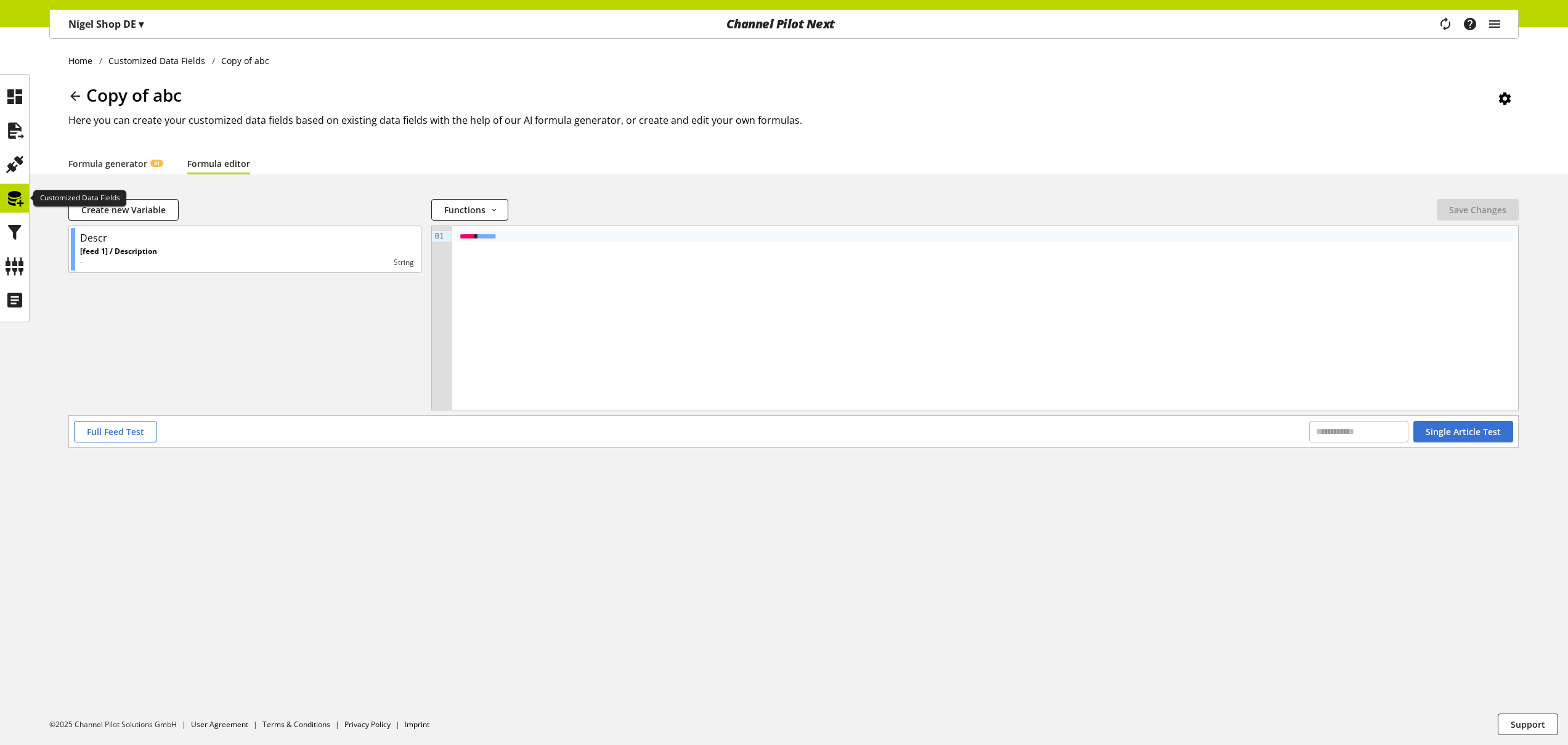
click at [11, 194] on icon at bounding box center [14, 198] width 19 height 25
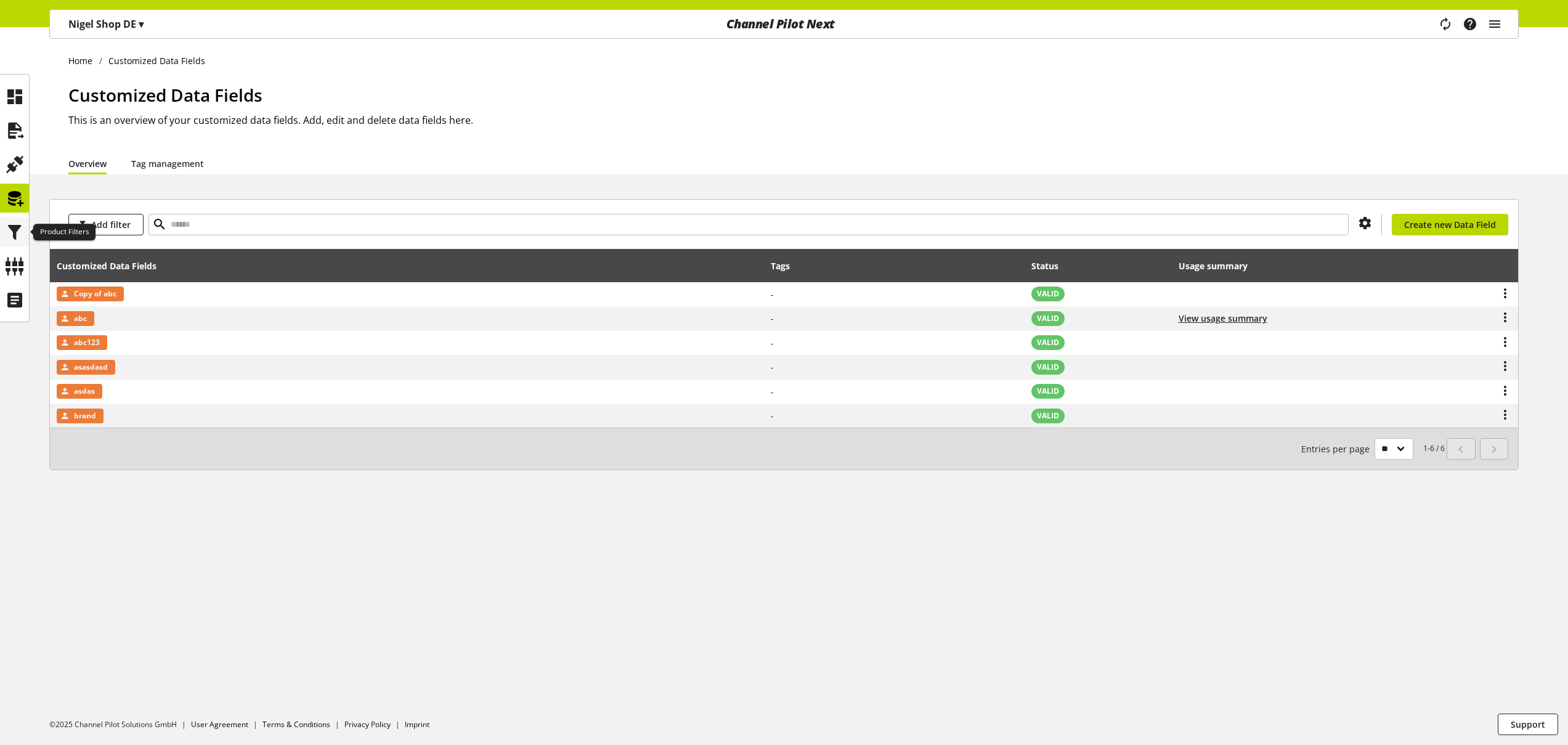
click at [16, 233] on icon at bounding box center [14, 233] width 19 height 25
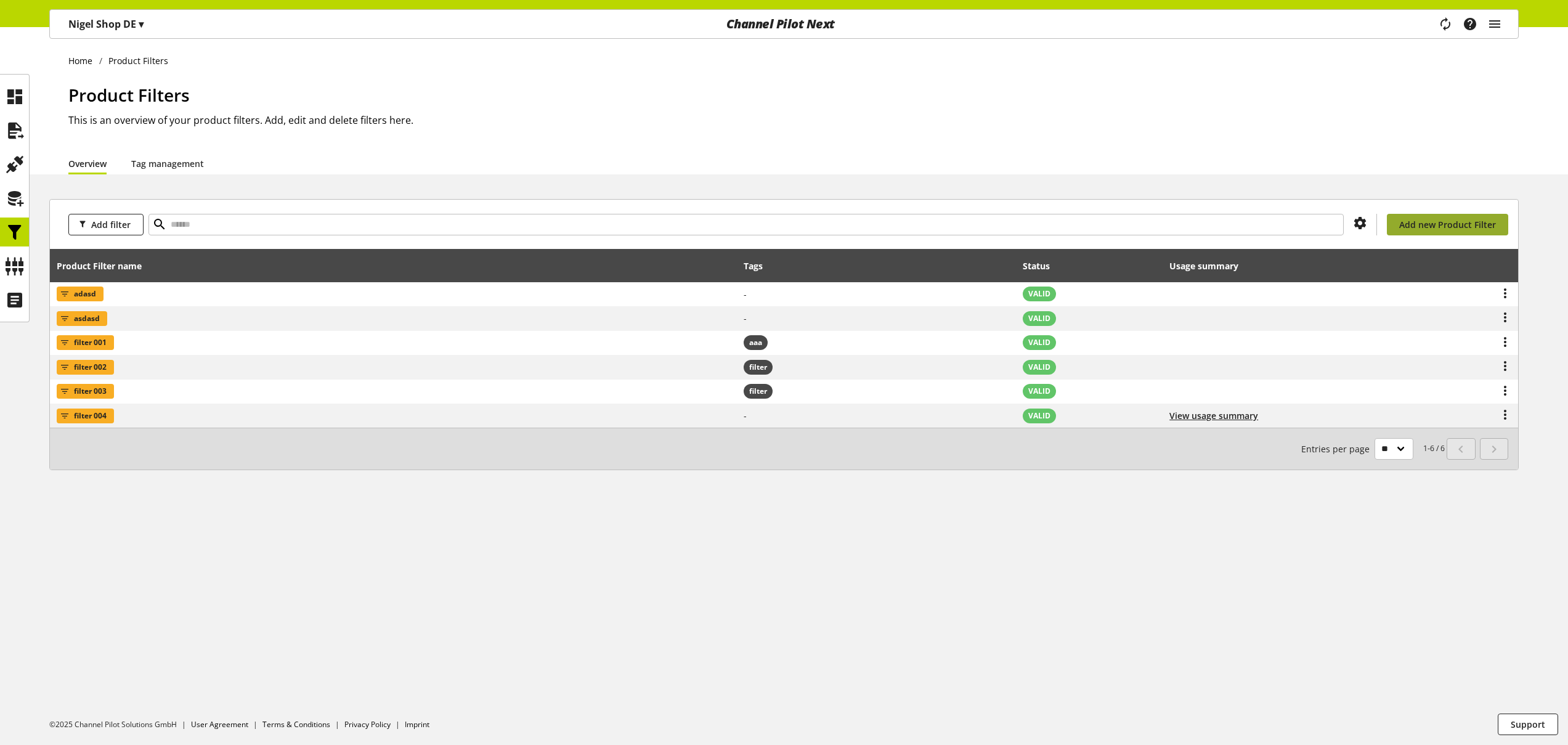
click at [1454, 225] on span "Add new Product Filter" at bounding box center [1447, 224] width 96 height 13
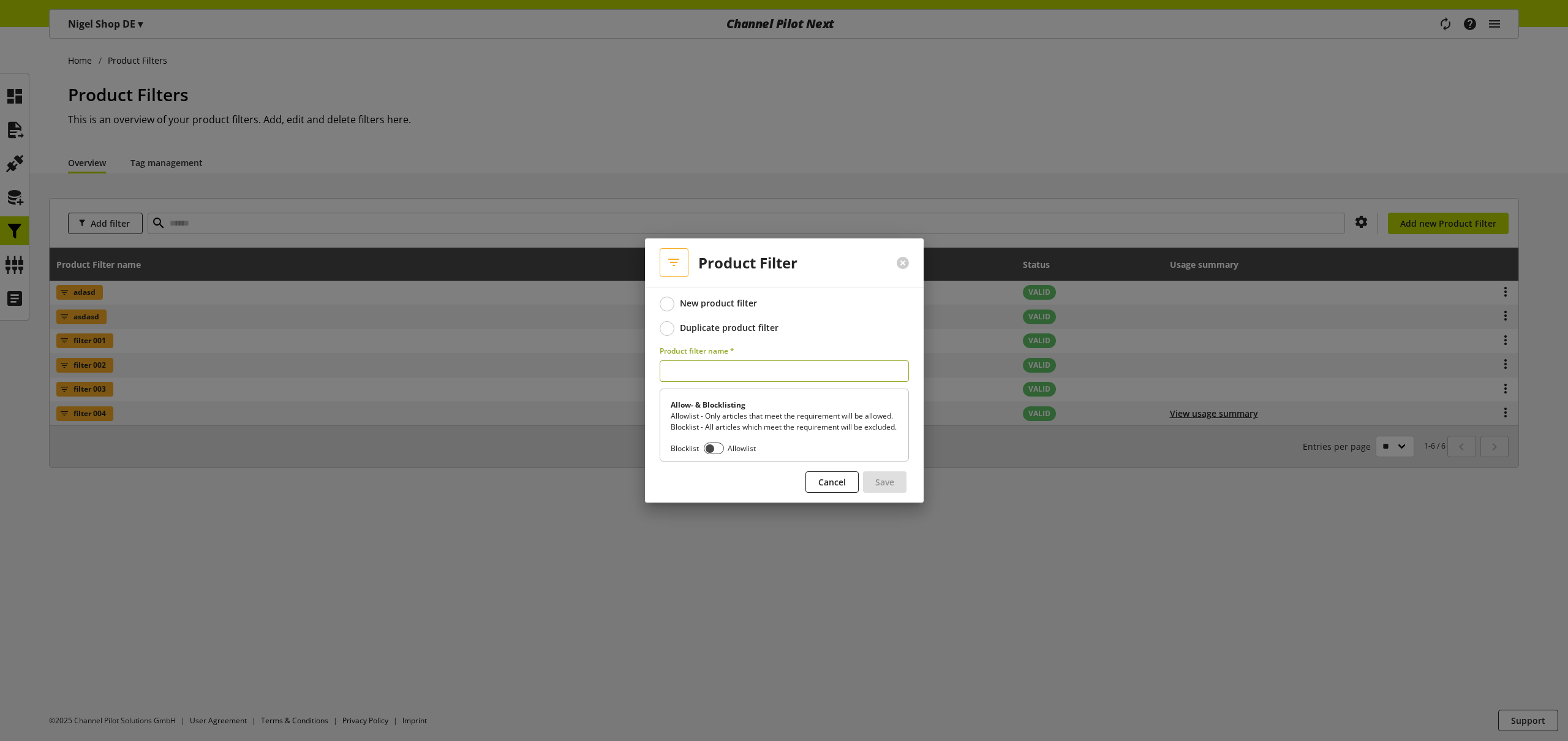
click at [668, 323] on span at bounding box center [666, 328] width 15 height 15
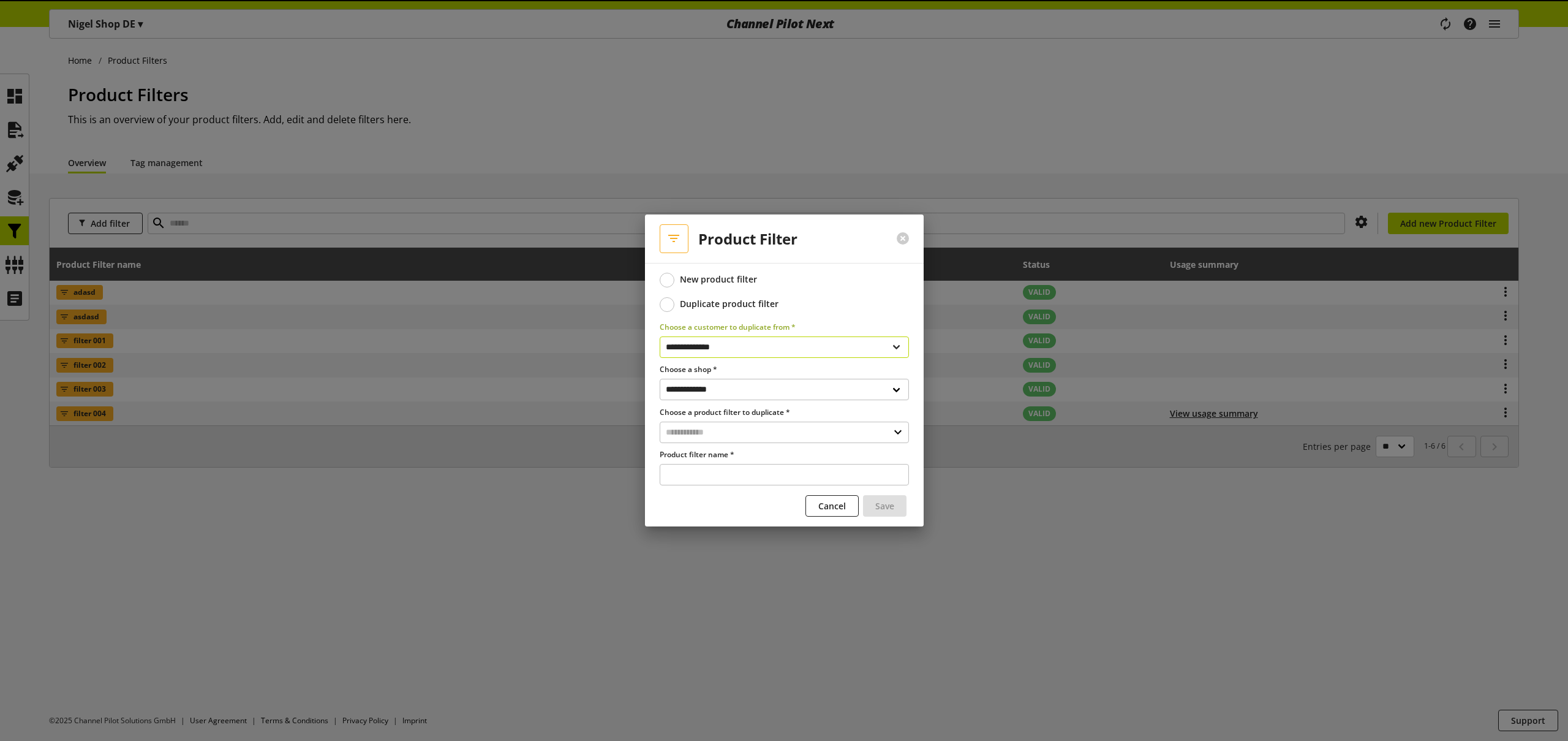
click at [715, 346] on select "**********" at bounding box center [784, 347] width 249 height 22
click at [721, 384] on select "**********" at bounding box center [784, 390] width 249 height 22
select select "**********"
click at [660, 379] on select "**********" at bounding box center [784, 390] width 249 height 22
click at [719, 433] on input "text" at bounding box center [784, 432] width 249 height 22
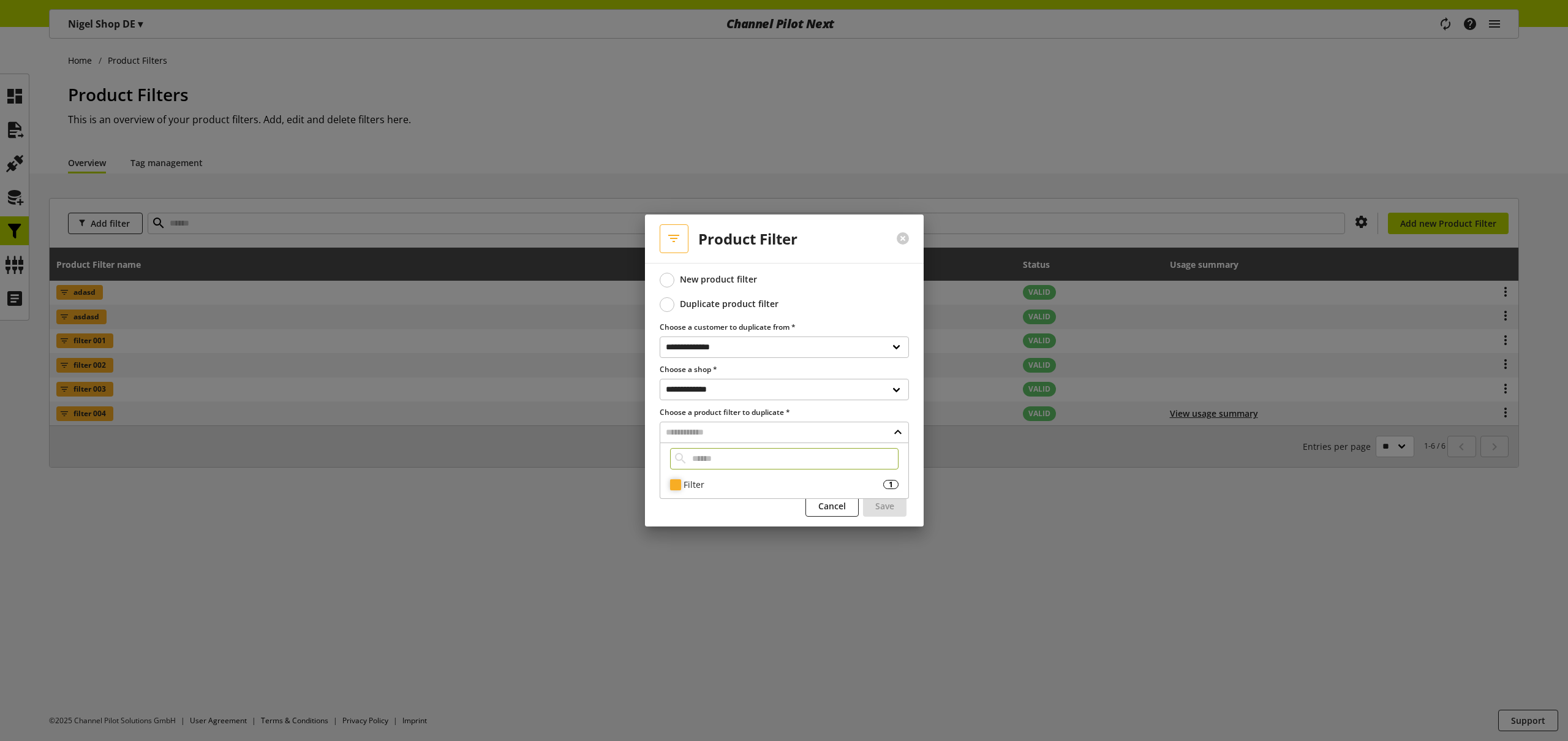
click at [705, 484] on div "Filter" at bounding box center [783, 484] width 199 height 13
click at [719, 505] on span "filter 001" at bounding box center [704, 506] width 32 height 15
type input "**********"
click at [880, 504] on span "Save" at bounding box center [885, 506] width 19 height 13
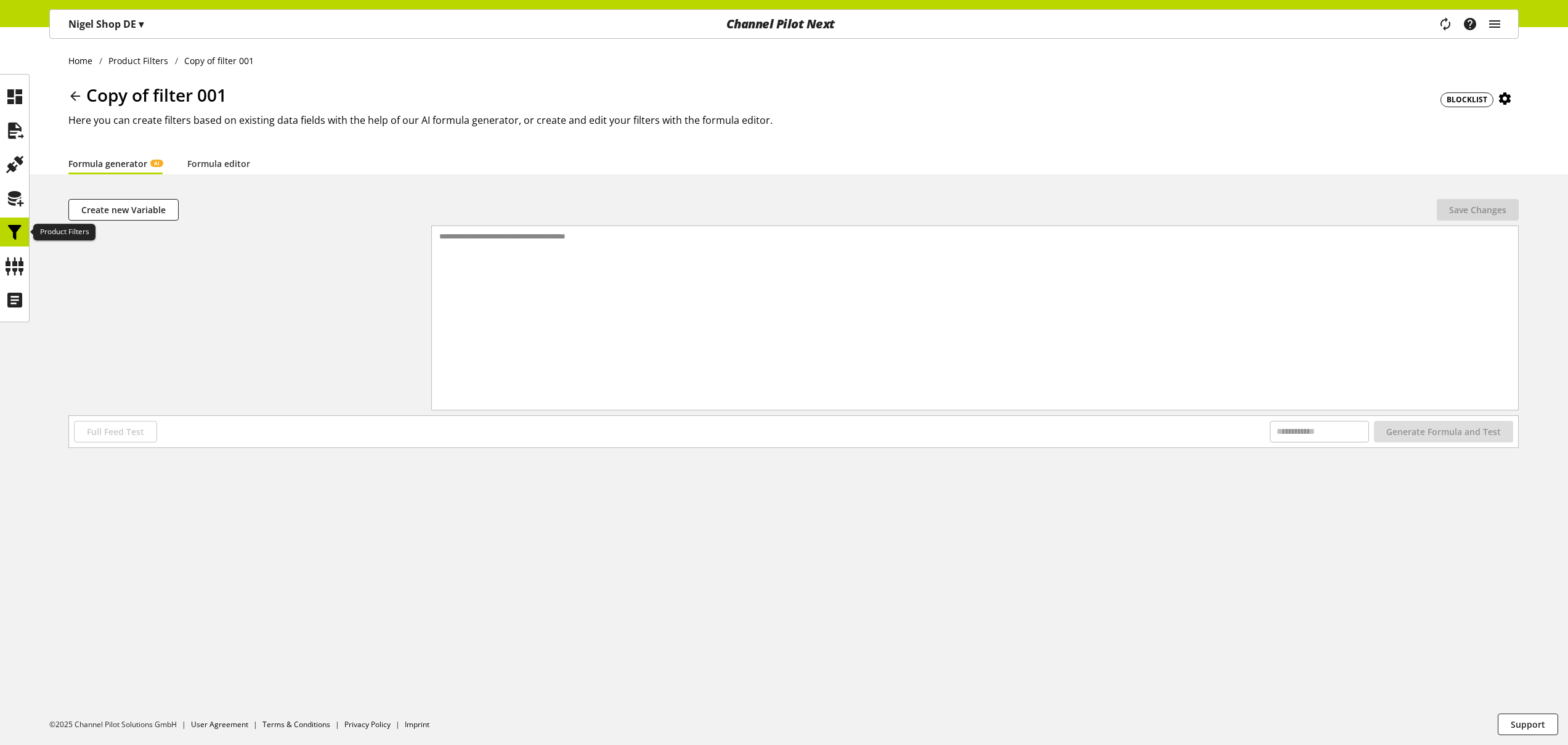
click at [14, 226] on icon at bounding box center [14, 233] width 19 height 25
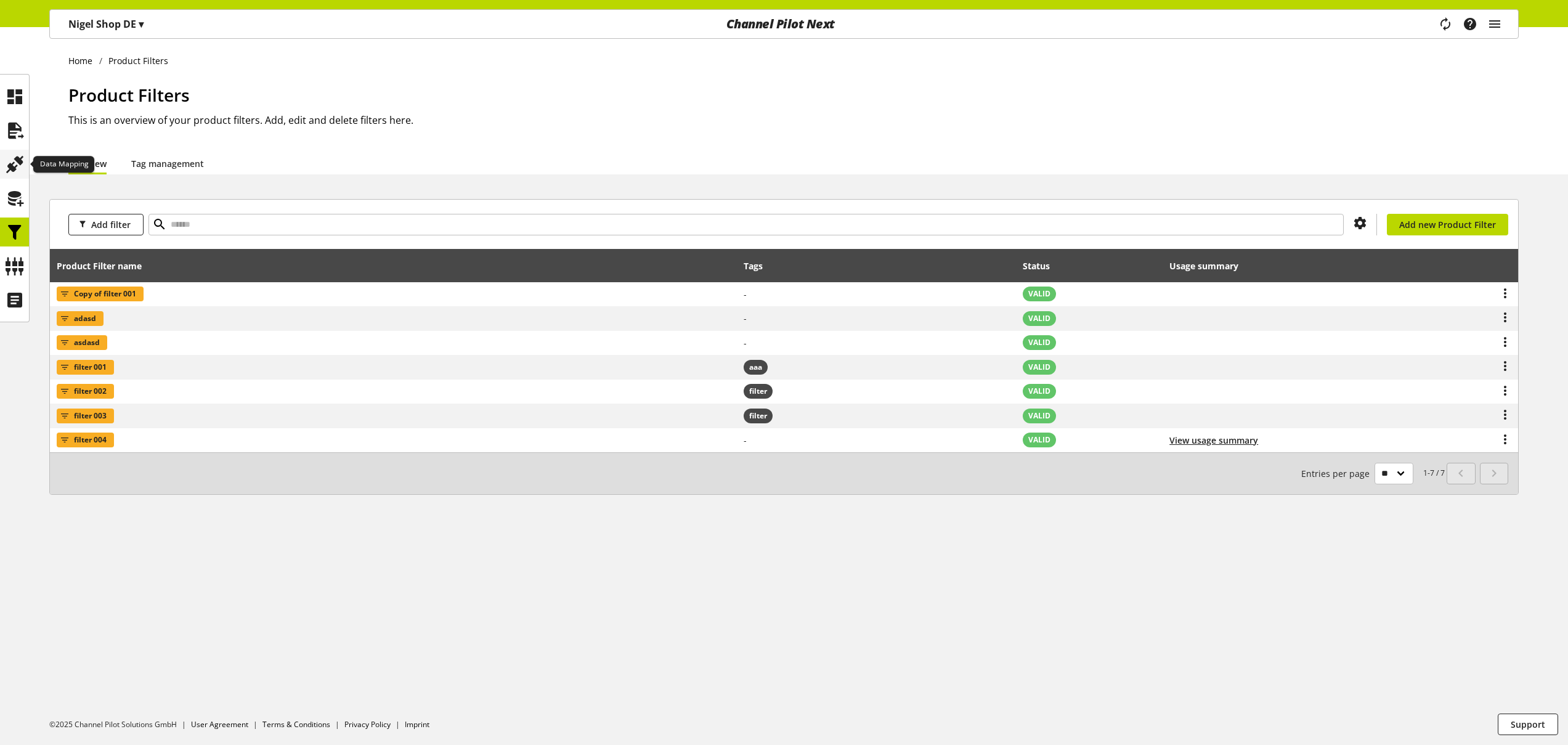
click at [16, 165] on icon at bounding box center [14, 165] width 19 height 25
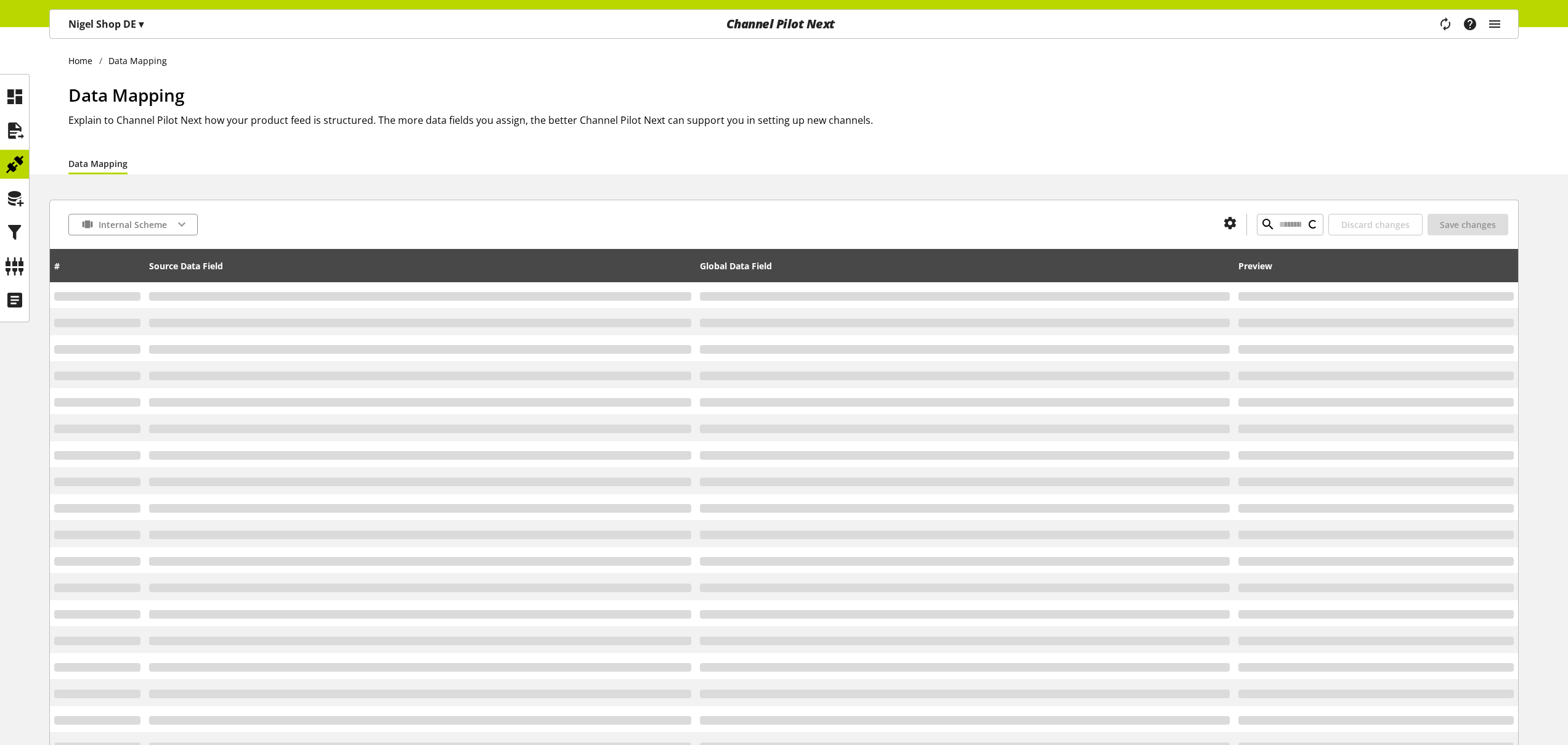
type input "*"
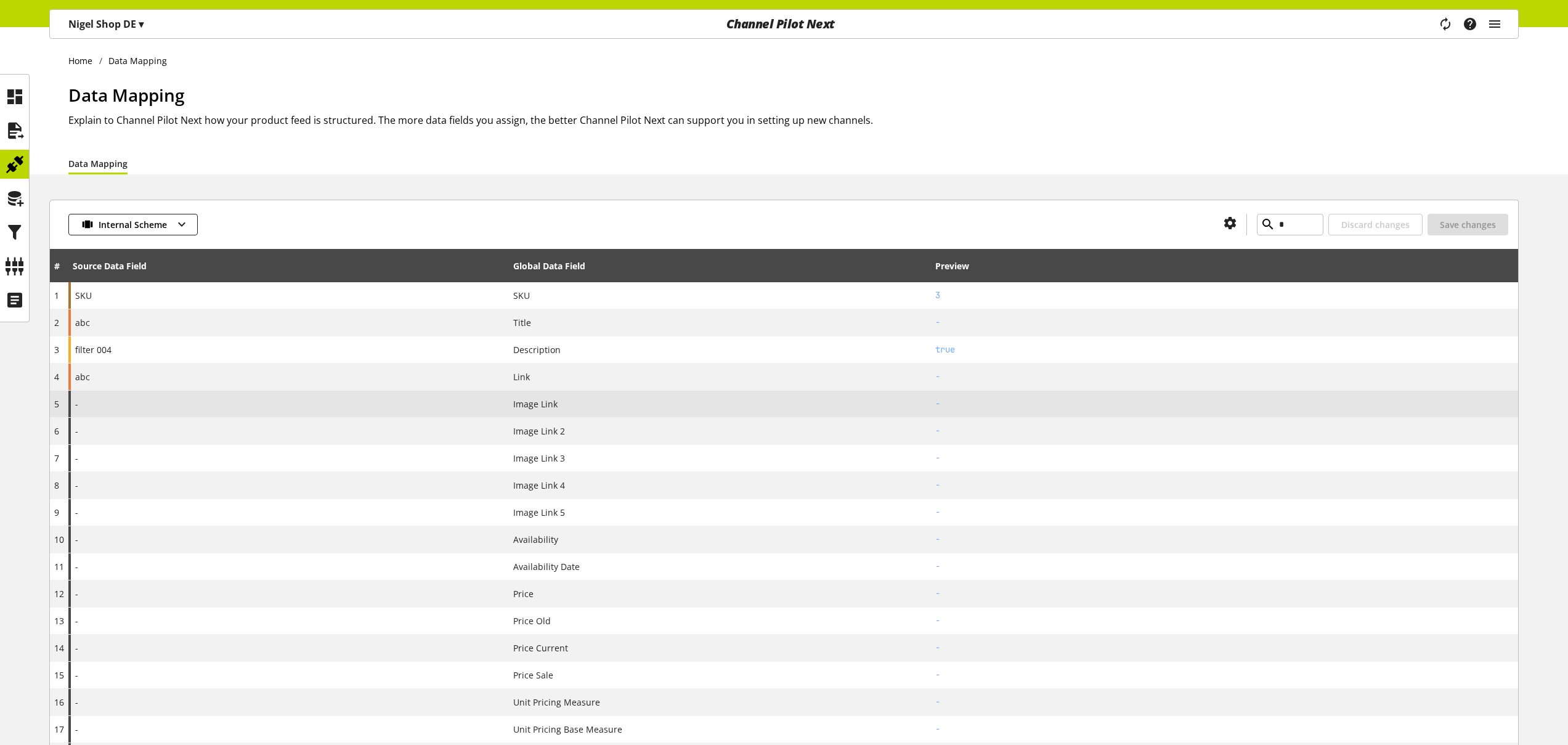
click at [202, 402] on div "-" at bounding box center [289, 404] width 440 height 26
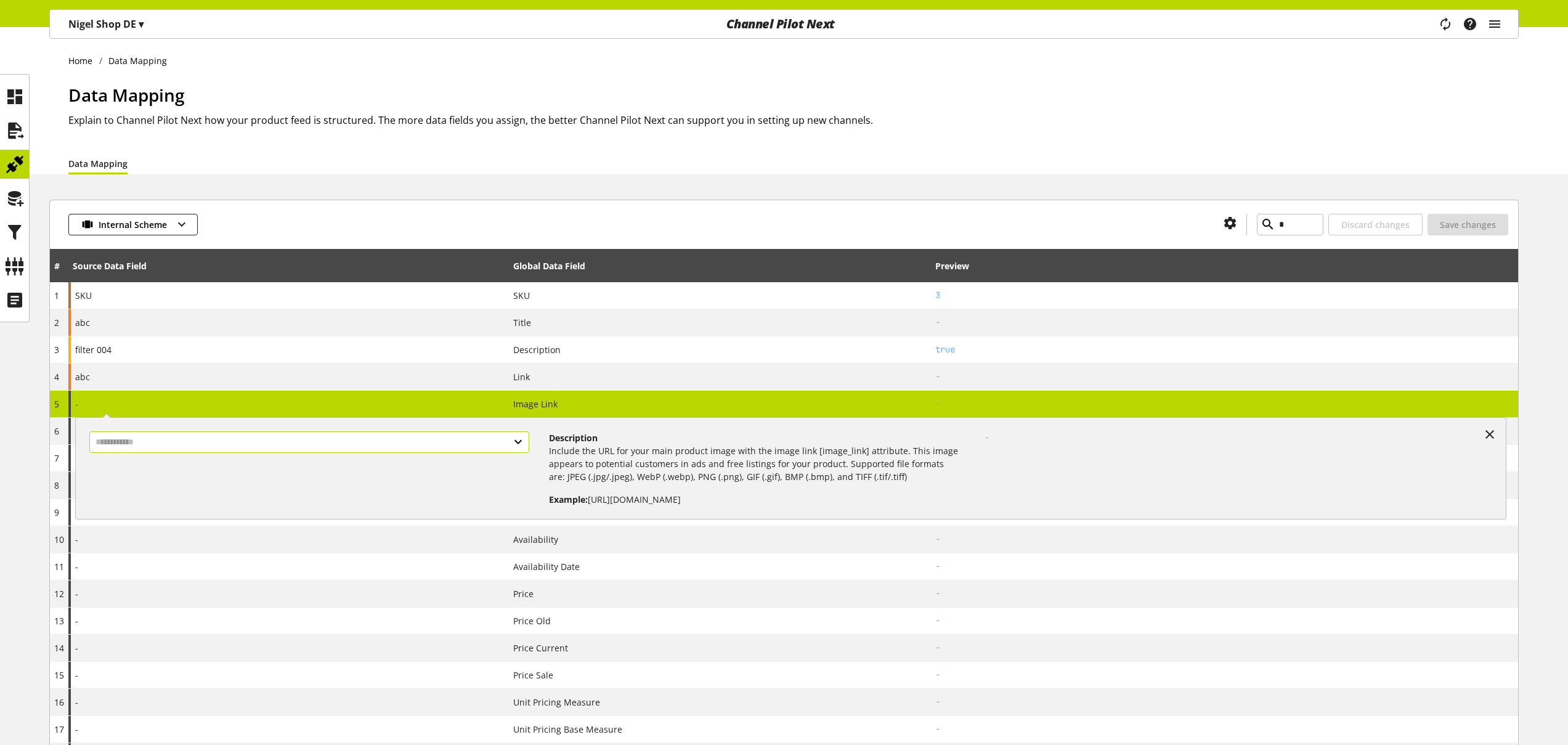
click at [198, 445] on input "text" at bounding box center [310, 442] width 440 height 22
select select "***"
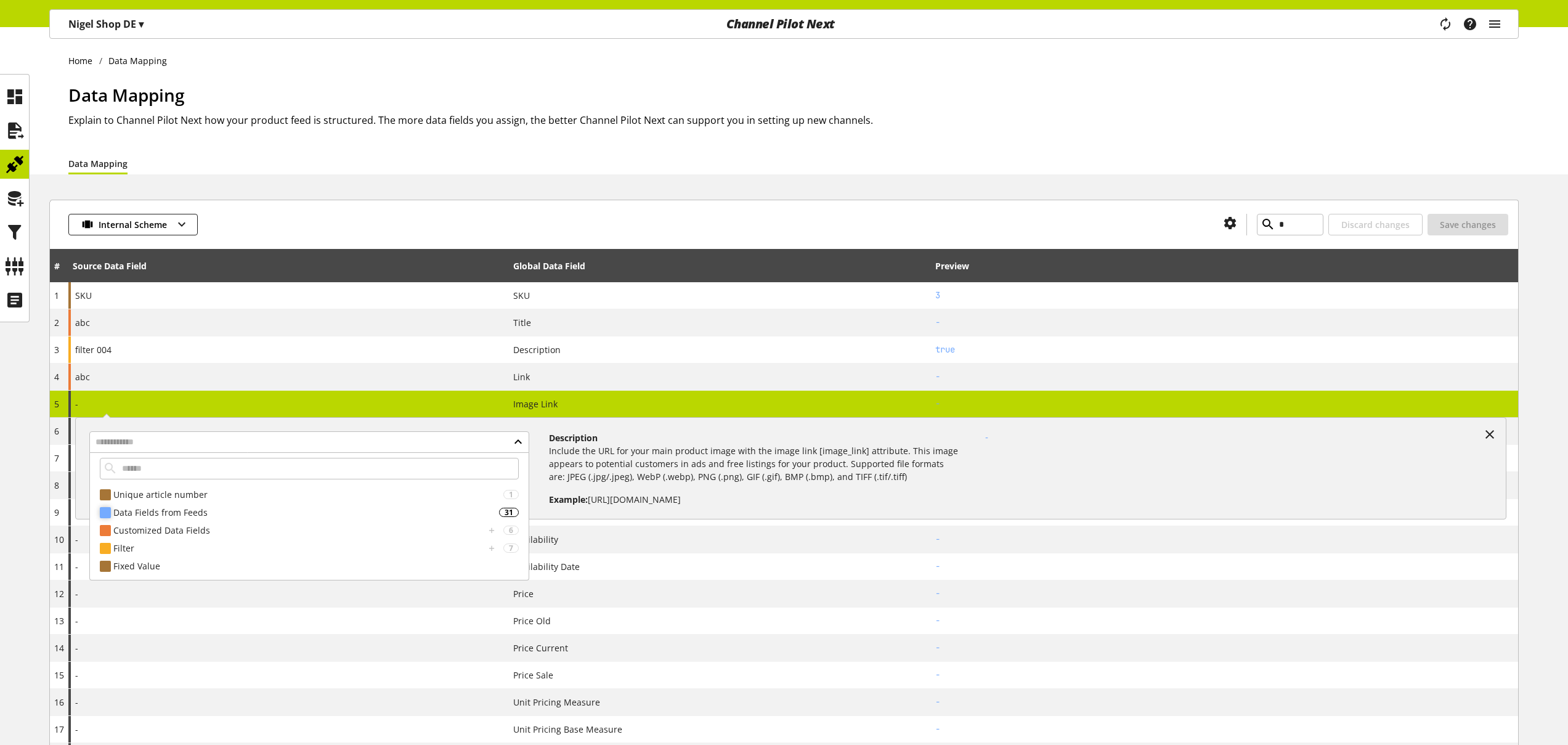
click at [162, 514] on div "Data Fields from Feeds" at bounding box center [306, 512] width 386 height 13
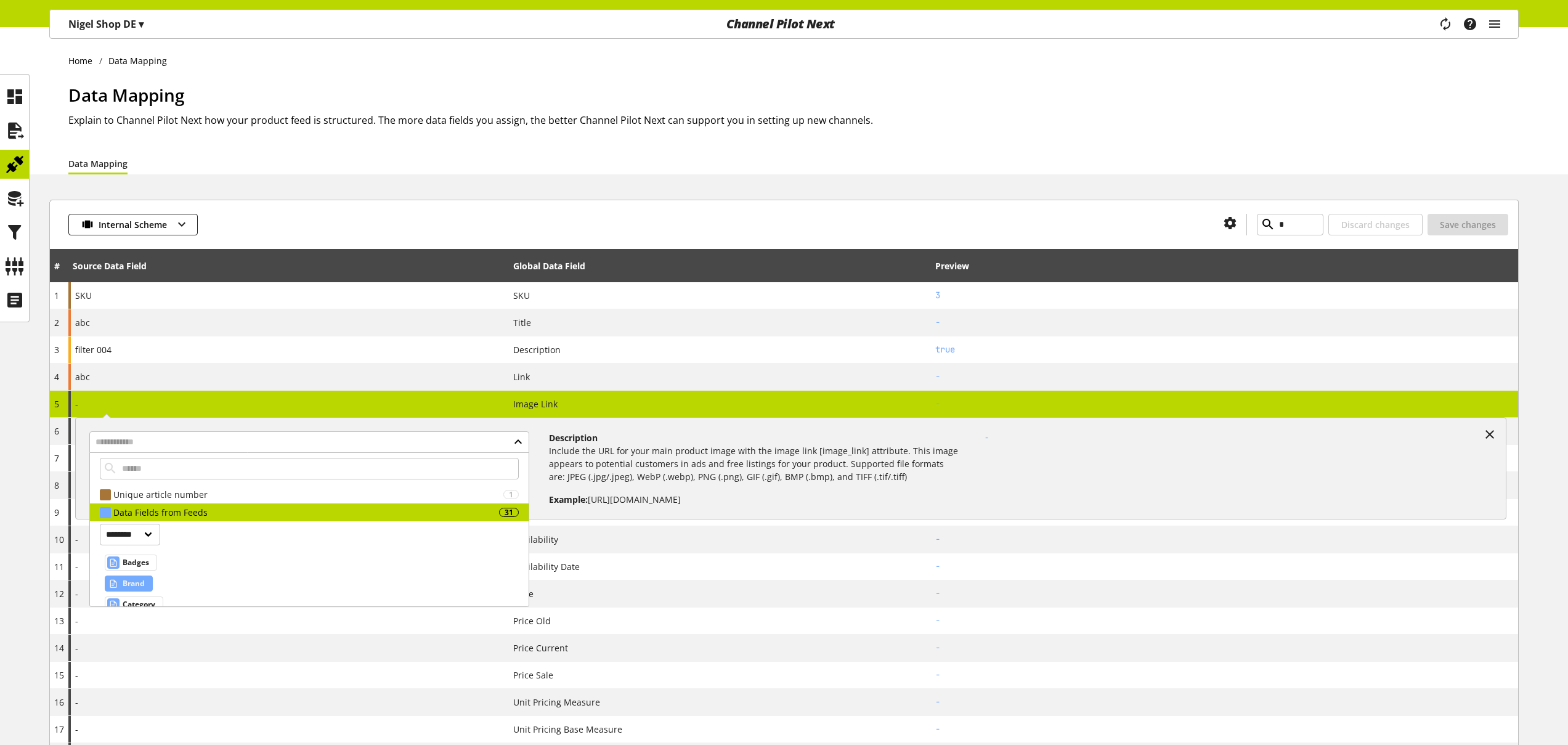
click at [144, 581] on span "Brand" at bounding box center [134, 583] width 23 height 15
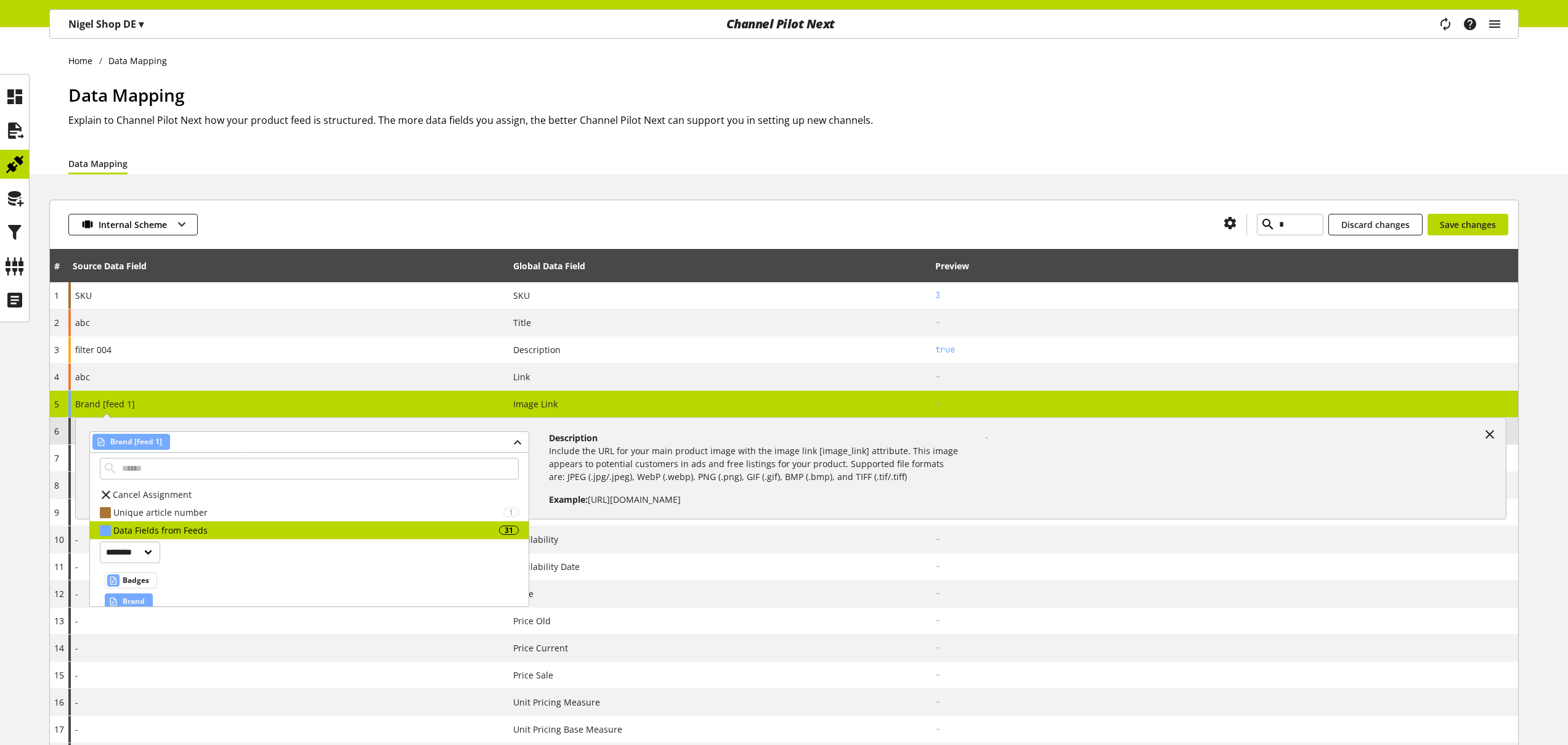
click at [1489, 433] on icon at bounding box center [1489, 434] width 15 height 23
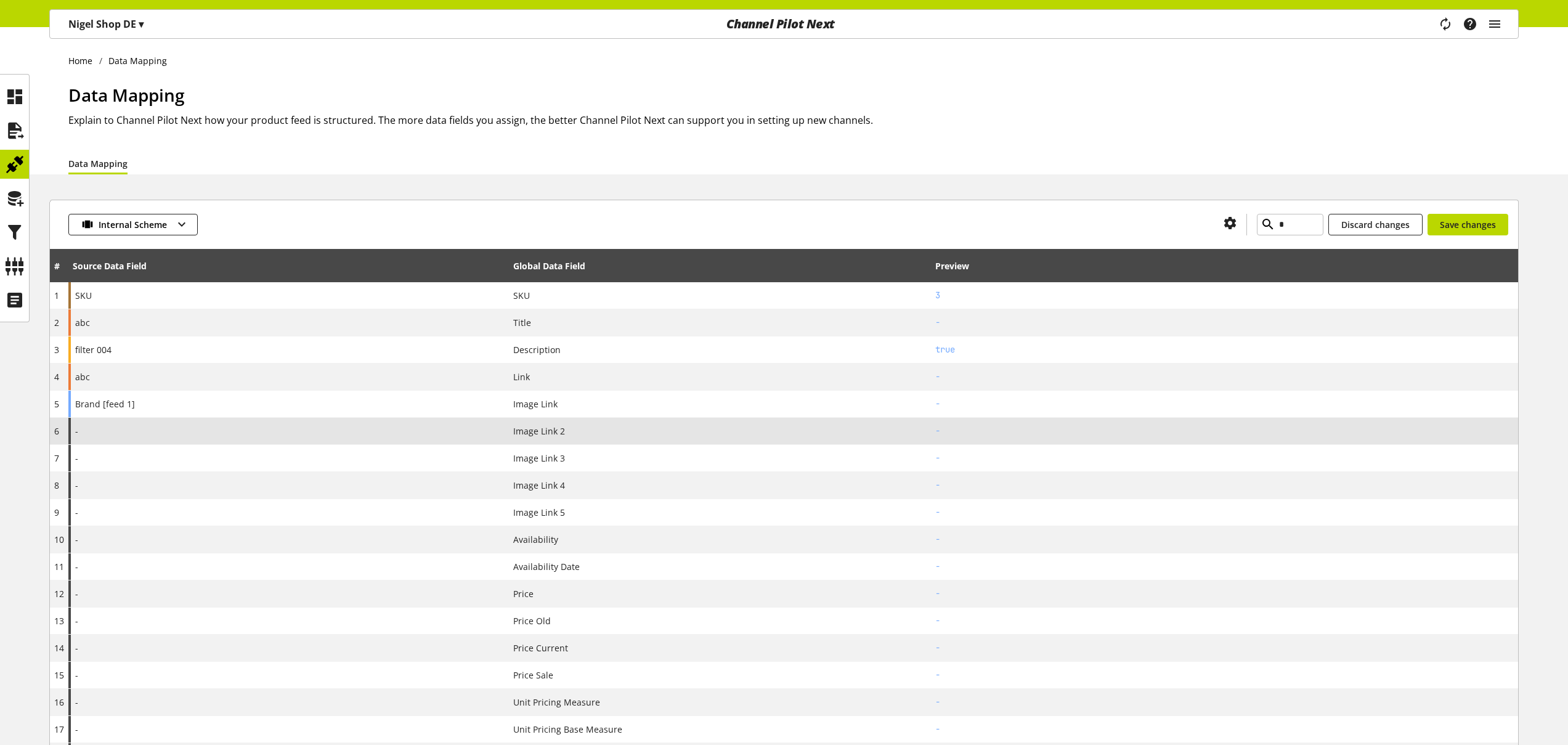
click at [152, 429] on div "-" at bounding box center [289, 431] width 440 height 26
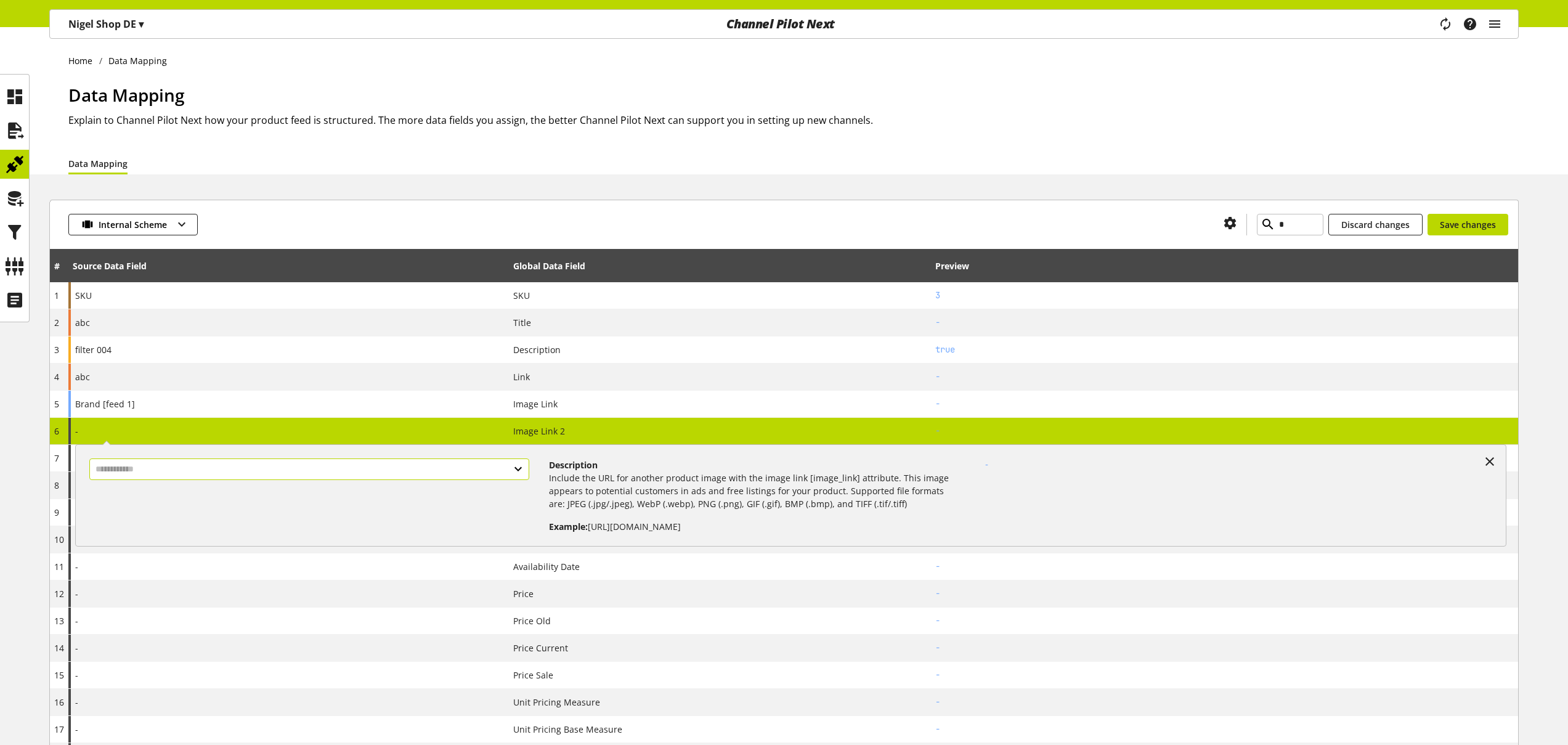
click at [170, 470] on input "text" at bounding box center [310, 469] width 440 height 22
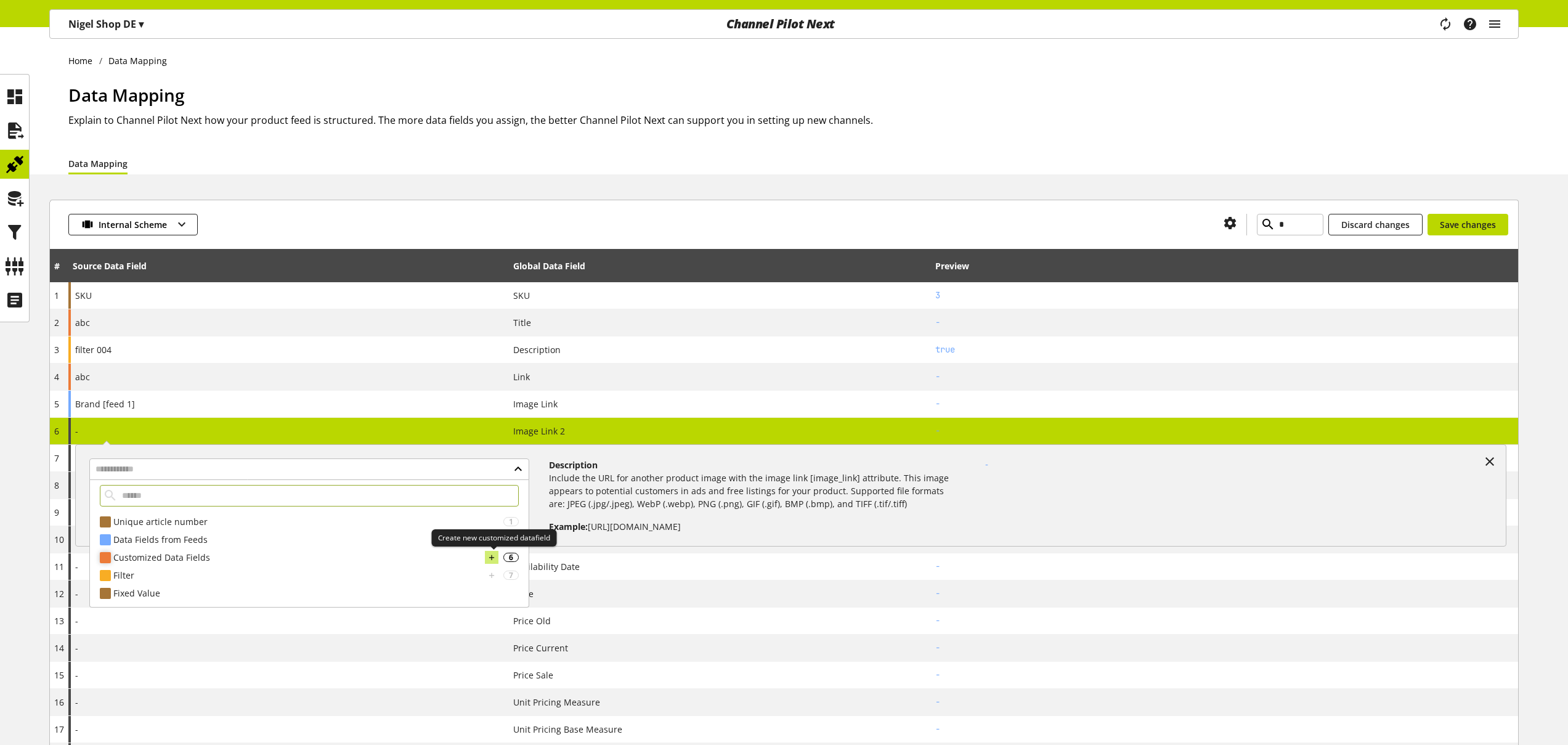
click at [494, 557] on icon at bounding box center [492, 557] width 9 height 13
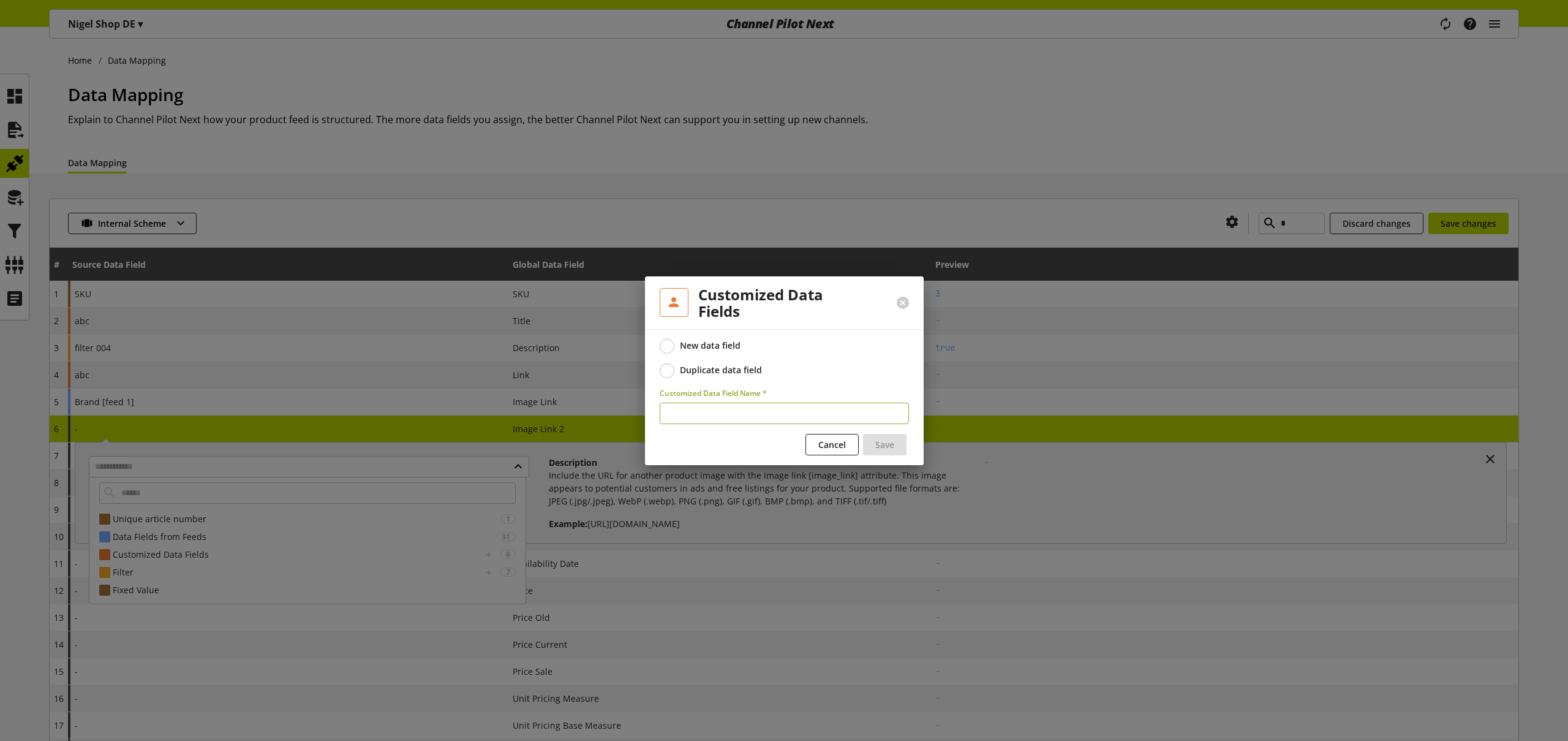
click at [668, 370] on span at bounding box center [666, 370] width 15 height 15
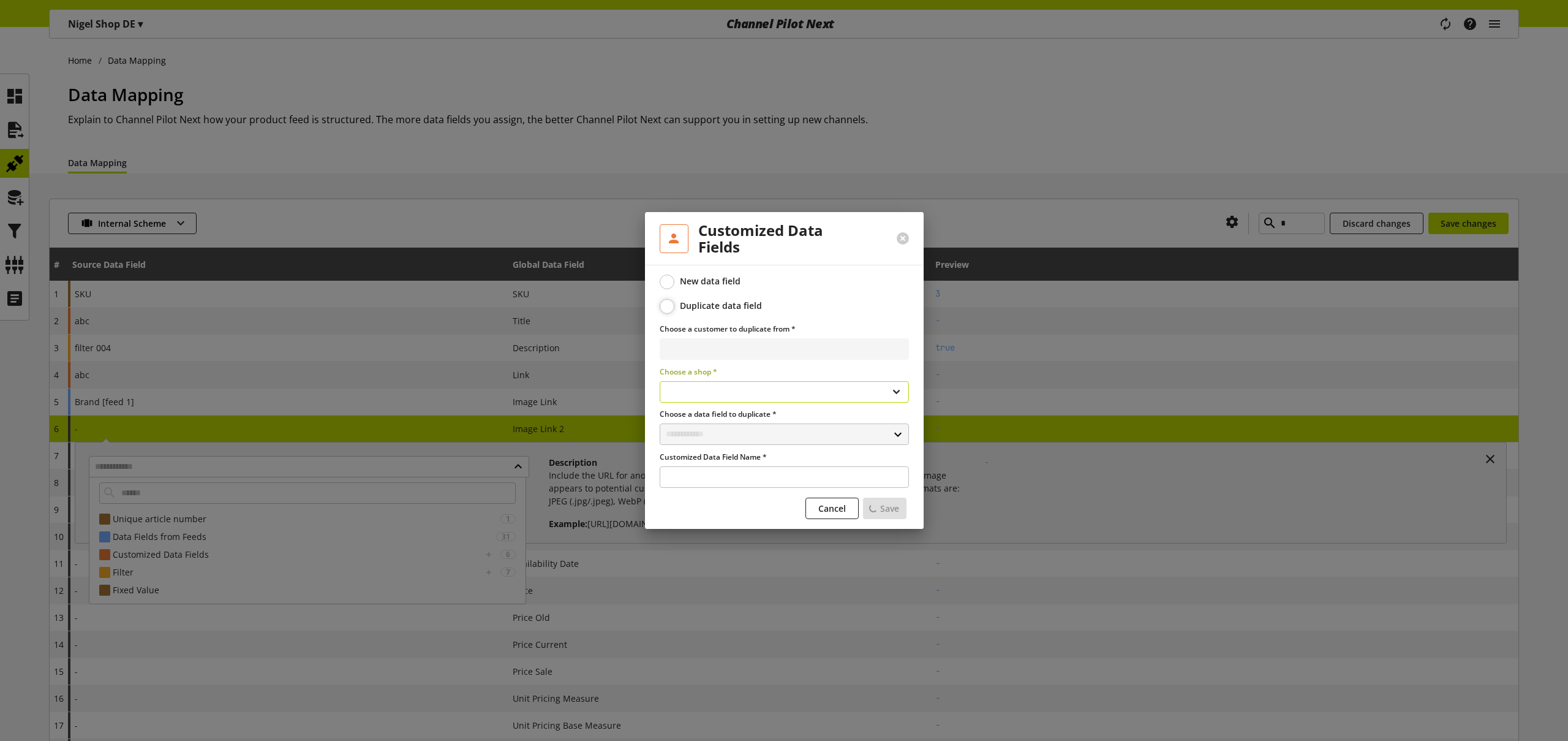
select select
click at [666, 280] on span at bounding box center [666, 282] width 15 height 15
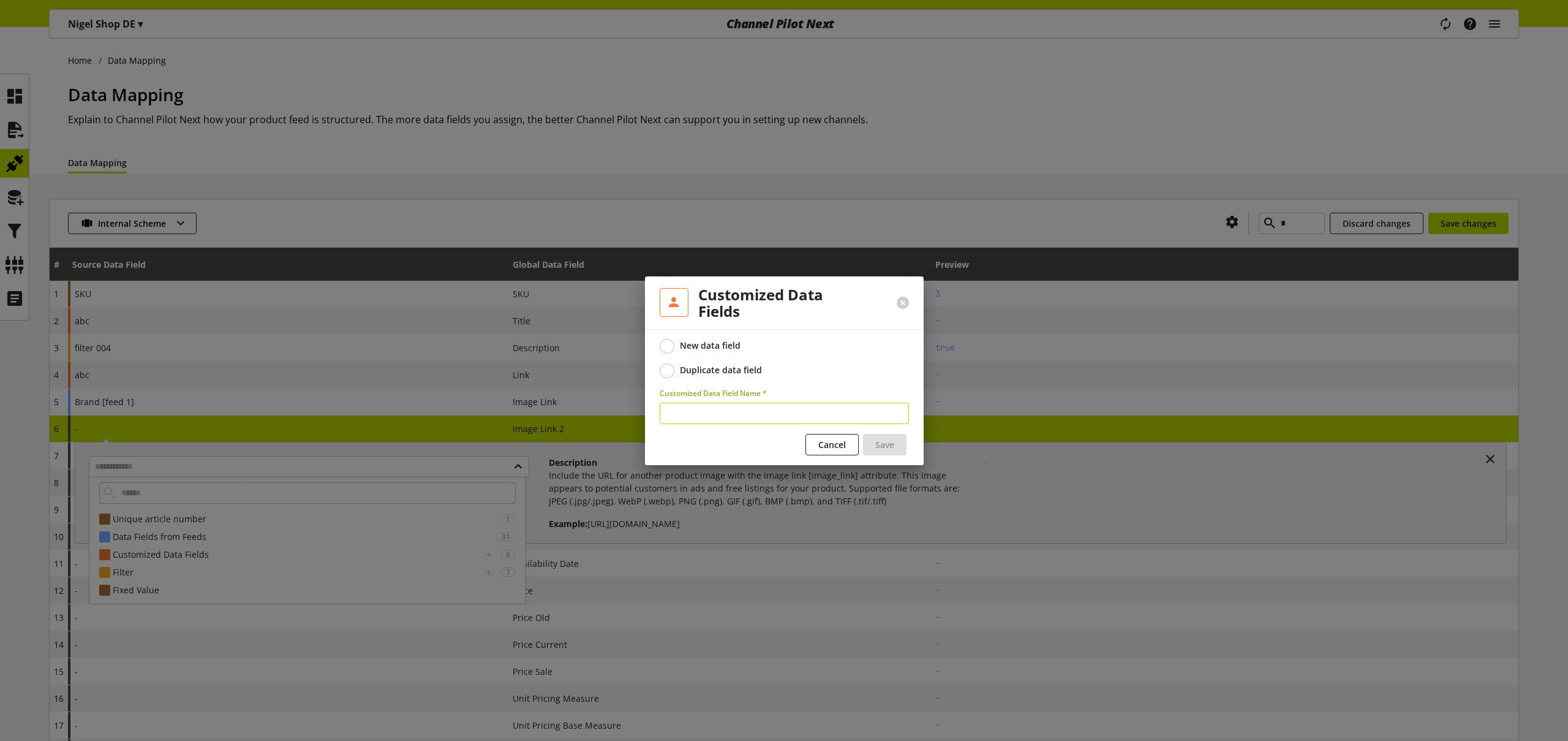
click at [704, 411] on input "text" at bounding box center [784, 413] width 249 height 22
type input "*******"
click at [879, 445] on span "Save" at bounding box center [885, 444] width 19 height 13
click at [824, 442] on span "Cancel" at bounding box center [832, 444] width 28 height 13
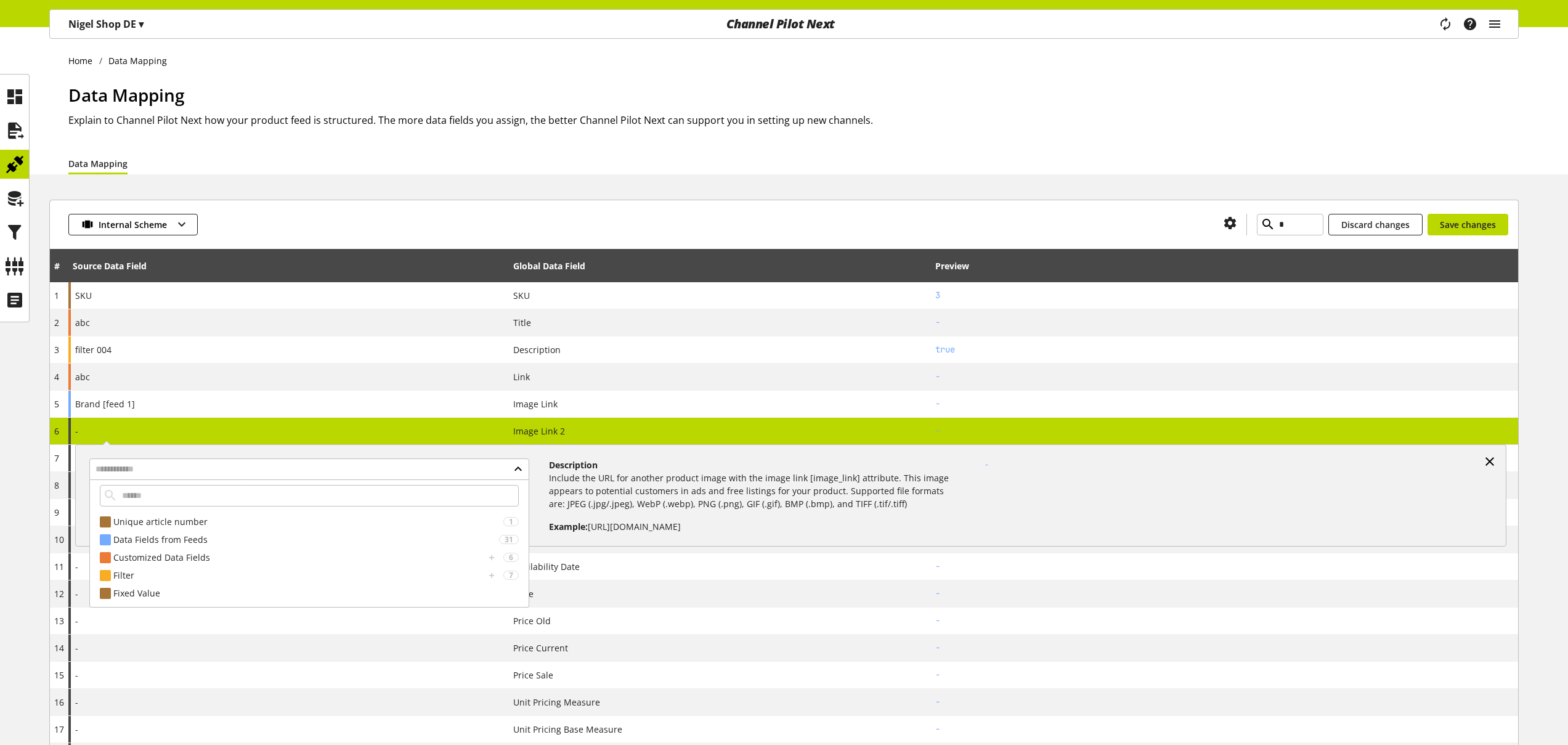
click at [1493, 463] on icon at bounding box center [1489, 461] width 15 height 23
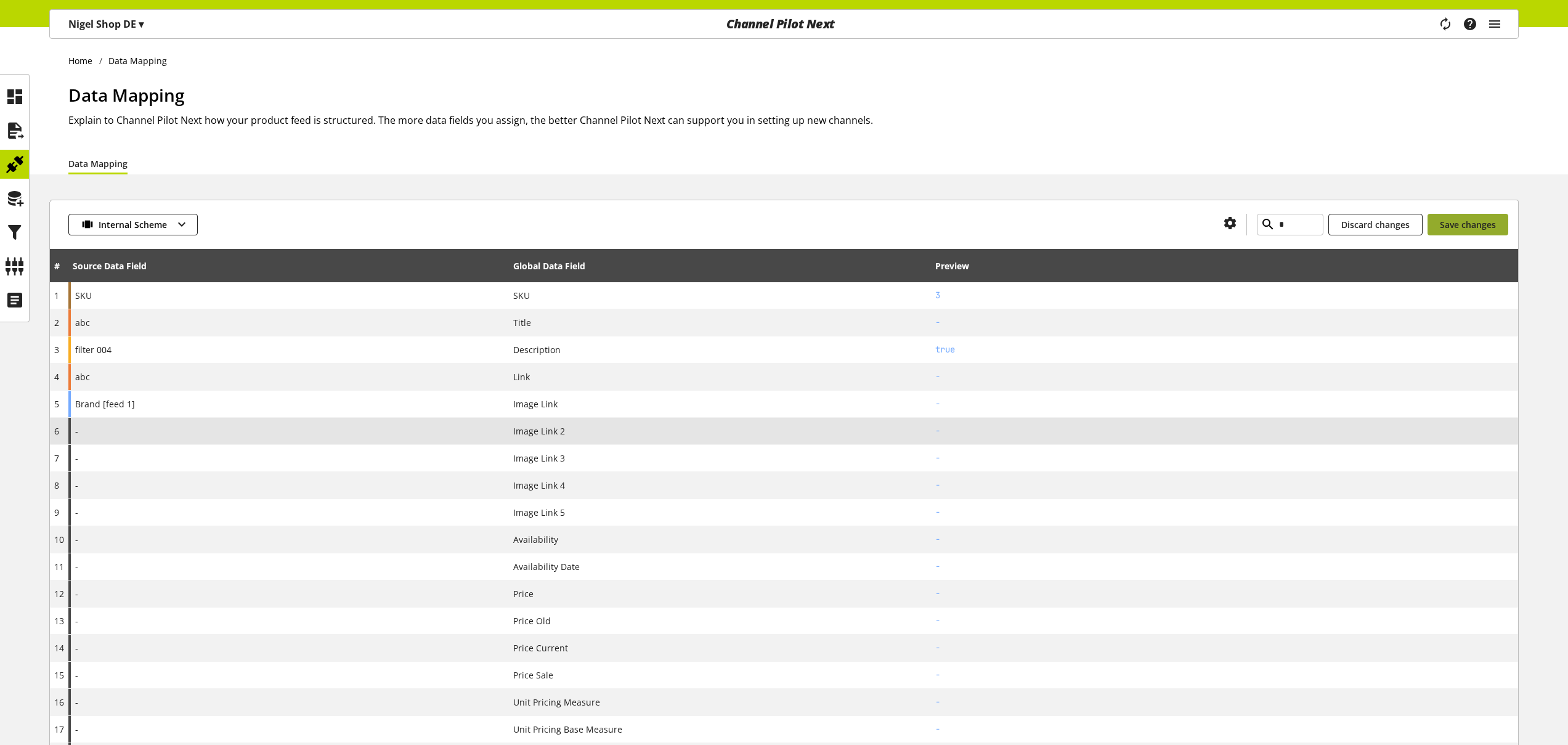
click at [1454, 224] on span "Save changes" at bounding box center [1468, 224] width 56 height 13
click at [174, 224] on icon "button" at bounding box center [181, 224] width 15 height 23
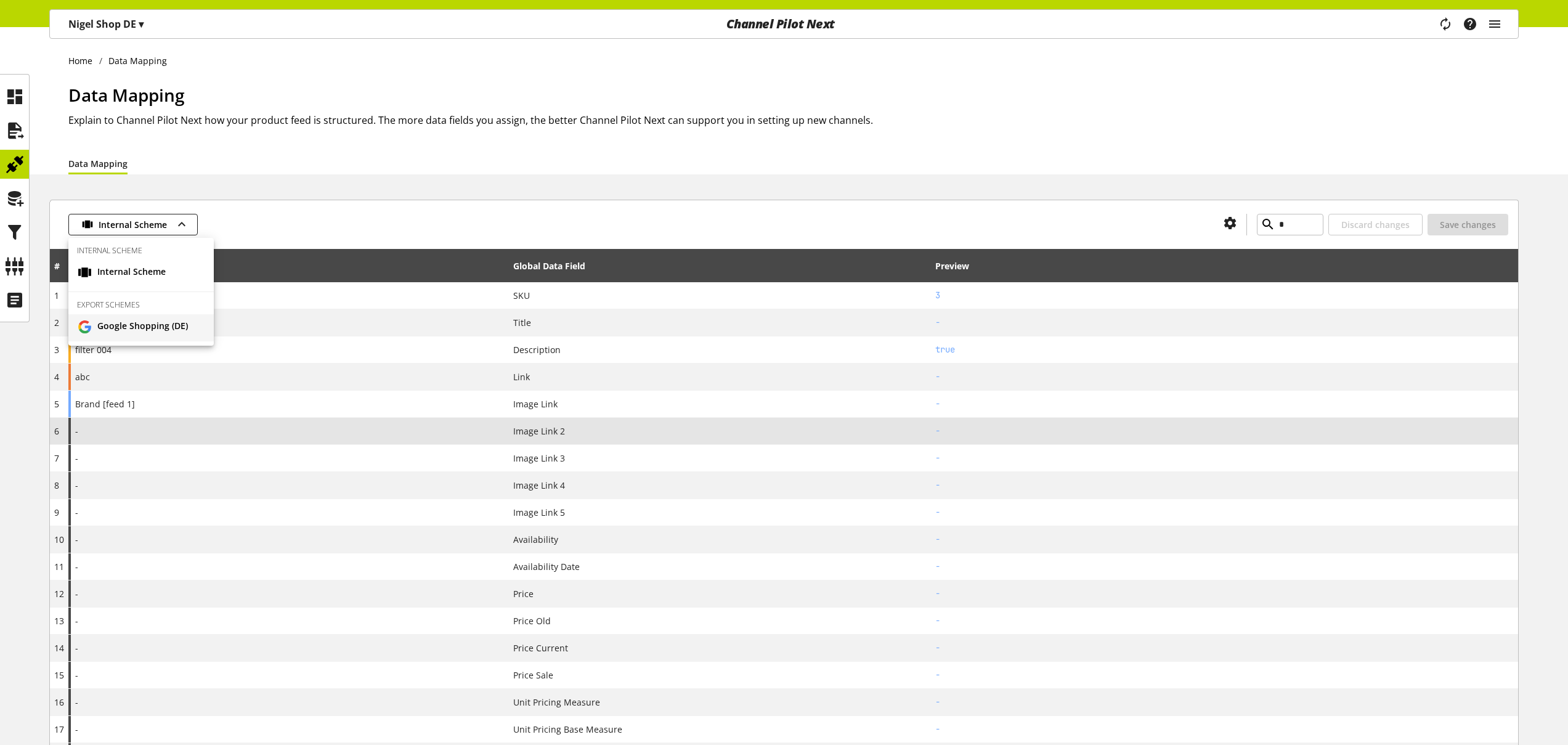
click at [129, 322] on span "Google Shopping (DE)" at bounding box center [142, 327] width 90 height 16
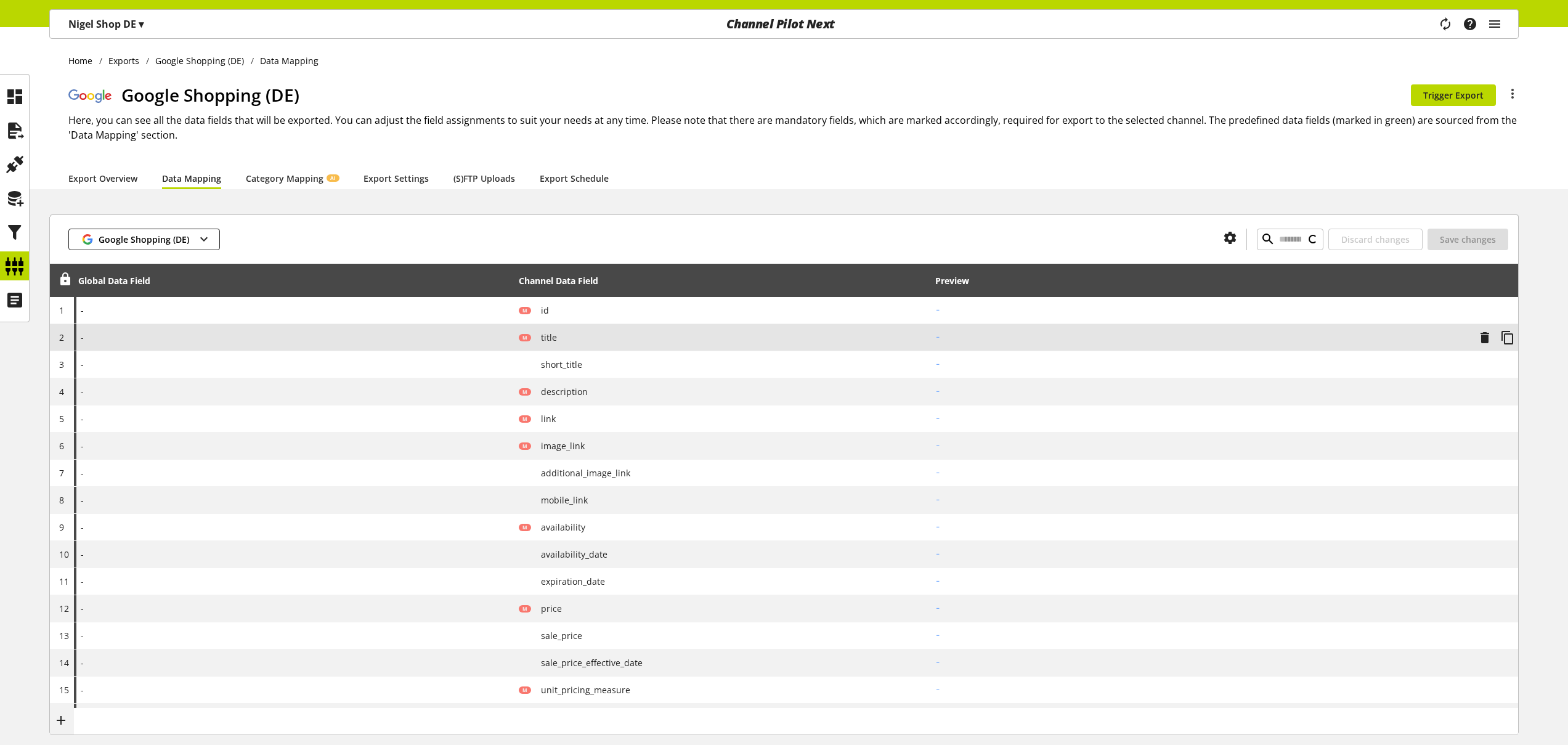
type input "*"
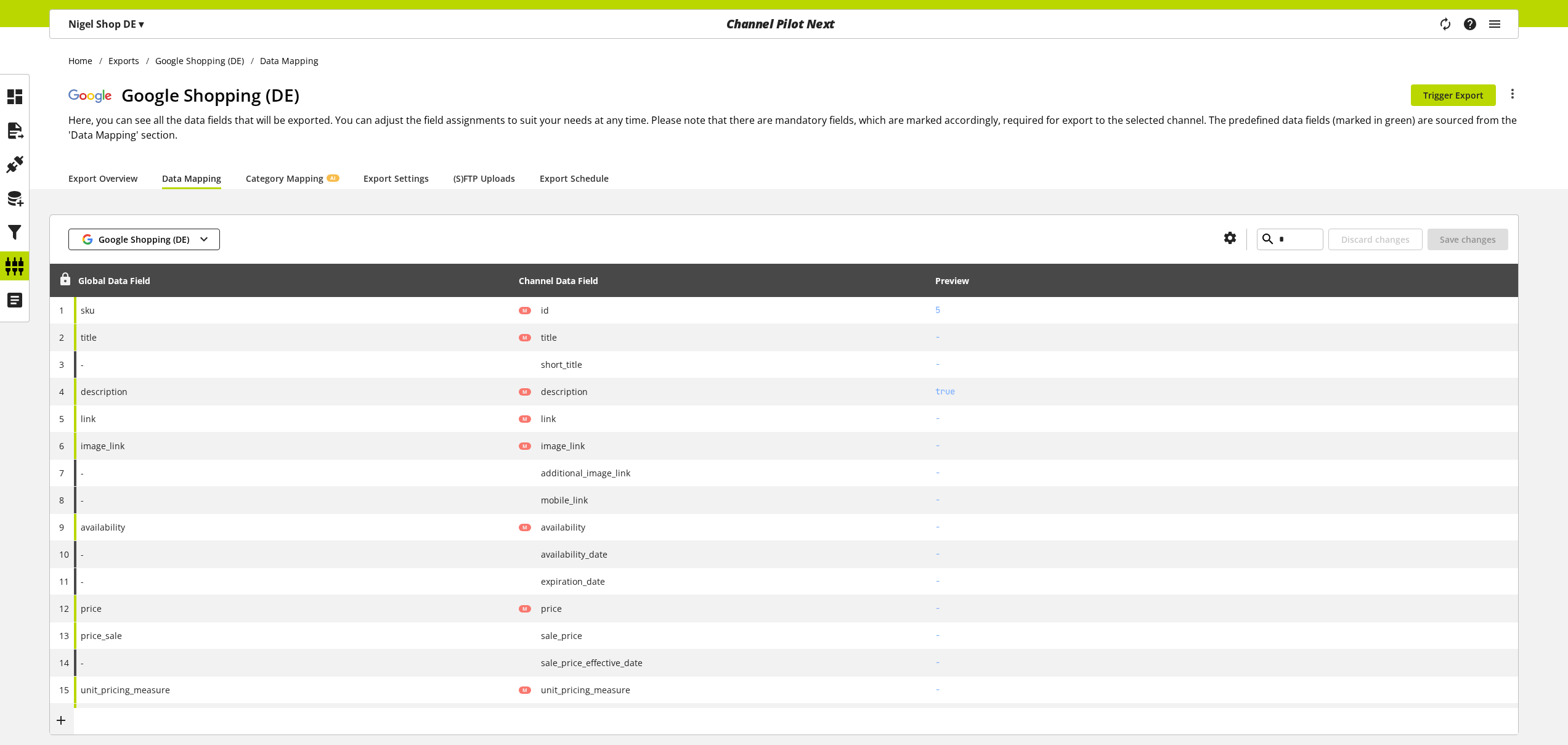
click at [65, 280] on icon at bounding box center [65, 279] width 15 height 23
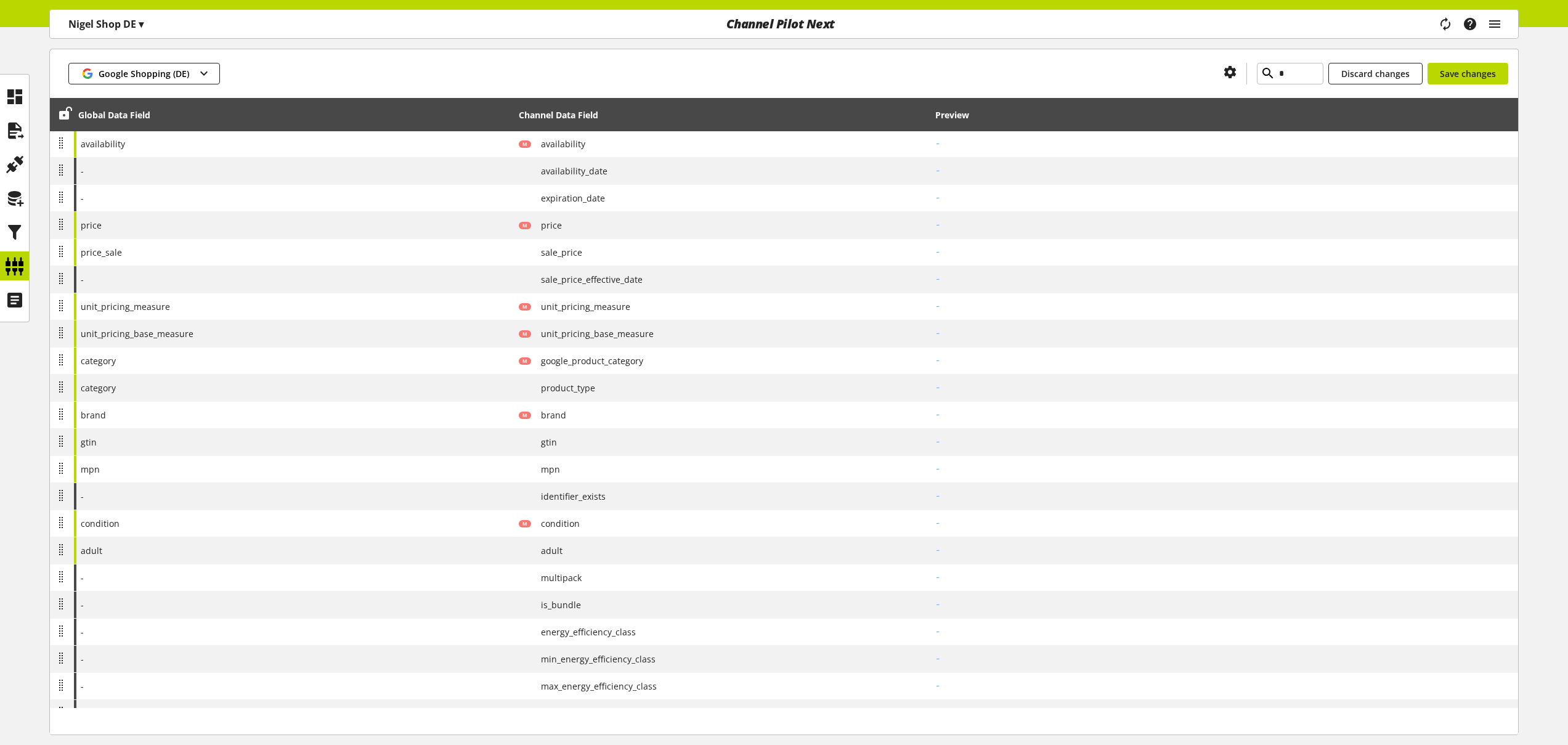
scroll to position [519, 0]
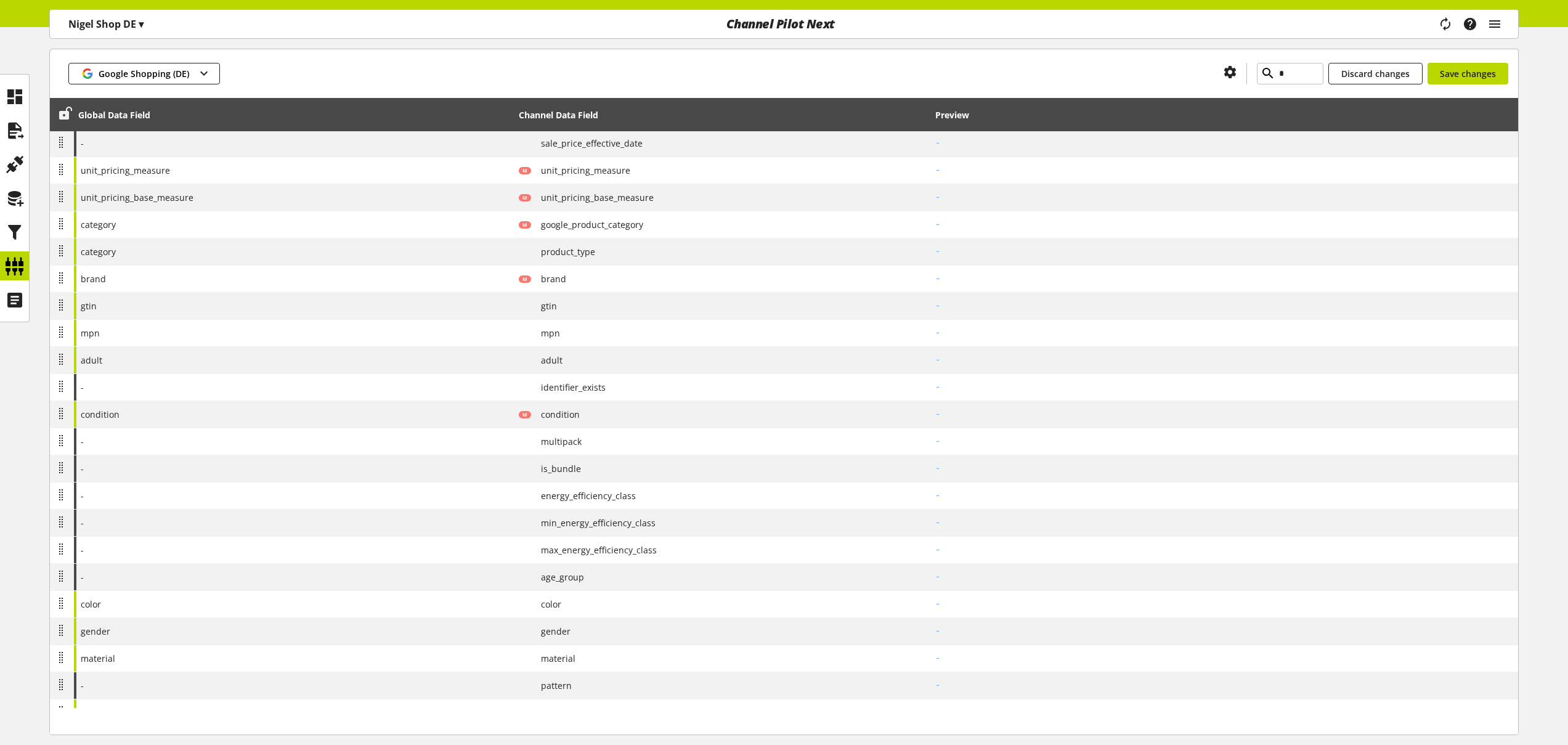
click at [66, 114] on icon at bounding box center [65, 114] width 15 height 23
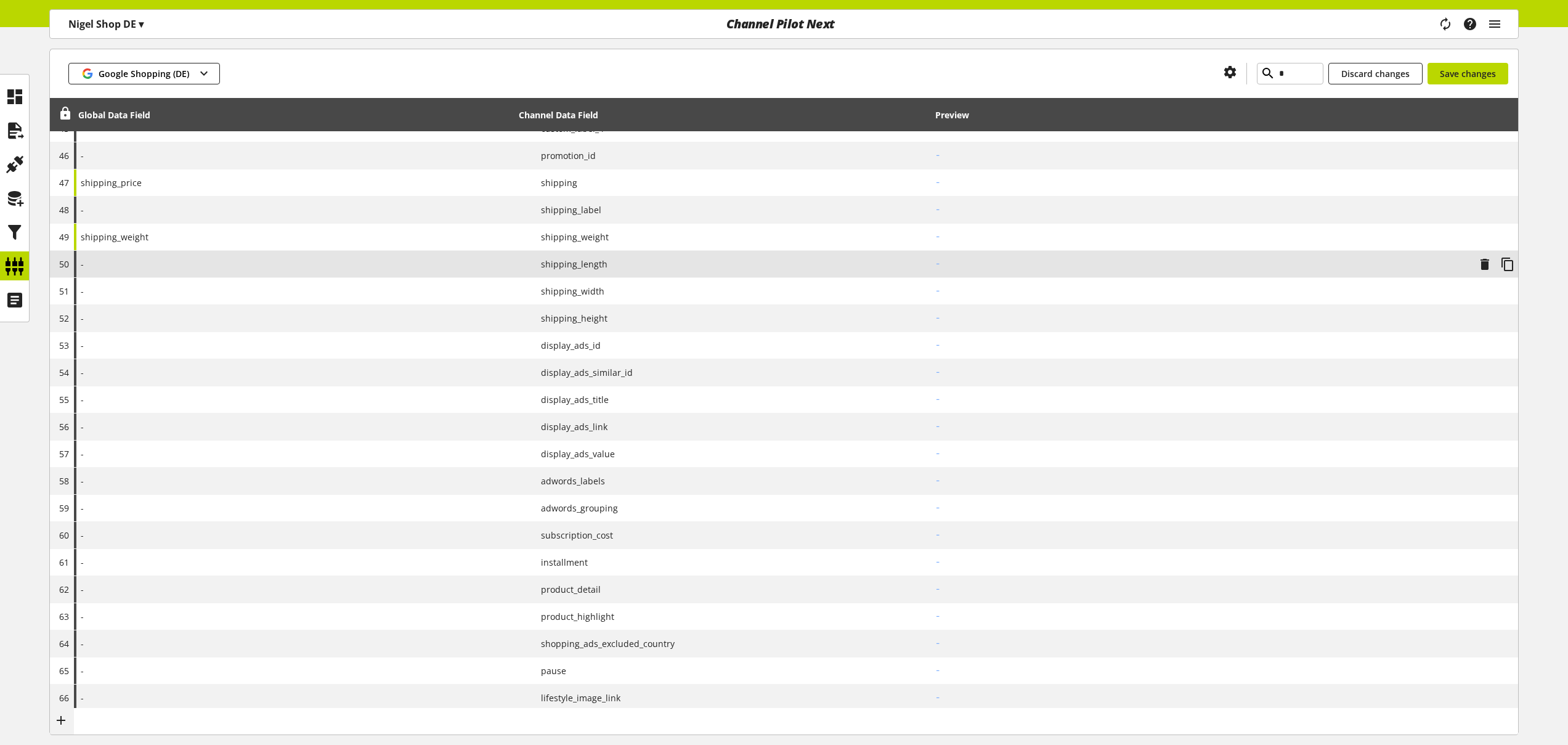
scroll to position [1723, 0]
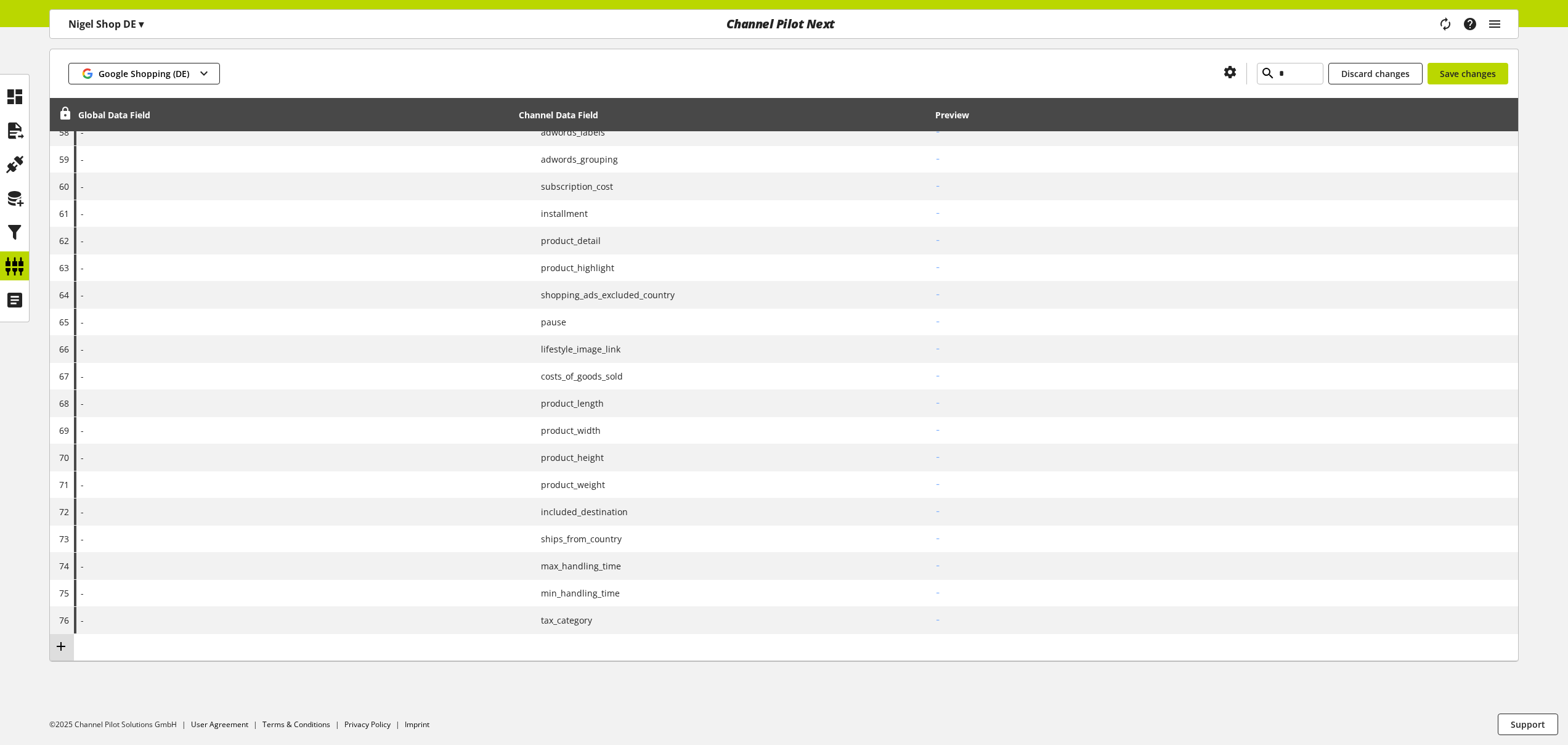
click at [61, 648] on icon at bounding box center [61, 646] width 15 height 23
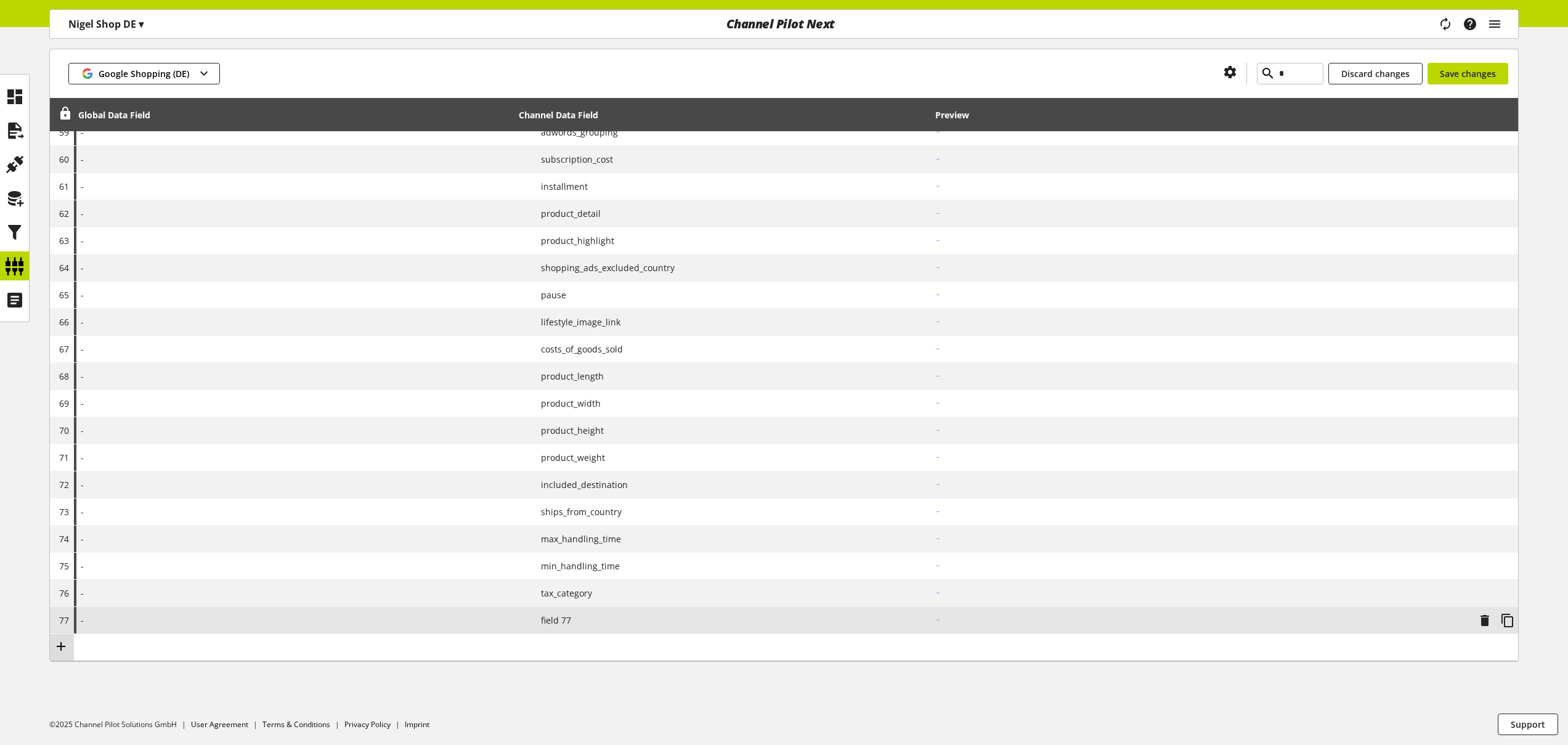
click at [61, 648] on icon at bounding box center [61, 646] width 15 height 23
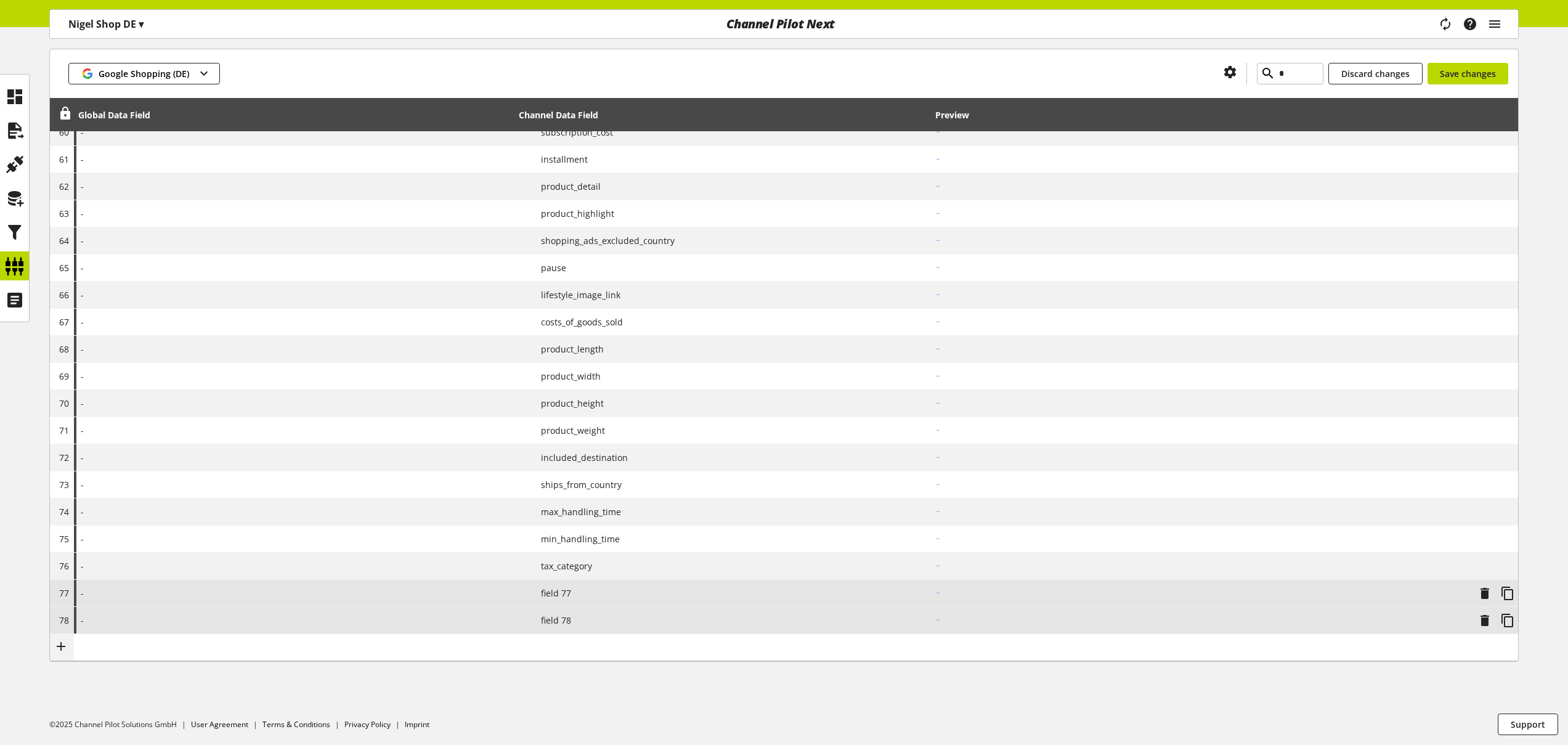
click at [61, 648] on icon at bounding box center [61, 646] width 15 height 23
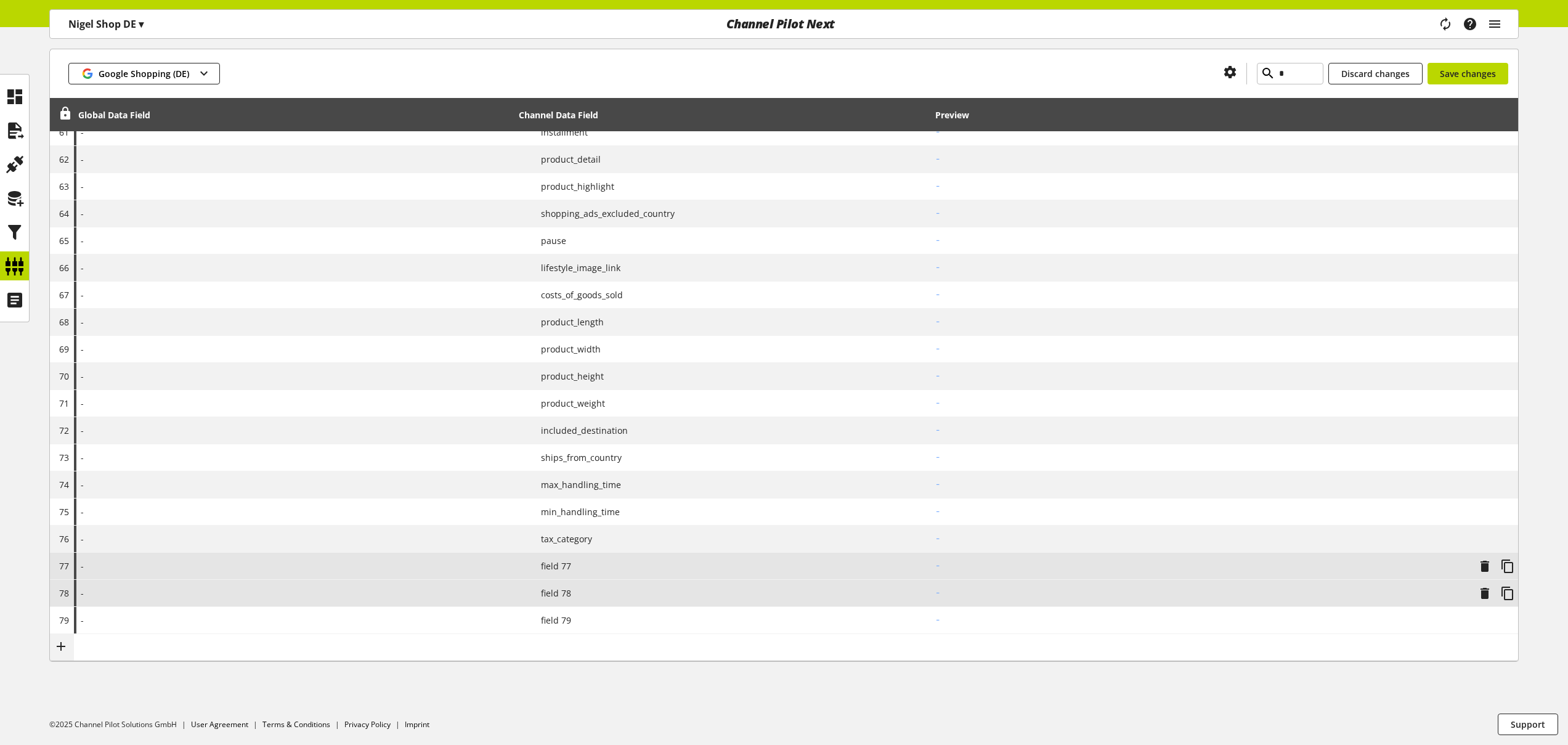
click at [61, 648] on icon at bounding box center [61, 646] width 15 height 23
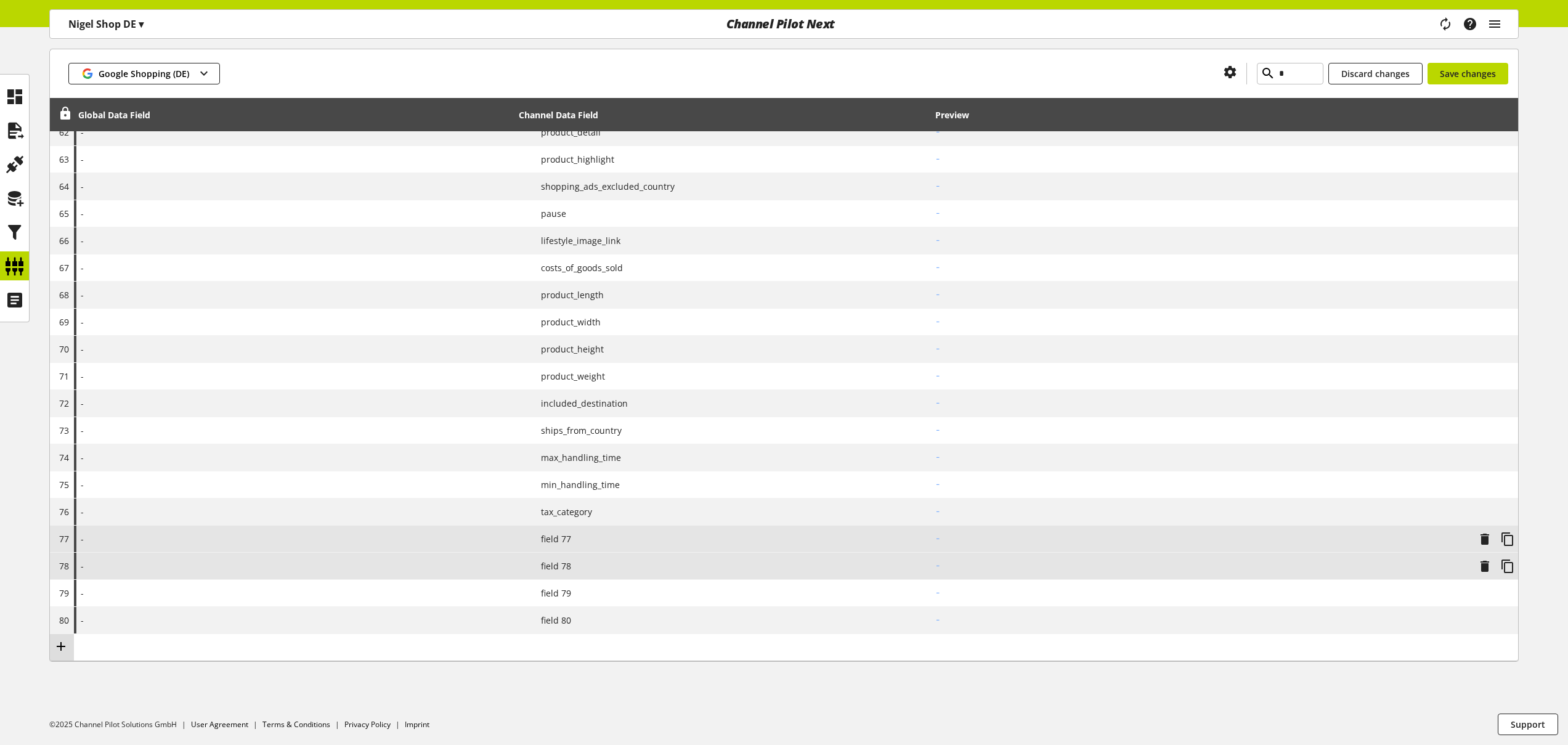
click at [61, 648] on icon at bounding box center [61, 646] width 15 height 23
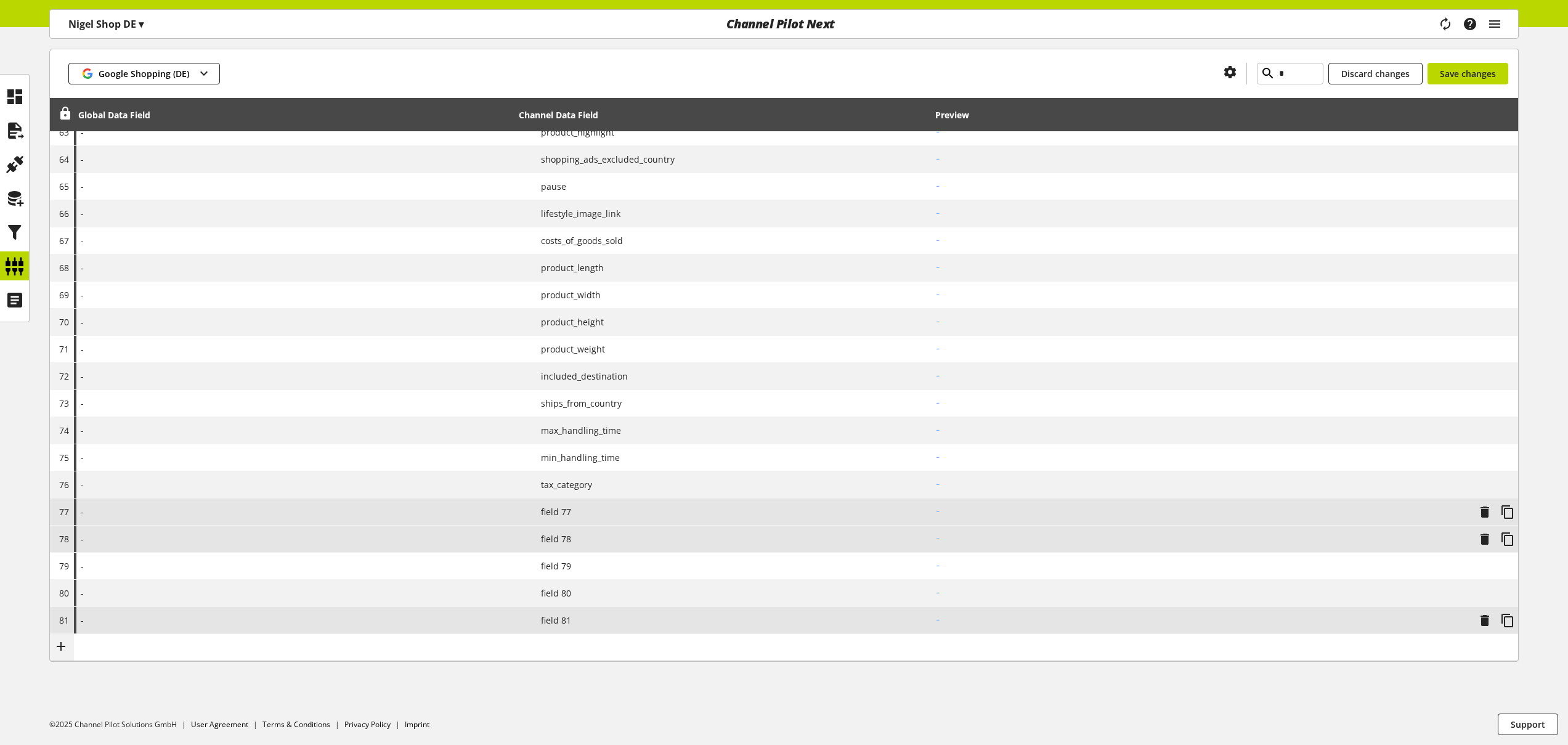
click at [61, 649] on icon at bounding box center [61, 646] width 15 height 23
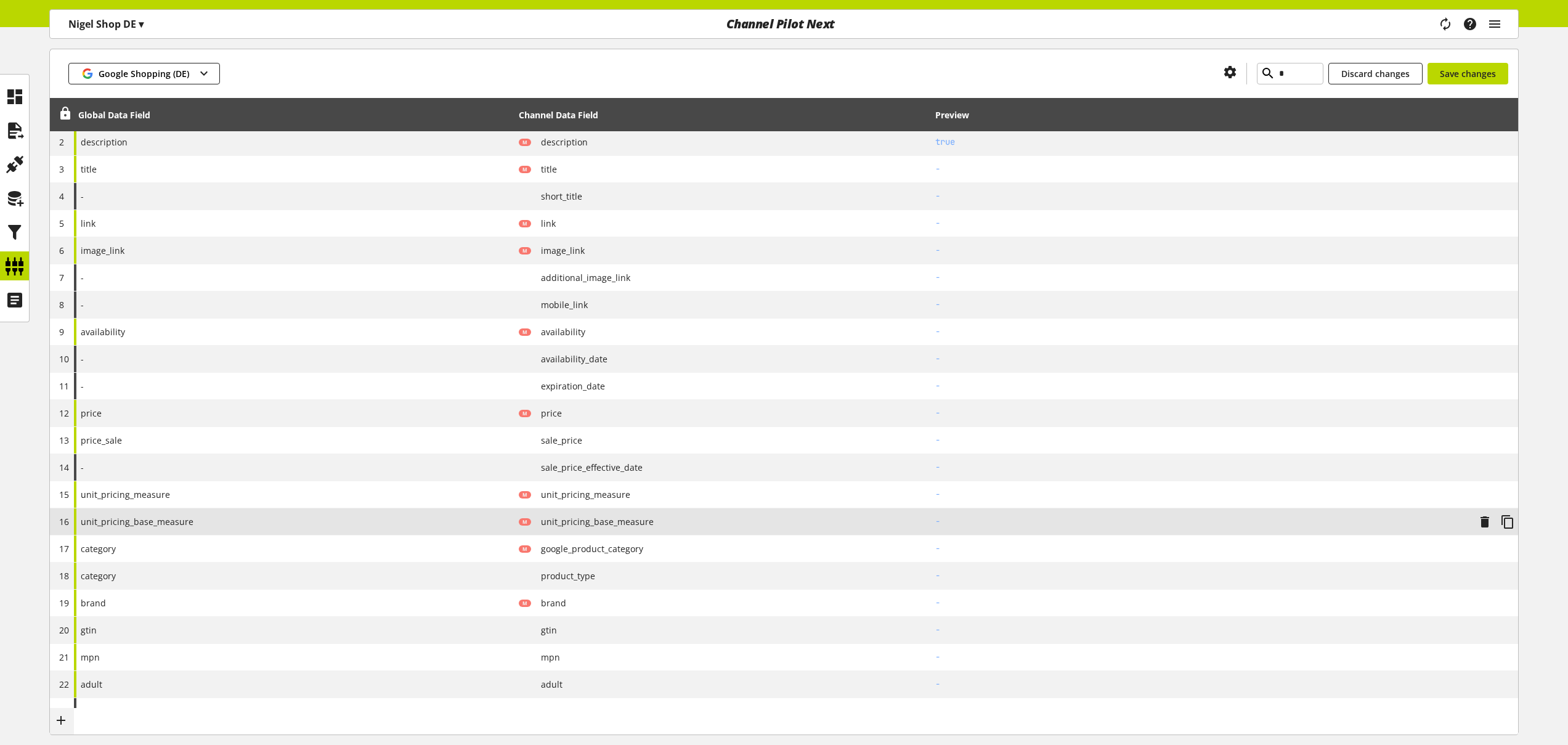
scroll to position [0, 0]
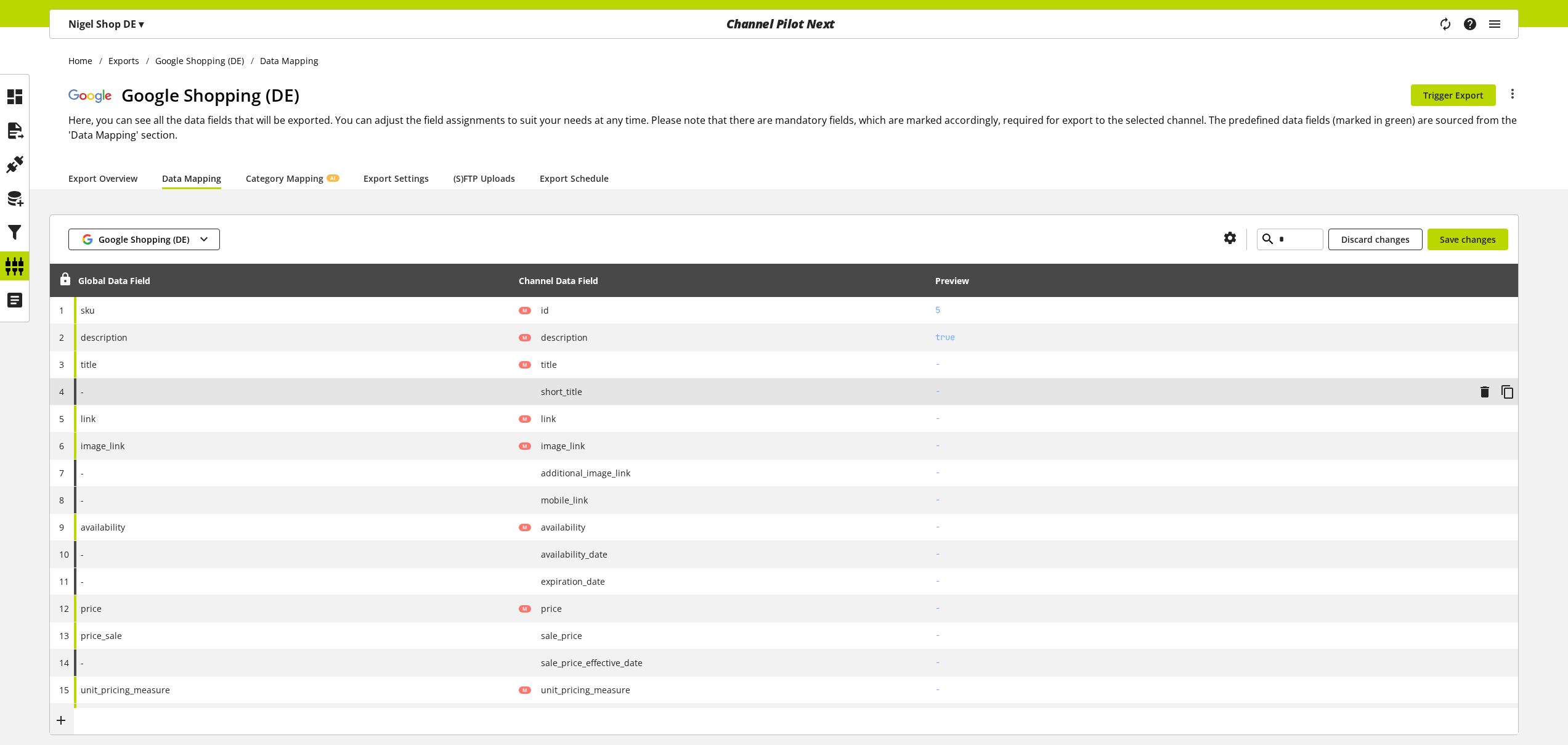
click at [173, 394] on div "-" at bounding box center [294, 391] width 440 height 26
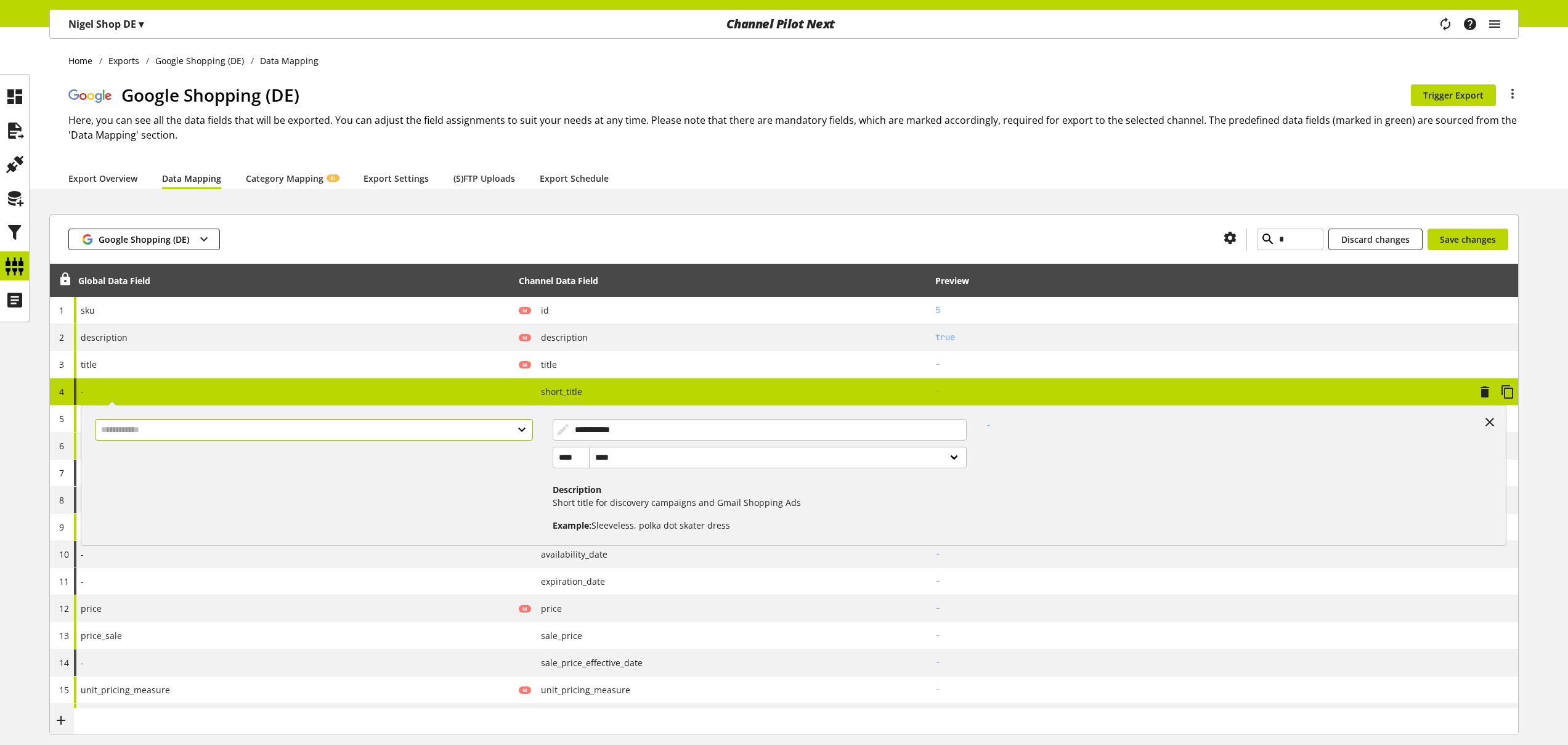
click at [206, 432] on input "text" at bounding box center [313, 430] width 438 height 22
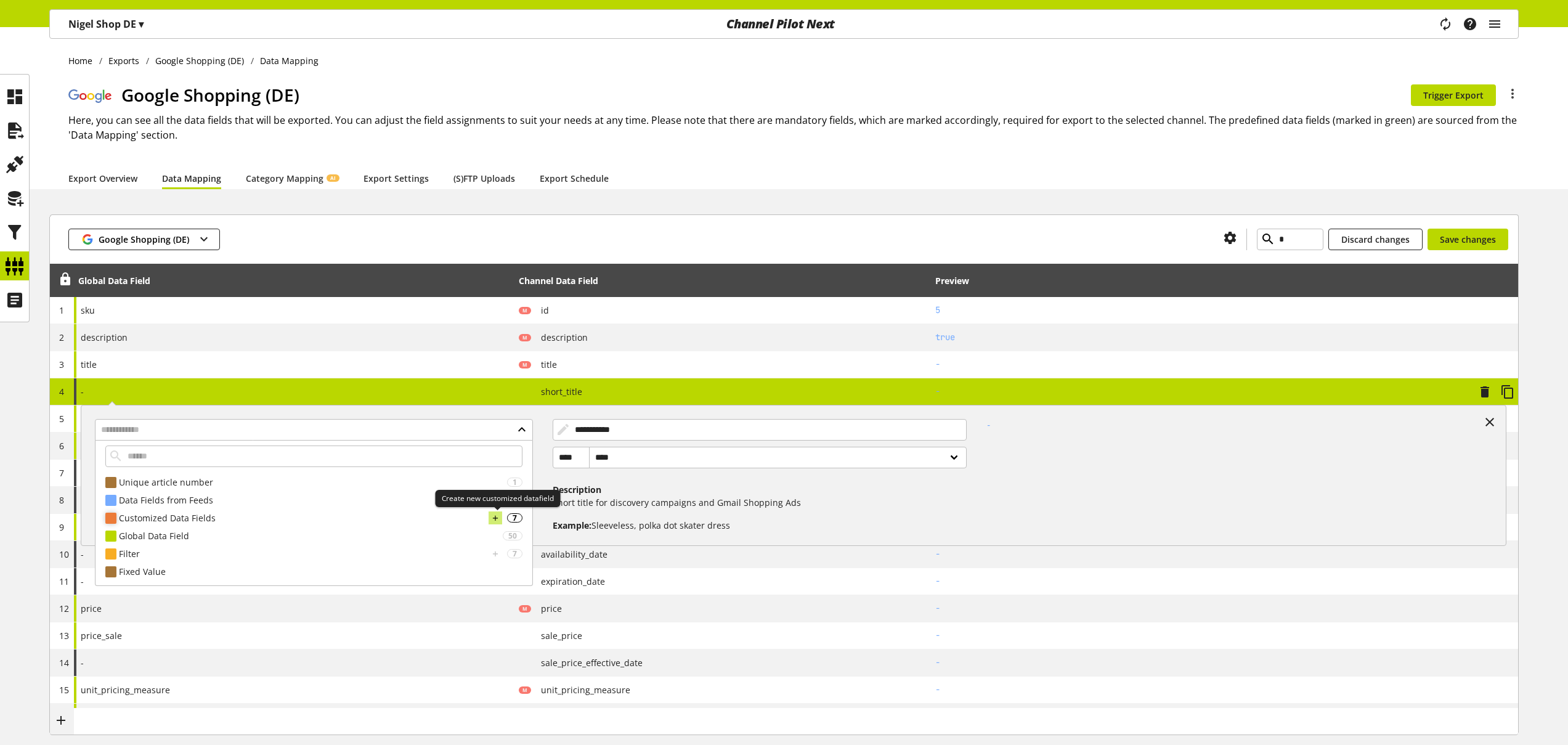
click at [495, 516] on icon at bounding box center [495, 518] width 9 height 13
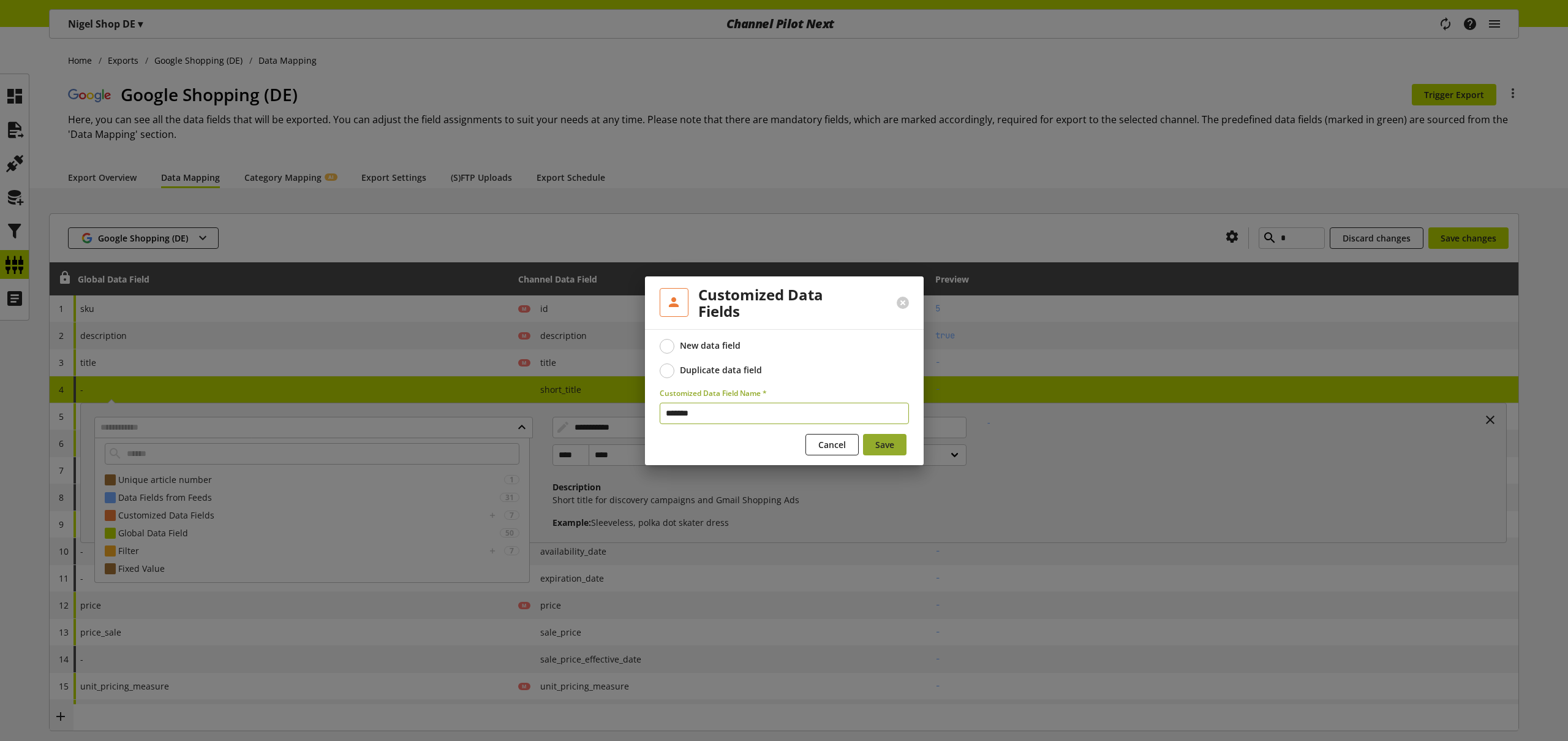
click at [891, 443] on span "Save" at bounding box center [885, 444] width 19 height 13
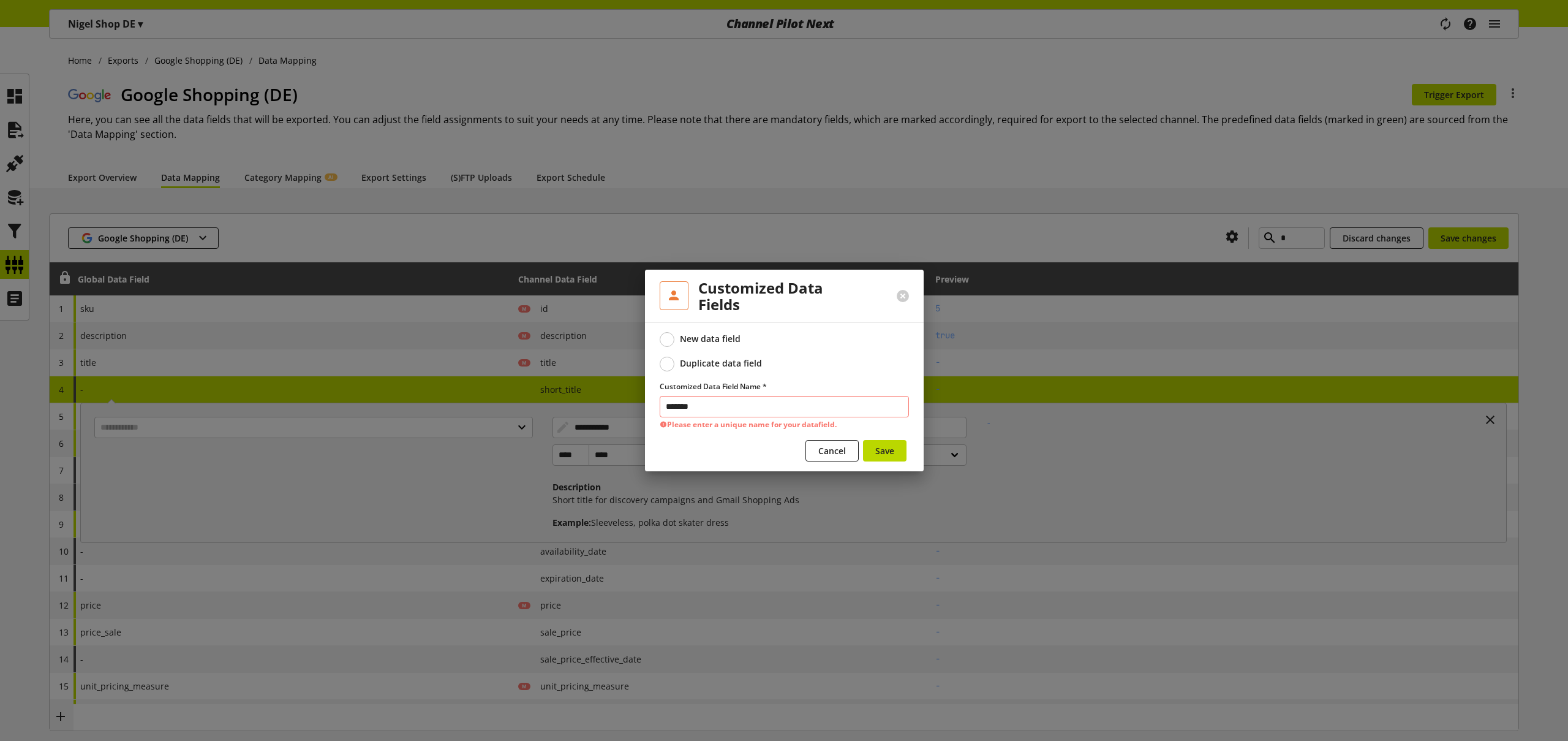
click at [737, 408] on input "*******" at bounding box center [784, 407] width 249 height 22
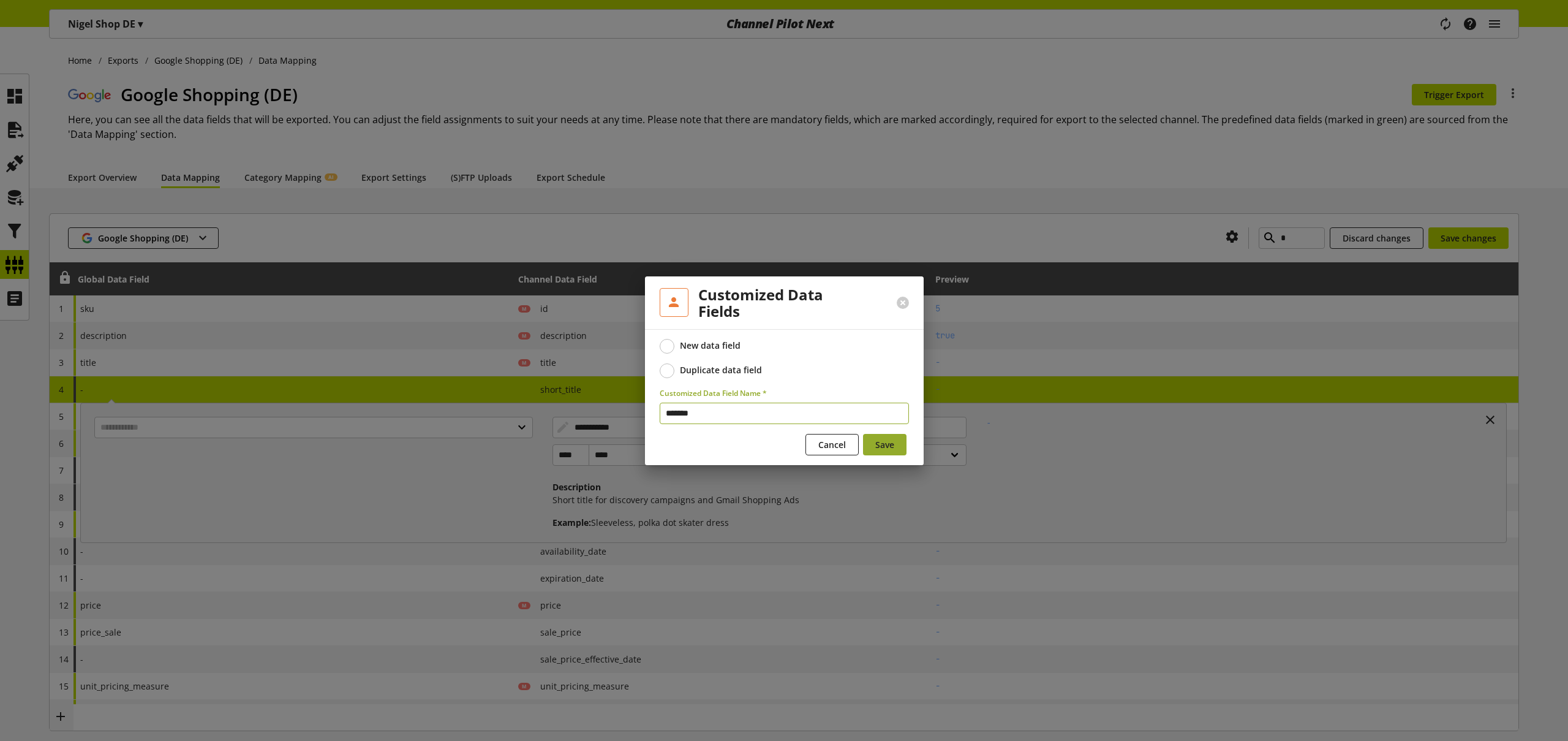
type input "*******"
click at [888, 449] on span "Save" at bounding box center [885, 444] width 19 height 13
click at [827, 442] on span "Cancel" at bounding box center [832, 444] width 28 height 13
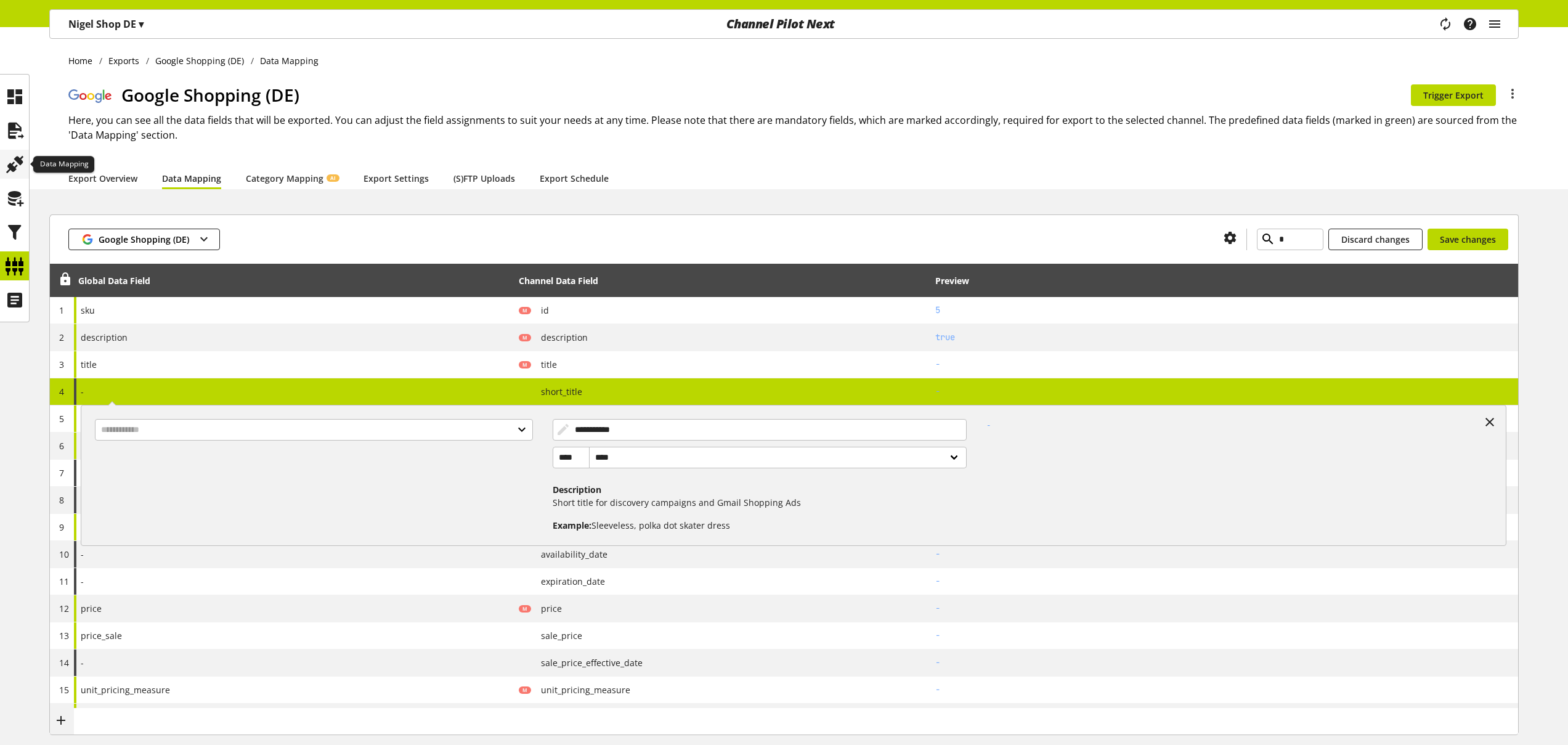
click at [17, 159] on icon at bounding box center [14, 165] width 19 height 25
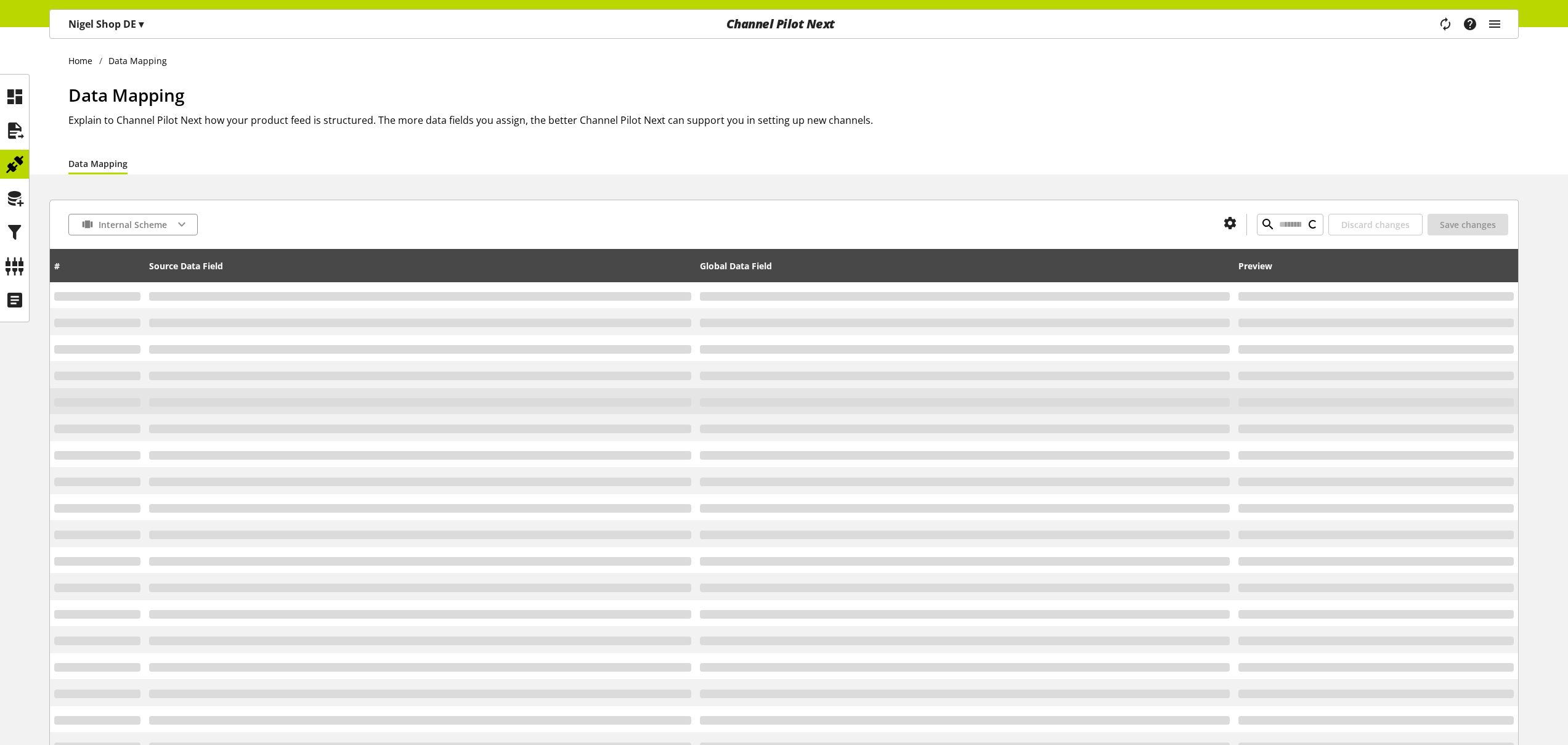
type input "*"
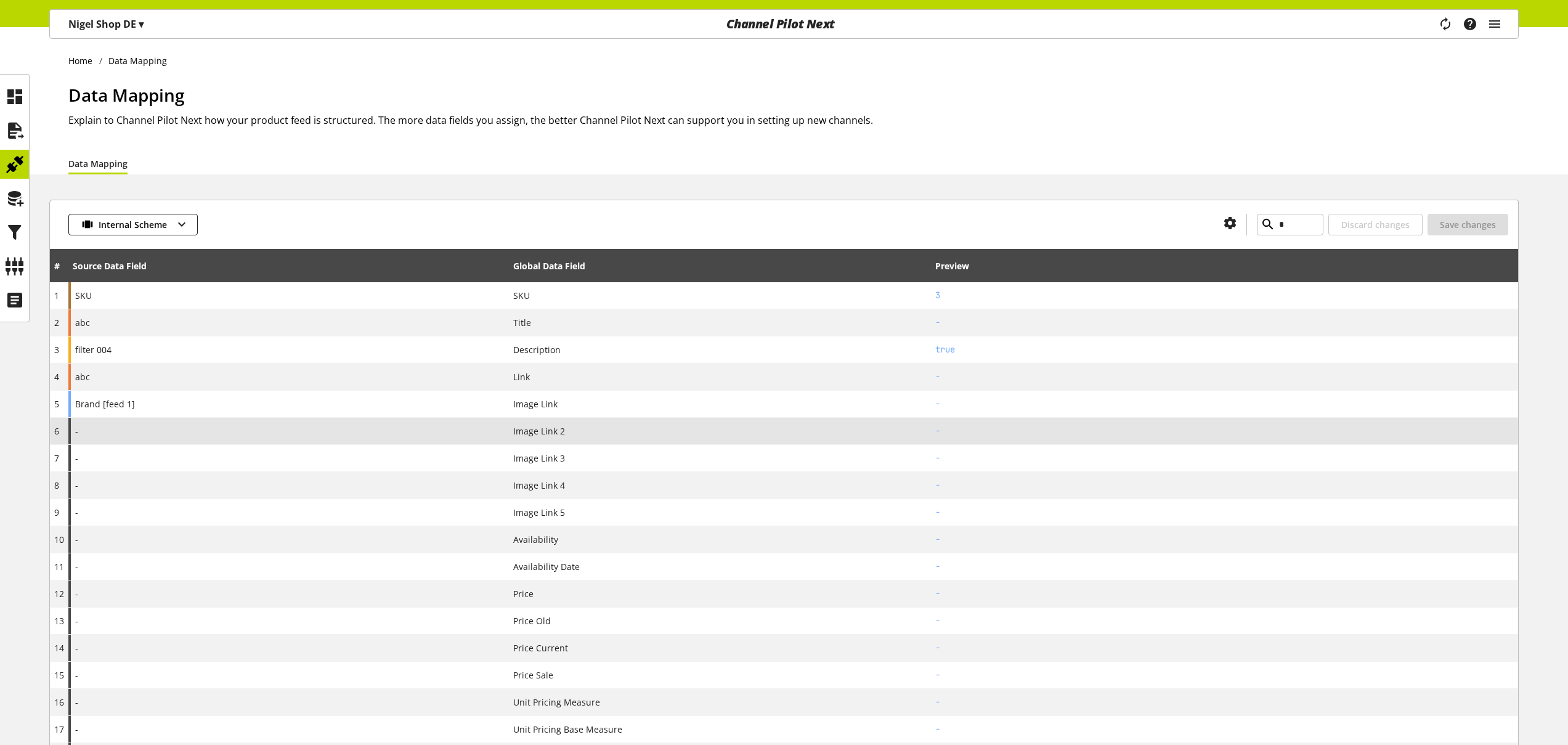
click at [342, 428] on div "-" at bounding box center [289, 431] width 440 height 26
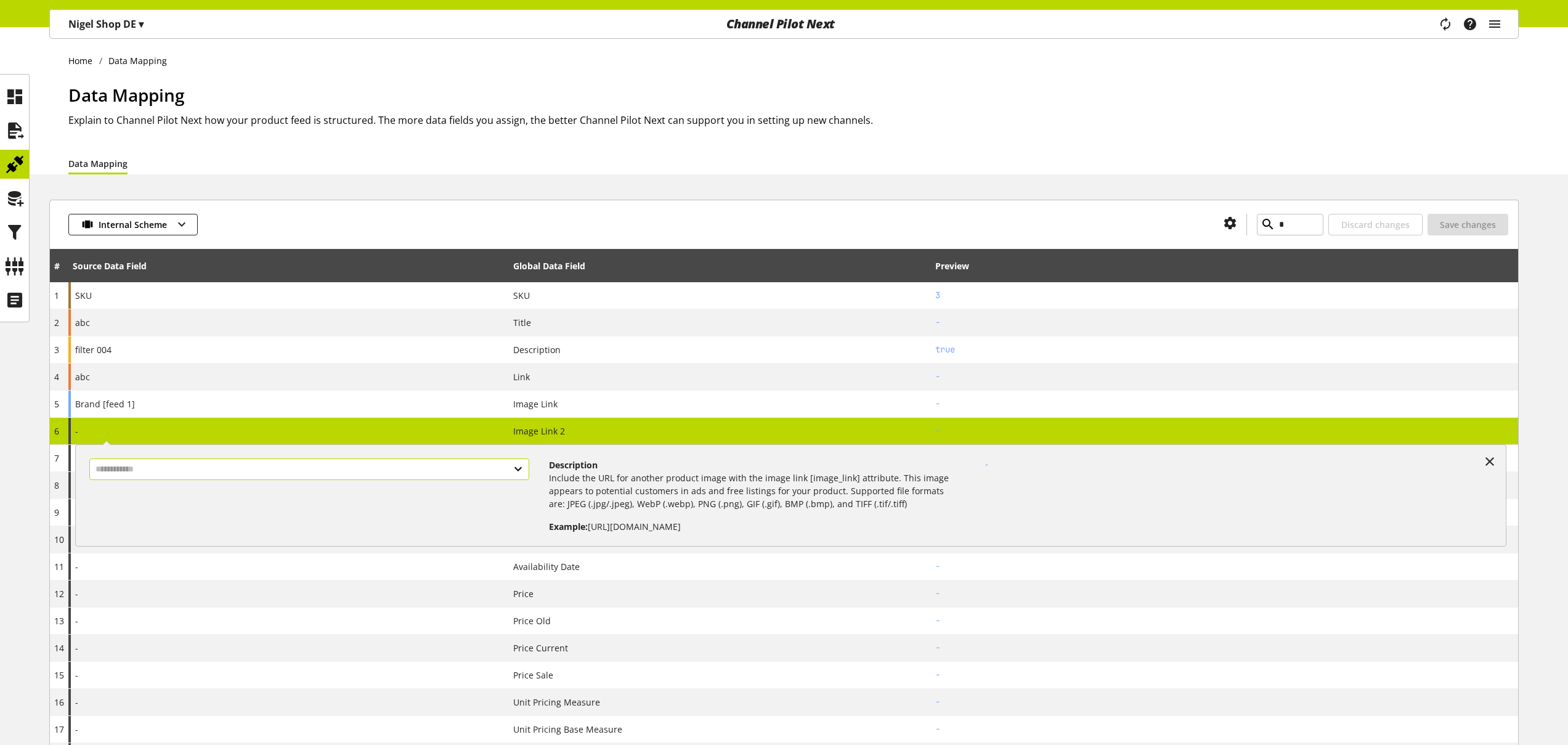
click at [309, 471] on input "text" at bounding box center [310, 469] width 440 height 22
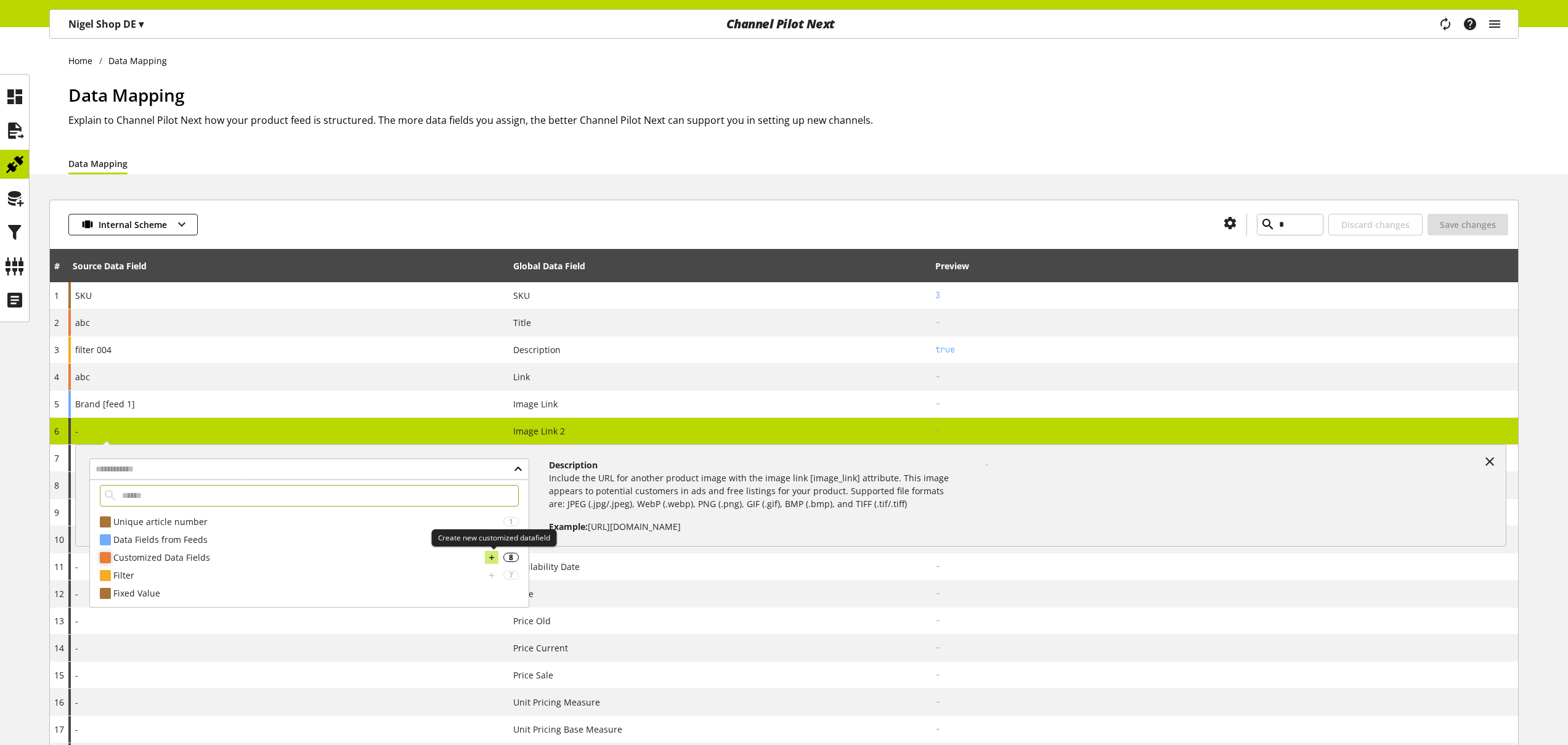
click at [494, 557] on icon at bounding box center [492, 557] width 9 height 13
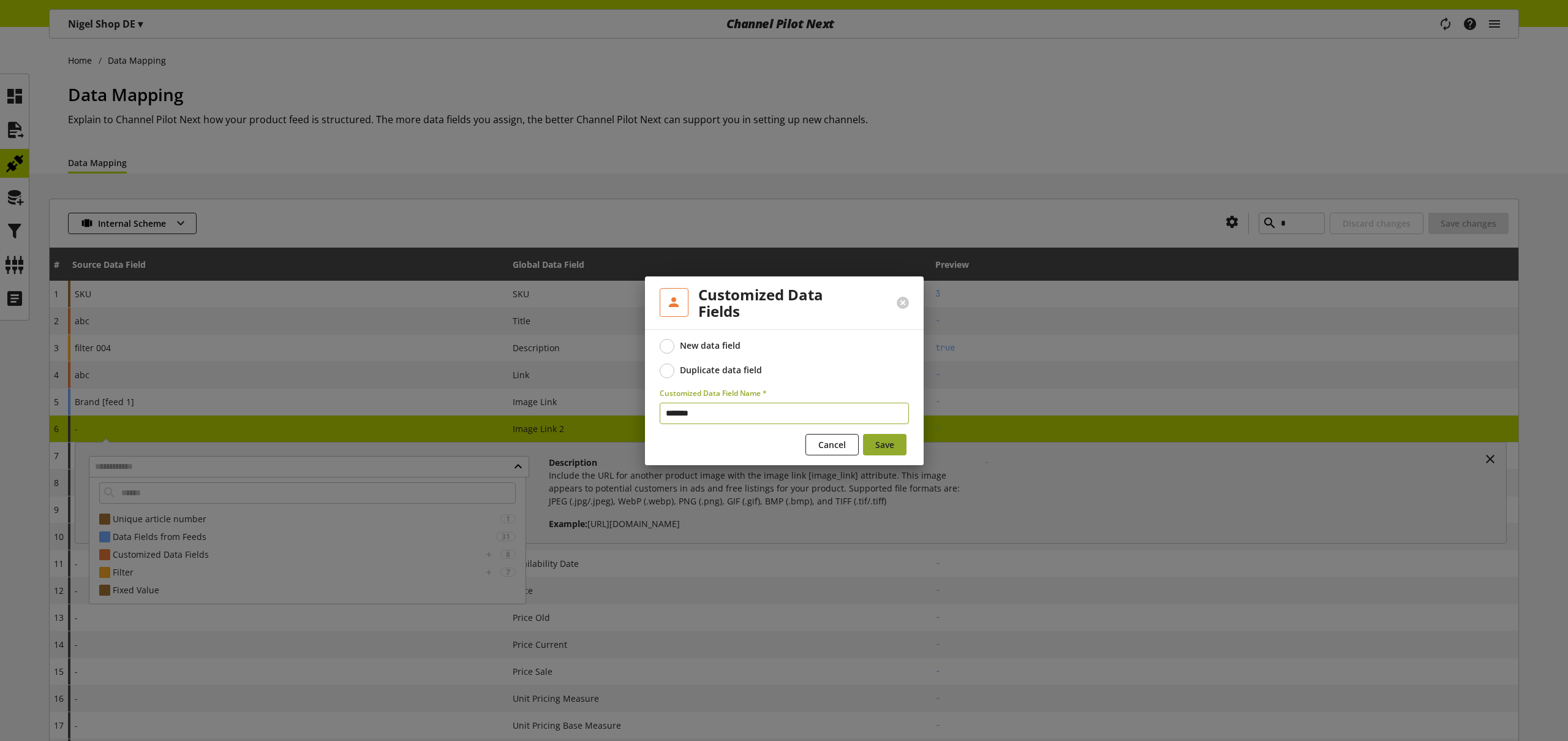
type input "*******"
click at [885, 444] on span "Save" at bounding box center [885, 444] width 19 height 13
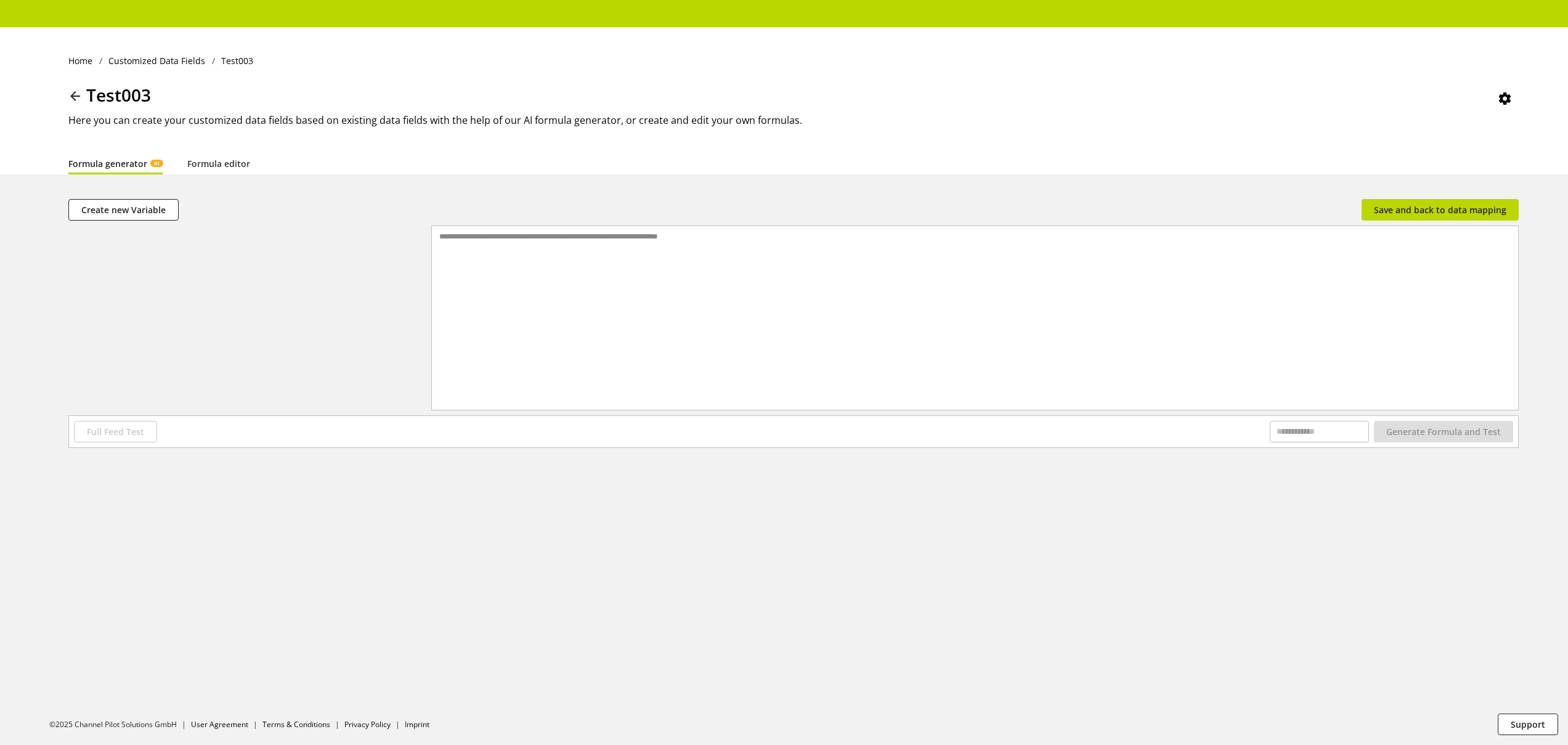
click at [764, 261] on div "**********" at bounding box center [975, 303] width 1087 height 152
click at [234, 166] on link "Formula editor" at bounding box center [219, 163] width 63 height 13
click at [608, 292] on div at bounding box center [985, 318] width 1066 height 184
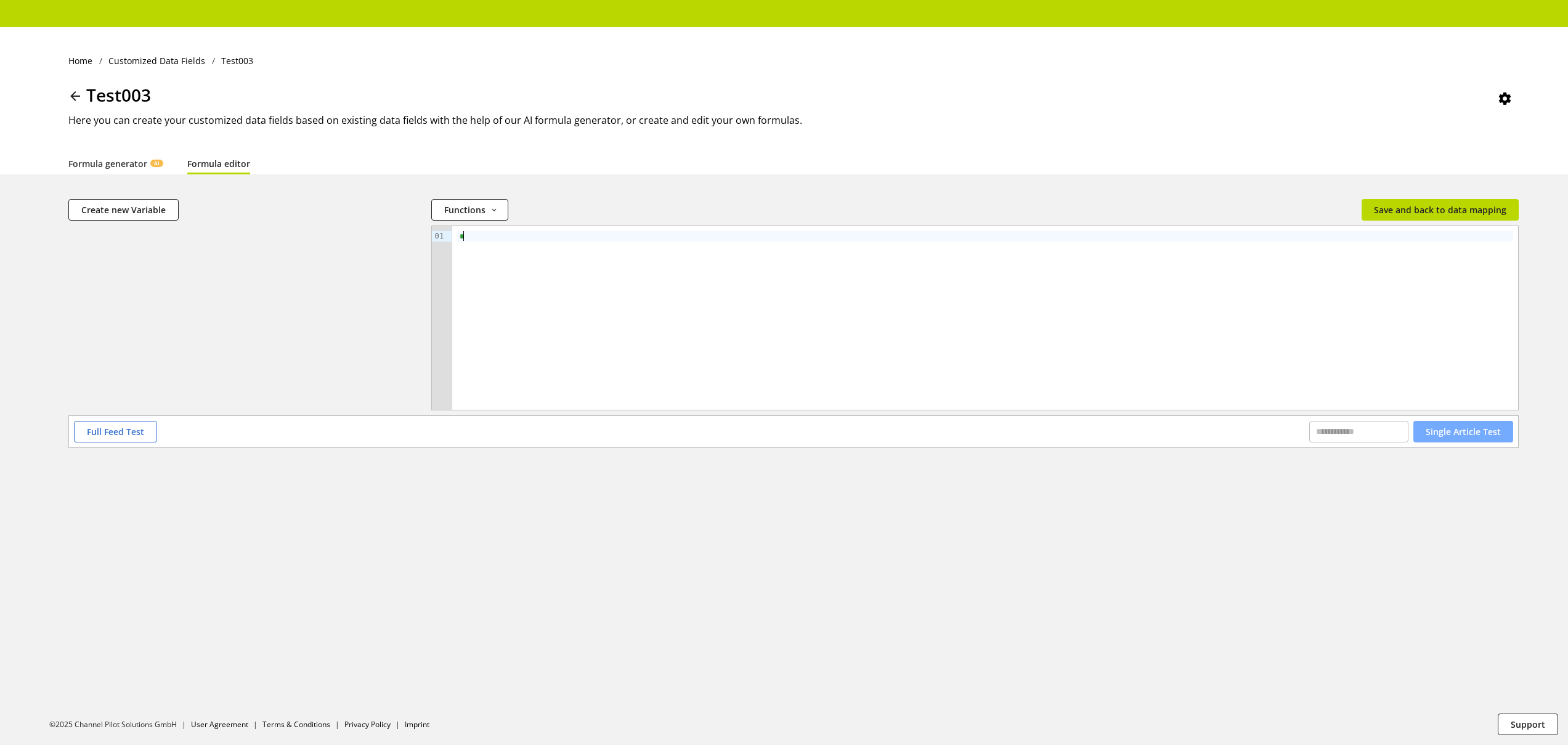
click at [1495, 429] on span "Single Article Test" at bounding box center [1463, 432] width 75 height 13
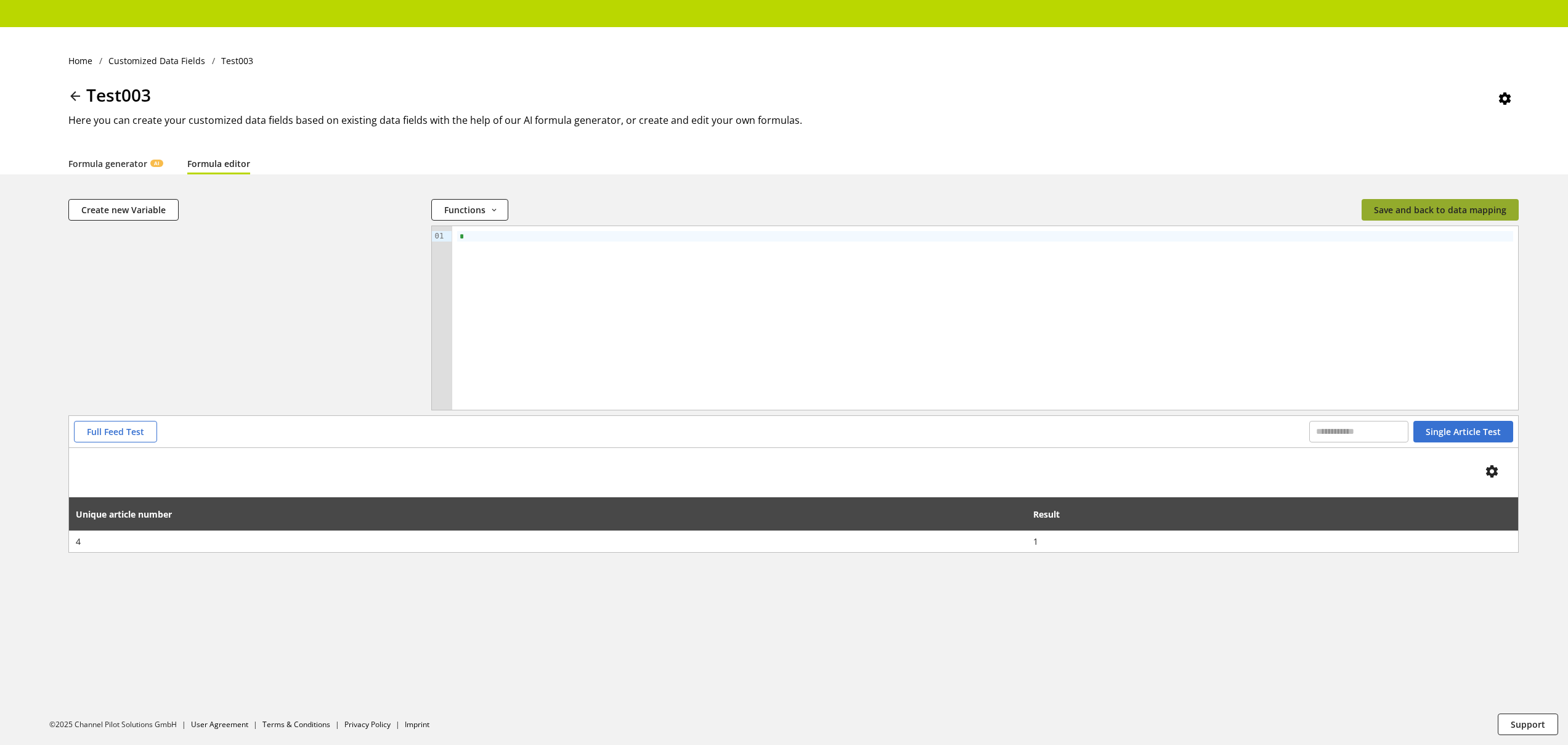
click at [1444, 209] on span "Save and back to data mapping" at bounding box center [1440, 209] width 132 height 13
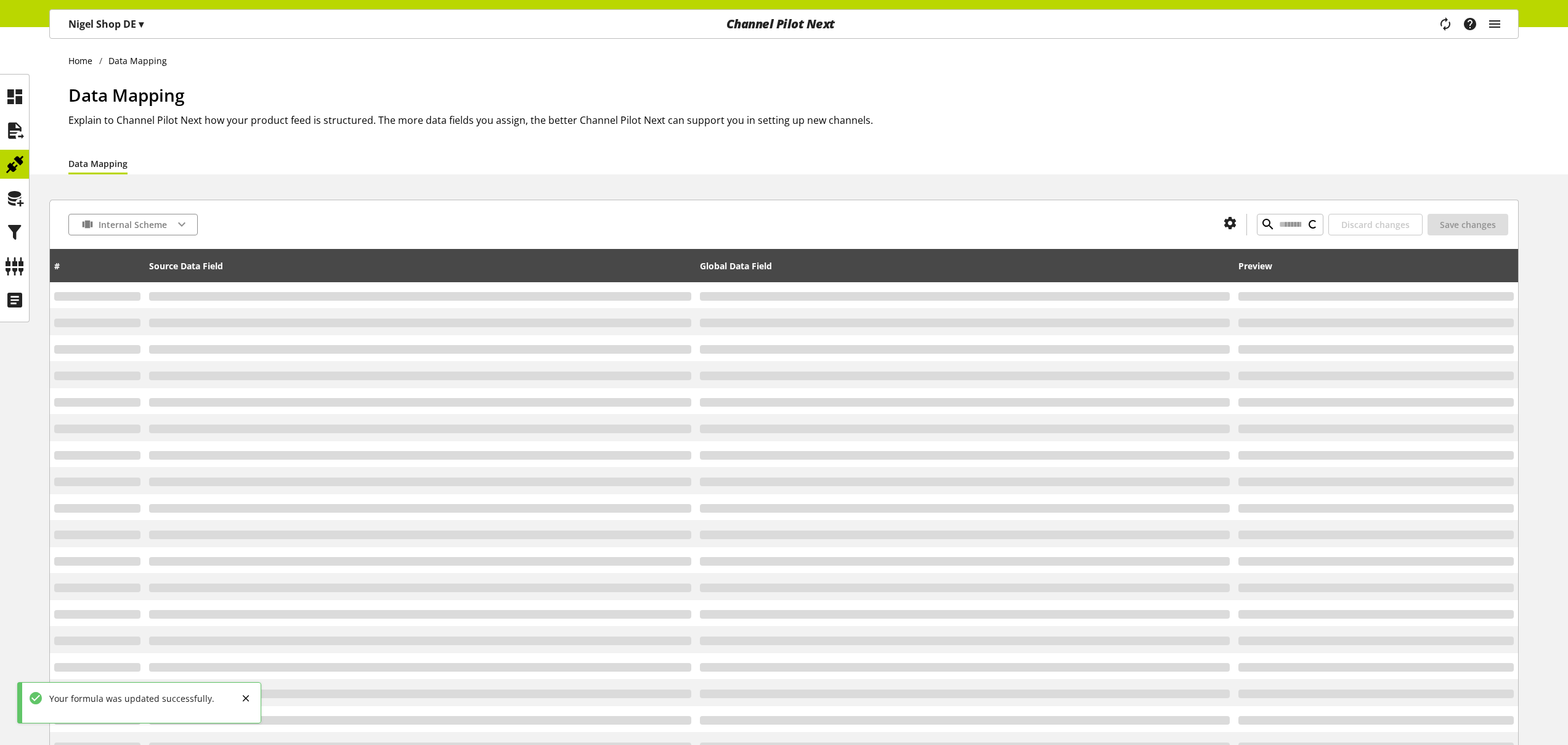
type input "*"
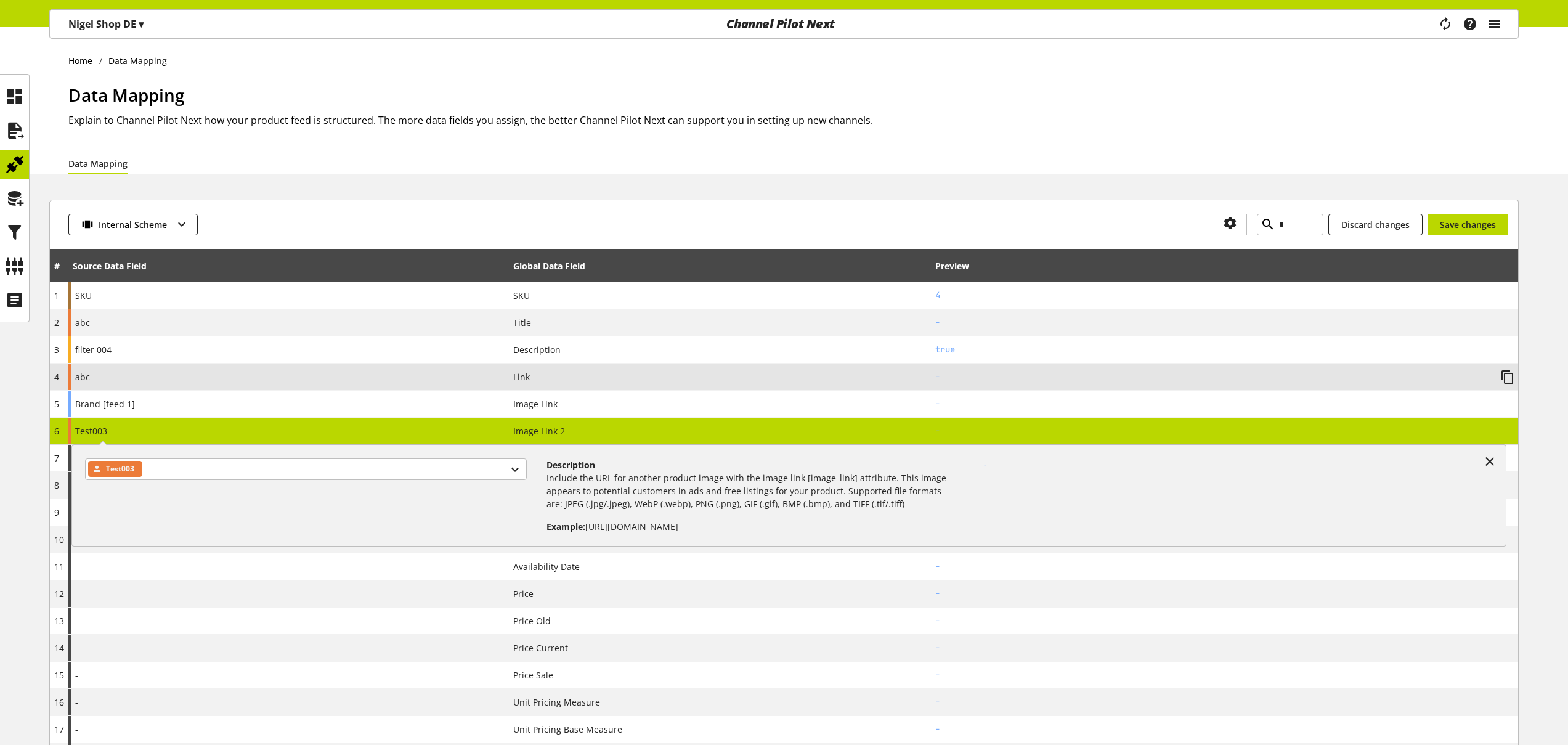
drag, startPoint x: 1492, startPoint y: 460, endPoint x: 1490, endPoint y: 390, distance: 70.0
click at [1491, 460] on icon at bounding box center [1489, 461] width 15 height 23
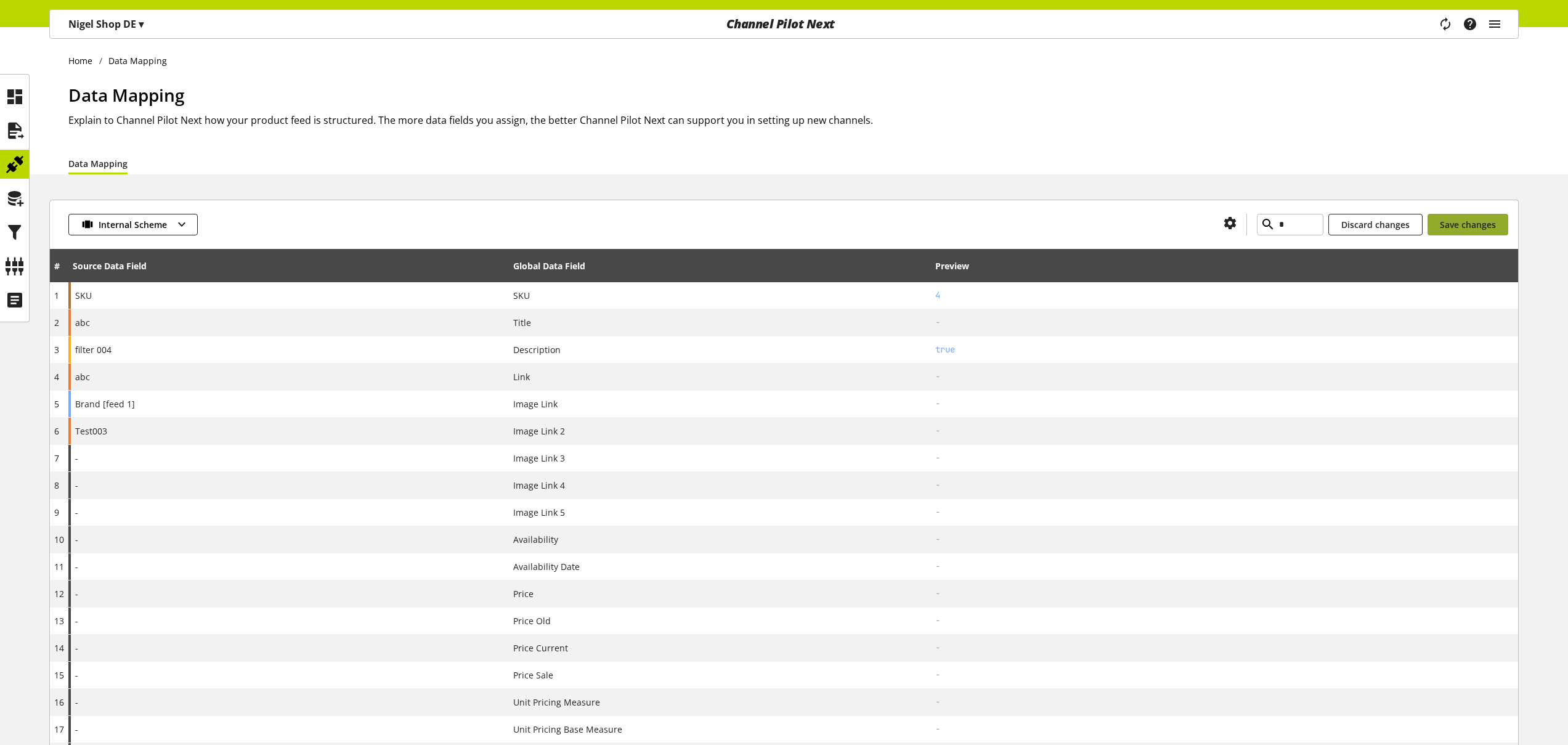
click at [1471, 229] on span "Save changes" at bounding box center [1468, 224] width 56 height 13
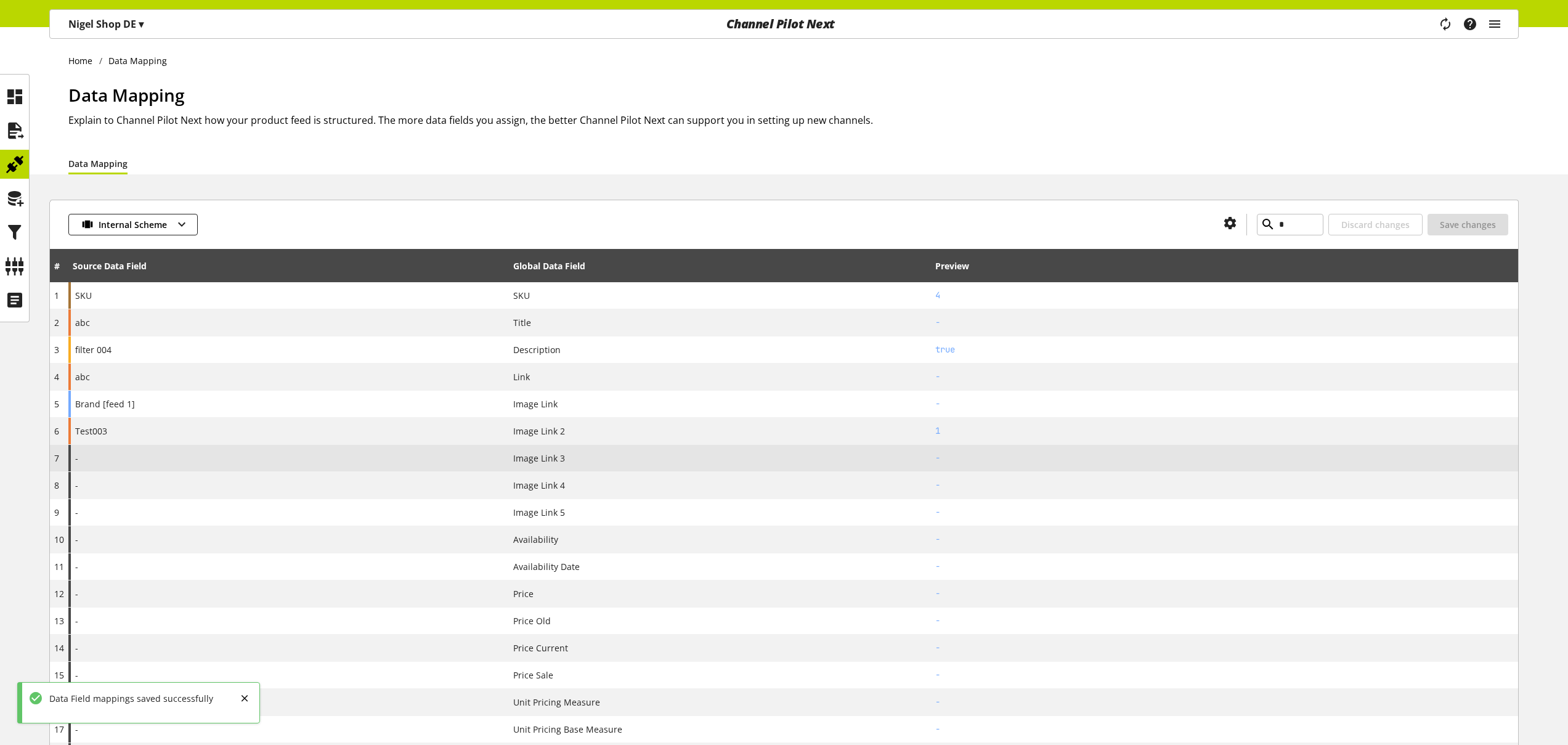
click at [191, 452] on div "-" at bounding box center [289, 458] width 440 height 26
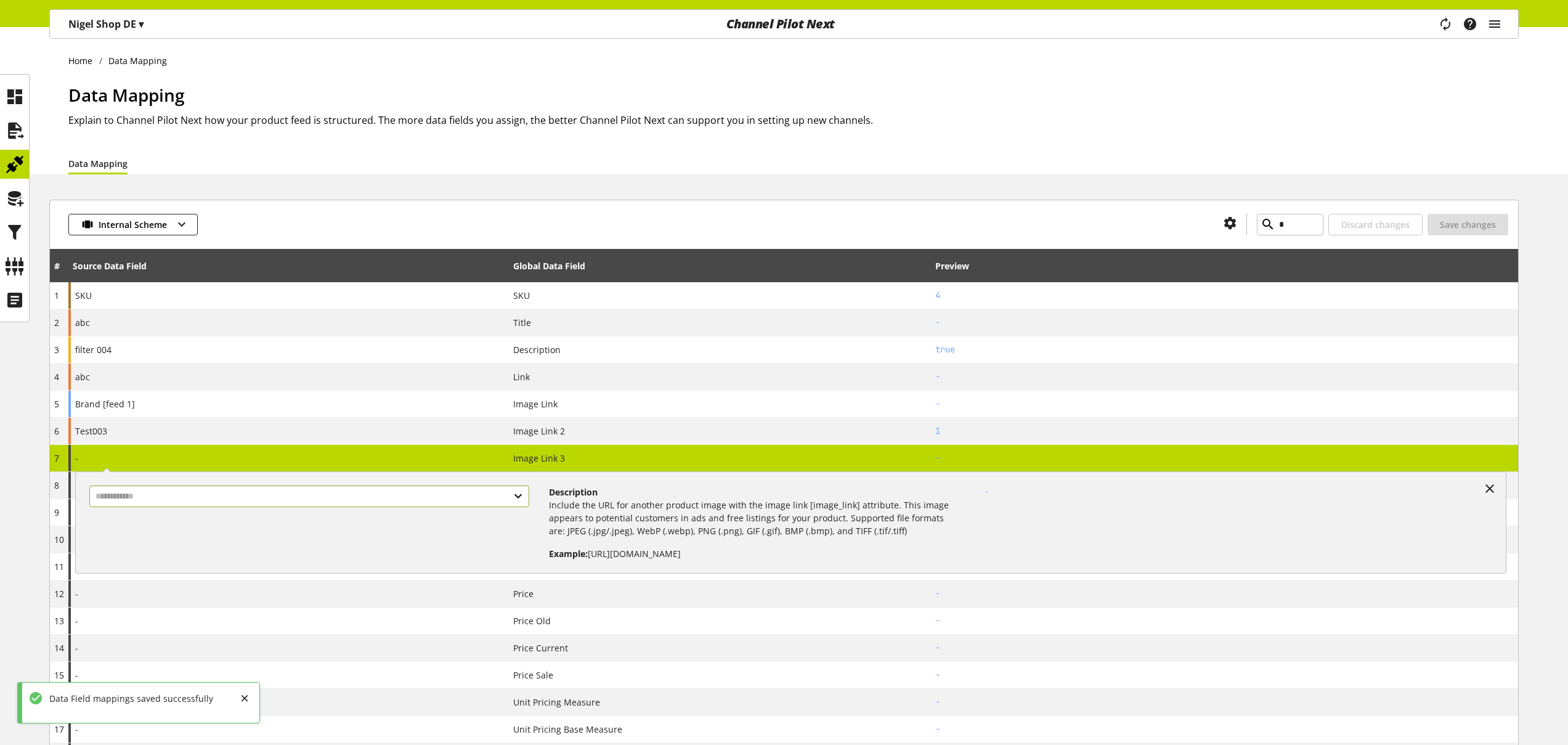
click at [231, 496] on input "text" at bounding box center [310, 496] width 440 height 22
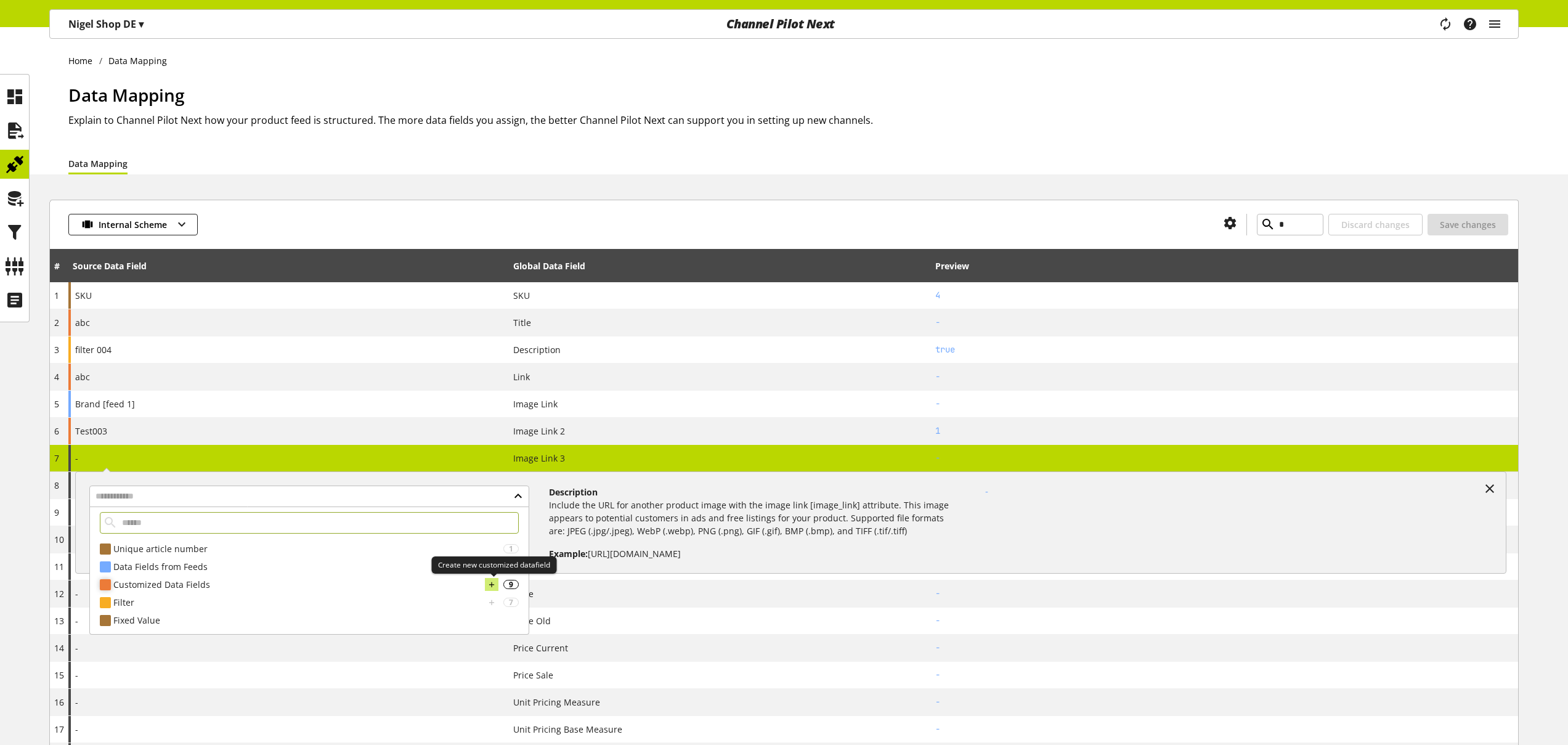
click at [491, 582] on icon at bounding box center [492, 584] width 9 height 13
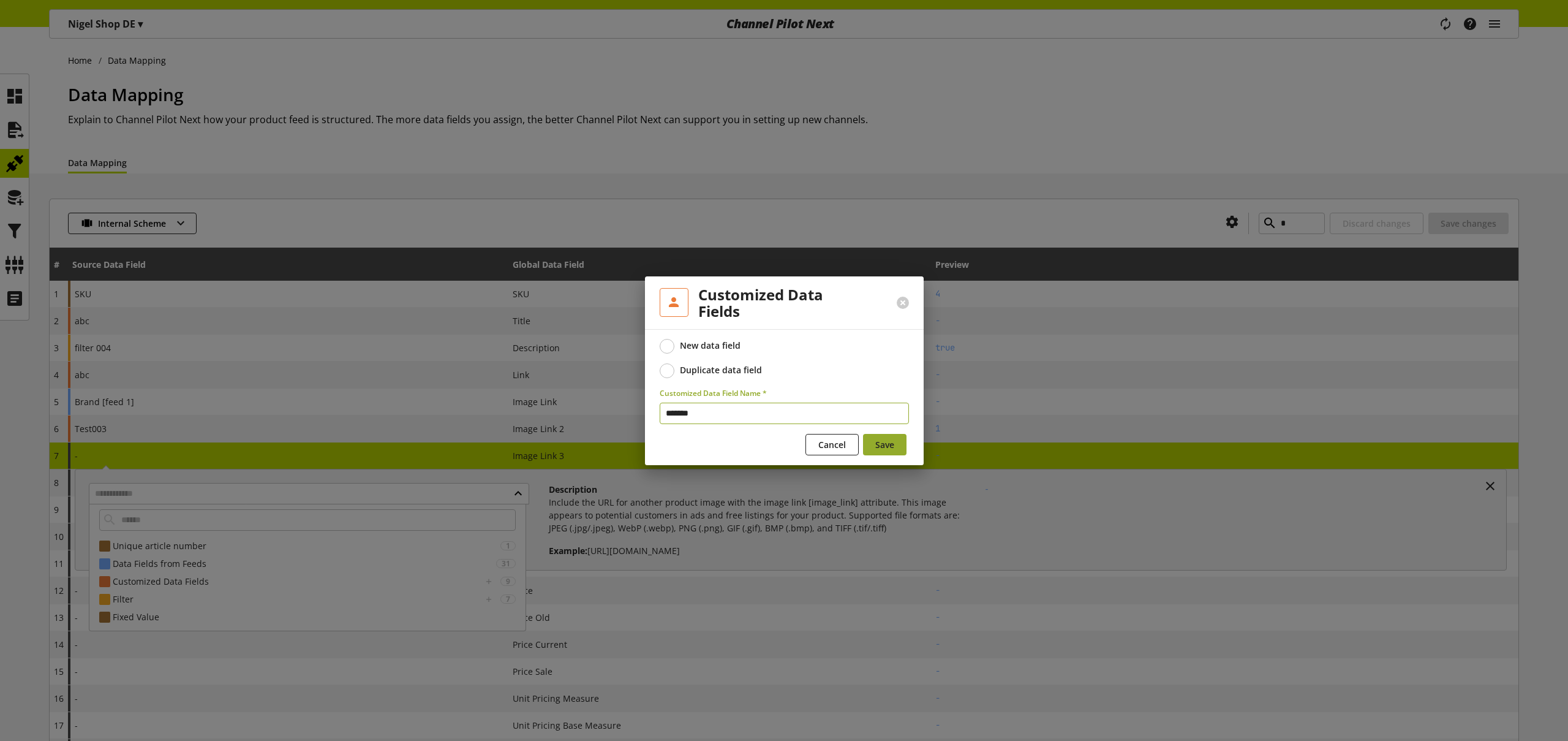
type input "*******"
click at [889, 446] on span "Save" at bounding box center [885, 444] width 19 height 13
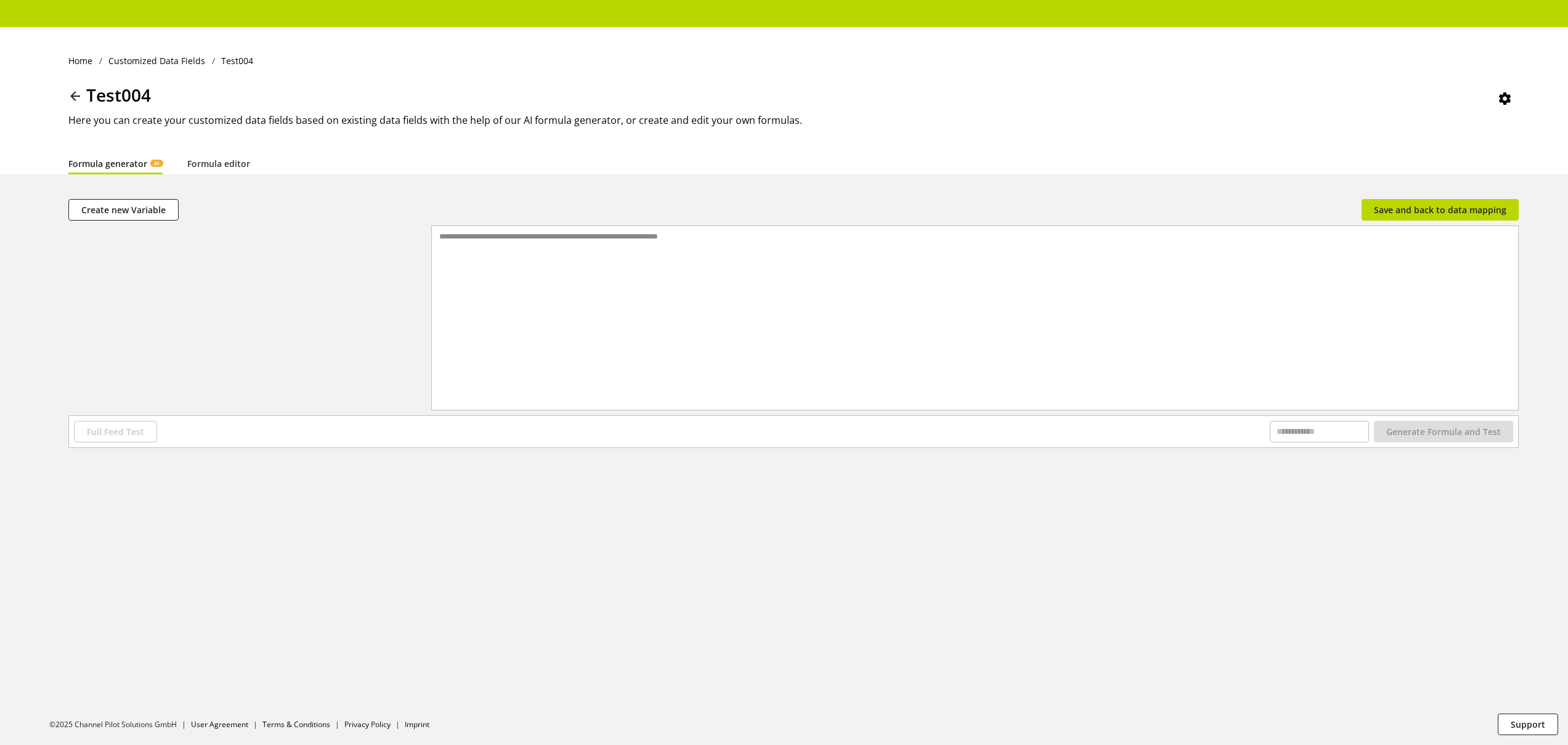
click at [72, 96] on icon at bounding box center [75, 96] width 15 height 23
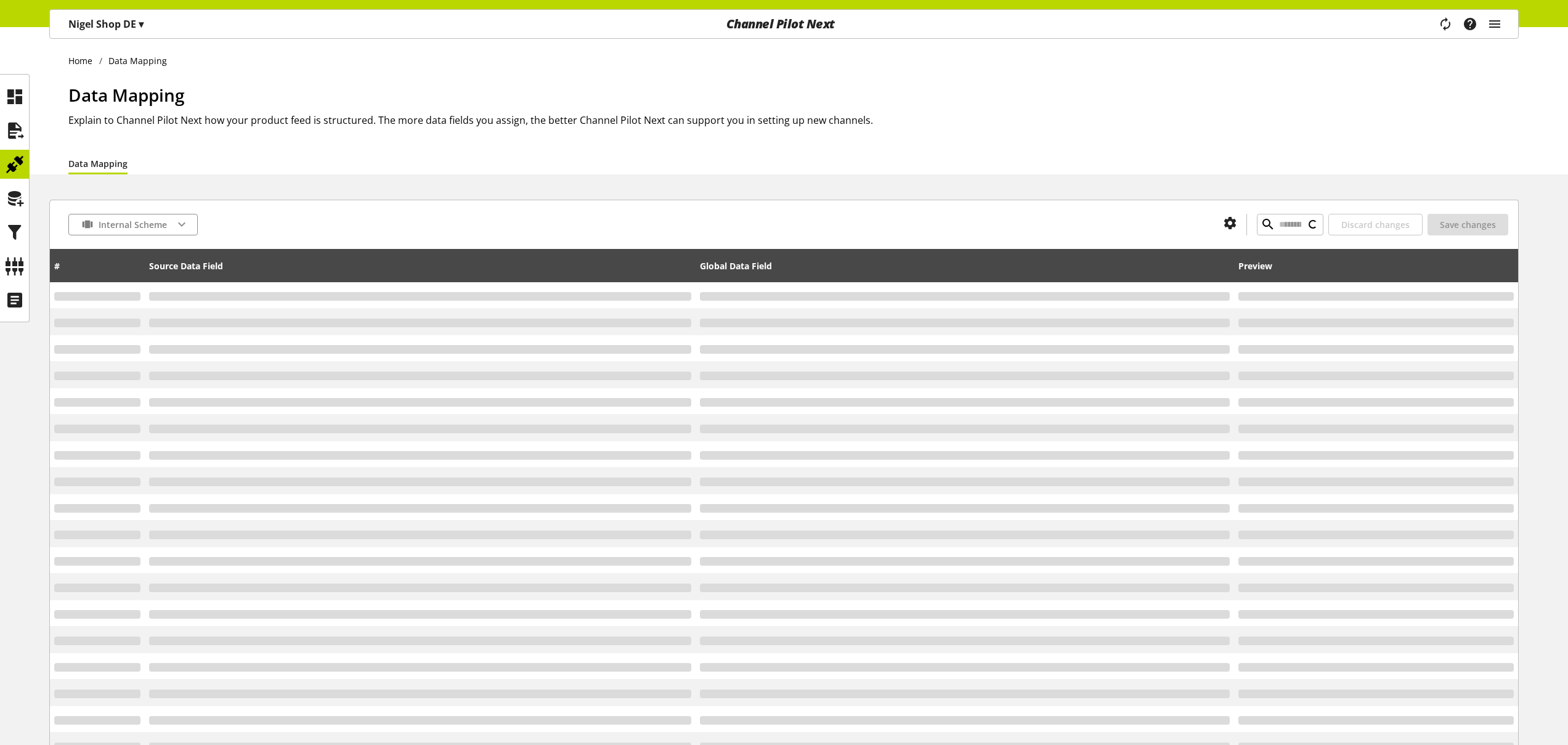
type input "*"
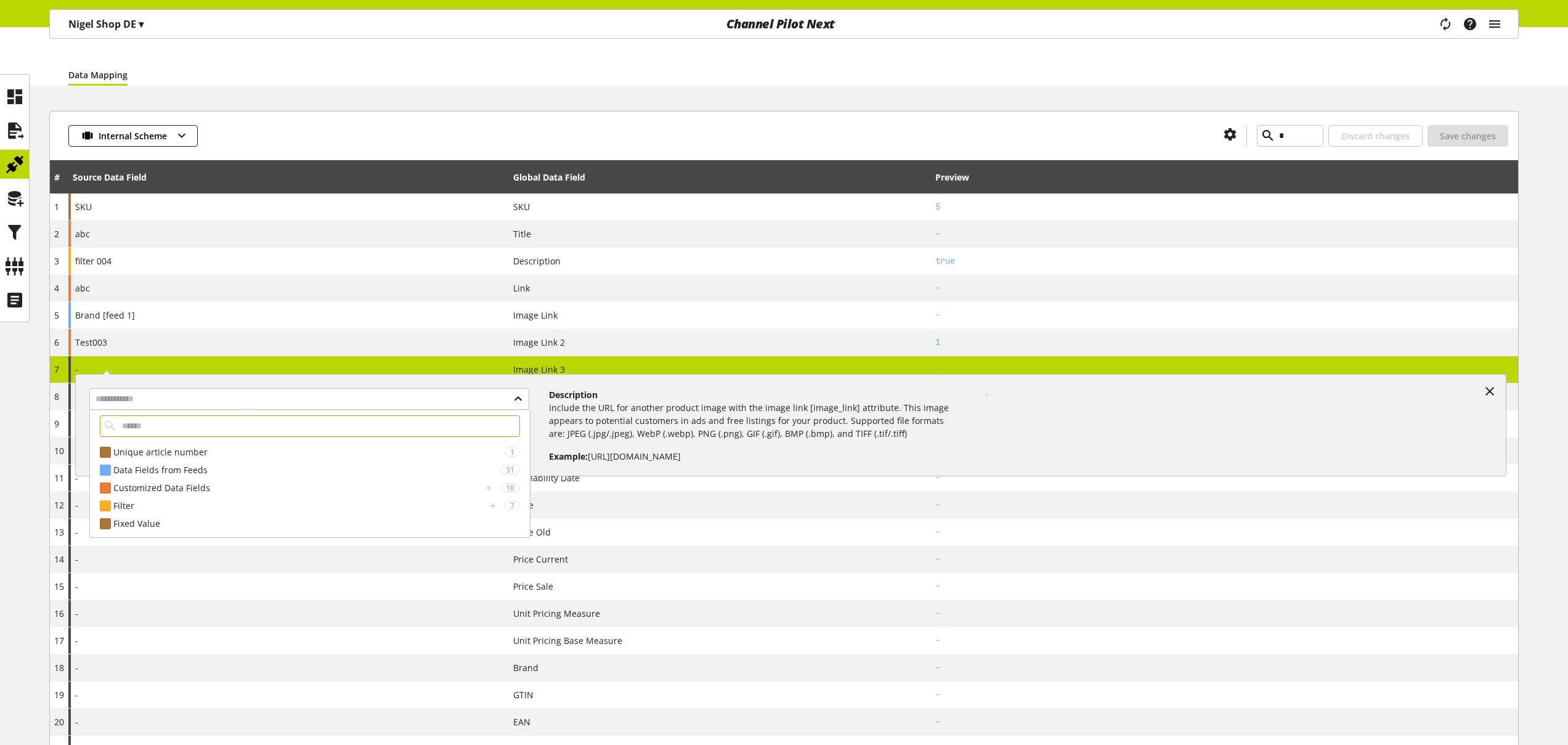
scroll to position [97, 0]
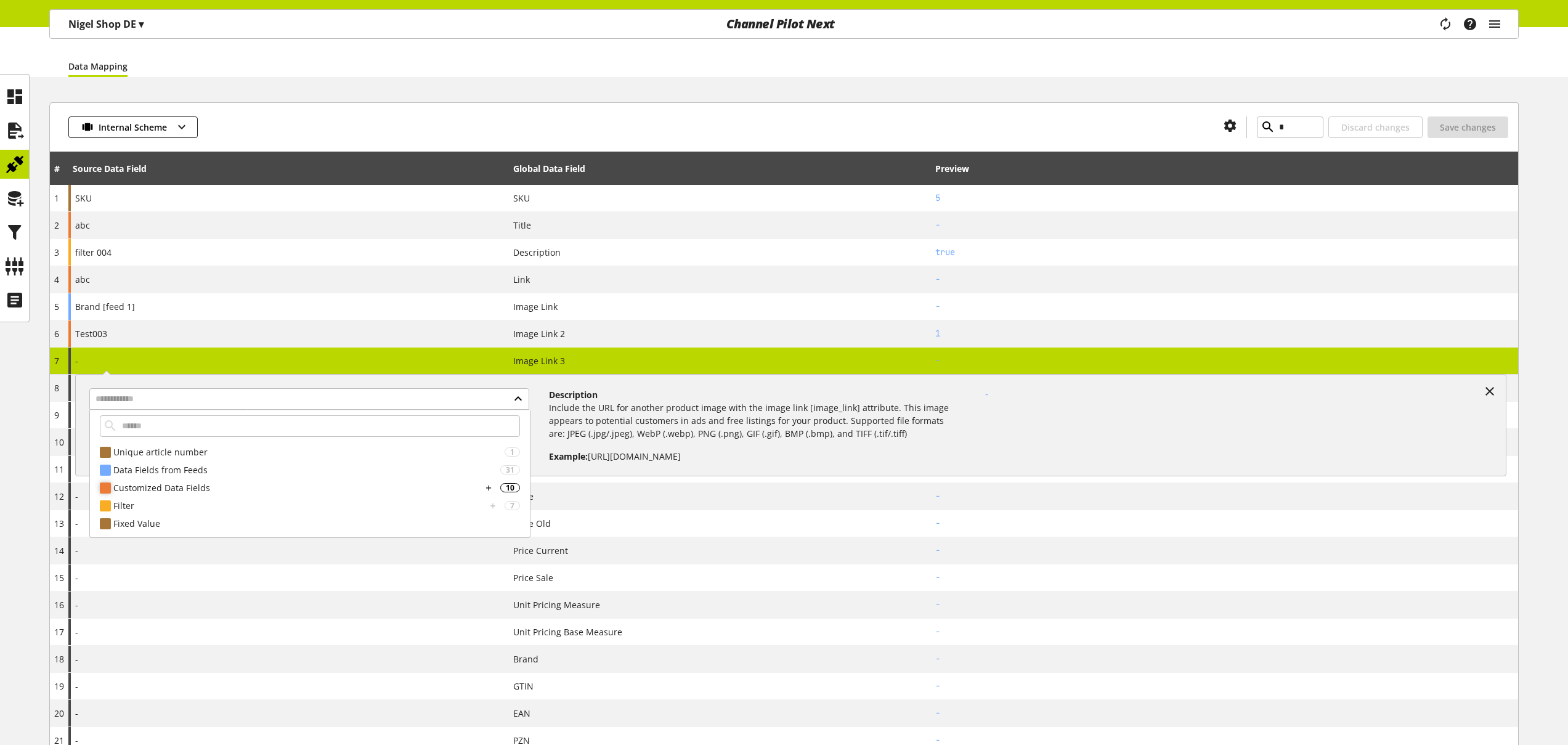
click at [198, 483] on div "Customized Data Fields" at bounding box center [298, 488] width 369 height 13
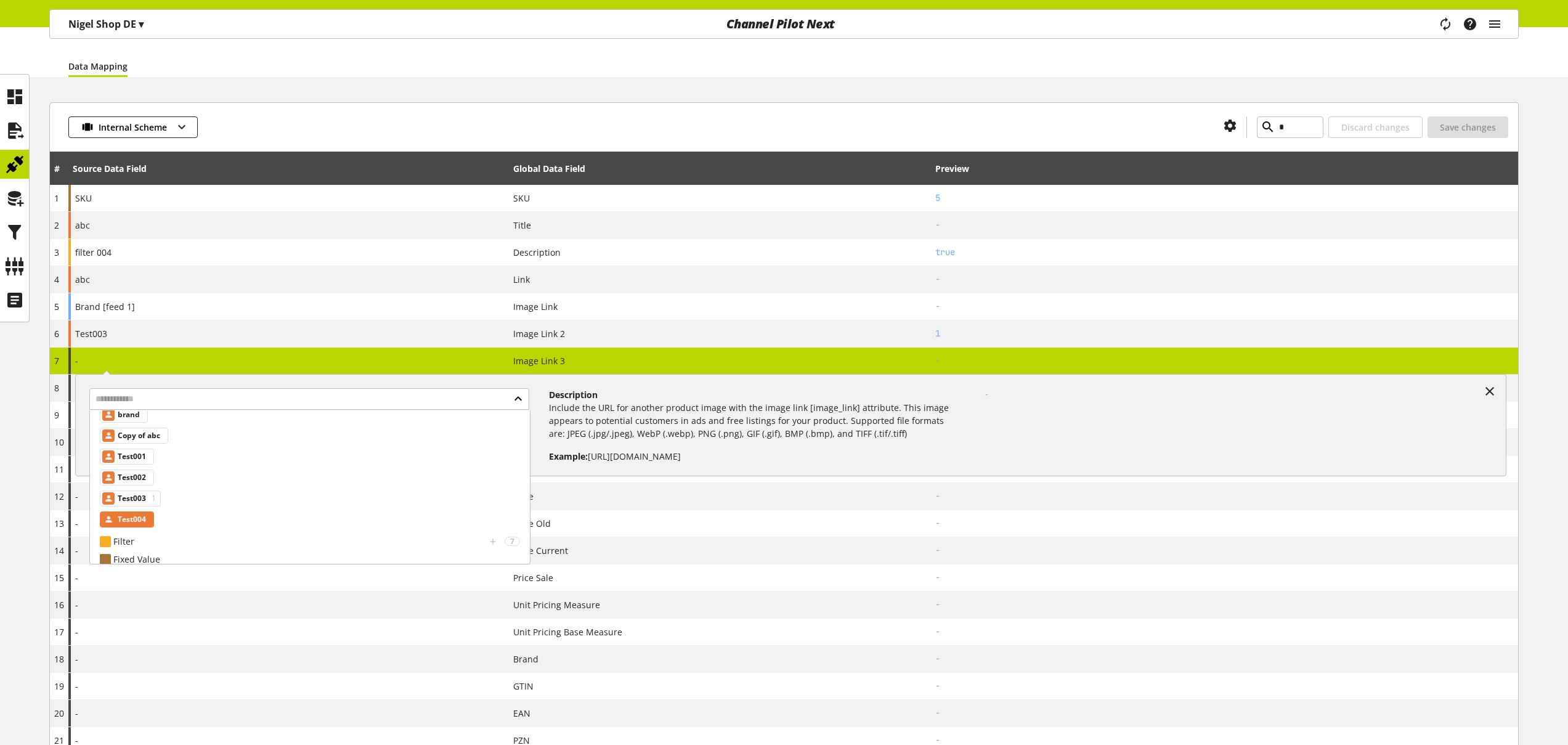
scroll to position [180, 0]
click at [19, 200] on icon at bounding box center [14, 198] width 19 height 25
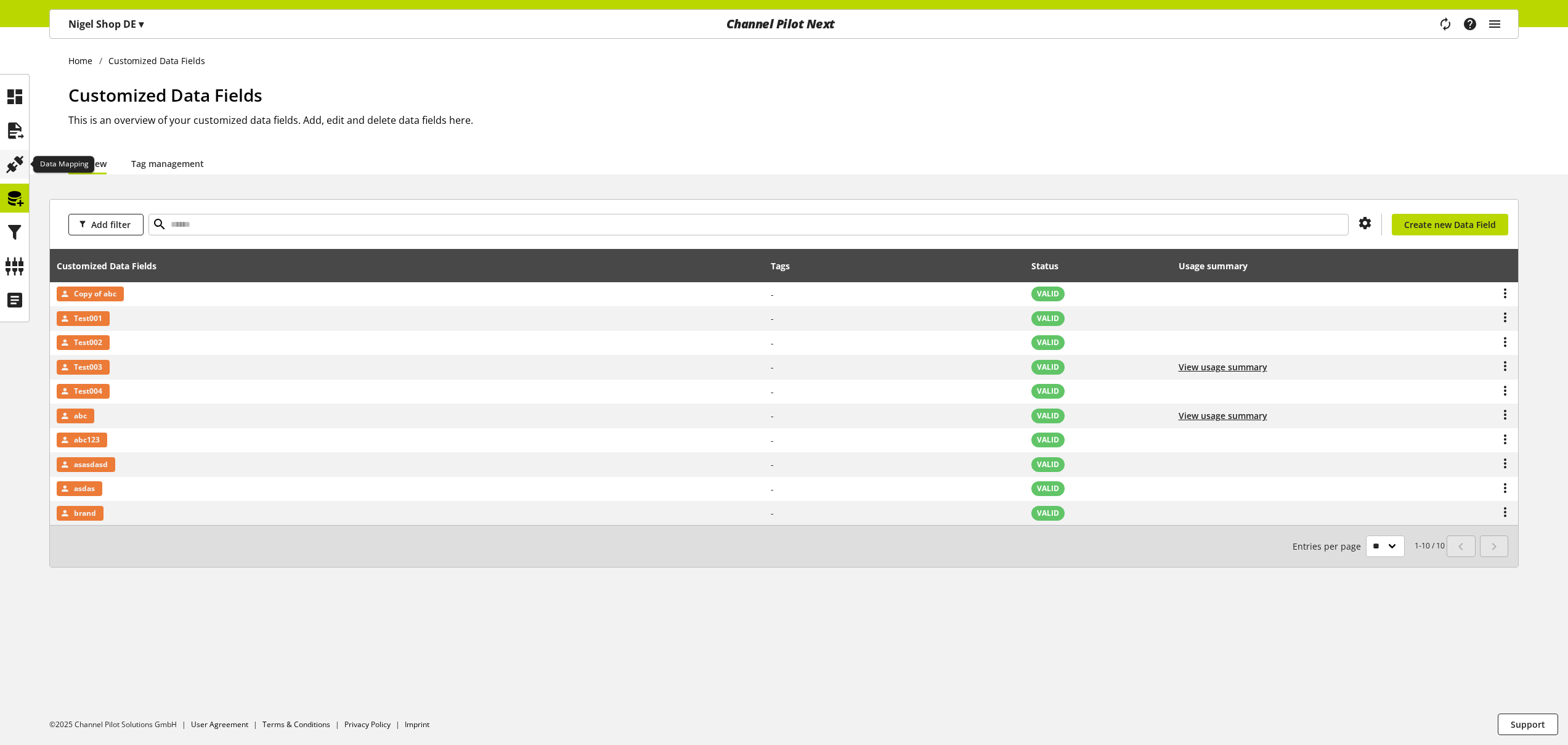
click at [19, 159] on icon at bounding box center [14, 165] width 19 height 25
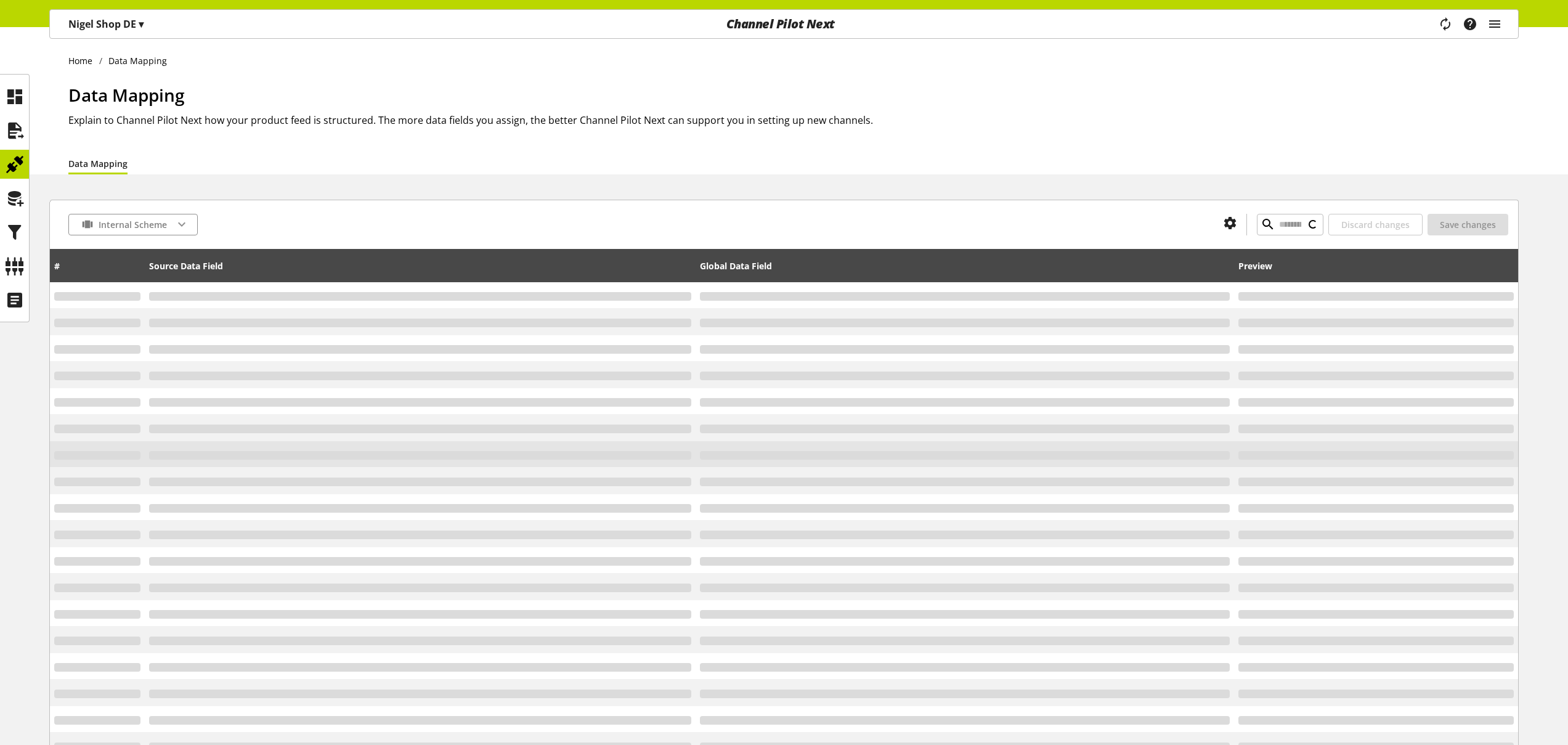
type input "*"
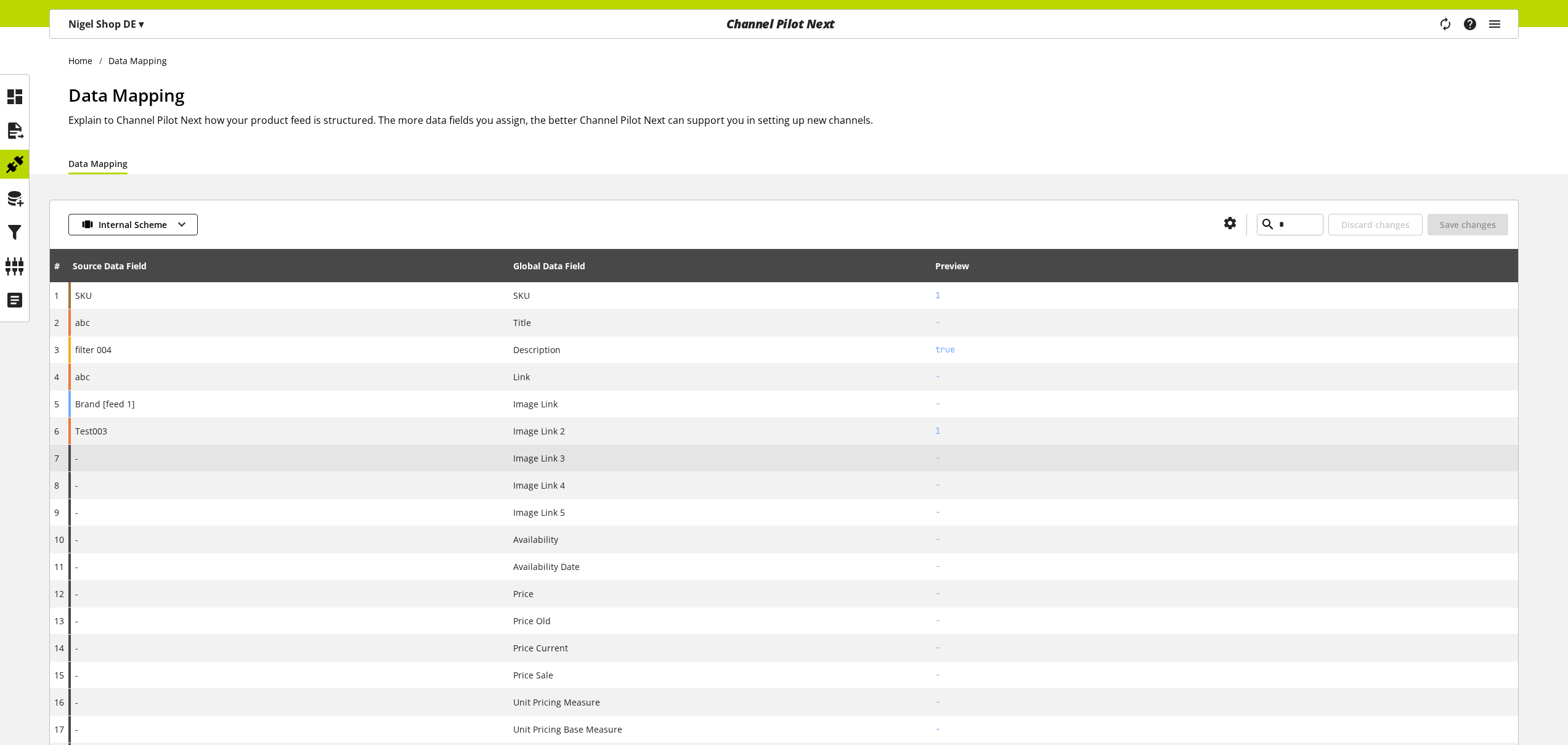
click at [357, 453] on div "-" at bounding box center [289, 458] width 440 height 26
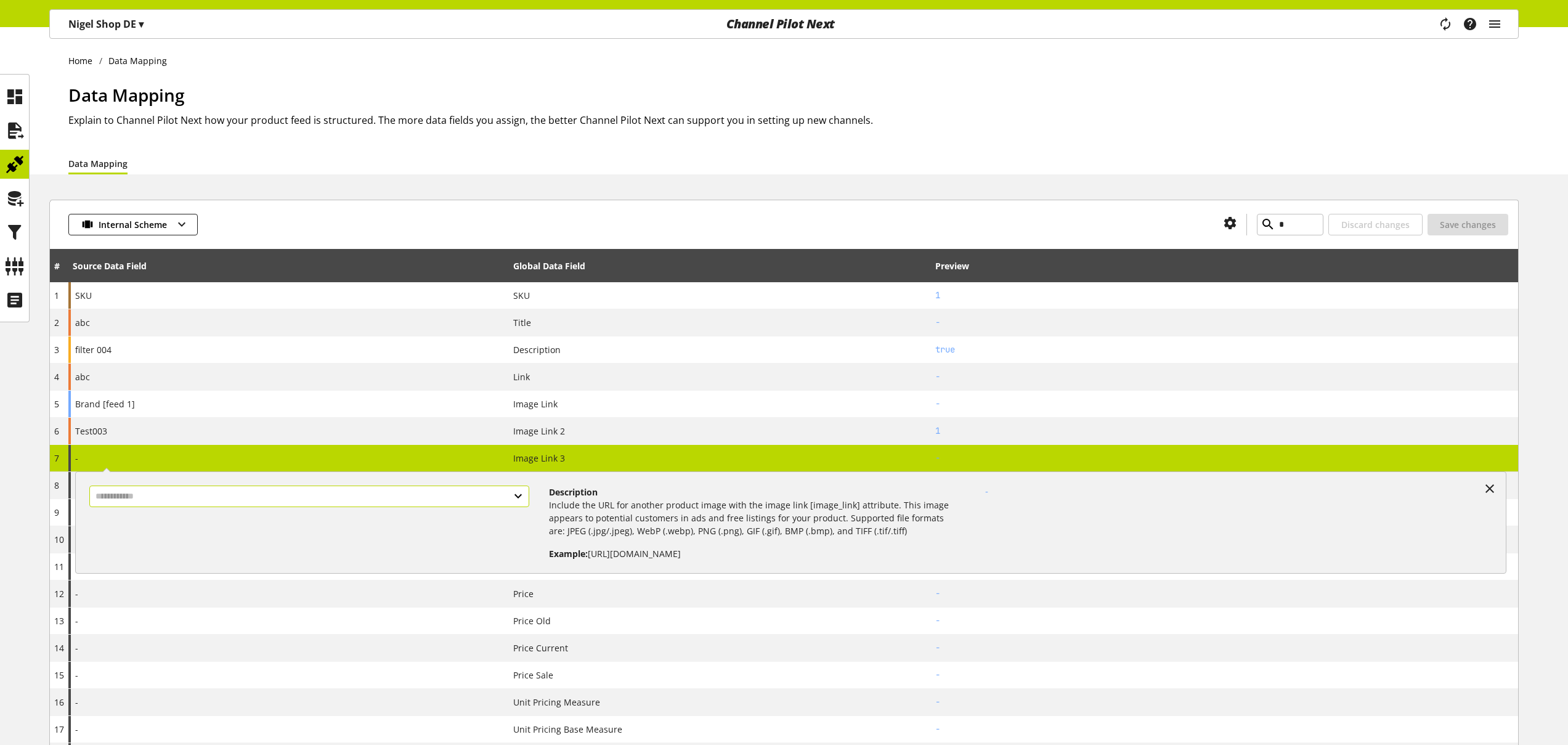
click at [495, 496] on input "text" at bounding box center [310, 496] width 440 height 22
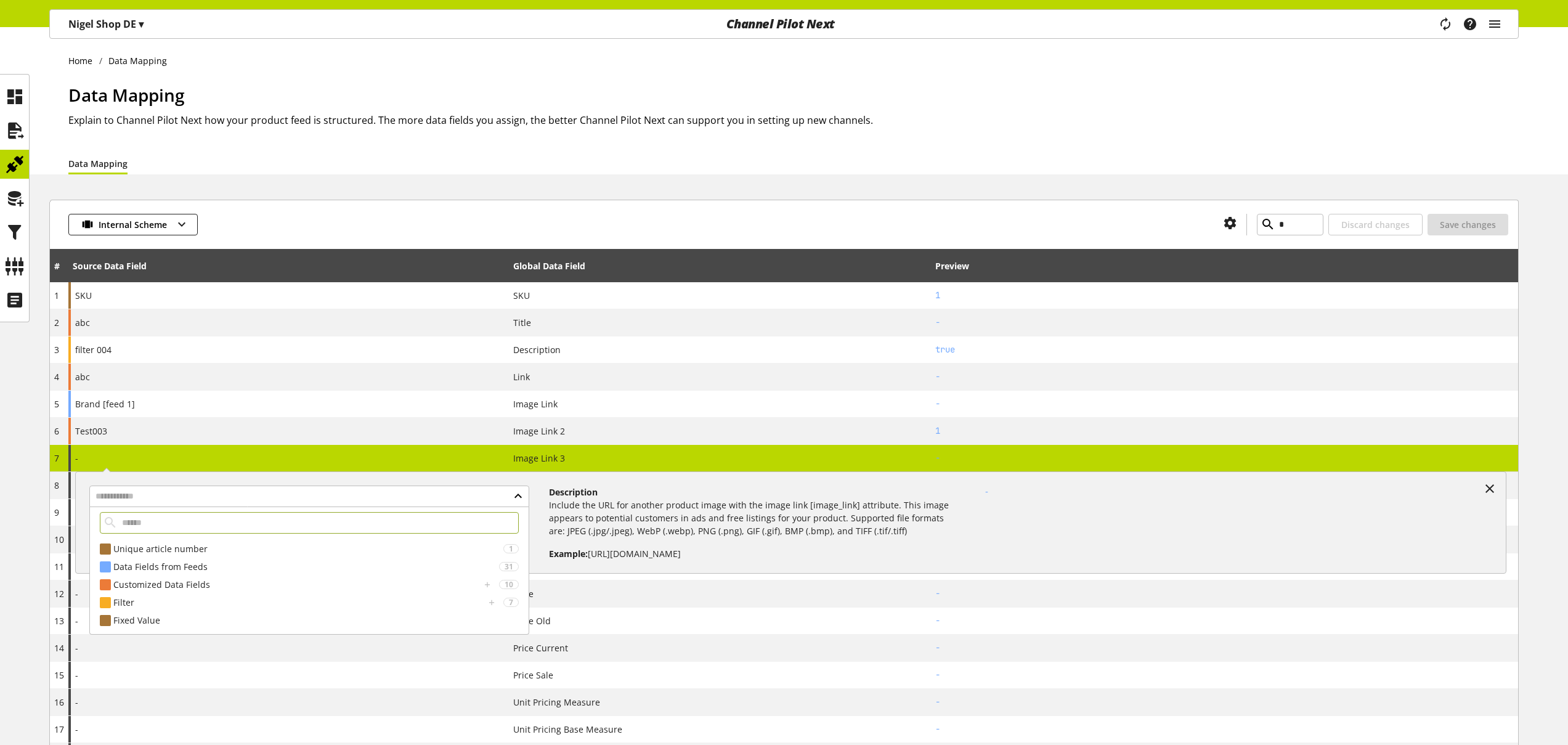
click at [355, 217] on div at bounding box center [705, 225] width 1016 height 22
click at [19, 138] on icon at bounding box center [14, 131] width 19 height 25
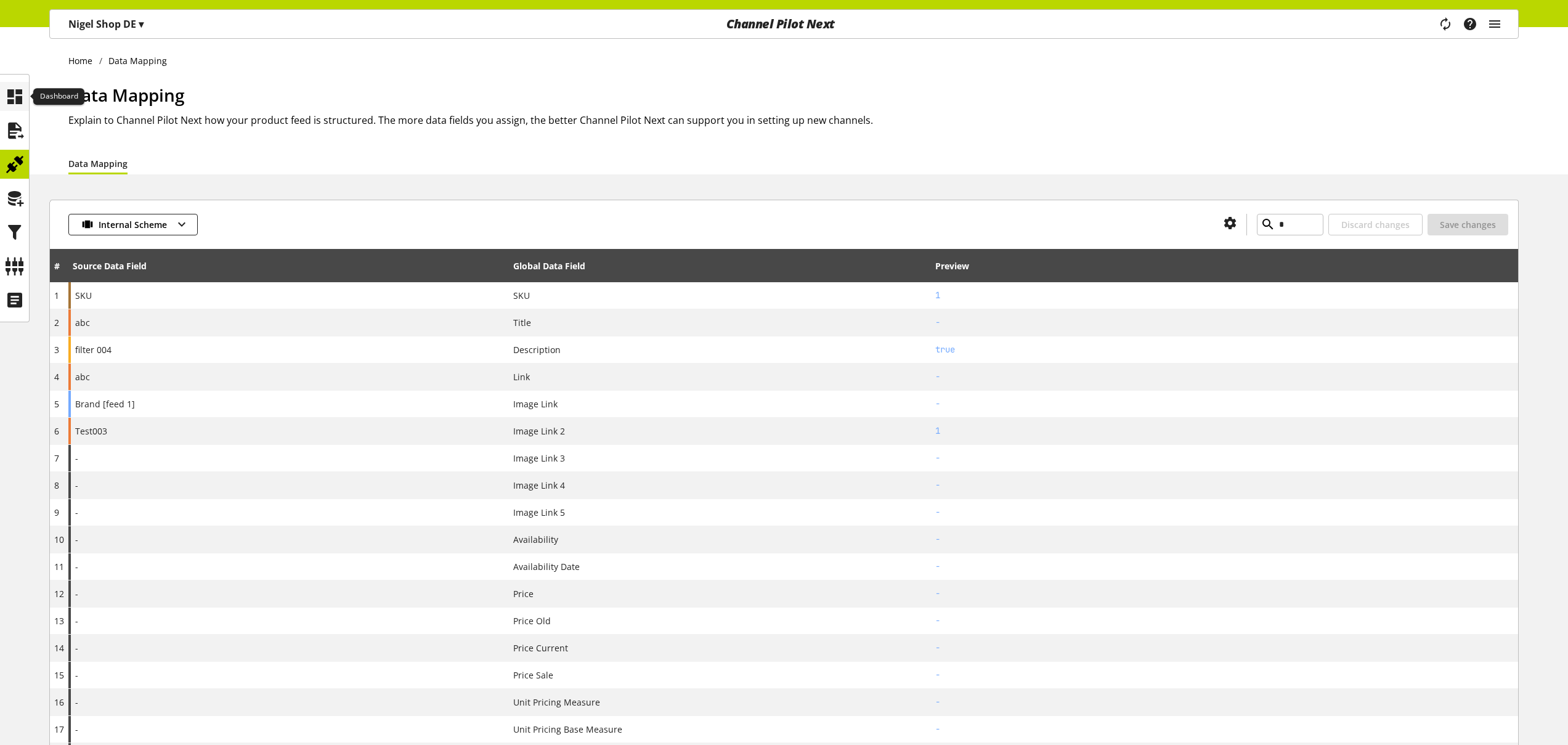
click at [16, 98] on icon at bounding box center [14, 97] width 19 height 25
